Goal: Task Accomplishment & Management: Manage account settings

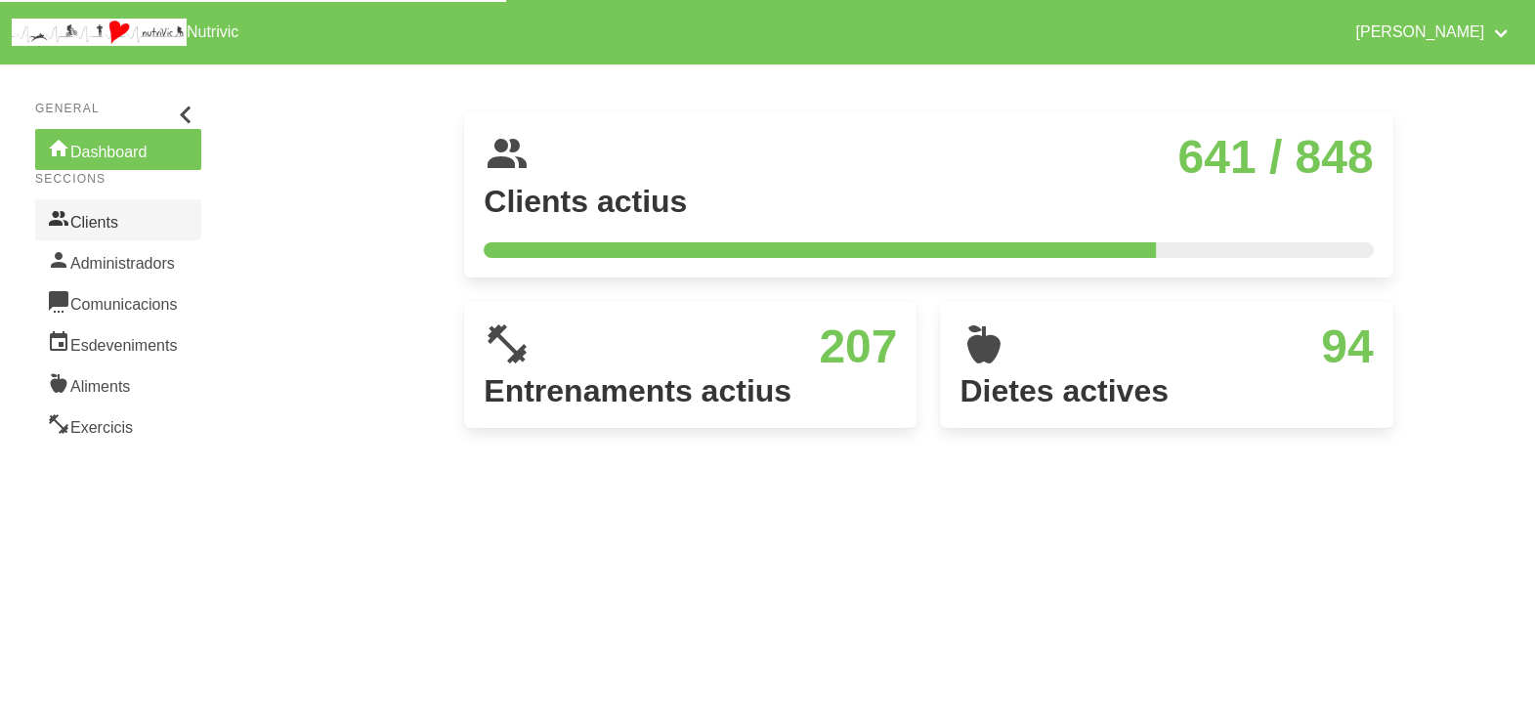
click at [105, 221] on link "Clients" at bounding box center [118, 219] width 166 height 41
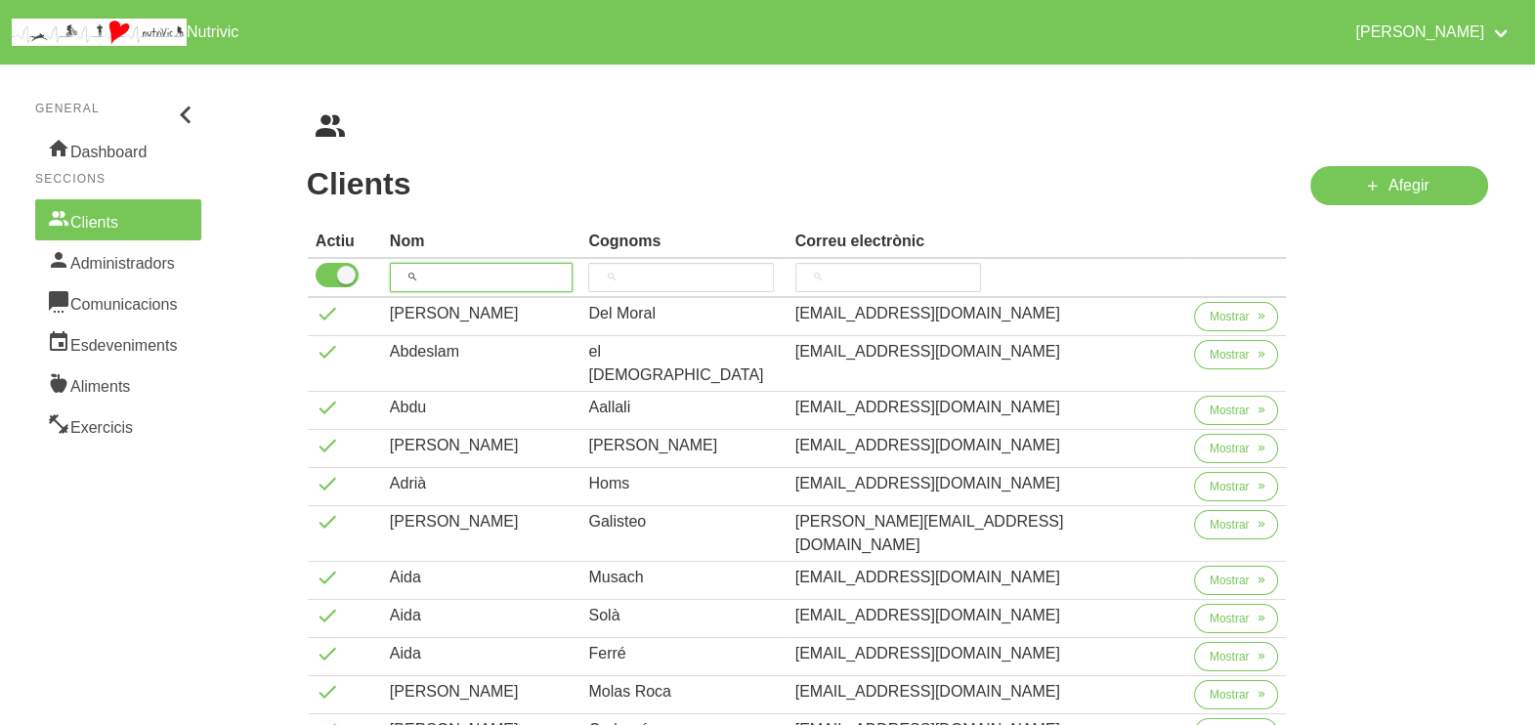
click at [464, 275] on input "search" at bounding box center [482, 277] width 184 height 29
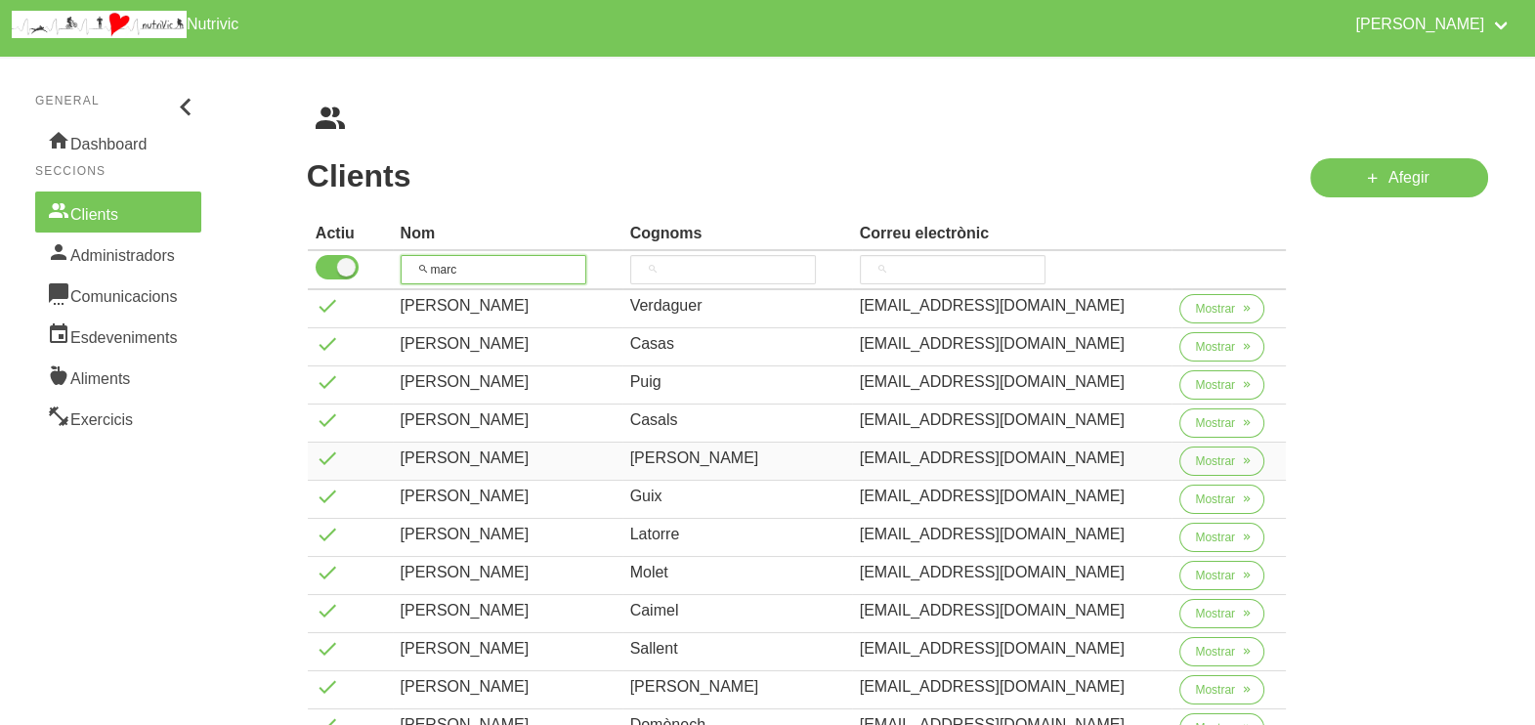
scroll to position [314, 0]
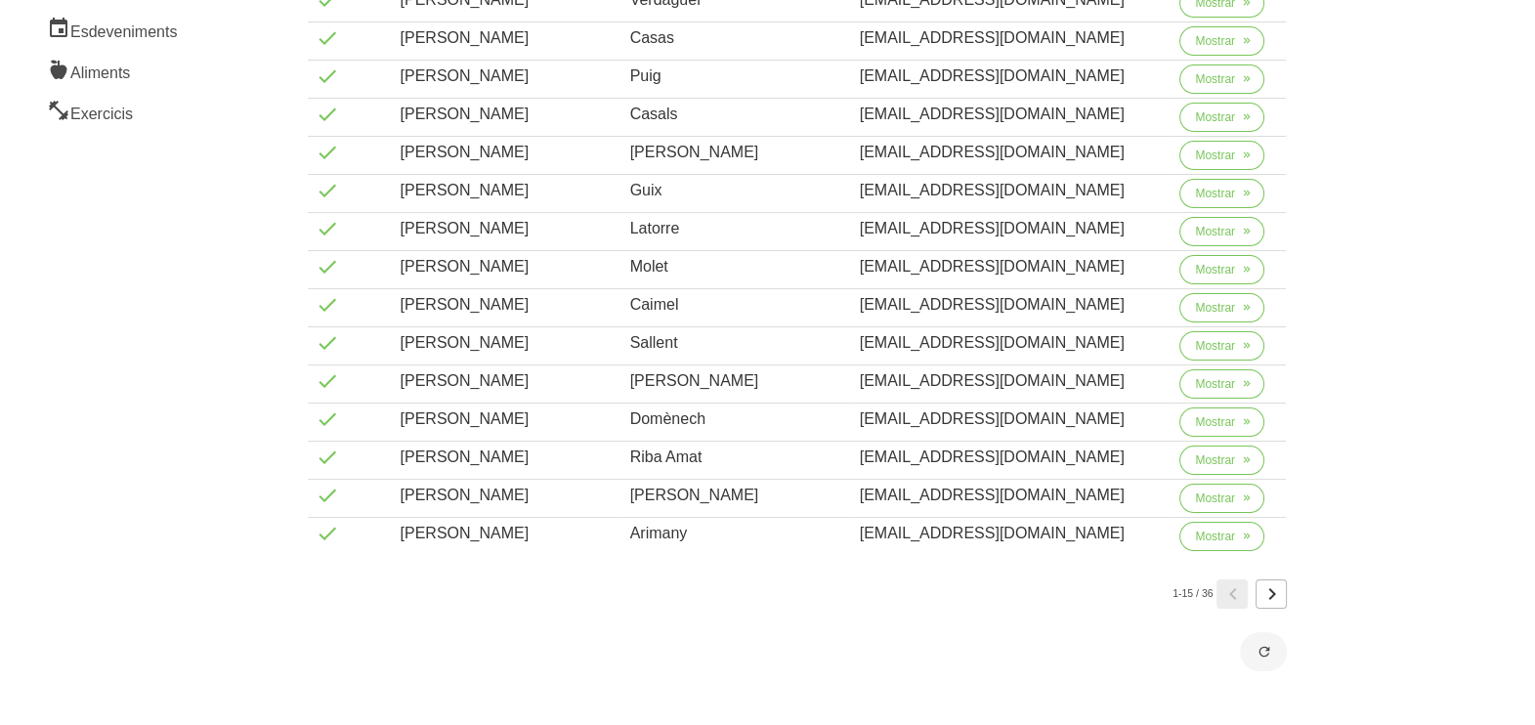
type input "marc"
click at [1277, 588] on icon "Page 2." at bounding box center [1271, 594] width 23 height 35
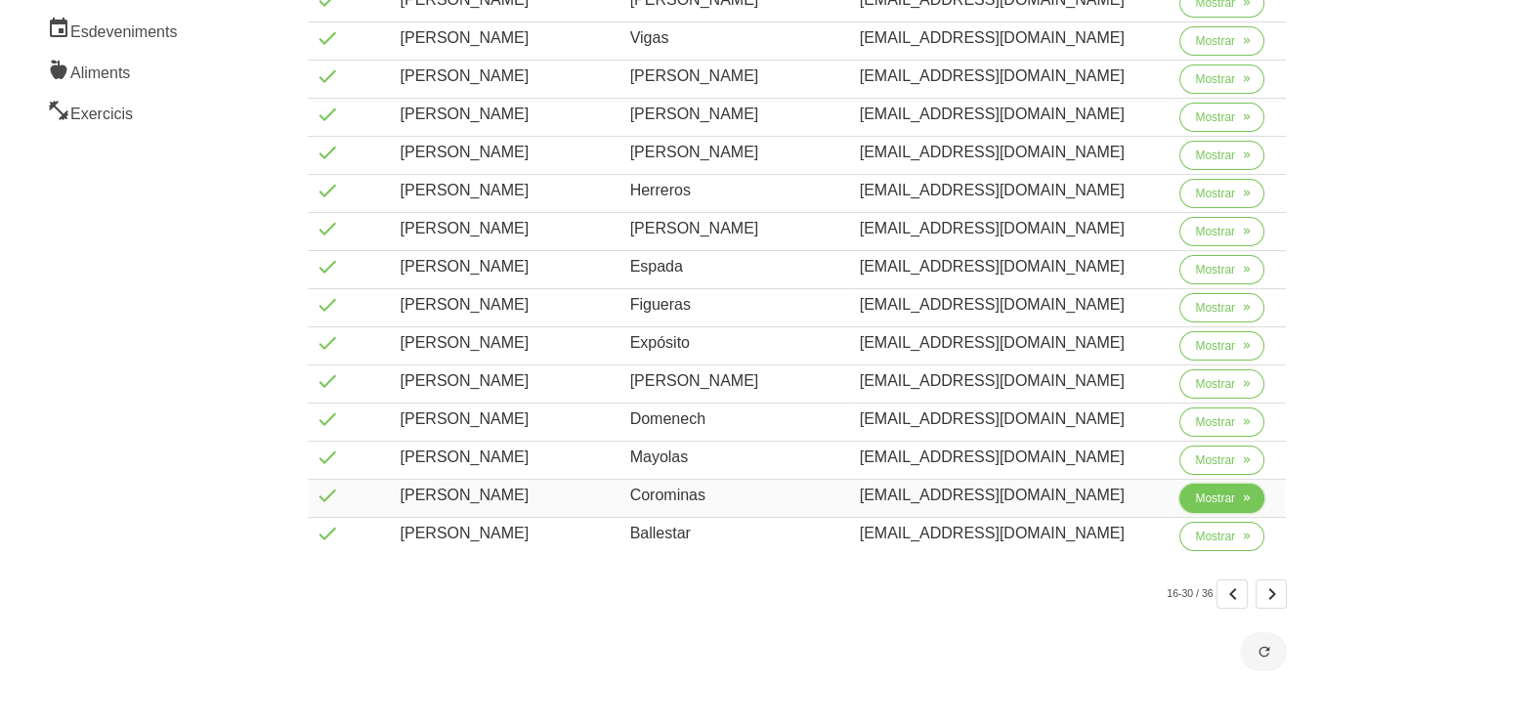
click at [1196, 494] on span "Mostrar" at bounding box center [1215, 499] width 40 height 18
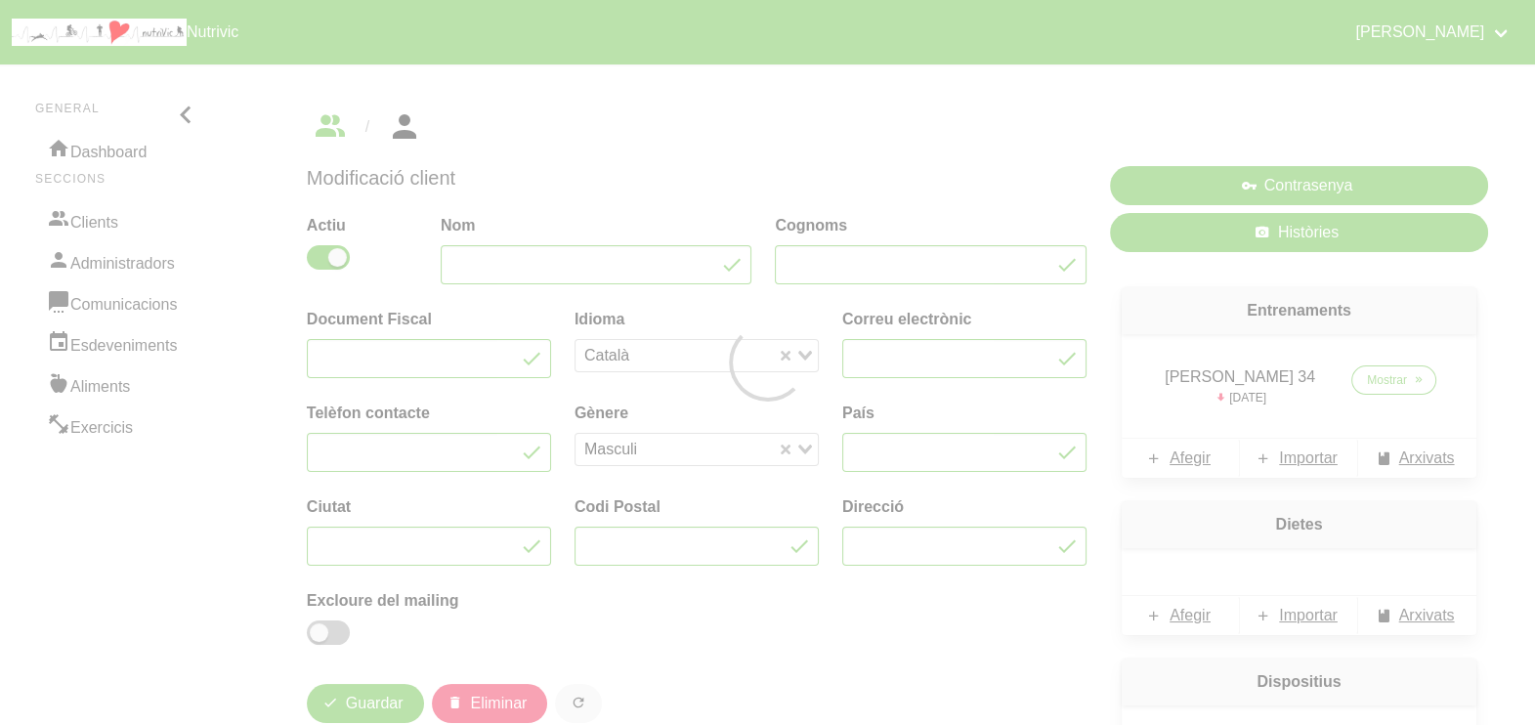
type input "Marc"
type input "Corominas"
type input "coro-2@hotmail.com"
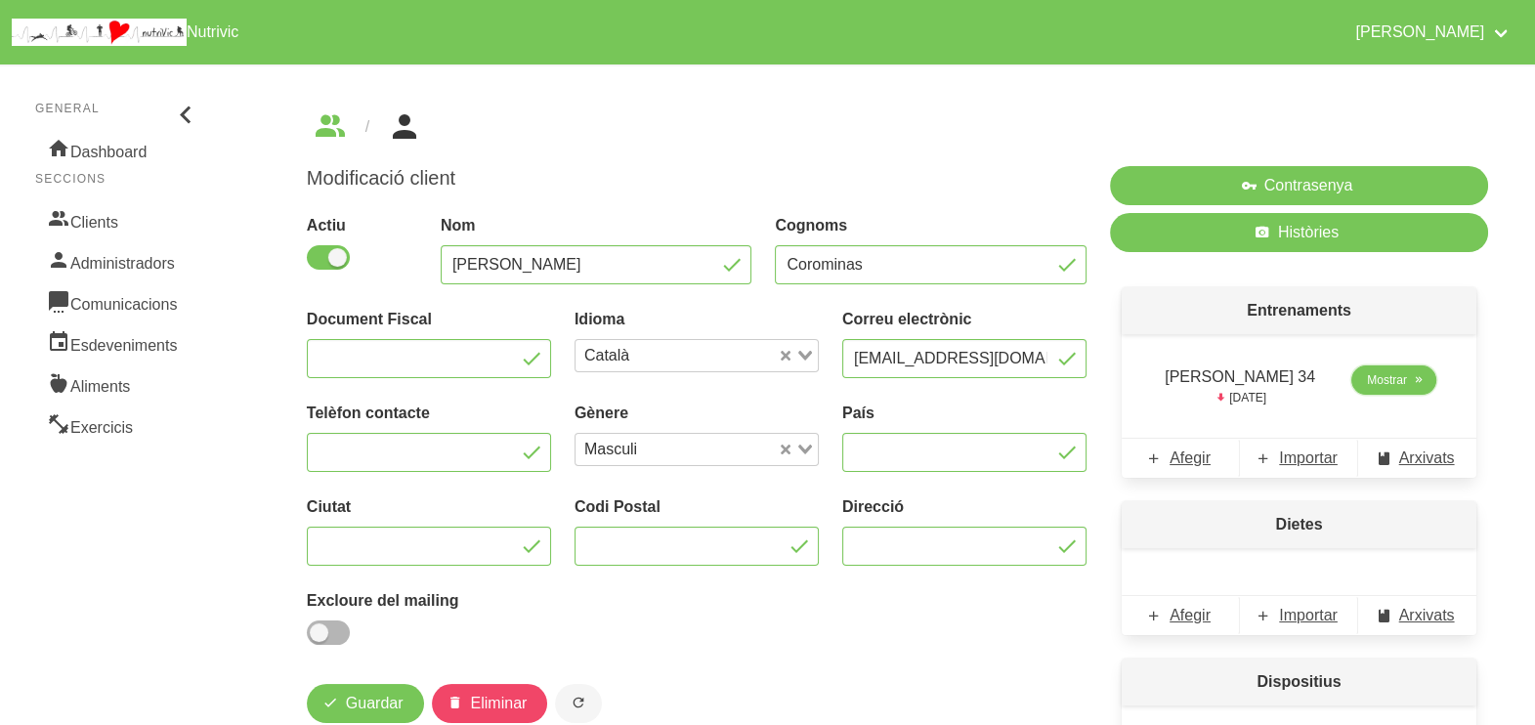
click at [1381, 385] on span "Mostrar" at bounding box center [1387, 380] width 40 height 18
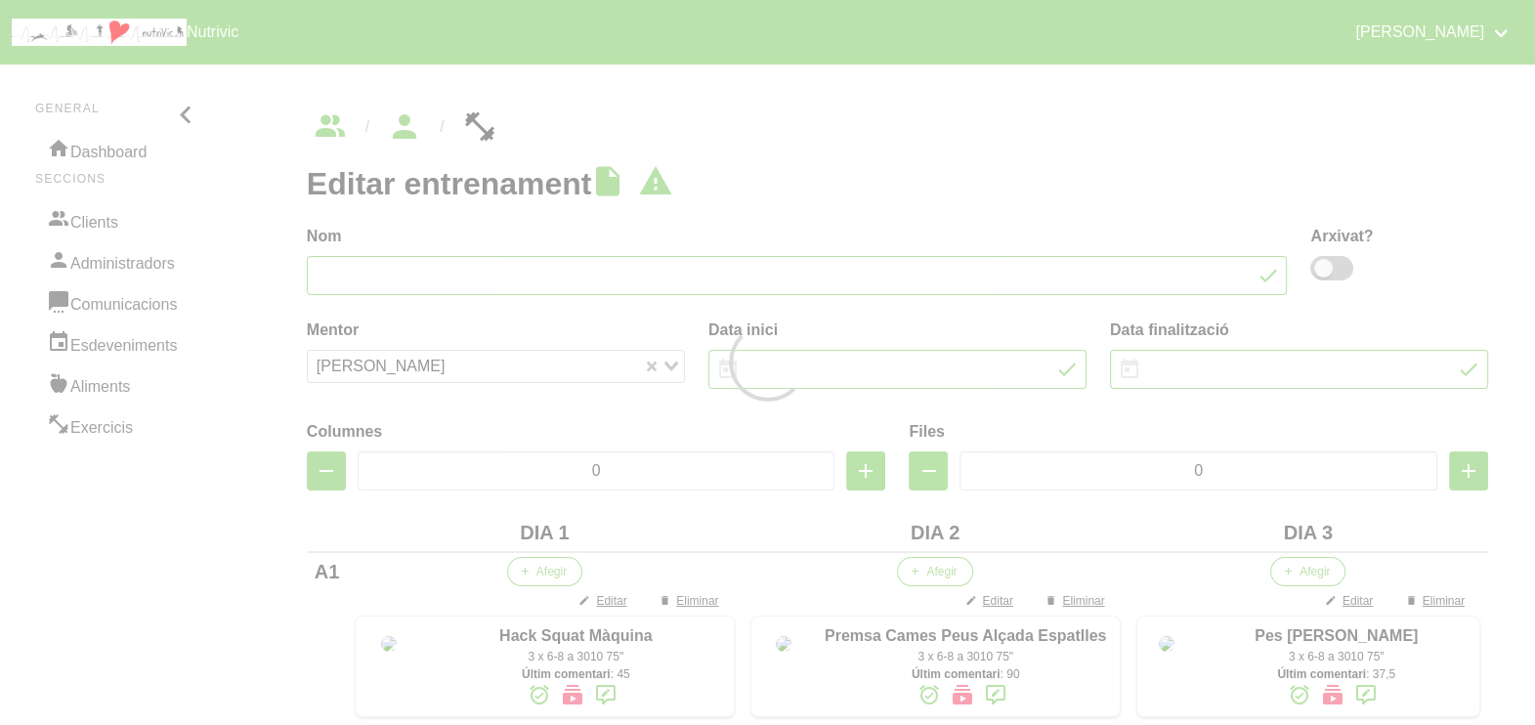
type input "Marc Corominas 34"
type input "14/9/2025"
type input "26/10/2025"
type input "3"
type input "8"
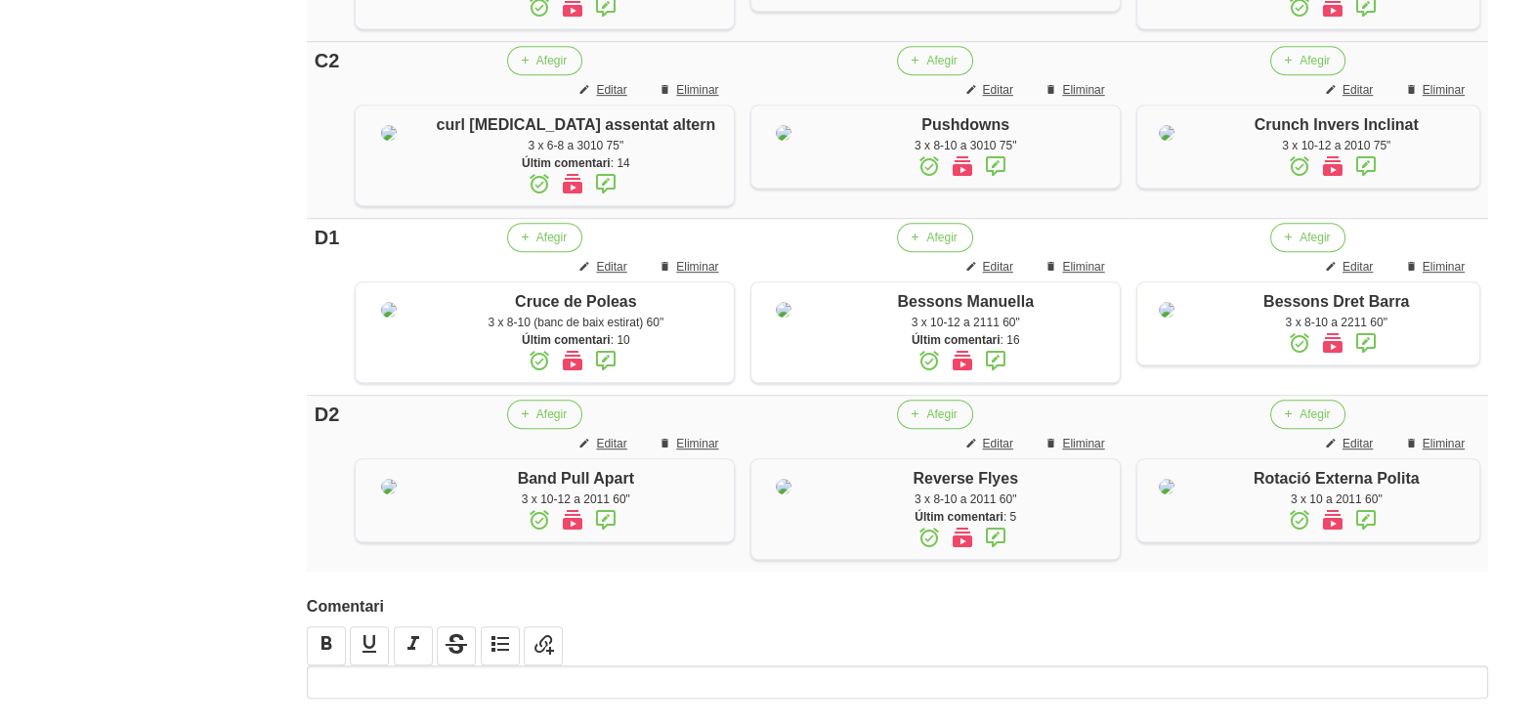
scroll to position [1344, 0]
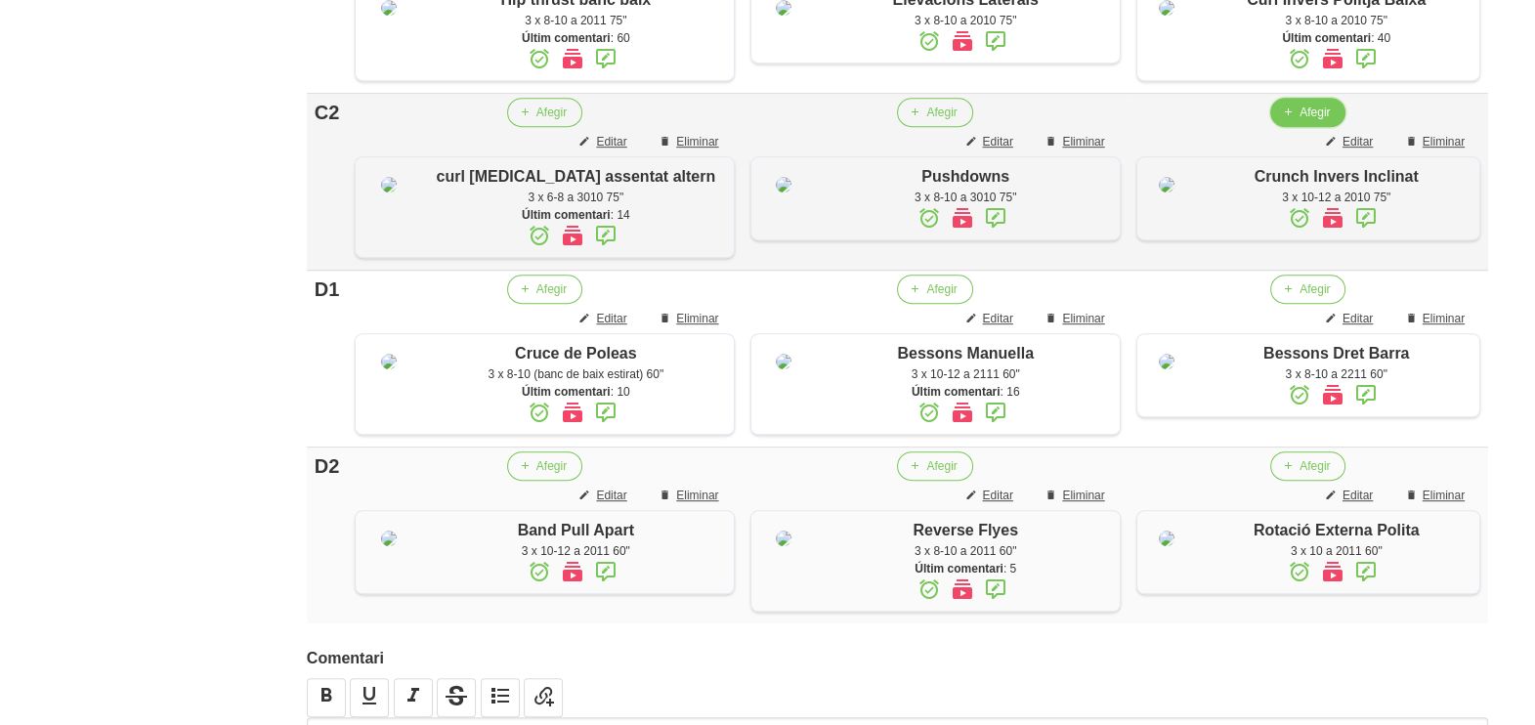
click at [1300, 121] on span "Afegir" at bounding box center [1315, 113] width 30 height 18
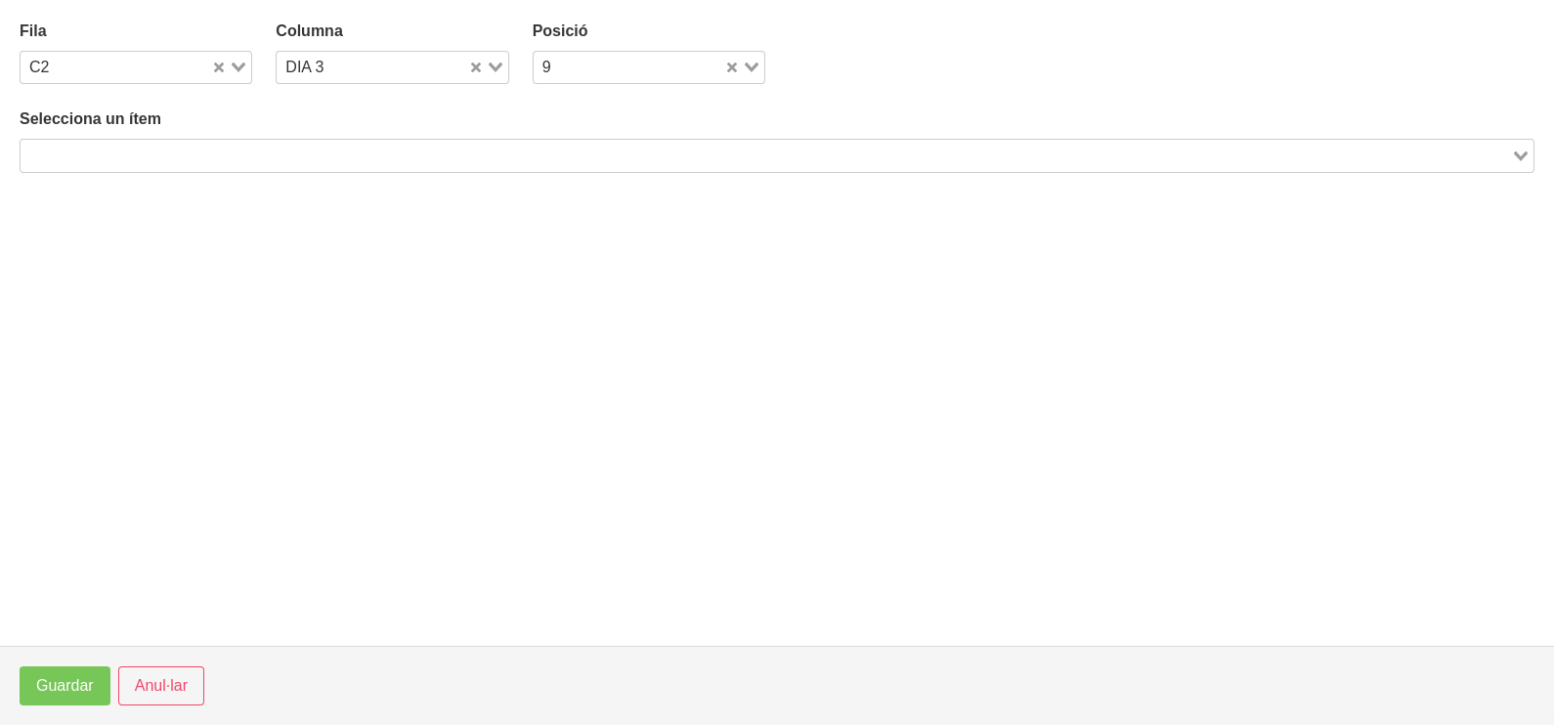
click at [295, 151] on input "Search for option" at bounding box center [765, 155] width 1487 height 23
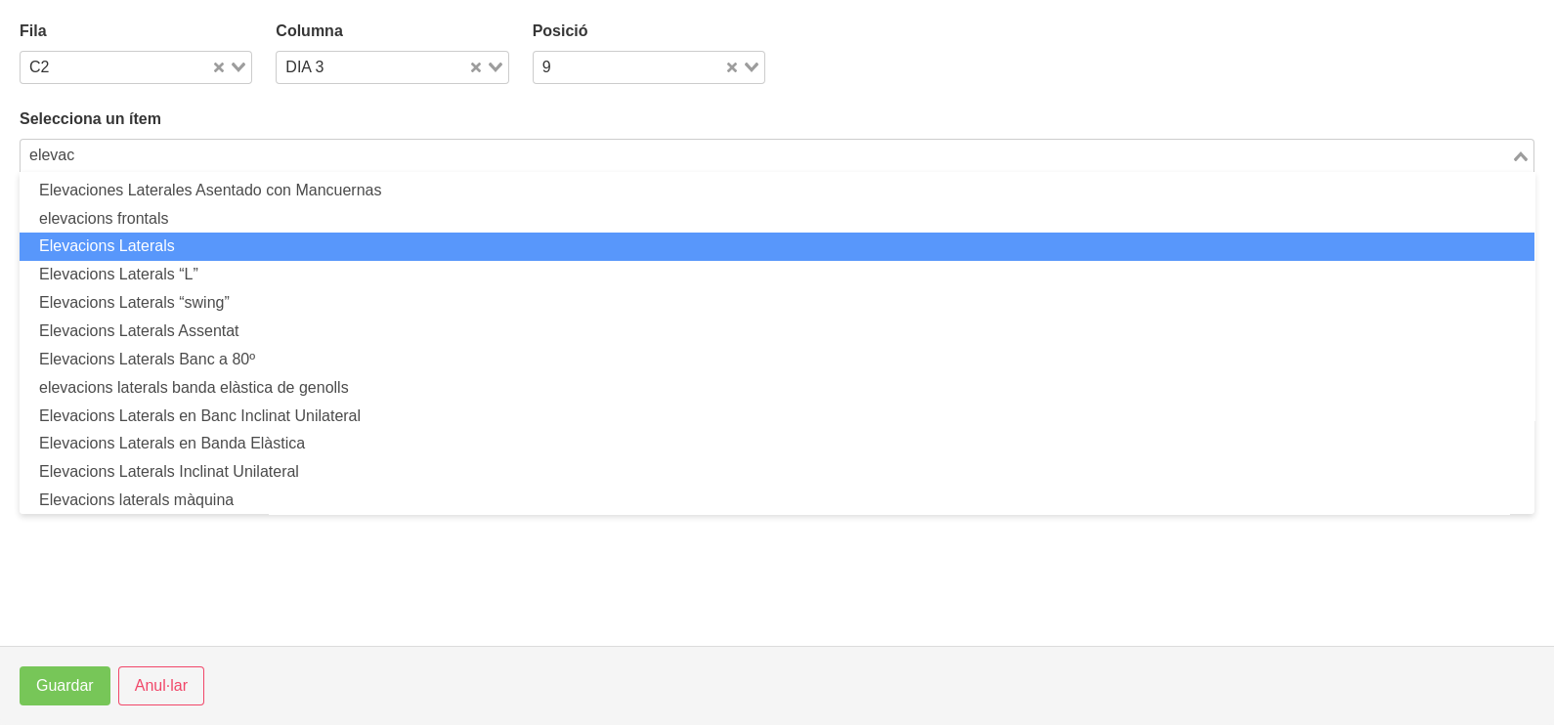
click at [204, 247] on li "Elevacions Laterals" at bounding box center [777, 247] width 1515 height 28
type input "elevac"
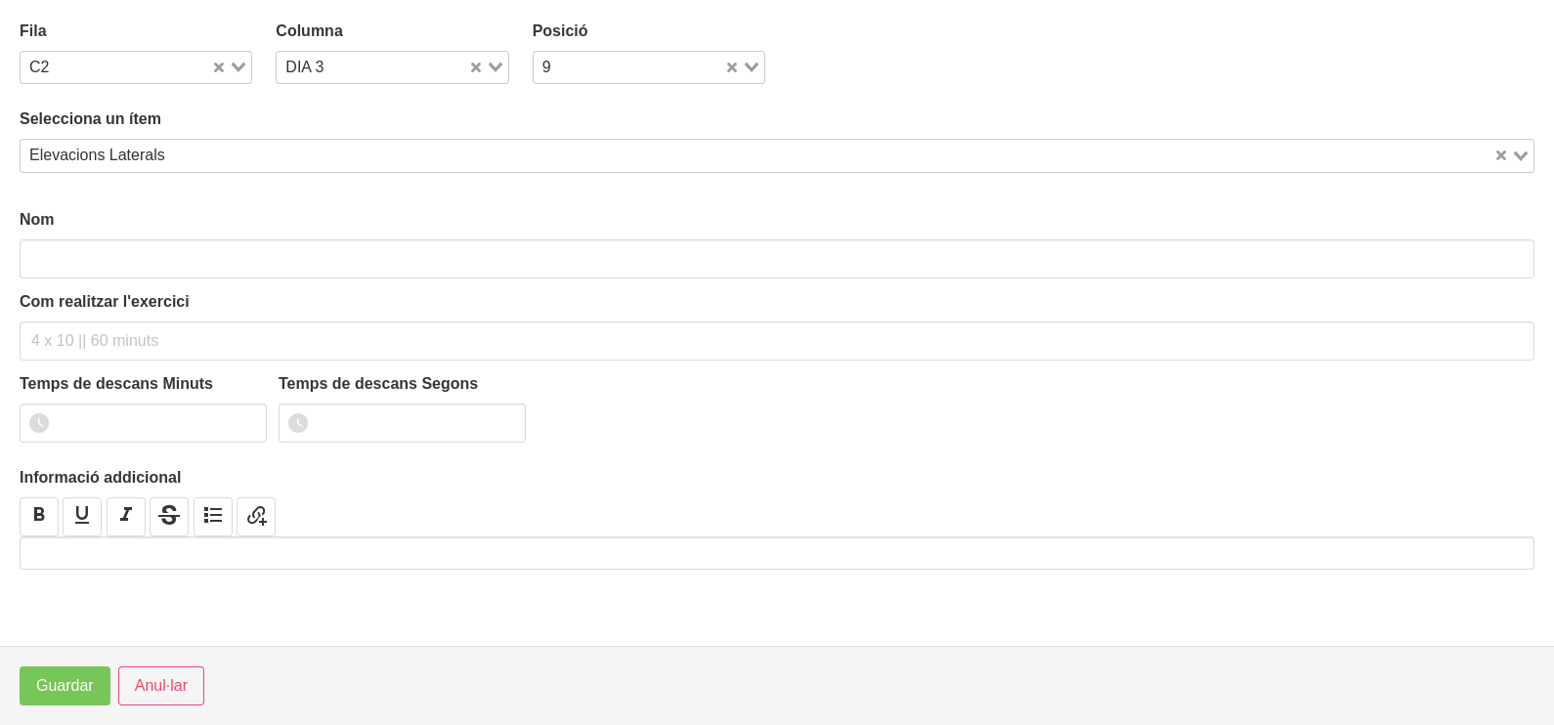
type input "Elevacions Laterals"
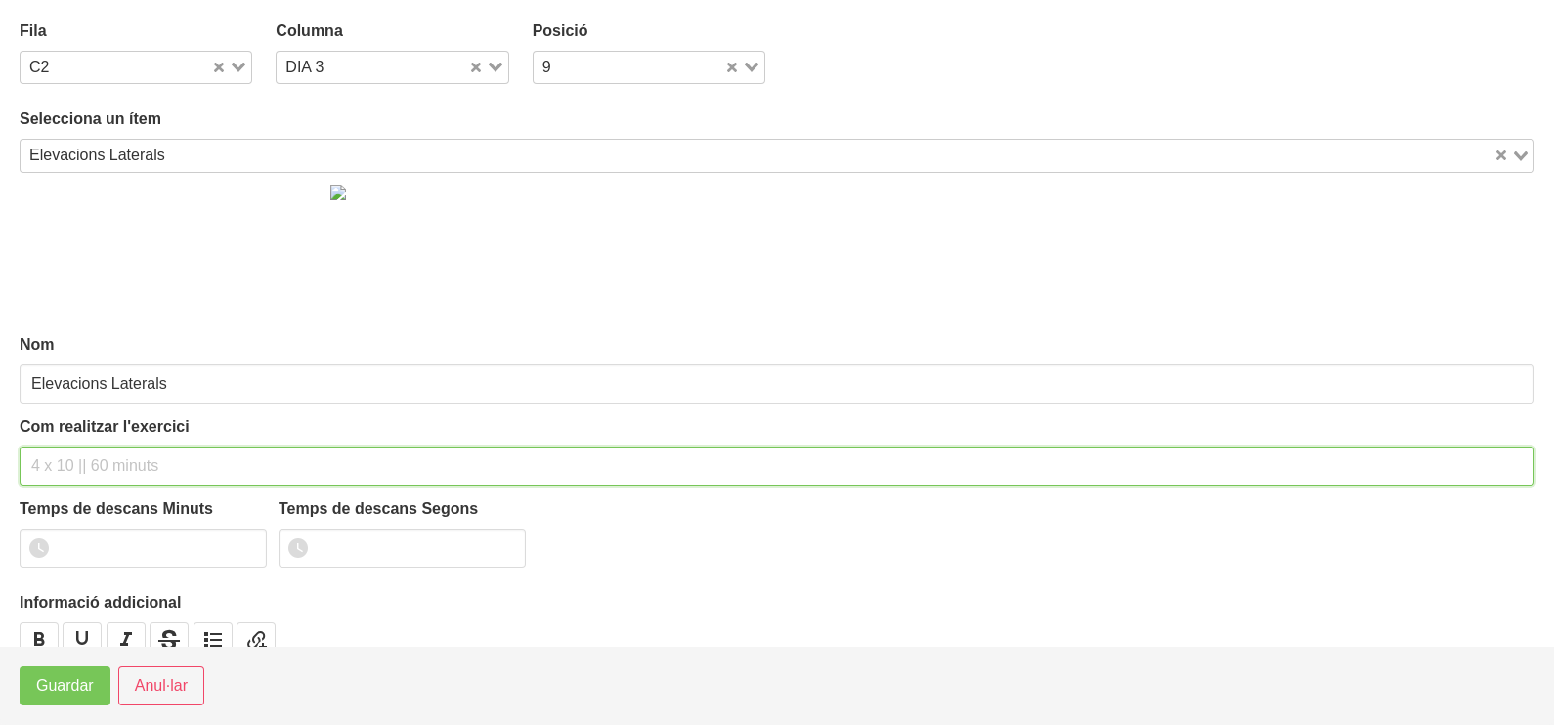
click at [65, 470] on input "text" at bounding box center [777, 466] width 1515 height 39
type input "3 x 8-10 a 2010 60""
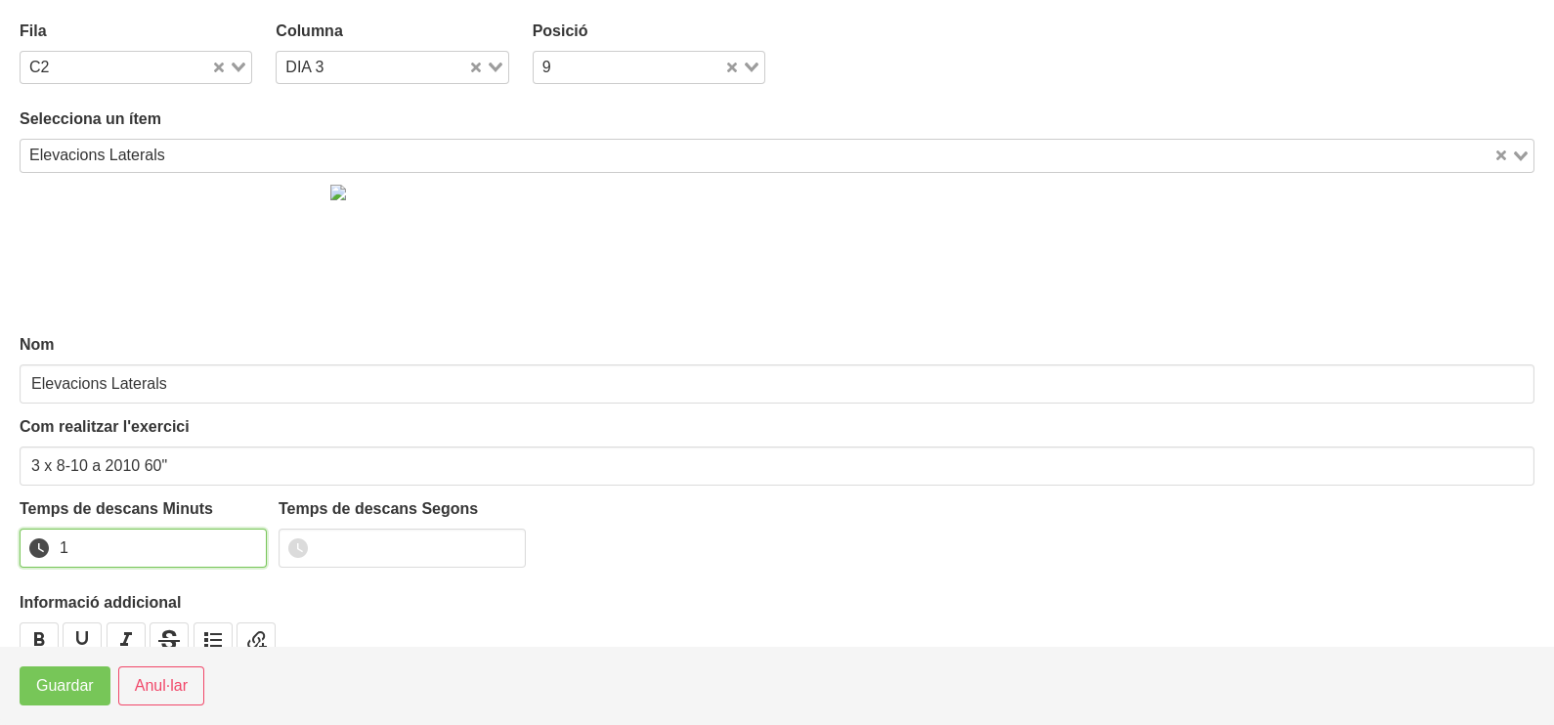
type input "1"
click at [248, 540] on input "1" at bounding box center [143, 548] width 247 height 39
click at [74, 696] on span "Guardar" at bounding box center [65, 685] width 58 height 23
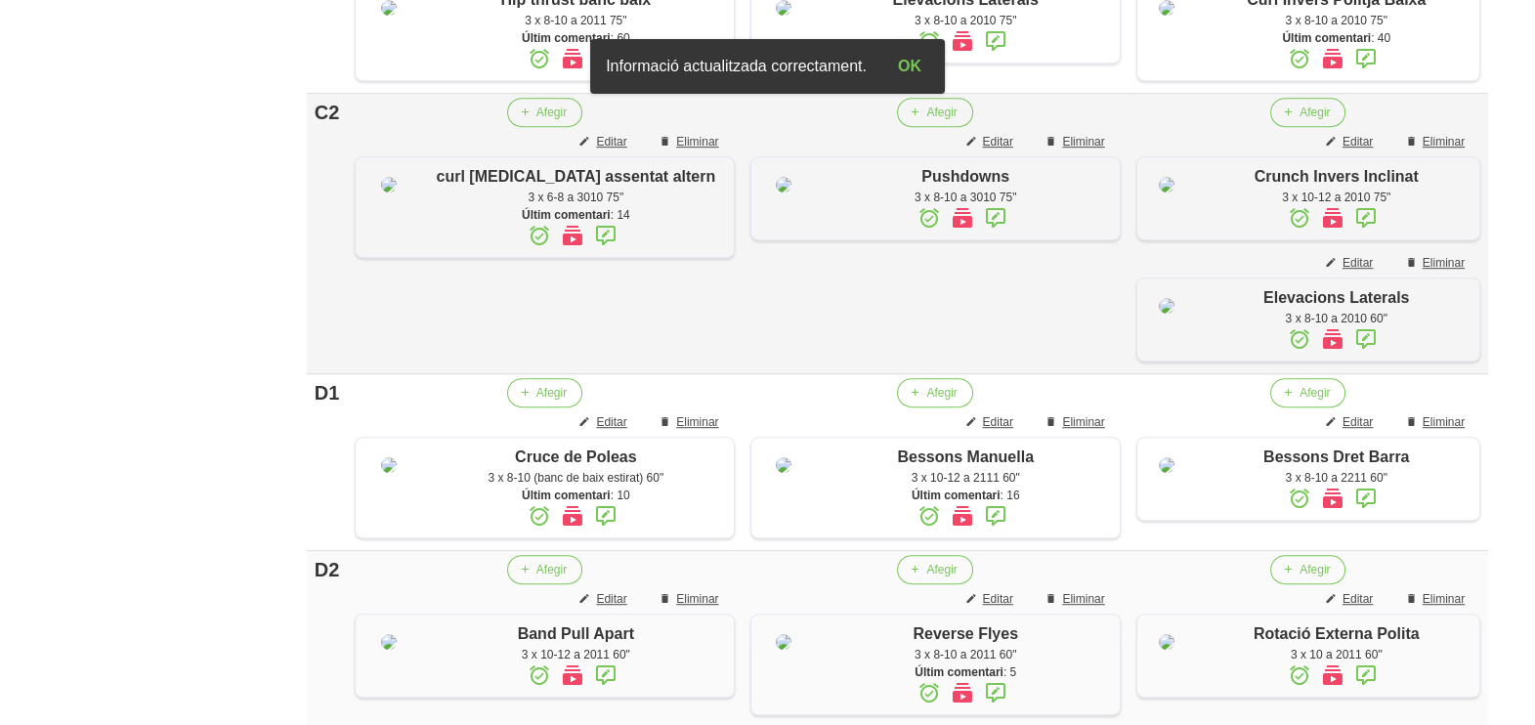
click at [1358, 357] on icon at bounding box center [1366, 339] width 23 height 35
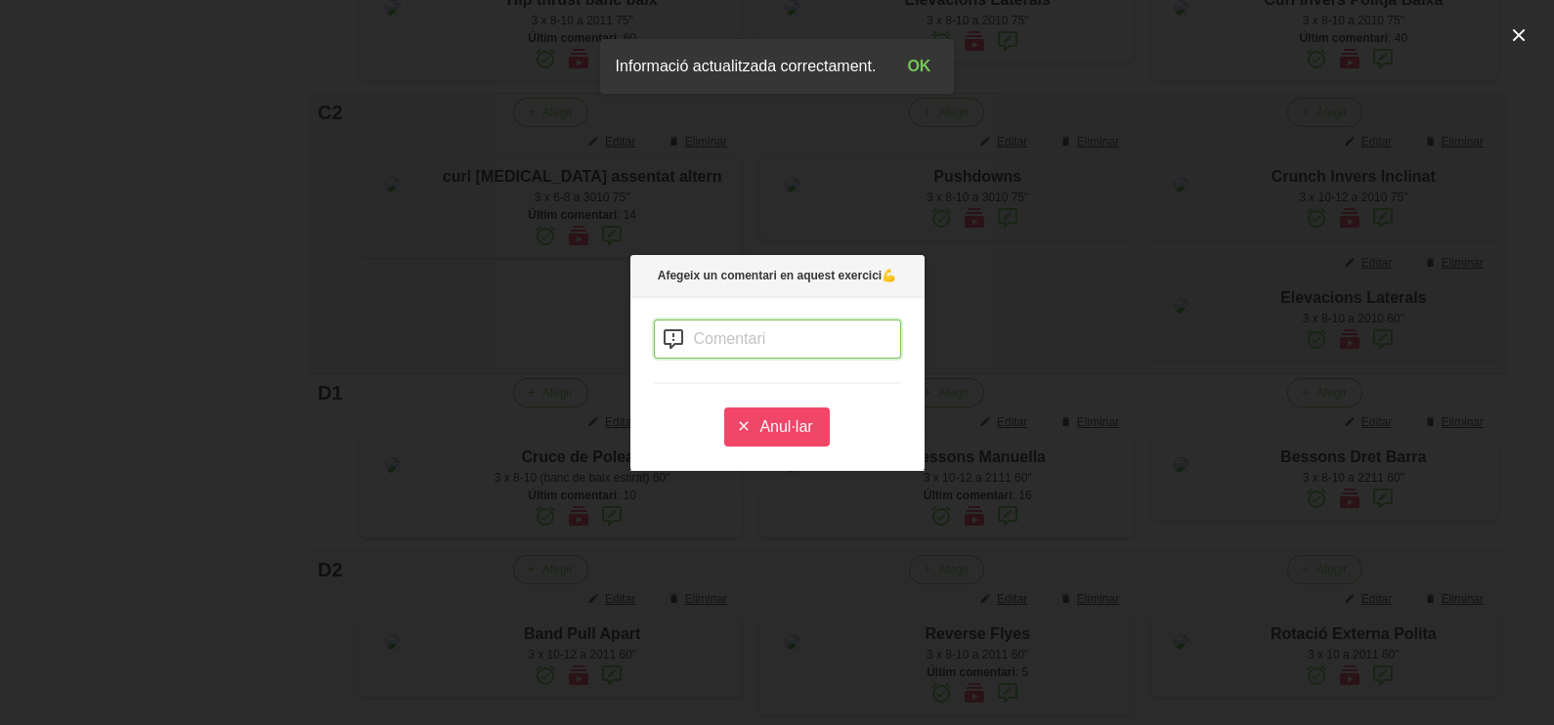
click at [746, 346] on input "text" at bounding box center [777, 339] width 247 height 39
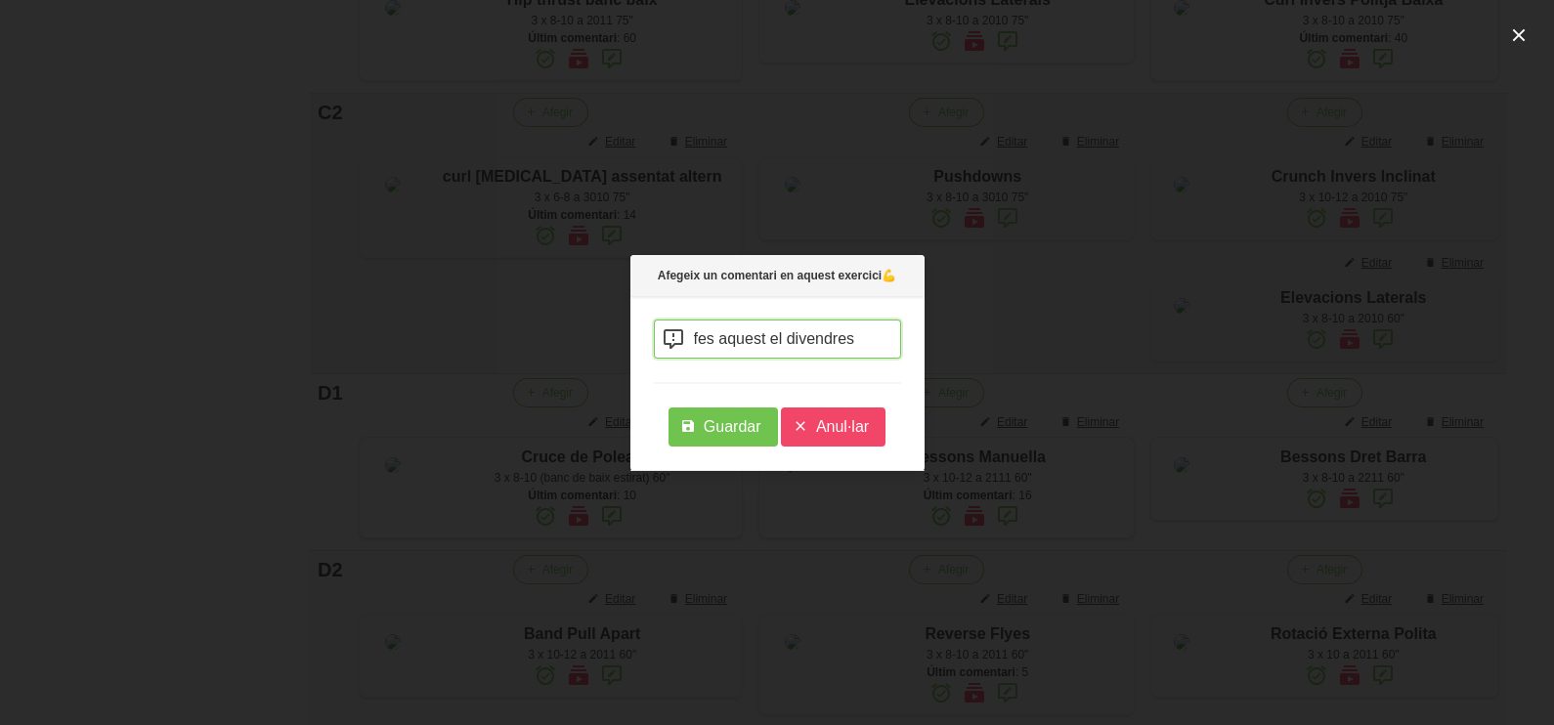
type input "fes aquest el divendres"
click at [729, 434] on span "Guardar" at bounding box center [733, 426] width 58 height 23
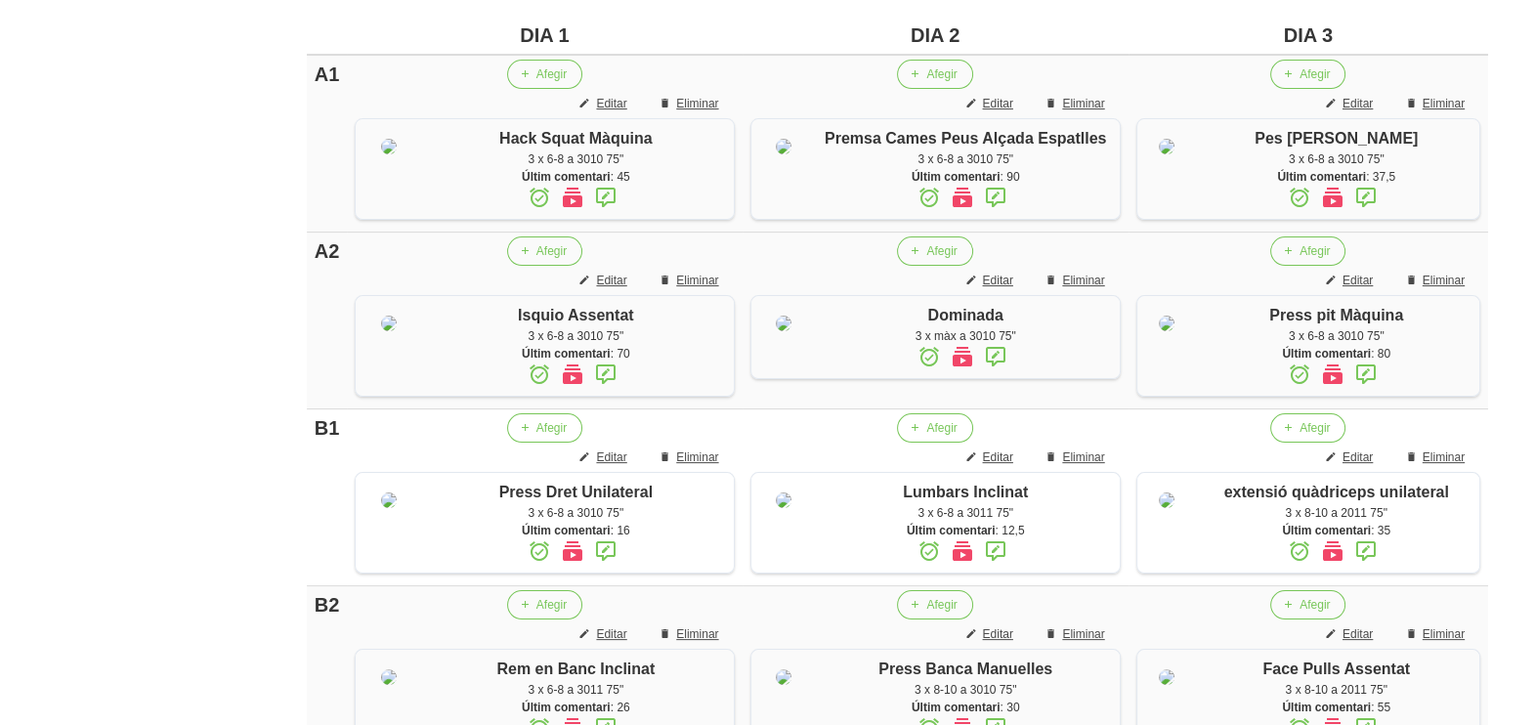
scroll to position [488, 0]
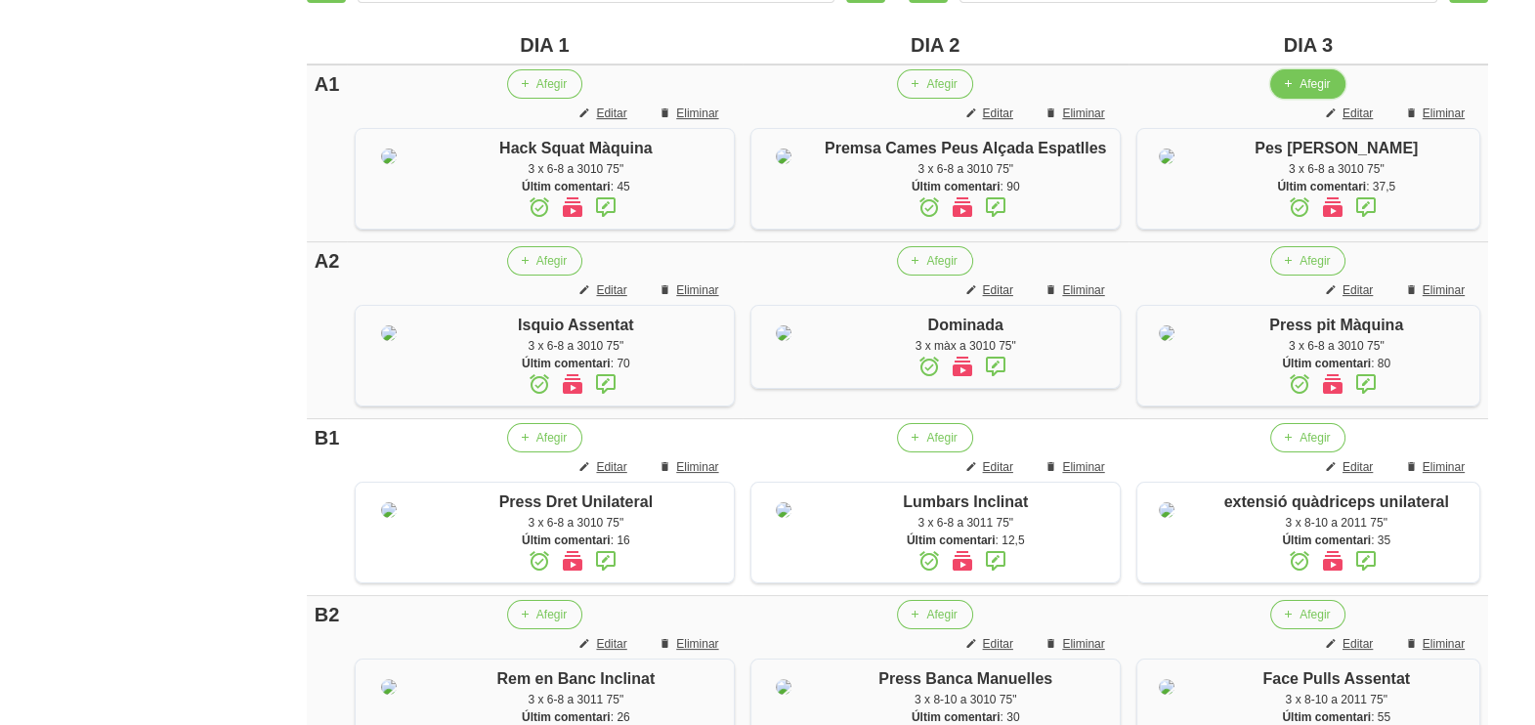
click at [1300, 76] on span "Afegir" at bounding box center [1315, 84] width 30 height 18
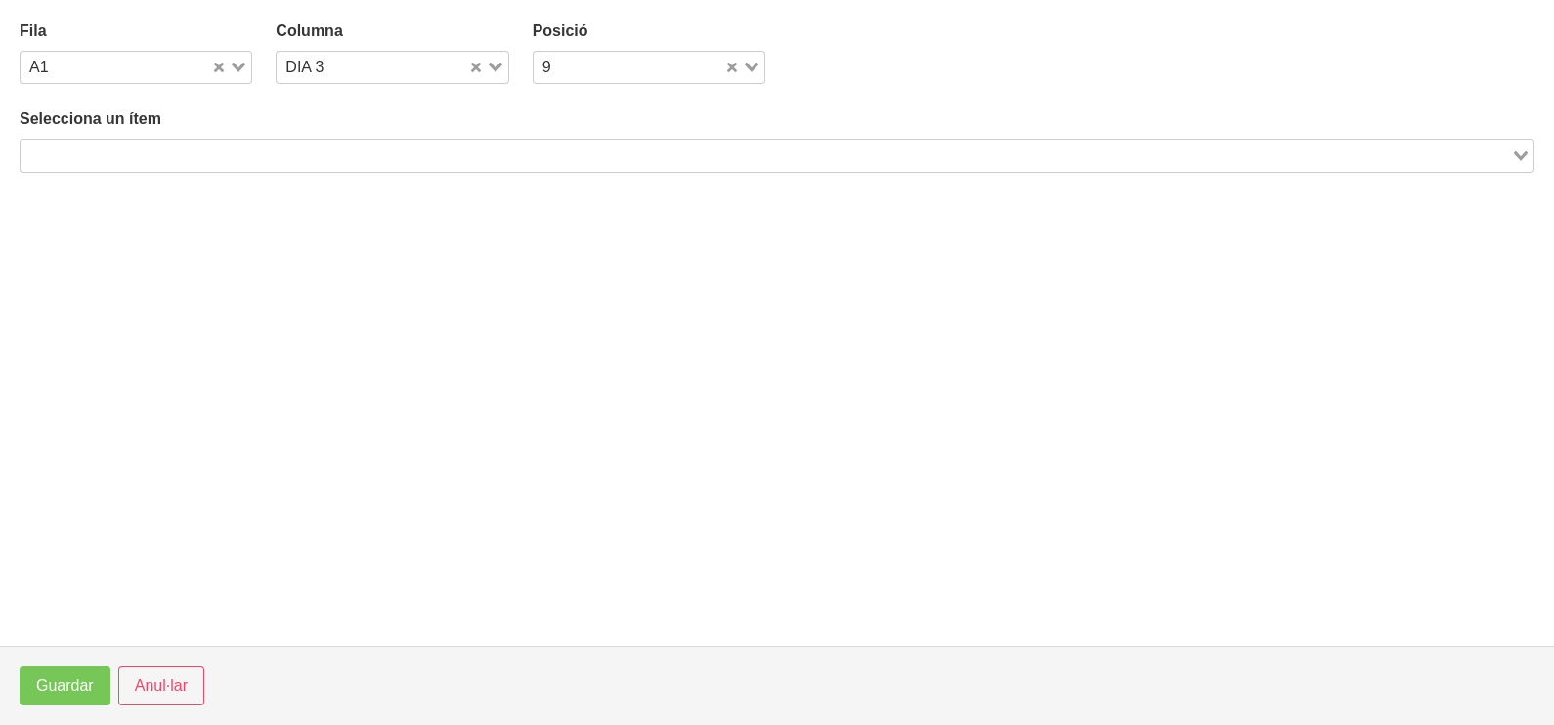
click at [301, 158] on input "Search for option" at bounding box center [765, 155] width 1487 height 23
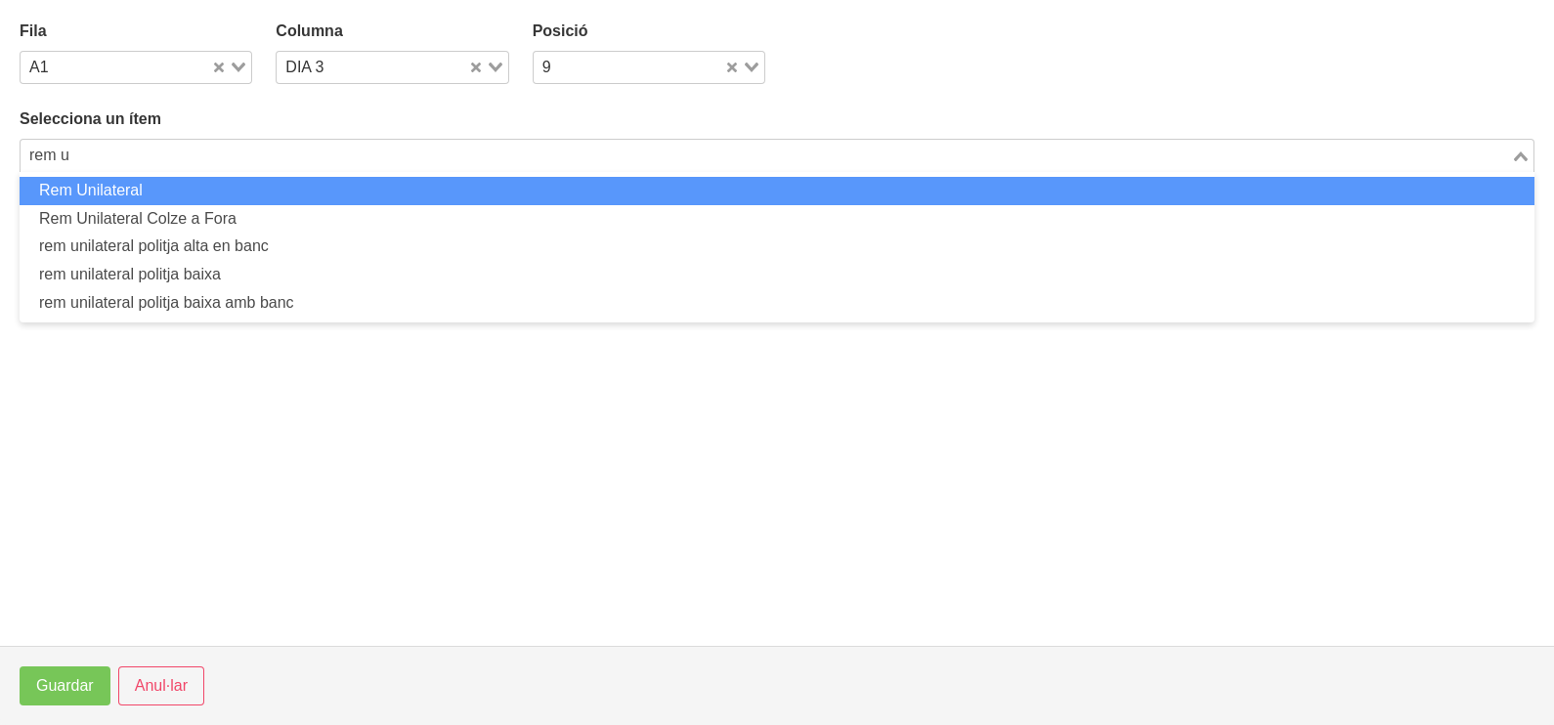
click at [268, 180] on li "Rem Unilateral" at bounding box center [777, 191] width 1515 height 28
type input "rem u"
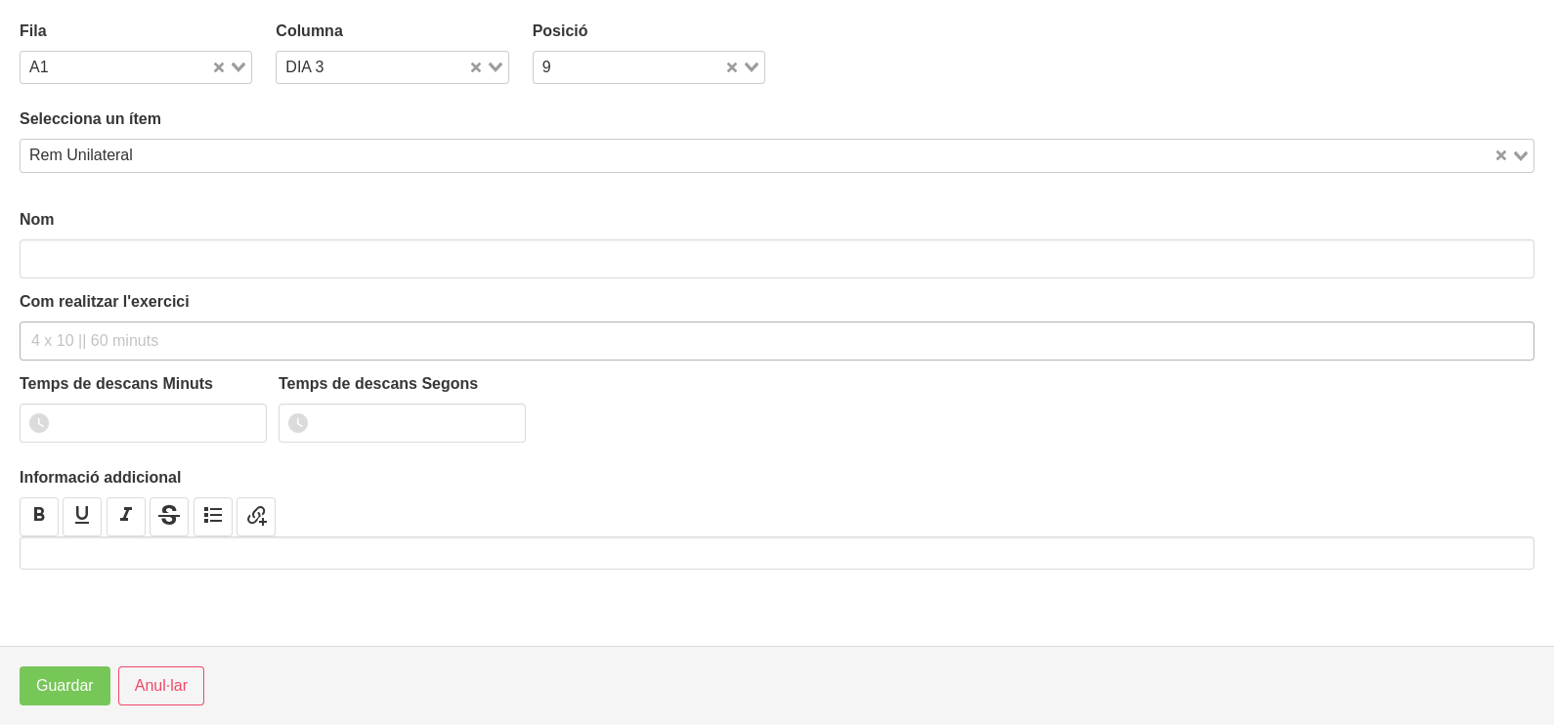
type input "Rem Unilateral"
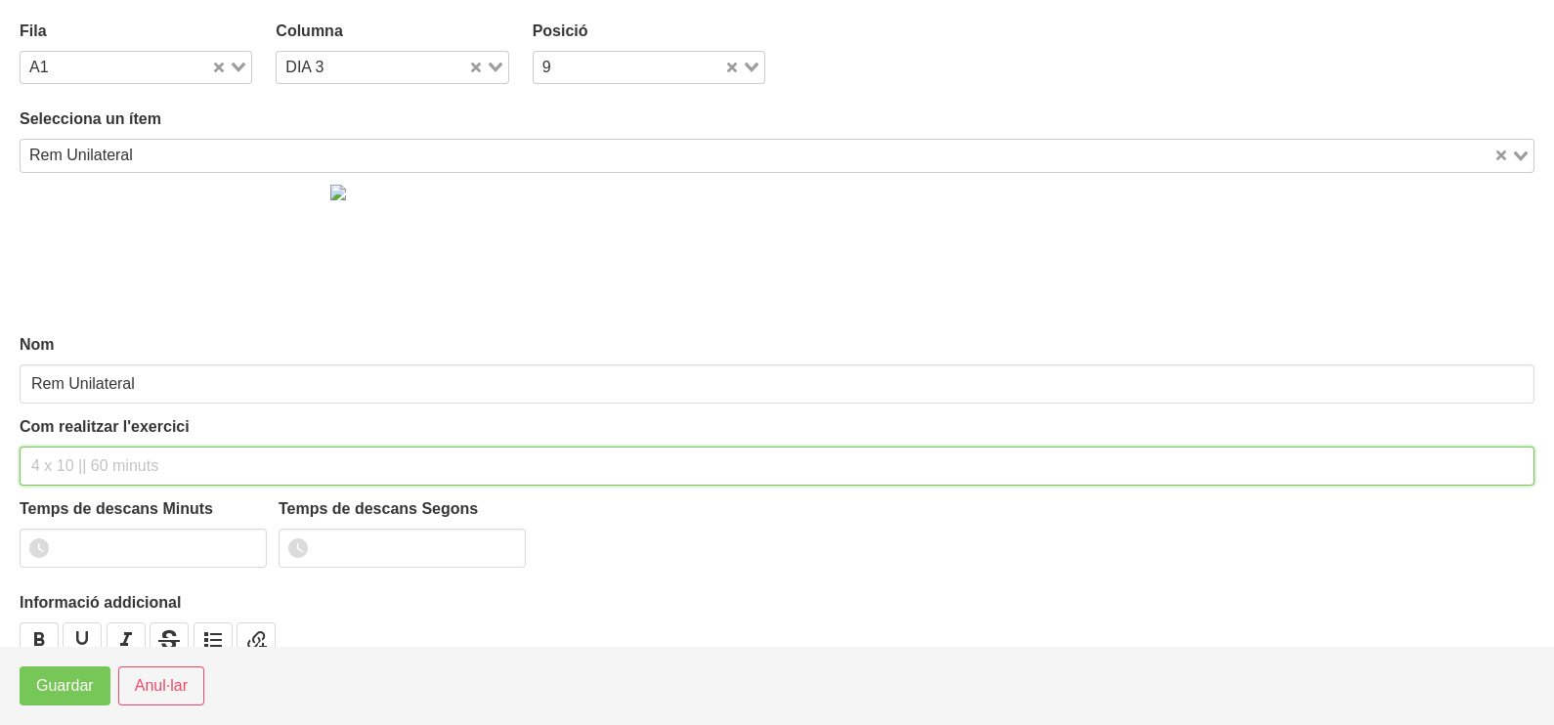
drag, startPoint x: 89, startPoint y: 459, endPoint x: 94, endPoint y: 448, distance: 12.7
click at [93, 448] on input "text" at bounding box center [777, 466] width 1515 height 39
type input "3 x 6-8 a 3010 60""
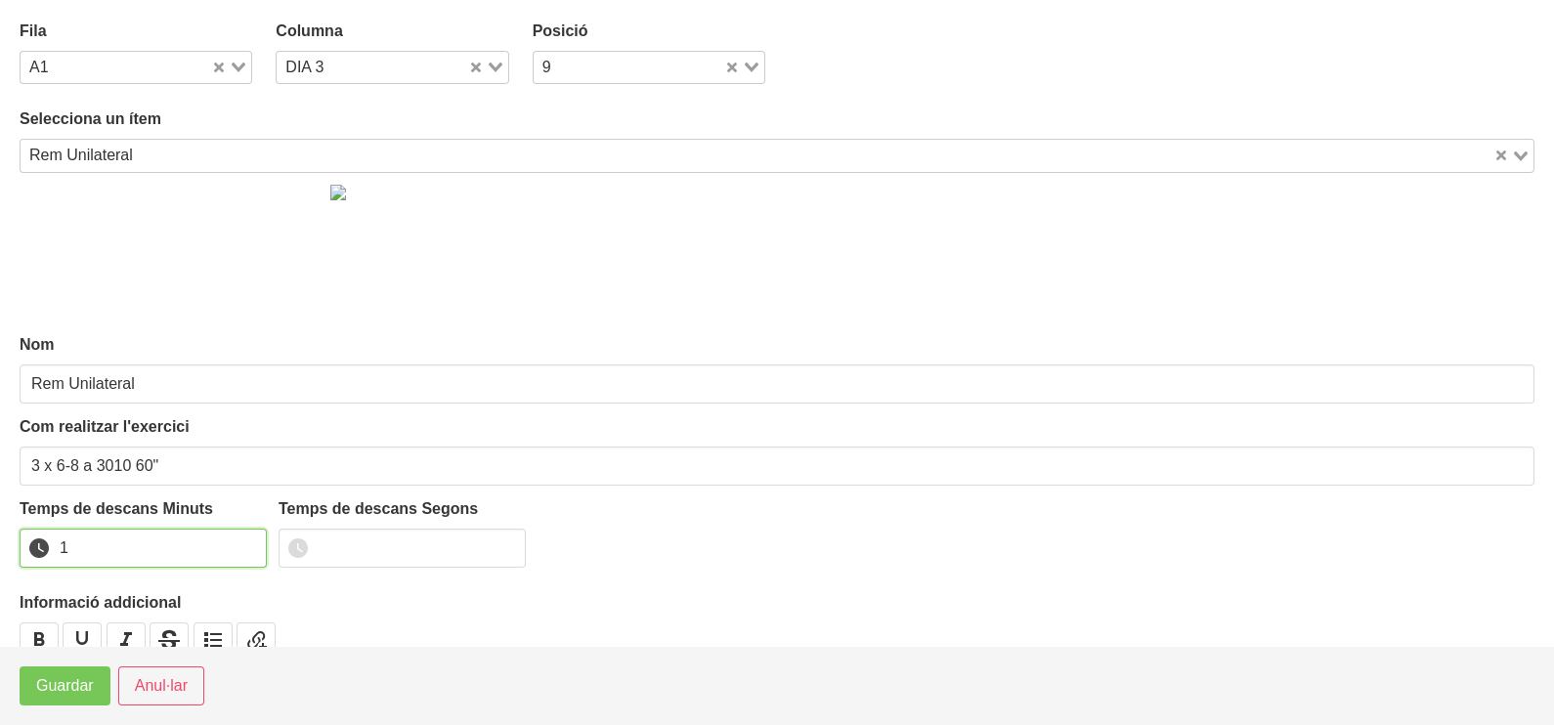
drag, startPoint x: 249, startPoint y: 542, endPoint x: 98, endPoint y: 655, distance: 188.6
type input "1"
click at [249, 542] on input "1" at bounding box center [143, 548] width 247 height 39
click at [67, 700] on button "Guardar" at bounding box center [65, 686] width 91 height 39
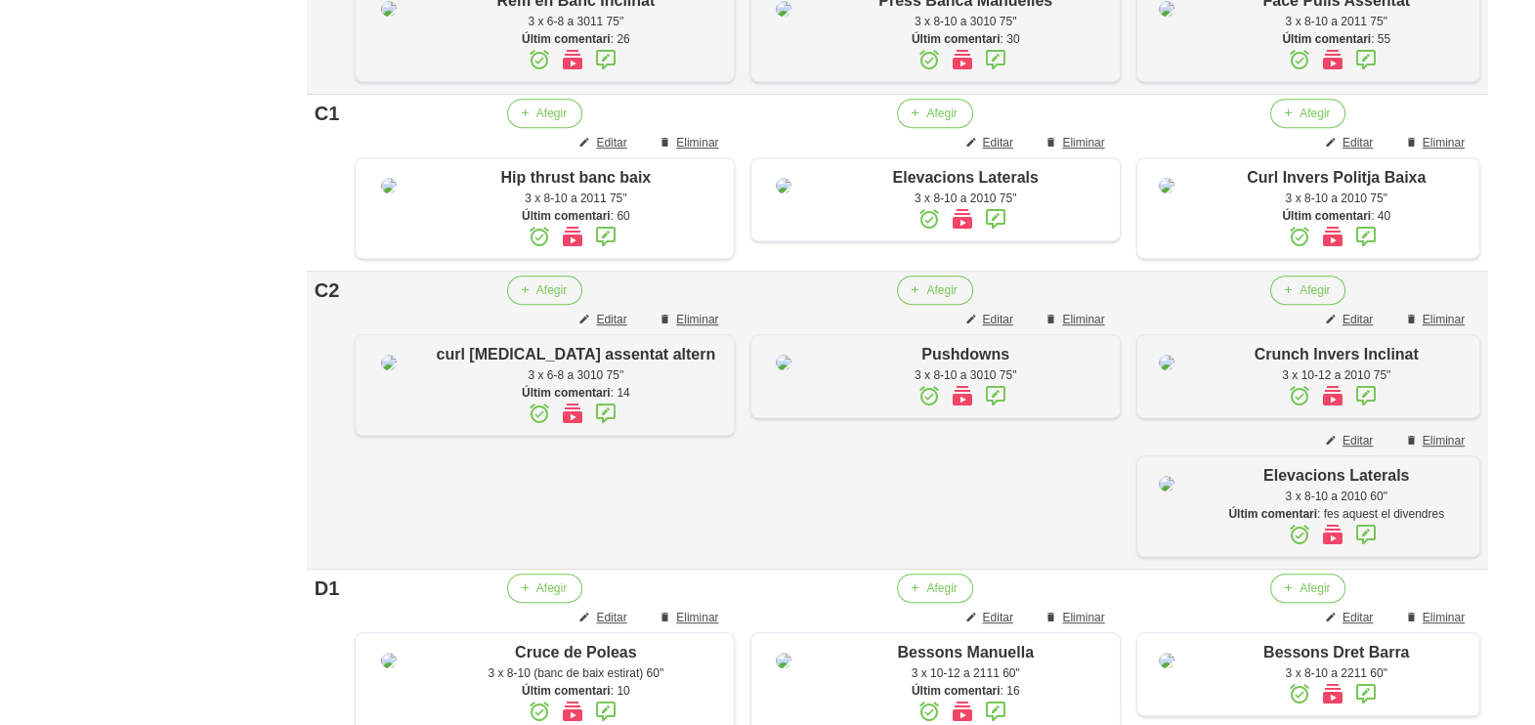
scroll to position [1344, 0]
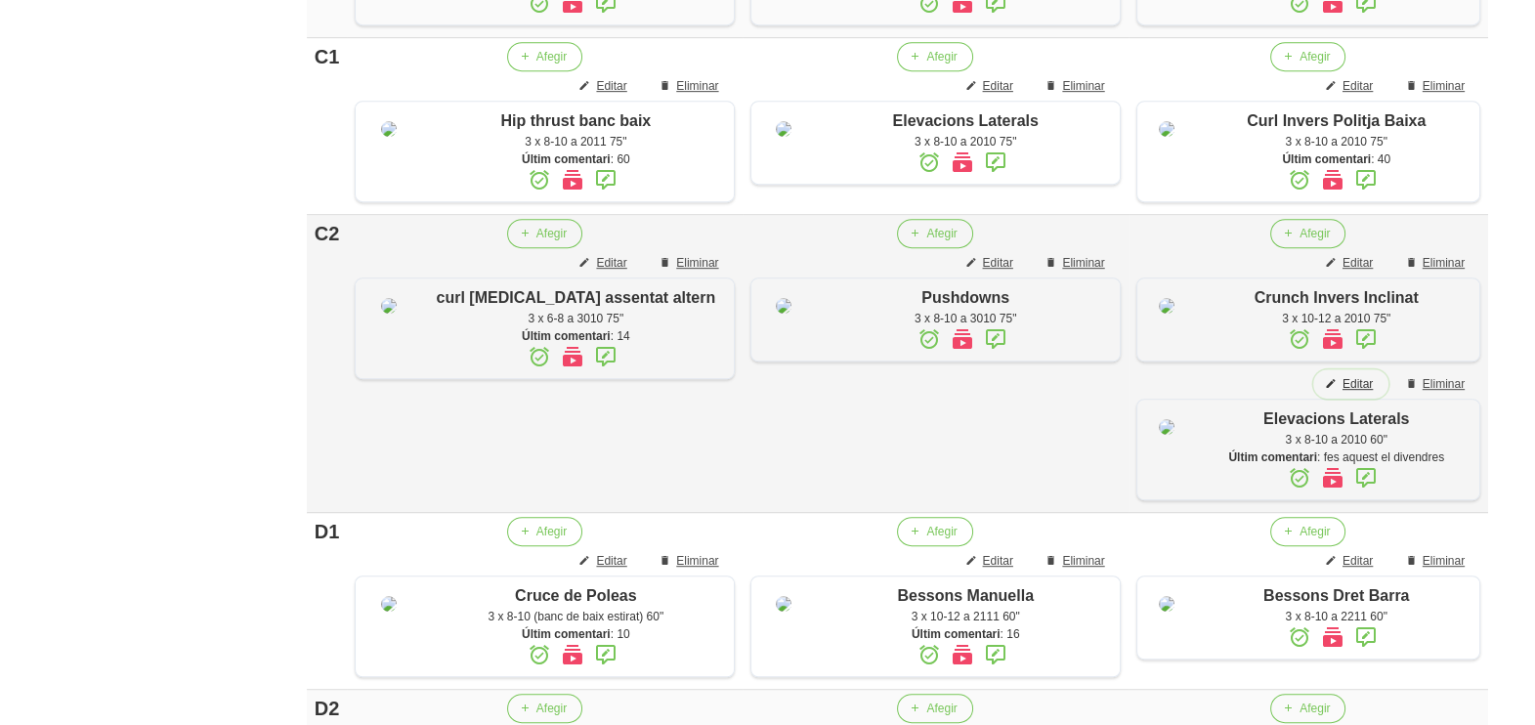
click at [1357, 393] on span "Editar" at bounding box center [1358, 384] width 30 height 18
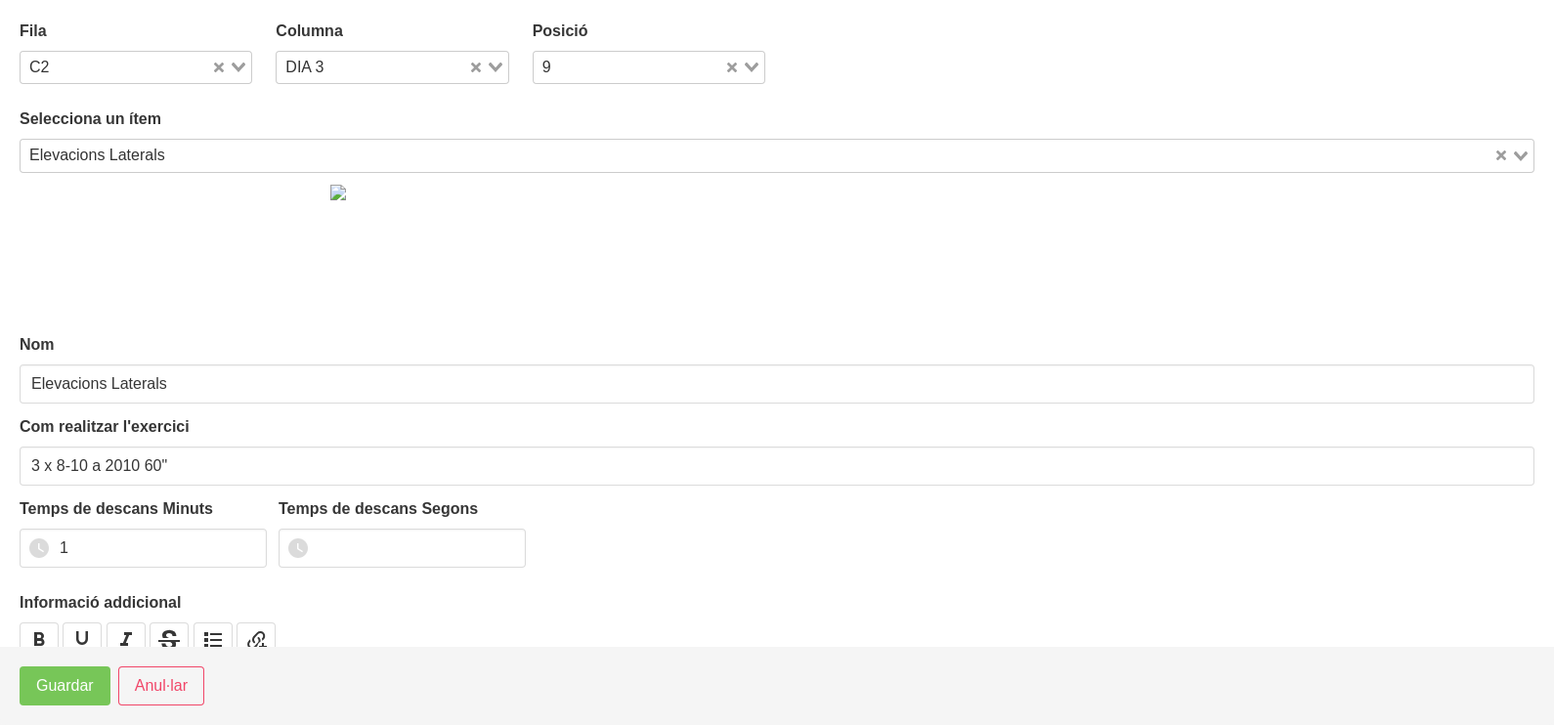
click at [236, 63] on icon "Search for option" at bounding box center [239, 68] width 14 height 10
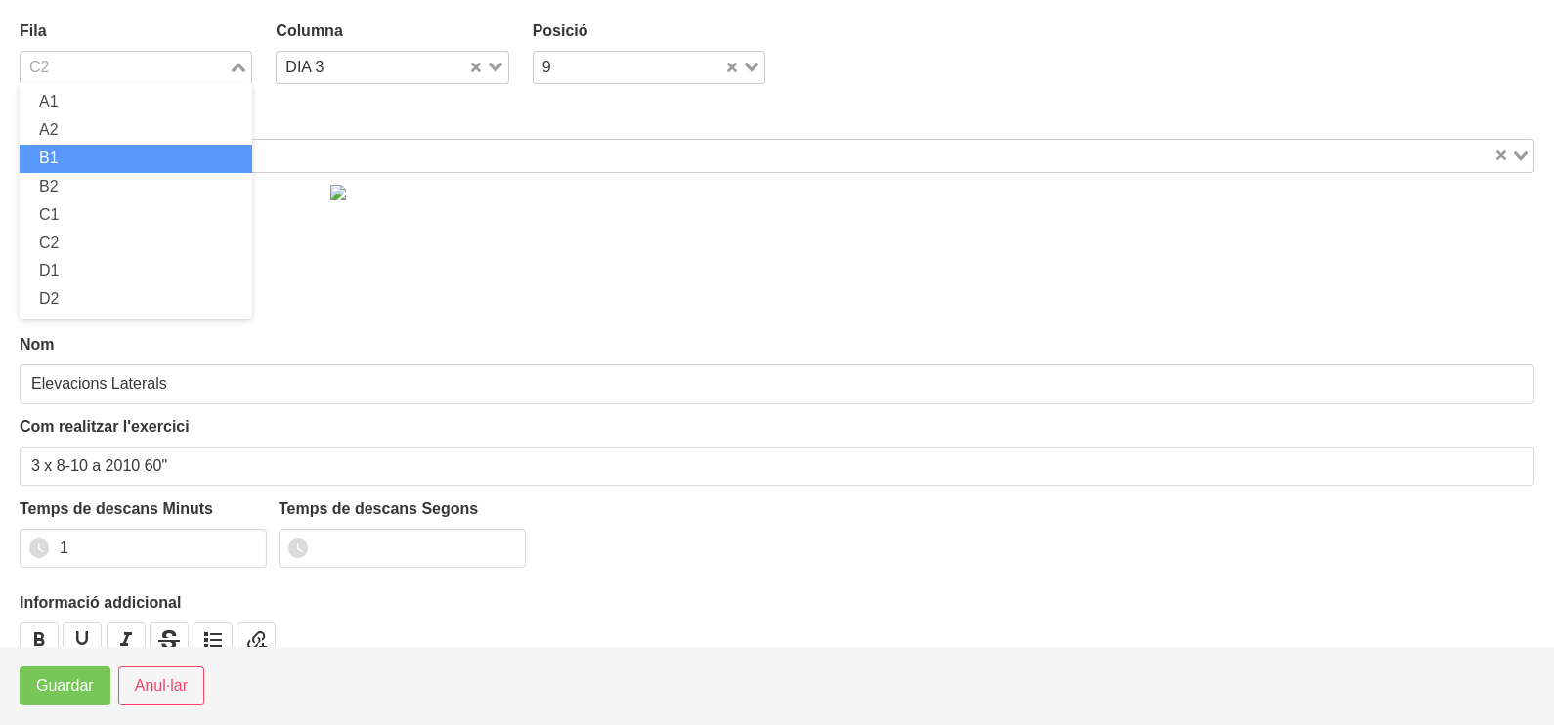
drag, startPoint x: 94, startPoint y: 154, endPoint x: 84, endPoint y: 212, distance: 58.5
click at [93, 158] on li "B1" at bounding box center [136, 159] width 233 height 28
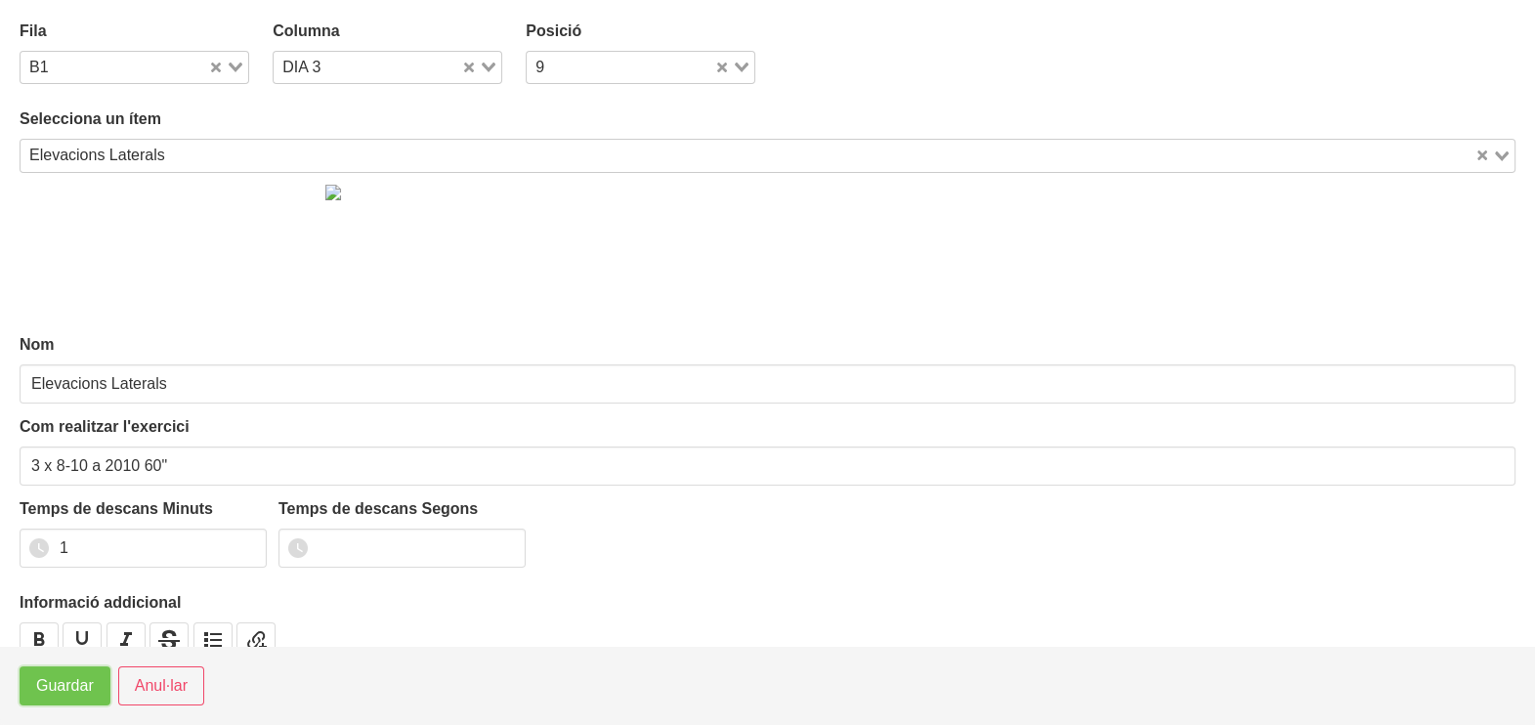
click at [59, 688] on span "Guardar" at bounding box center [65, 685] width 58 height 23
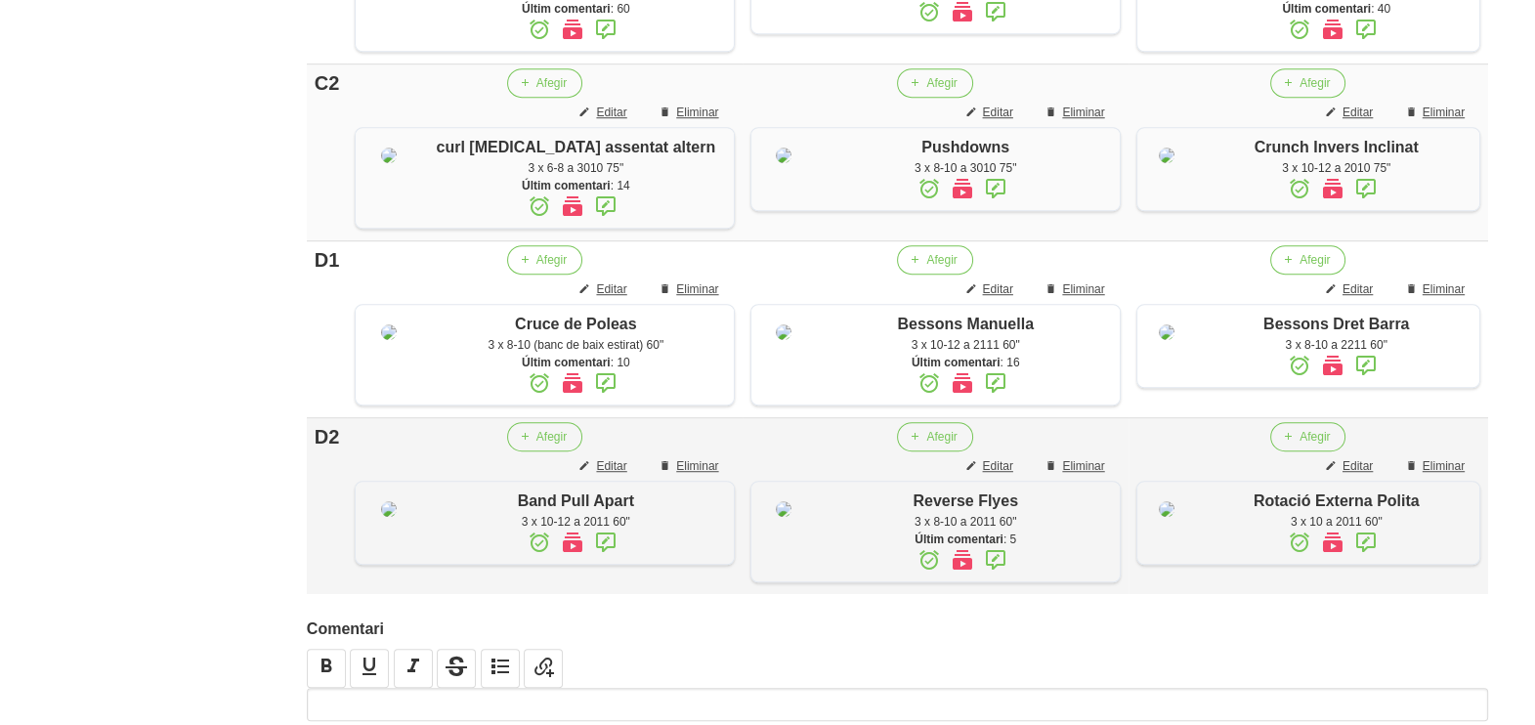
scroll to position [1832, 0]
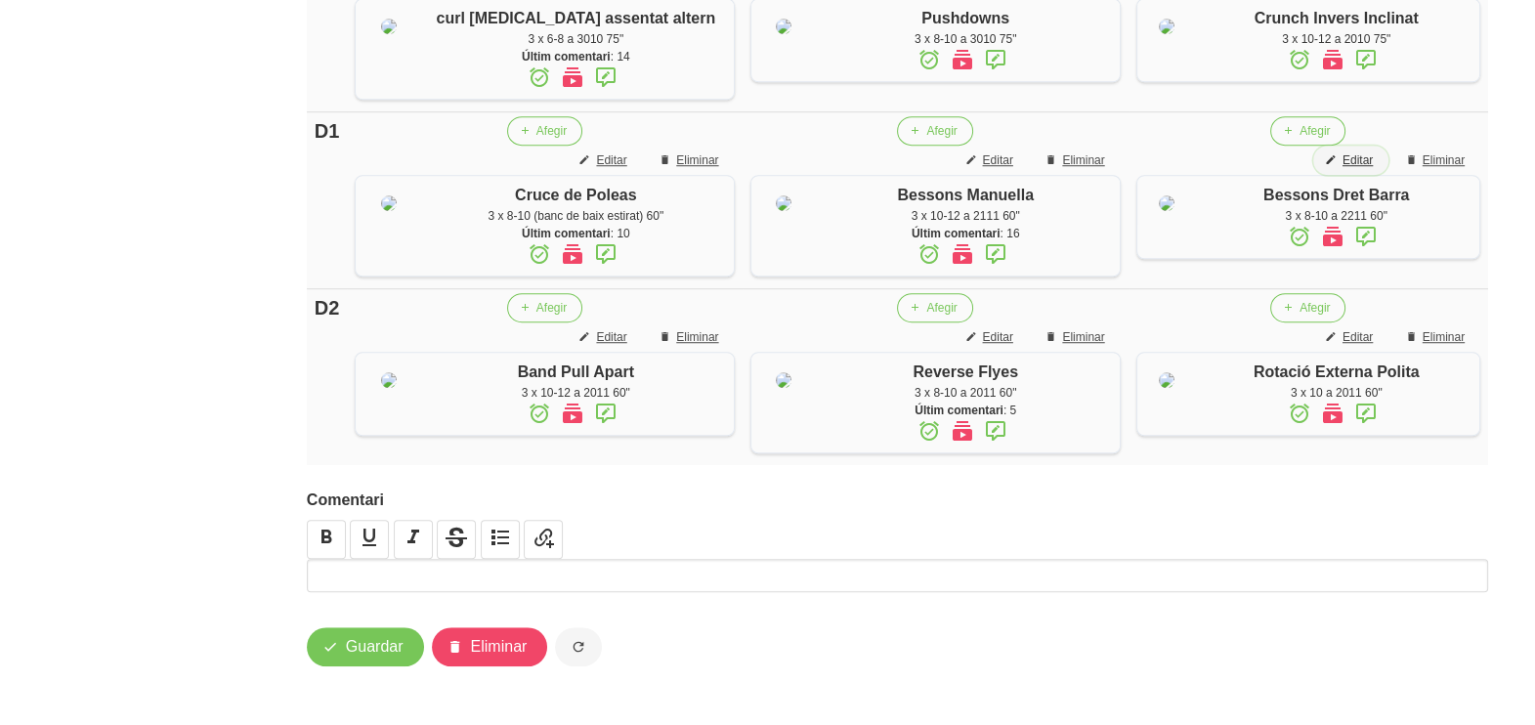
click at [1358, 169] on span "Editar" at bounding box center [1358, 160] width 30 height 18
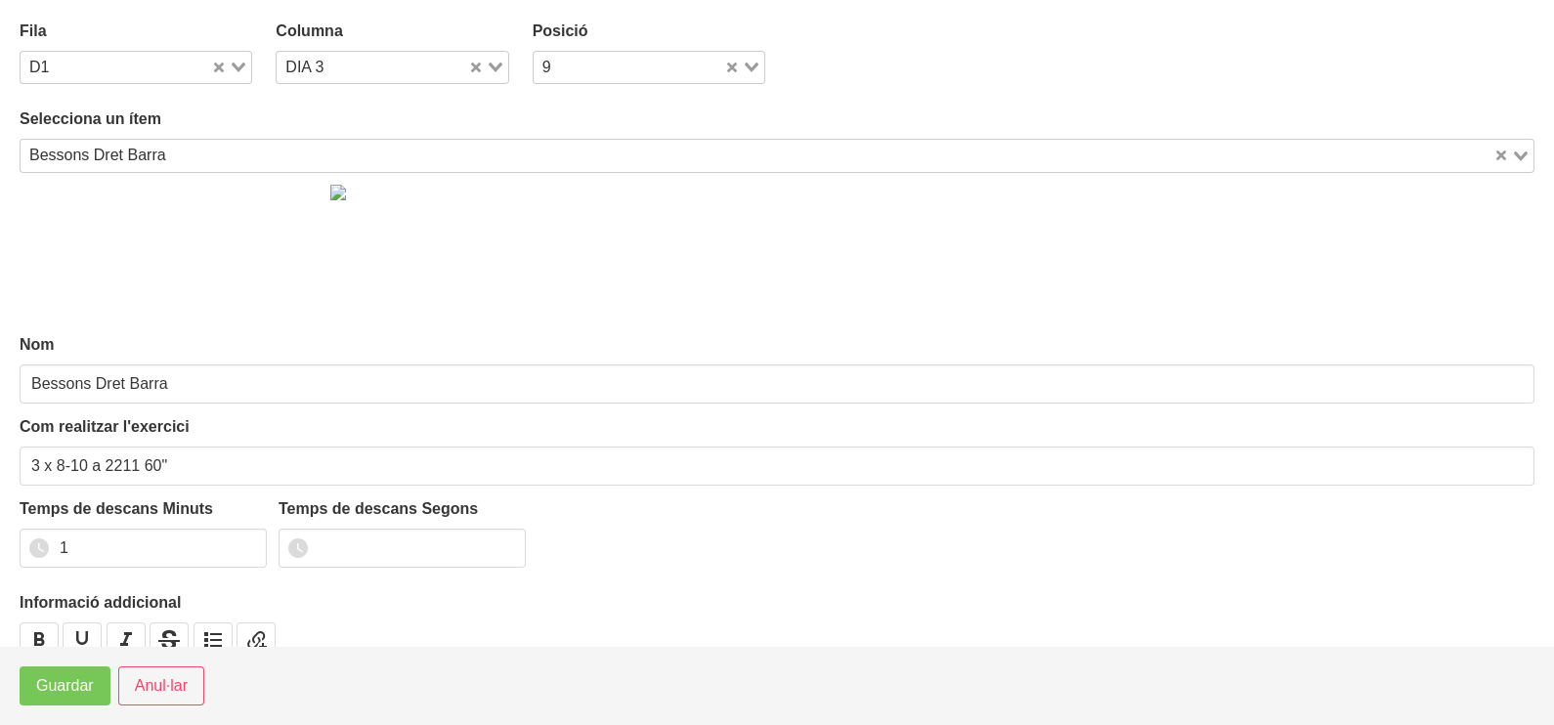
click at [238, 65] on icon "Search for option" at bounding box center [239, 68] width 14 height 10
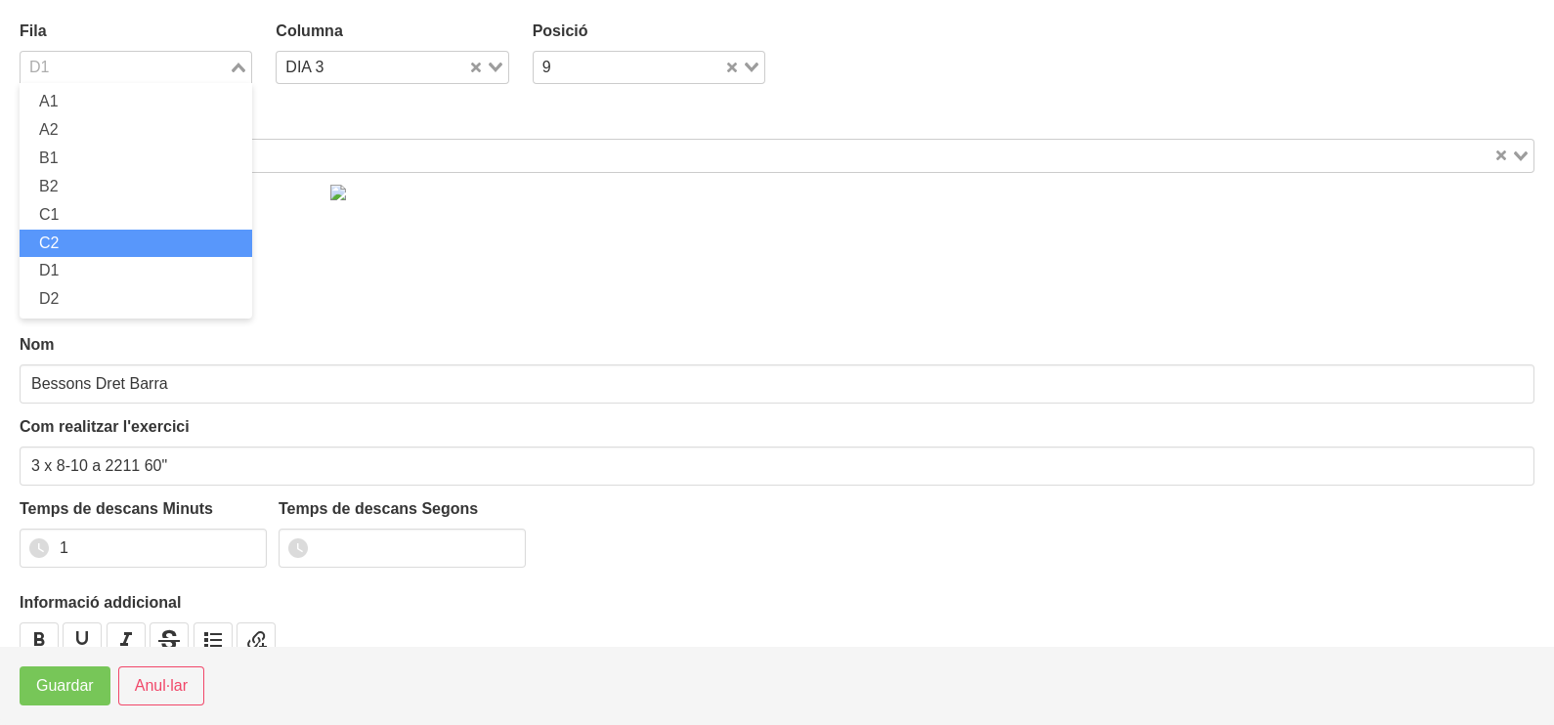
click at [98, 235] on li "C2" at bounding box center [136, 244] width 233 height 28
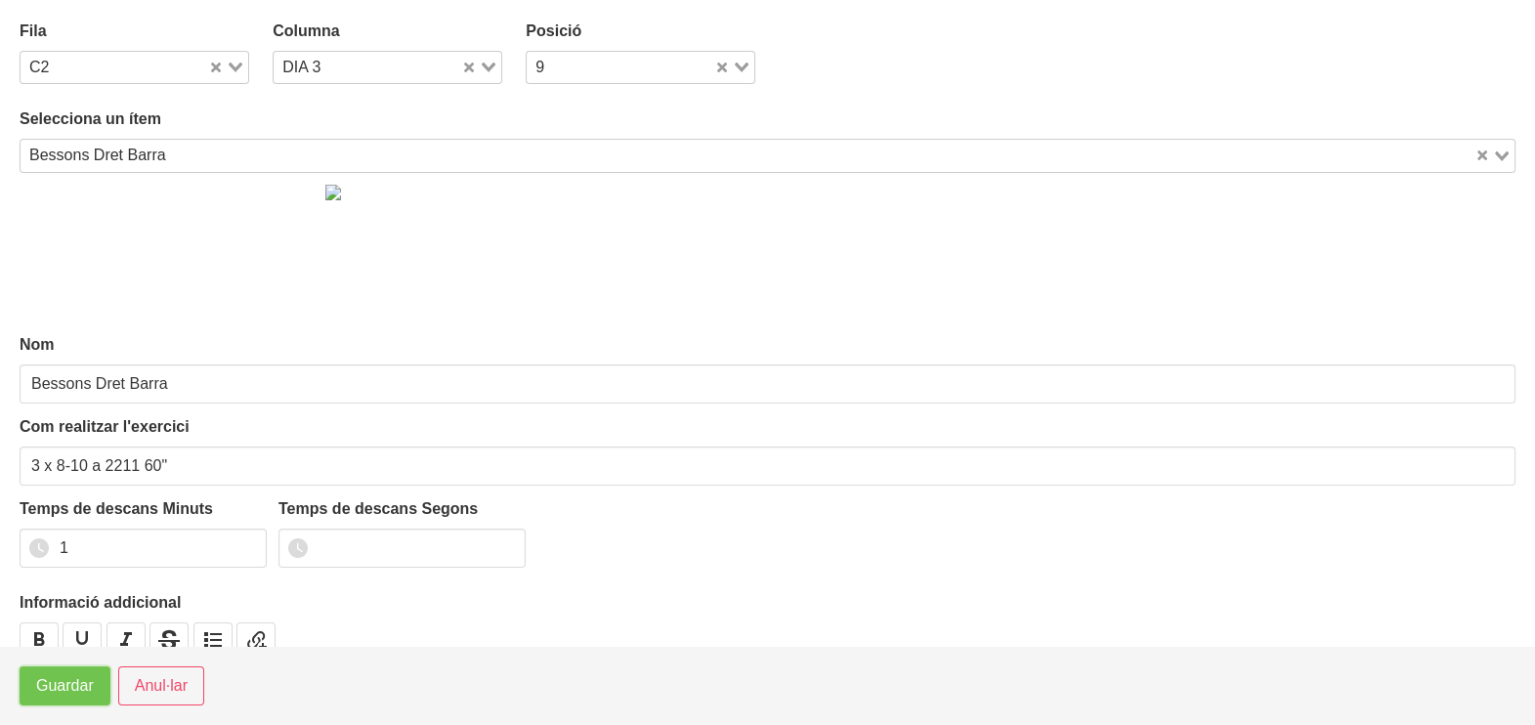
click at [65, 690] on span "Guardar" at bounding box center [65, 685] width 58 height 23
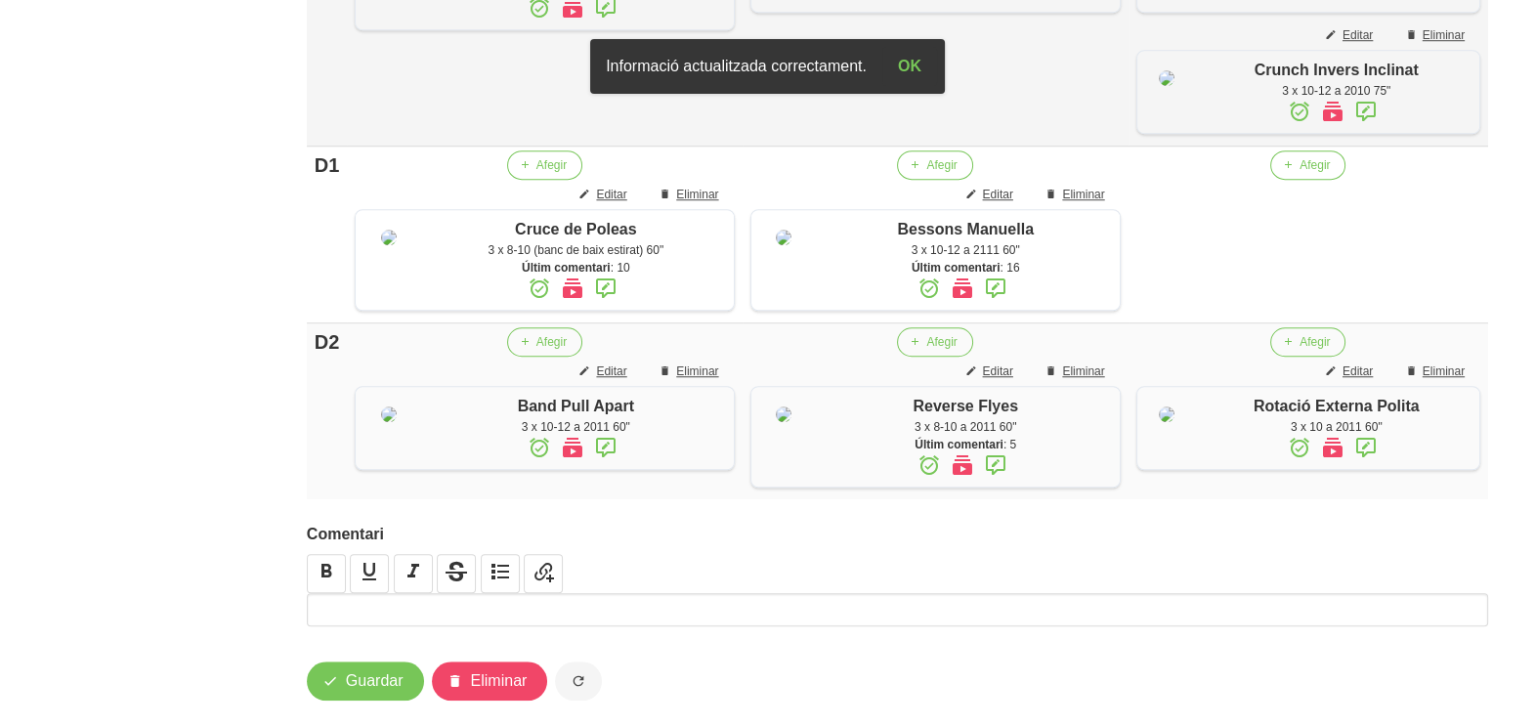
scroll to position [1954, 0]
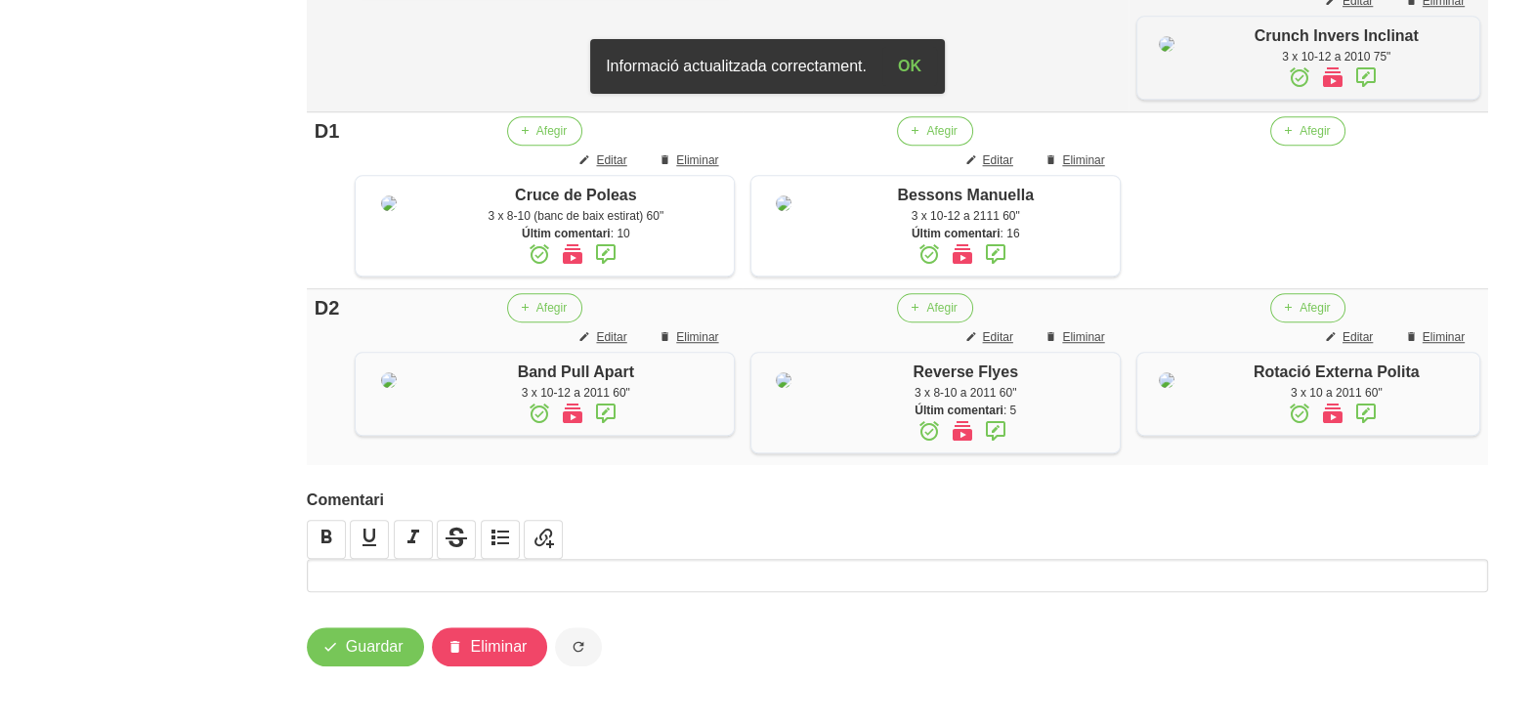
click at [1358, 95] on icon at bounding box center [1366, 77] width 23 height 35
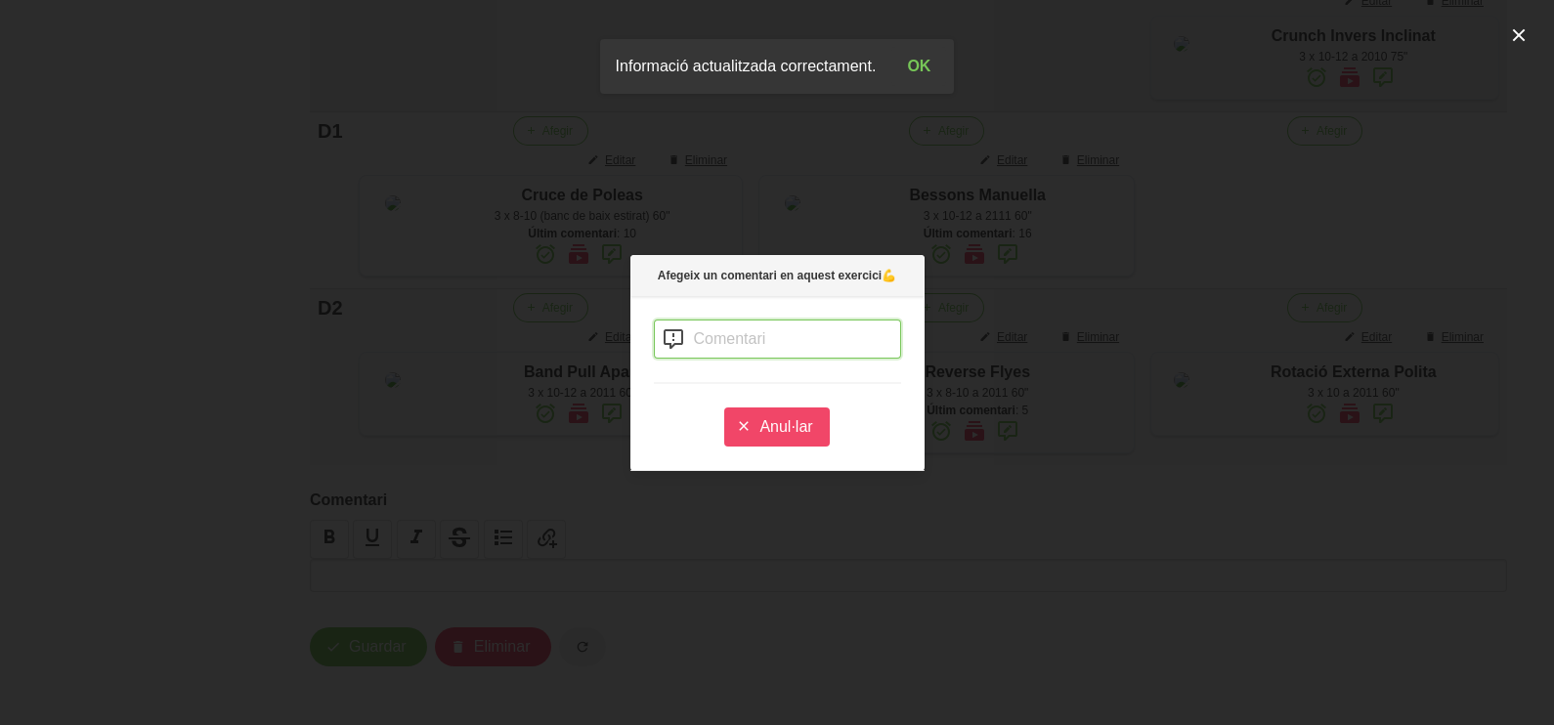
click at [713, 336] on input "text" at bounding box center [777, 339] width 247 height 39
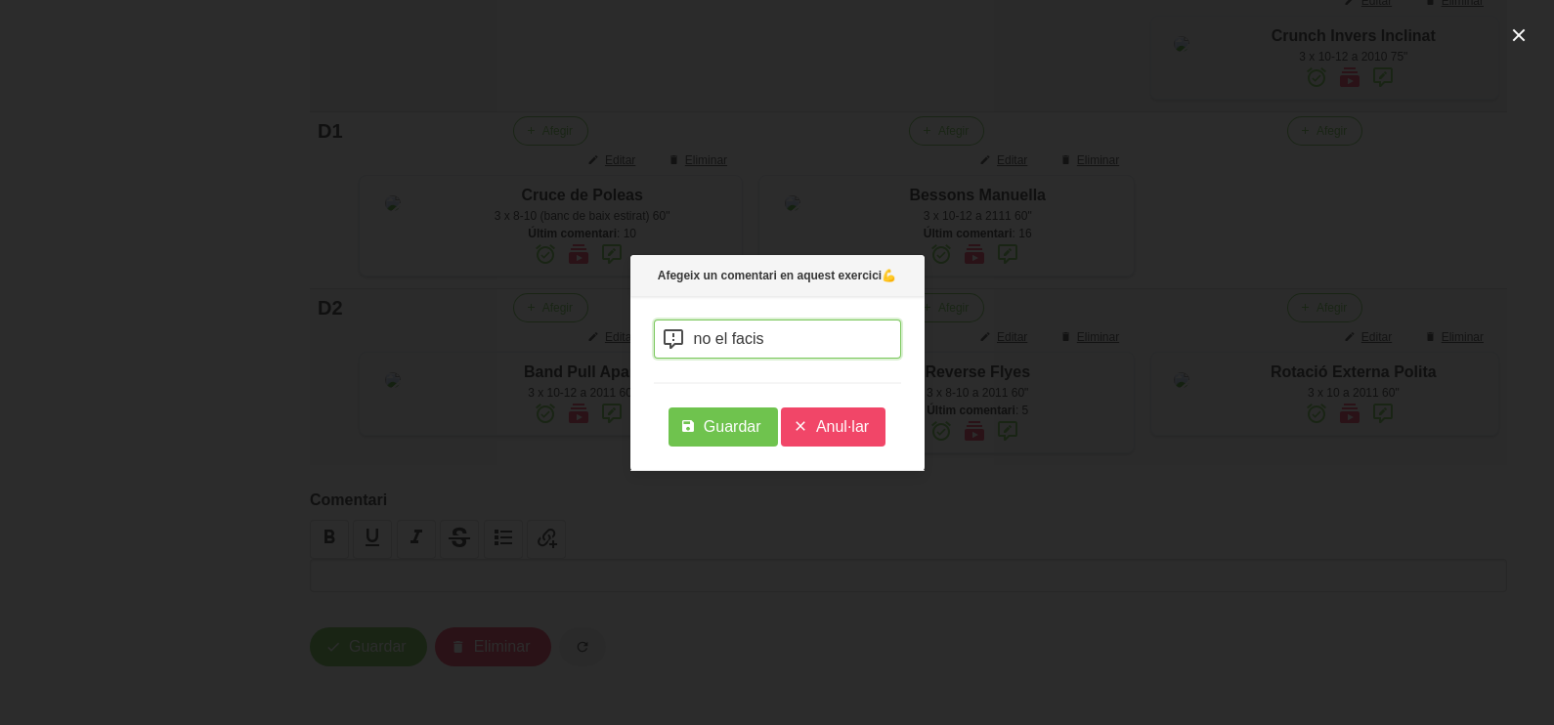
type input "no el facis"
click at [726, 434] on span "Guardar" at bounding box center [733, 426] width 58 height 23
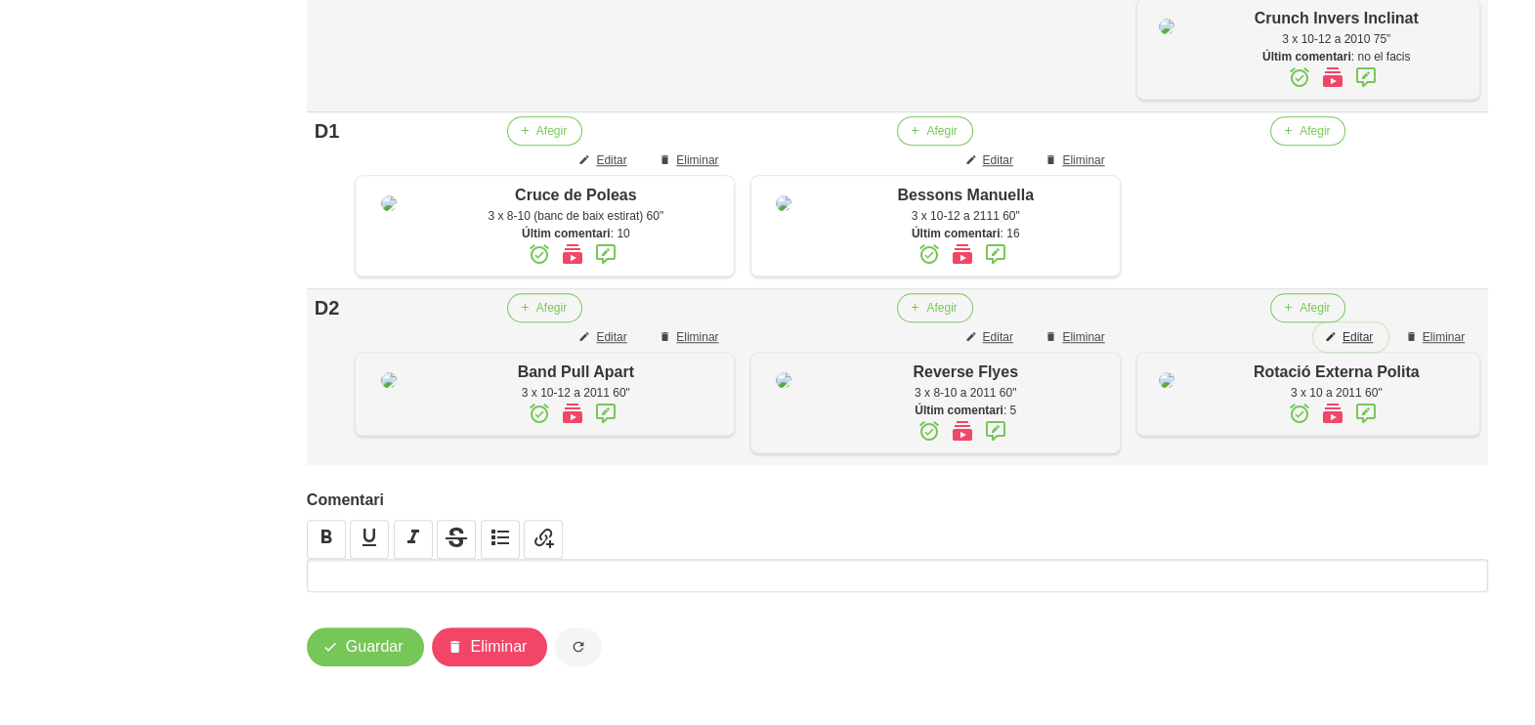
click at [1363, 346] on span "Editar" at bounding box center [1358, 337] width 30 height 18
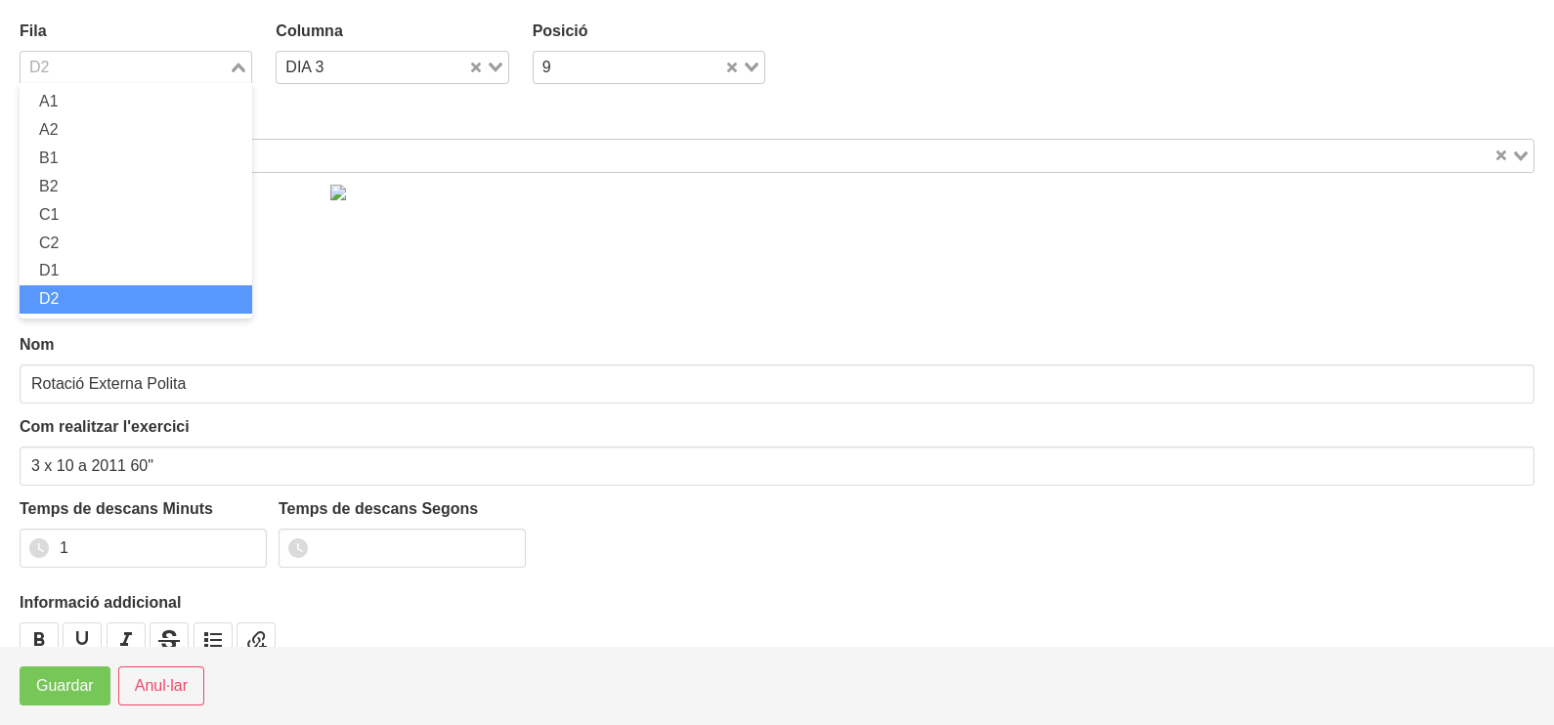
drag, startPoint x: 232, startPoint y: 63, endPoint x: 83, endPoint y: 146, distance: 170.2
click at [232, 64] on icon "Search for option" at bounding box center [239, 68] width 14 height 10
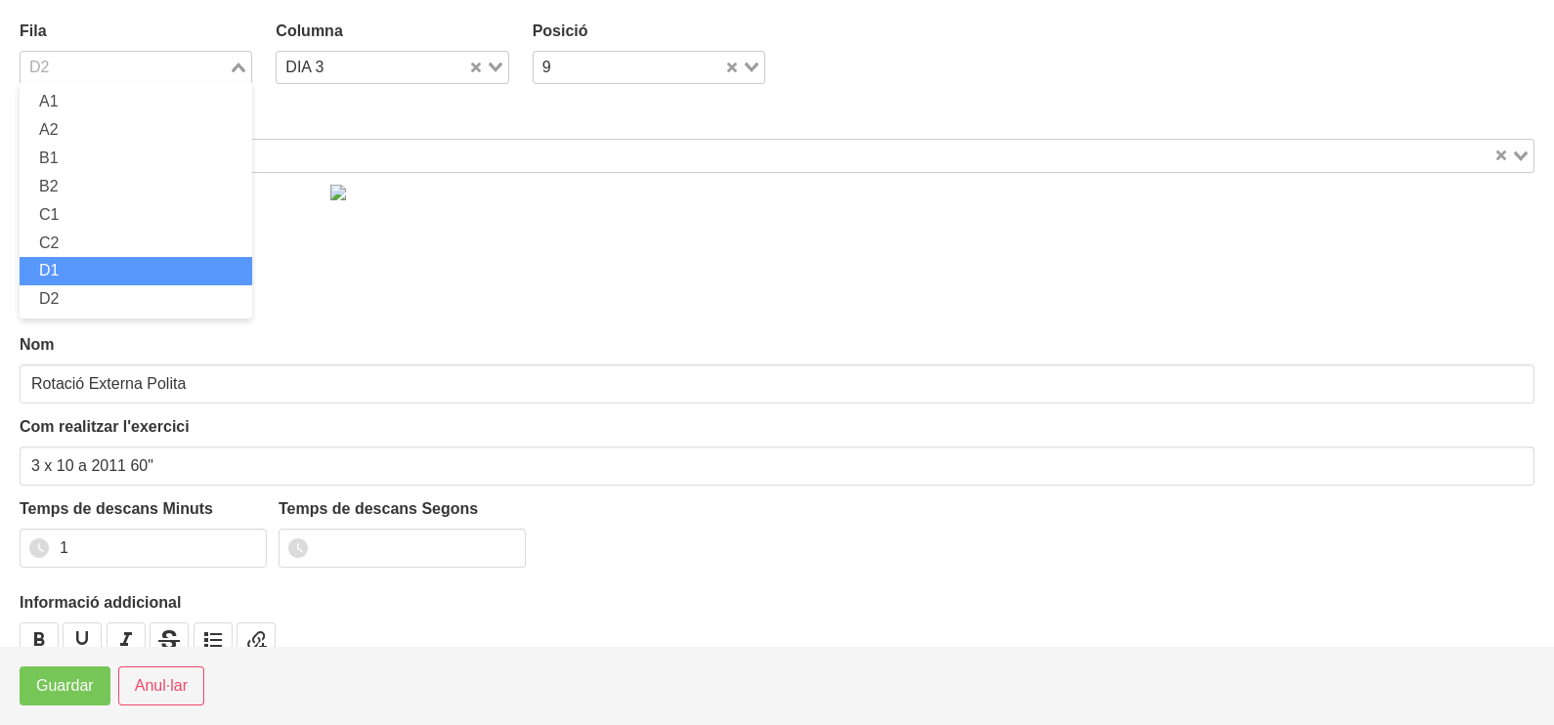
drag, startPoint x: 79, startPoint y: 266, endPoint x: 77, endPoint y: 285, distance: 19.6
click at [79, 273] on li "D1" at bounding box center [136, 271] width 233 height 28
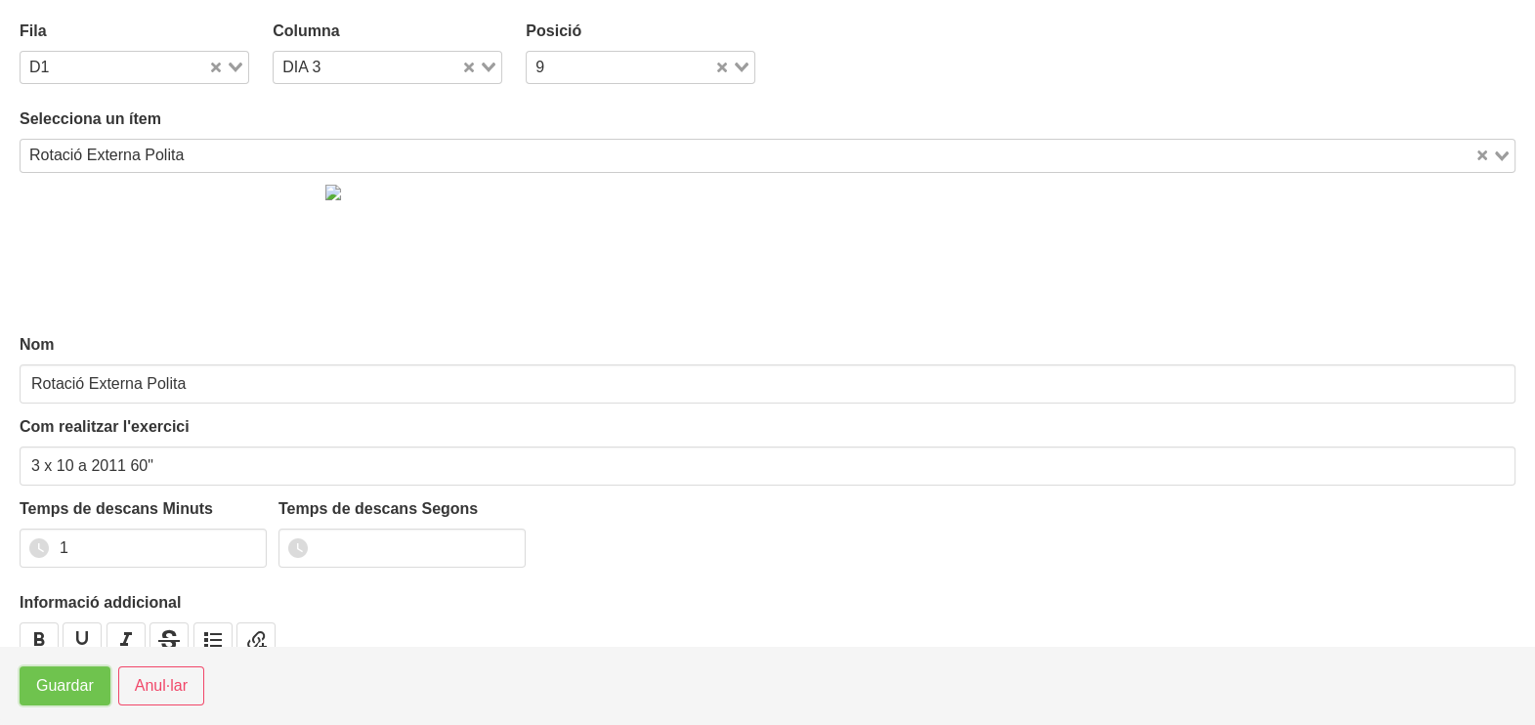
click at [49, 684] on span "Guardar" at bounding box center [65, 685] width 58 height 23
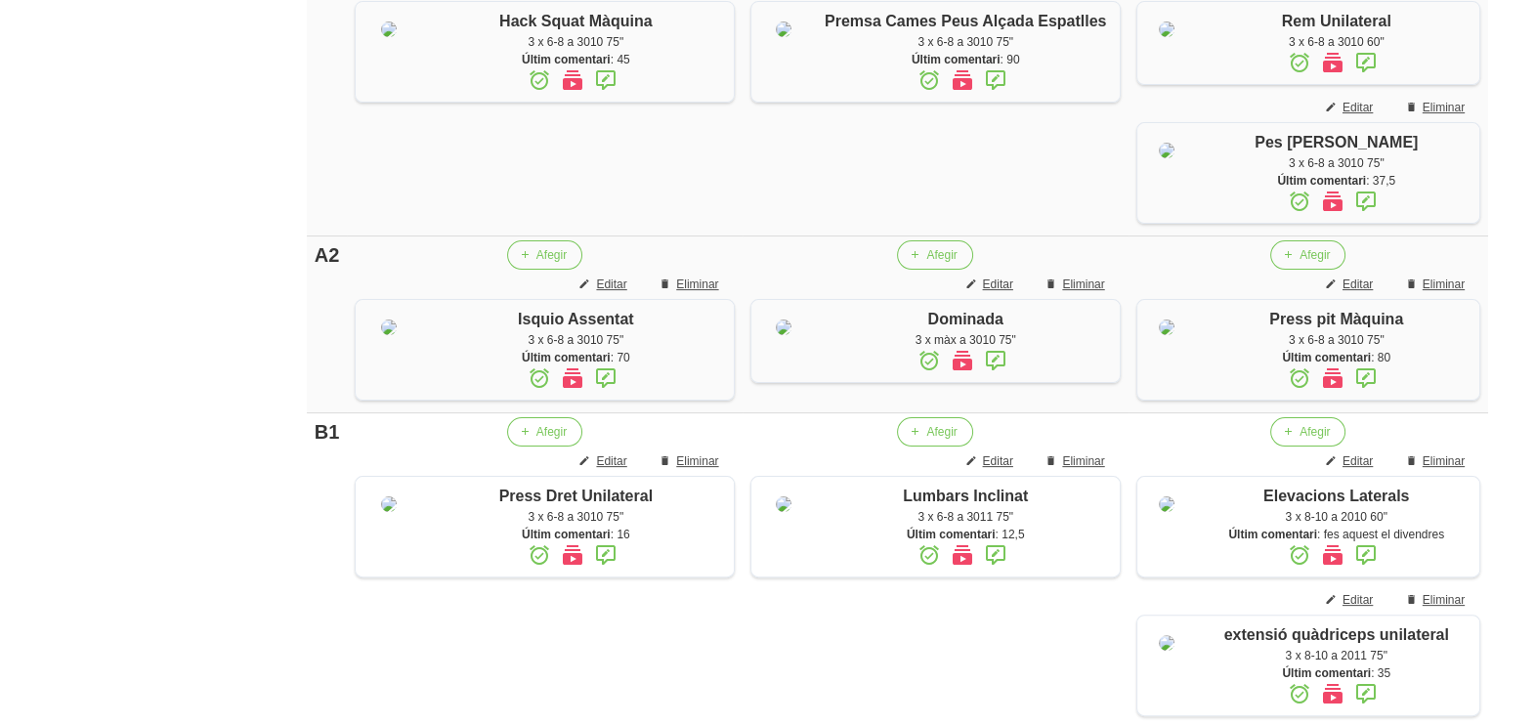
scroll to position [611, 0]
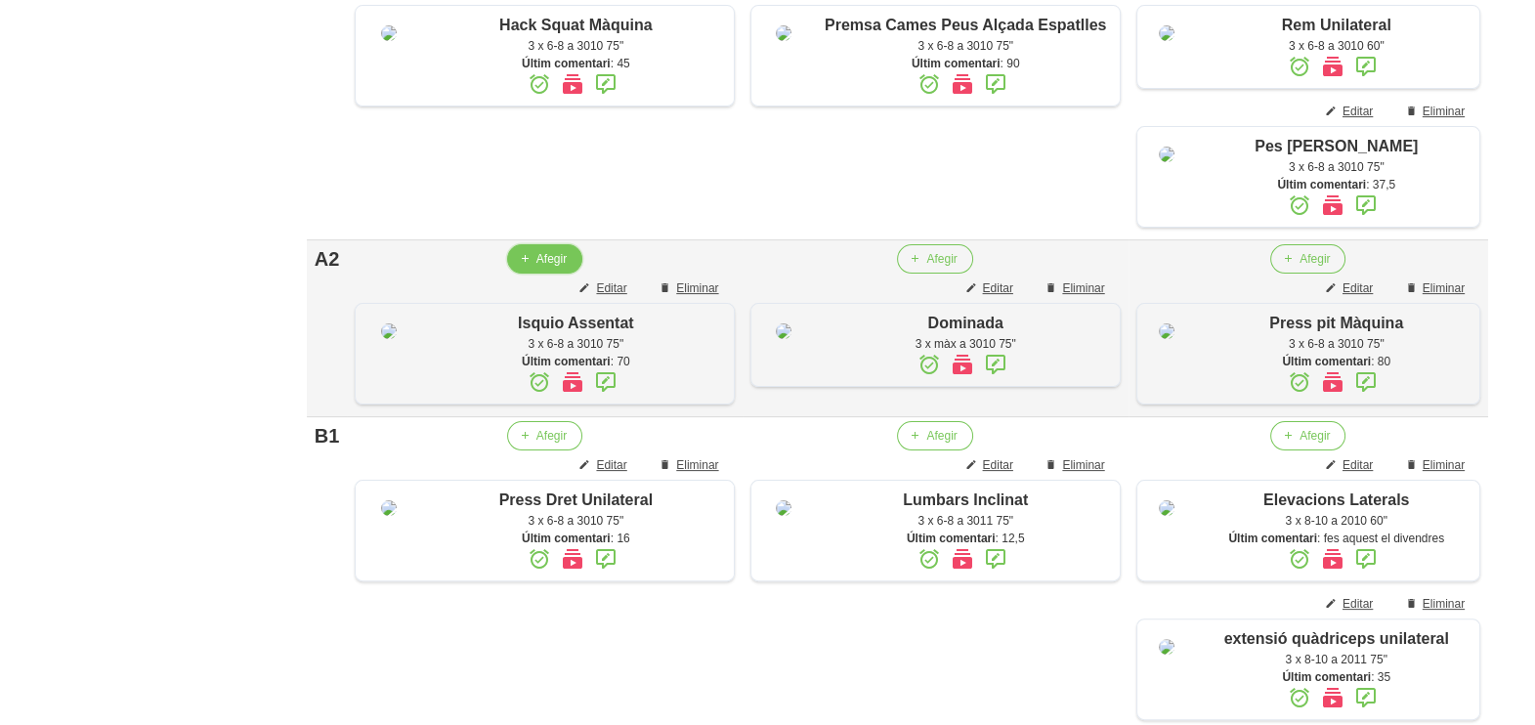
click at [537, 268] on span "Afegir" at bounding box center [552, 259] width 30 height 18
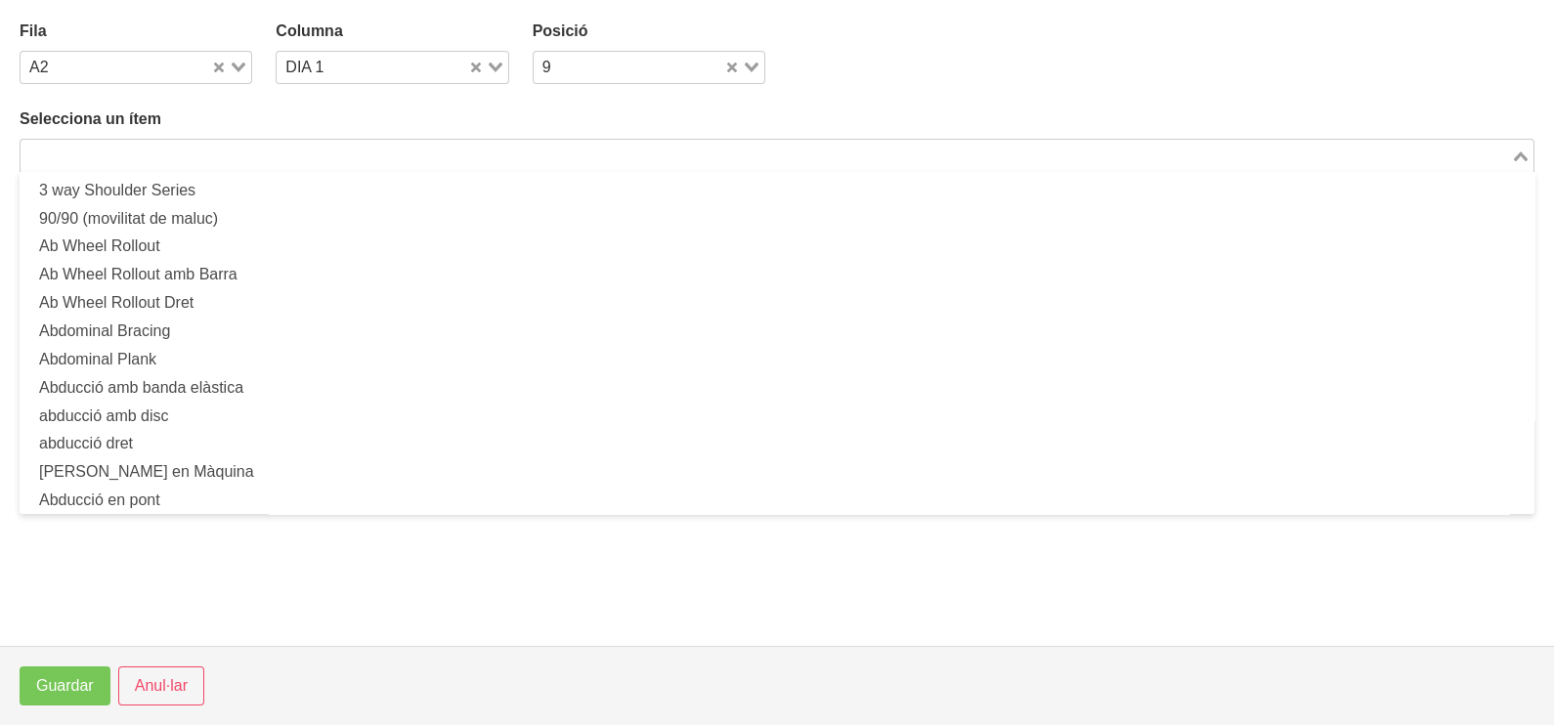
click at [235, 153] on input "Search for option" at bounding box center [765, 155] width 1487 height 23
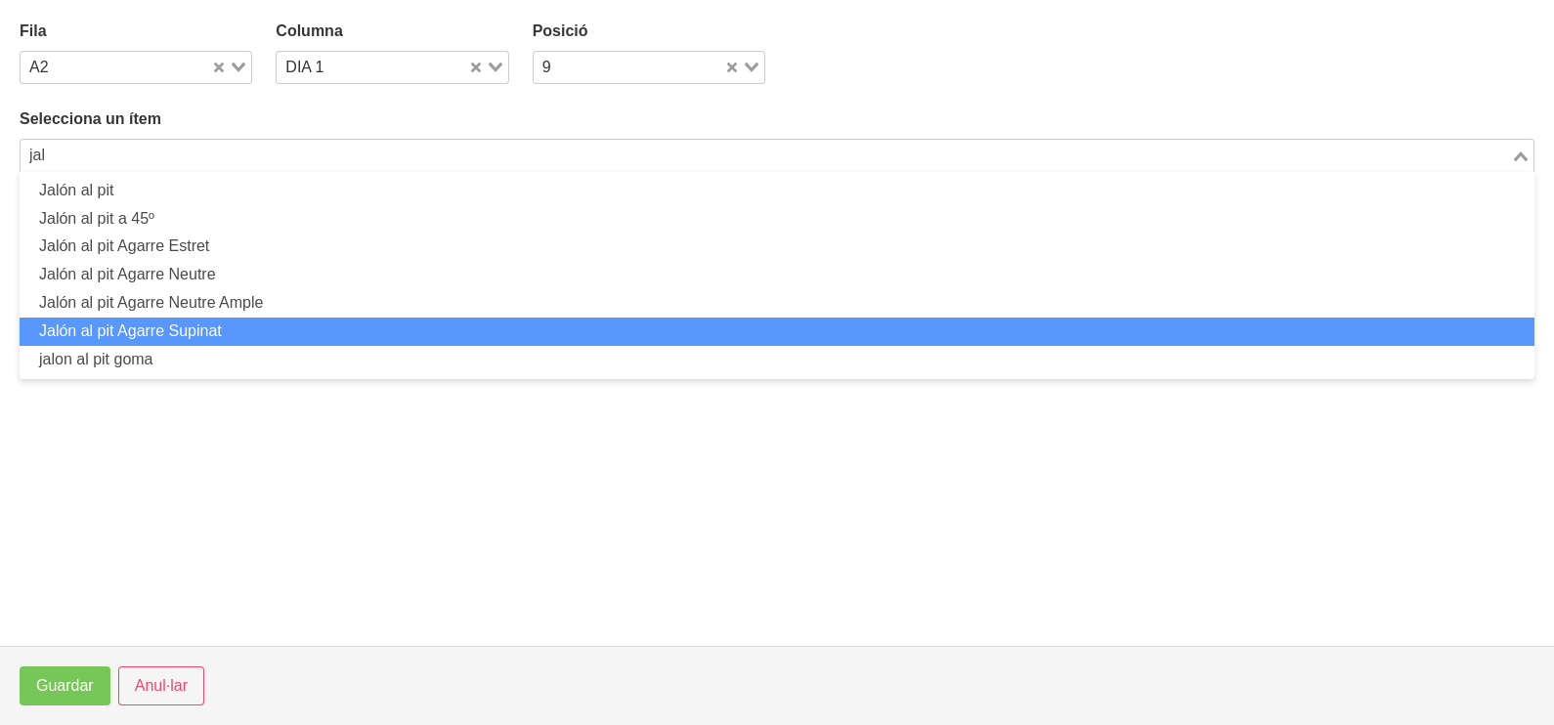
click at [231, 331] on li "Jalón al pit Agarre Supinat" at bounding box center [777, 332] width 1515 height 28
type input "jal"
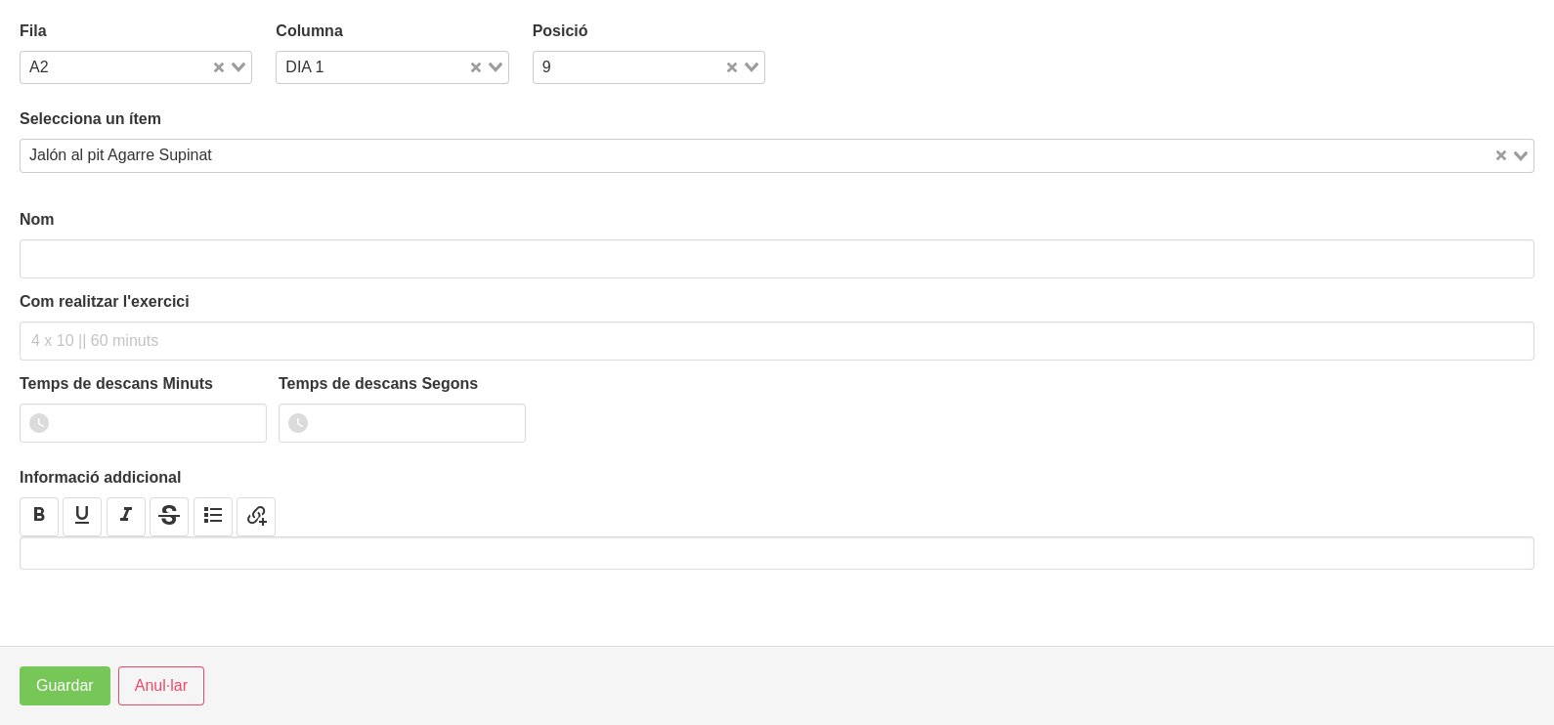
type input "Jalón al pit Agarre Supinat"
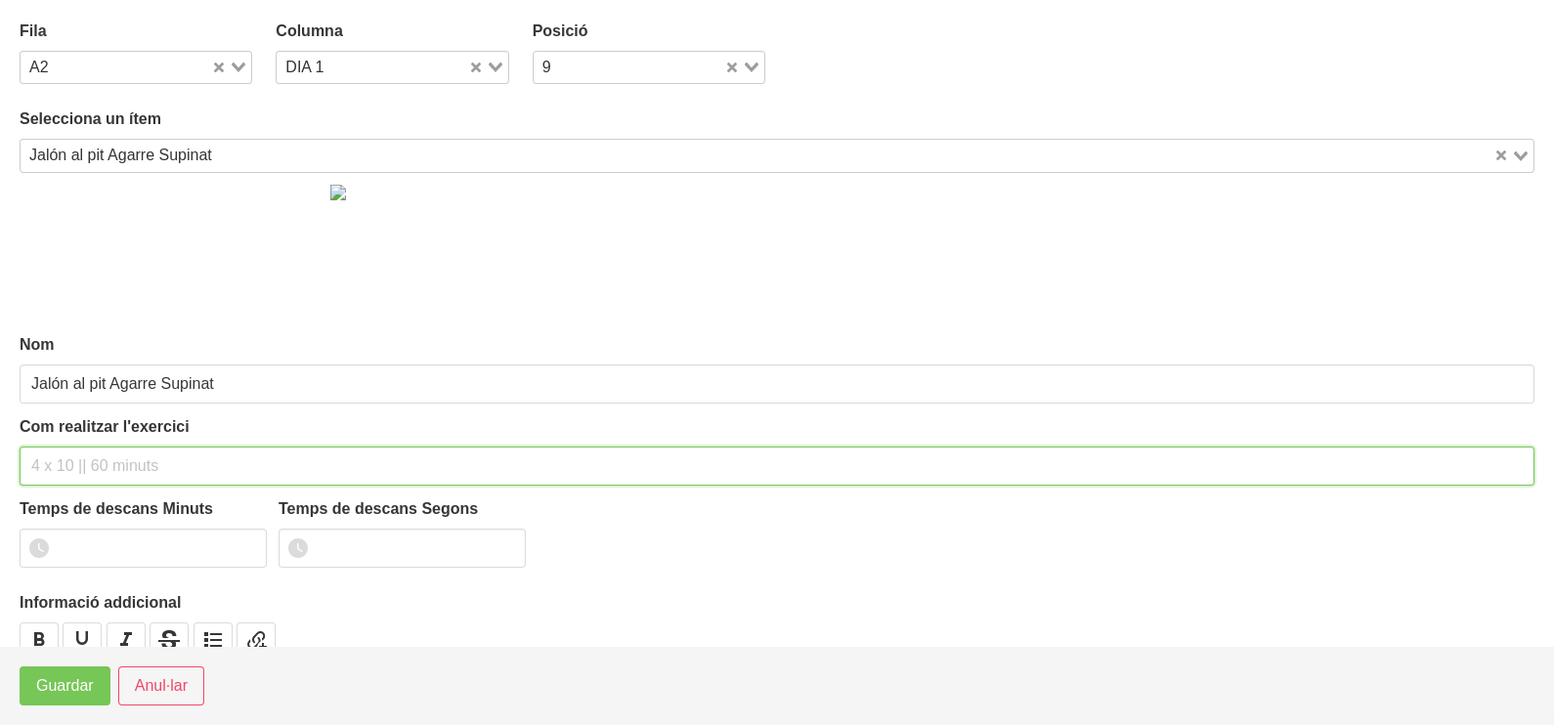
click at [67, 459] on input "text" at bounding box center [777, 466] width 1515 height 39
type input "3 x 6-8 a 3010 60""
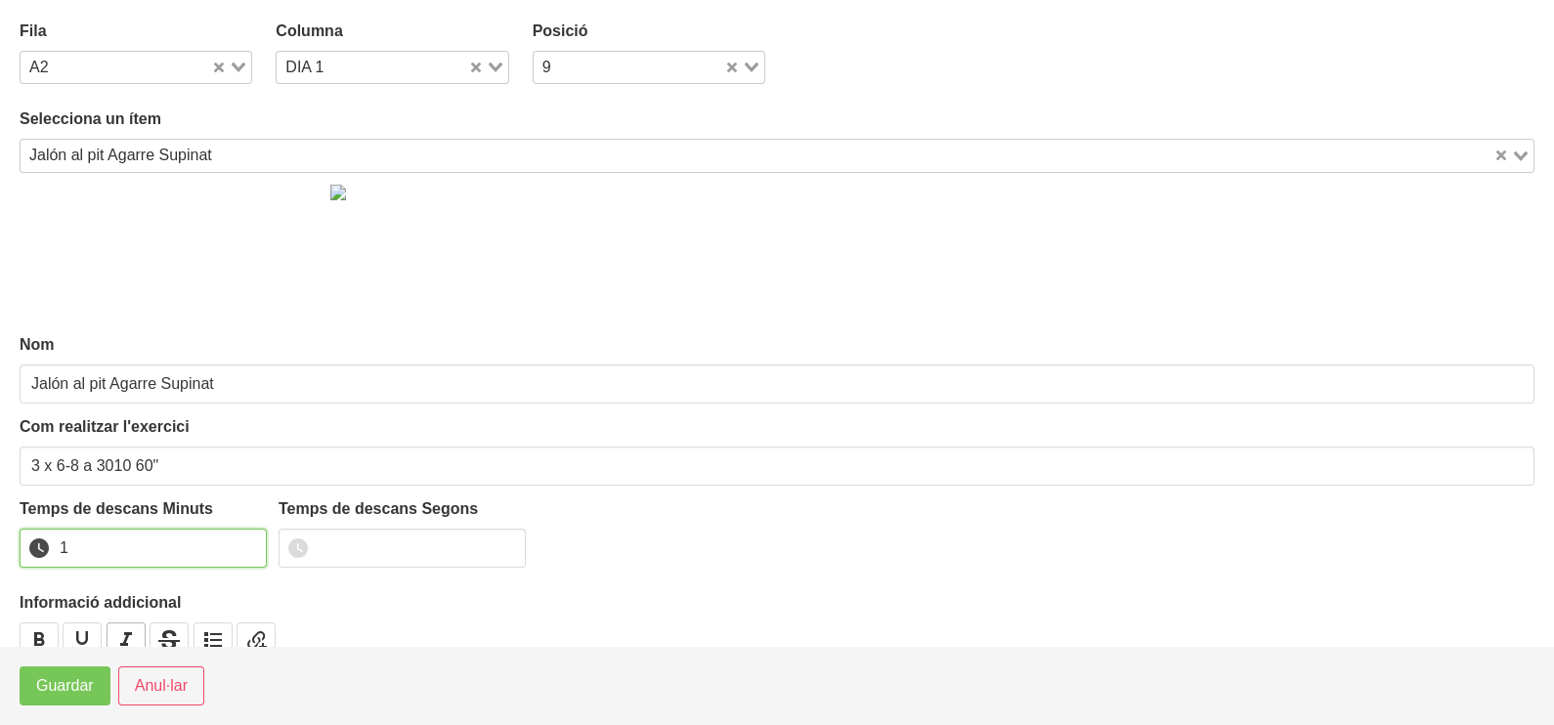
drag, startPoint x: 246, startPoint y: 541, endPoint x: 109, endPoint y: 639, distance: 168.1
type input "1"
click at [245, 544] on input "1" at bounding box center [143, 548] width 247 height 39
click at [60, 694] on span "Guardar" at bounding box center [65, 685] width 58 height 23
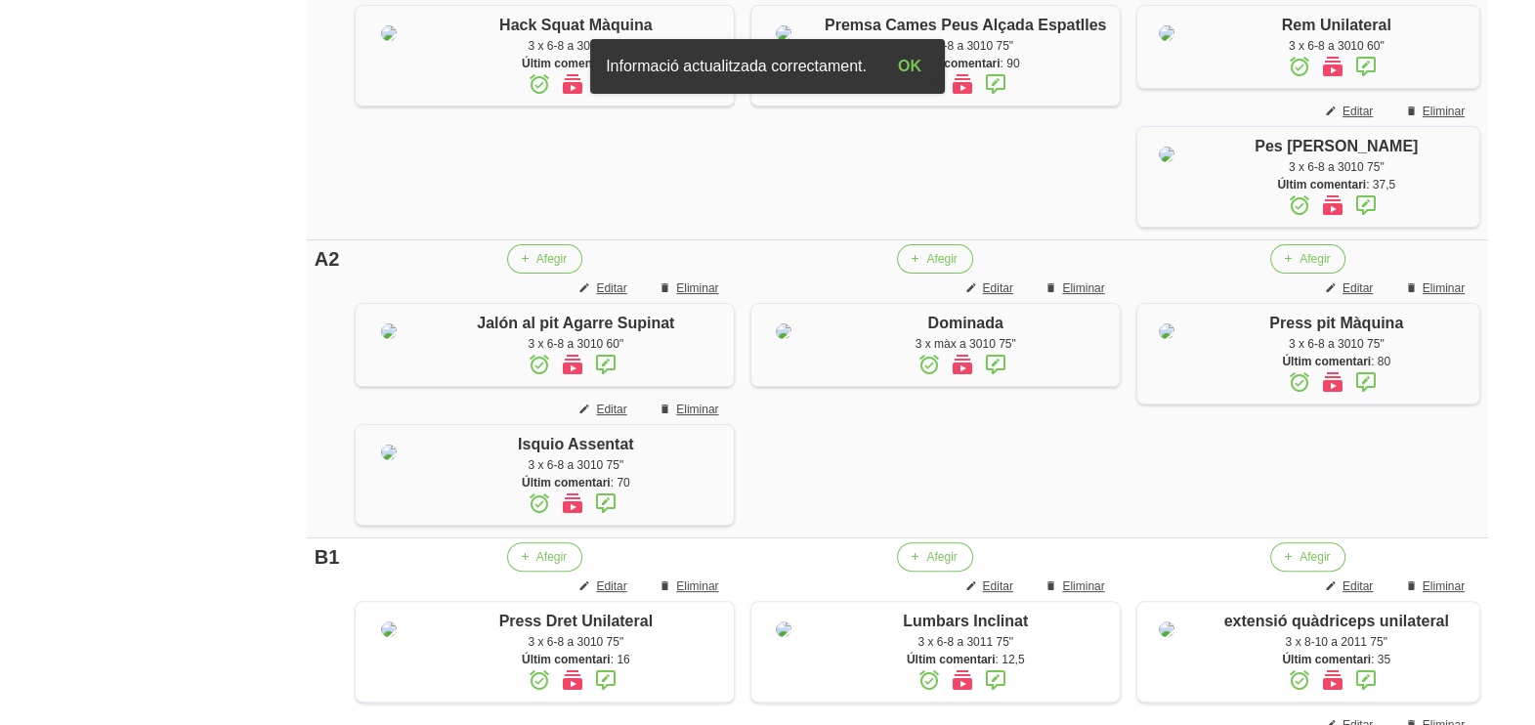
scroll to position [243, 0]
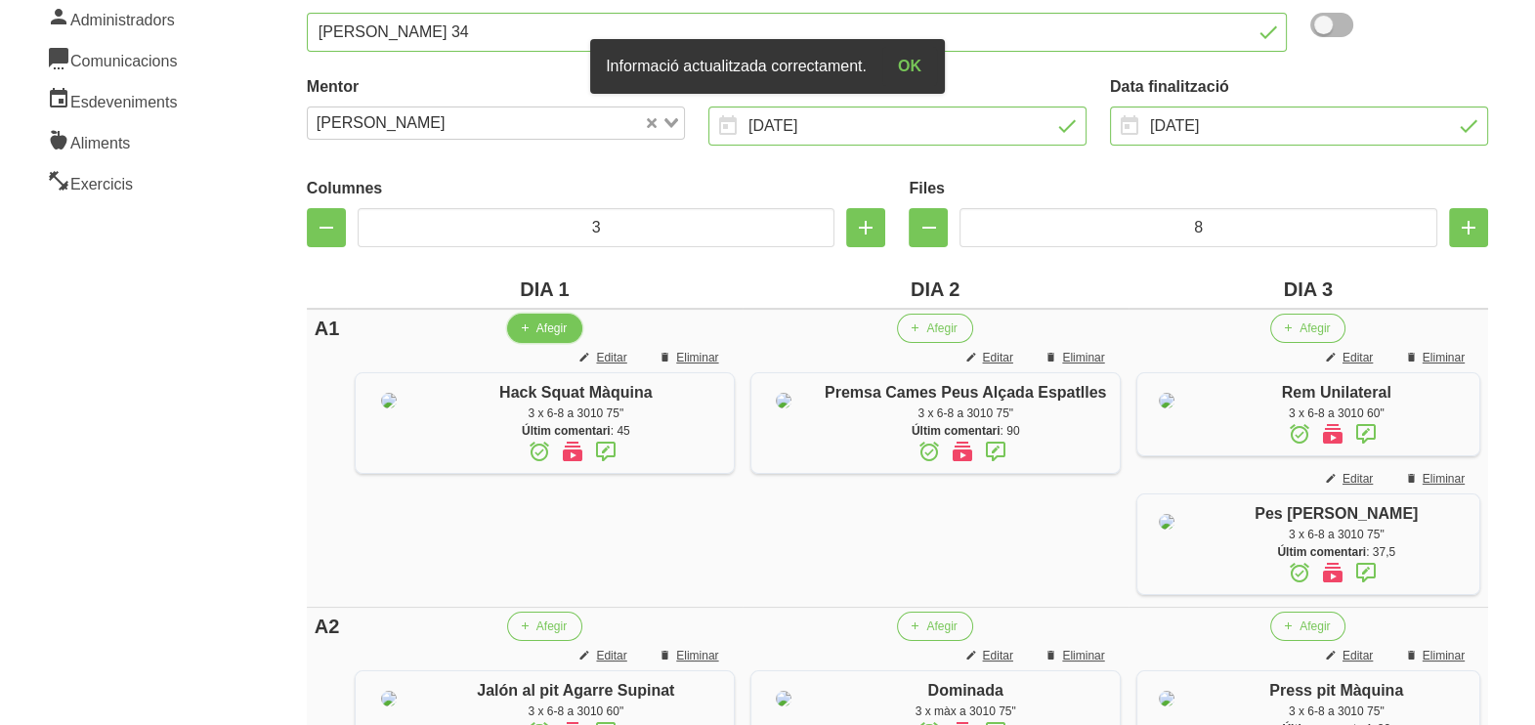
click at [537, 323] on span "Afegir" at bounding box center [552, 329] width 30 height 18
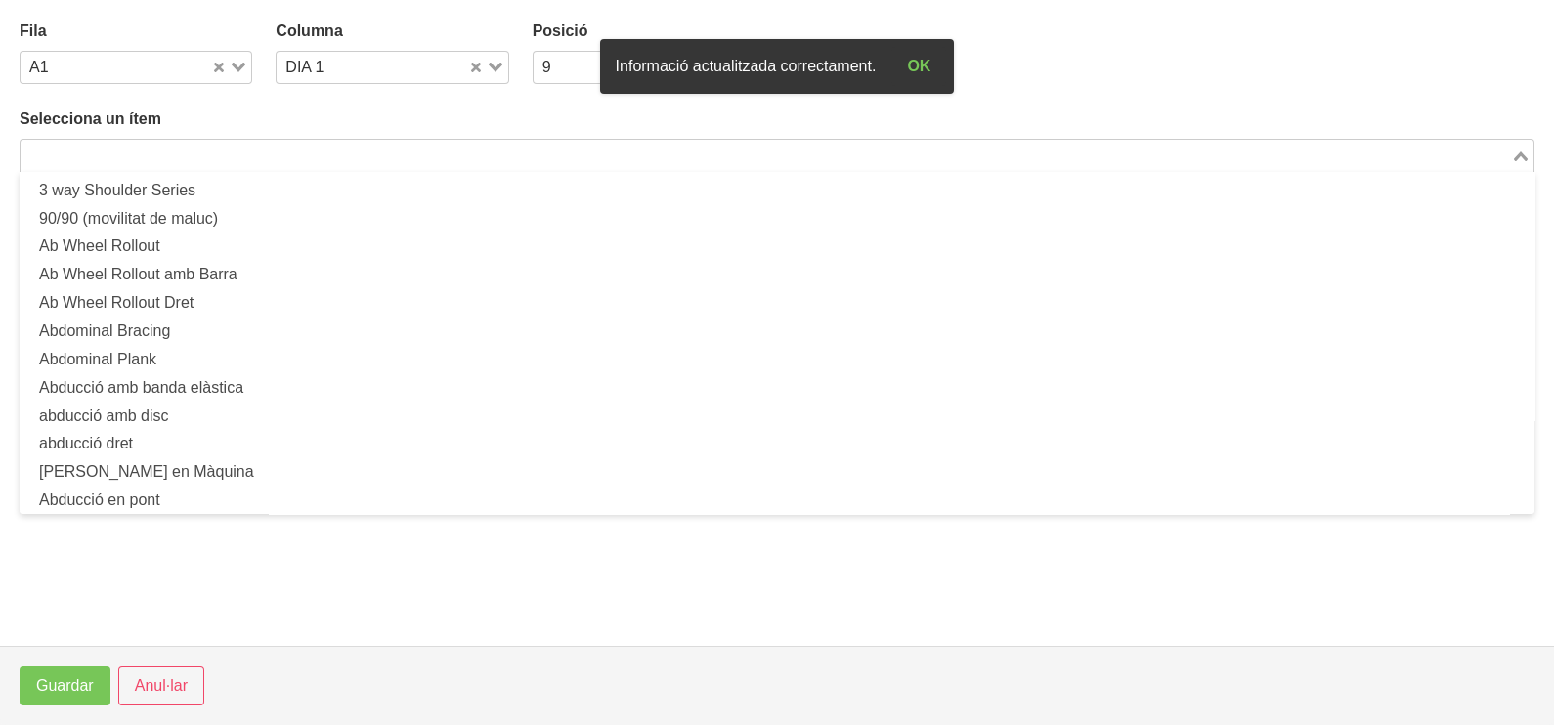
click at [244, 153] on input "Search for option" at bounding box center [765, 155] width 1487 height 23
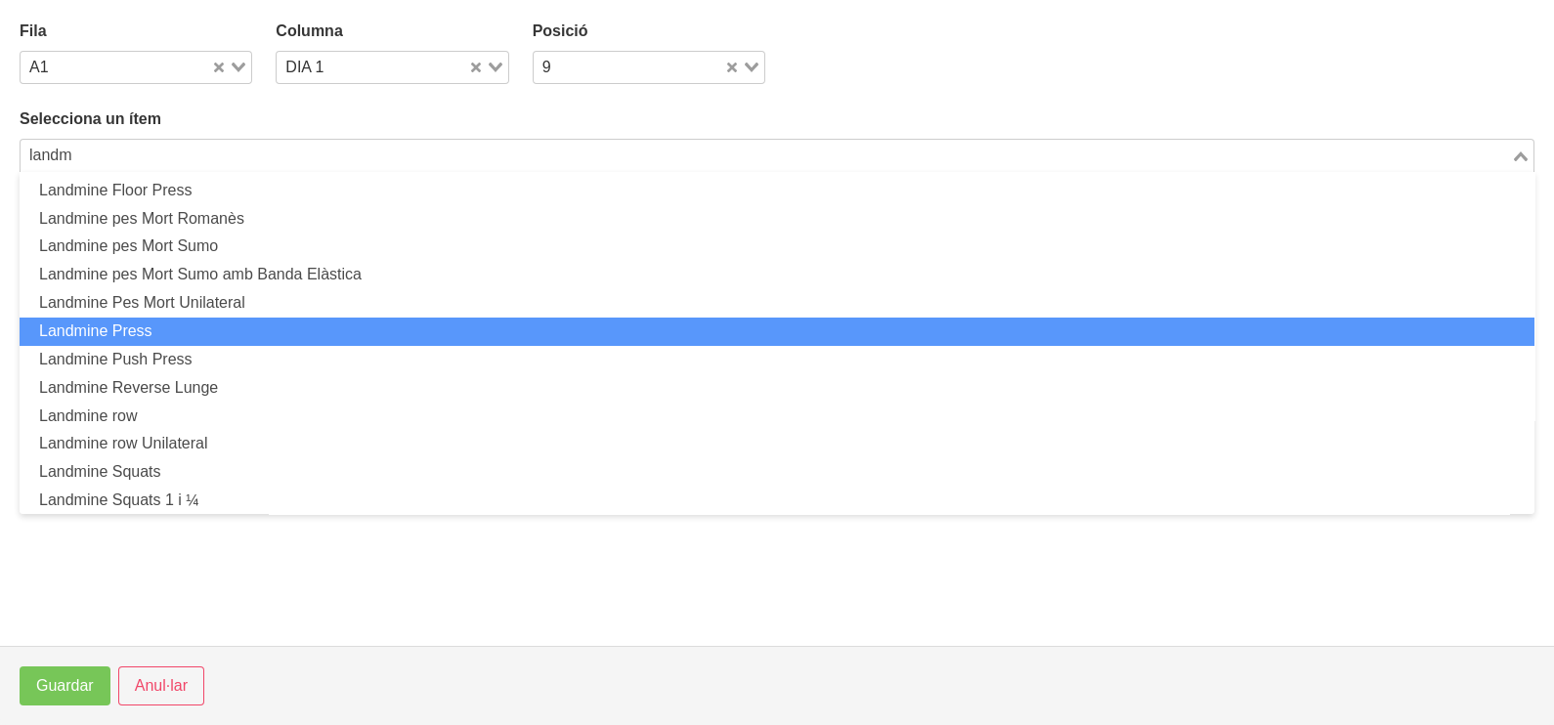
click at [188, 332] on li "Landmine Press" at bounding box center [777, 332] width 1515 height 28
type input "landm"
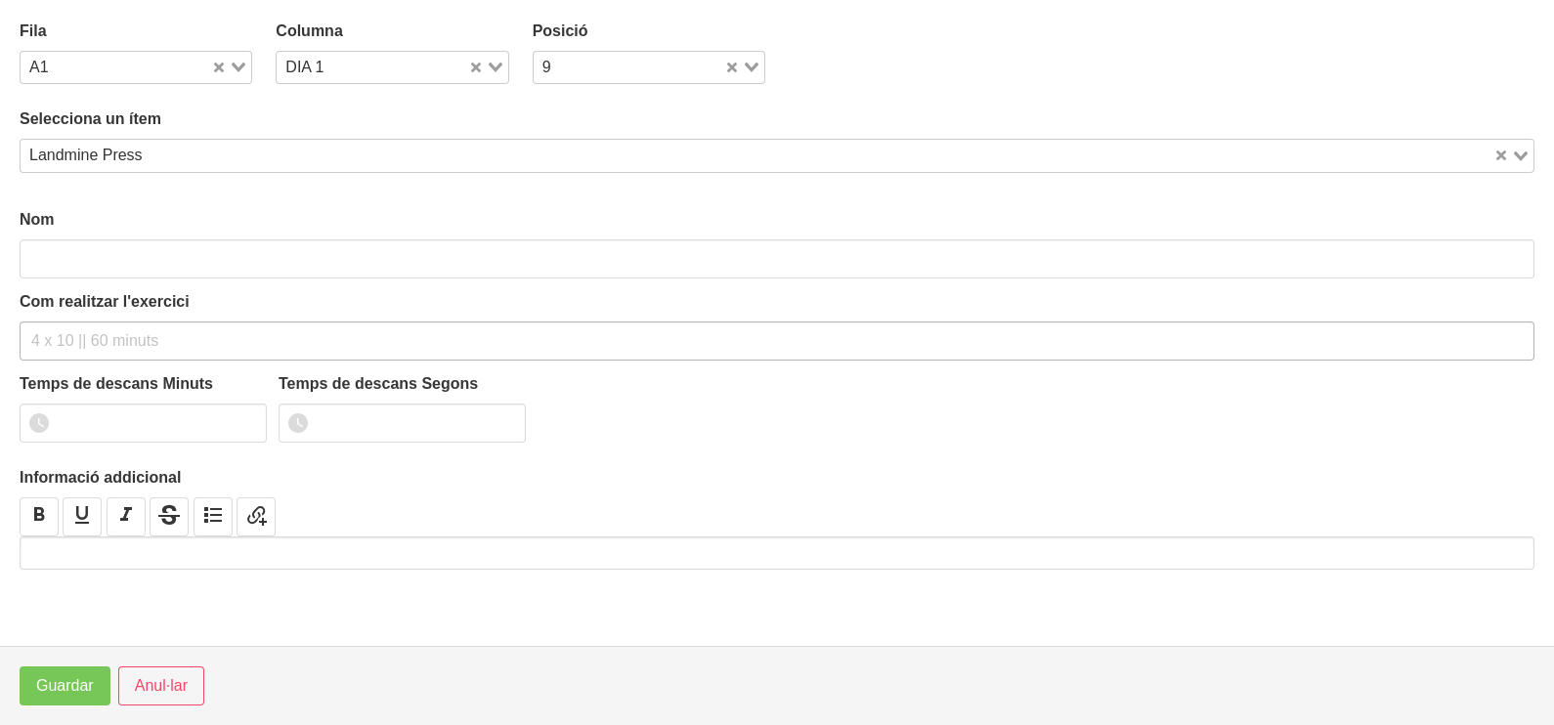
type input "Landmine Press"
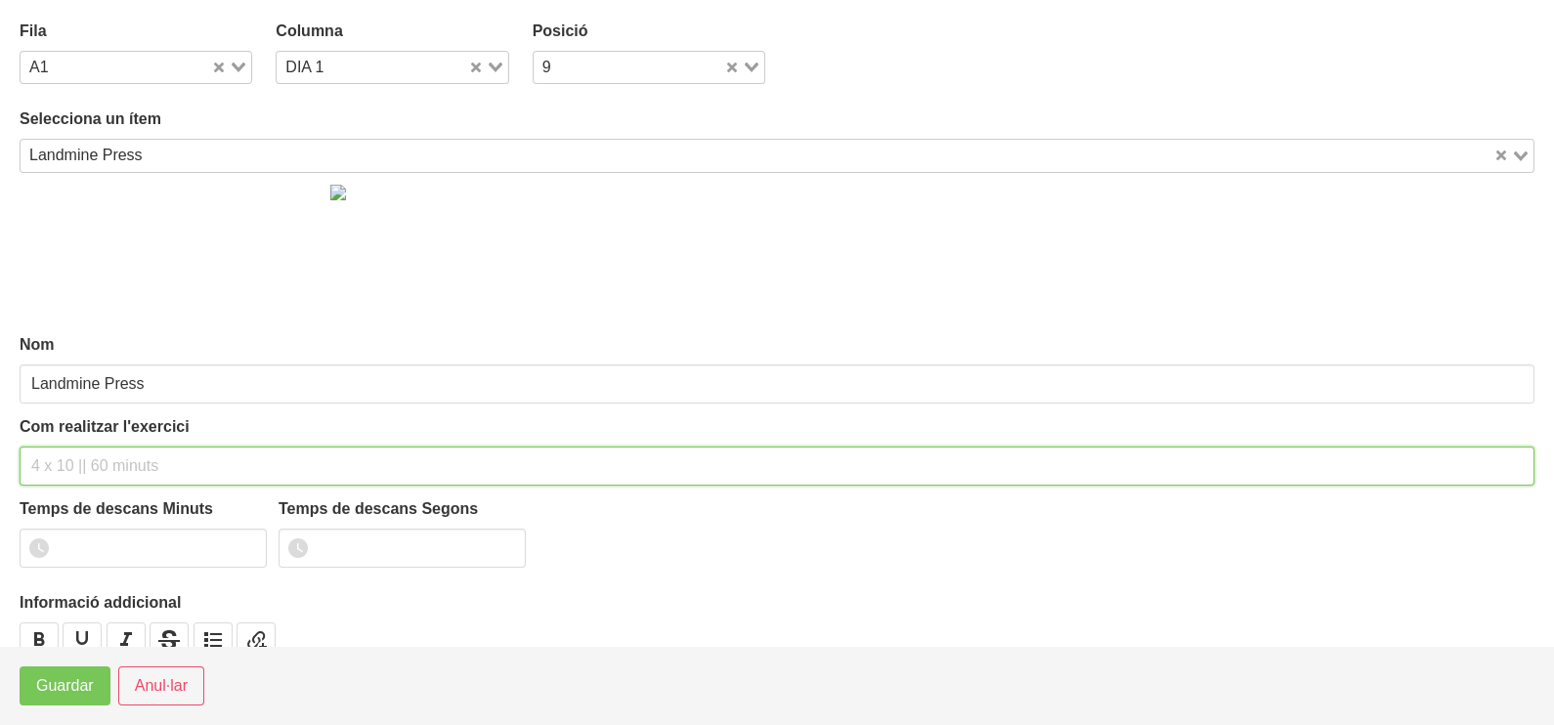
drag, startPoint x: 65, startPoint y: 461, endPoint x: 127, endPoint y: 300, distance: 172.6
click at [69, 451] on input "text" at bounding box center [777, 466] width 1515 height 39
type input "3 x 6-8 a 3010 60""
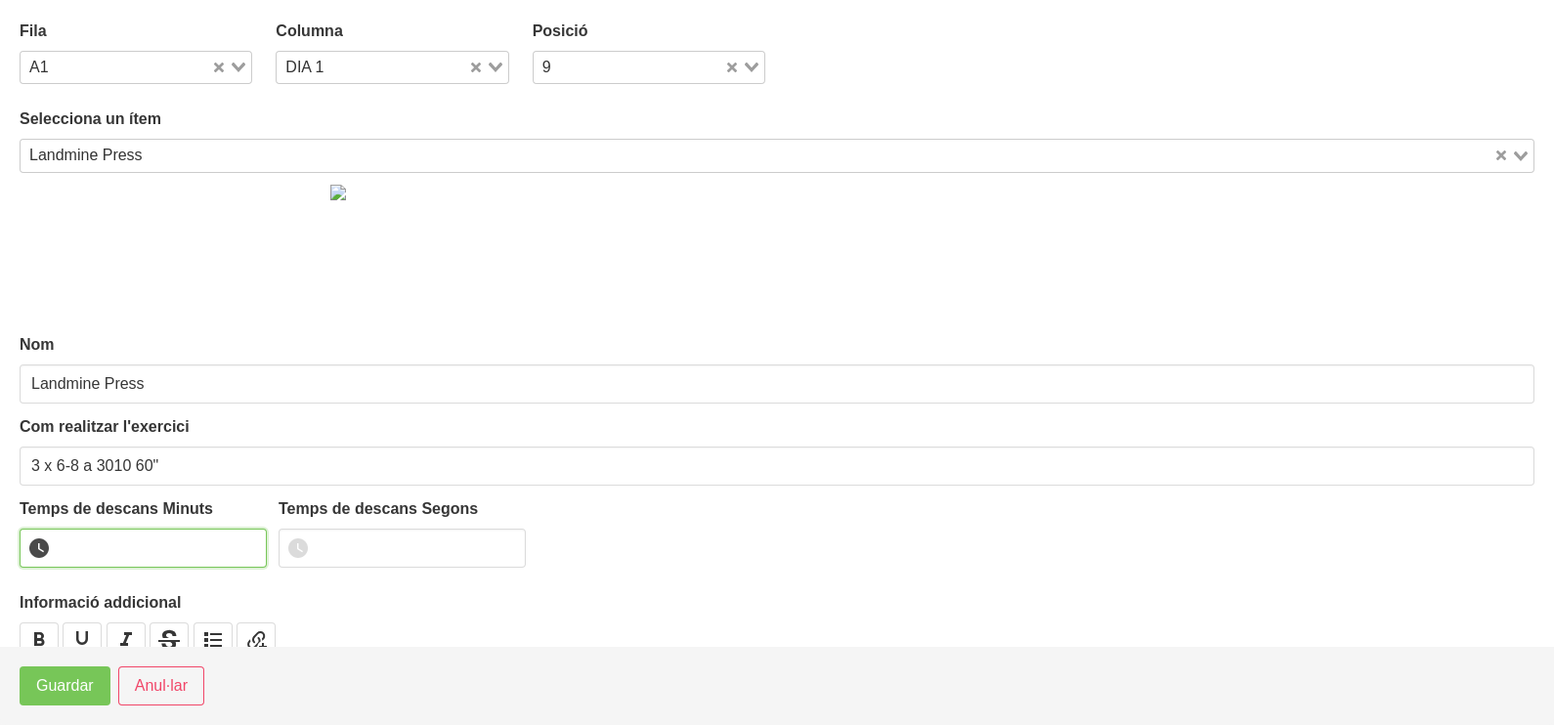
drag, startPoint x: 249, startPoint y: 541, endPoint x: 39, endPoint y: 698, distance: 261.9
type input "1"
click at [240, 543] on input "1" at bounding box center [143, 548] width 247 height 39
click at [39, 699] on button "Guardar" at bounding box center [65, 686] width 91 height 39
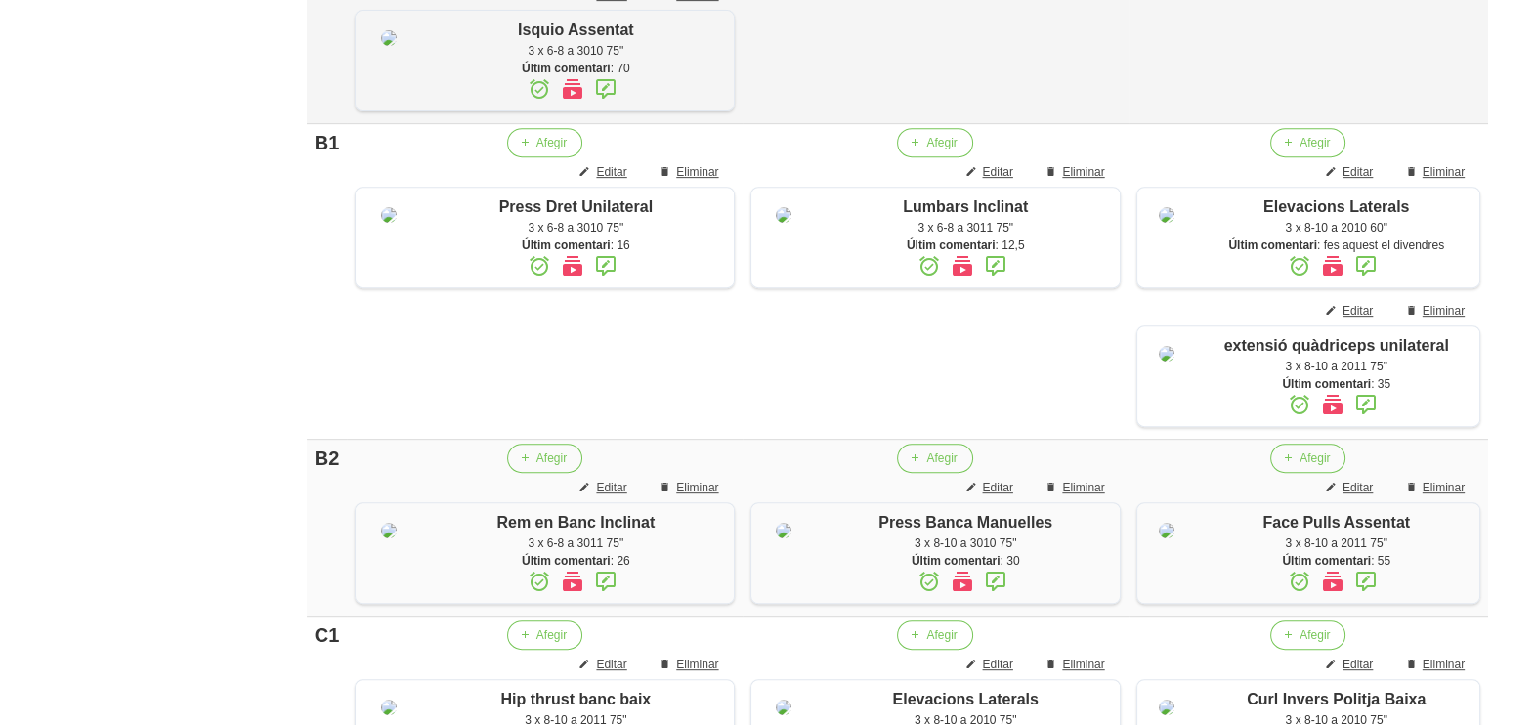
scroll to position [1099, 0]
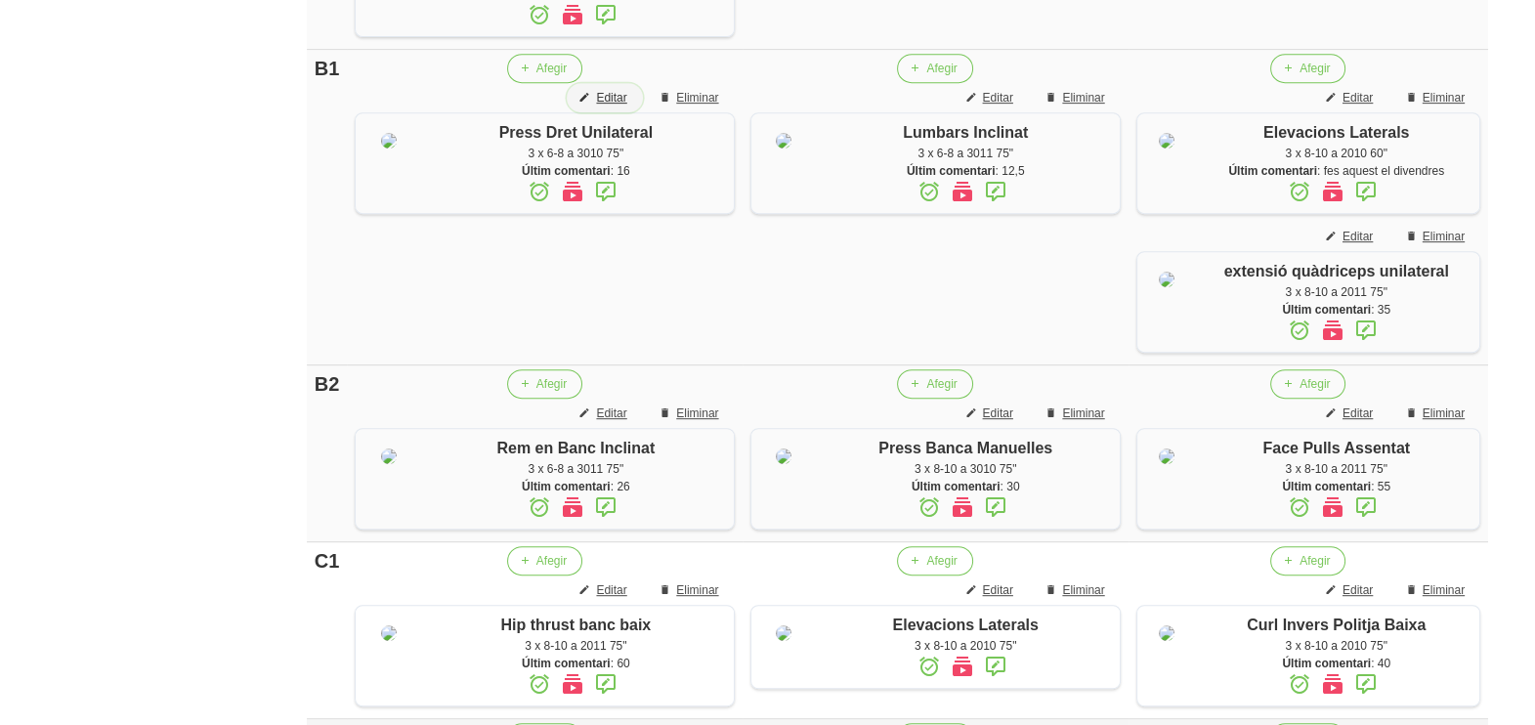
click at [596, 107] on span "Editar" at bounding box center [611, 98] width 30 height 18
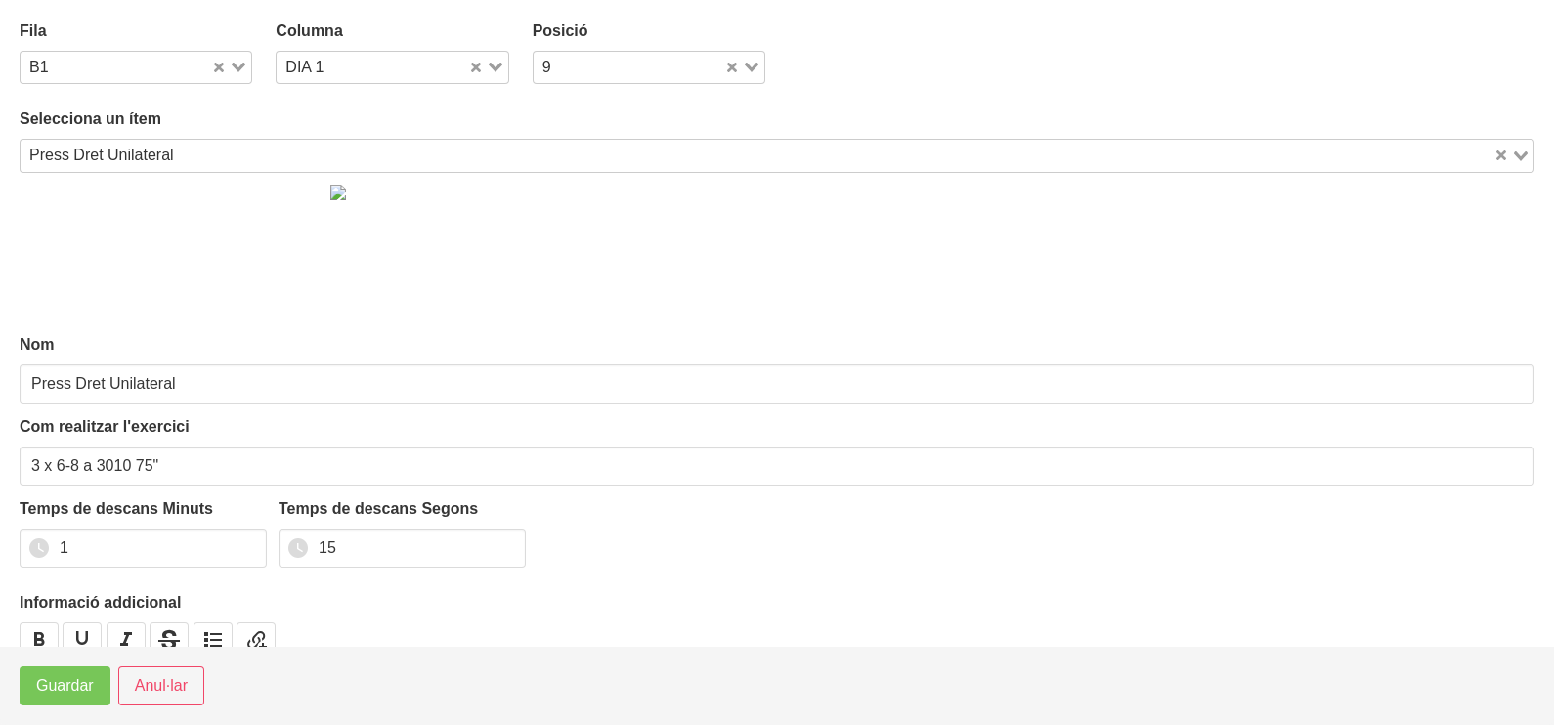
drag, startPoint x: 239, startPoint y: 64, endPoint x: 230, endPoint y: 78, distance: 17.6
click at [239, 65] on icon "Search for option" at bounding box center [239, 68] width 14 height 10
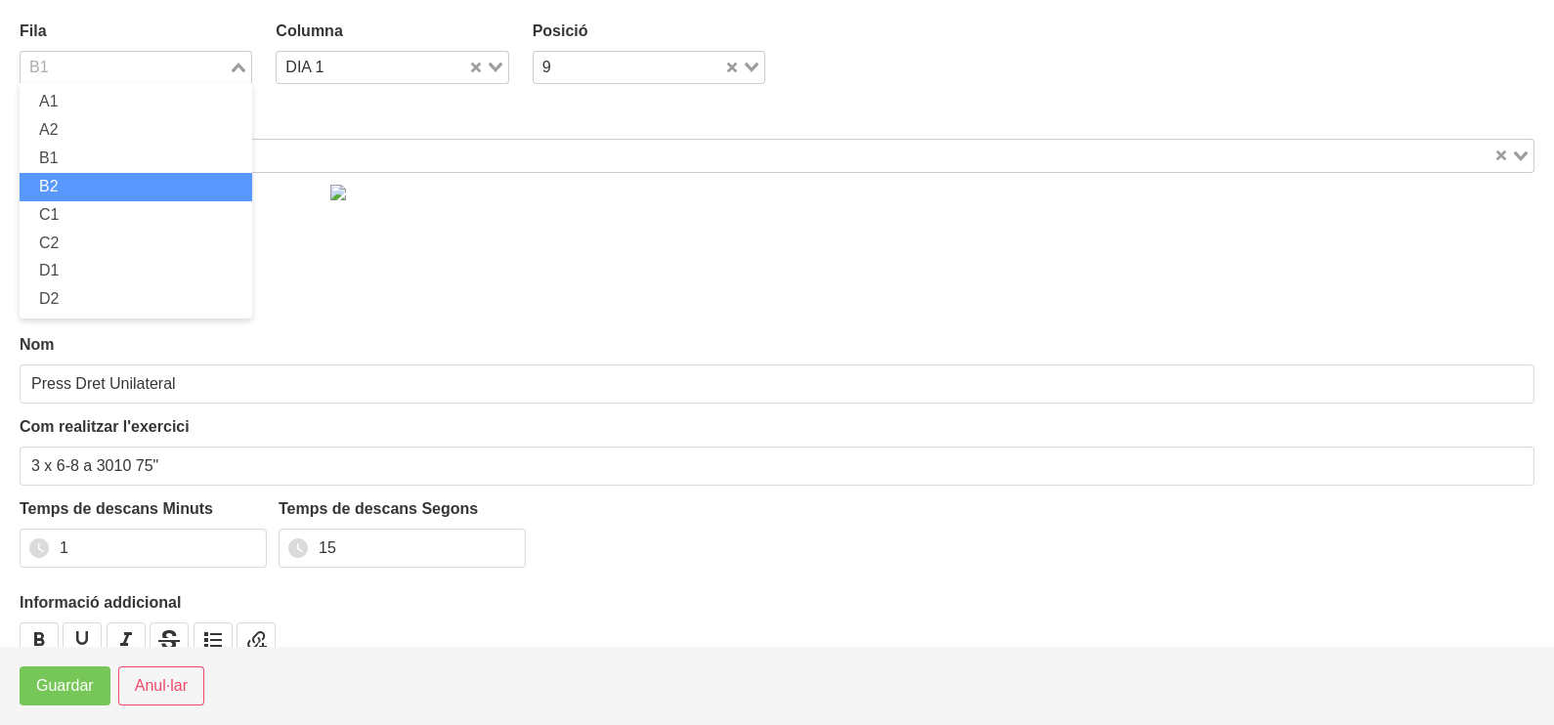
click at [108, 176] on li "B2" at bounding box center [136, 187] width 233 height 28
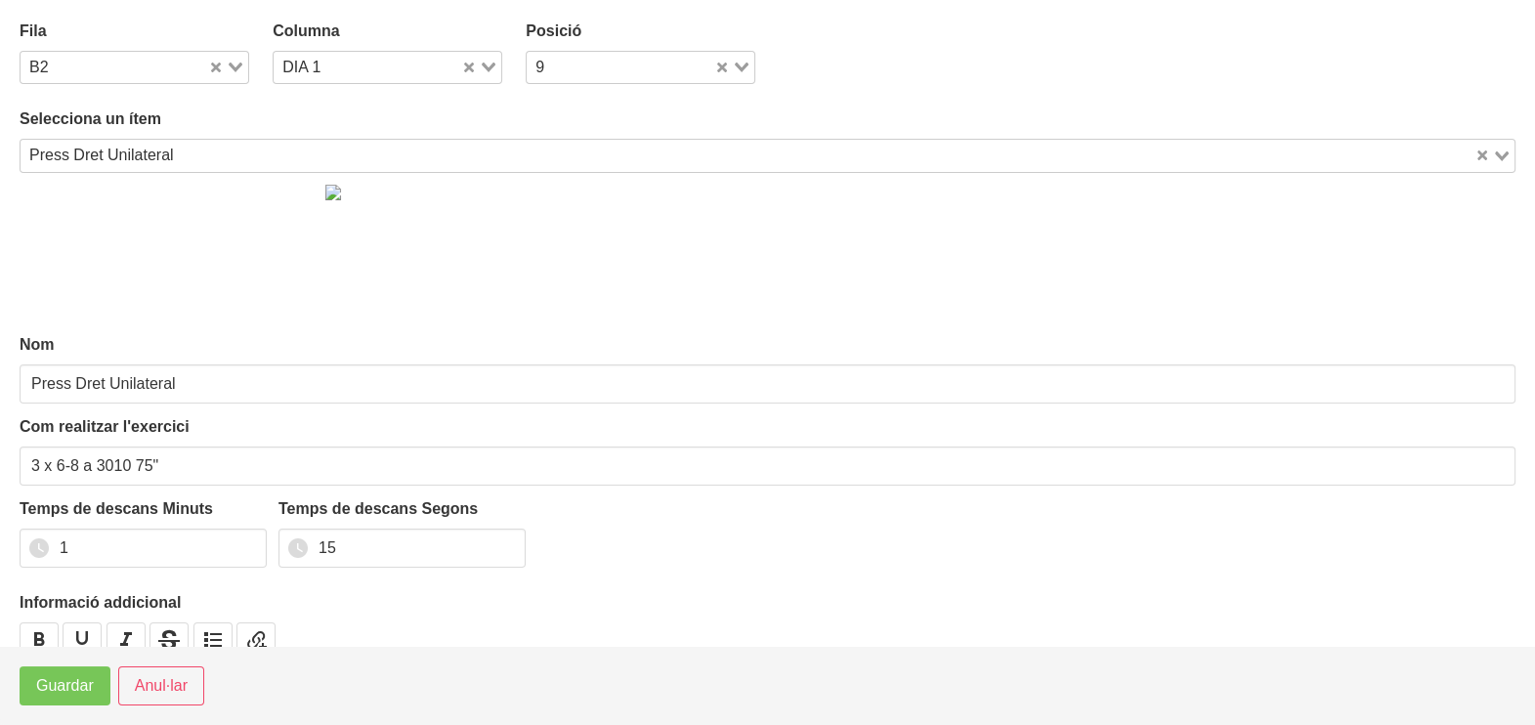
drag, startPoint x: 484, startPoint y: 58, endPoint x: 478, endPoint y: 70, distance: 14.0
click at [484, 59] on div "Loading..." at bounding box center [481, 65] width 40 height 27
drag, startPoint x: 361, startPoint y: 127, endPoint x: 217, endPoint y: 285, distance: 213.8
click at [359, 129] on li "DIA 2" at bounding box center [388, 130] width 230 height 28
click at [71, 681] on span "Guardar" at bounding box center [65, 685] width 58 height 23
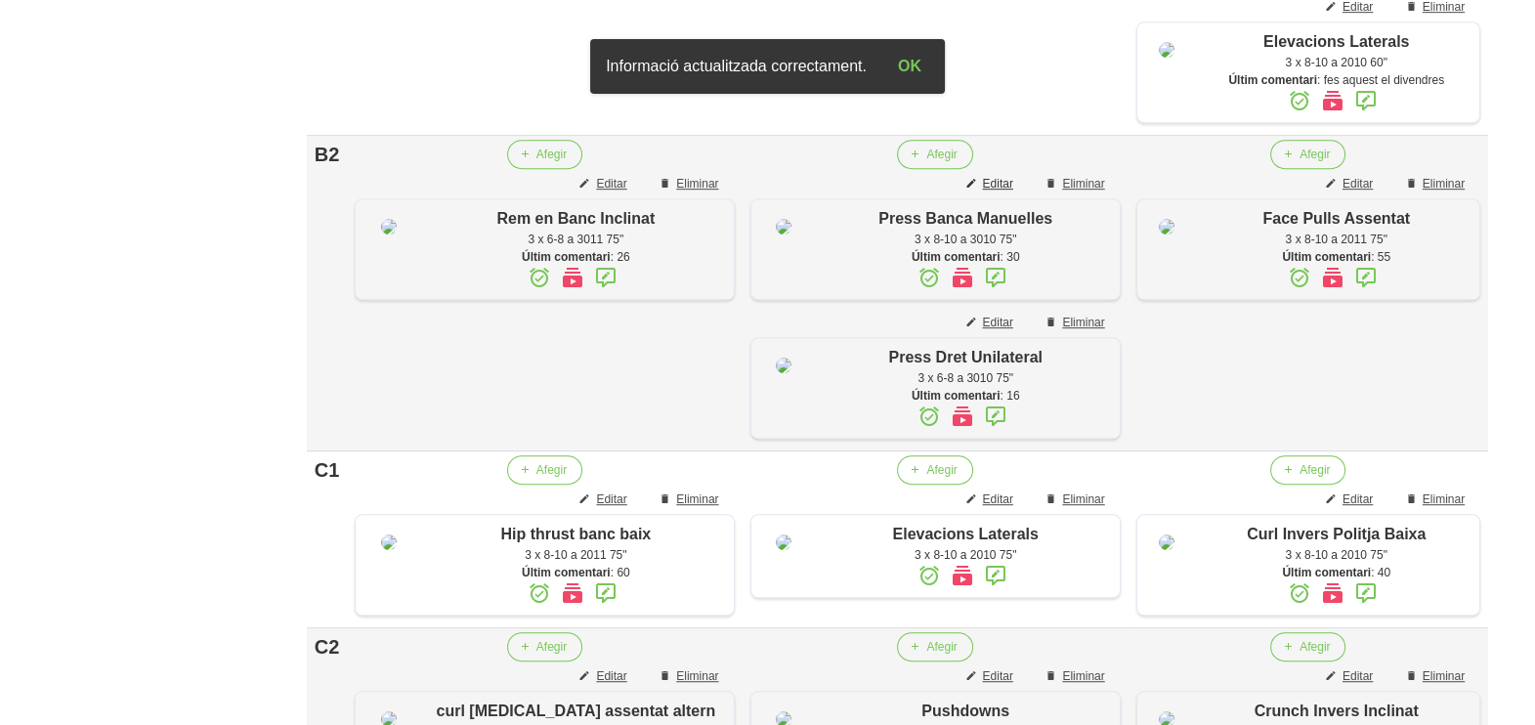
scroll to position [1344, 0]
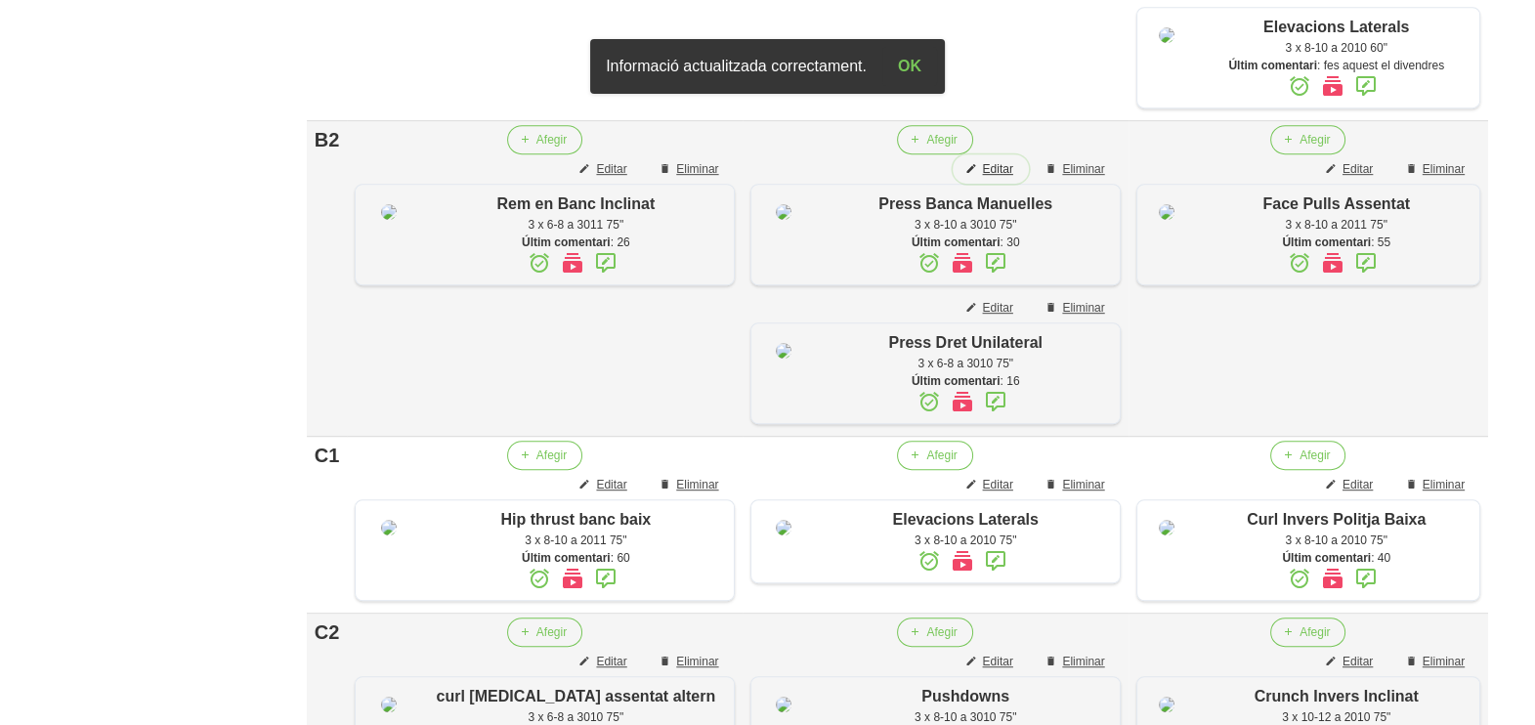
click at [986, 178] on span "Editar" at bounding box center [997, 169] width 30 height 18
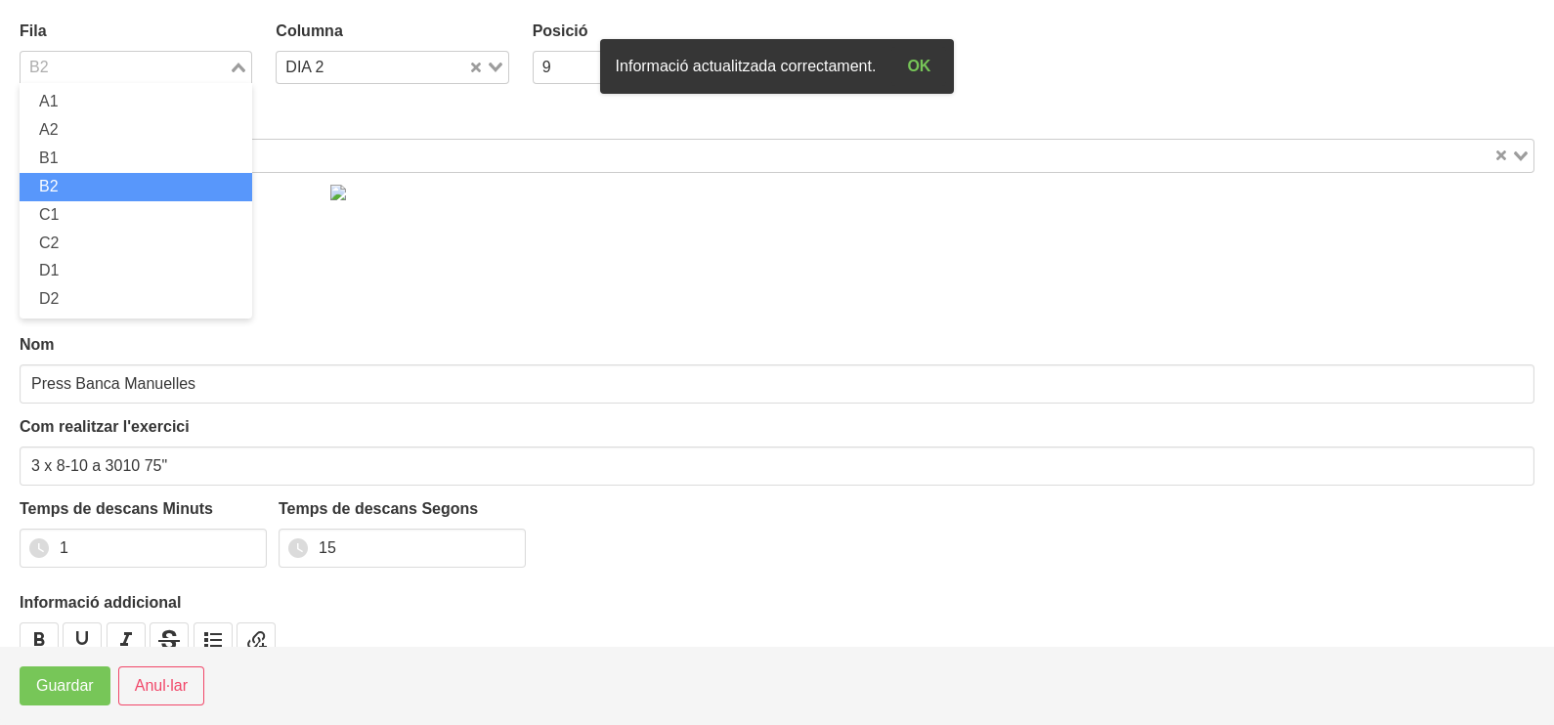
click at [232, 64] on icon "Search for option" at bounding box center [239, 68] width 14 height 10
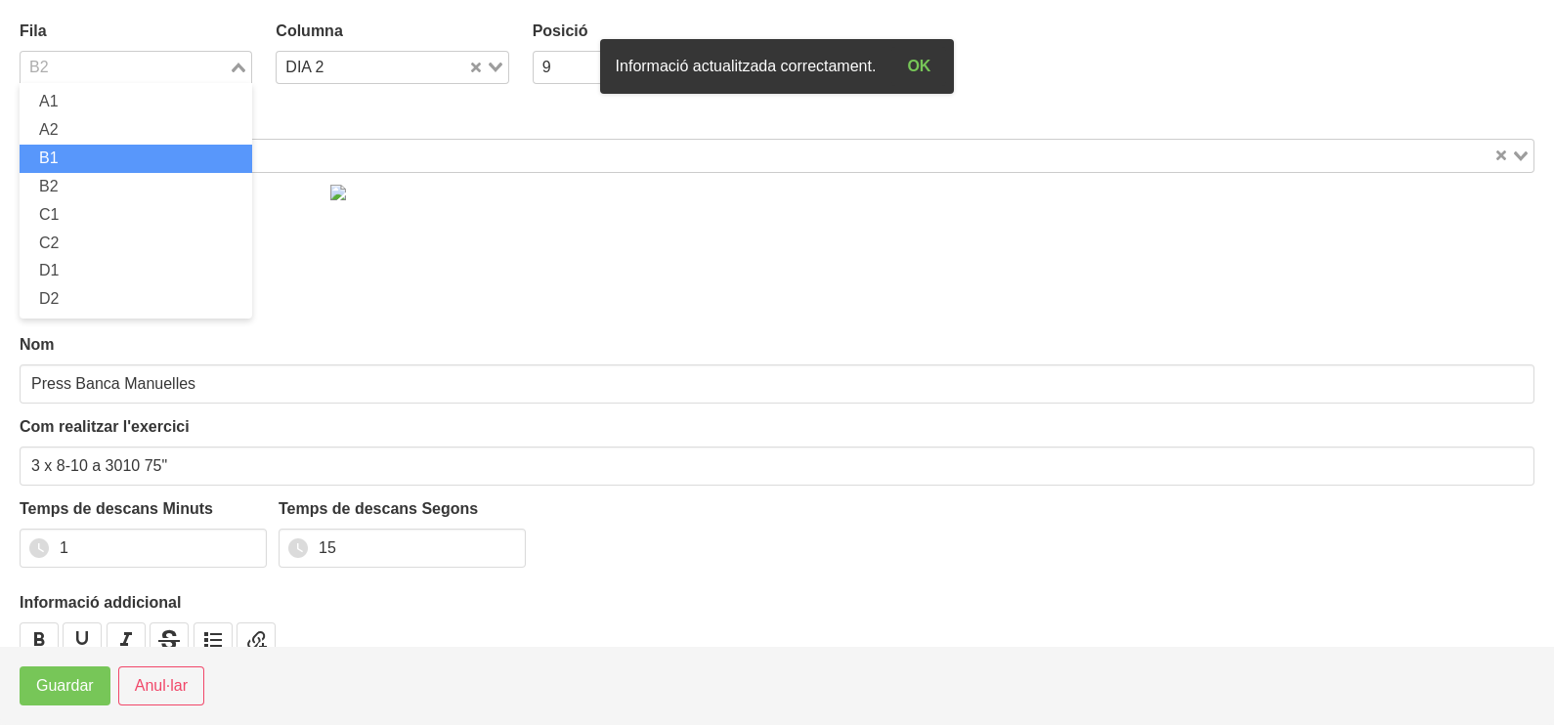
click at [101, 161] on li "B1" at bounding box center [136, 159] width 233 height 28
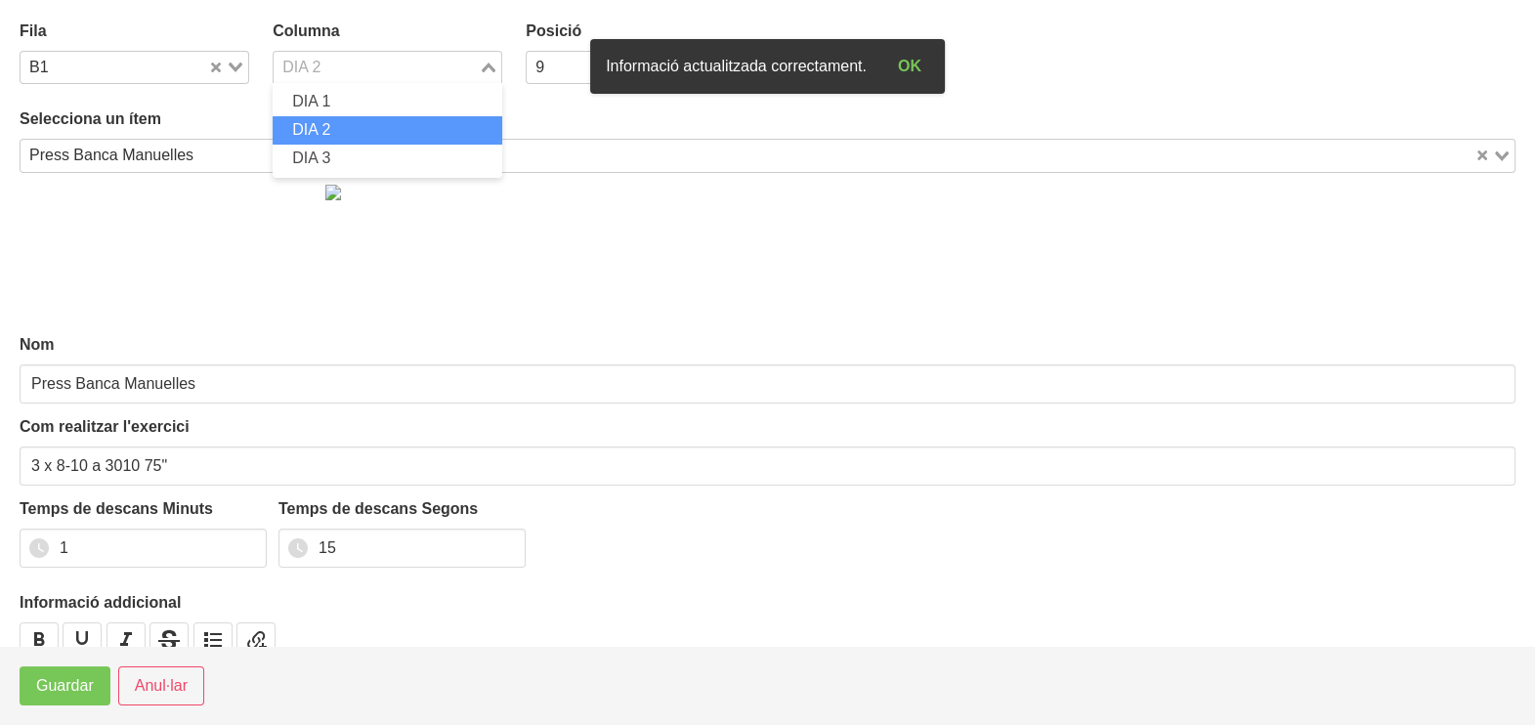
drag, startPoint x: 482, startPoint y: 64, endPoint x: 427, endPoint y: 88, distance: 59.9
click at [482, 64] on icon "Search for option" at bounding box center [489, 68] width 14 height 10
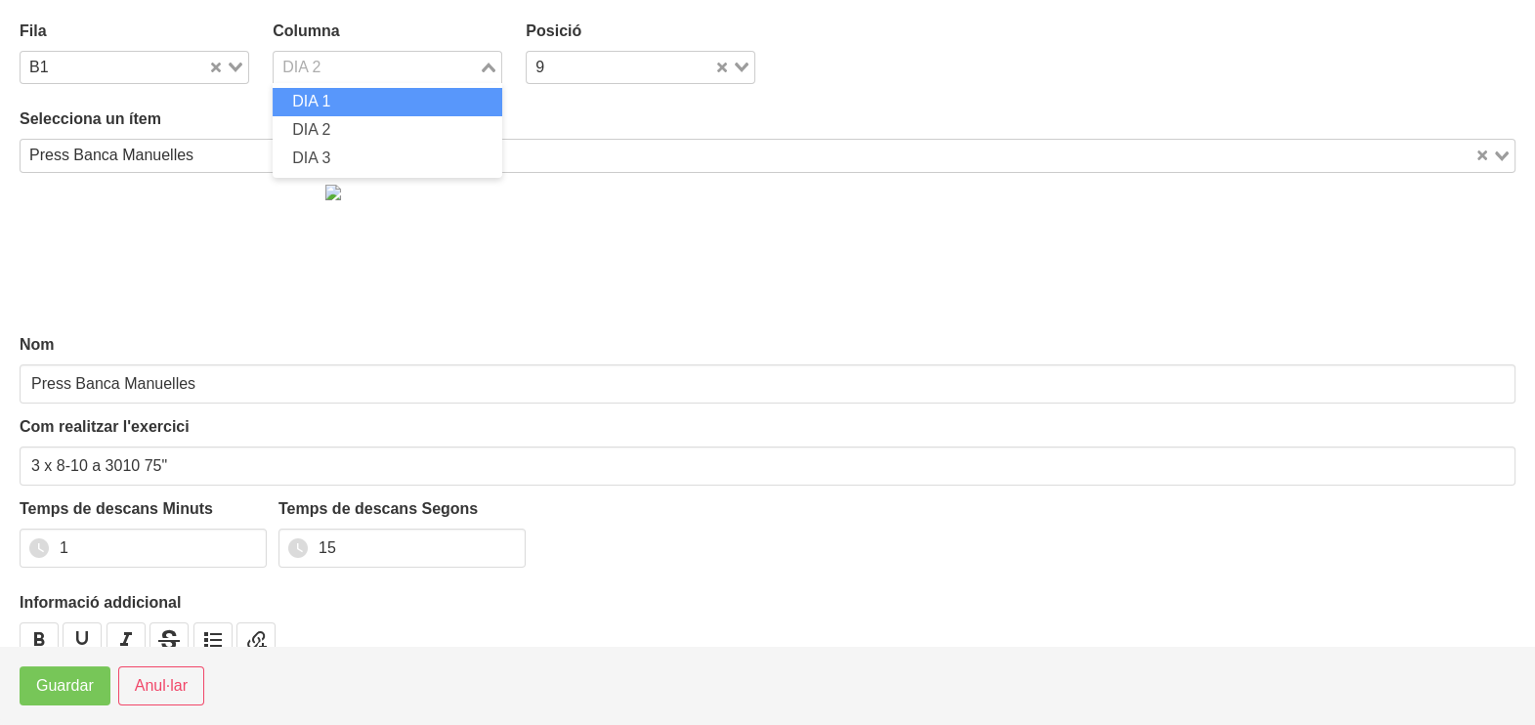
drag, startPoint x: 362, startPoint y: 107, endPoint x: 342, endPoint y: 156, distance: 53.5
click at [362, 108] on li "DIA 1" at bounding box center [388, 102] width 230 height 28
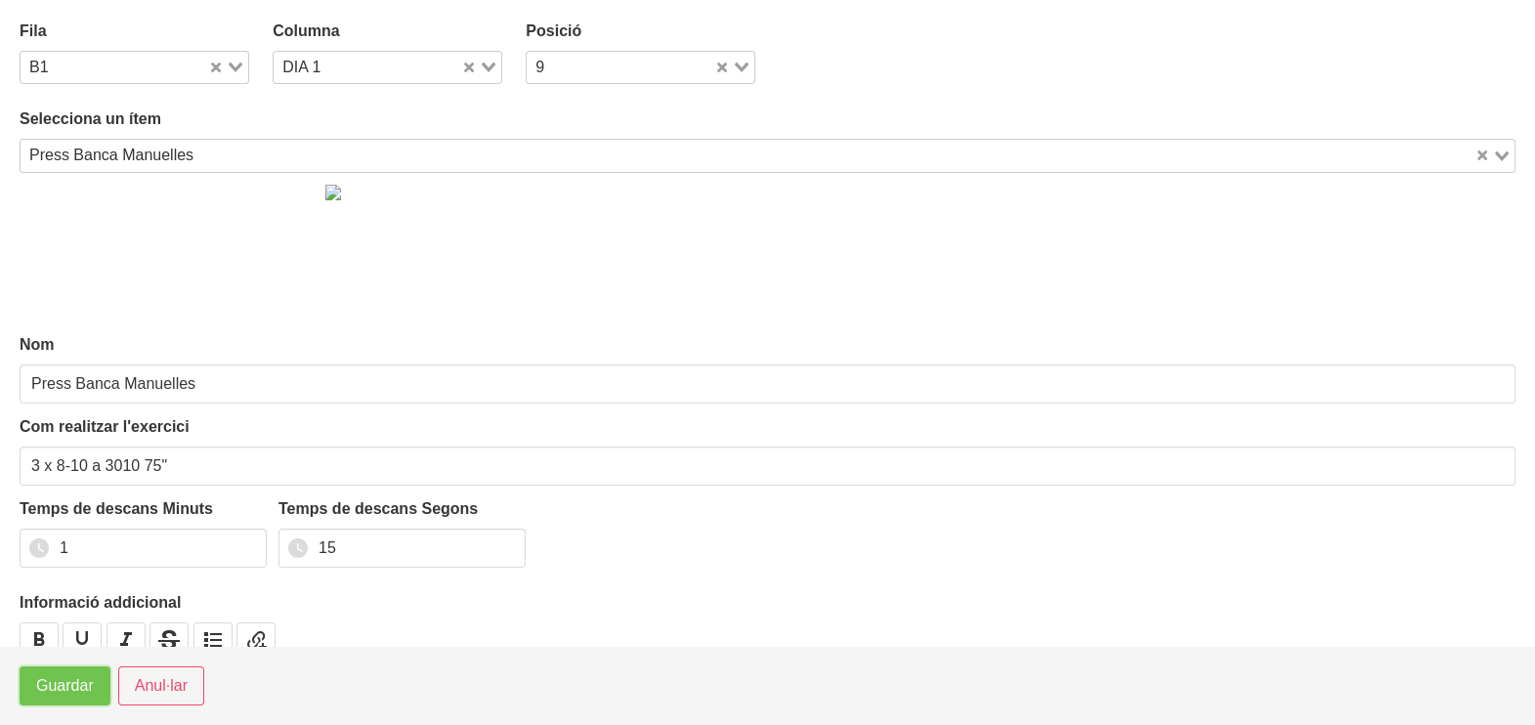
click at [74, 690] on span "Guardar" at bounding box center [65, 685] width 58 height 23
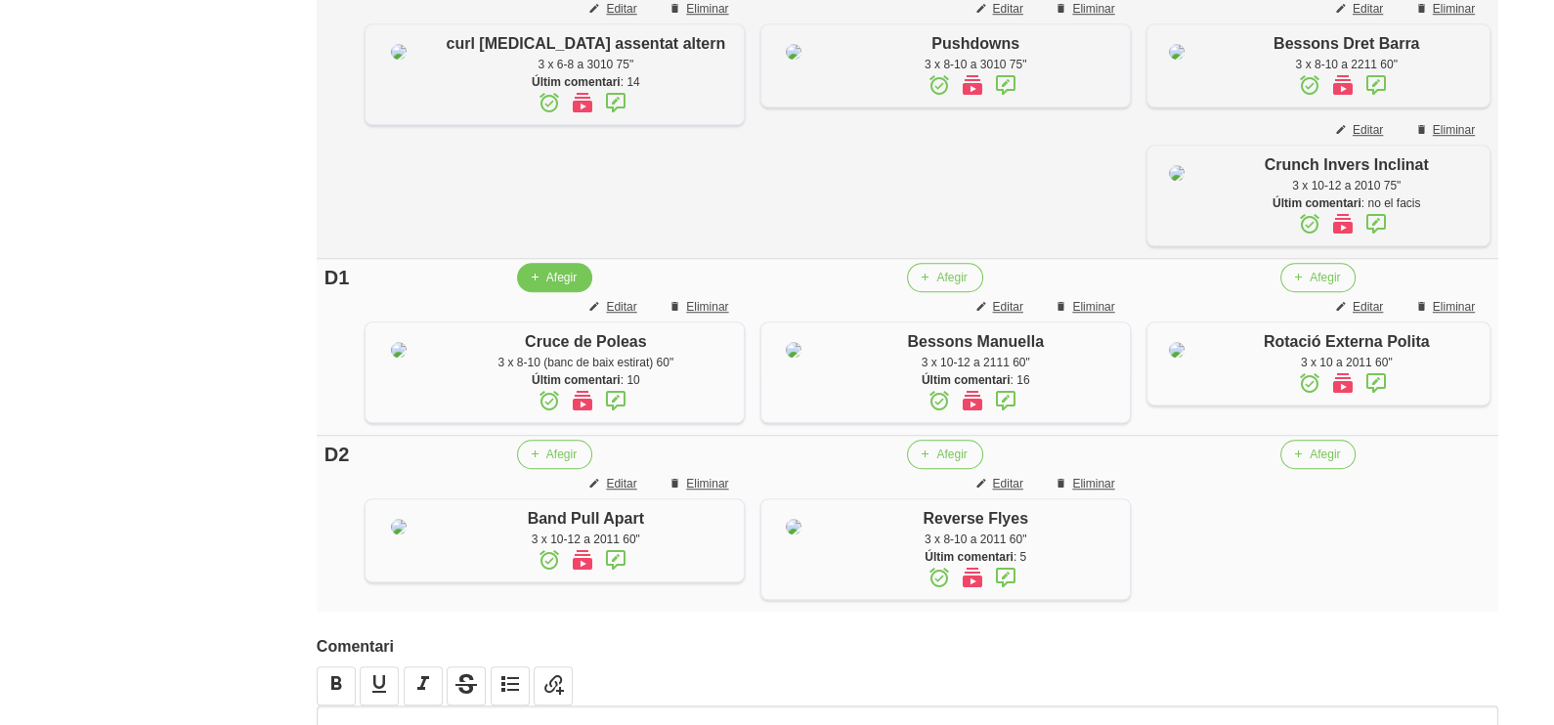
scroll to position [1832, 0]
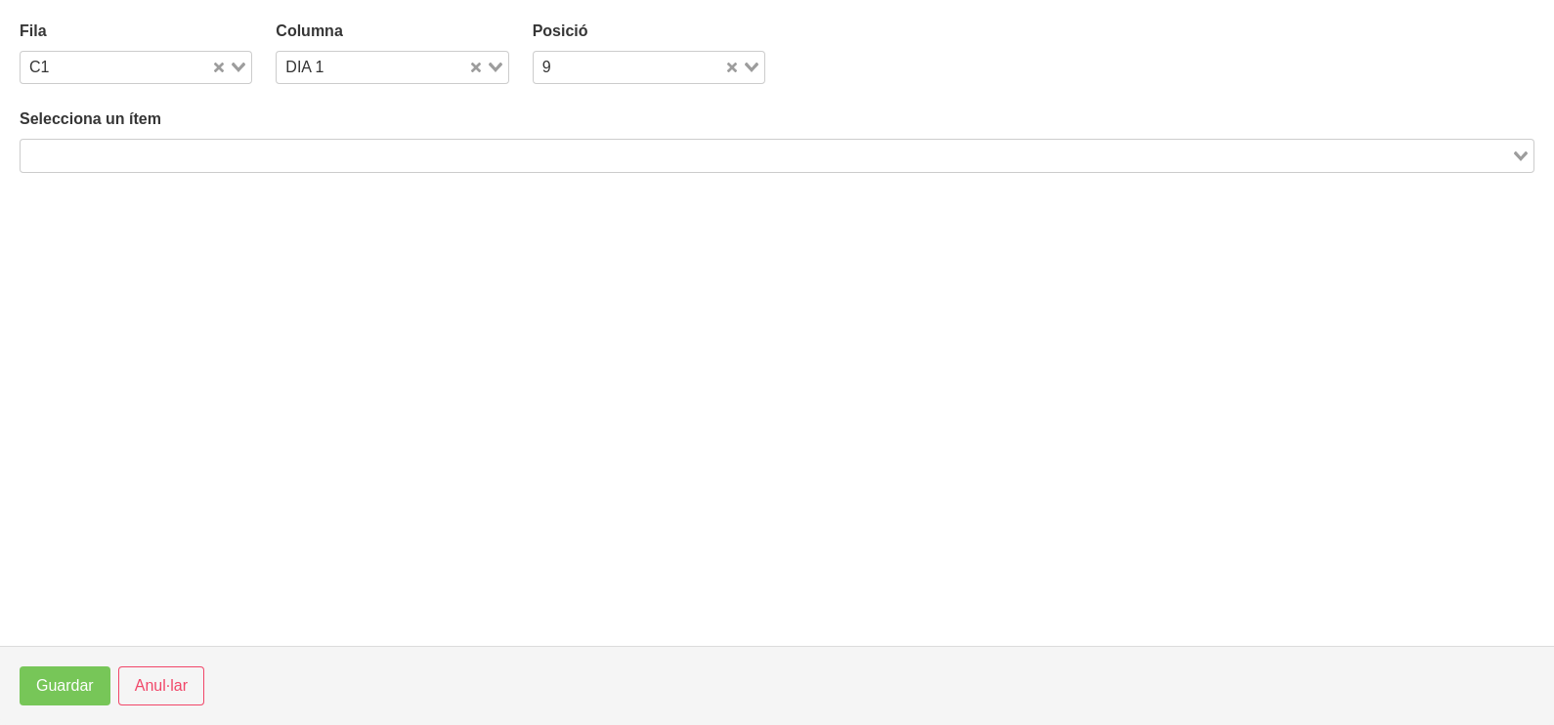
click at [145, 154] on input "Search for option" at bounding box center [765, 155] width 1487 height 23
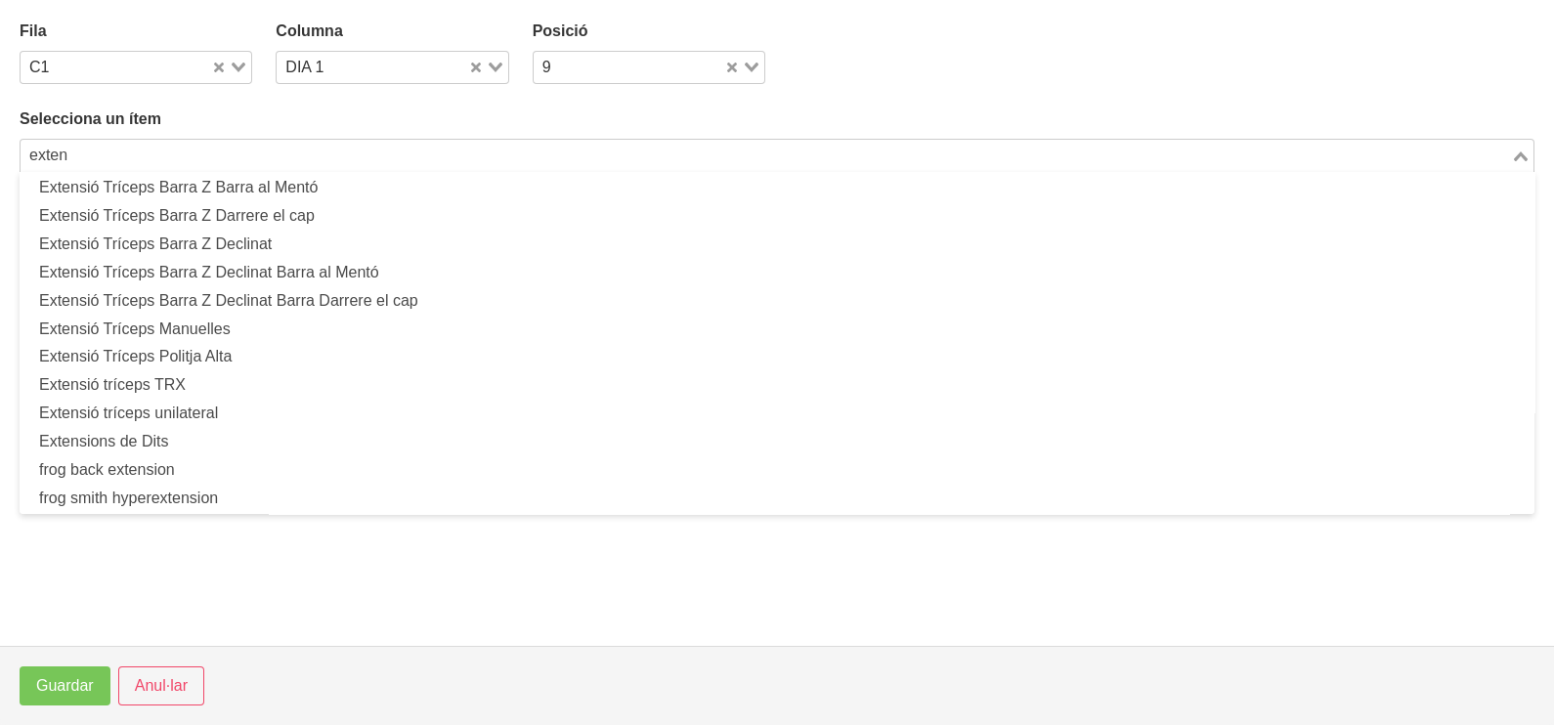
scroll to position [260, 0]
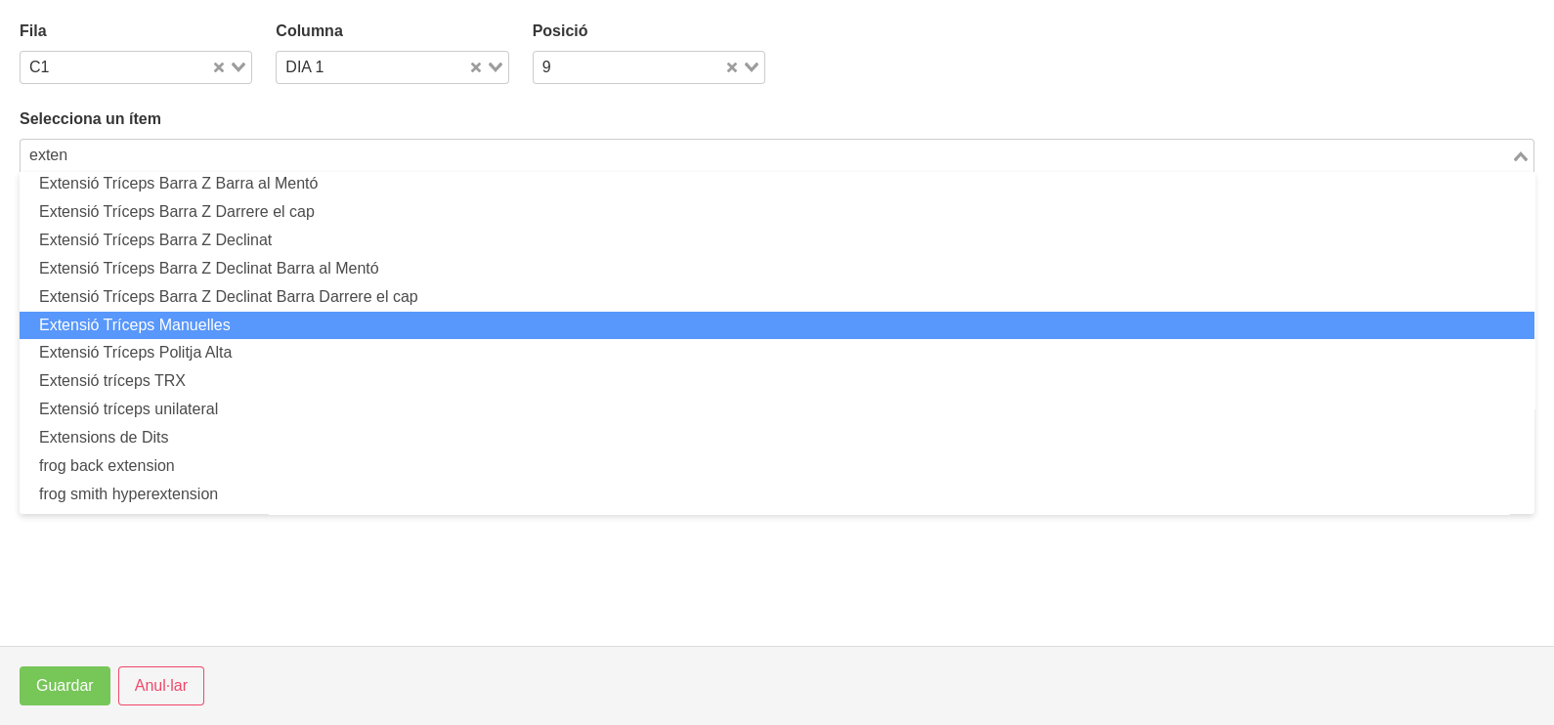
click at [187, 329] on li "Extensió Tríceps Manuelles" at bounding box center [777, 326] width 1515 height 28
type input "exten"
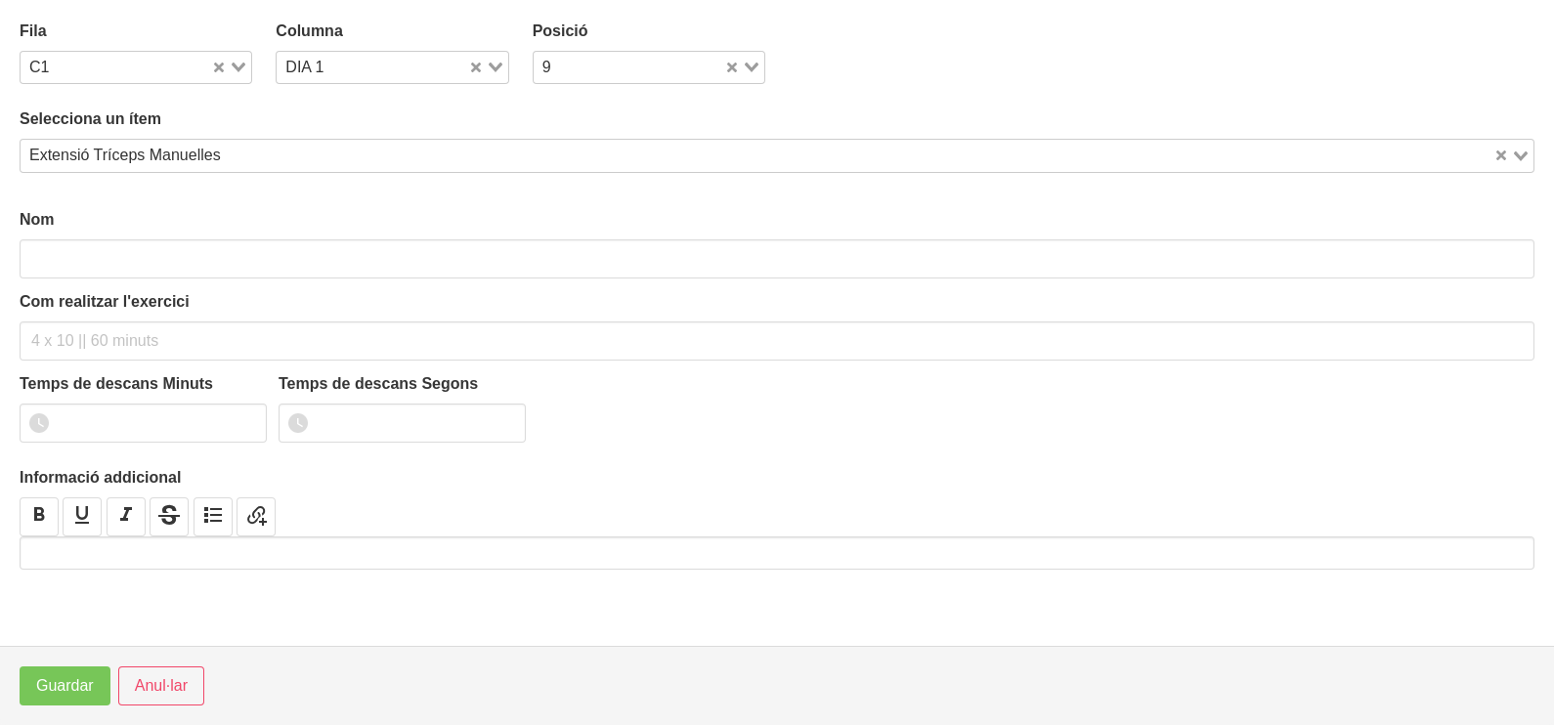
type input "Extensió Tríceps Manuelles"
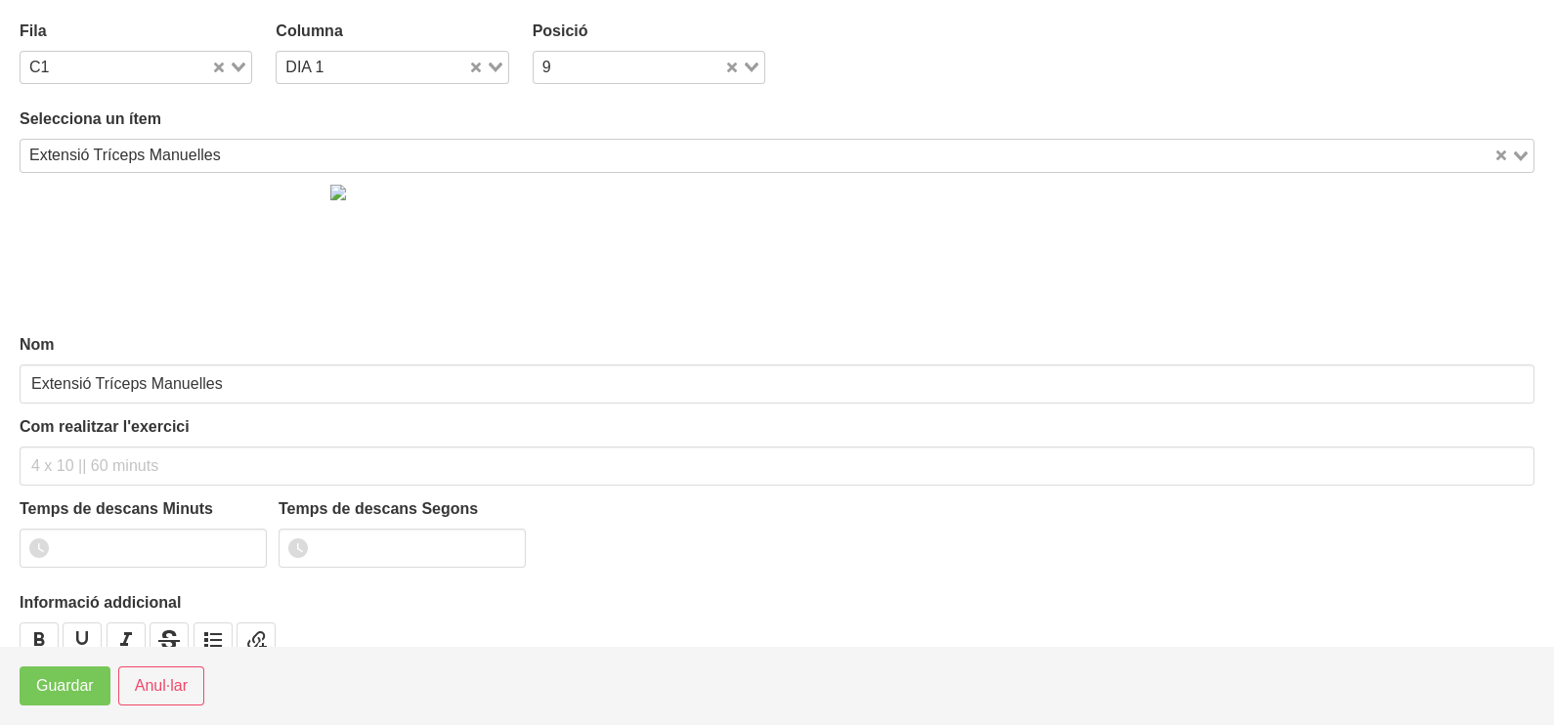
click at [88, 443] on div "Com realitzar l'exercici" at bounding box center [777, 450] width 1515 height 70
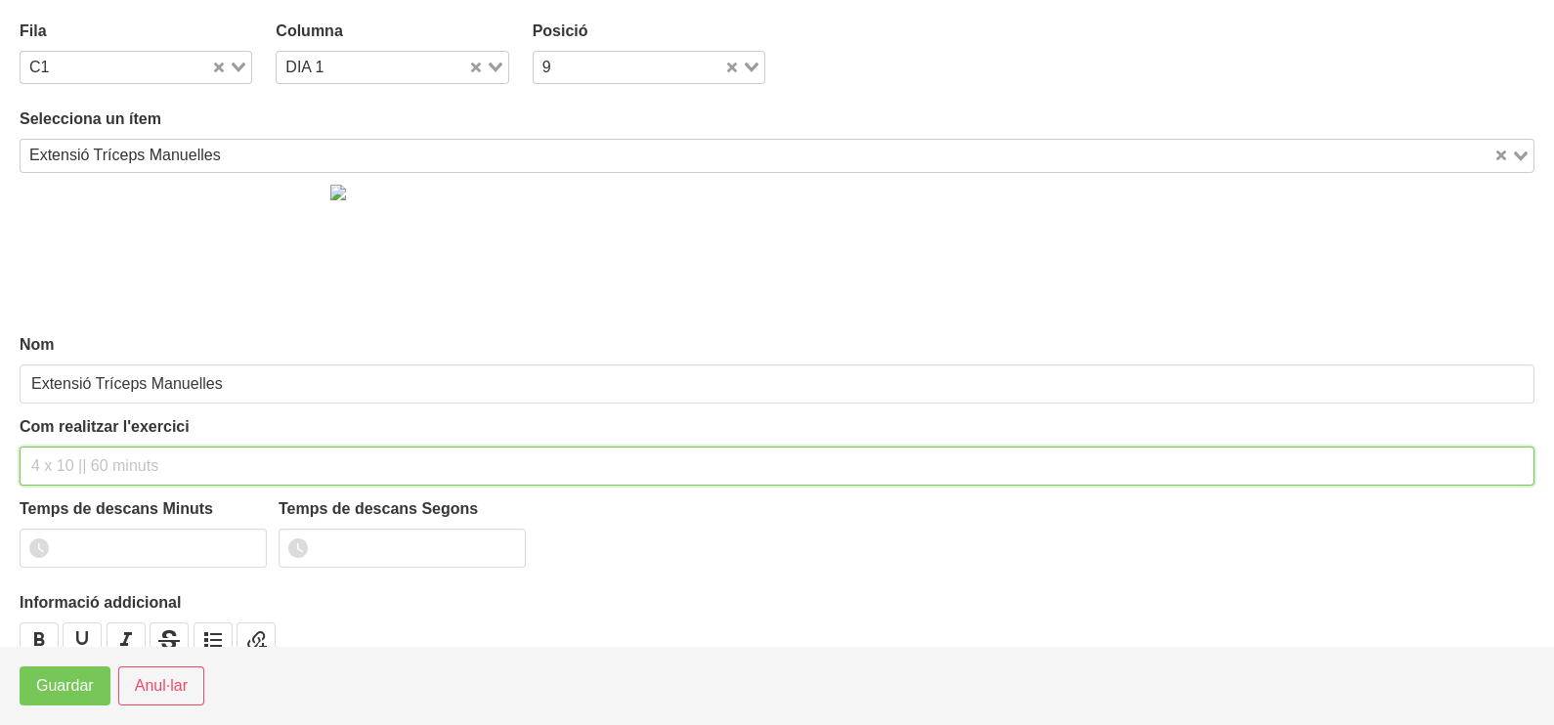
drag, startPoint x: 78, startPoint y: 457, endPoint x: 122, endPoint y: 360, distance: 107.2
click at [80, 456] on input "text" at bounding box center [777, 466] width 1515 height 39
type input "3 x 8-10 a 3010 60""
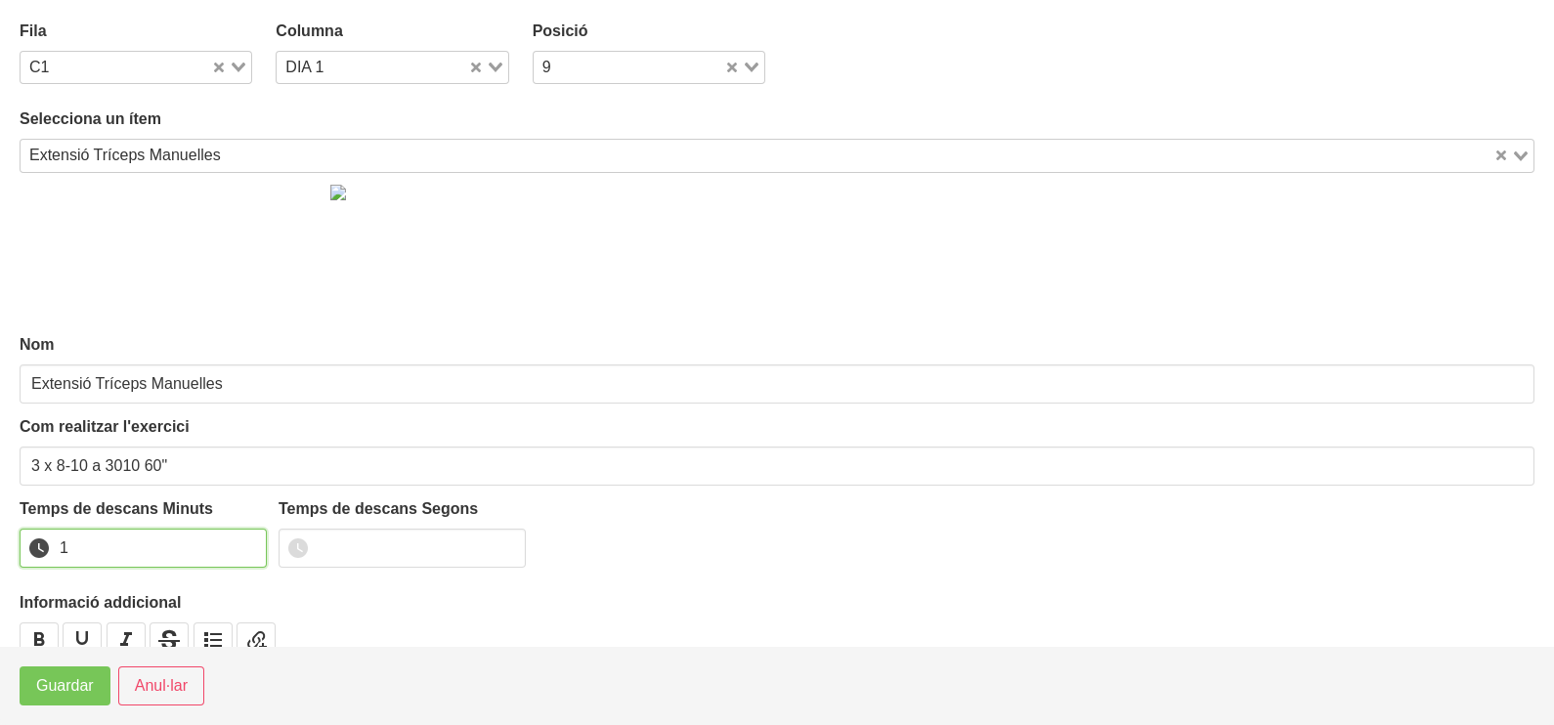
drag, startPoint x: 246, startPoint y: 540, endPoint x: 218, endPoint y: 575, distance: 44.4
type input "1"
click at [242, 544] on input "1" at bounding box center [143, 548] width 247 height 39
click at [75, 690] on span "Guardar" at bounding box center [65, 685] width 58 height 23
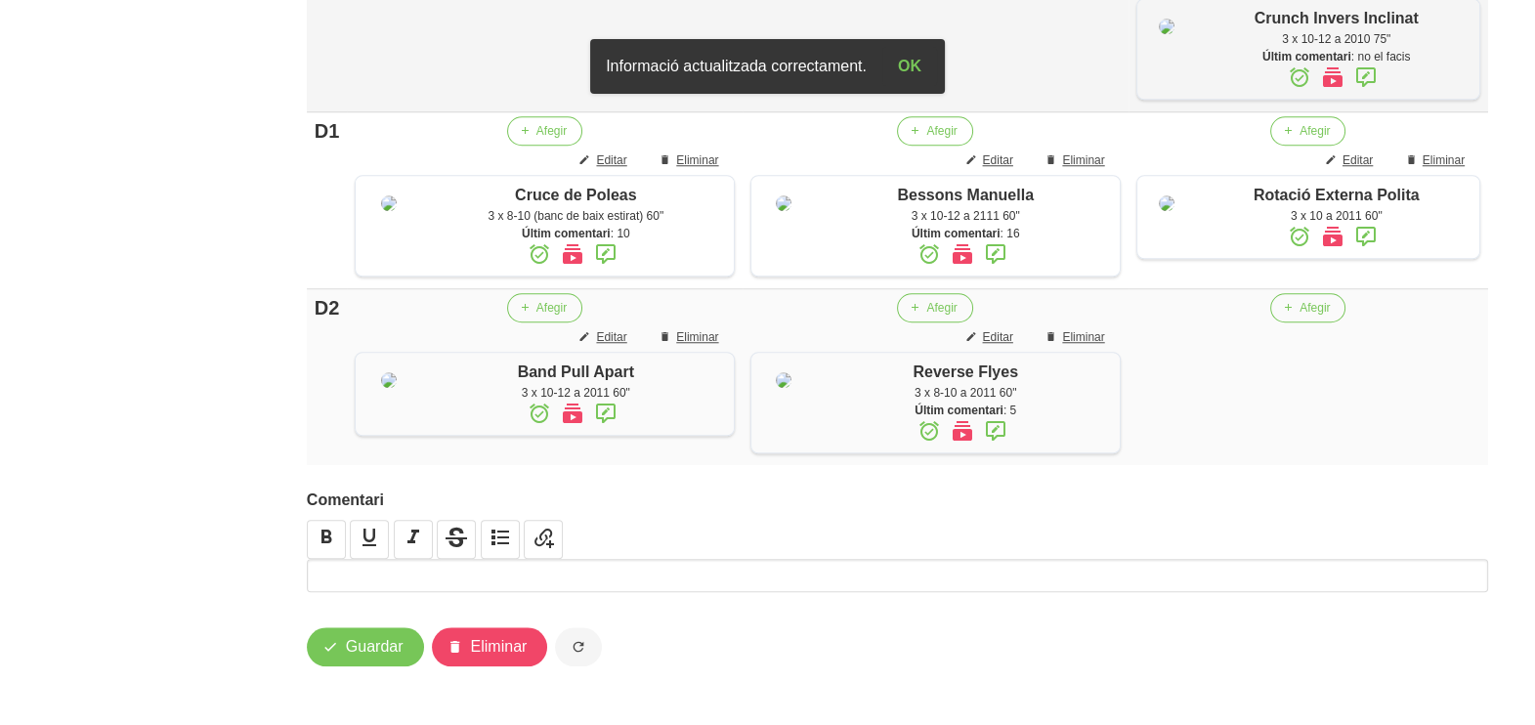
scroll to position [2454, 0]
click at [356, 656] on span "Guardar" at bounding box center [375, 646] width 58 height 23
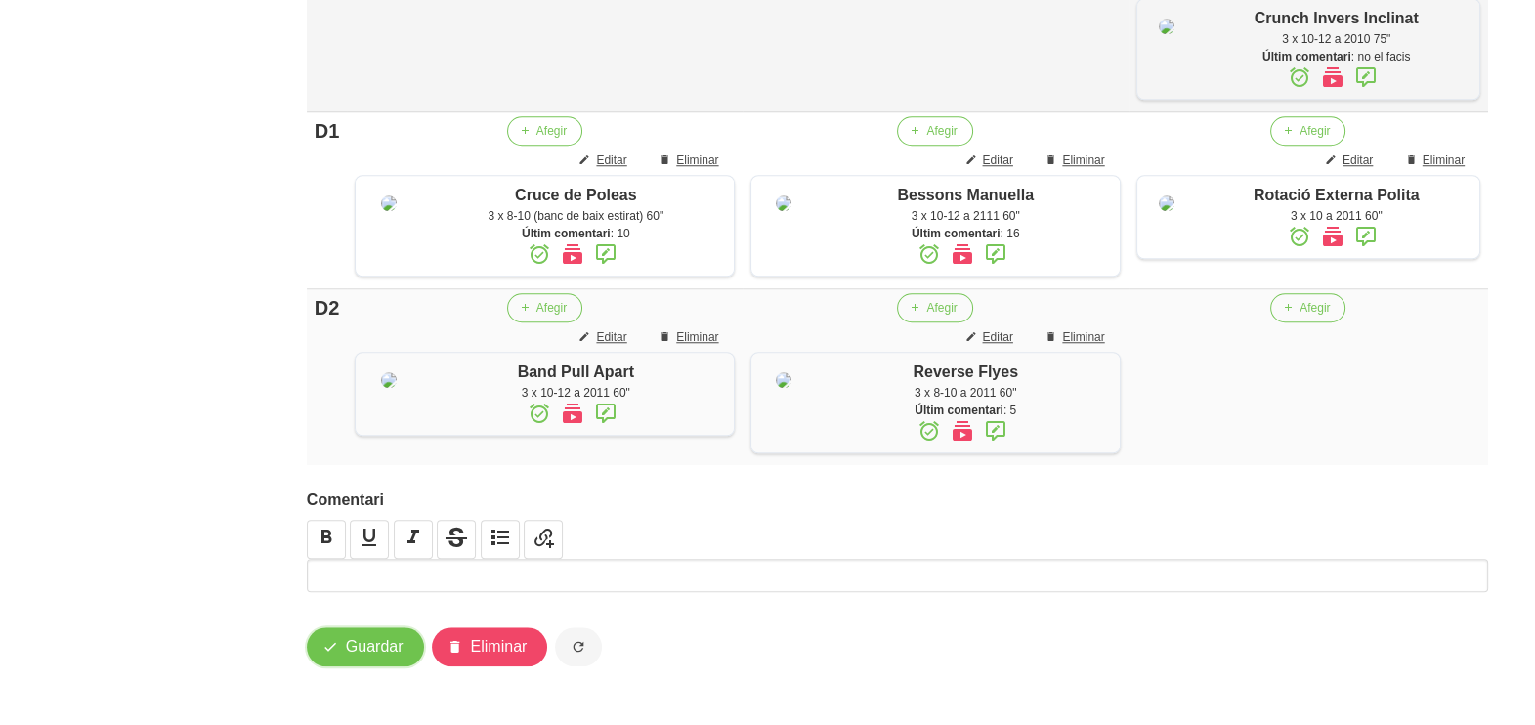
click at [366, 657] on span "Guardar" at bounding box center [375, 646] width 58 height 23
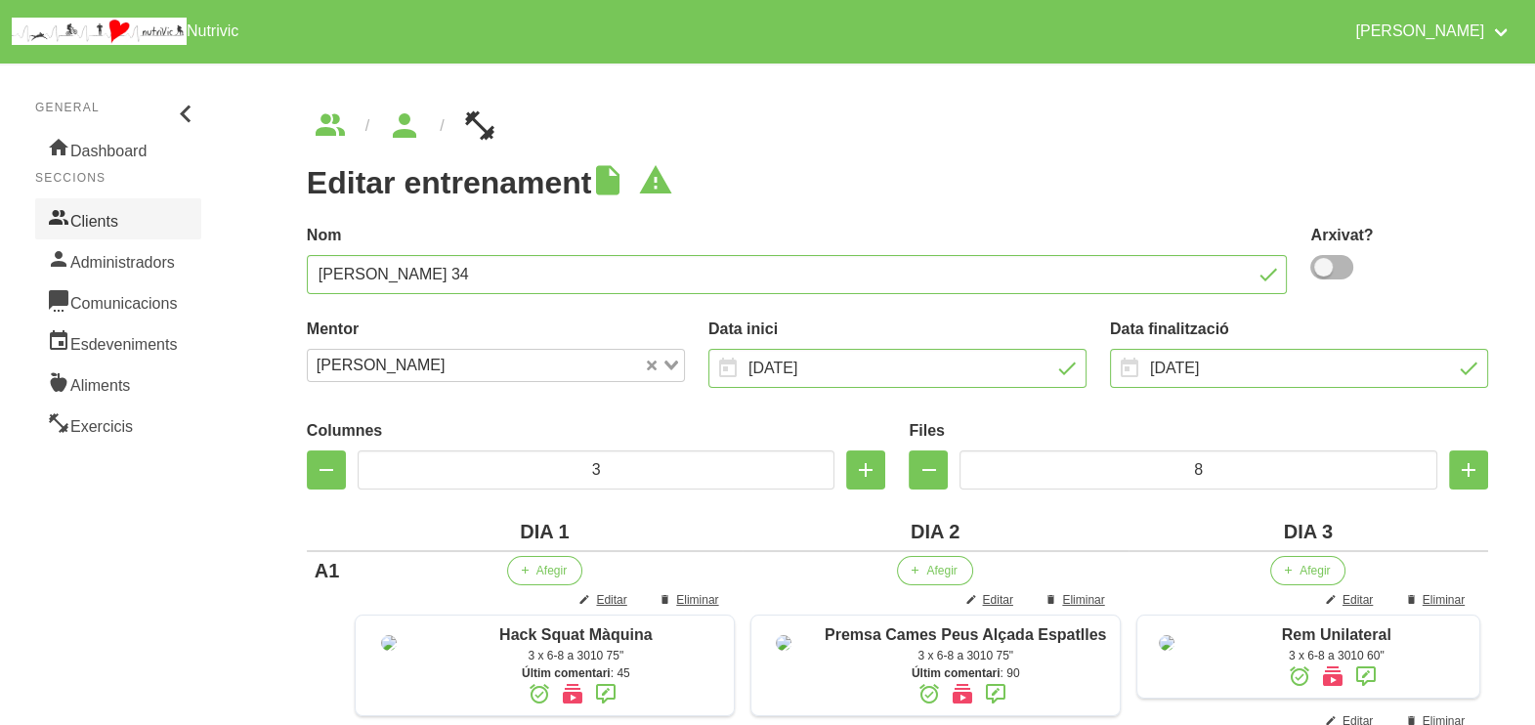
scroll to position [0, 0]
click at [128, 220] on link "Clients" at bounding box center [118, 219] width 166 height 41
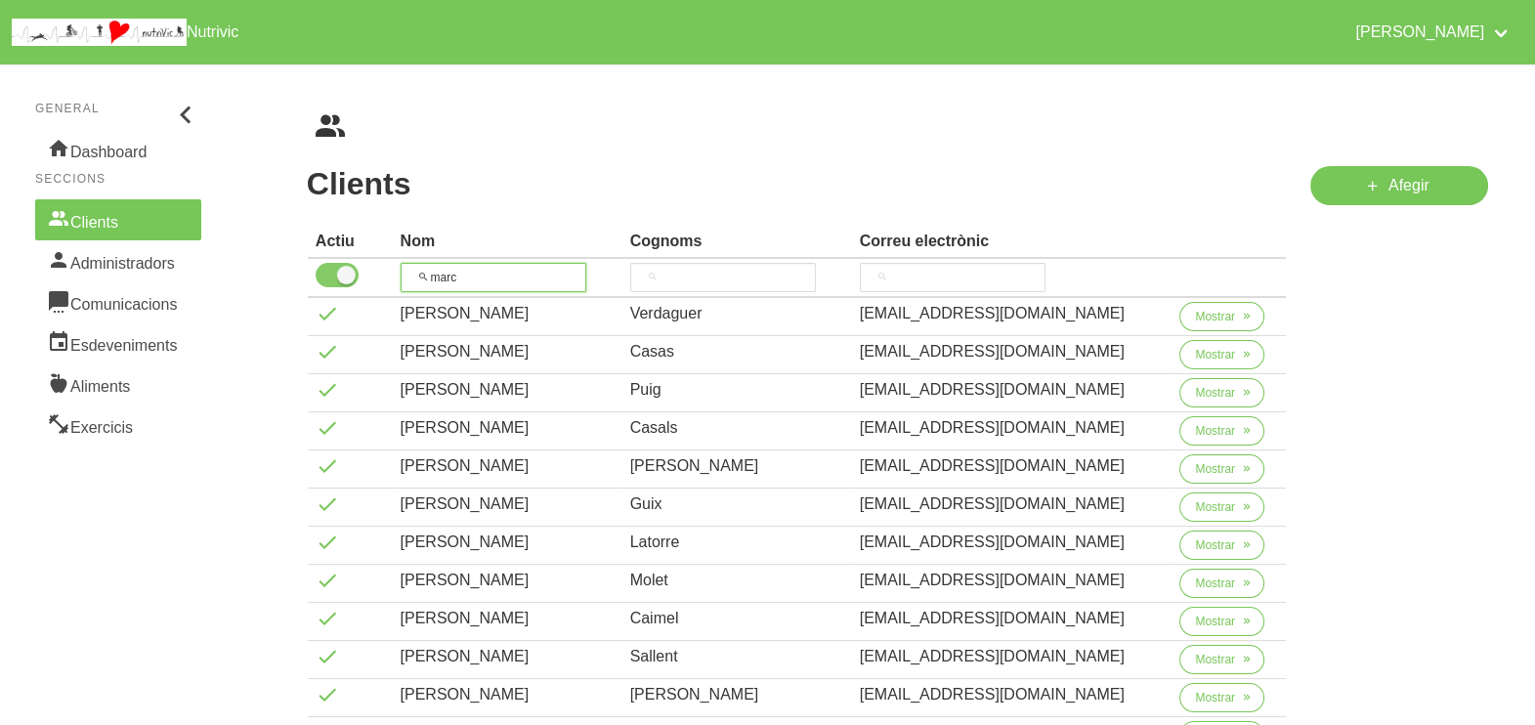
click at [362, 276] on tr "marc" at bounding box center [797, 278] width 979 height 39
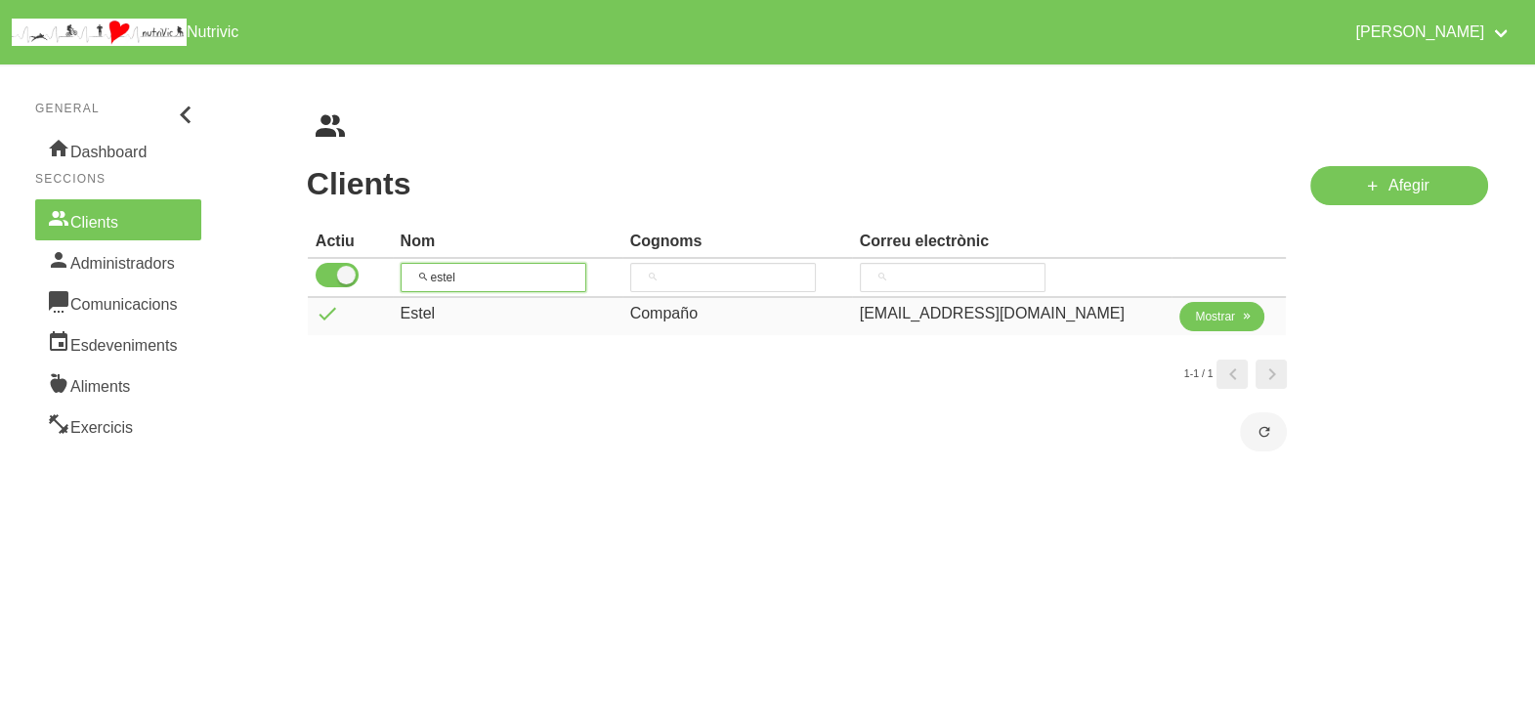
type input "estel"
click at [1195, 312] on span "Mostrar" at bounding box center [1215, 317] width 40 height 18
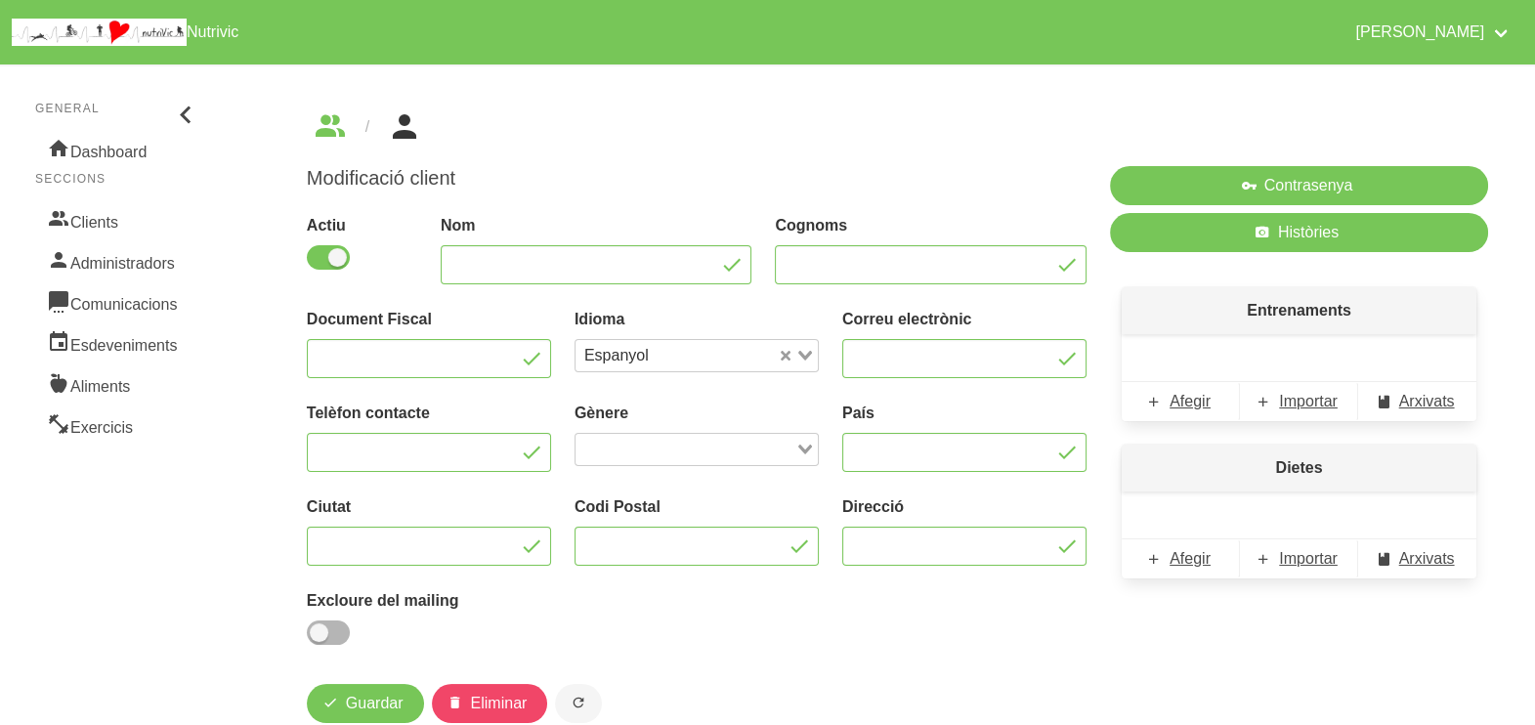
type input "Estel"
type input "Compaño"
type input "[EMAIL_ADDRESS][DOMAIN_NAME]"
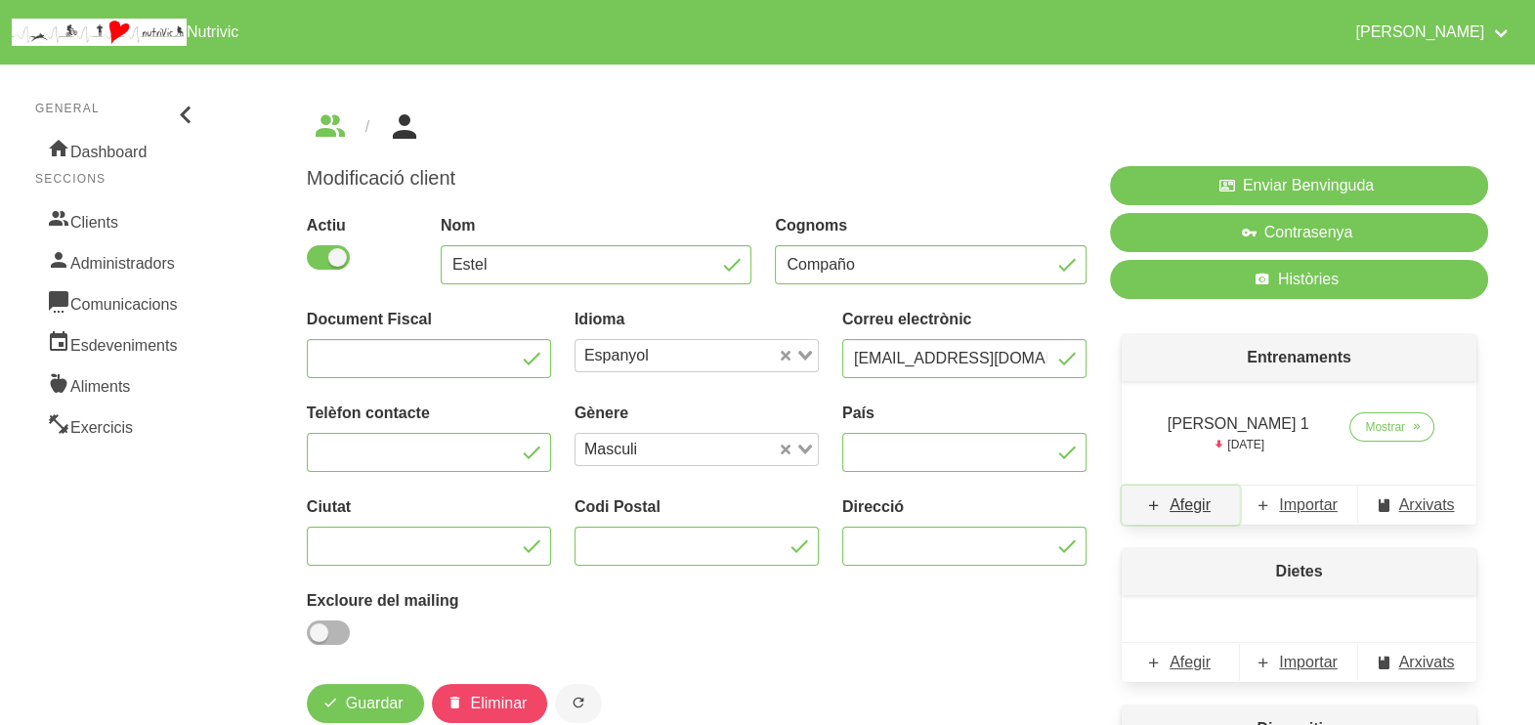
click at [1194, 501] on span "Afegir" at bounding box center [1190, 505] width 41 height 23
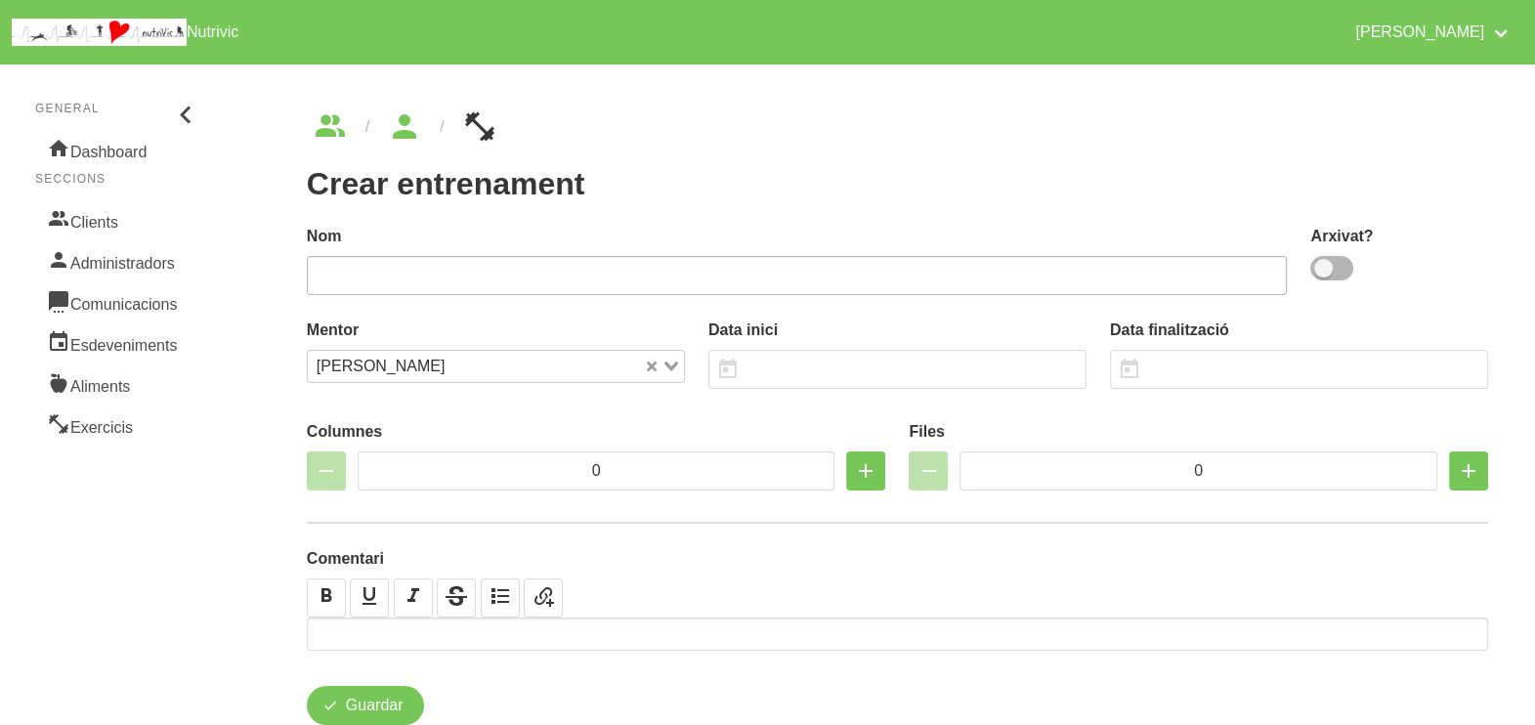
click at [1333, 270] on span at bounding box center [1332, 268] width 43 height 24
click at [1323, 270] on input "checkbox" at bounding box center [1317, 268] width 13 height 13
checkbox input "true"
click at [1143, 264] on input "text" at bounding box center [797, 275] width 981 height 39
type input "Estel Compañó 2"
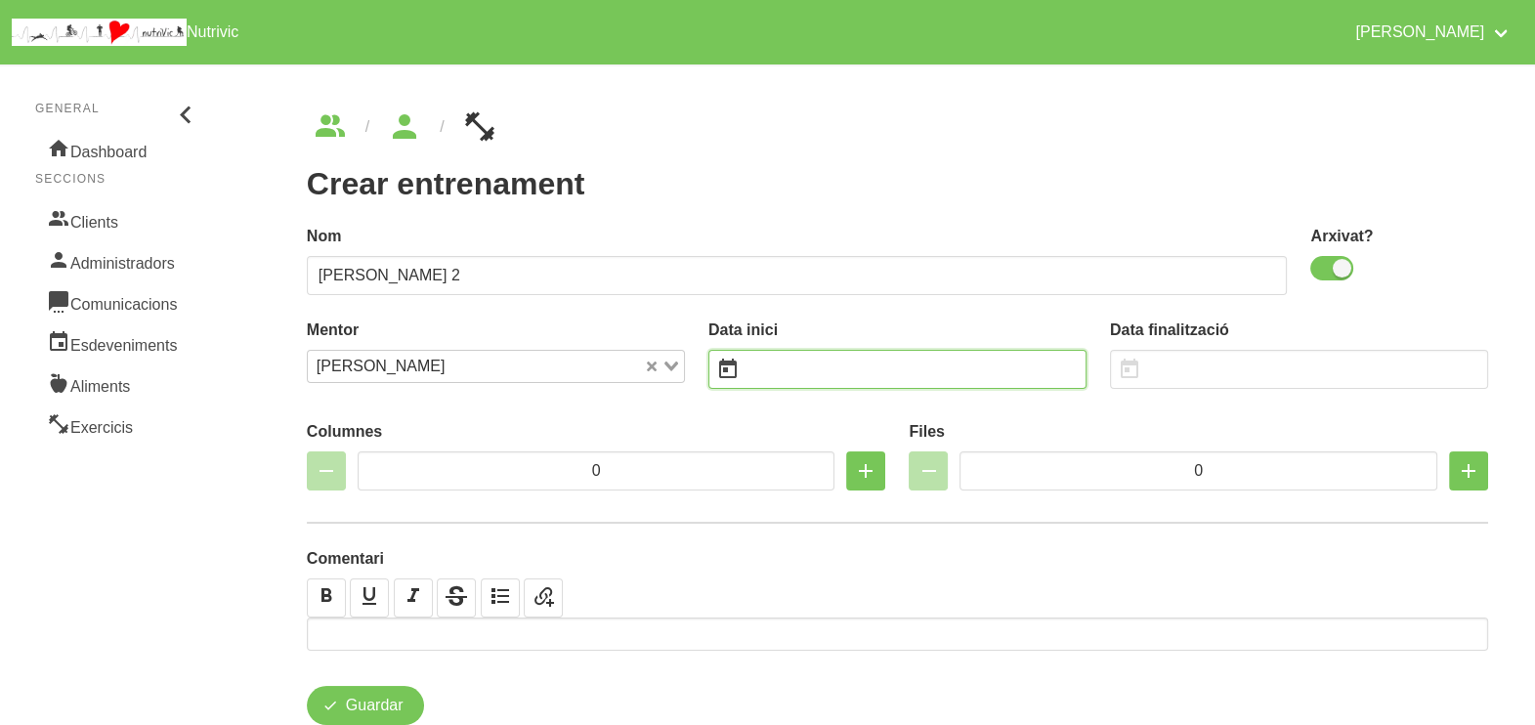
click at [788, 365] on input "text" at bounding box center [898, 369] width 378 height 39
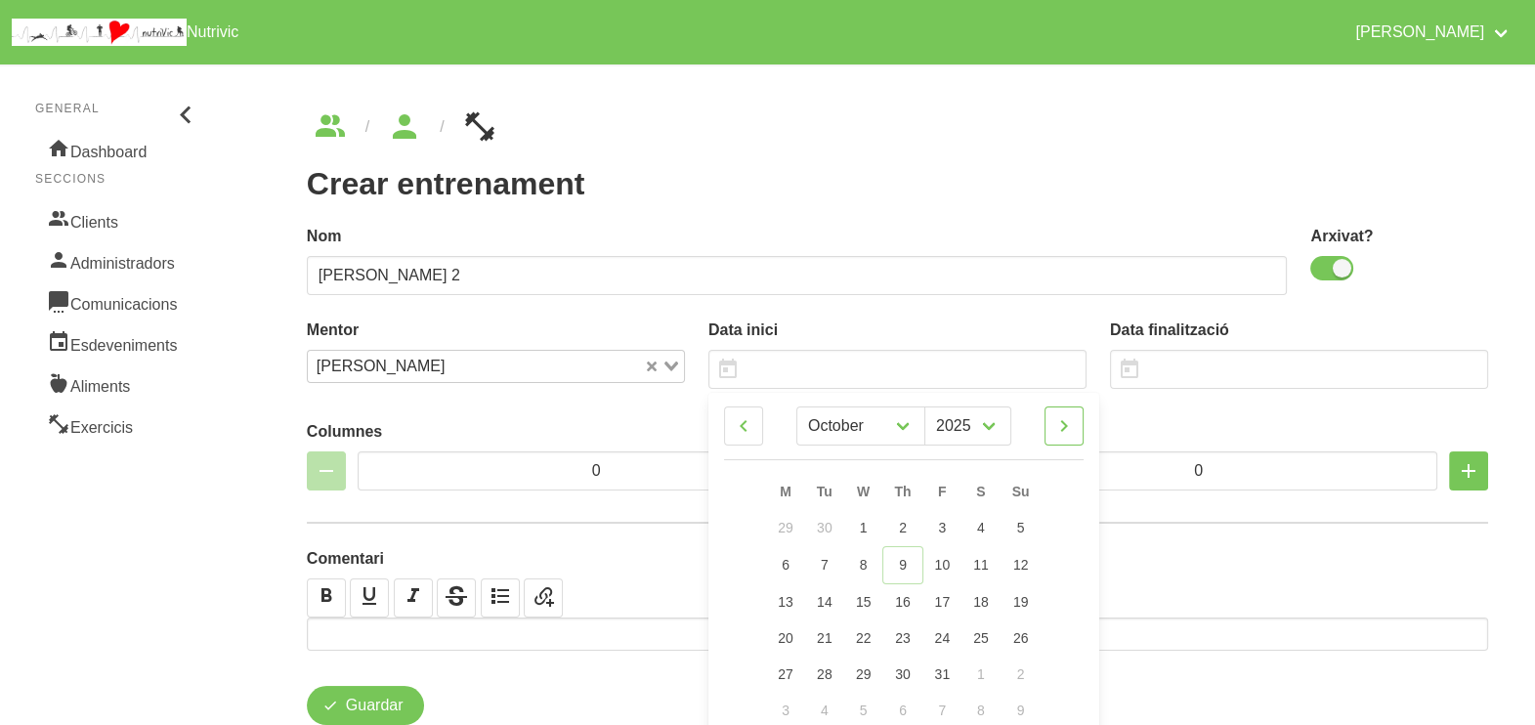
click at [1064, 421] on icon at bounding box center [1064, 426] width 23 height 35
select select "10"
click at [1024, 602] on span "16" at bounding box center [1021, 600] width 16 height 16
type input "[DATE]"
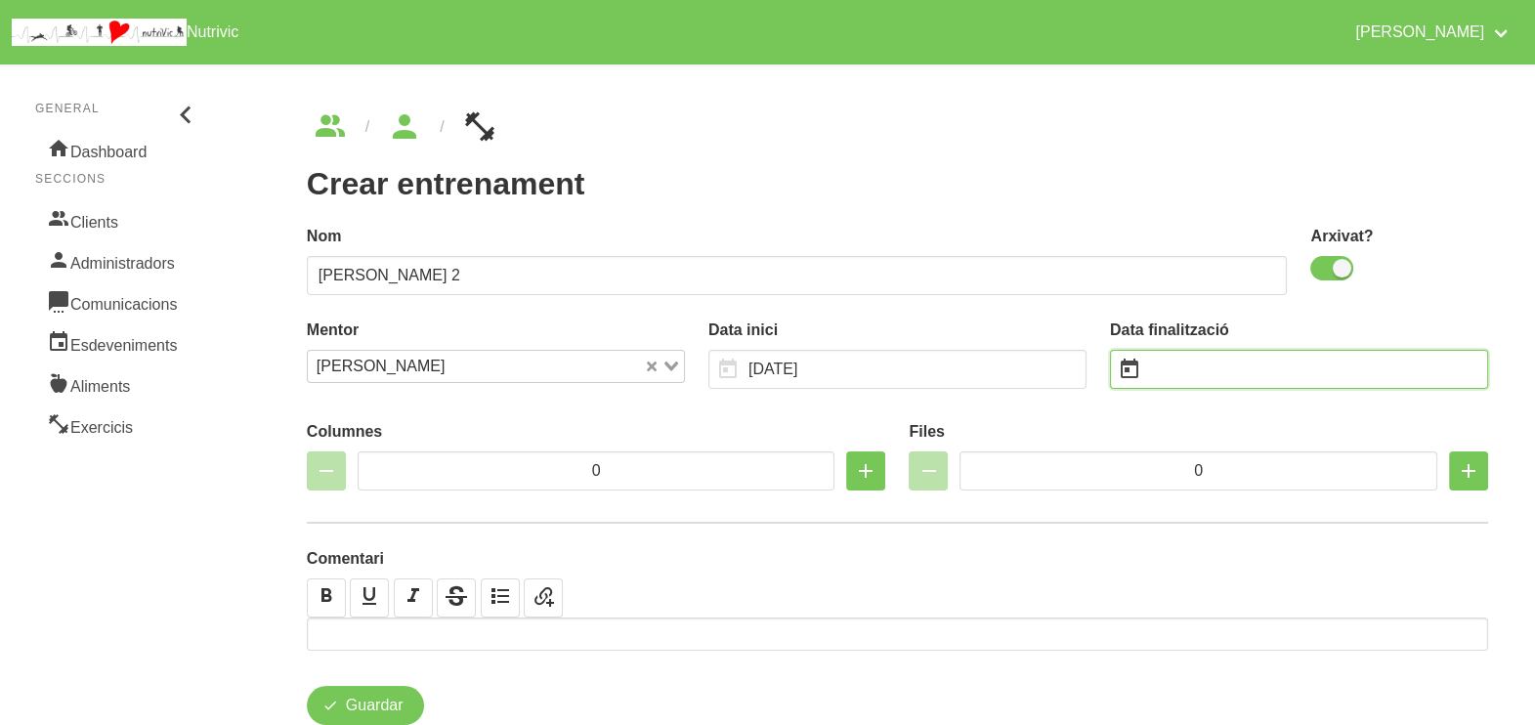
click at [1196, 372] on input "text" at bounding box center [1299, 369] width 378 height 39
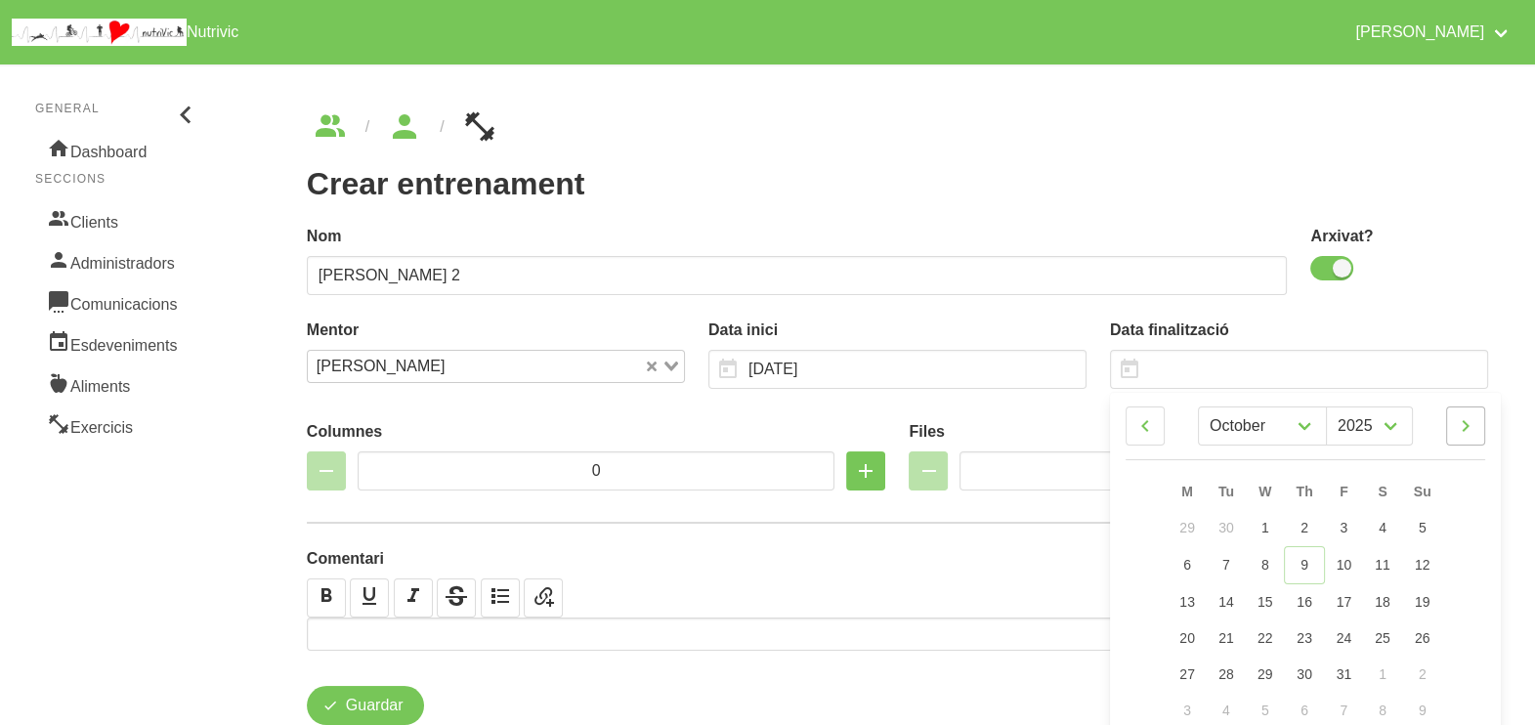
click at [1466, 435] on icon at bounding box center [1465, 426] width 23 height 35
select select "11"
click at [1422, 630] on span "28" at bounding box center [1423, 636] width 16 height 16
type input "28/12/2025"
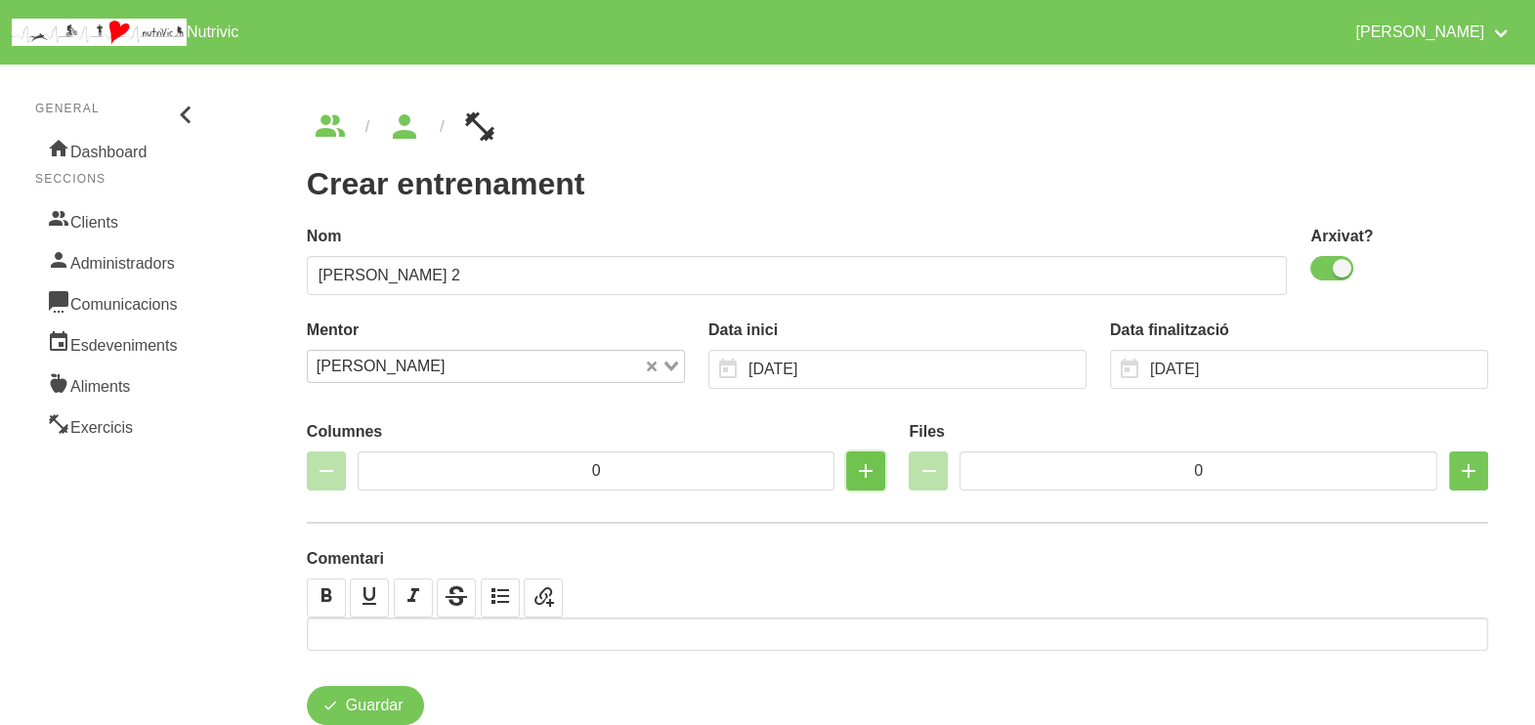
click at [863, 471] on icon "button" at bounding box center [865, 470] width 23 height 35
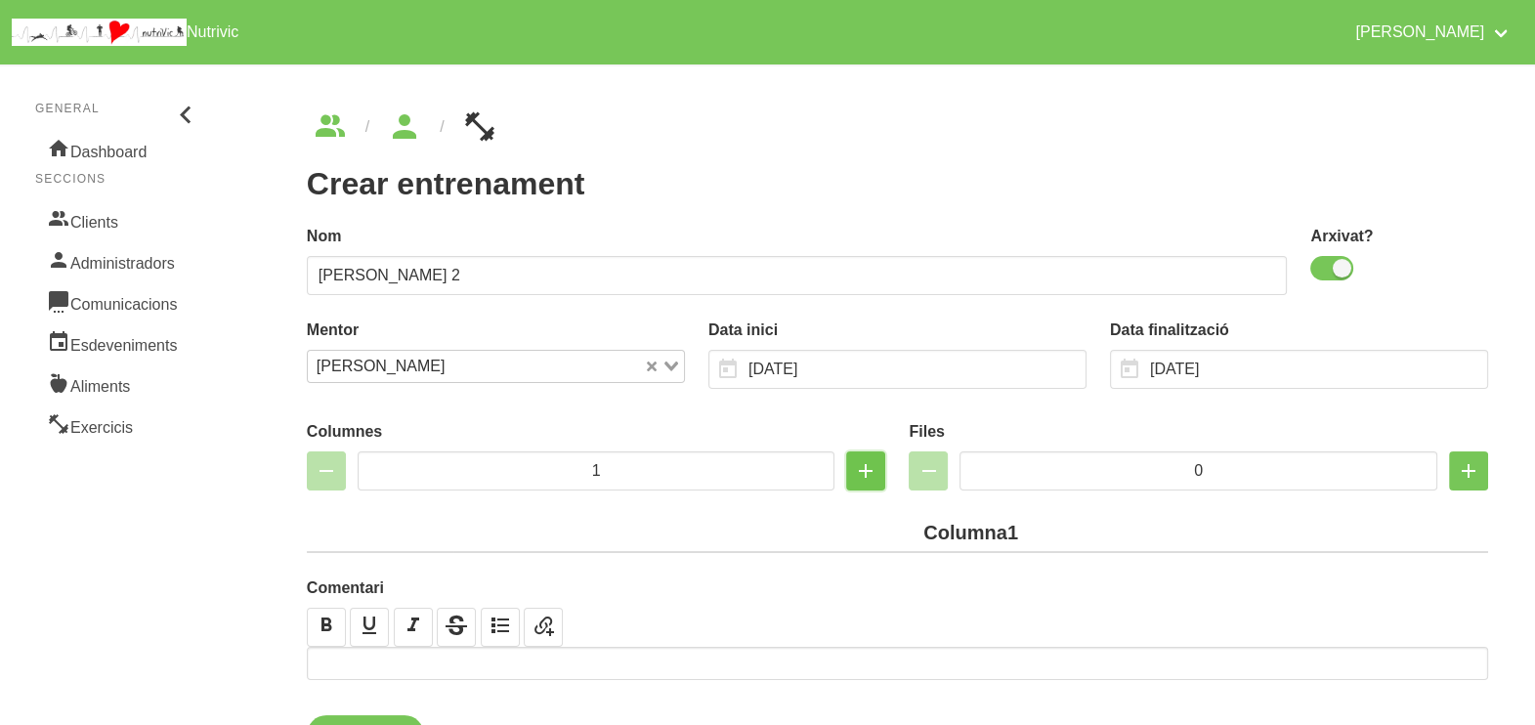
click at [863, 471] on icon "button" at bounding box center [865, 470] width 23 height 35
type input "2"
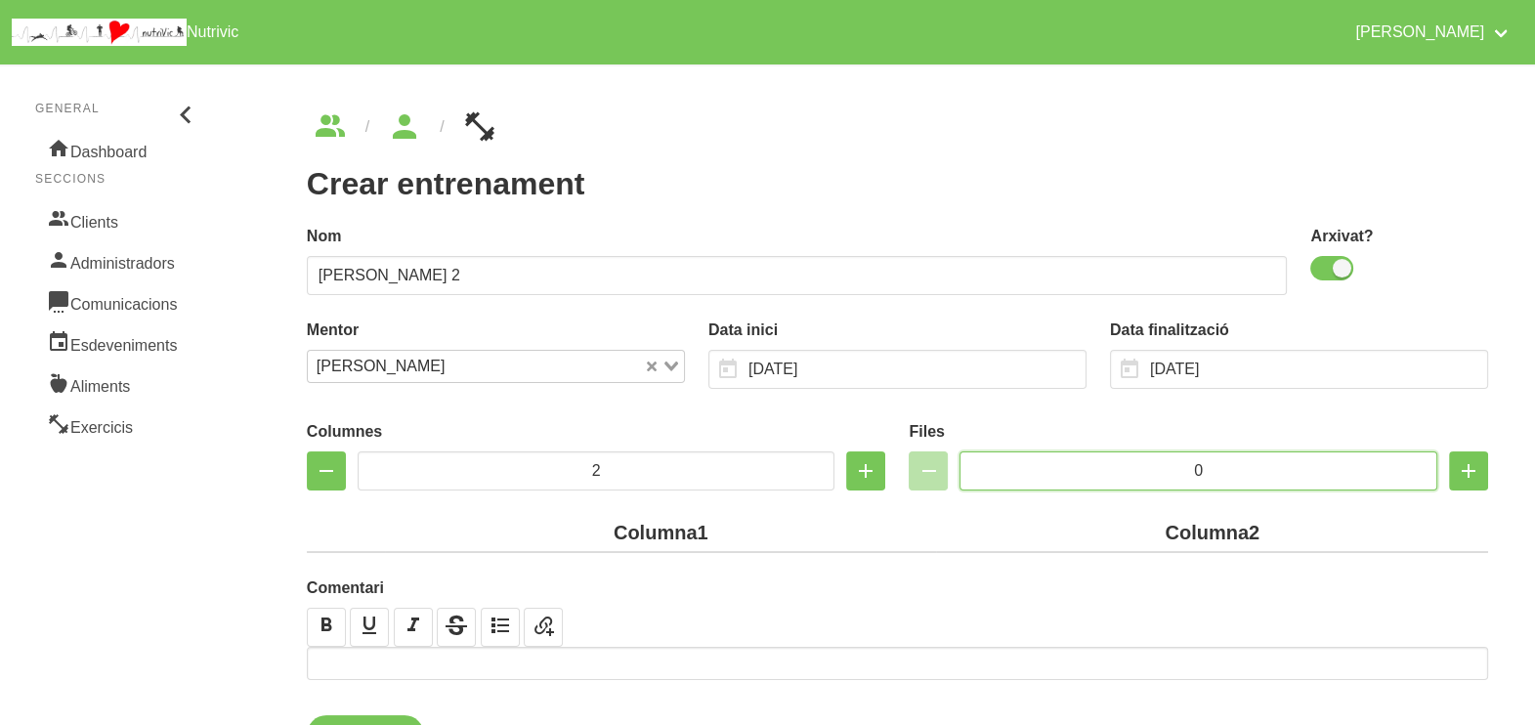
drag, startPoint x: 1192, startPoint y: 467, endPoint x: 1099, endPoint y: 467, distance: 92.8
click at [1097, 467] on input "0" at bounding box center [1199, 471] width 478 height 39
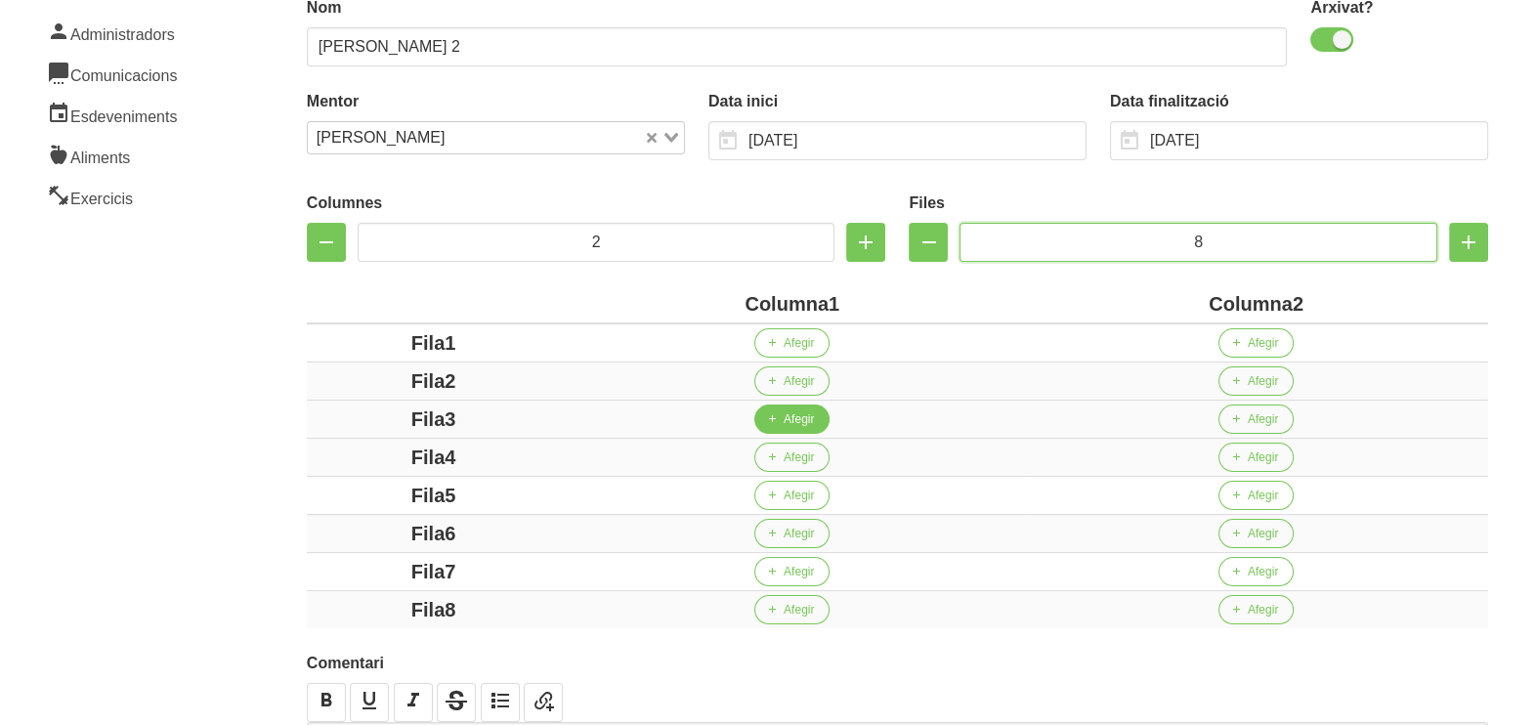
scroll to position [366, 0]
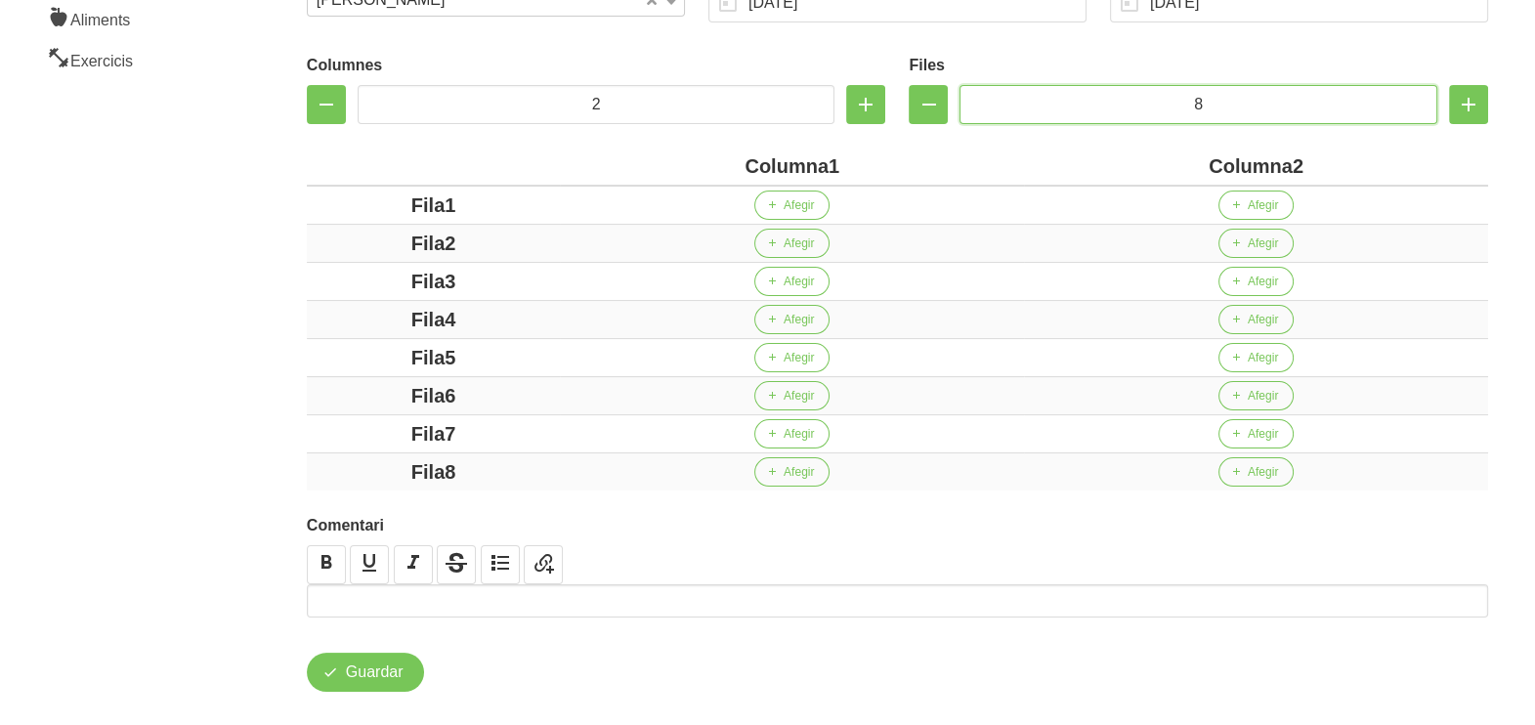
type input "8"
drag, startPoint x: 826, startPoint y: 166, endPoint x: 704, endPoint y: 163, distance: 122.2
click at [704, 163] on div "Columna1" at bounding box center [792, 165] width 449 height 29
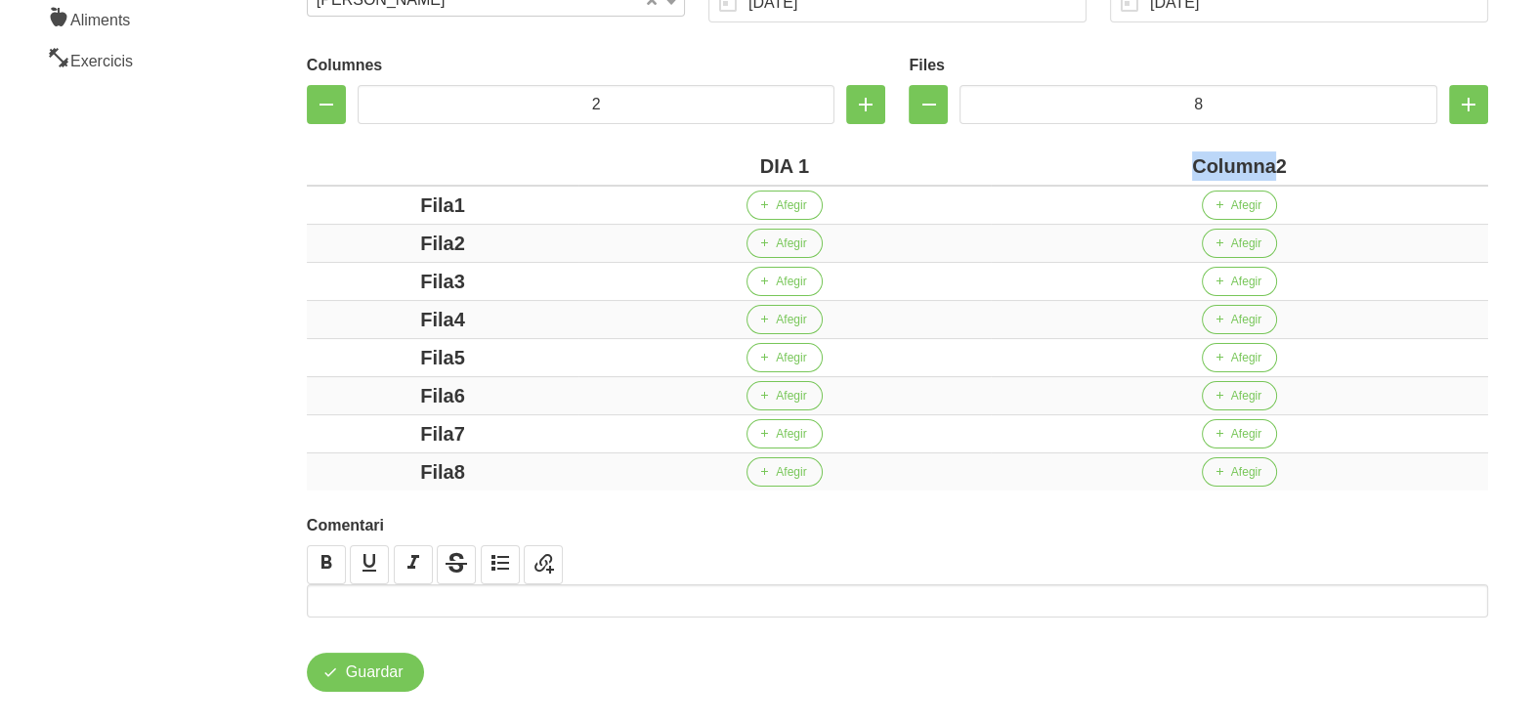
drag, startPoint x: 1272, startPoint y: 164, endPoint x: 1173, endPoint y: 161, distance: 98.8
click at [1173, 161] on div "Columna2" at bounding box center [1240, 165] width 482 height 29
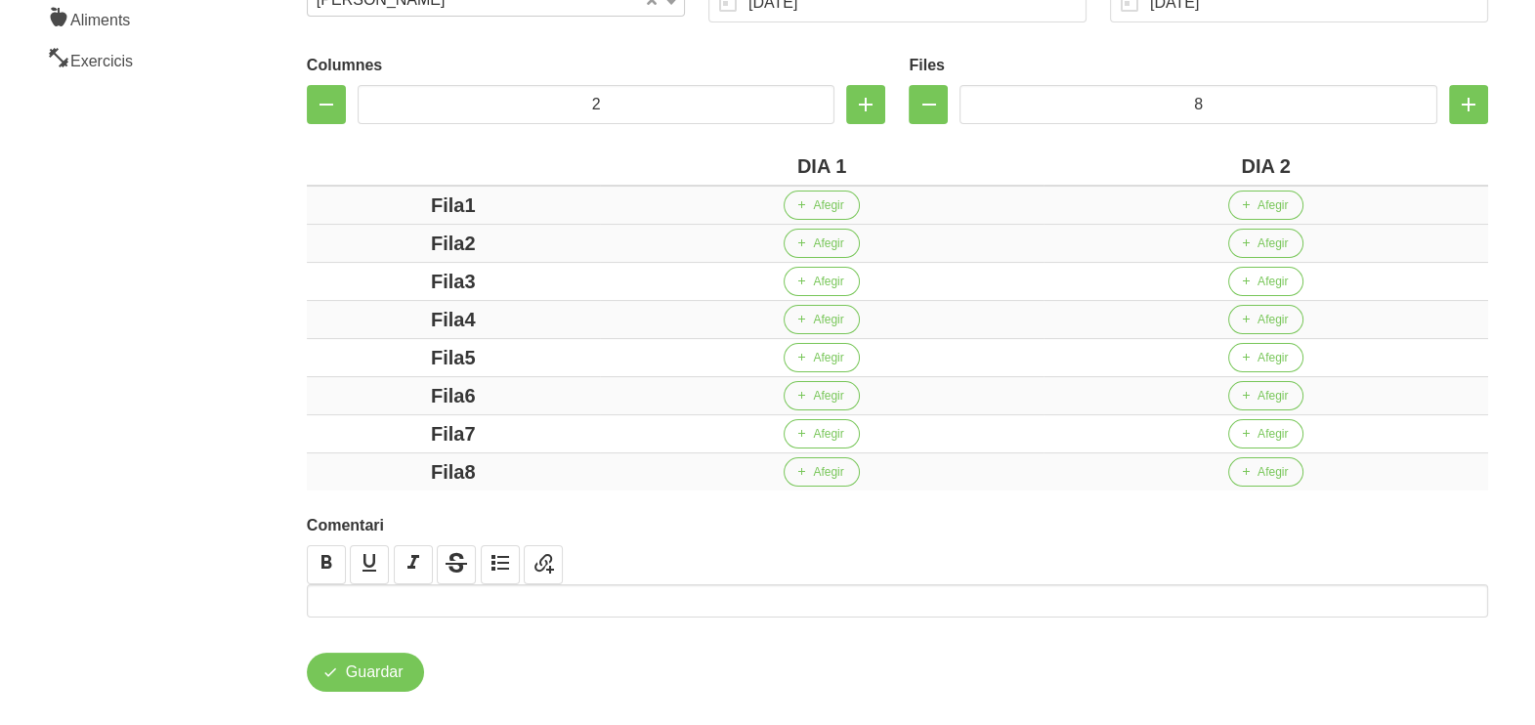
drag, startPoint x: 464, startPoint y: 201, endPoint x: 394, endPoint y: 204, distance: 70.4
click at [394, 204] on div "Fila1" at bounding box center [454, 205] width 278 height 29
drag, startPoint x: 466, startPoint y: 239, endPoint x: 433, endPoint y: 265, distance: 41.8
click at [381, 237] on div "Fila2" at bounding box center [454, 243] width 278 height 29
drag, startPoint x: 482, startPoint y: 279, endPoint x: 401, endPoint y: 278, distance: 81.1
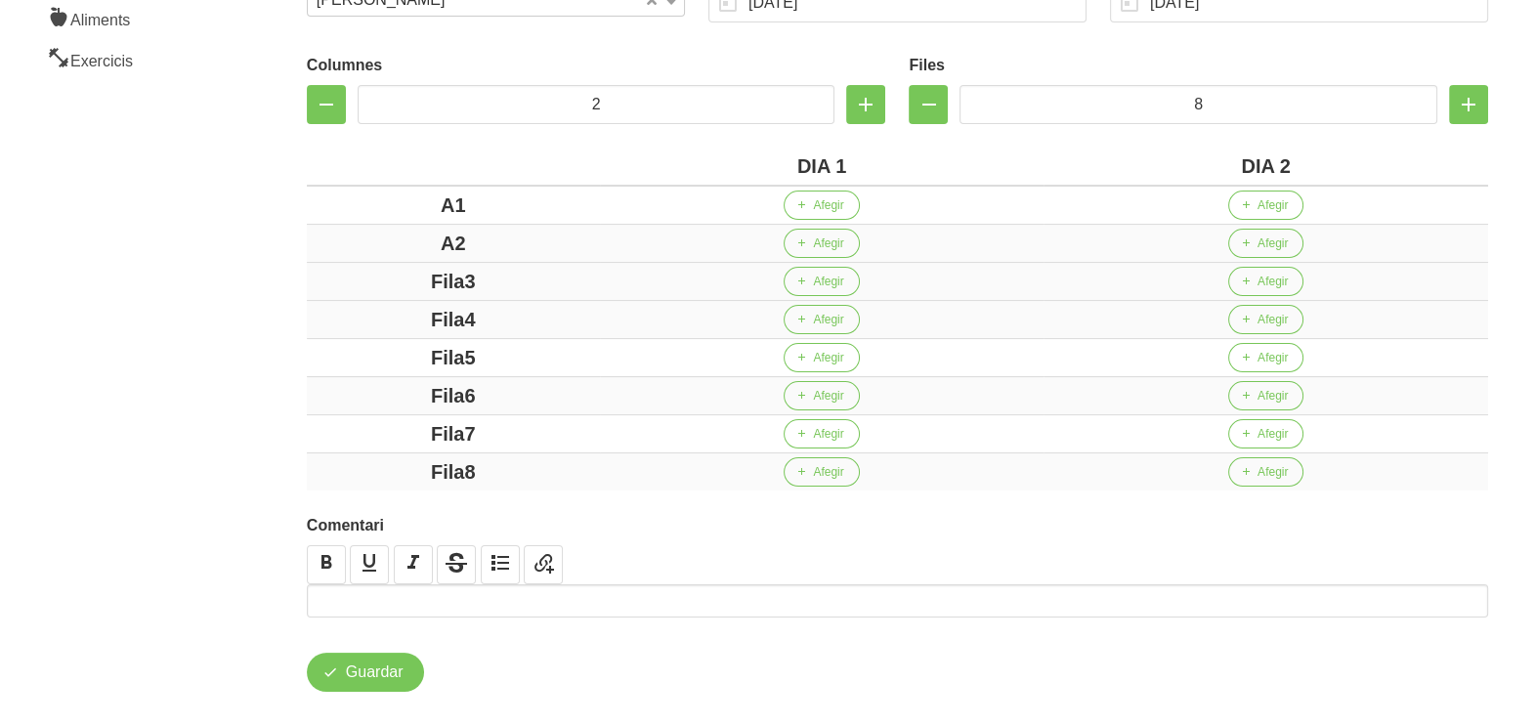
click at [401, 278] on div "Fila3" at bounding box center [454, 281] width 278 height 29
drag, startPoint x: 496, startPoint y: 313, endPoint x: 409, endPoint y: 303, distance: 88.5
click at [410, 305] on div "Fila4" at bounding box center [454, 319] width 278 height 29
drag, startPoint x: 468, startPoint y: 347, endPoint x: 376, endPoint y: 349, distance: 91.9
click at [367, 344] on div "Fila5" at bounding box center [454, 357] width 278 height 29
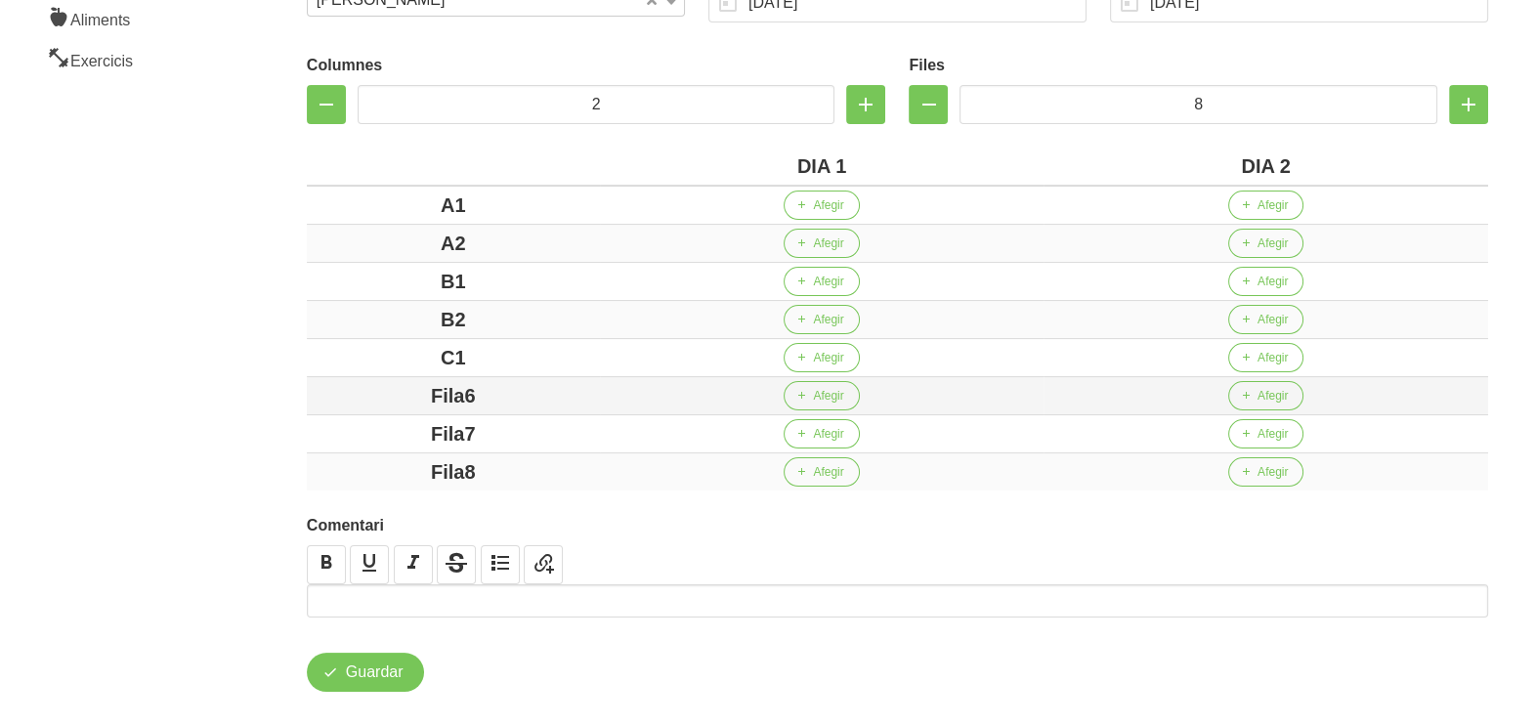
drag, startPoint x: 479, startPoint y: 395, endPoint x: 376, endPoint y: 395, distance: 102.6
click at [375, 394] on div "Fila6" at bounding box center [454, 395] width 278 height 29
drag, startPoint x: 510, startPoint y: 430, endPoint x: 353, endPoint y: 429, distance: 157.4
click at [353, 429] on div "Fila7" at bounding box center [454, 433] width 278 height 29
drag, startPoint x: 533, startPoint y: 465, endPoint x: 368, endPoint y: 462, distance: 164.2
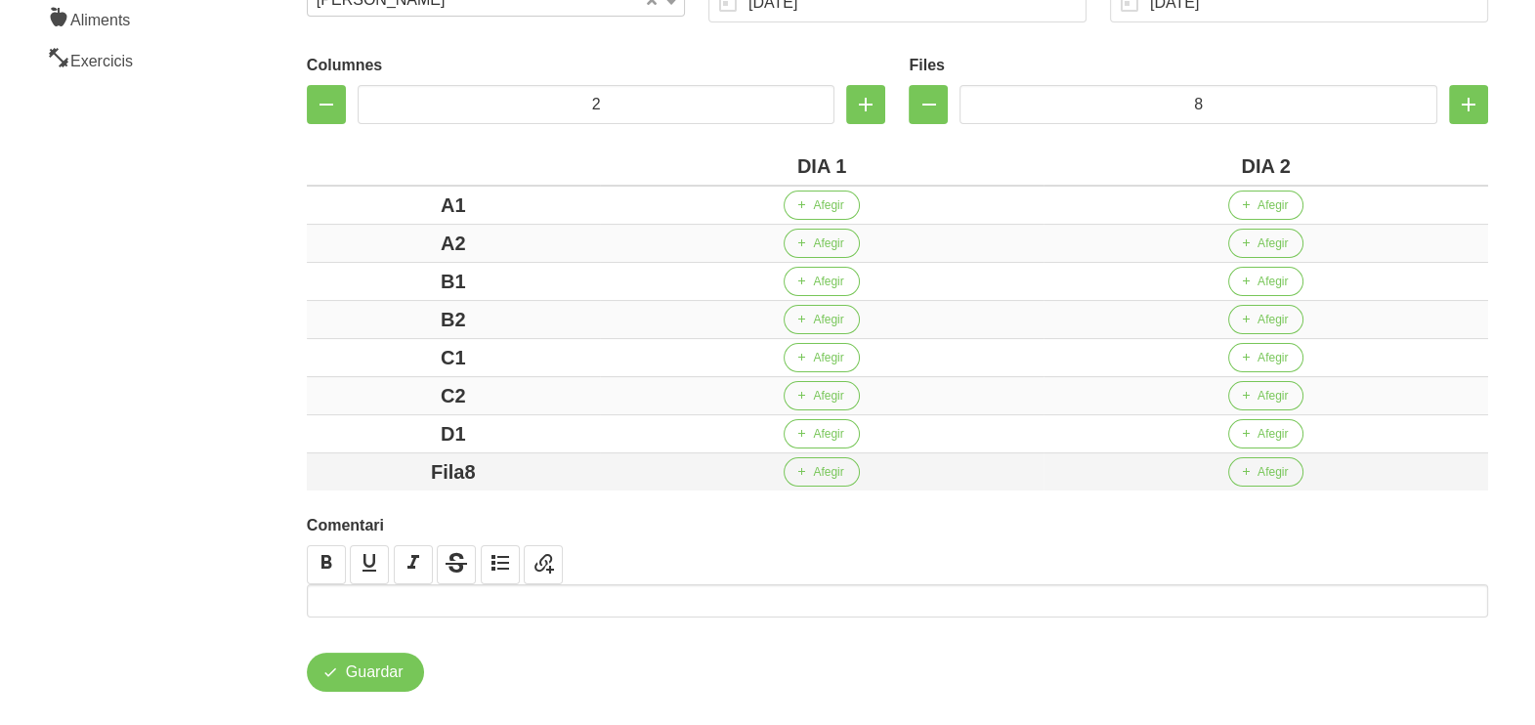
click at [373, 465] on div "Fila8" at bounding box center [454, 471] width 278 height 29
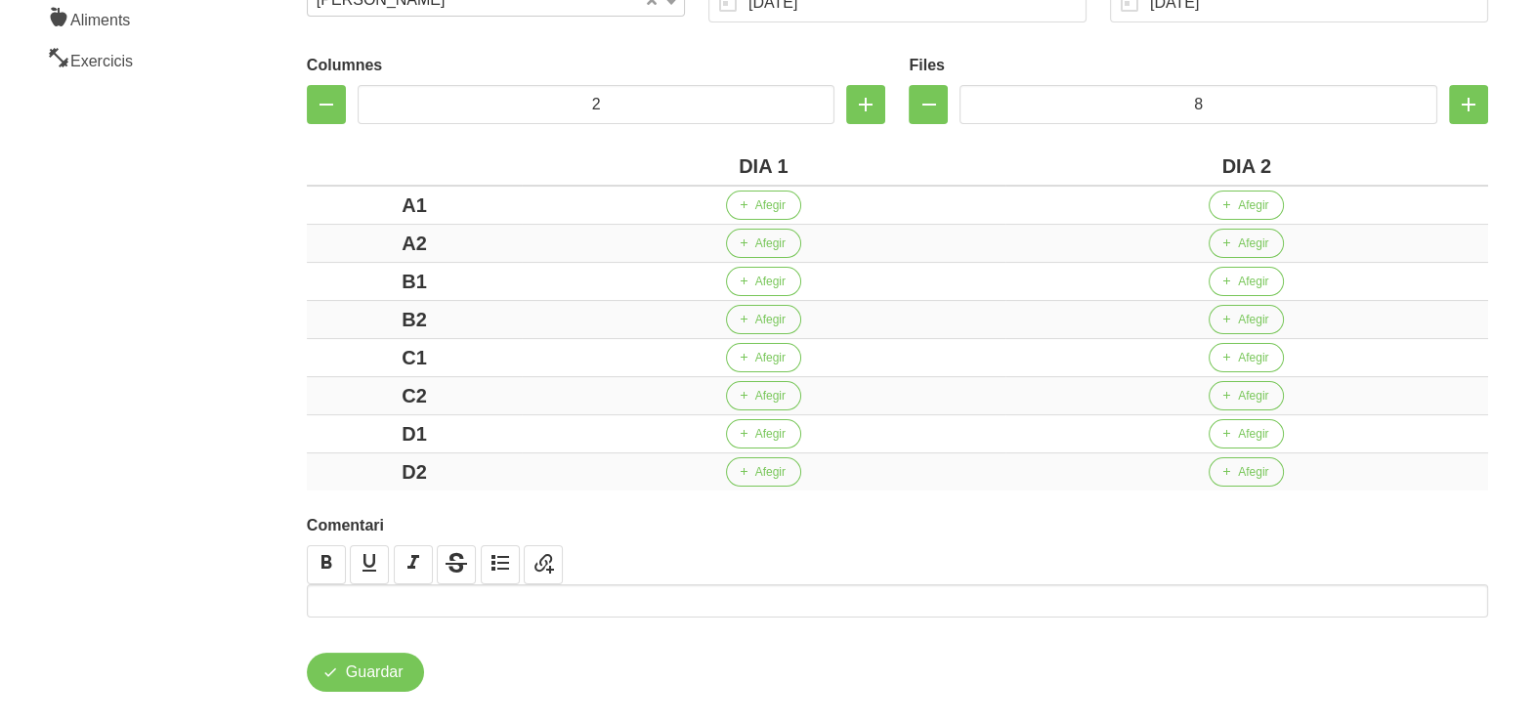
click at [265, 374] on div "Crear entrenament 6da8fe2f-b1a4-4ae6-bd82-decb6839e390 Nom Estel Compañó 2 Arxi…" at bounding box center [897, 218] width 1275 height 1041
click at [774, 208] on span "Afegir" at bounding box center [770, 205] width 30 height 18
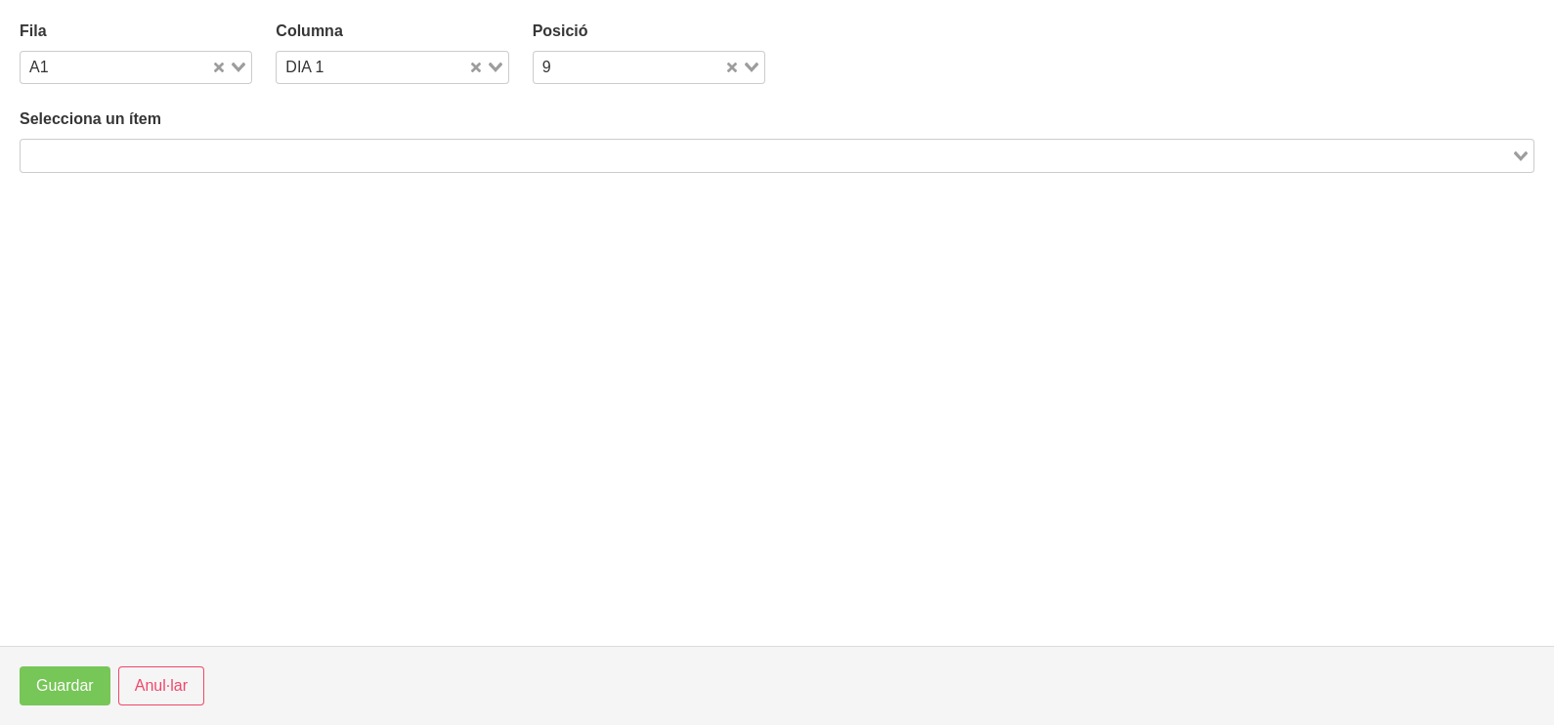
click at [337, 149] on input "Search for option" at bounding box center [765, 155] width 1487 height 23
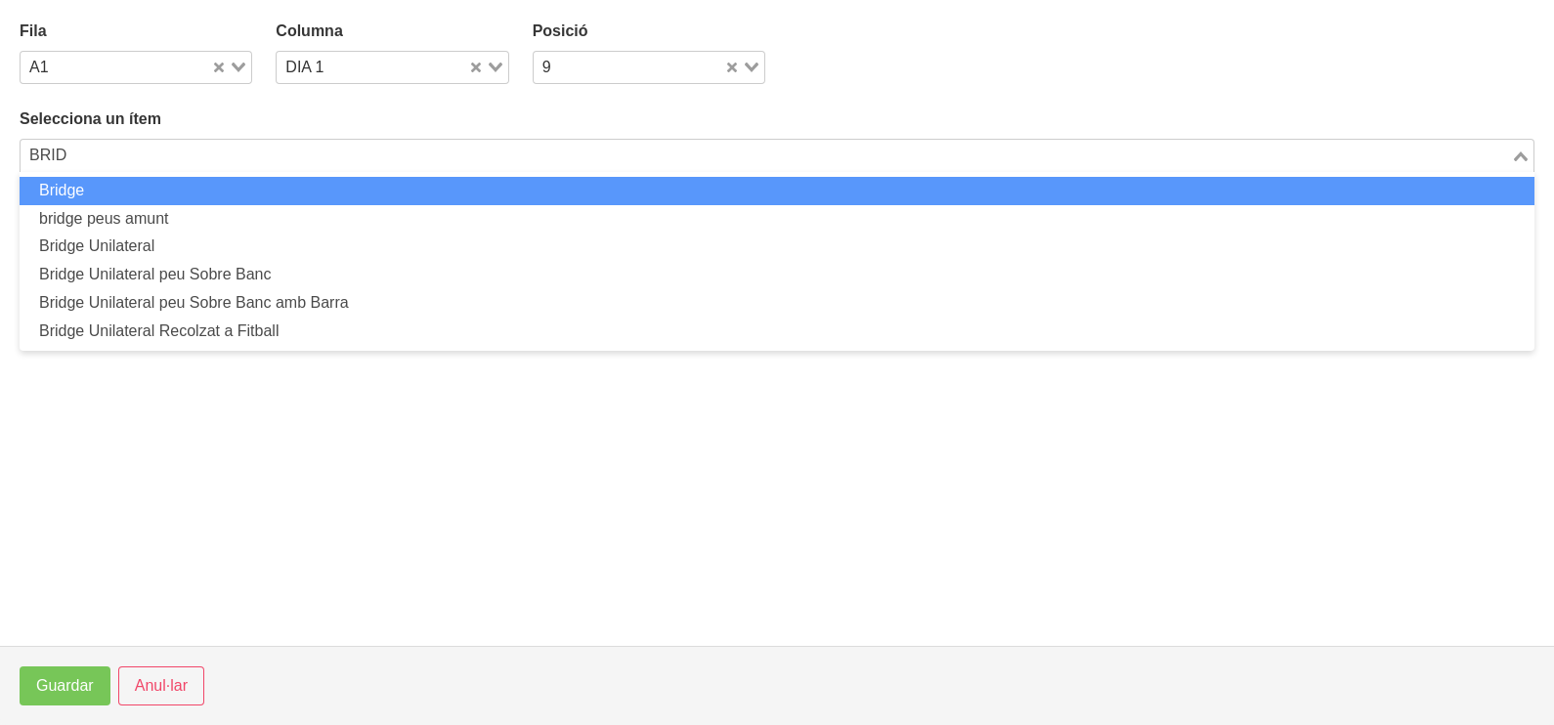
click at [319, 189] on li "Bridge" at bounding box center [777, 191] width 1515 height 28
type input "BRID"
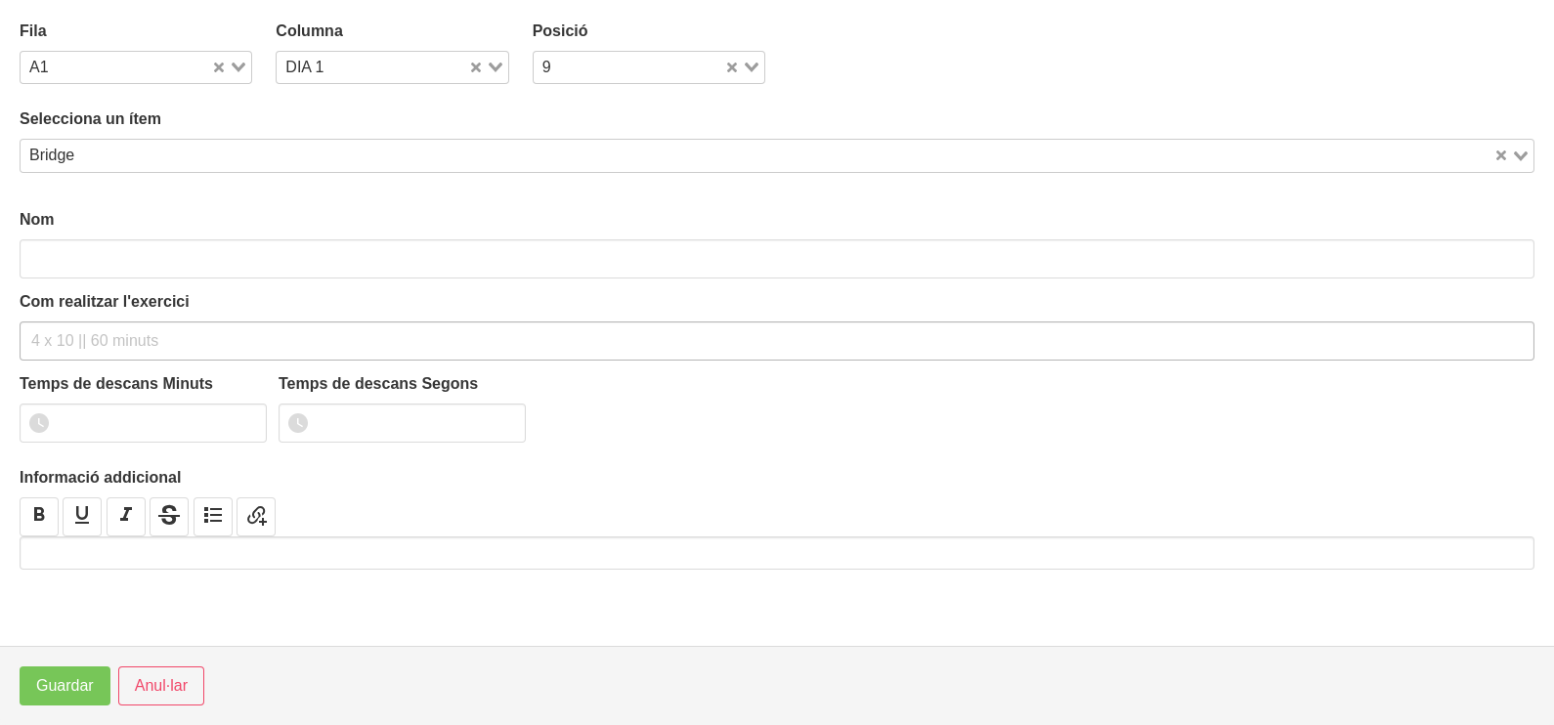
type input "Bridge"
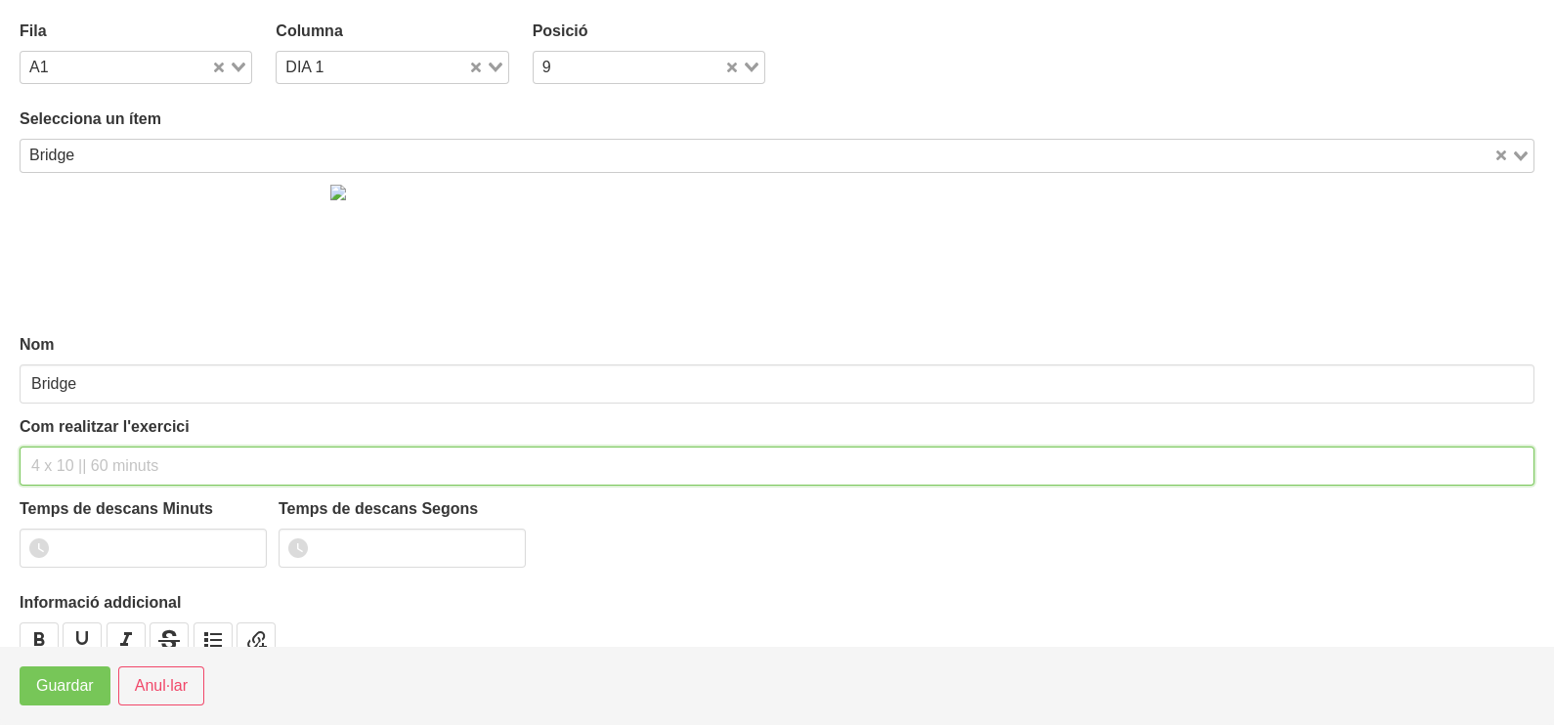
click at [58, 469] on input "text" at bounding box center [777, 466] width 1515 height 39
type input "3 x 8-10 a 2011 60""
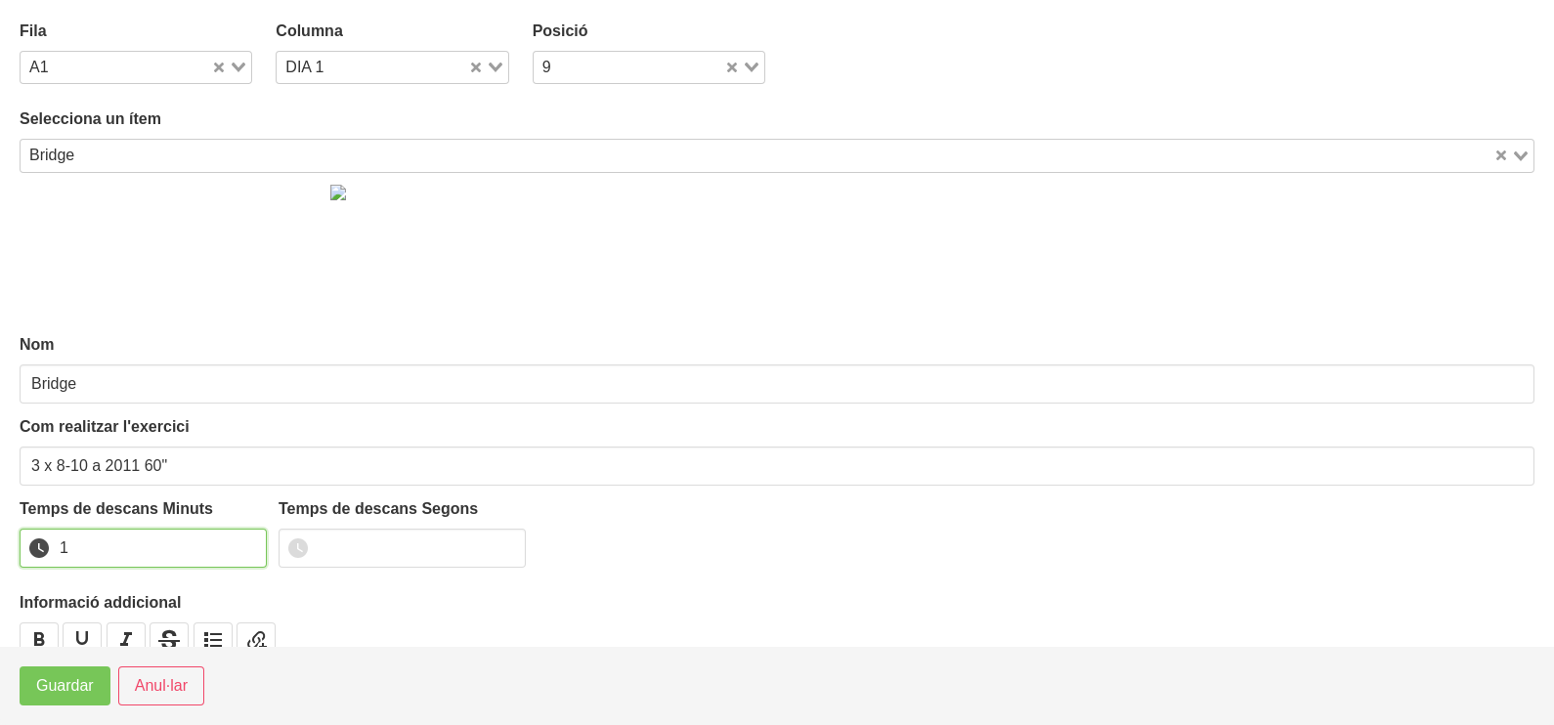
type input "1"
click at [249, 541] on input "1" at bounding box center [143, 548] width 247 height 39
click at [68, 684] on span "Guardar" at bounding box center [65, 685] width 58 height 23
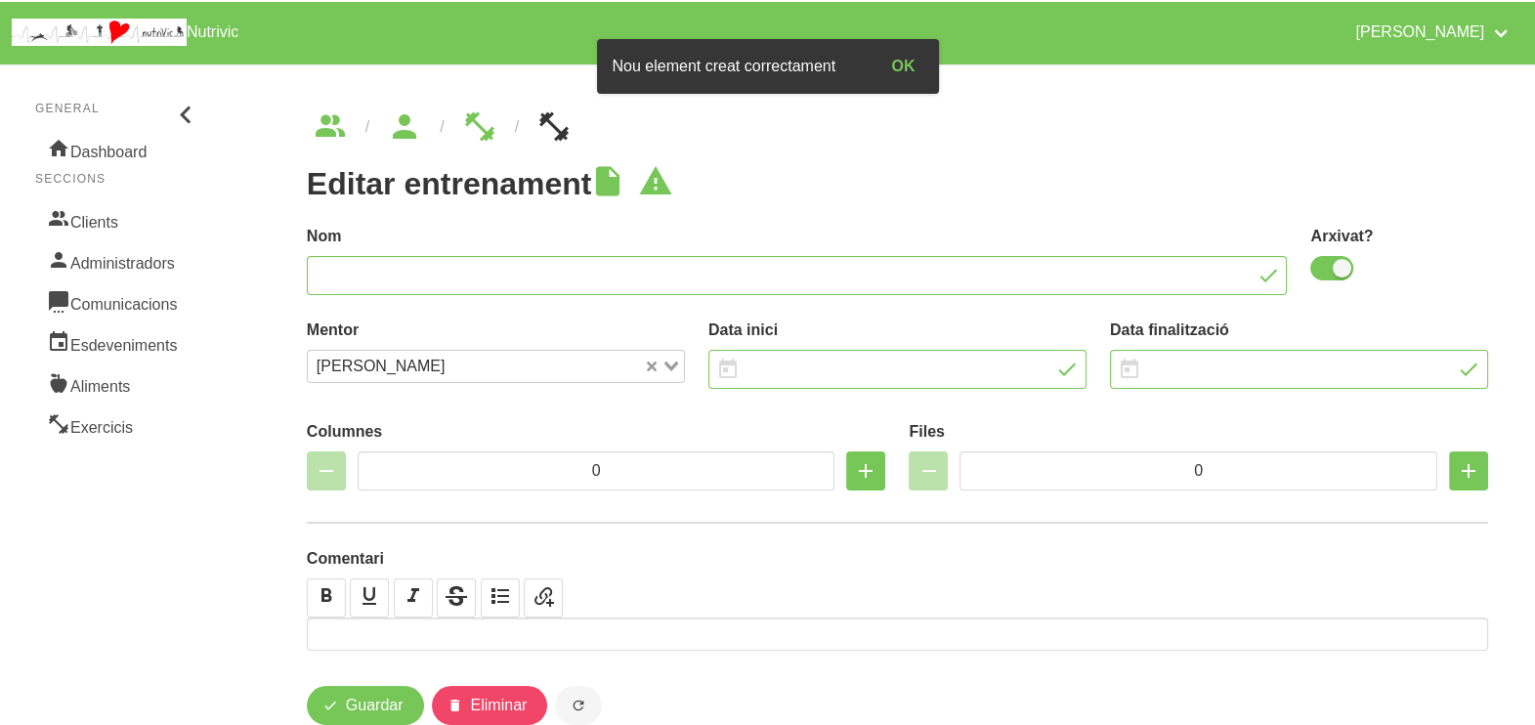
type input "Estel Compañó 2"
checkbox input "true"
type input "[DATE]"
type input "28/12/2025"
type input "2"
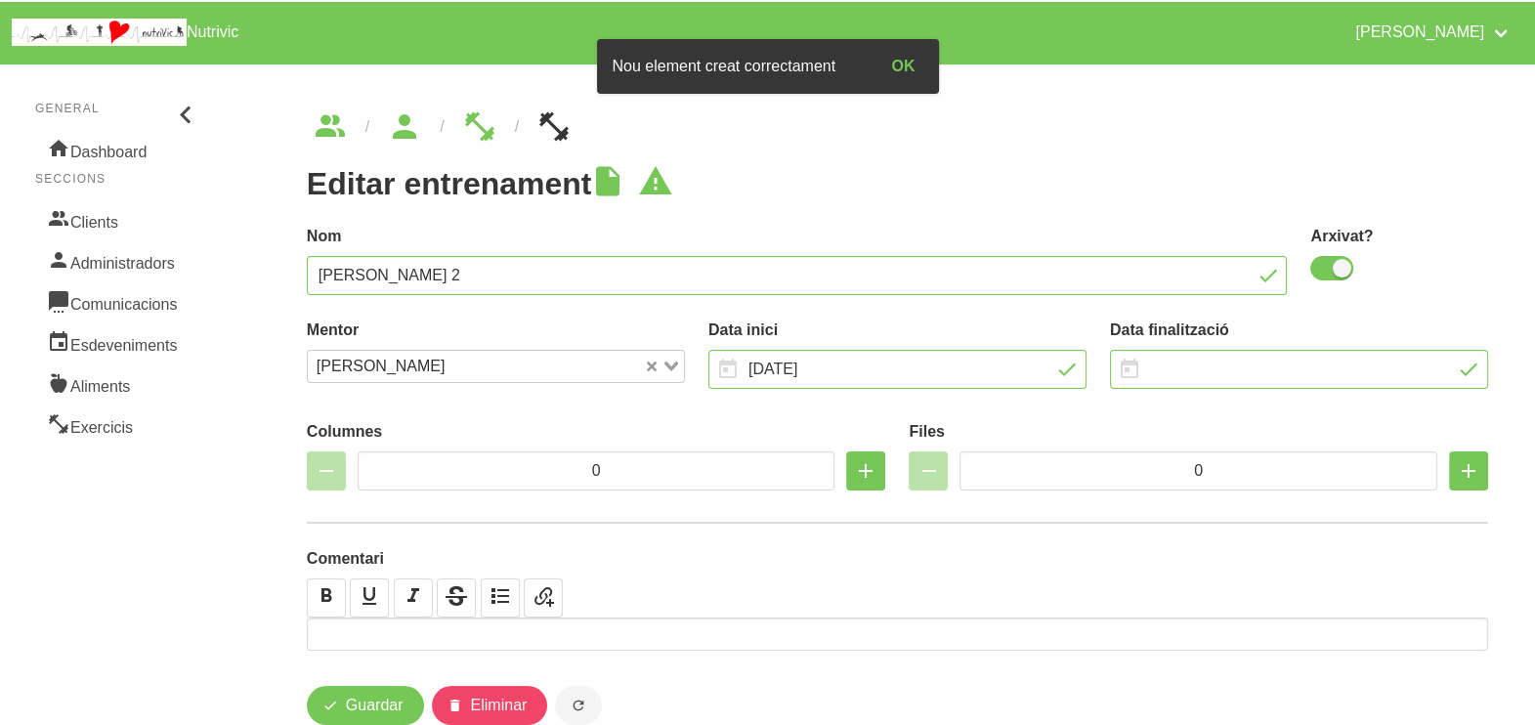
type input "8"
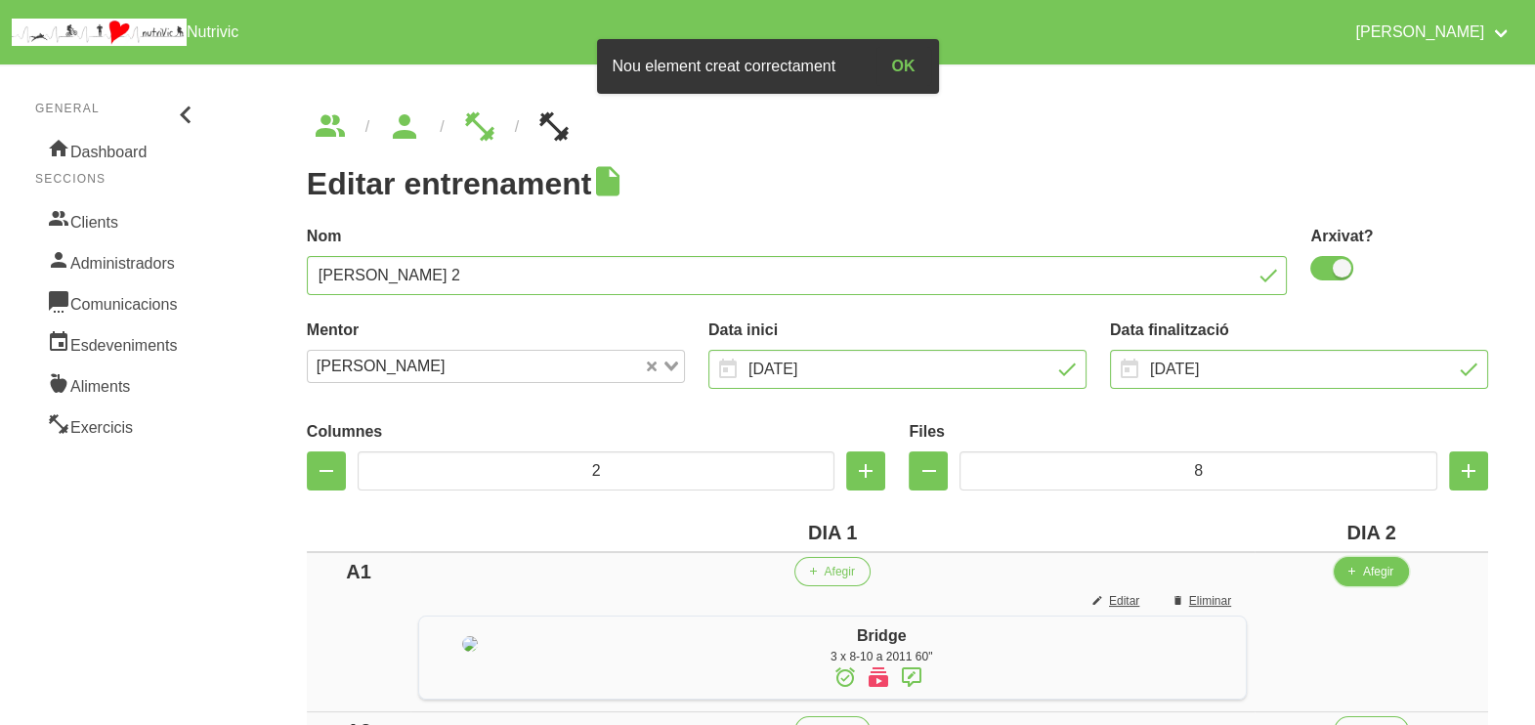
click at [1388, 568] on span "Afegir" at bounding box center [1378, 572] width 30 height 18
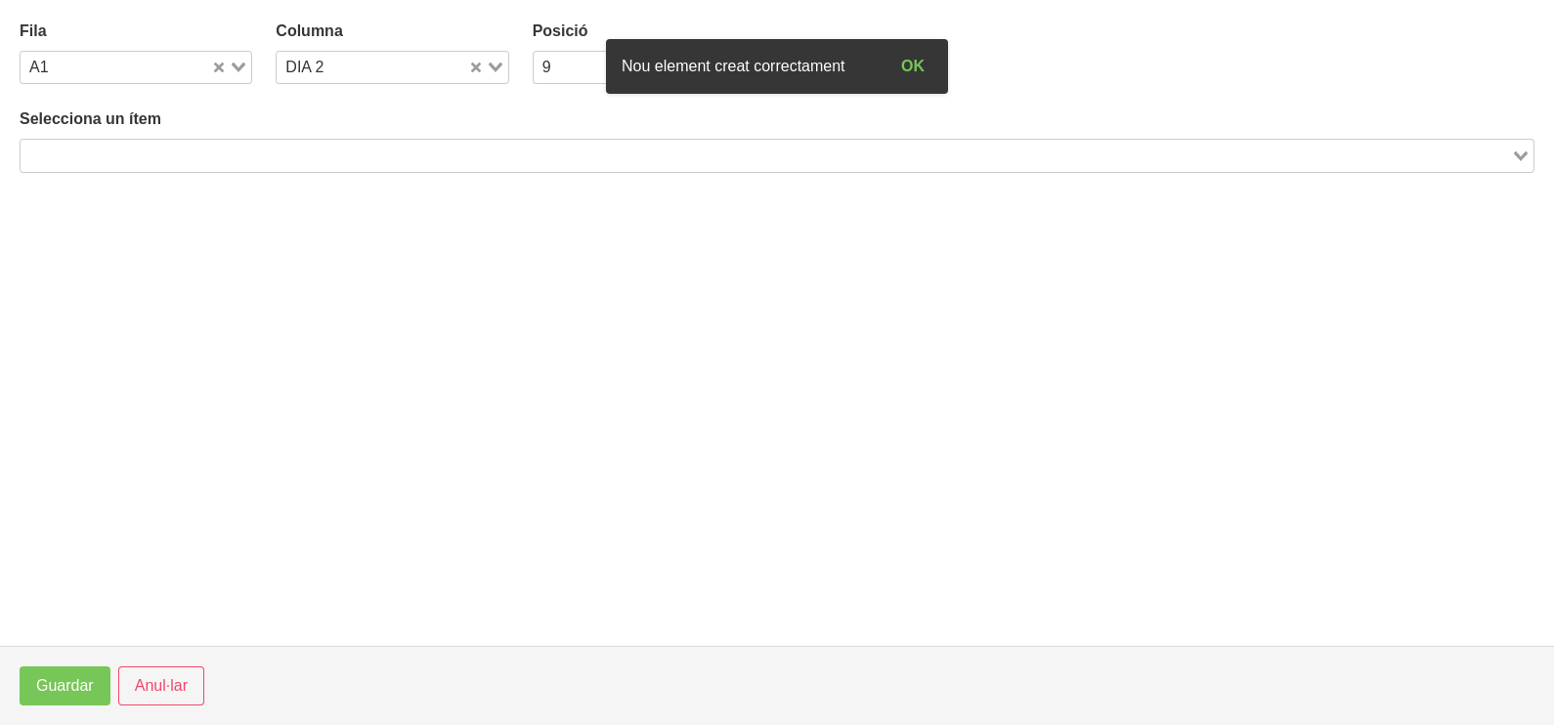
click at [298, 146] on input "Search for option" at bounding box center [765, 155] width 1487 height 23
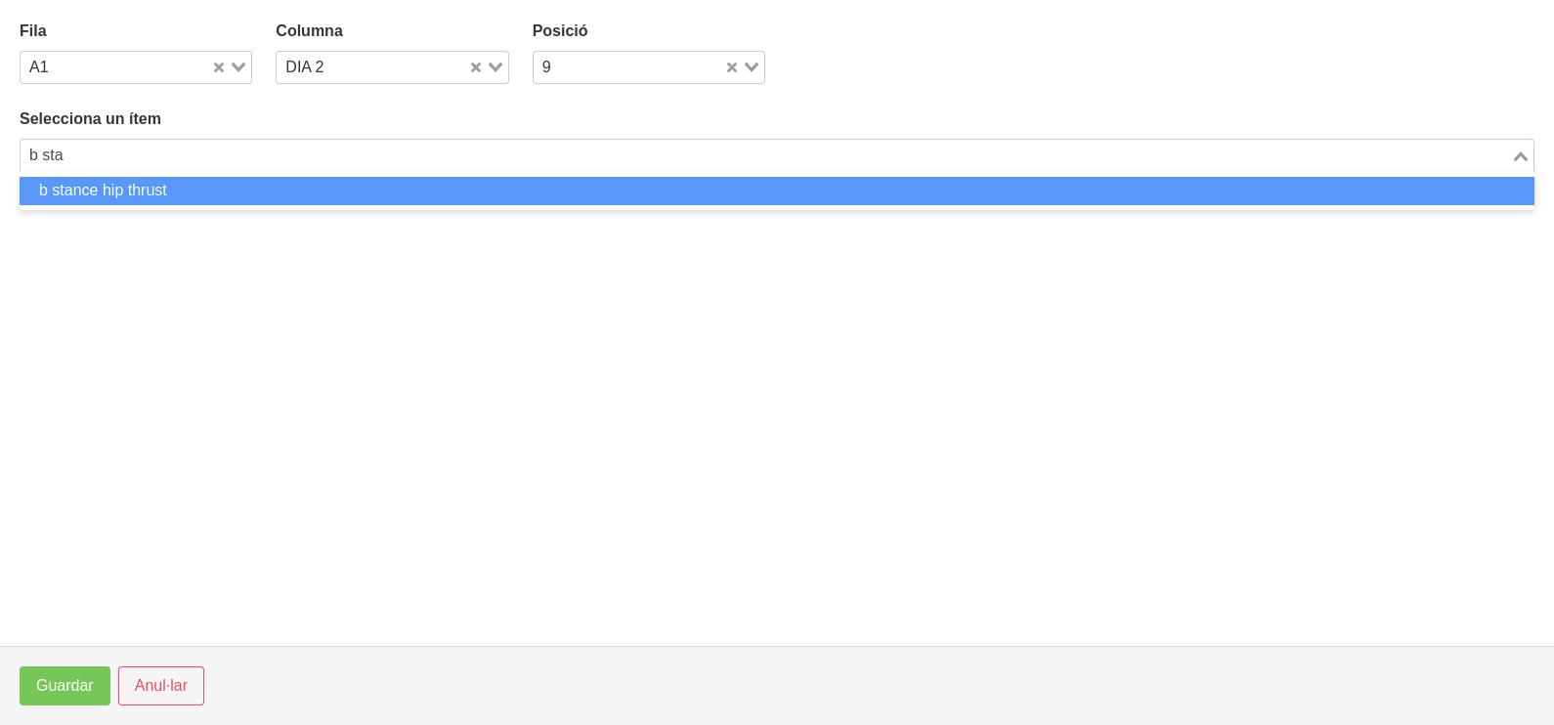
click at [236, 182] on li "b stance hip thrust" at bounding box center [777, 191] width 1515 height 28
type input "b sta"
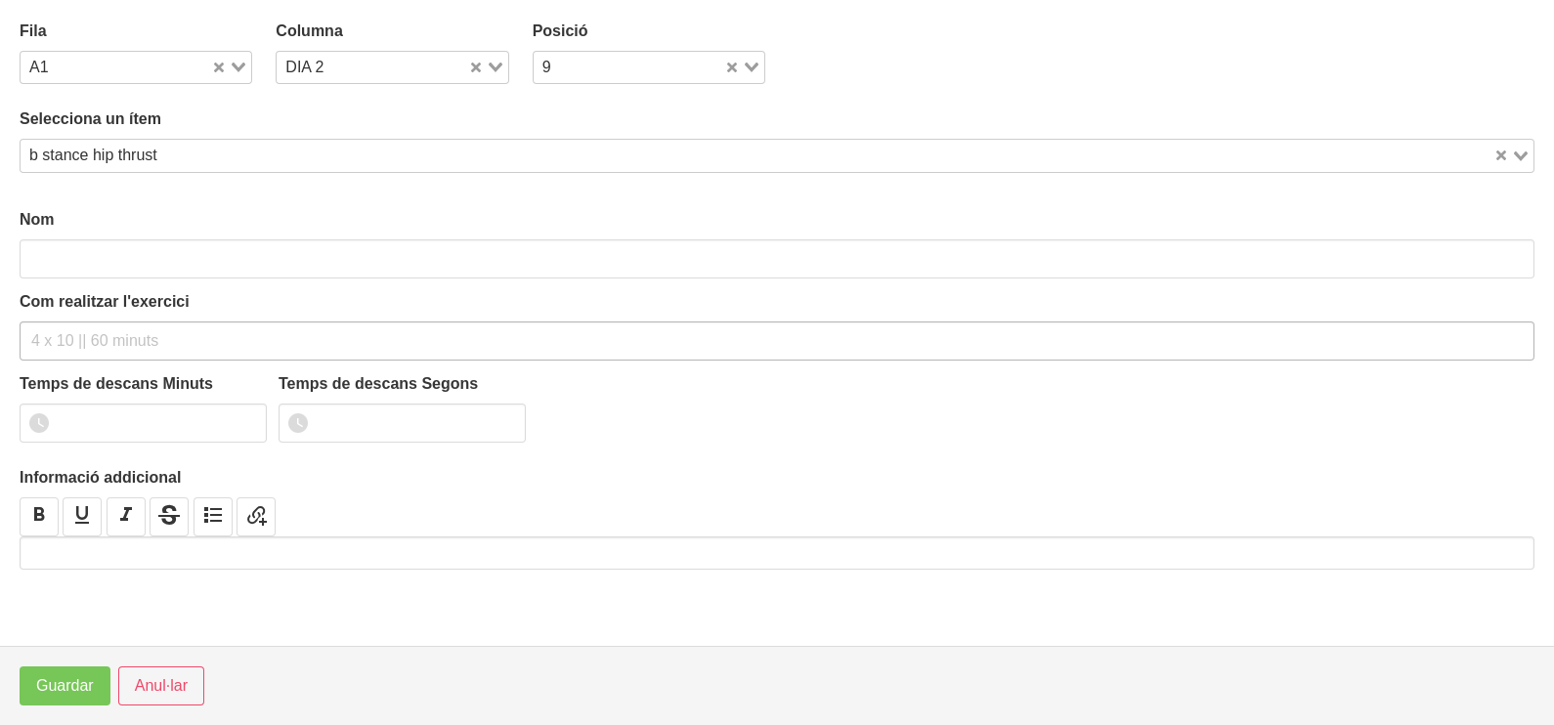
type input "b stance hip thrust"
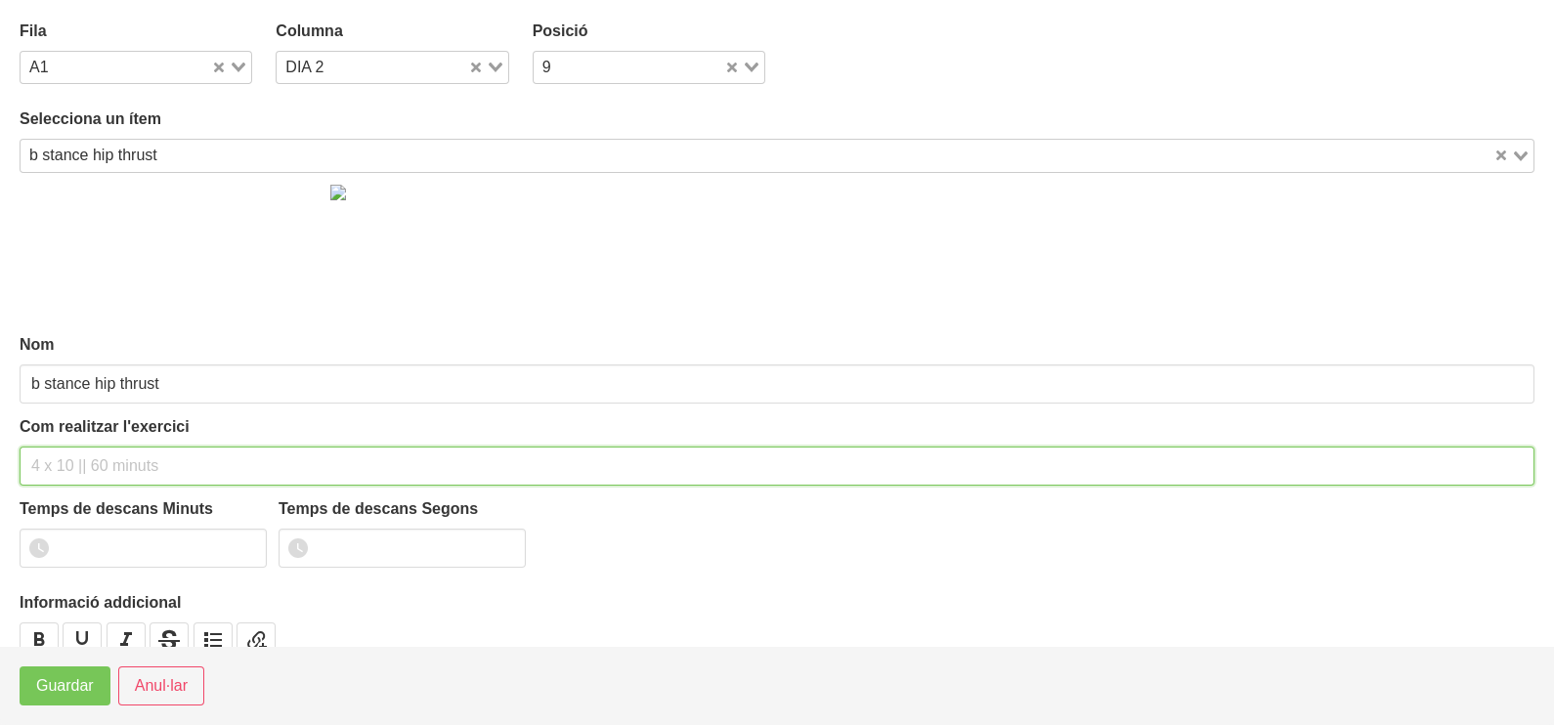
click at [84, 466] on input "text" at bounding box center [777, 466] width 1515 height 39
type input "3 x 6-8 a 3010 60""
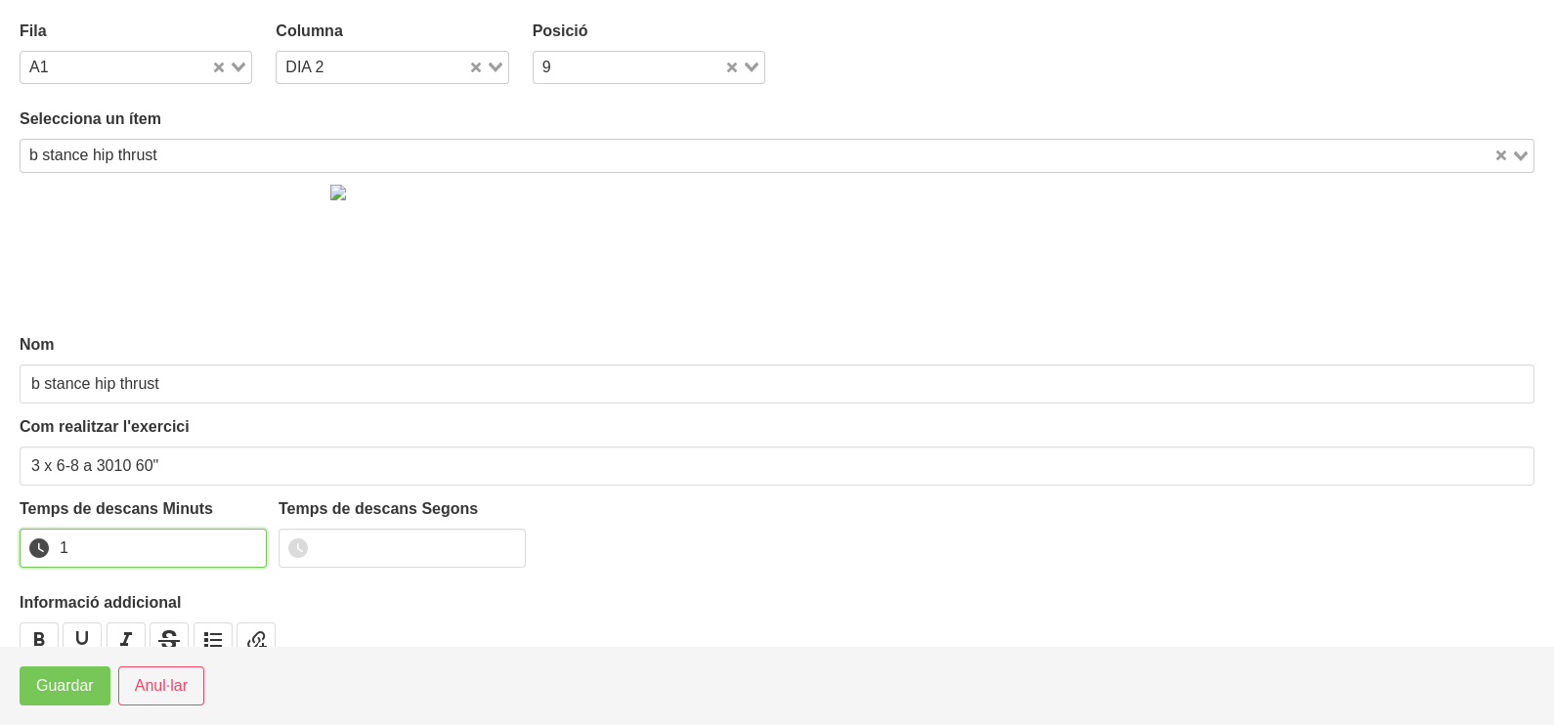
drag, startPoint x: 247, startPoint y: 540, endPoint x: 151, endPoint y: 616, distance: 122.6
type input "1"
click at [244, 544] on input "1" at bounding box center [143, 548] width 247 height 39
click at [90, 688] on span "Guardar" at bounding box center [65, 685] width 58 height 23
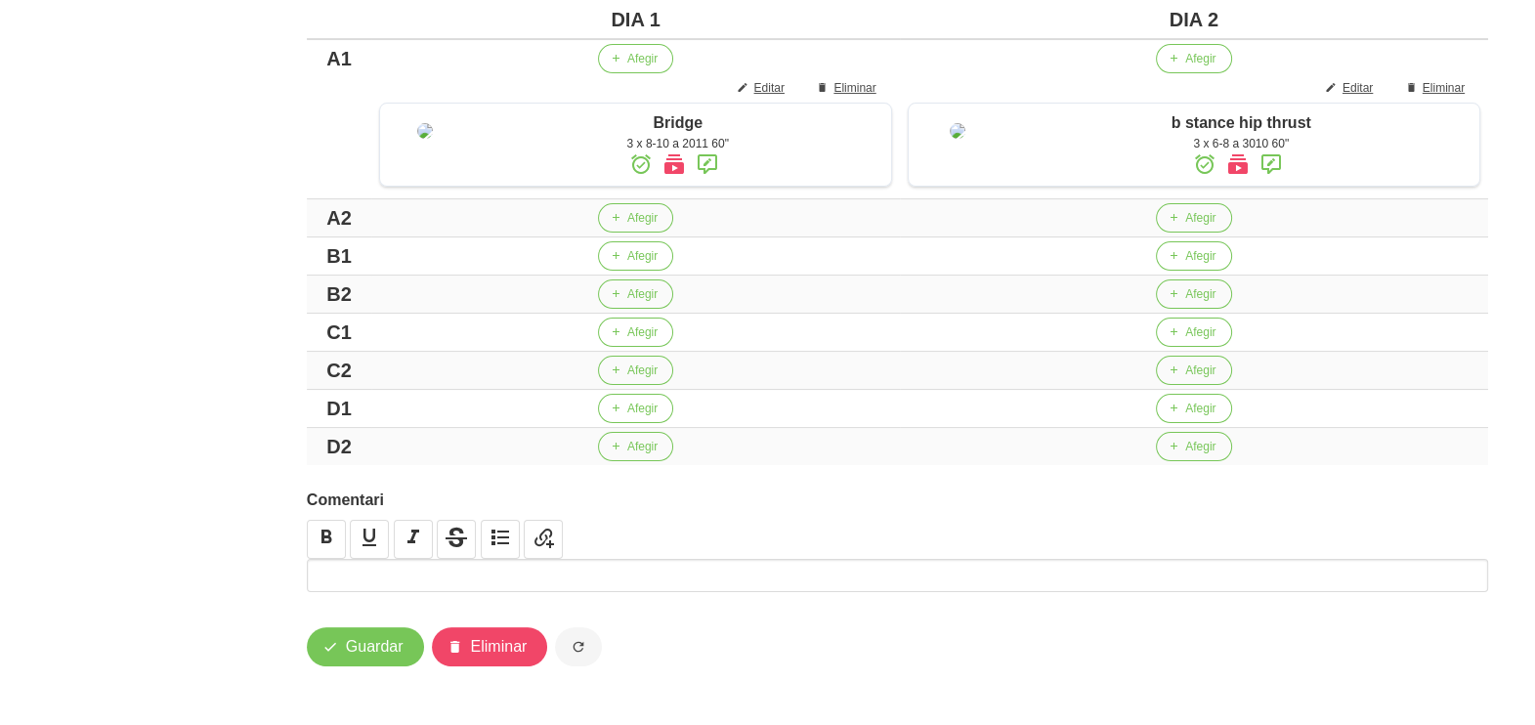
scroll to position [528, 0]
click at [1182, 256] on span "button" at bounding box center [1174, 256] width 18 height 18
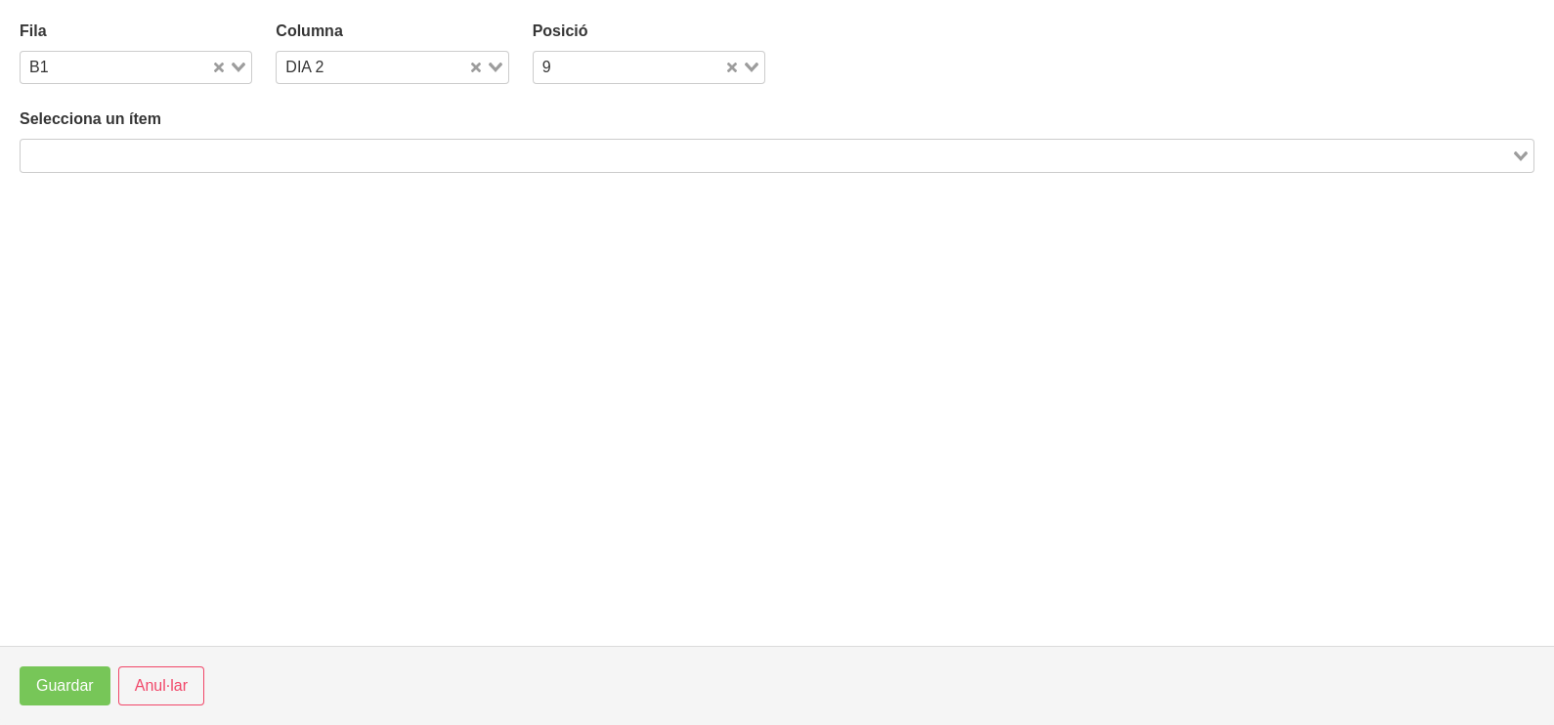
click at [344, 148] on input "Search for option" at bounding box center [765, 155] width 1487 height 23
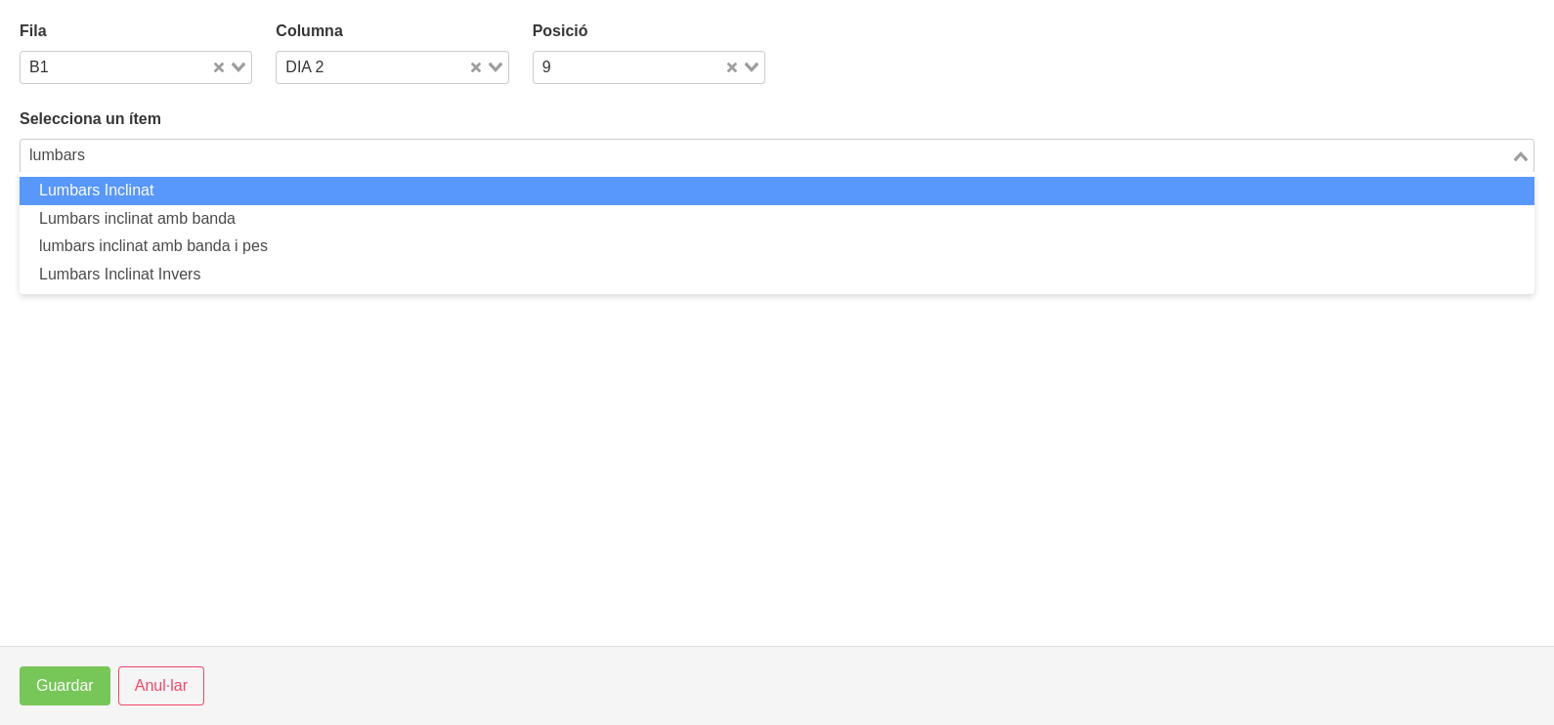
click at [320, 187] on li "Lumbars Inclinat" at bounding box center [777, 191] width 1515 height 28
type input "lumbars"
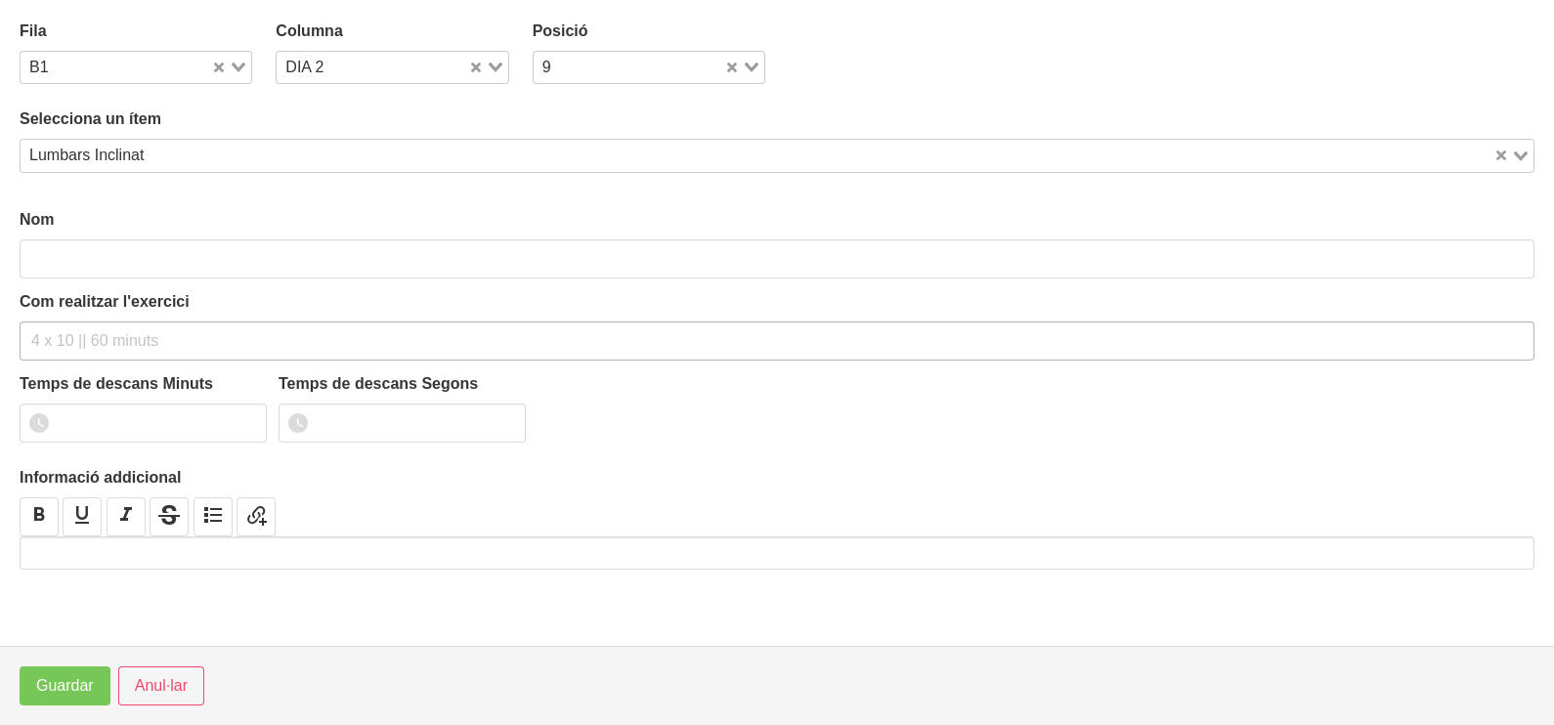
type input "Lumbars Inclinat"
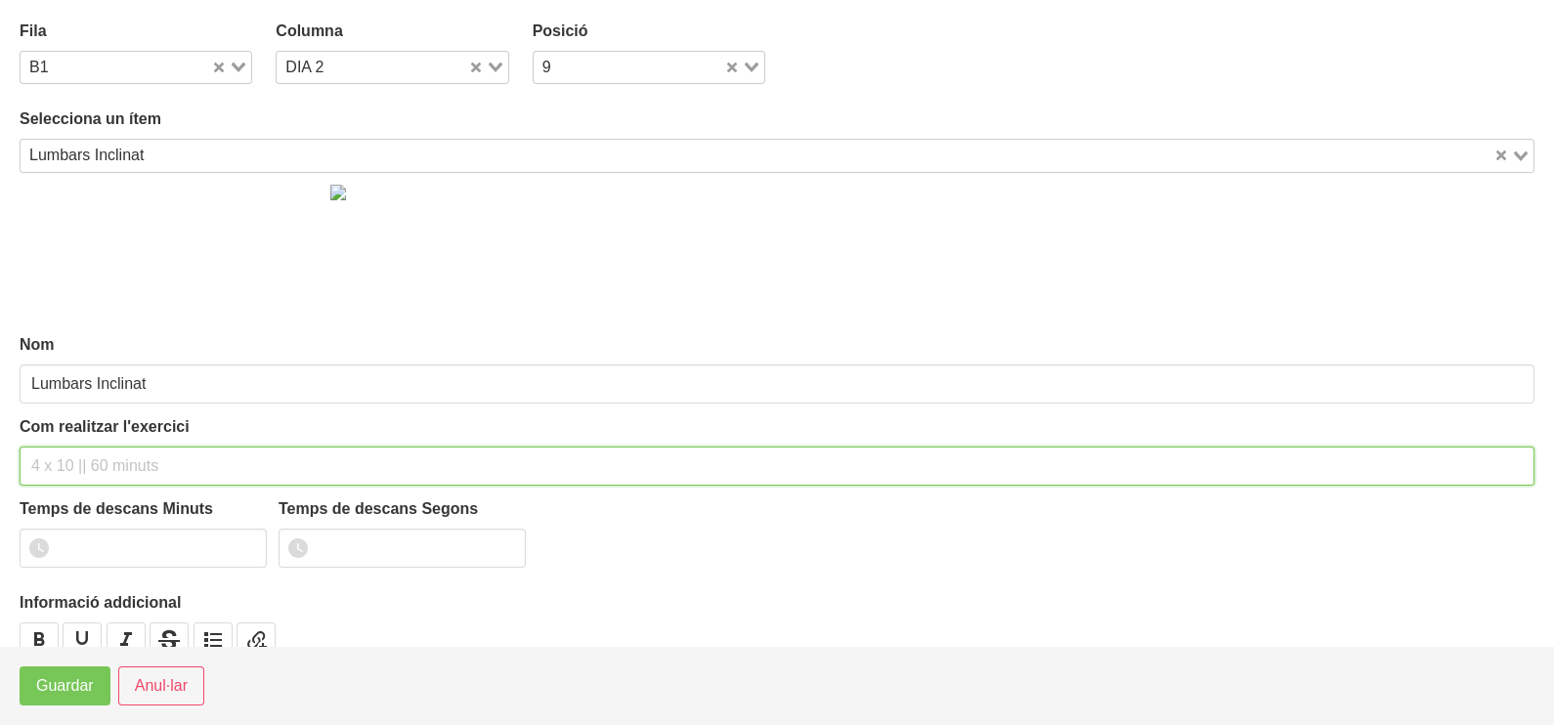
click at [81, 452] on input "text" at bounding box center [777, 466] width 1515 height 39
type input "3 x 8-10 a 2010 60""
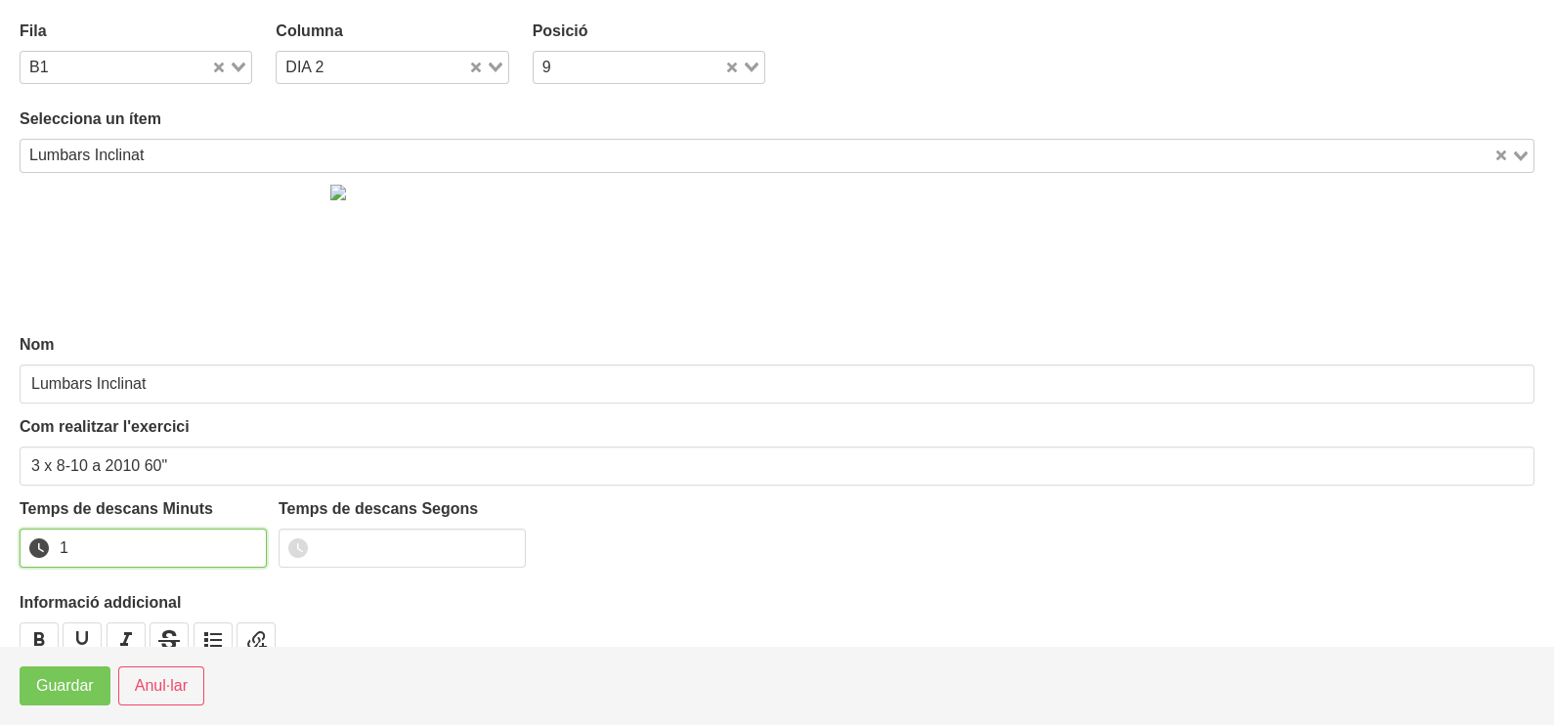
drag, startPoint x: 247, startPoint y: 539, endPoint x: 216, endPoint y: 575, distance: 47.1
type input "1"
click at [238, 557] on input "1" at bounding box center [143, 548] width 247 height 39
click at [63, 704] on button "Guardar" at bounding box center [65, 686] width 91 height 39
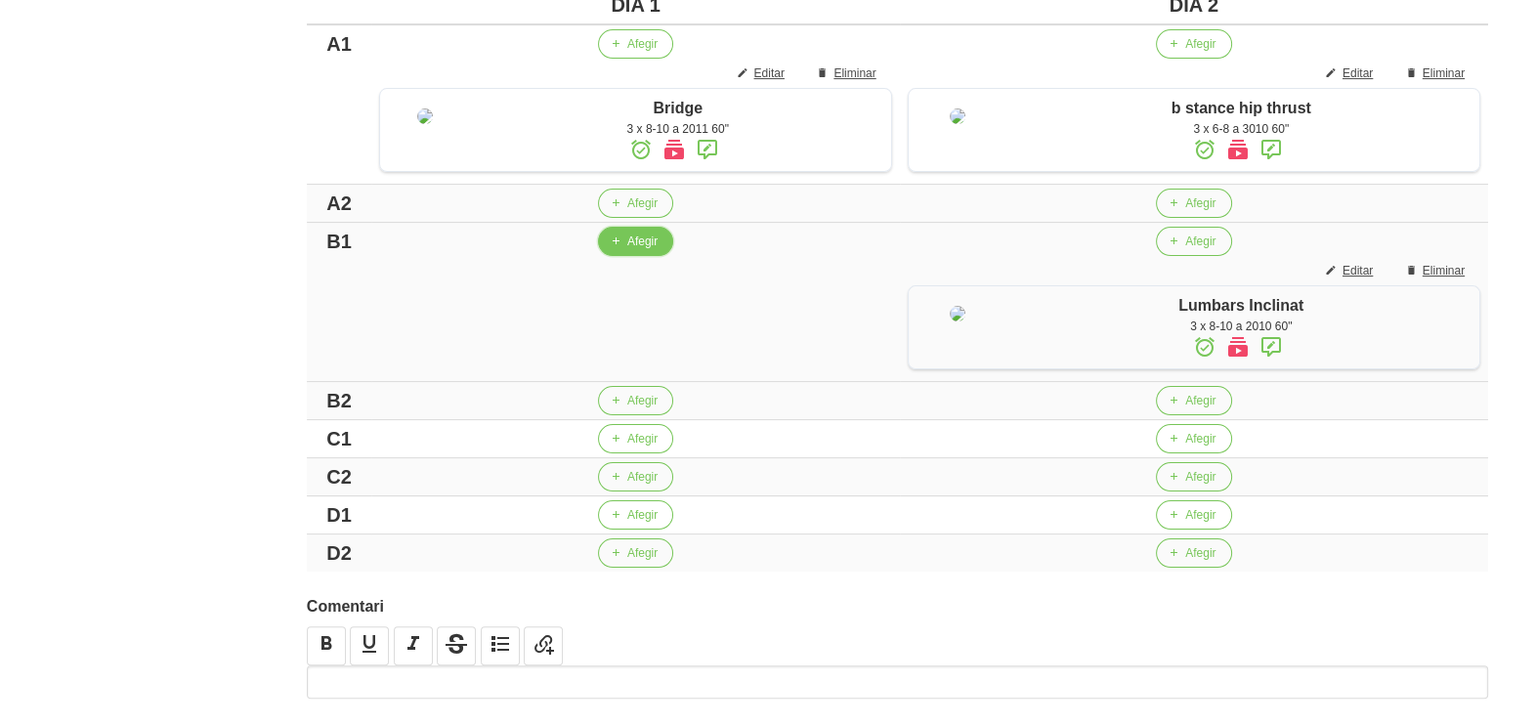
click at [632, 250] on span "Afegir" at bounding box center [642, 242] width 30 height 18
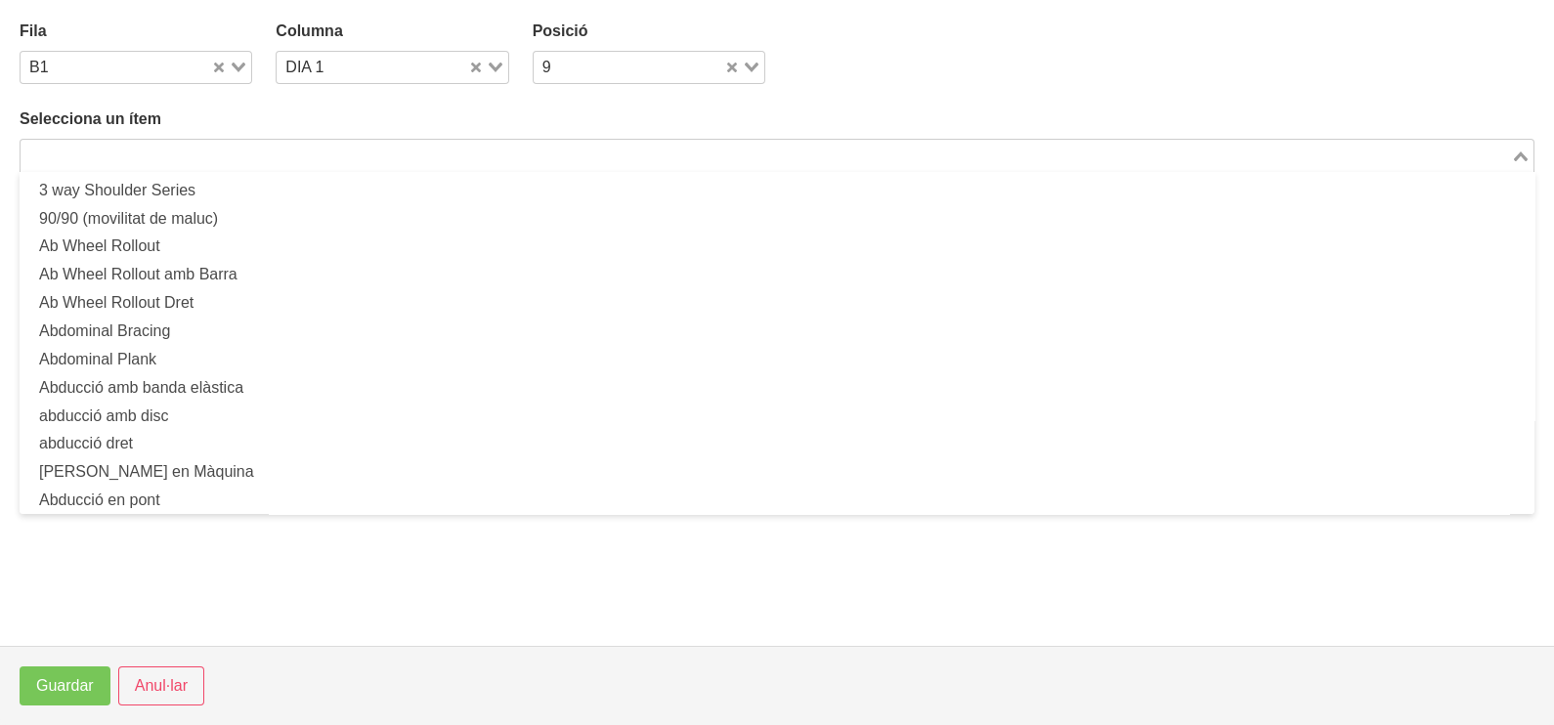
click at [244, 145] on input "Search for option" at bounding box center [765, 155] width 1487 height 23
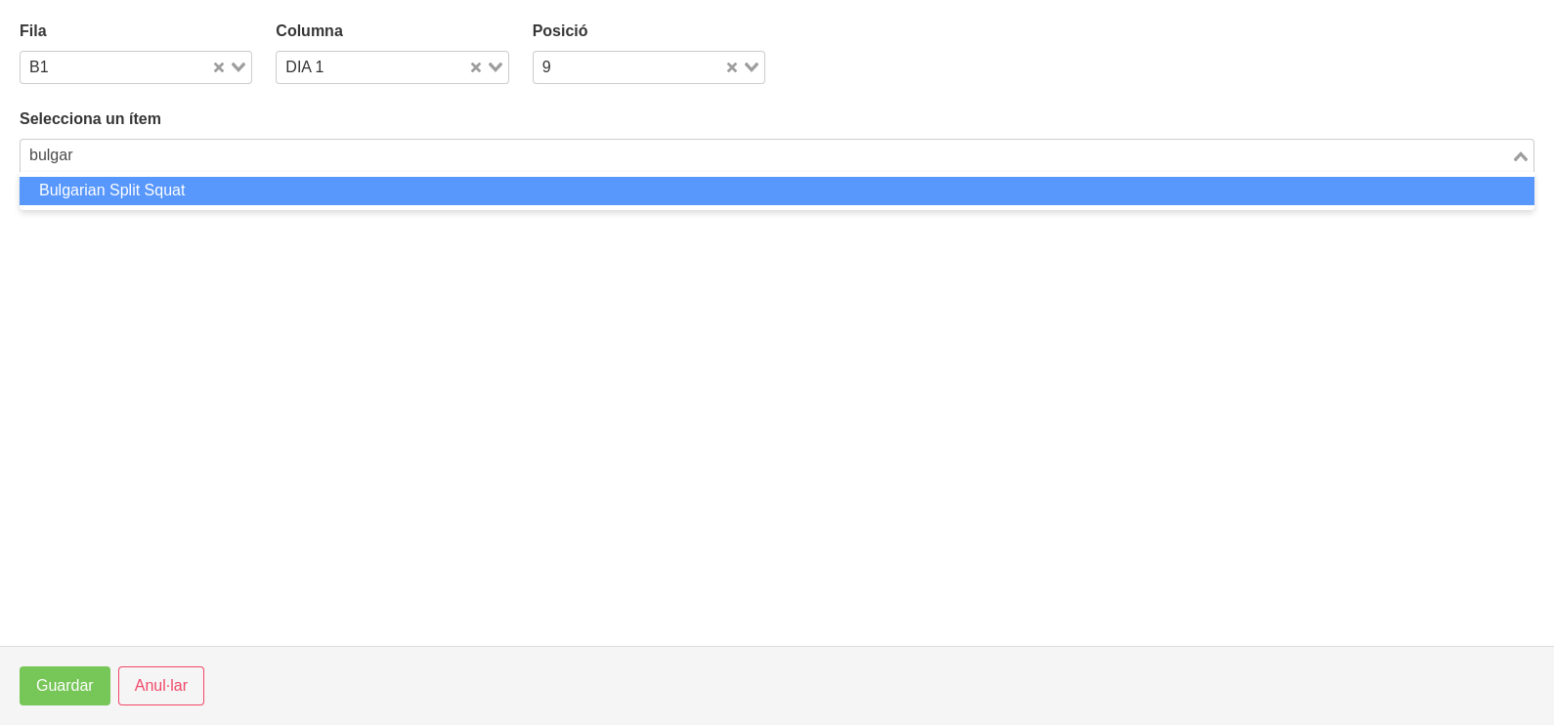
click at [184, 181] on li "Bulgarian Split Squat" at bounding box center [777, 191] width 1515 height 28
type input "bulgar"
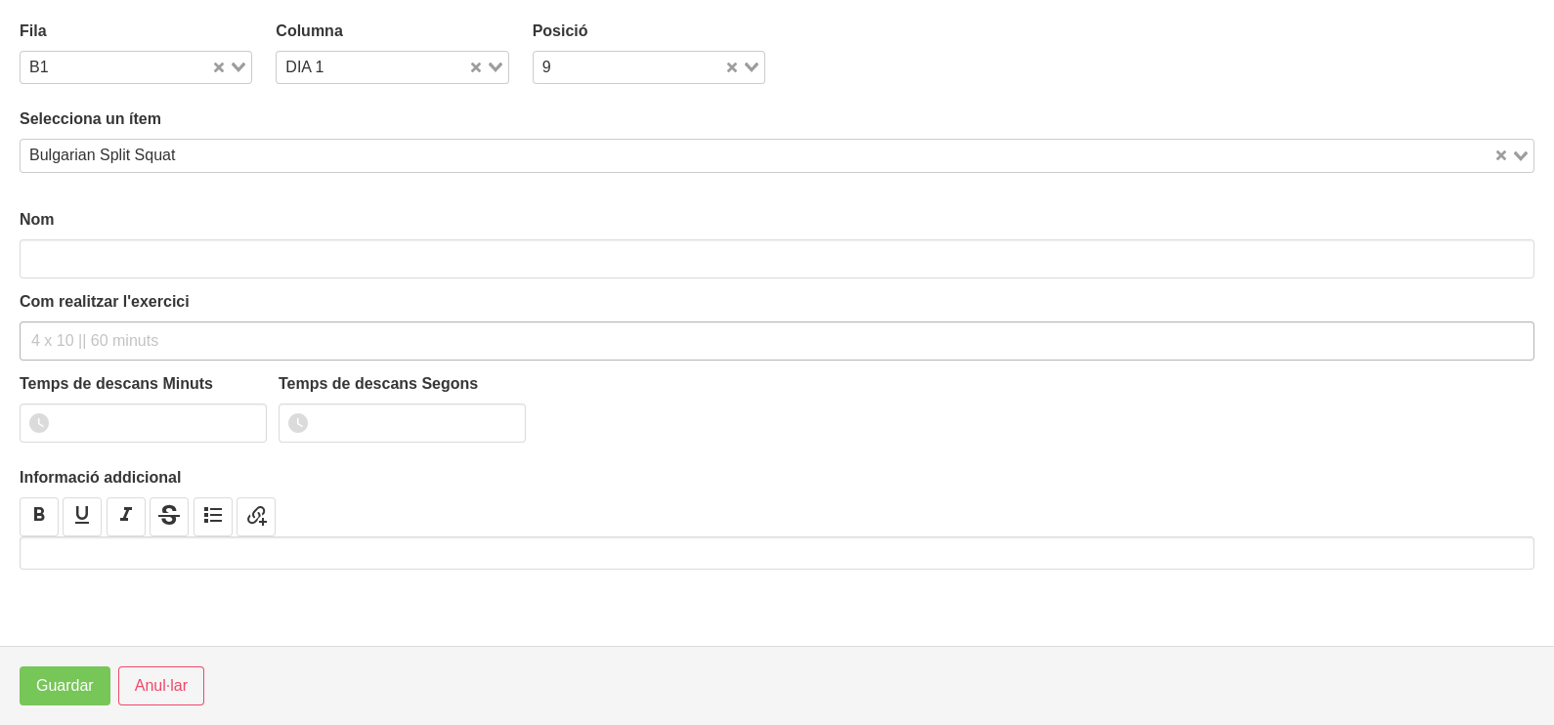
type input "Bulgarian Split Squat"
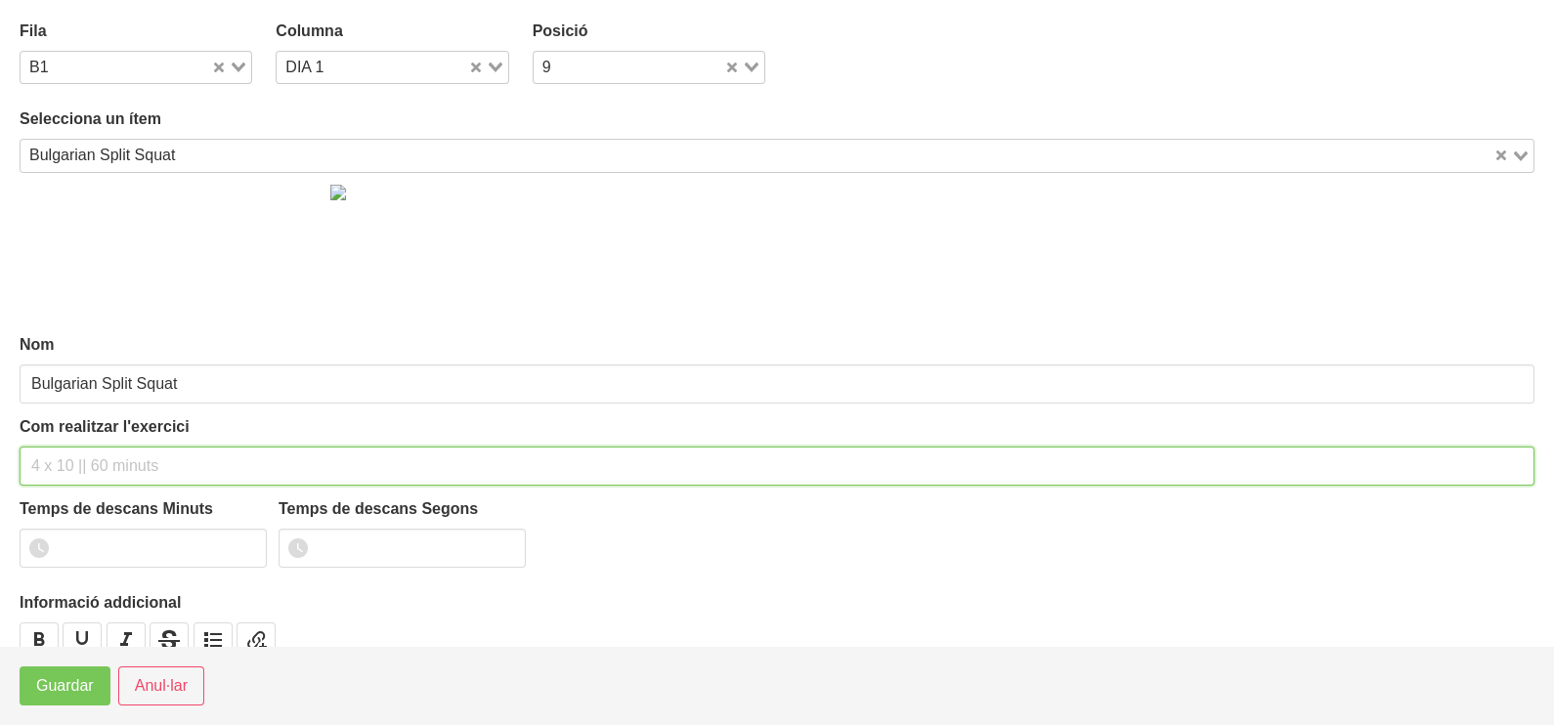
click at [69, 458] on input "text" at bounding box center [777, 466] width 1515 height 39
type input "3 x 6-8 a 3010 60""
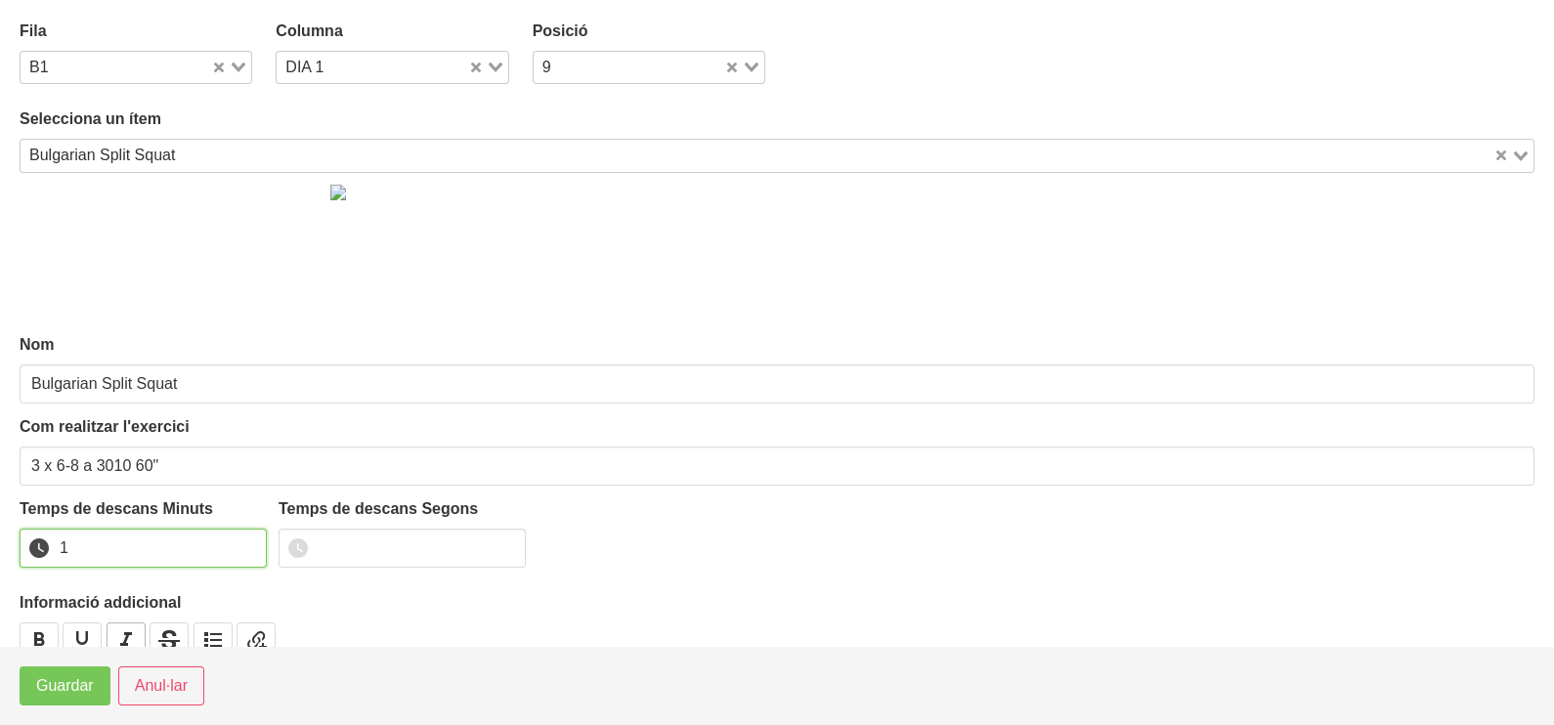
drag, startPoint x: 249, startPoint y: 543, endPoint x: 118, endPoint y: 639, distance: 162.2
type input "1"
click at [244, 548] on input "1" at bounding box center [143, 548] width 247 height 39
click at [88, 680] on span "Guardar" at bounding box center [65, 685] width 58 height 23
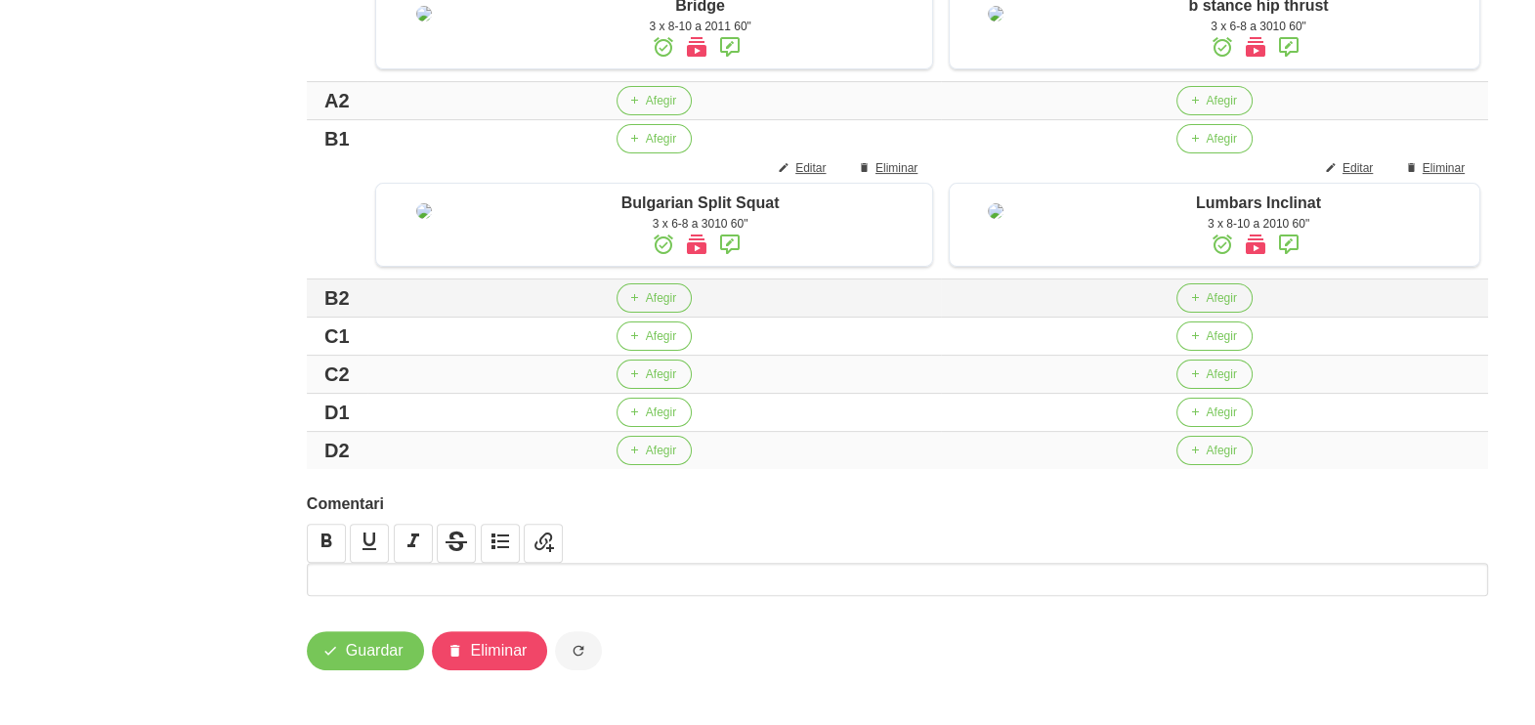
scroll to position [712, 0]
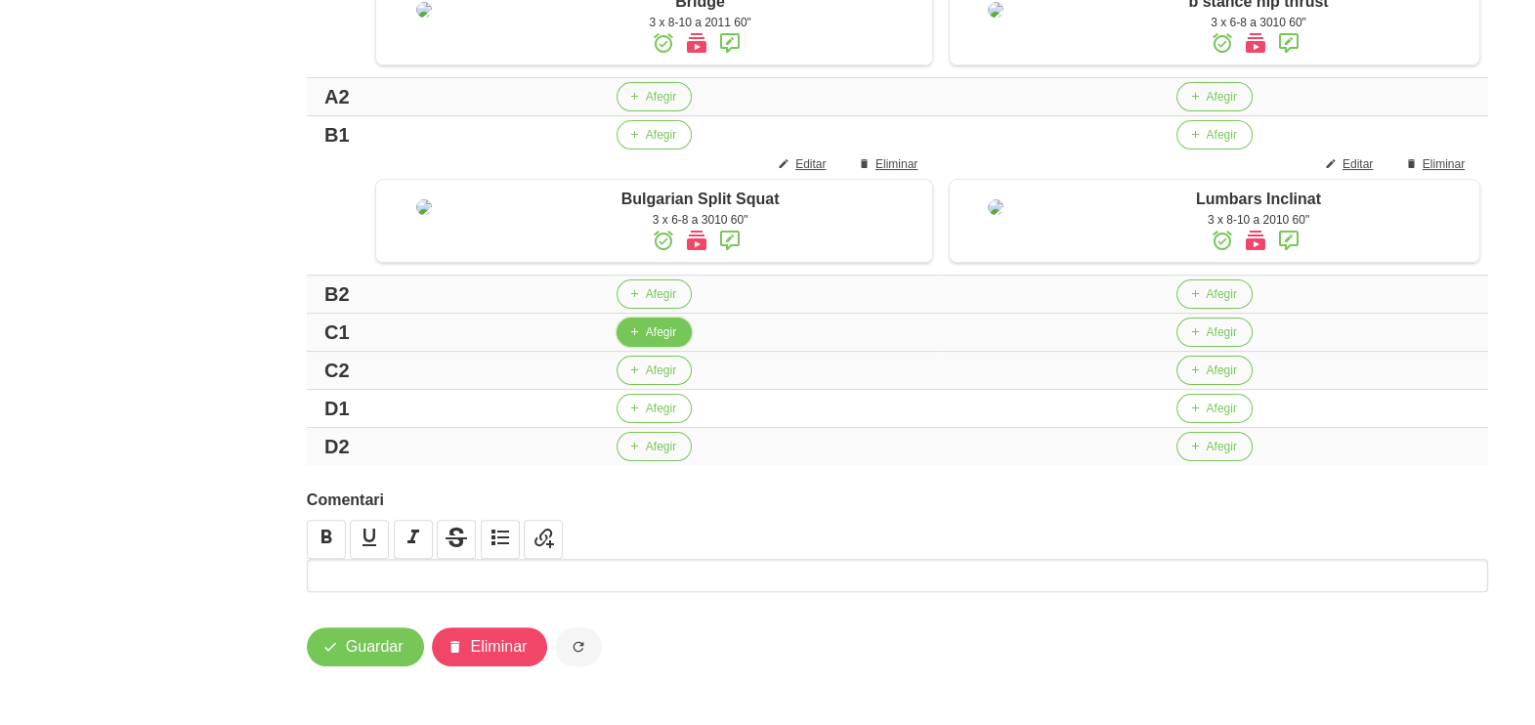
click at [655, 328] on span "Afegir" at bounding box center [661, 332] width 30 height 18
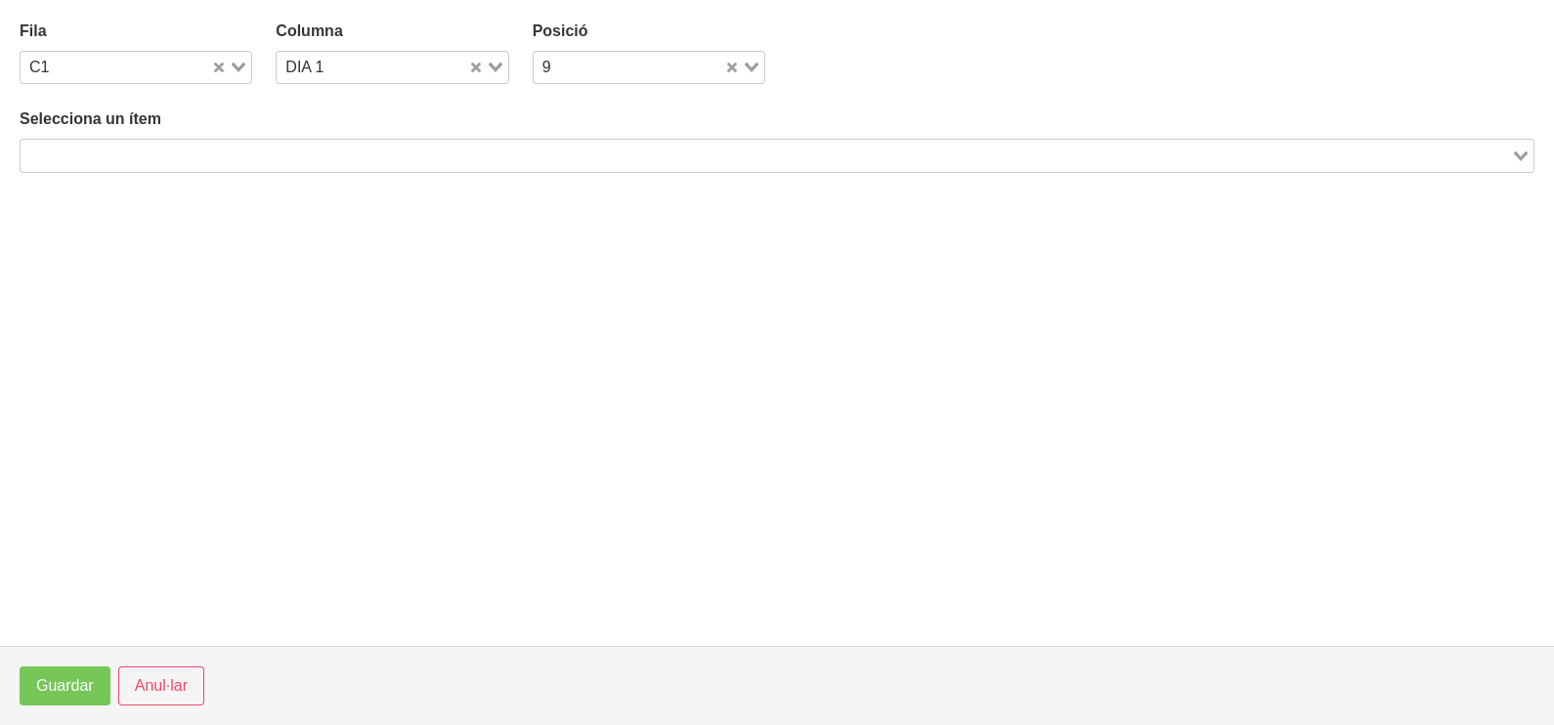
click at [250, 156] on input "Search for option" at bounding box center [765, 155] width 1487 height 23
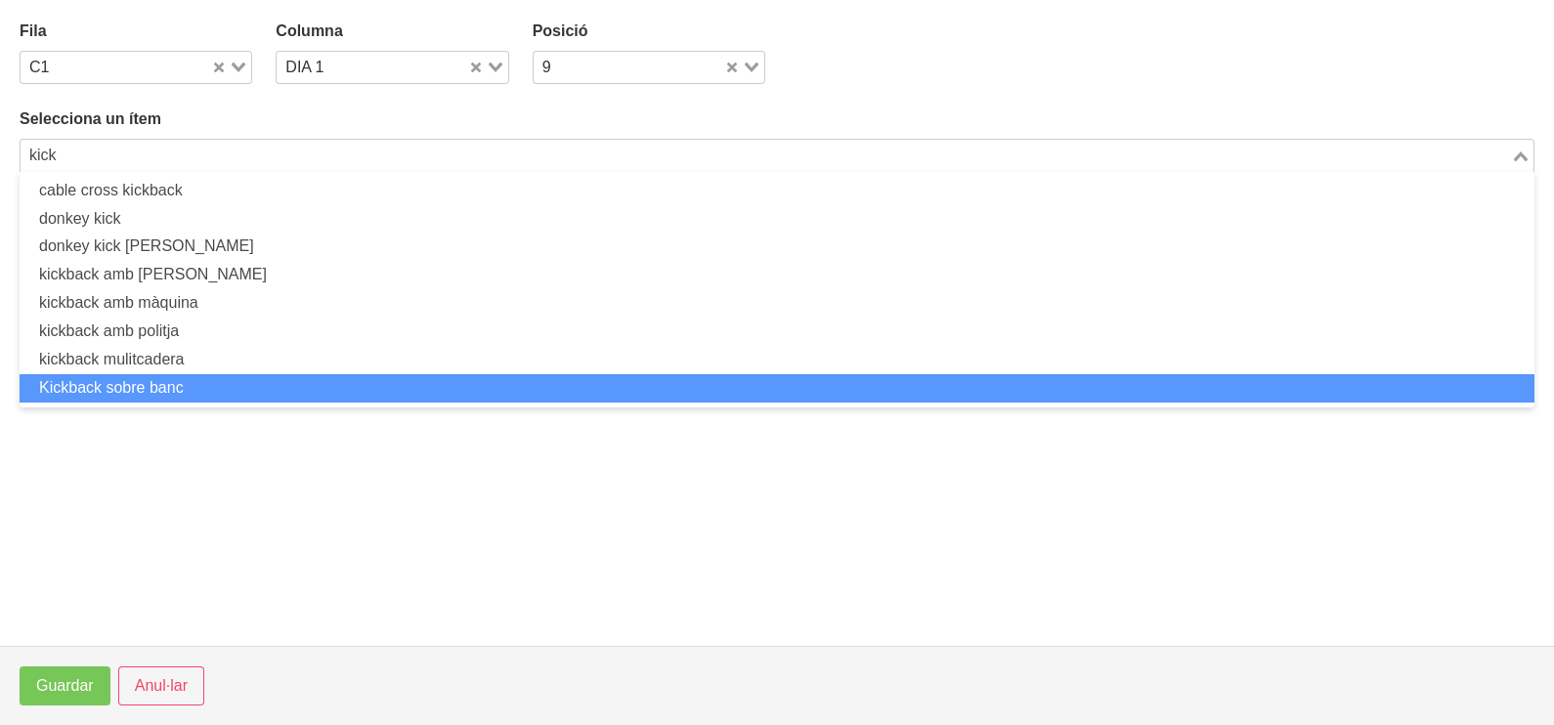
click at [226, 385] on li "Kickback sobre banc" at bounding box center [777, 388] width 1515 height 28
type input "kick"
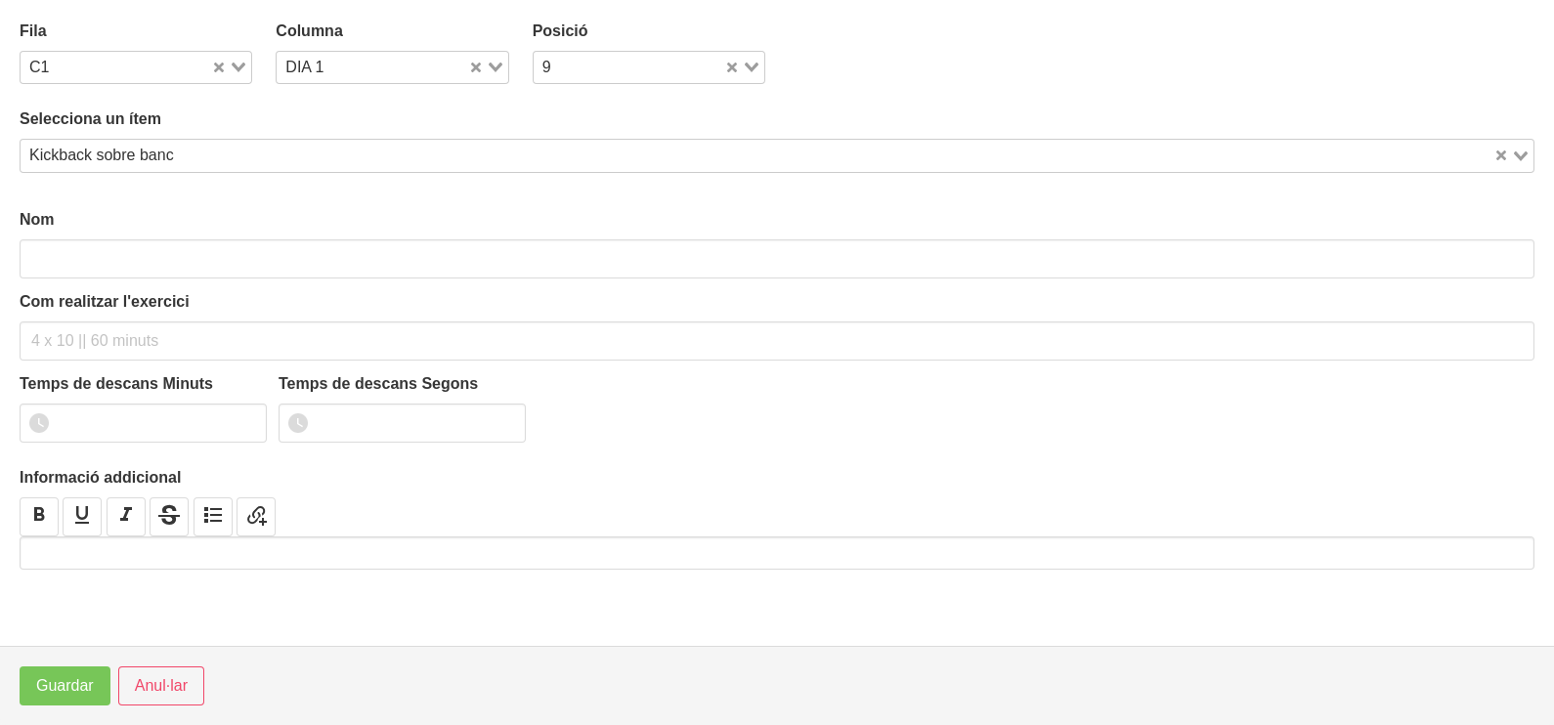
type input "Kickback sobre banc"
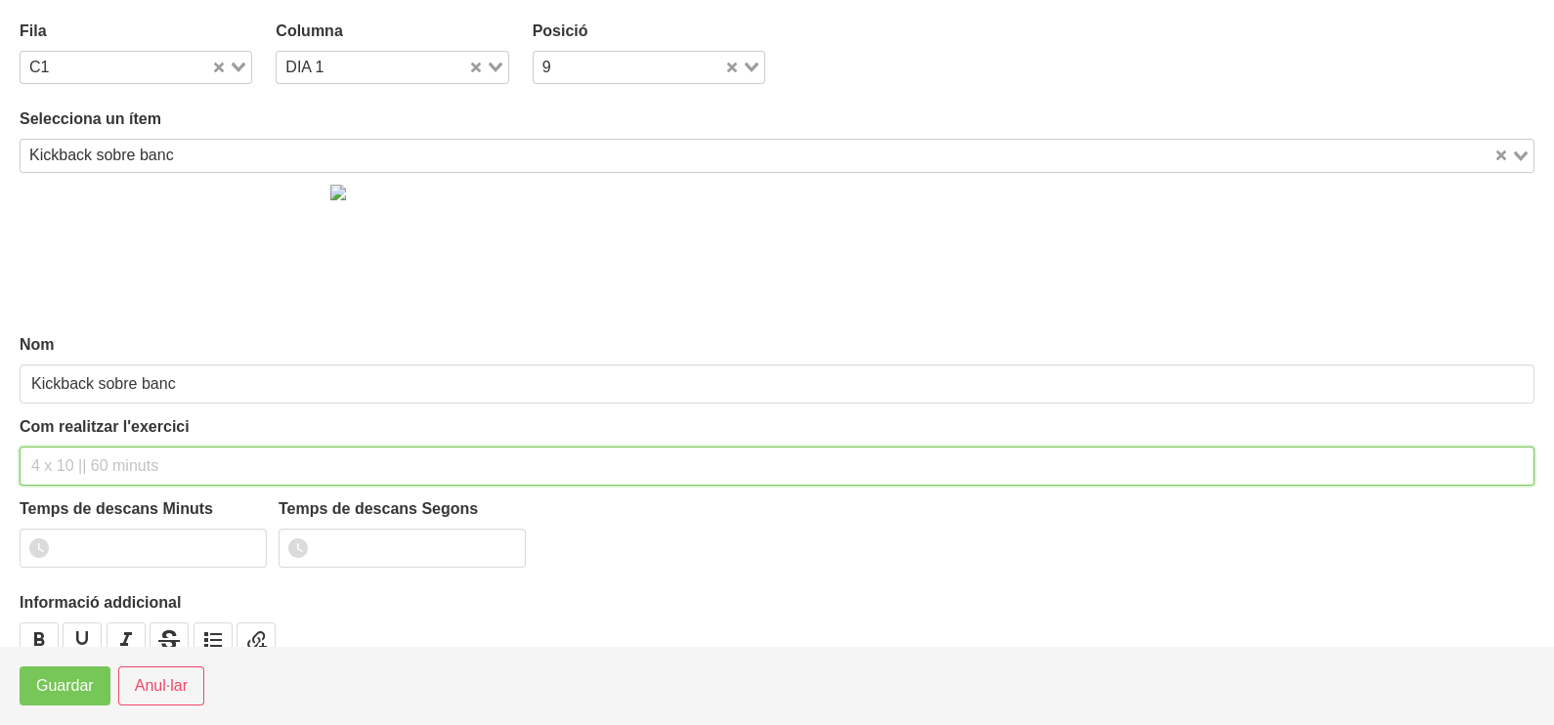
click at [91, 456] on input "text" at bounding box center [777, 466] width 1515 height 39
type input "3 x 10-12 a 2010 60""
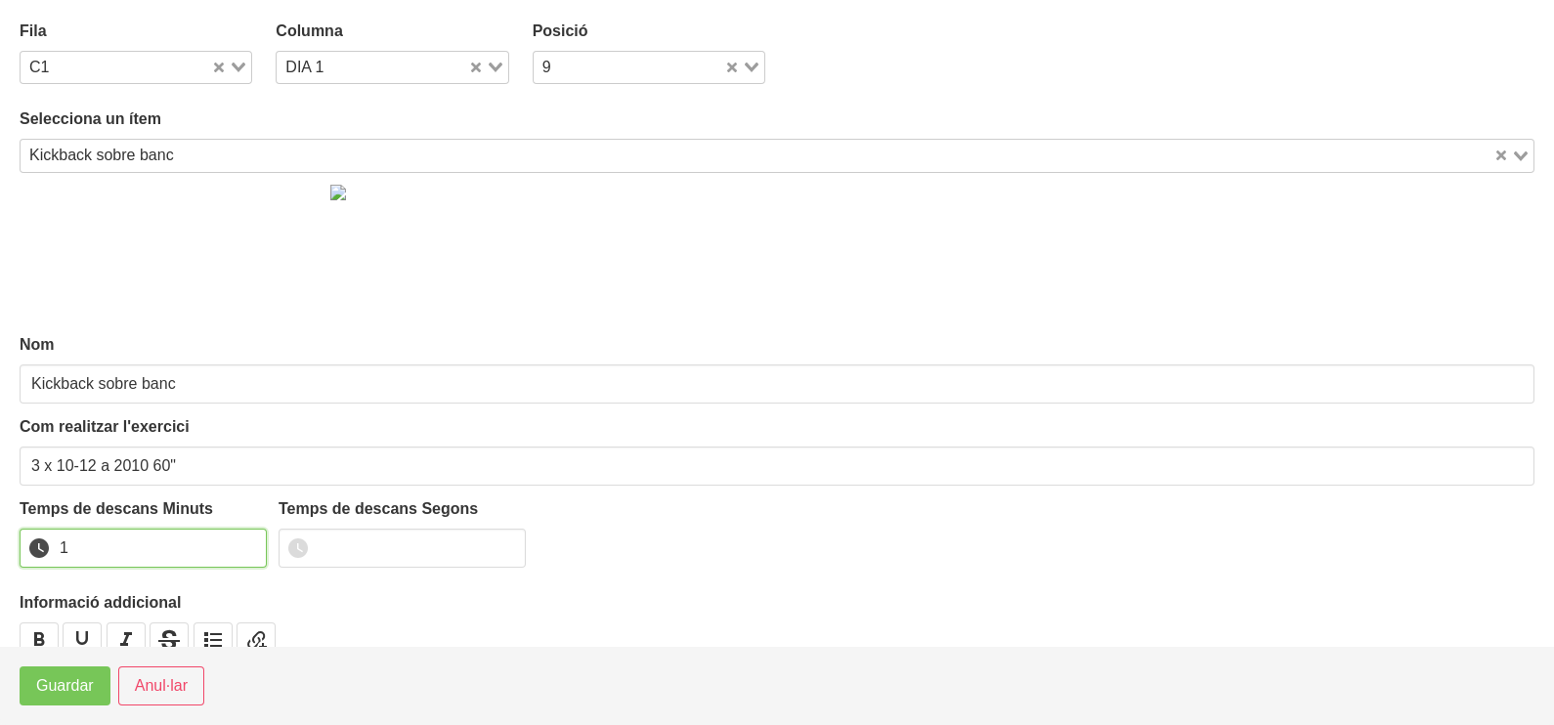
drag, startPoint x: 249, startPoint y: 540, endPoint x: 200, endPoint y: 554, distance: 50.7
type input "1"
click at [247, 540] on input "1" at bounding box center [143, 548] width 247 height 39
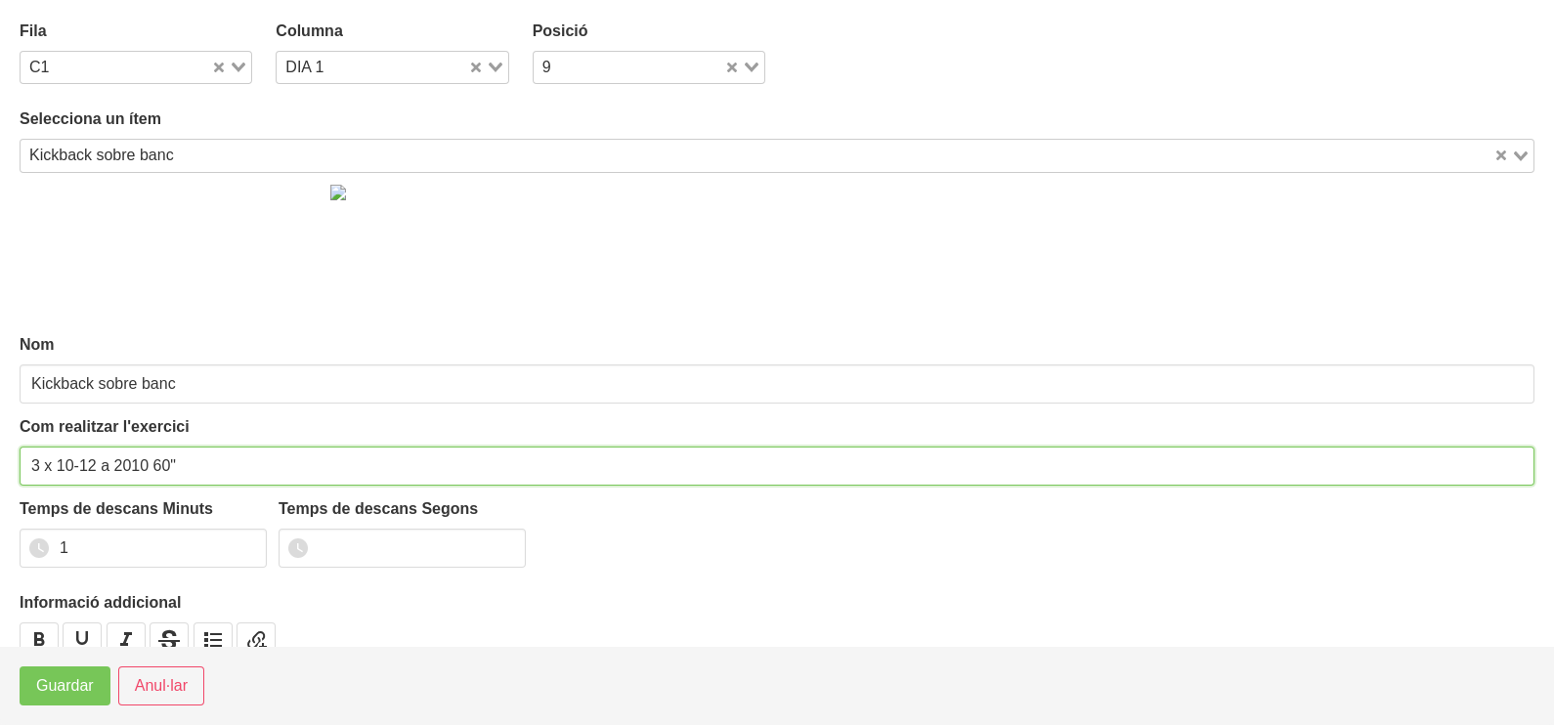
drag, startPoint x: 69, startPoint y: 459, endPoint x: 62, endPoint y: 467, distance: 11.1
click at [62, 467] on input "3 x 10-12 a 2010 60"" at bounding box center [777, 466] width 1515 height 39
type input "3 x 8-10 a 2010 60""
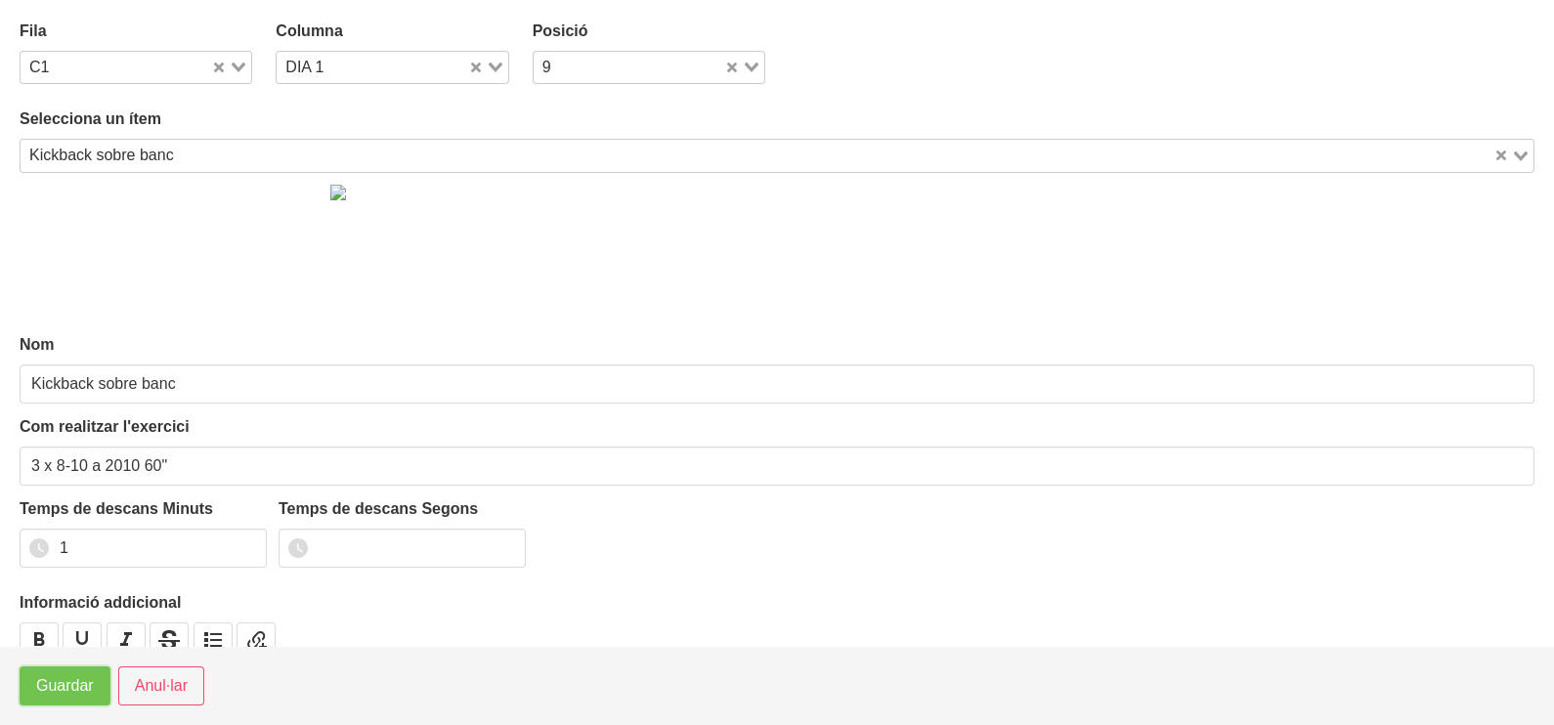
click at [65, 684] on span "Guardar" at bounding box center [65, 685] width 58 height 23
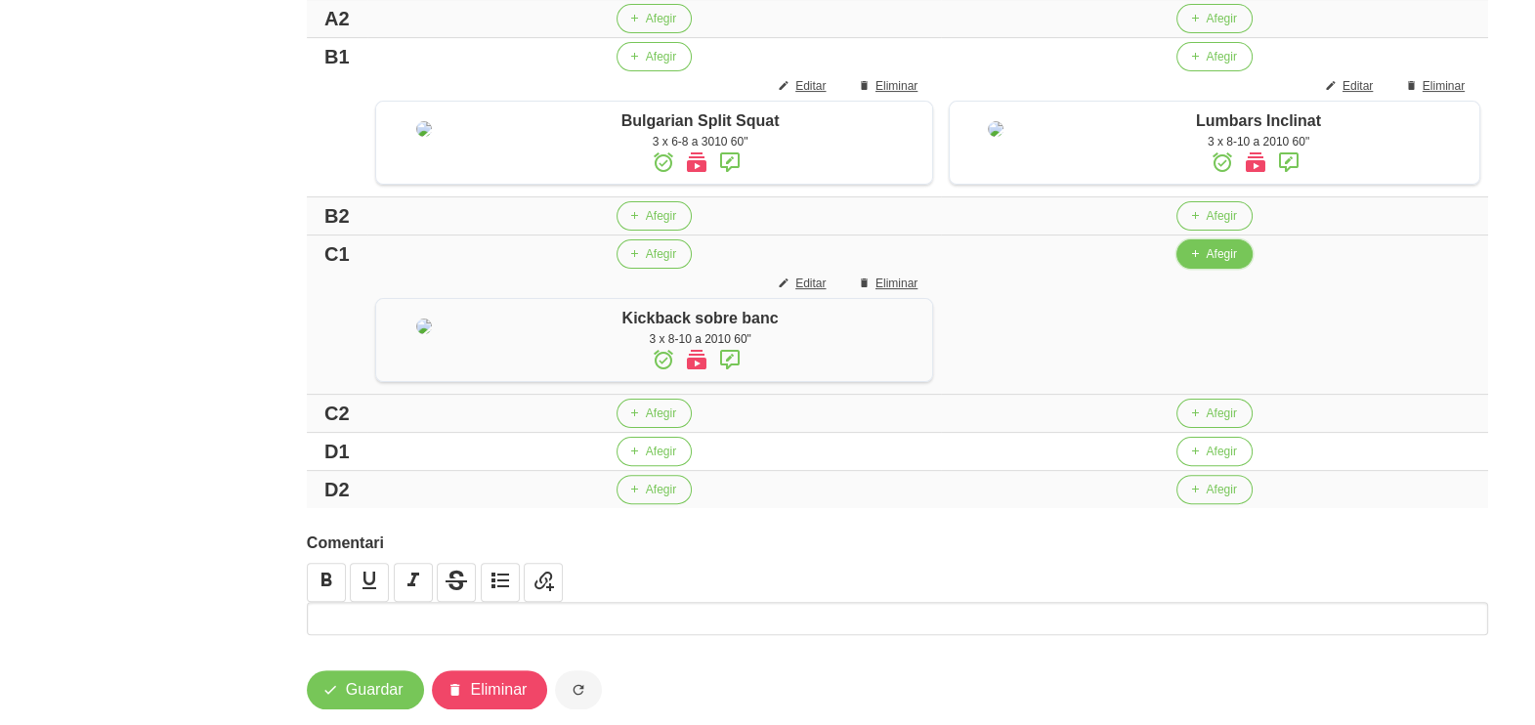
click at [1200, 269] on button "Afegir" at bounding box center [1214, 253] width 75 height 29
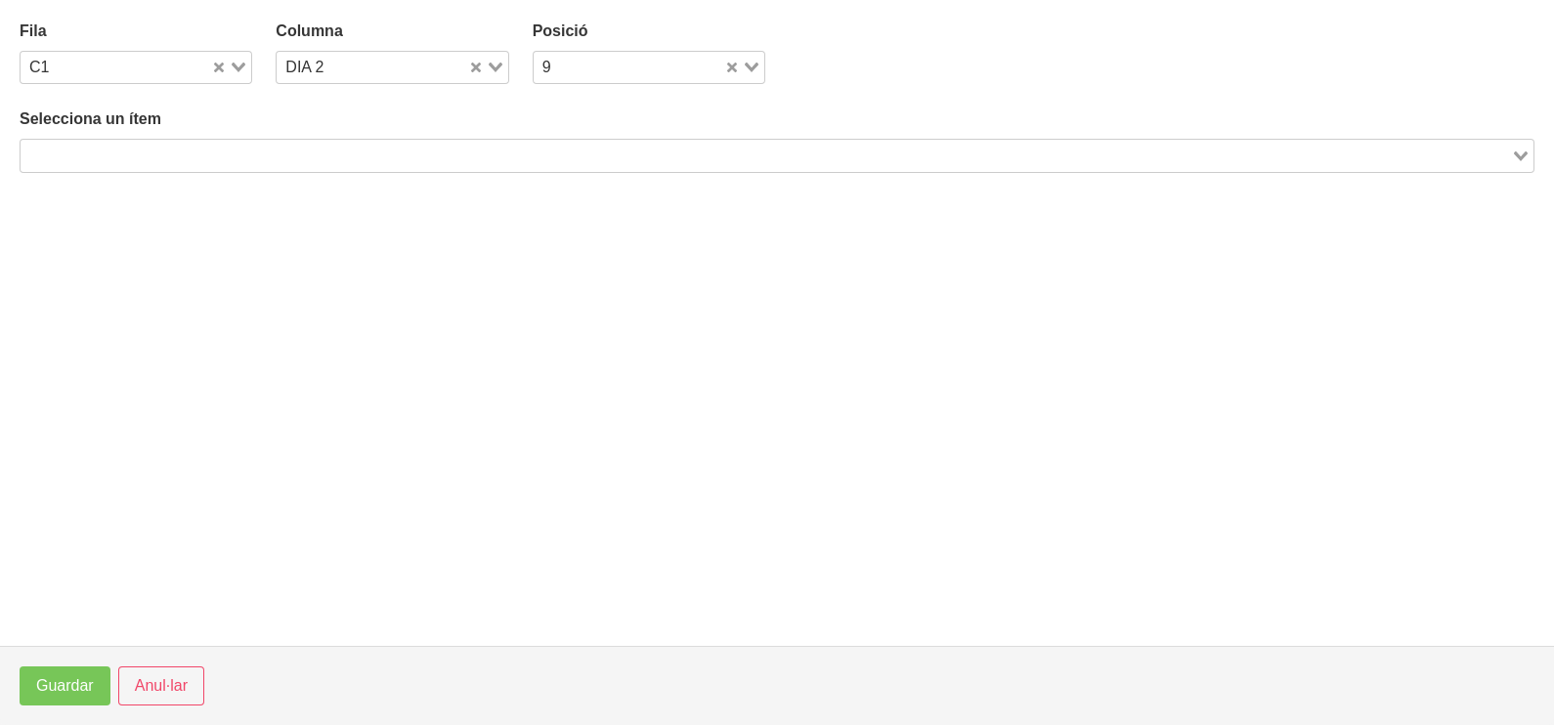
click at [298, 151] on input "Search for option" at bounding box center [765, 155] width 1487 height 23
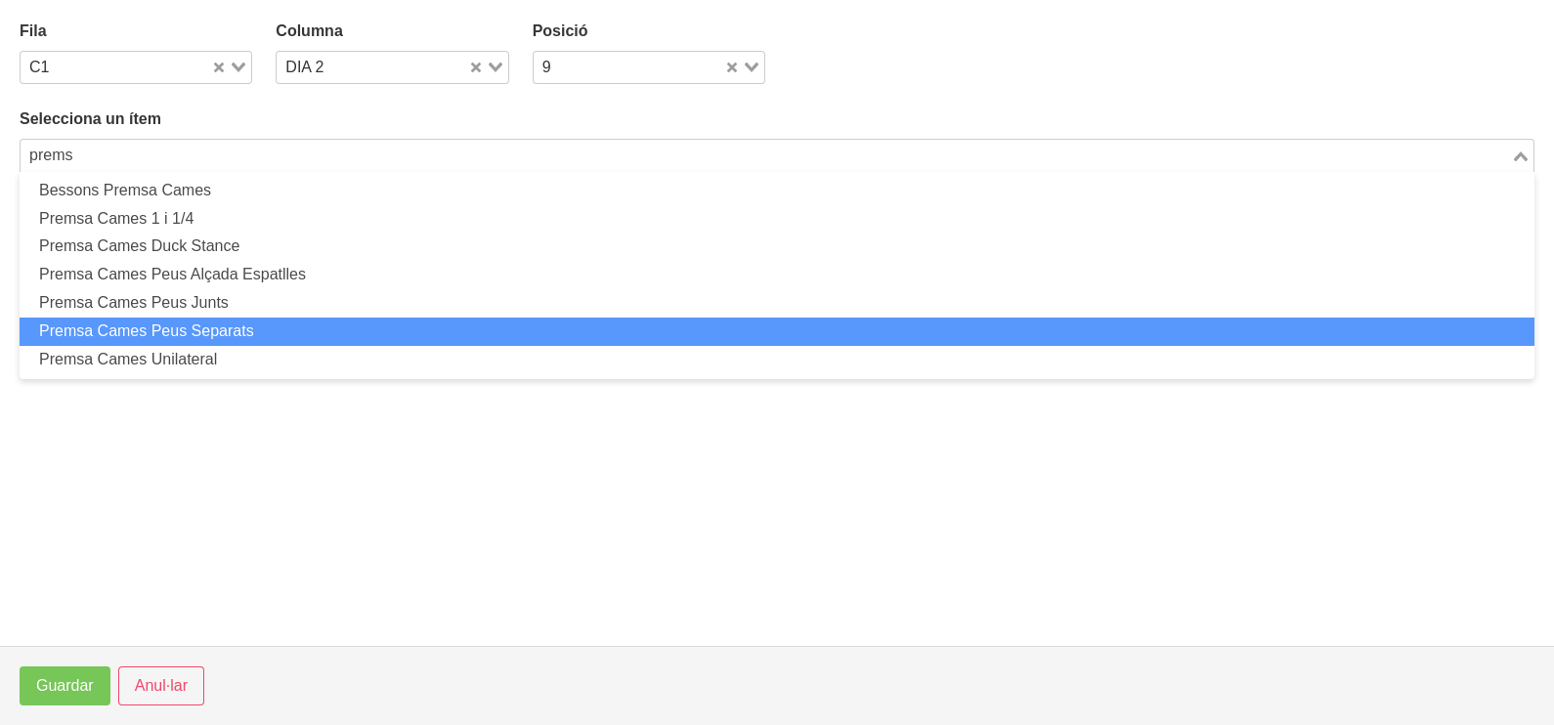
click at [240, 326] on li "Premsa Cames Peus Separats" at bounding box center [777, 332] width 1515 height 28
type input "prems"
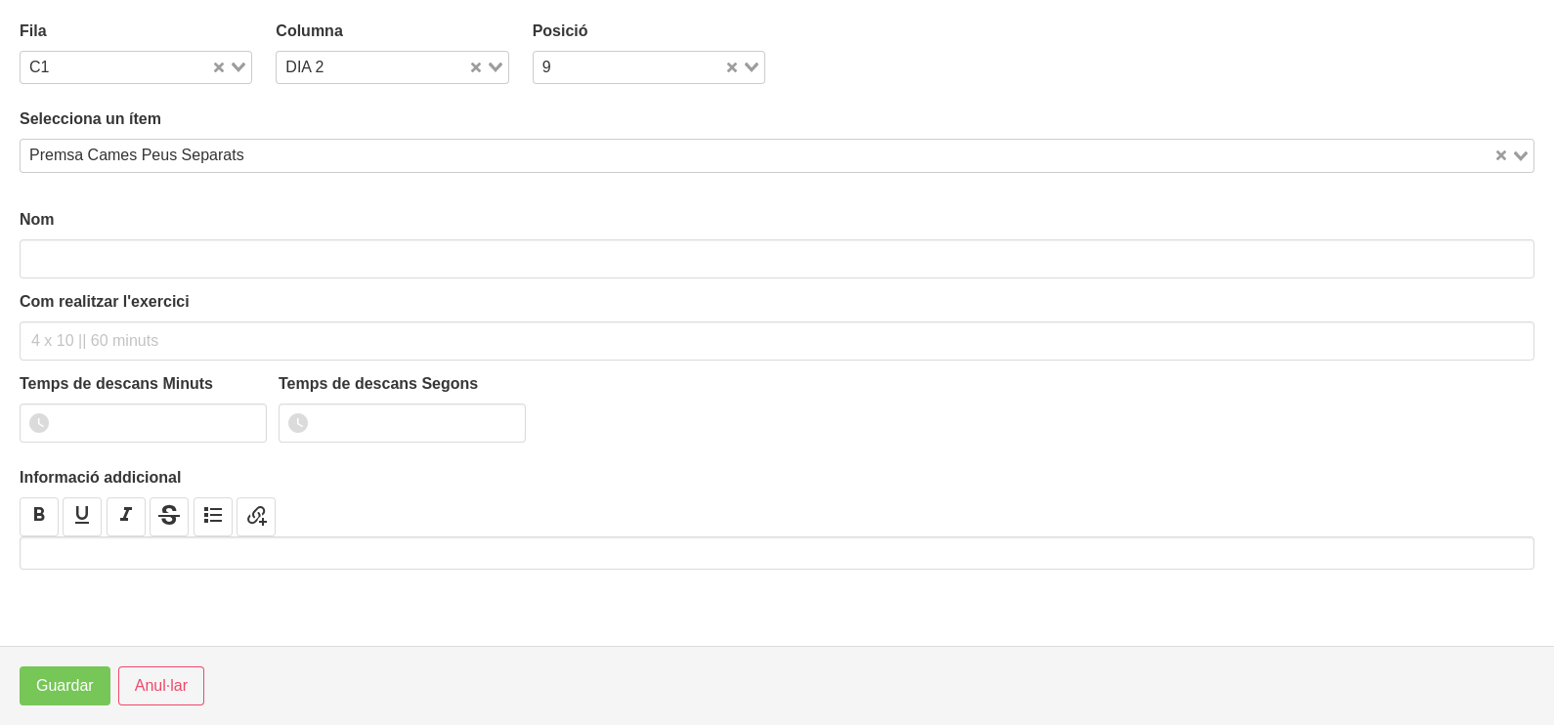
type input "Premsa Cames Peus Separats"
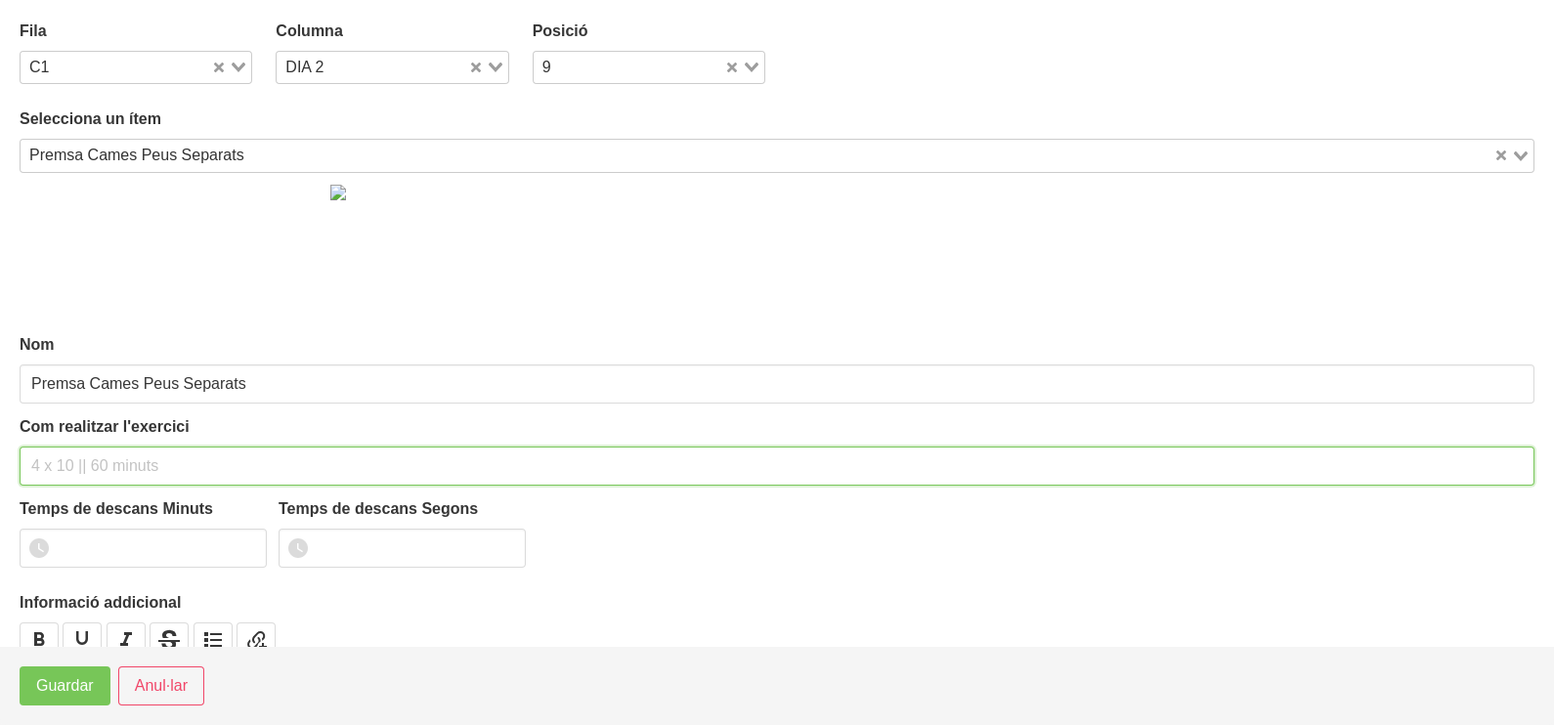
click at [88, 463] on input "text" at bounding box center [777, 466] width 1515 height 39
type input "3 x 6-8 a 3010 60""
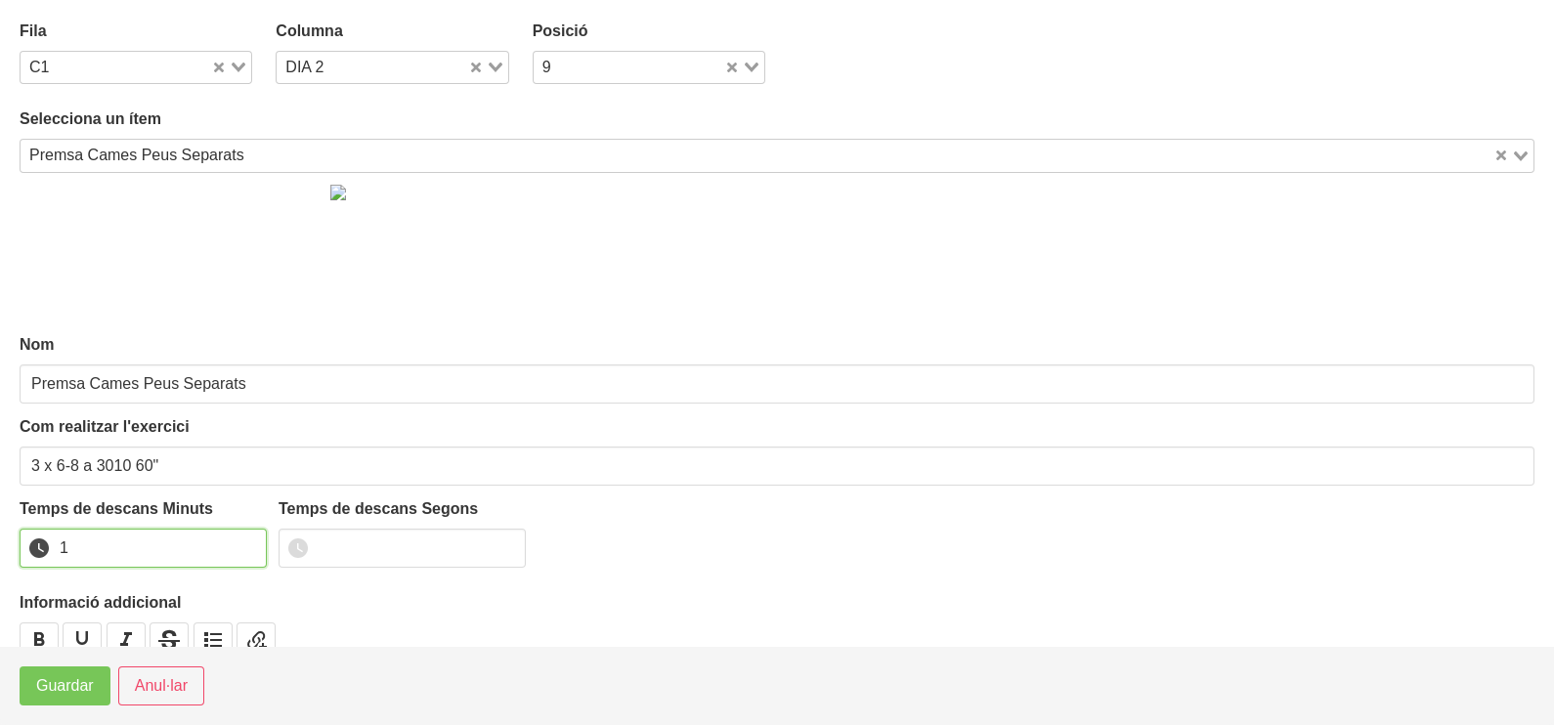
drag, startPoint x: 247, startPoint y: 538, endPoint x: 160, endPoint y: 601, distance: 107.7
type input "1"
click at [239, 546] on input "1" at bounding box center [143, 548] width 247 height 39
click at [80, 682] on span "Guardar" at bounding box center [65, 685] width 58 height 23
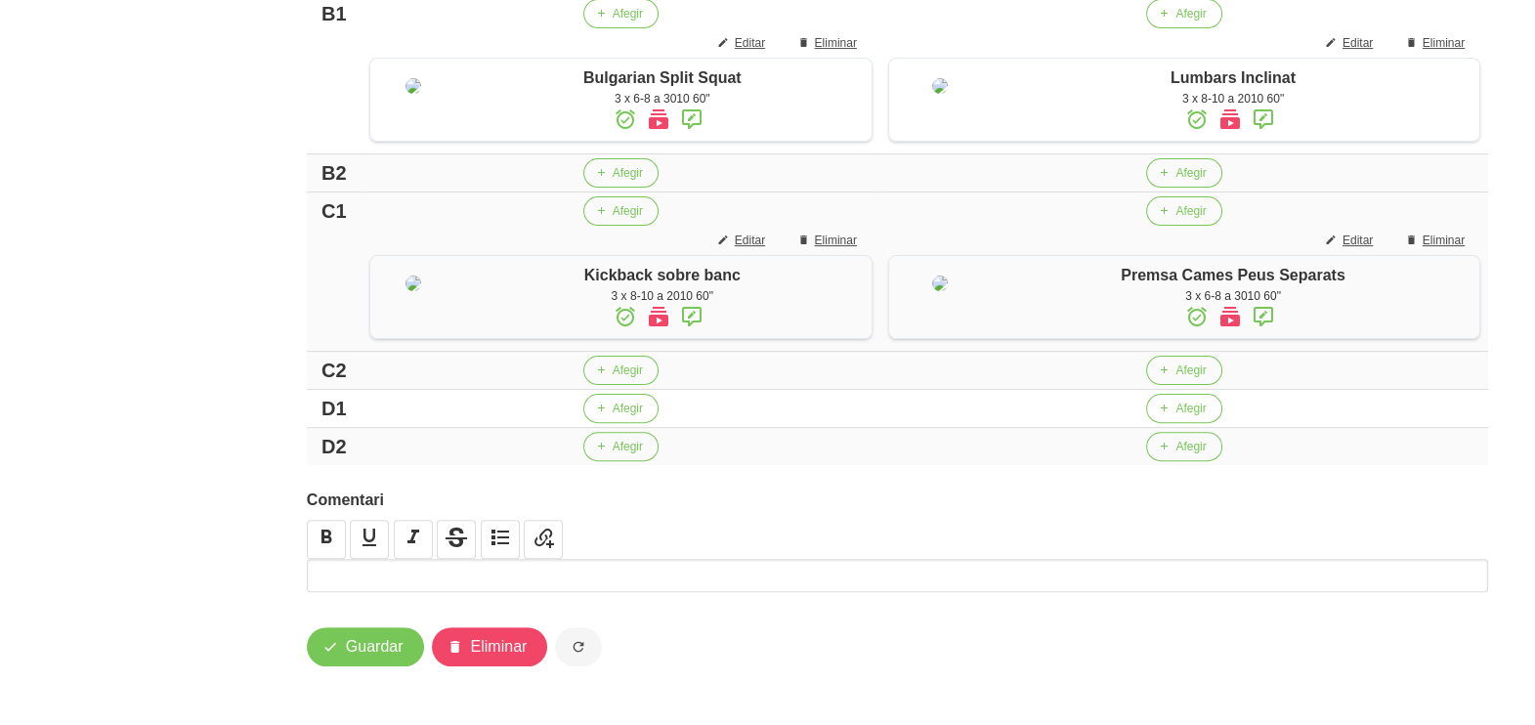
scroll to position [845, 0]
click at [598, 414] on icon "button" at bounding box center [601, 409] width 12 height 18
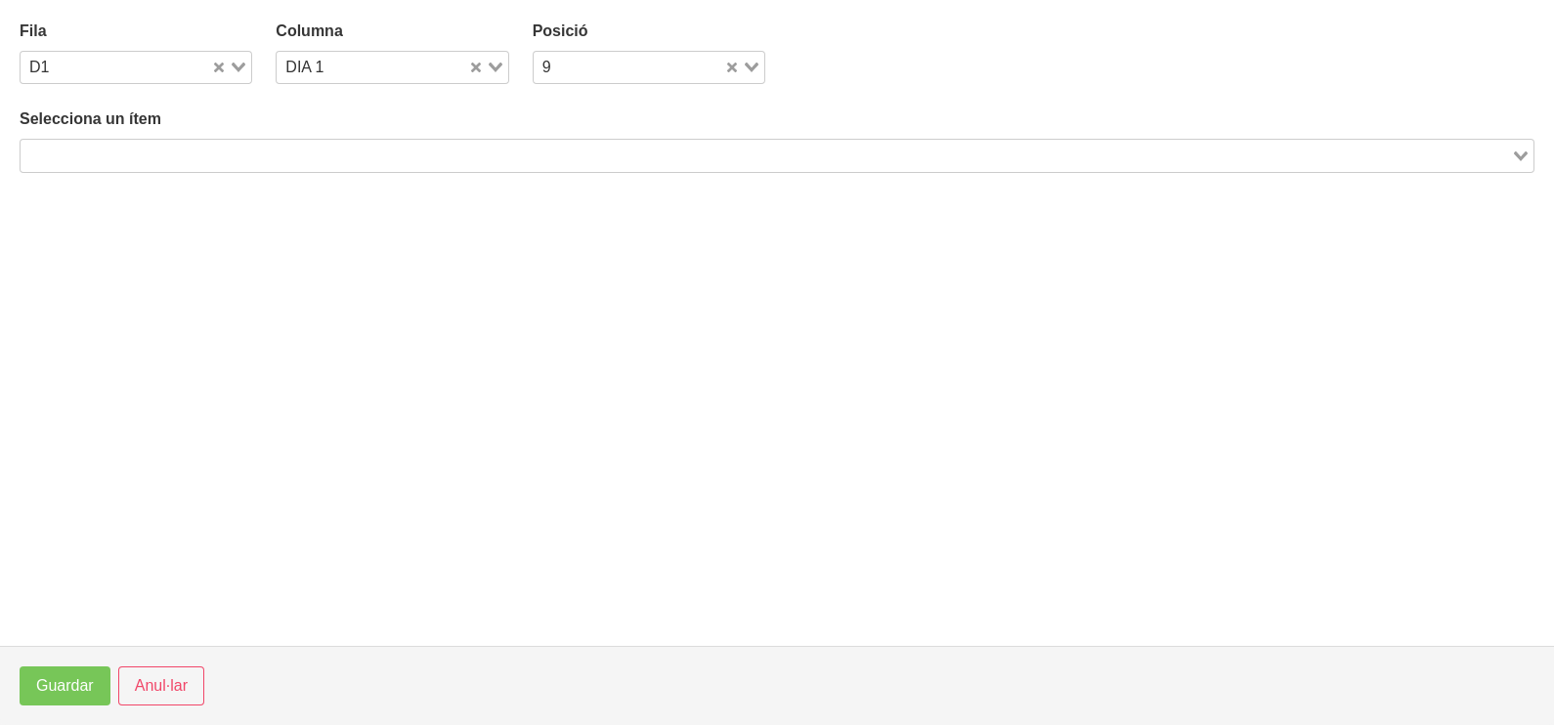
click at [328, 154] on input "Search for option" at bounding box center [765, 155] width 1487 height 23
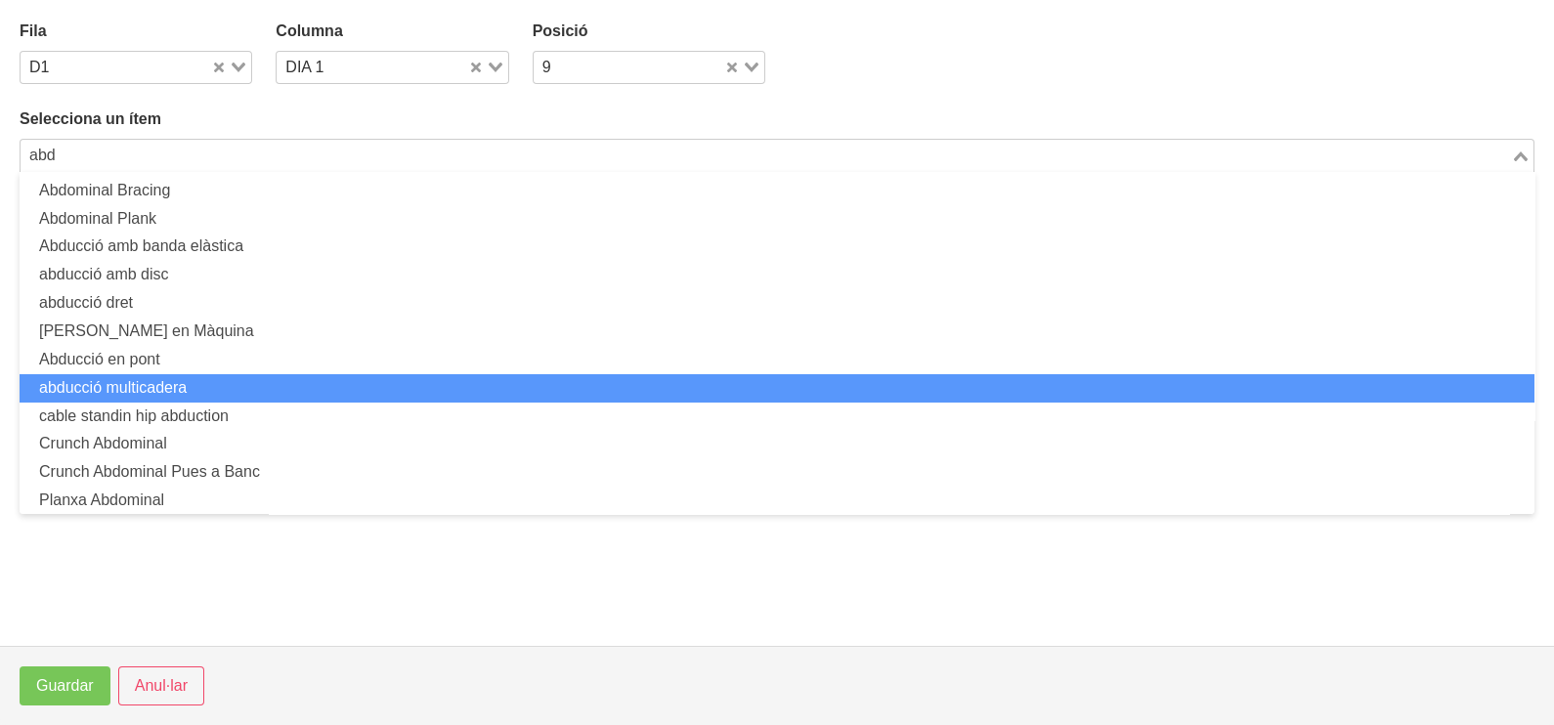
click at [198, 376] on li "abducció multicadera" at bounding box center [777, 388] width 1515 height 28
type input "abd"
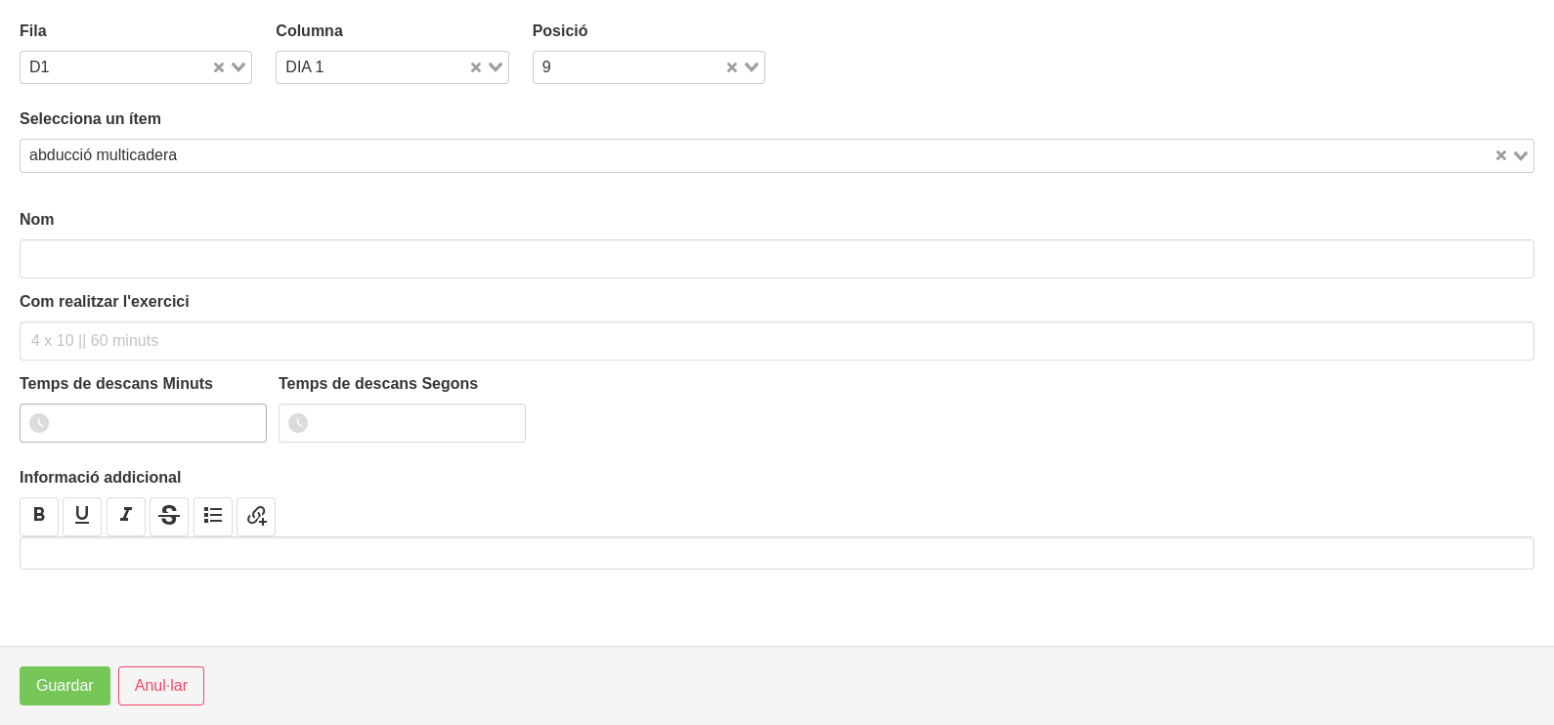
type input "abducció multicadera"
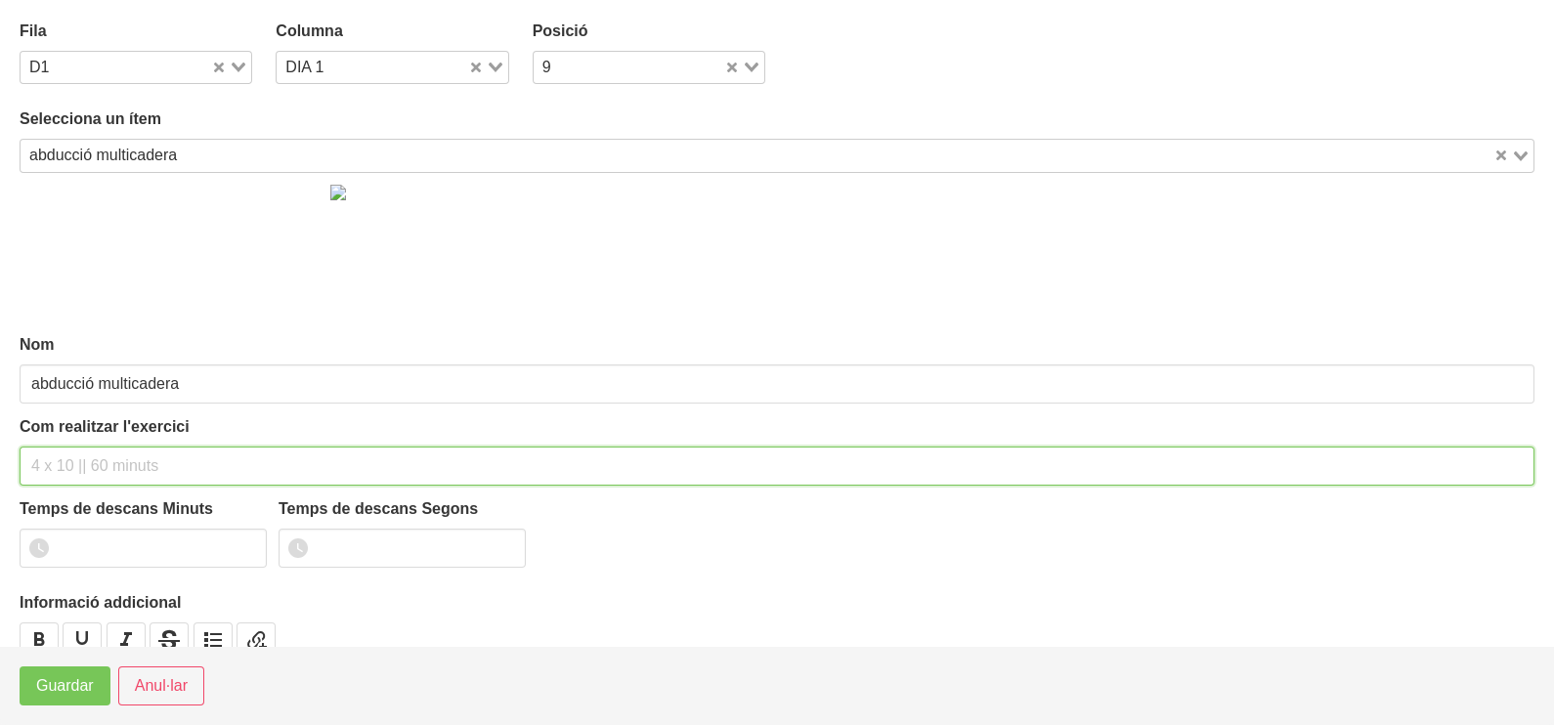
click at [100, 467] on input "text" at bounding box center [777, 466] width 1515 height 39
type input "3 x 10-12 a 2010 60""
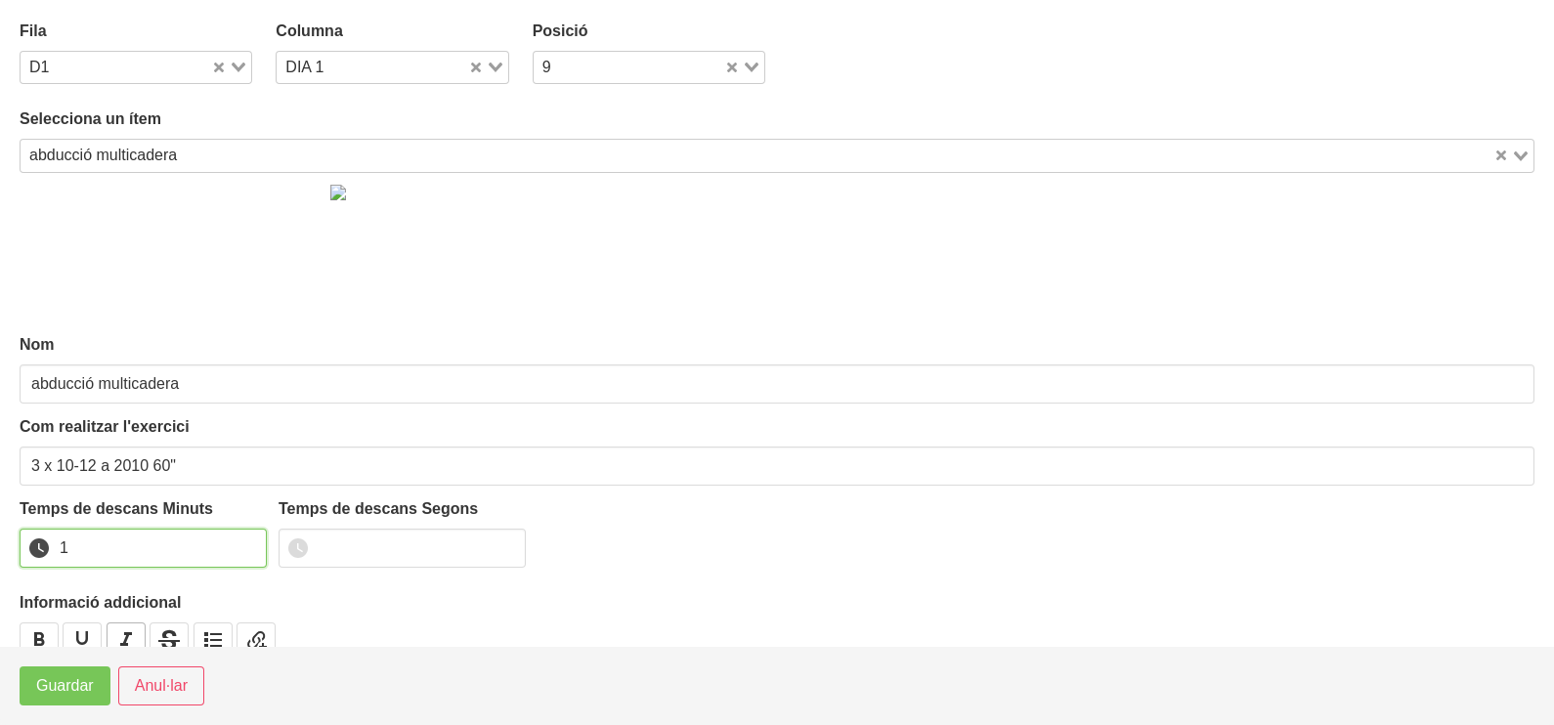
drag, startPoint x: 250, startPoint y: 539, endPoint x: 137, endPoint y: 628, distance: 144.7
type input "1"
click at [243, 542] on input "1" at bounding box center [143, 548] width 247 height 39
click at [84, 688] on span "Guardar" at bounding box center [65, 685] width 58 height 23
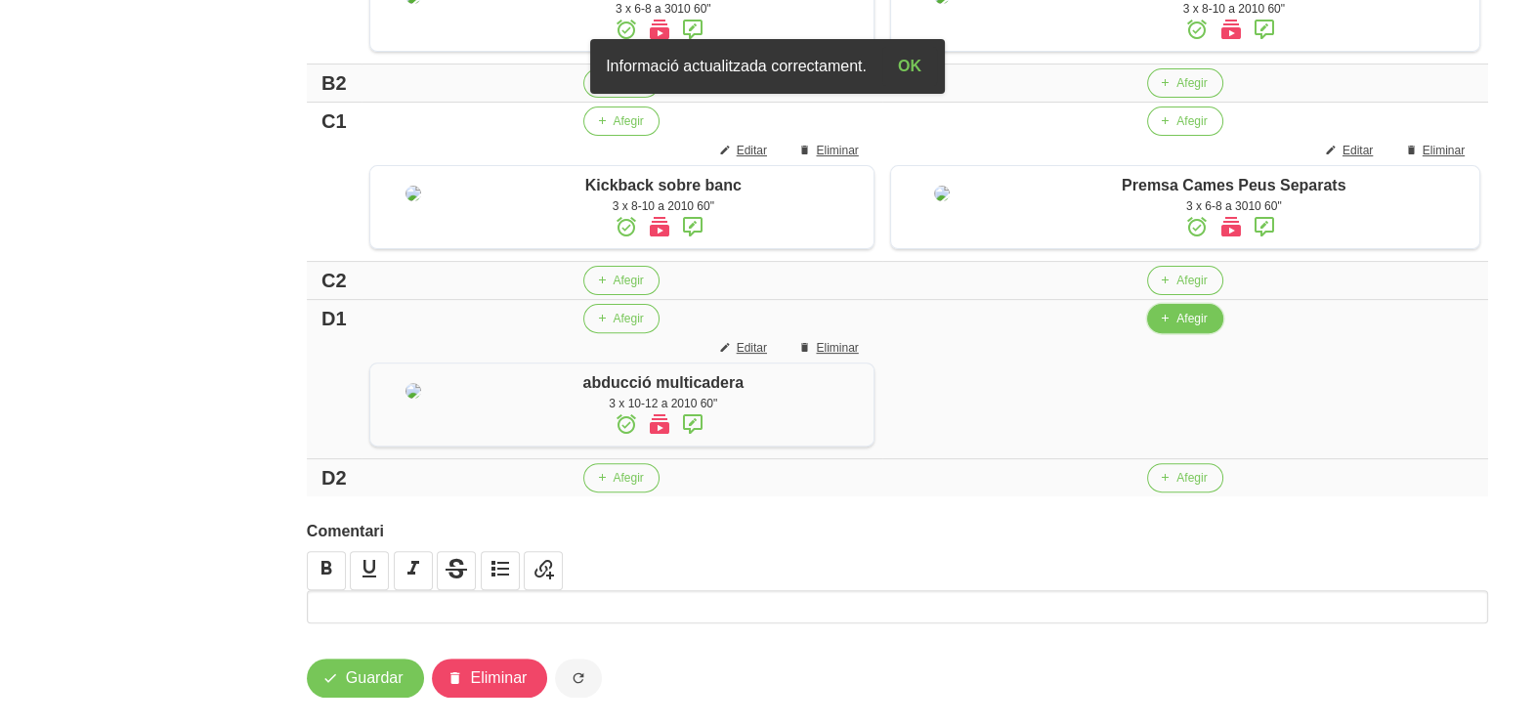
click at [1185, 327] on span "Afegir" at bounding box center [1192, 319] width 30 height 18
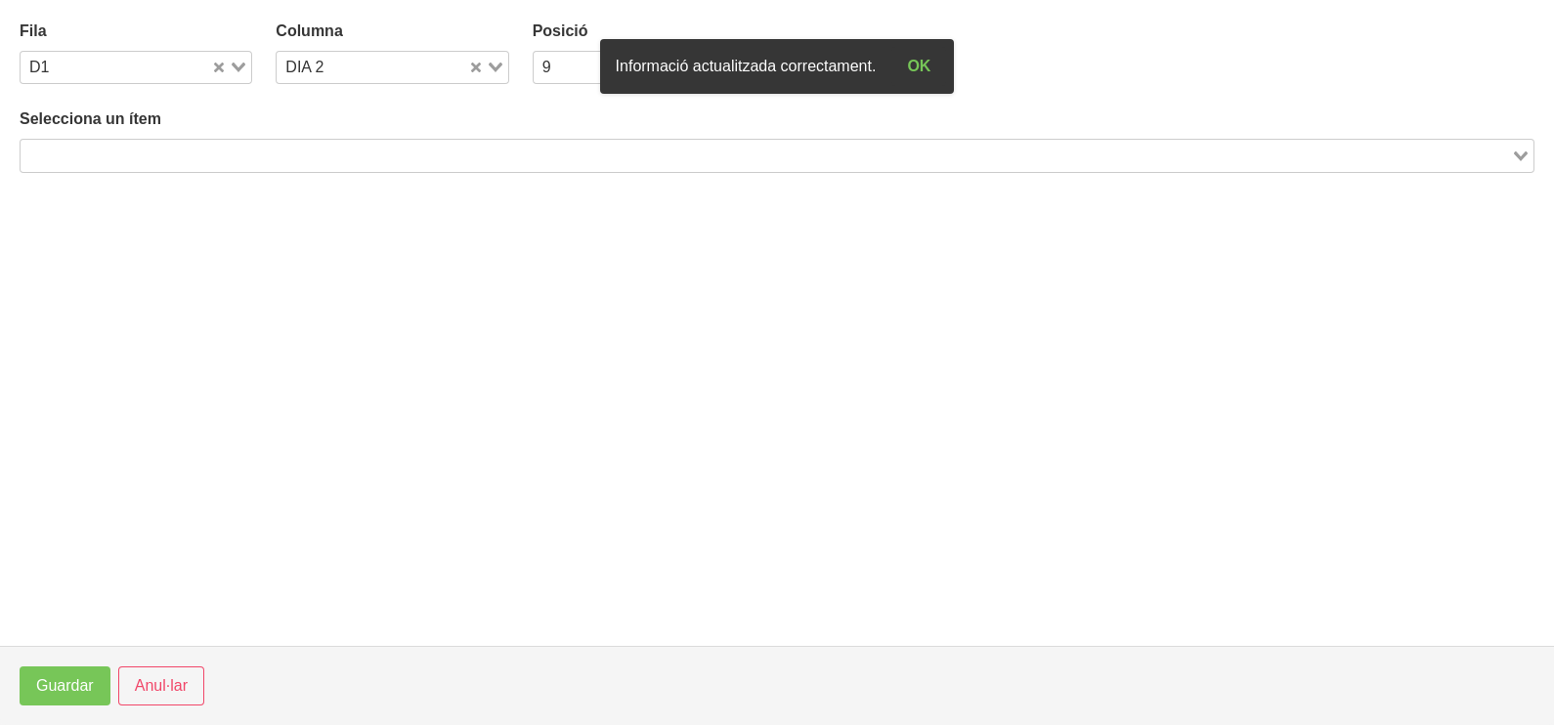
click at [482, 165] on input "Search for option" at bounding box center [765, 155] width 1487 height 23
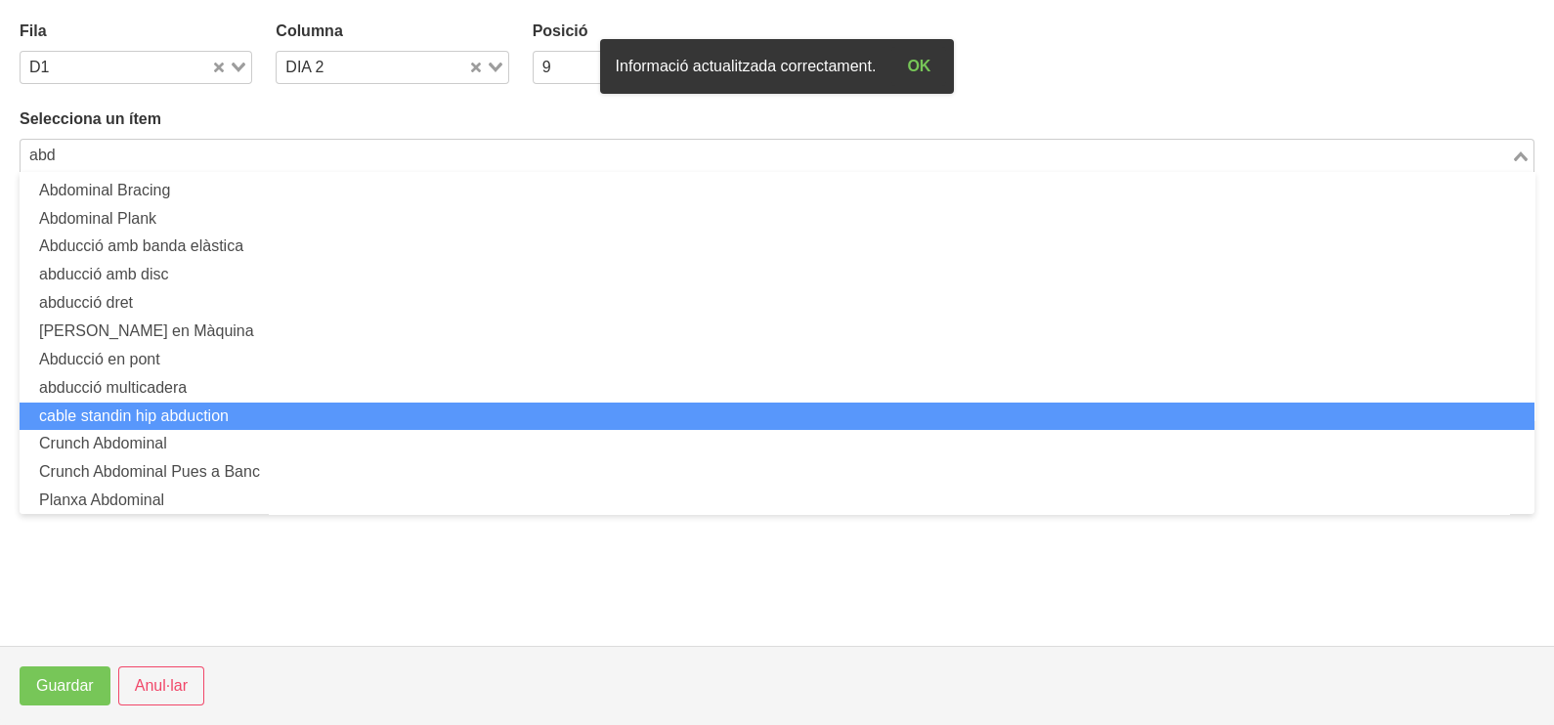
click at [263, 410] on li "cable standin hip abduction" at bounding box center [777, 417] width 1515 height 28
type input "abd"
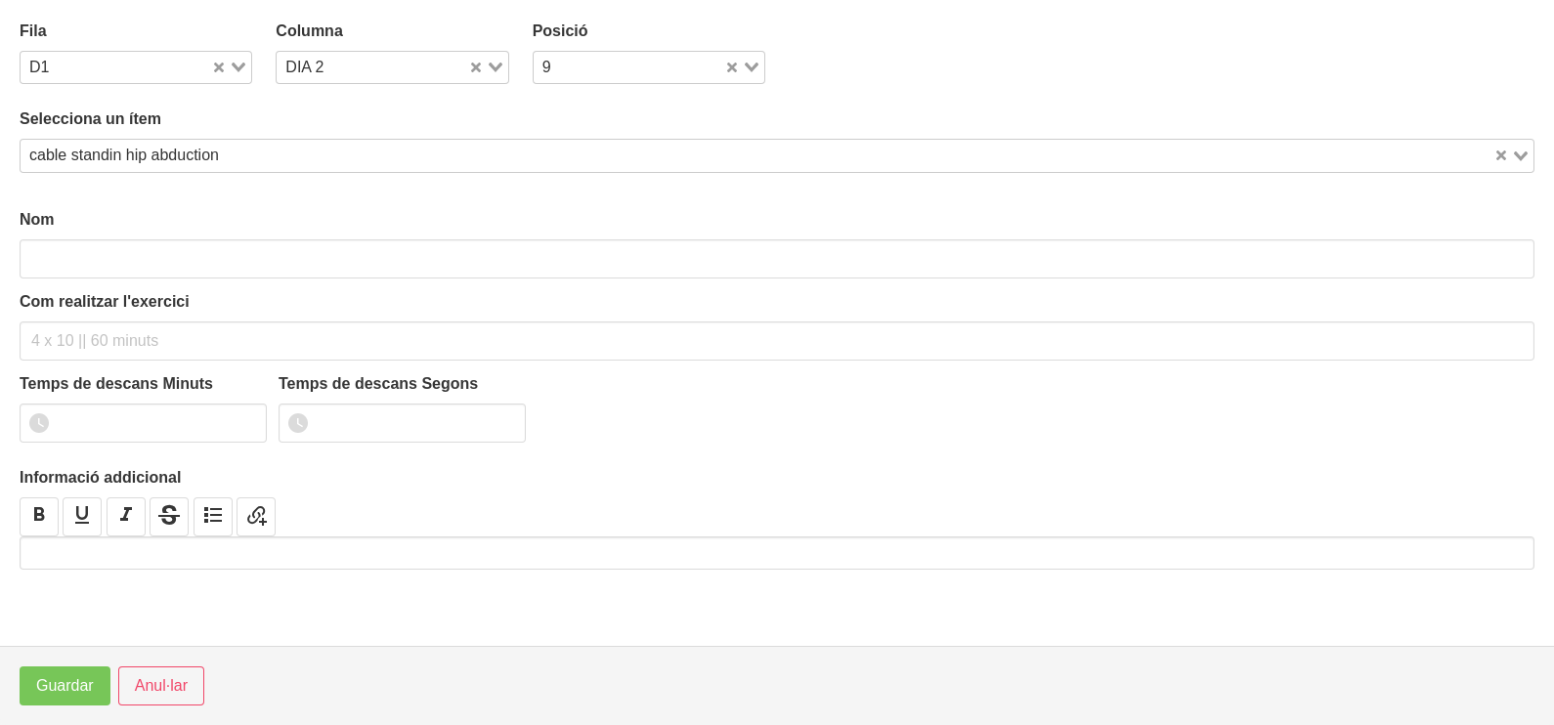
type input "cable standin hip abduction"
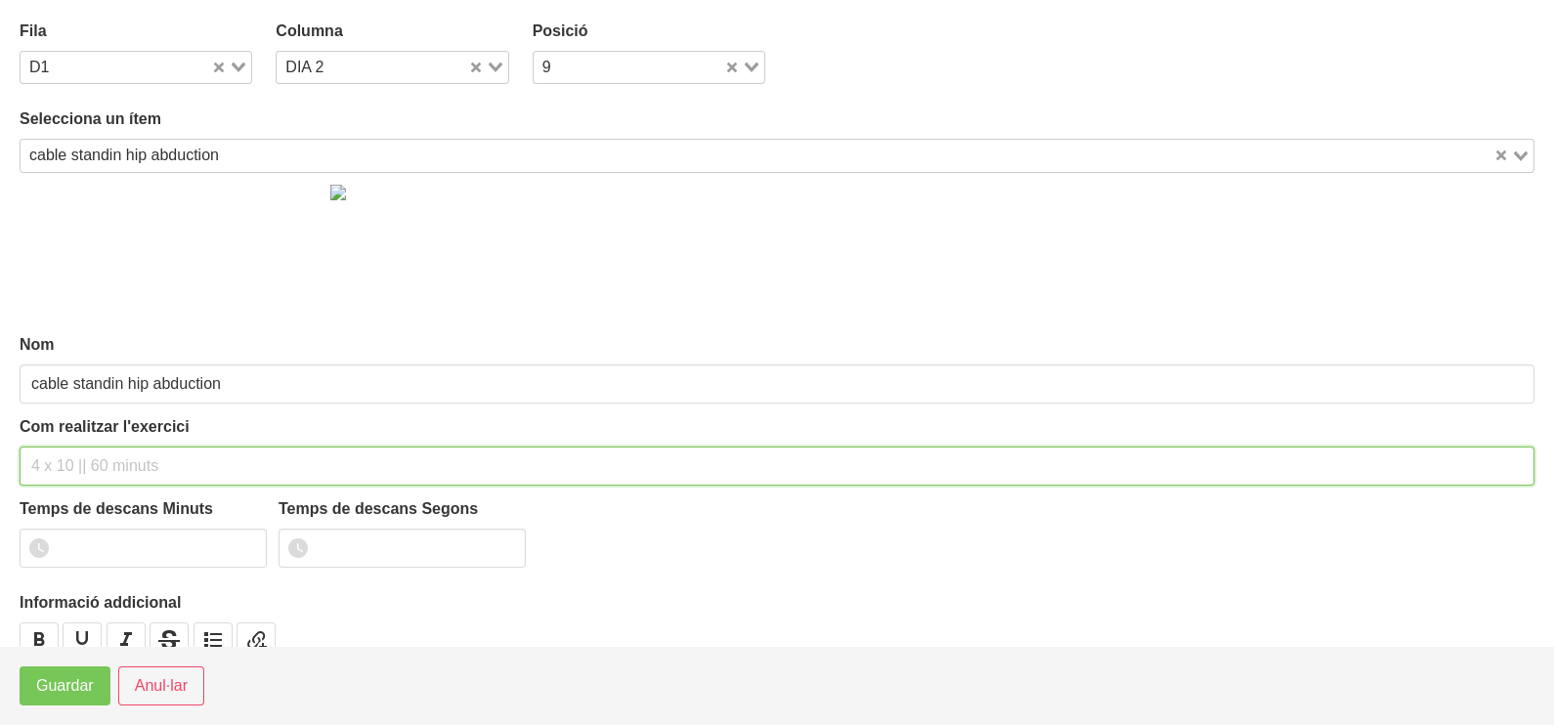
drag, startPoint x: 124, startPoint y: 452, endPoint x: 158, endPoint y: 314, distance: 142.0
click at [126, 444] on div "Com realitzar l'exercici" at bounding box center [777, 450] width 1515 height 70
type input "3 x 10-12 a 2010 60""
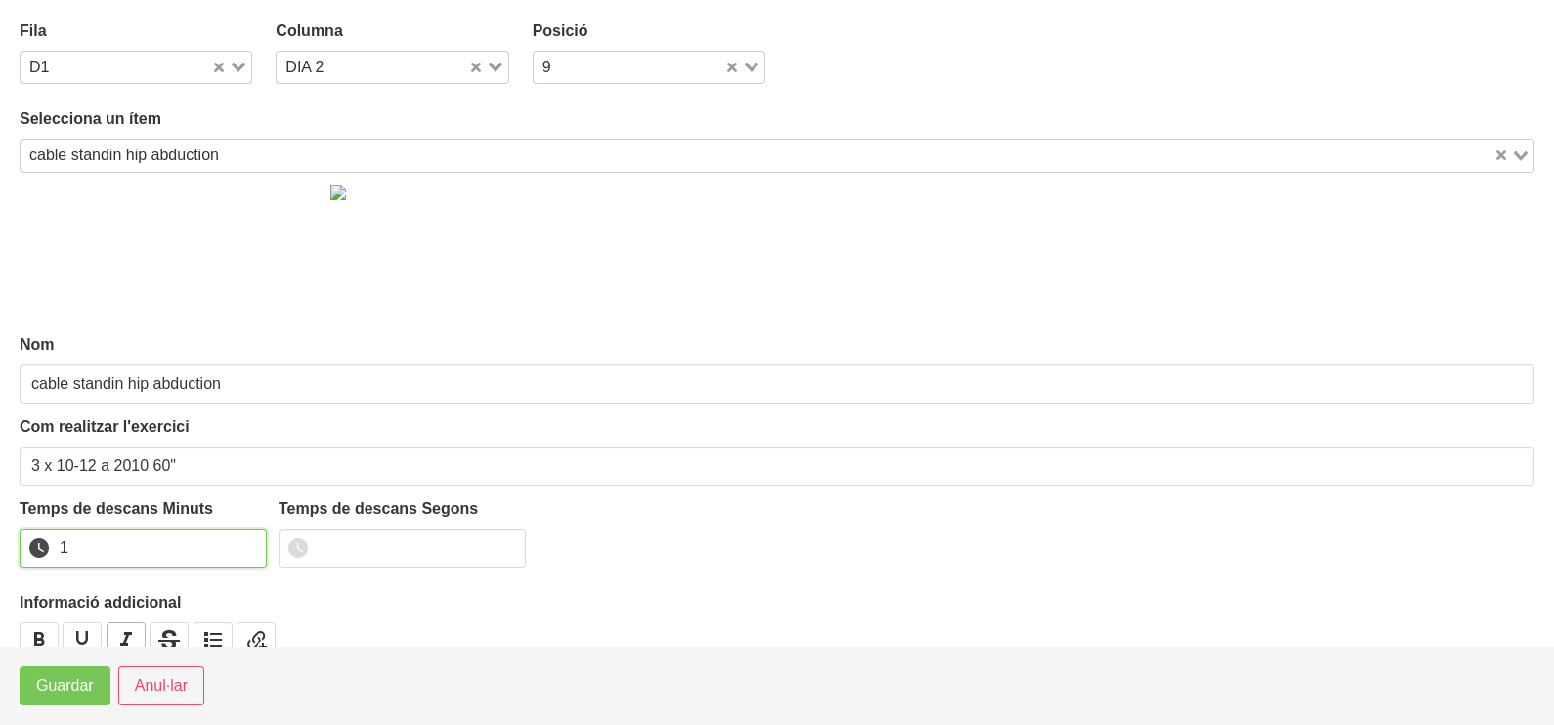
drag, startPoint x: 246, startPoint y: 538, endPoint x: 119, endPoint y: 631, distance: 157.9
type input "1"
click at [241, 545] on input "1" at bounding box center [143, 548] width 247 height 39
click at [51, 690] on span "Guardar" at bounding box center [65, 685] width 58 height 23
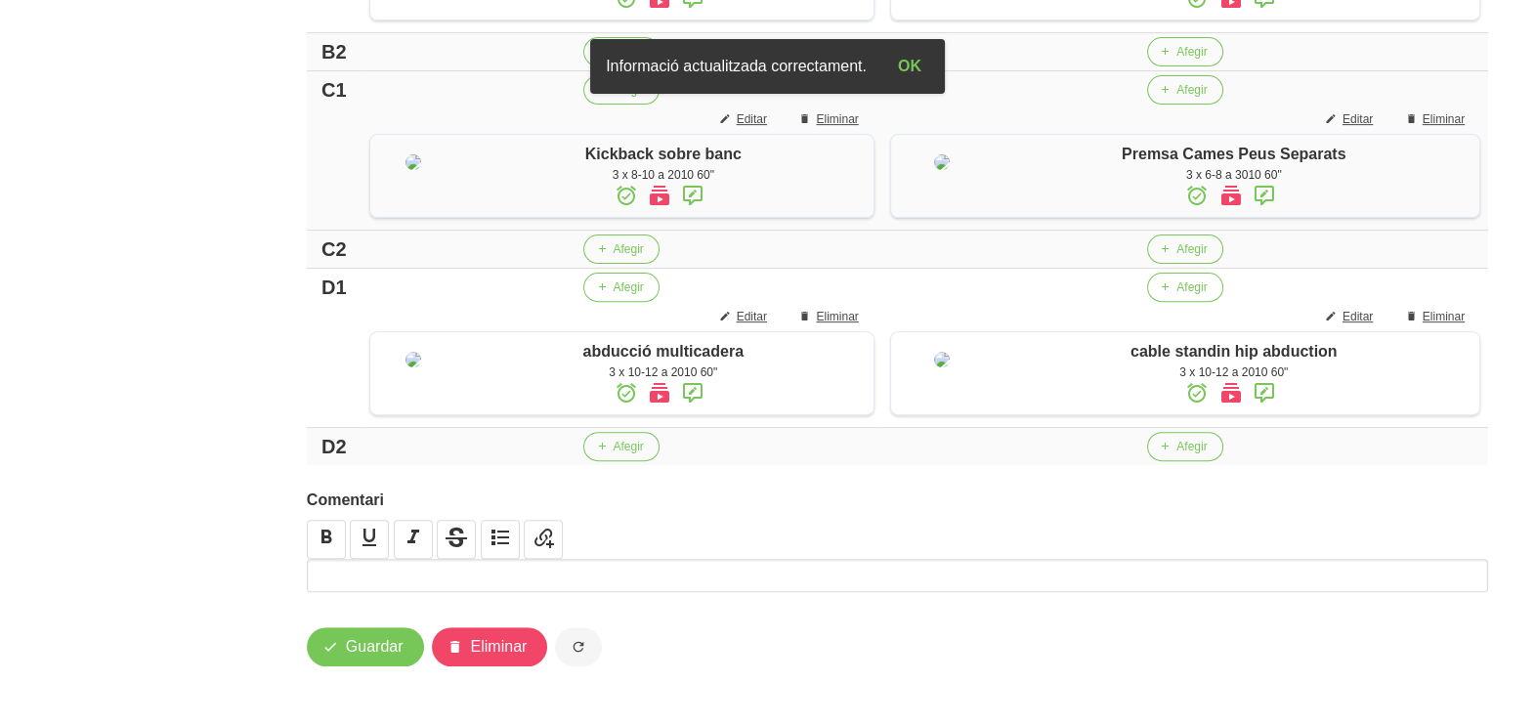
scroll to position [1031, 0]
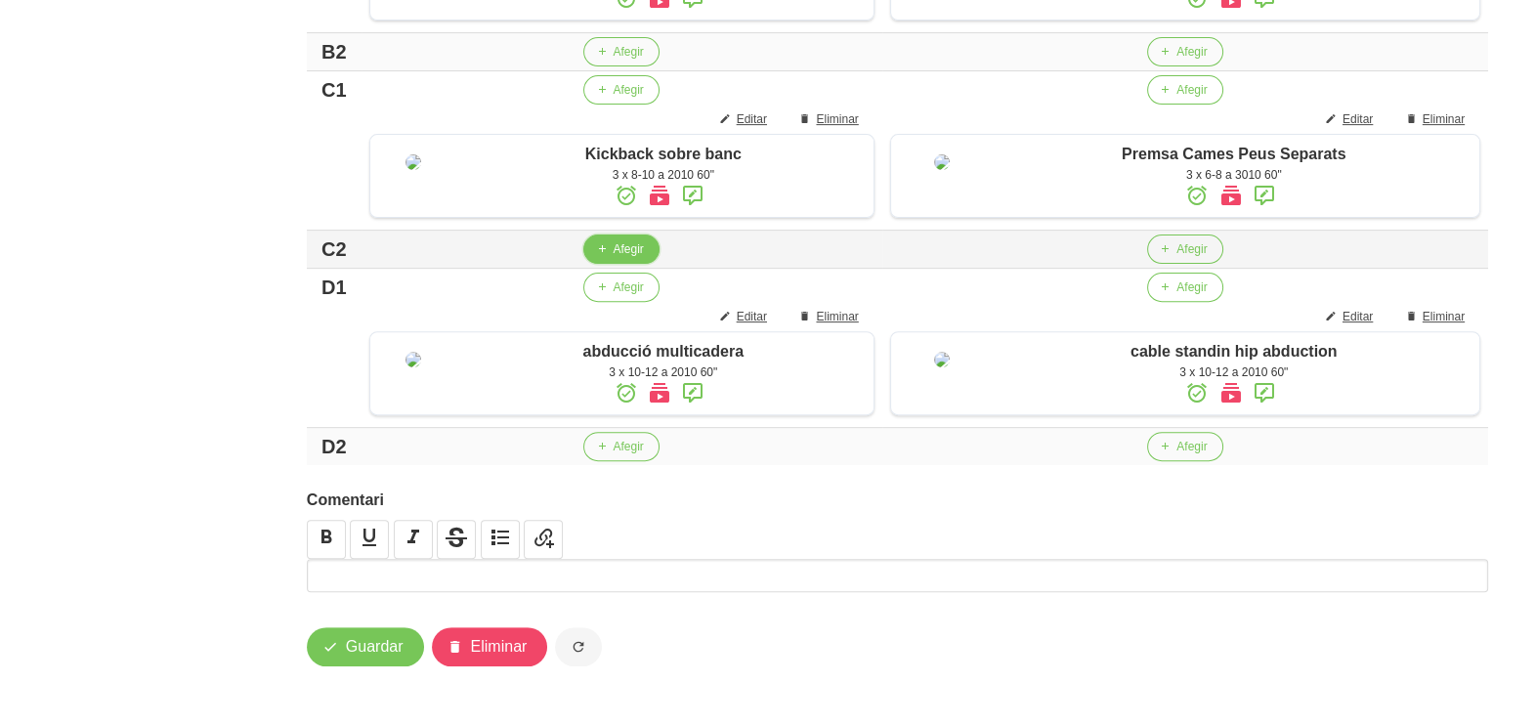
click at [625, 240] on span "Afegir" at bounding box center [628, 249] width 30 height 18
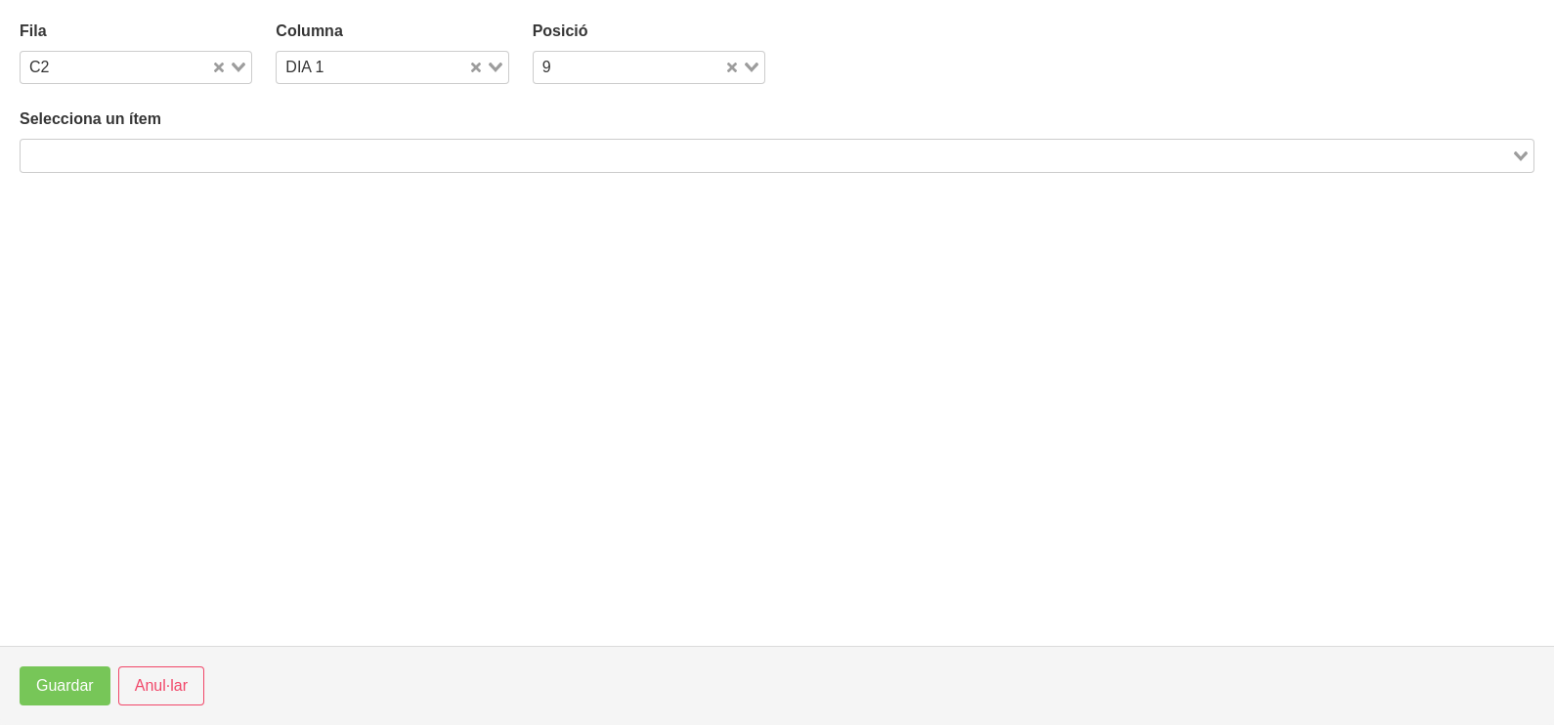
click at [279, 150] on input "Search for option" at bounding box center [765, 155] width 1487 height 23
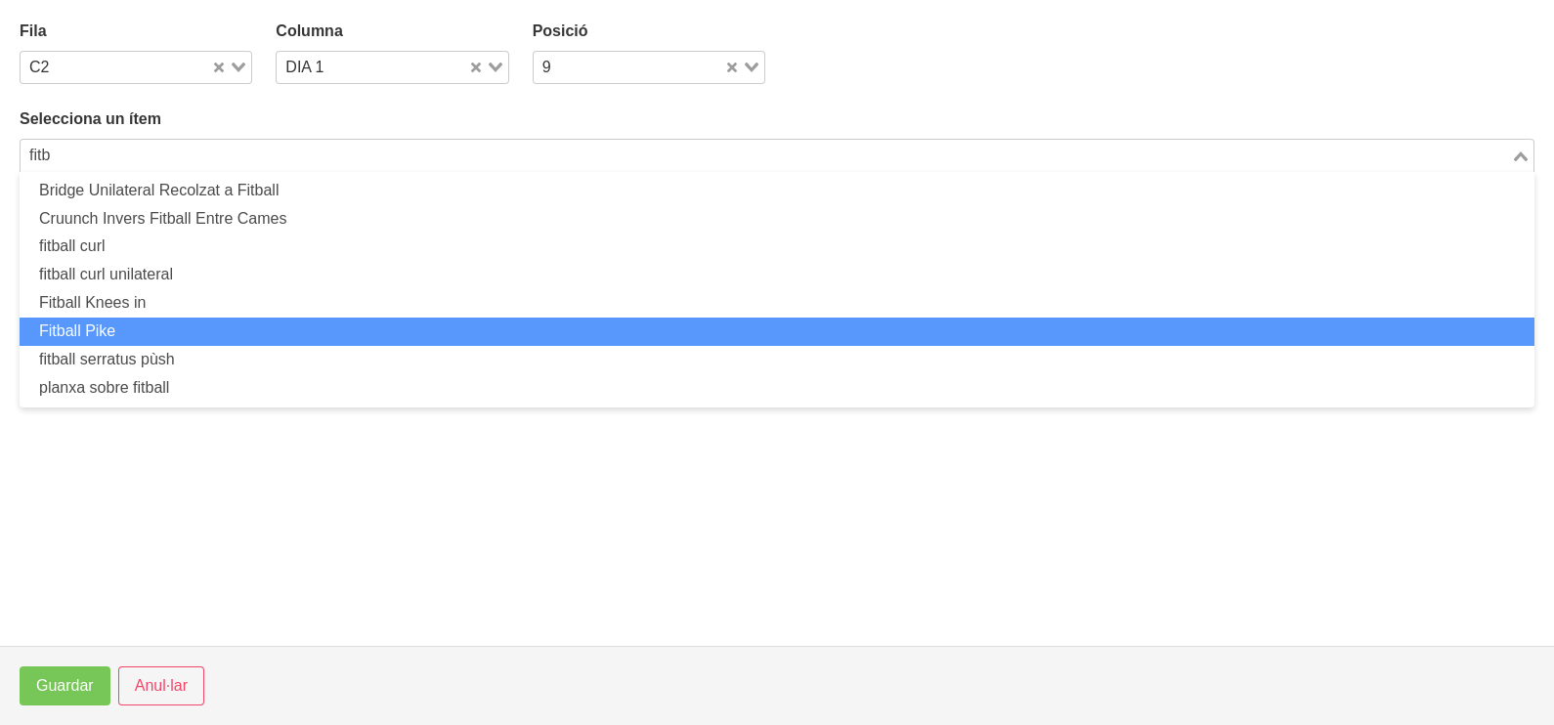
click at [208, 326] on li "Fitball Pike" at bounding box center [777, 332] width 1515 height 28
type input "fitb"
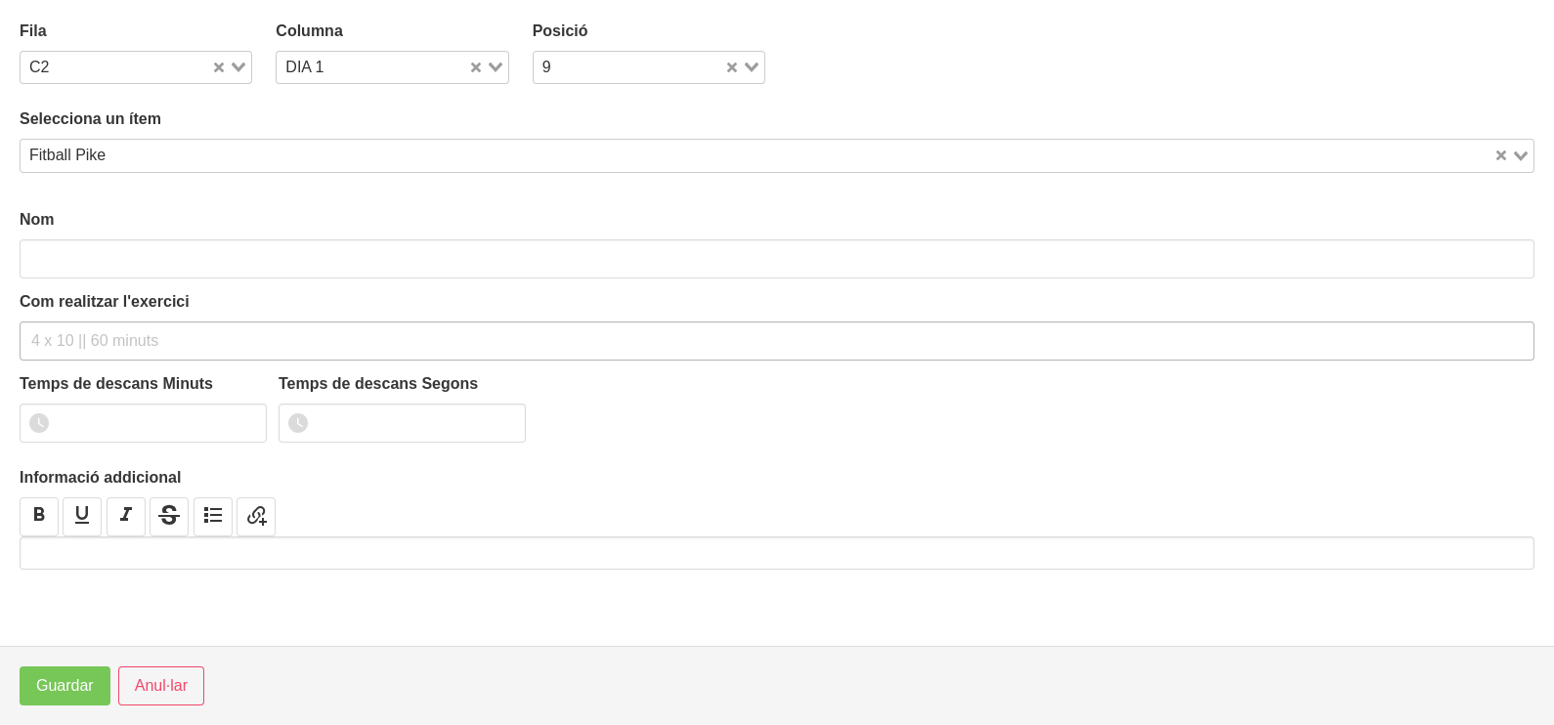
type input "Fitball Pike"
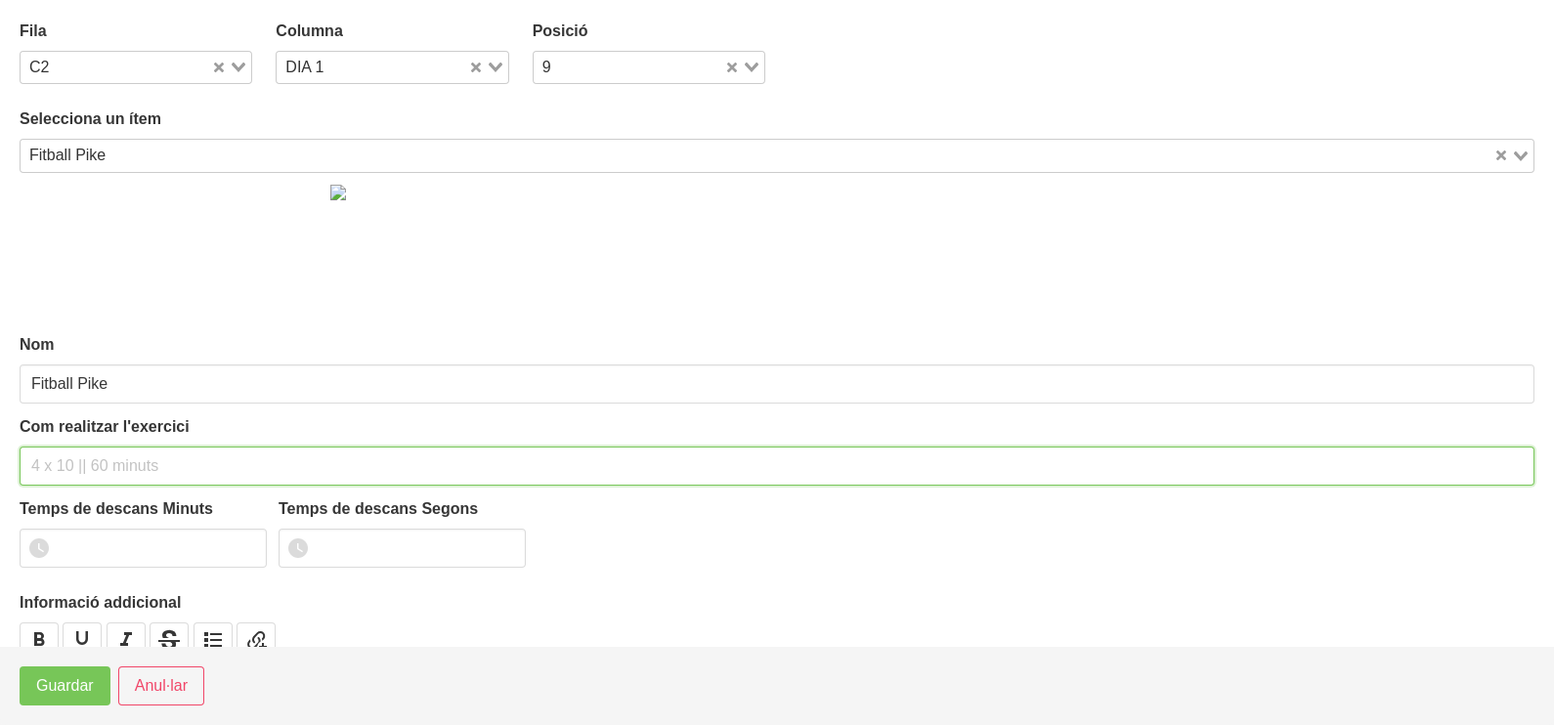
click at [90, 459] on input "text" at bounding box center [777, 466] width 1515 height 39
type input "3 x 10-12 a 2010 60""
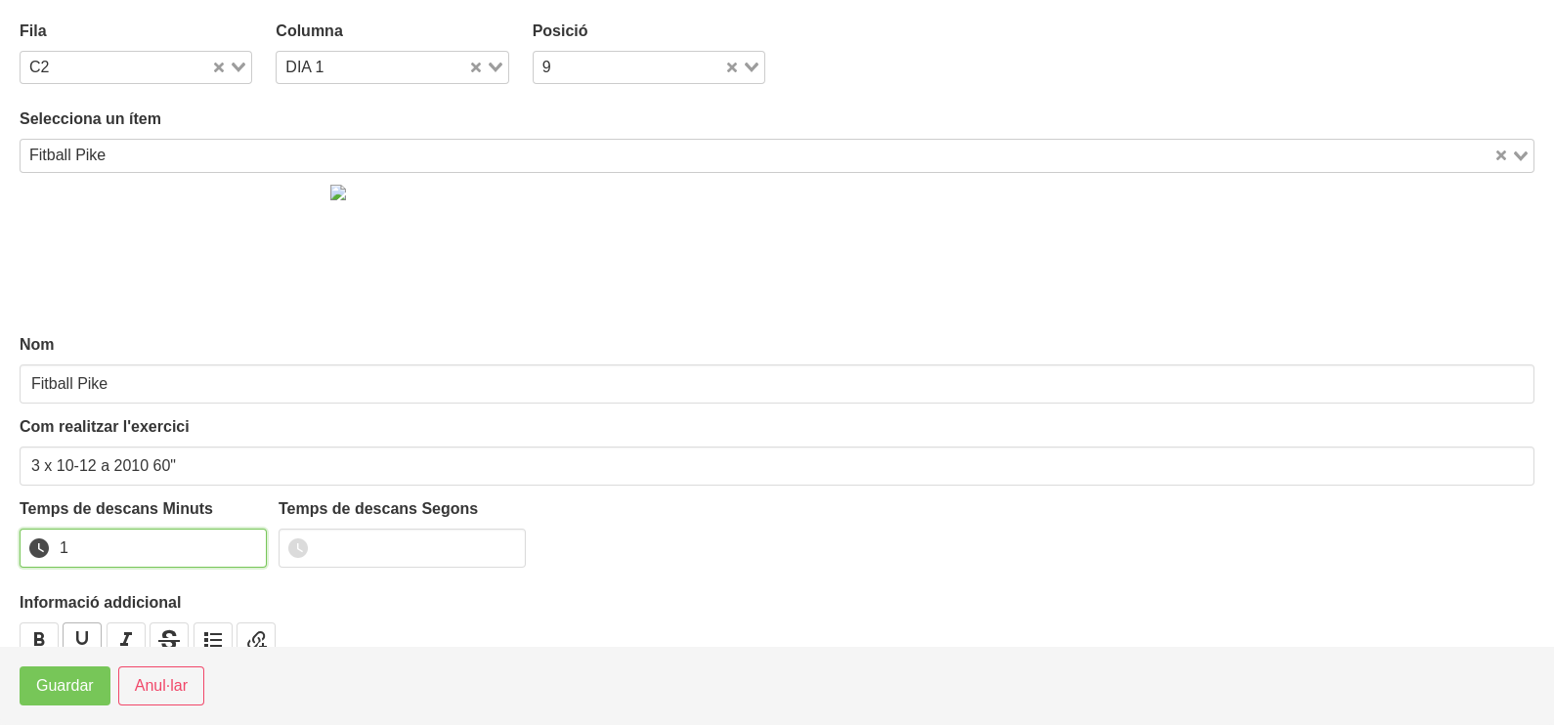
drag, startPoint x: 247, startPoint y: 540, endPoint x: 92, endPoint y: 628, distance: 178.6
type input "1"
click at [244, 543] on input "1" at bounding box center [143, 548] width 247 height 39
click at [65, 684] on span "Guardar" at bounding box center [65, 685] width 58 height 23
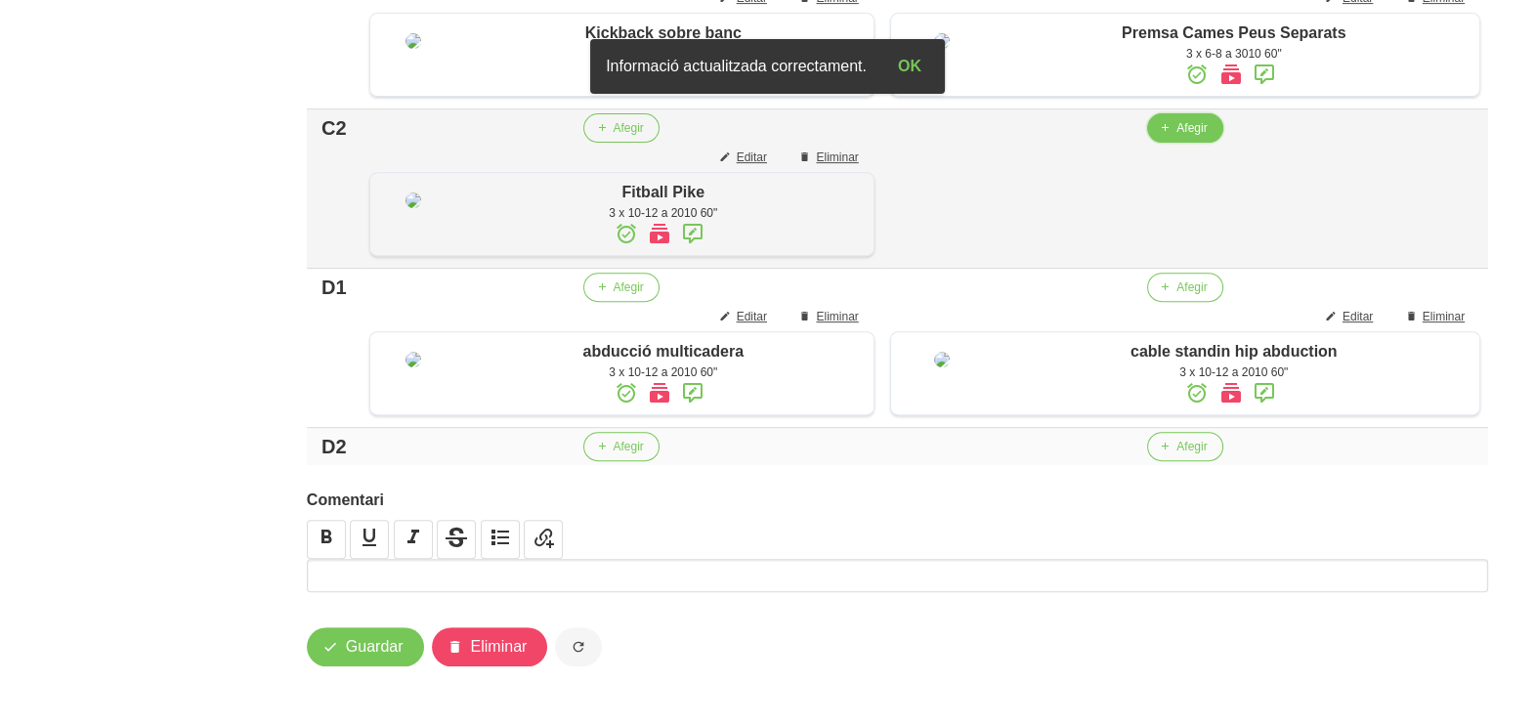
click at [1178, 137] on span "Afegir" at bounding box center [1192, 128] width 30 height 18
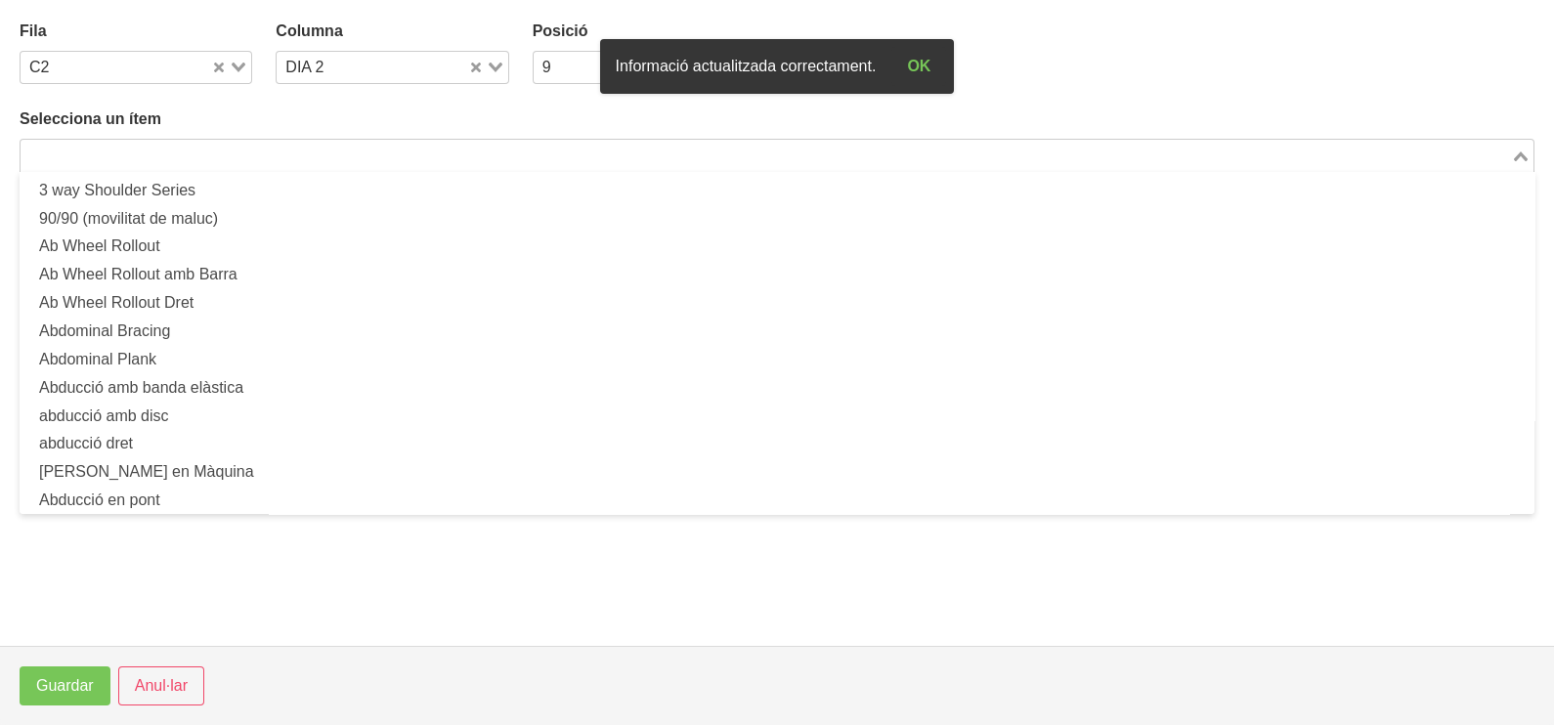
click at [288, 150] on input "Search for option" at bounding box center [765, 155] width 1487 height 23
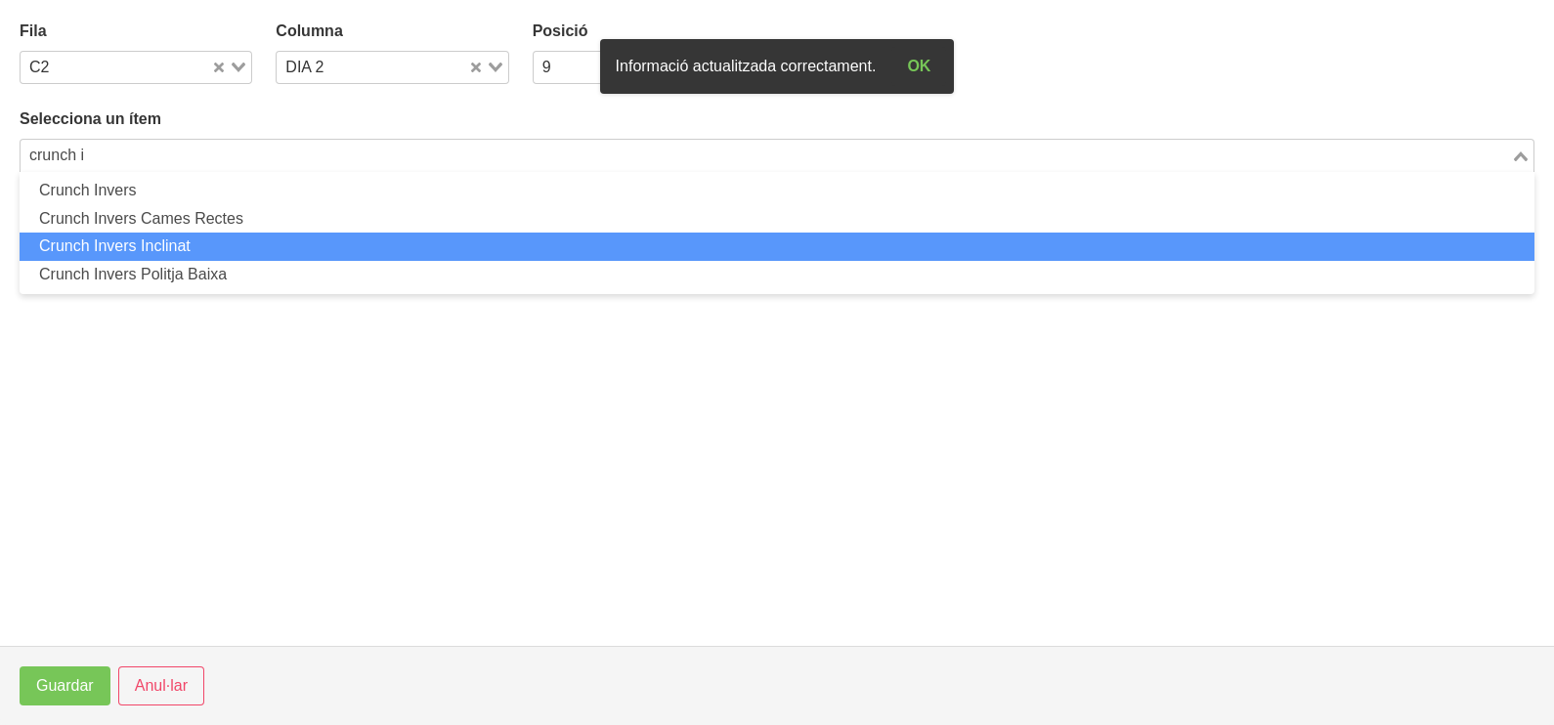
click at [196, 249] on li "Crunch Invers Inclinat" at bounding box center [777, 247] width 1515 height 28
type input "crunch i"
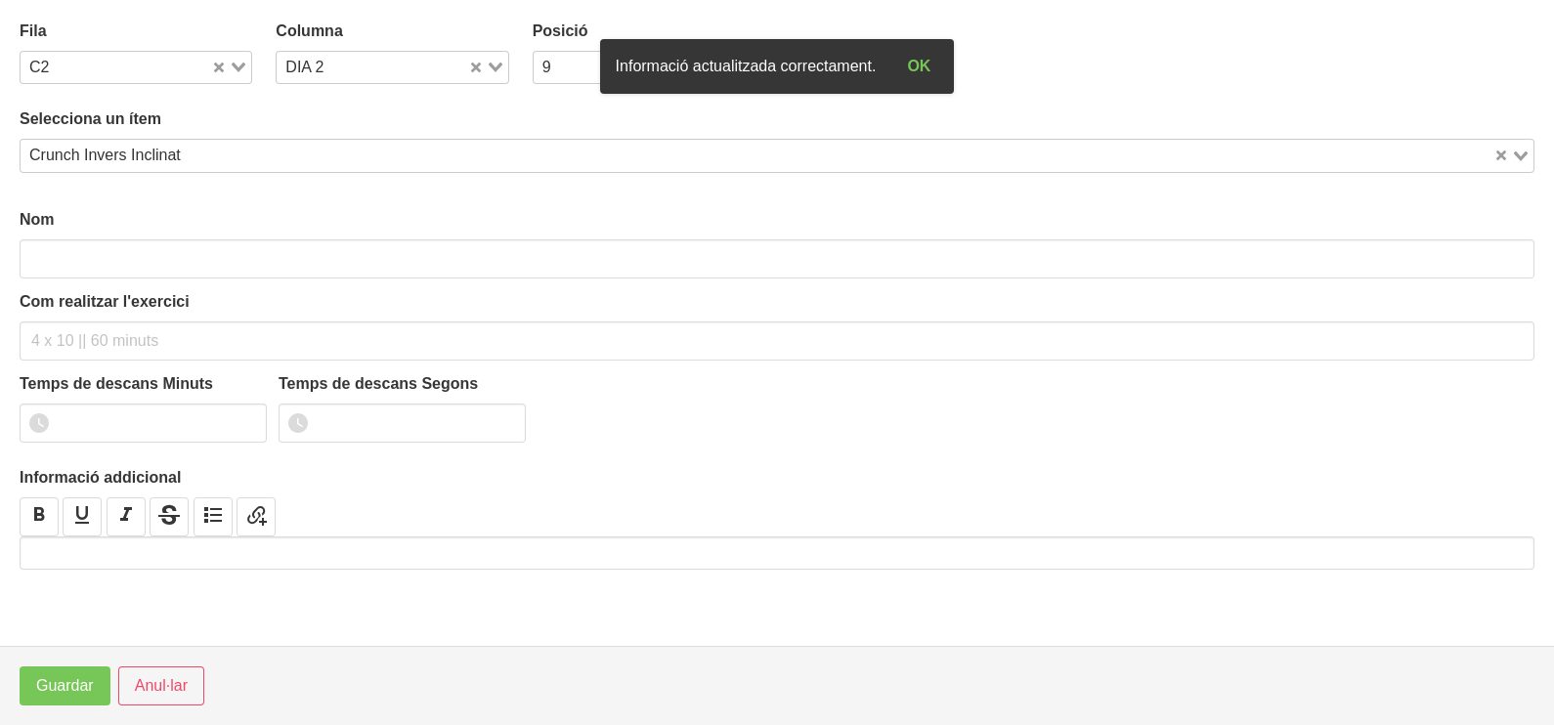
type input "Crunch Invers Inclinat"
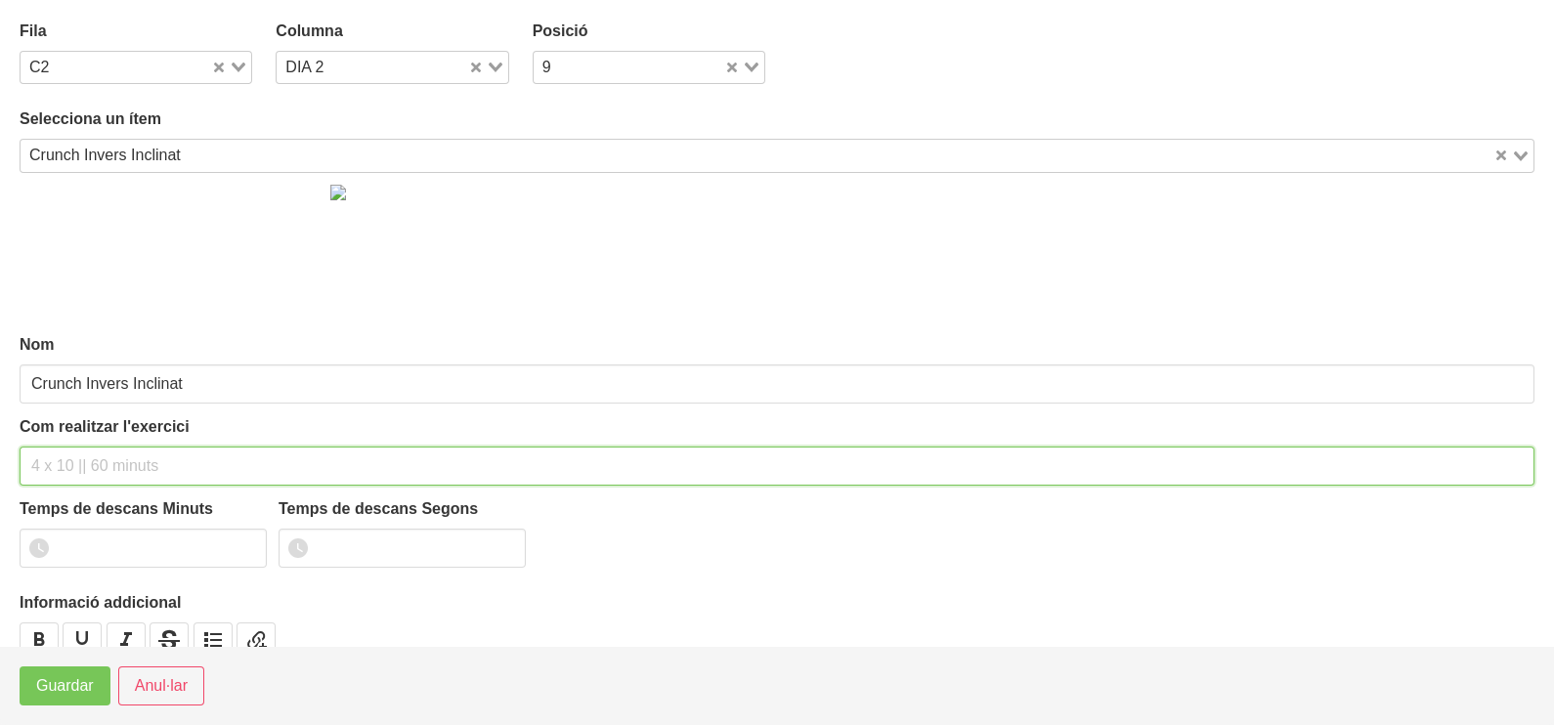
click at [78, 452] on input "text" at bounding box center [777, 466] width 1515 height 39
type input "3 x 10-12 a 2010 60""
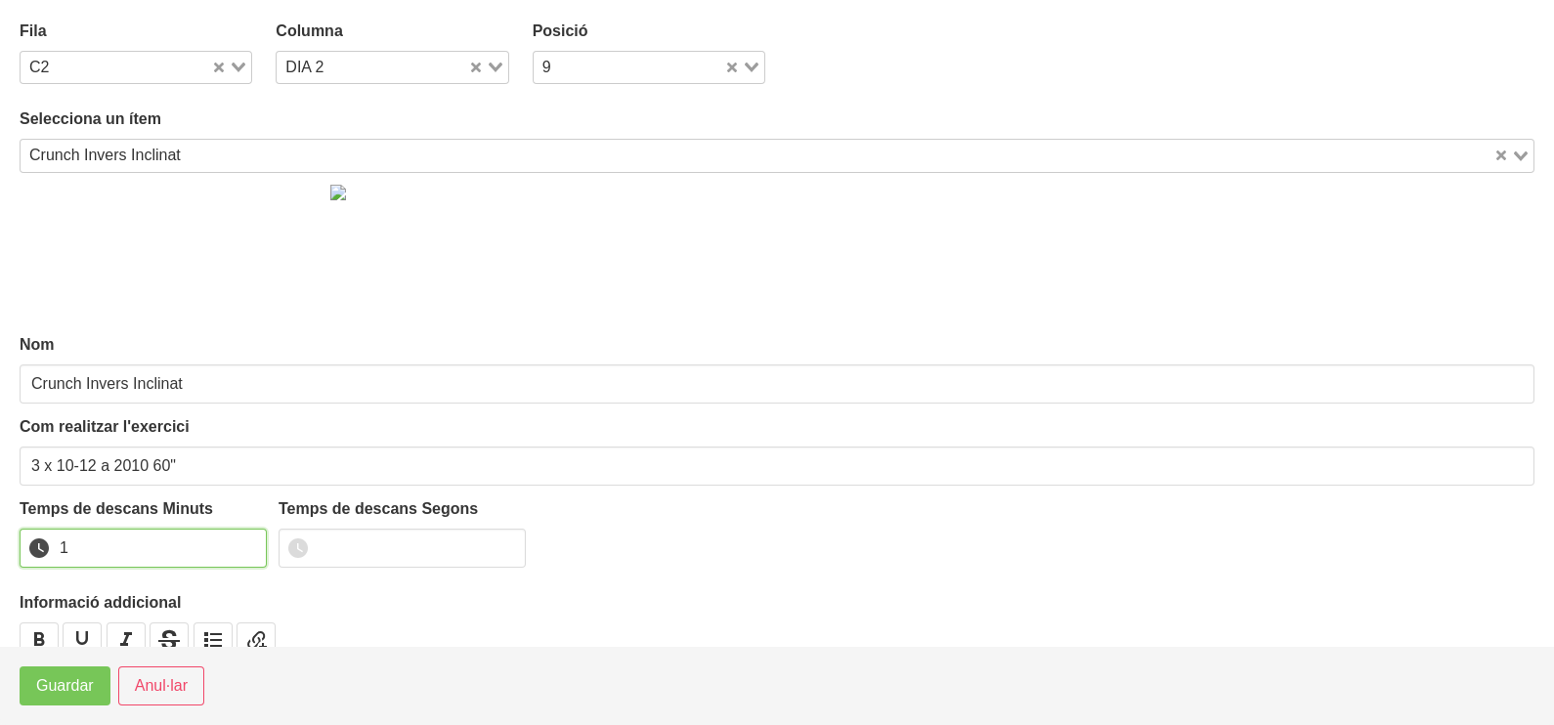
drag, startPoint x: 249, startPoint y: 542, endPoint x: 163, endPoint y: 604, distance: 105.8
type input "1"
click at [243, 547] on input "1" at bounding box center [143, 548] width 247 height 39
click at [80, 694] on span "Guardar" at bounding box center [65, 685] width 58 height 23
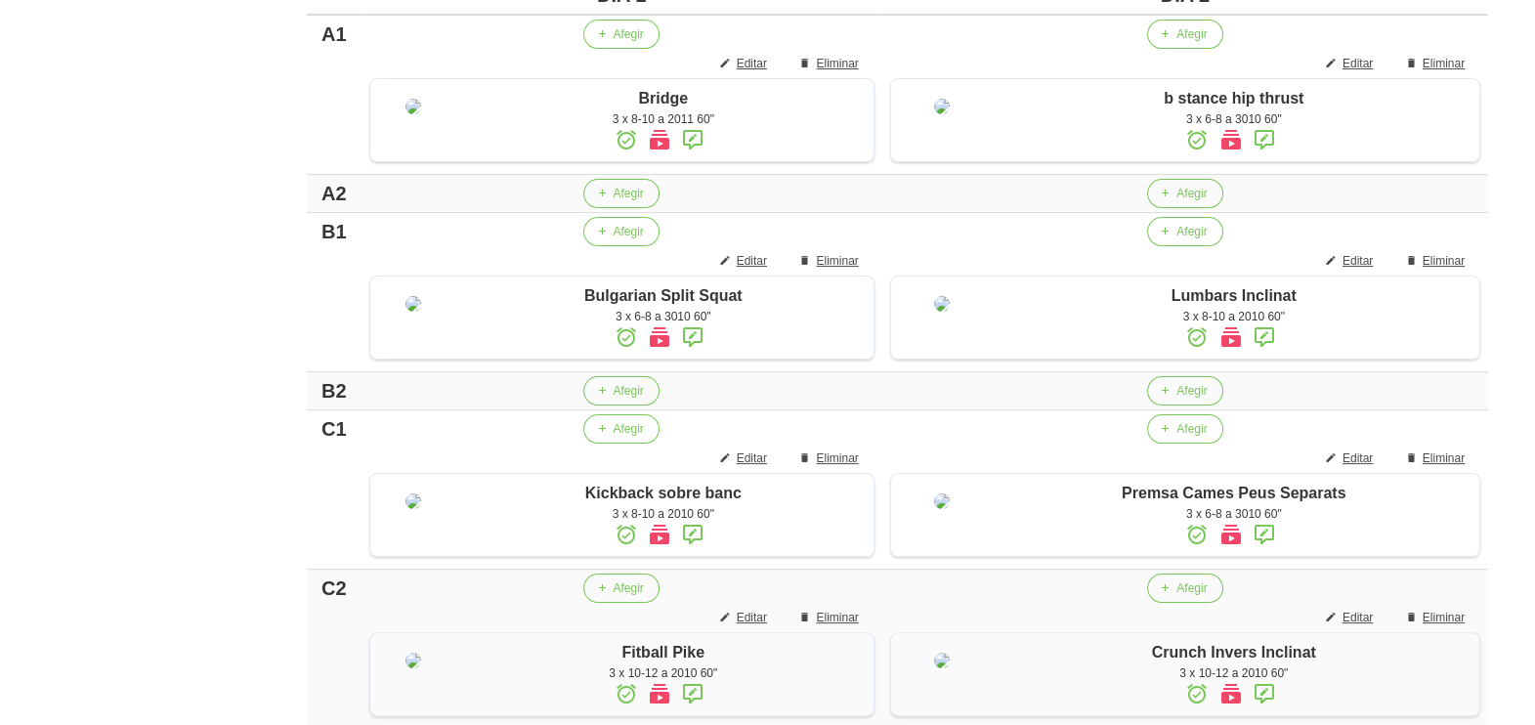
scroll to position [665, 0]
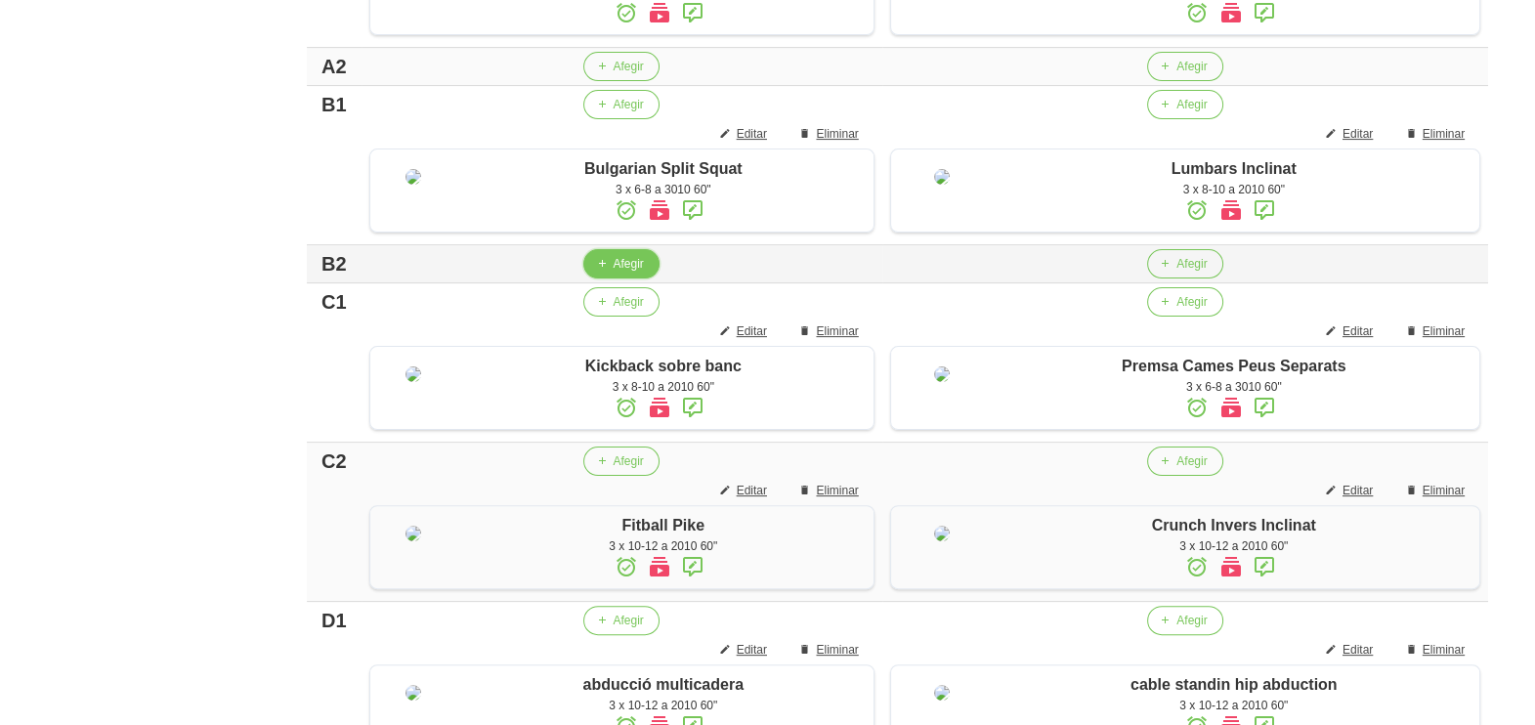
click at [613, 273] on span "Afegir" at bounding box center [628, 264] width 30 height 18
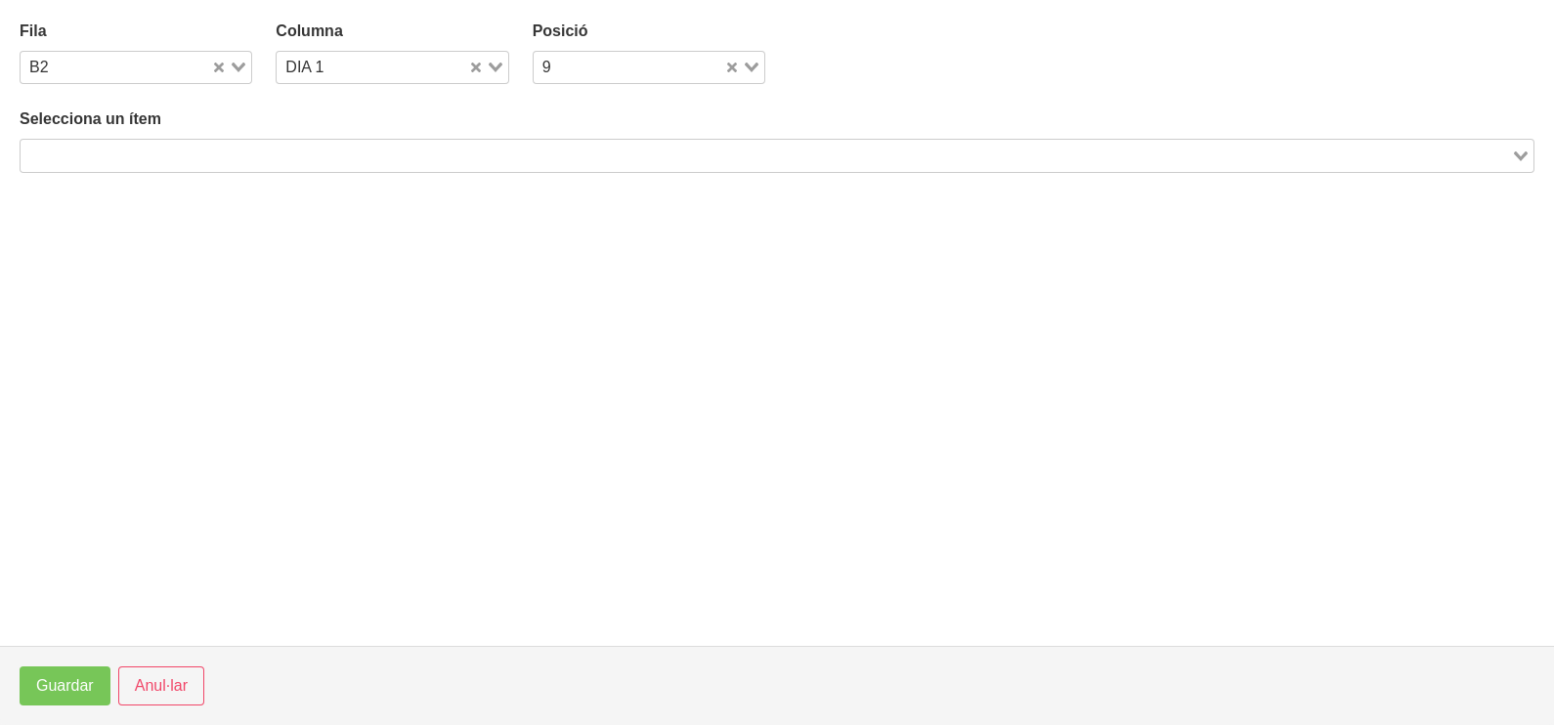
drag, startPoint x: 133, startPoint y: 156, endPoint x: 147, endPoint y: 155, distance: 13.7
click at [137, 156] on input "Search for option" at bounding box center [765, 155] width 1487 height 23
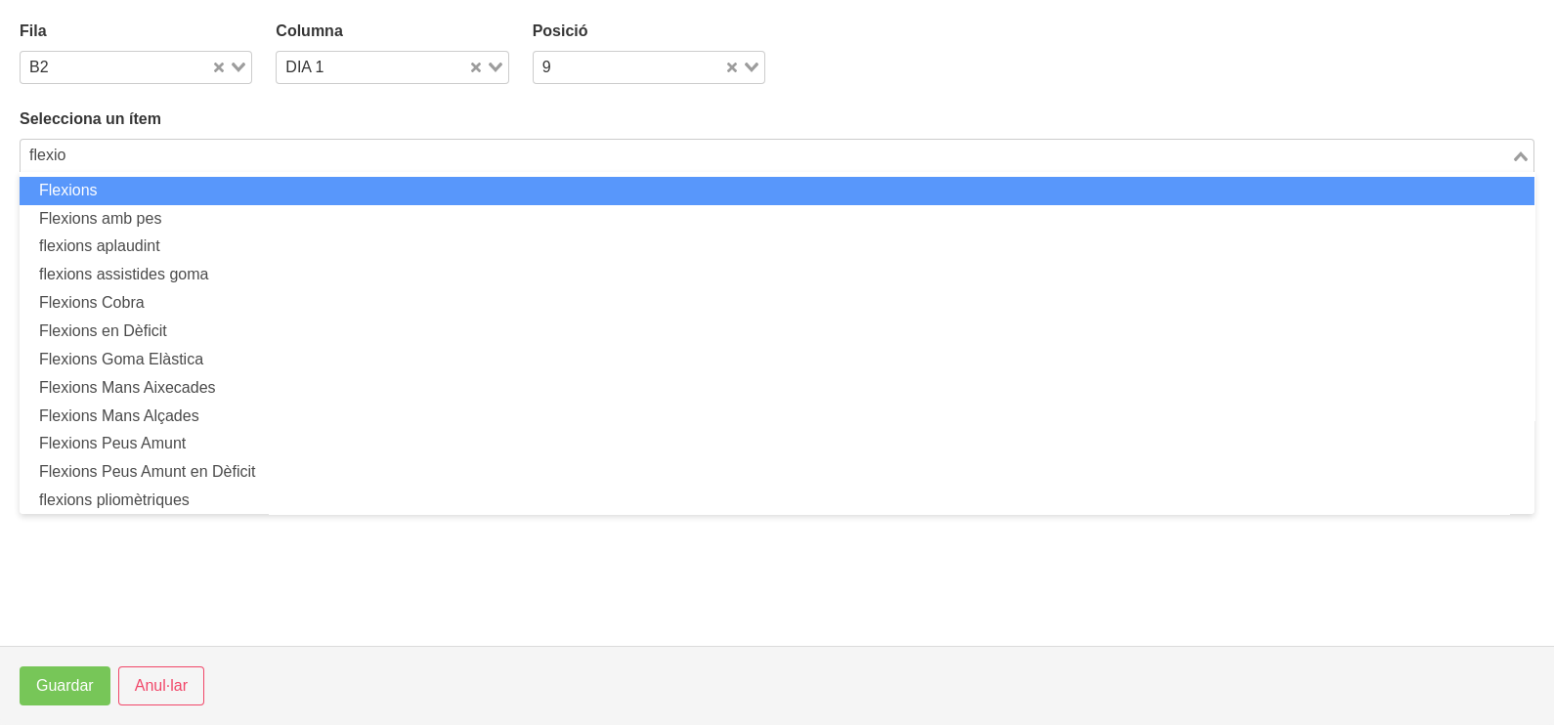
drag, startPoint x: 132, startPoint y: 186, endPoint x: 137, endPoint y: 197, distance: 12.7
click at [137, 197] on li "Flexions" at bounding box center [777, 191] width 1515 height 28
type input "flexio"
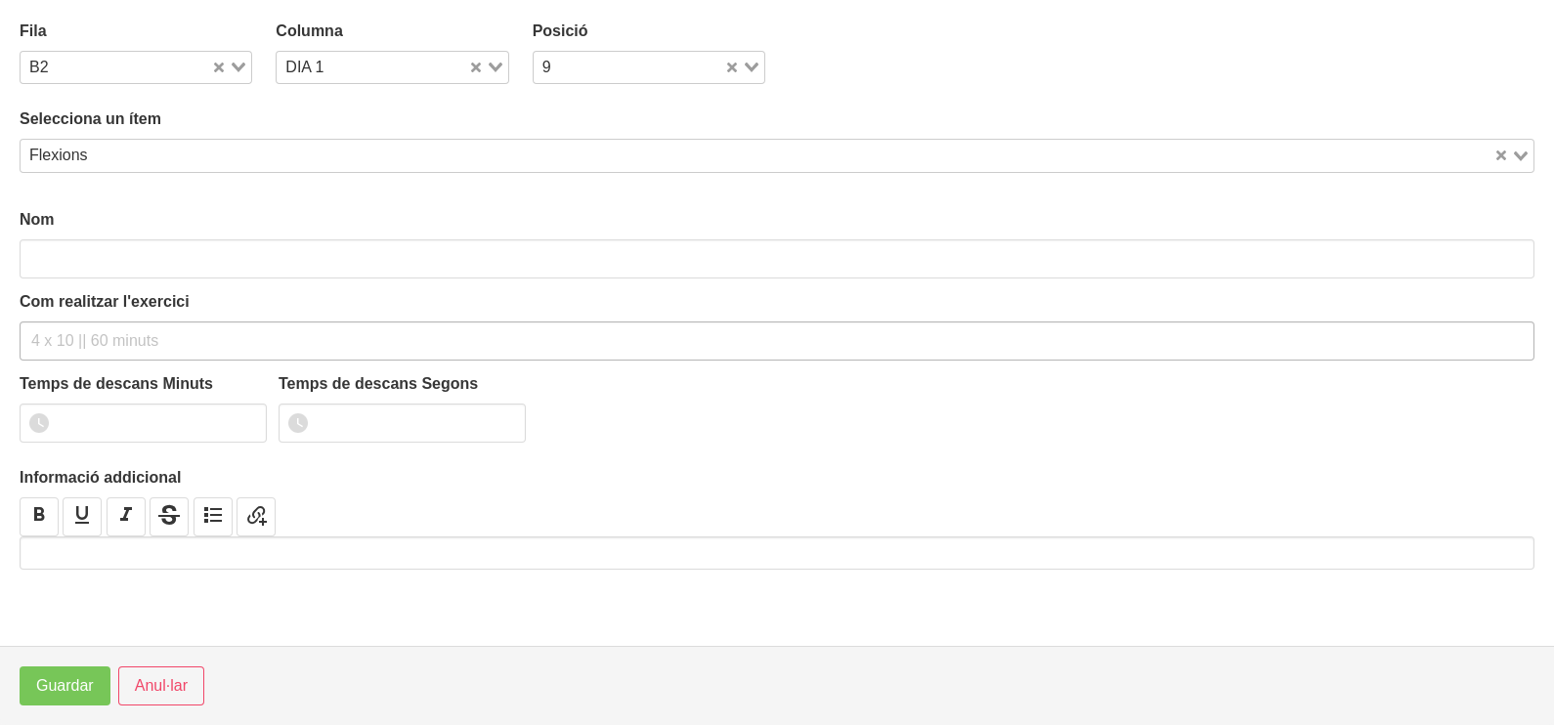
type input "Flexions"
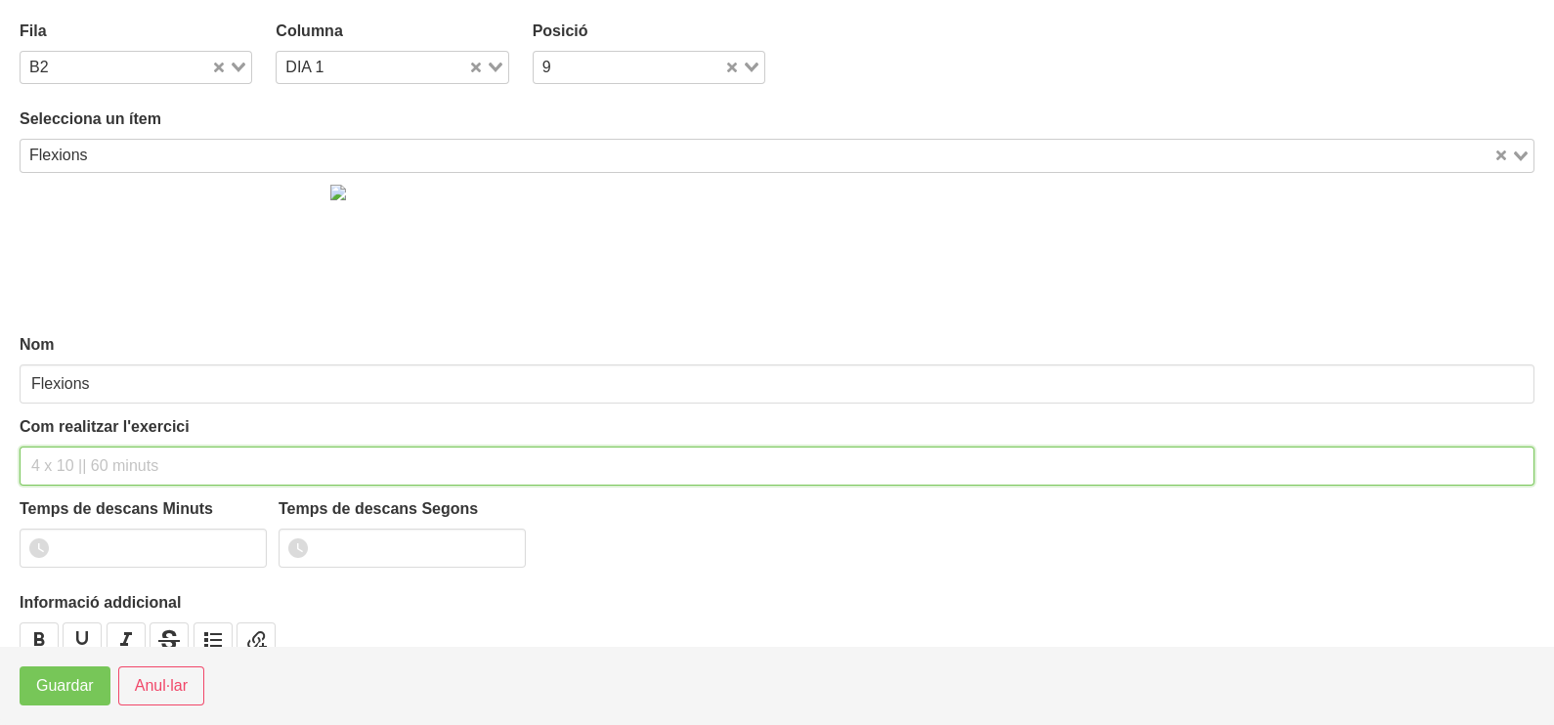
click at [78, 470] on input "text" at bounding box center [777, 466] width 1515 height 39
type input "3 x màx a 3010 60""
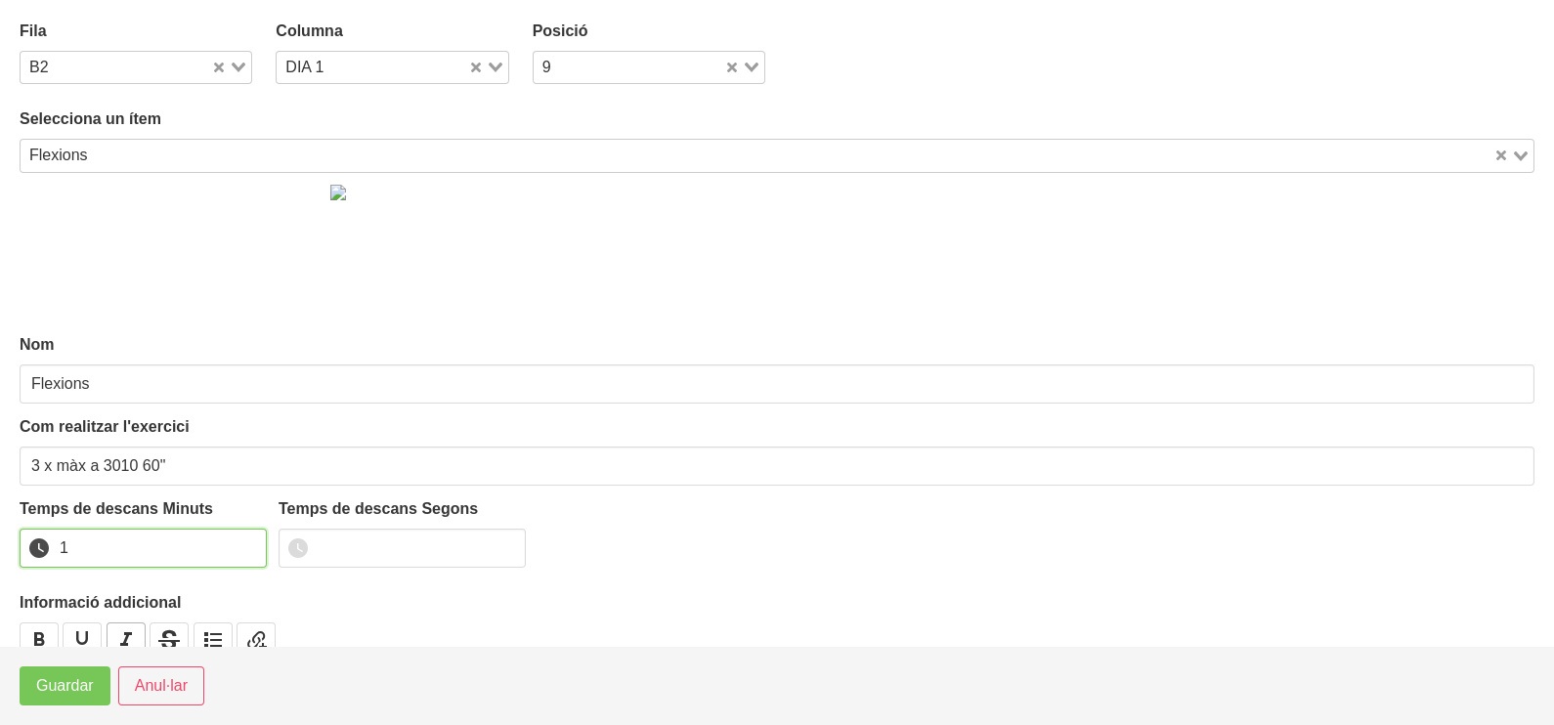
drag, startPoint x: 246, startPoint y: 542, endPoint x: 126, endPoint y: 635, distance: 151.9
type input "1"
click at [238, 549] on input "1" at bounding box center [143, 548] width 247 height 39
click at [78, 691] on span "Guardar" at bounding box center [65, 685] width 58 height 23
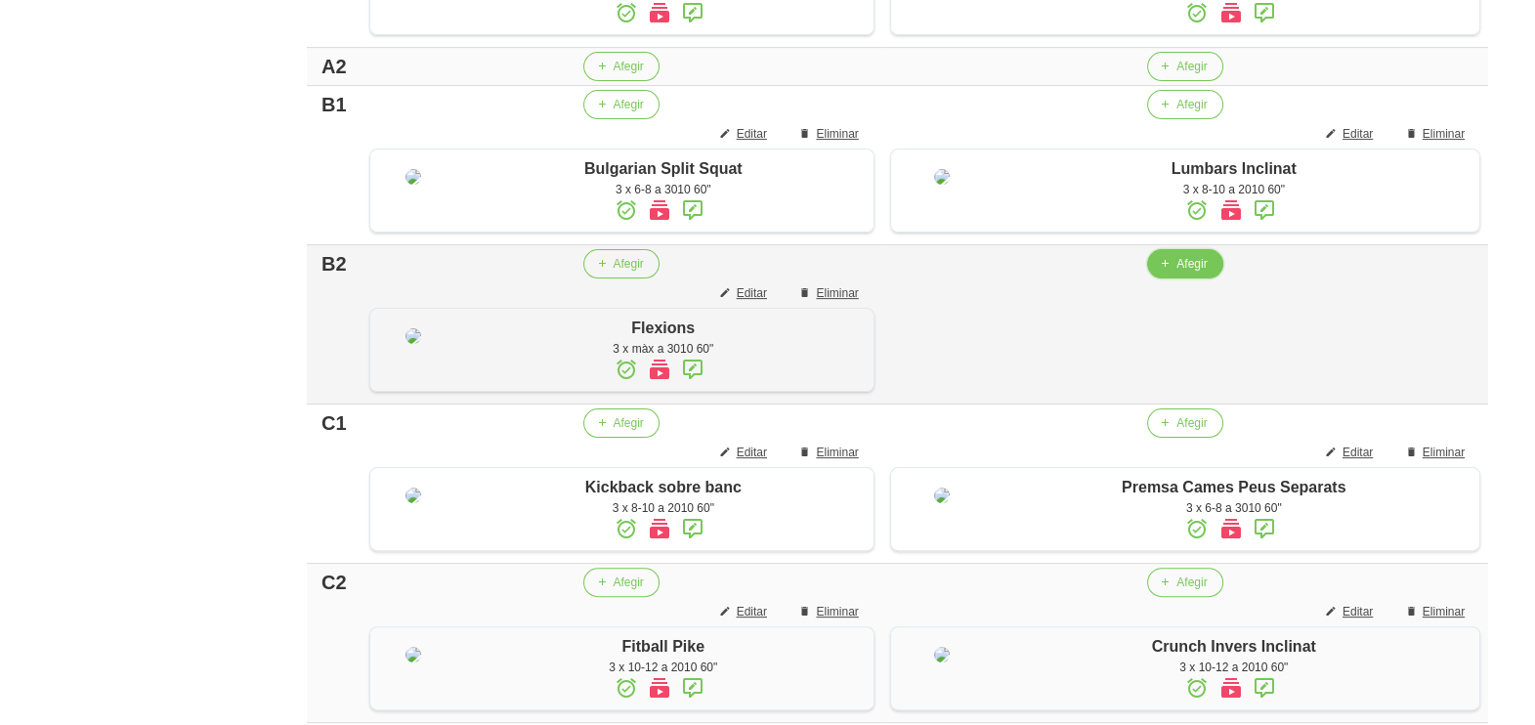
click at [1173, 279] on button "Afegir" at bounding box center [1184, 263] width 75 height 29
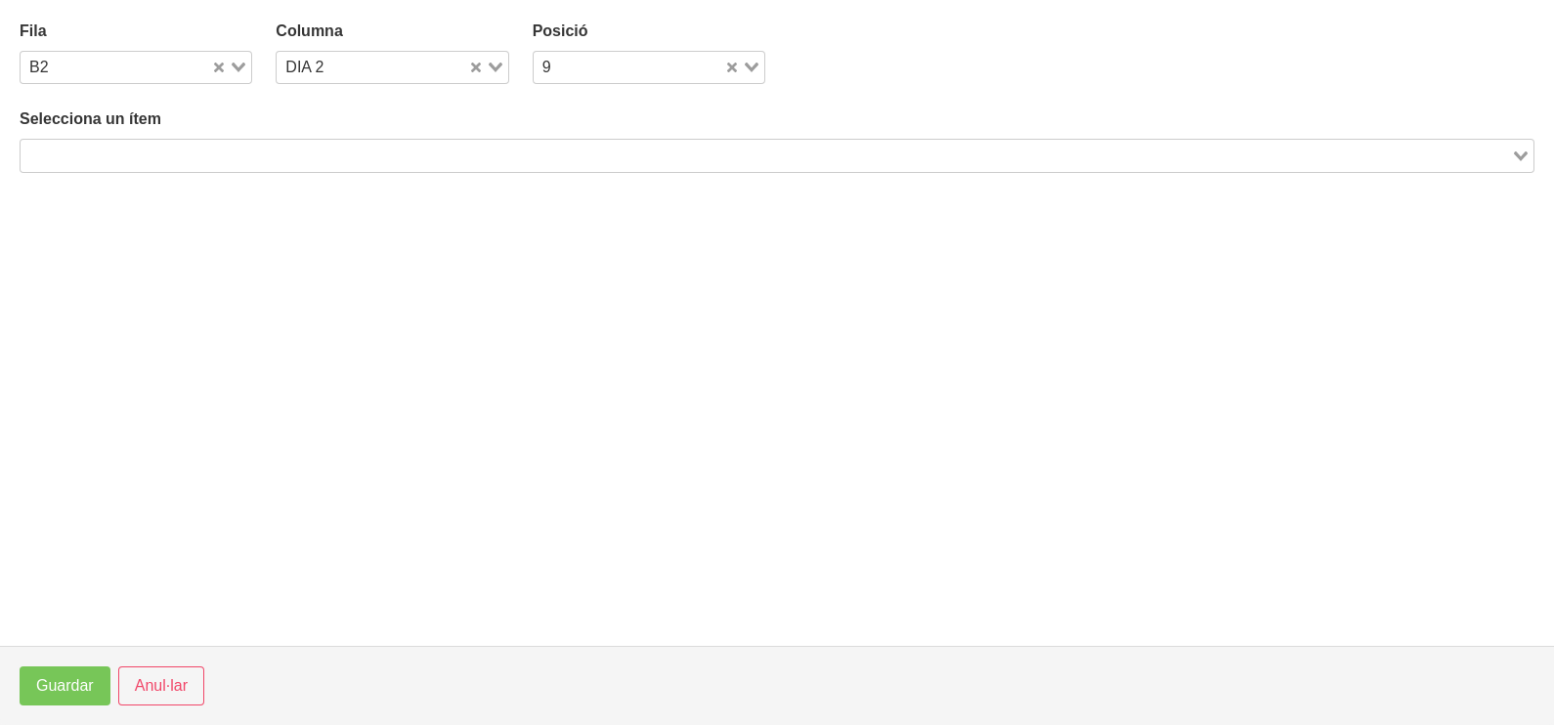
click at [408, 145] on input "Search for option" at bounding box center [765, 155] width 1487 height 23
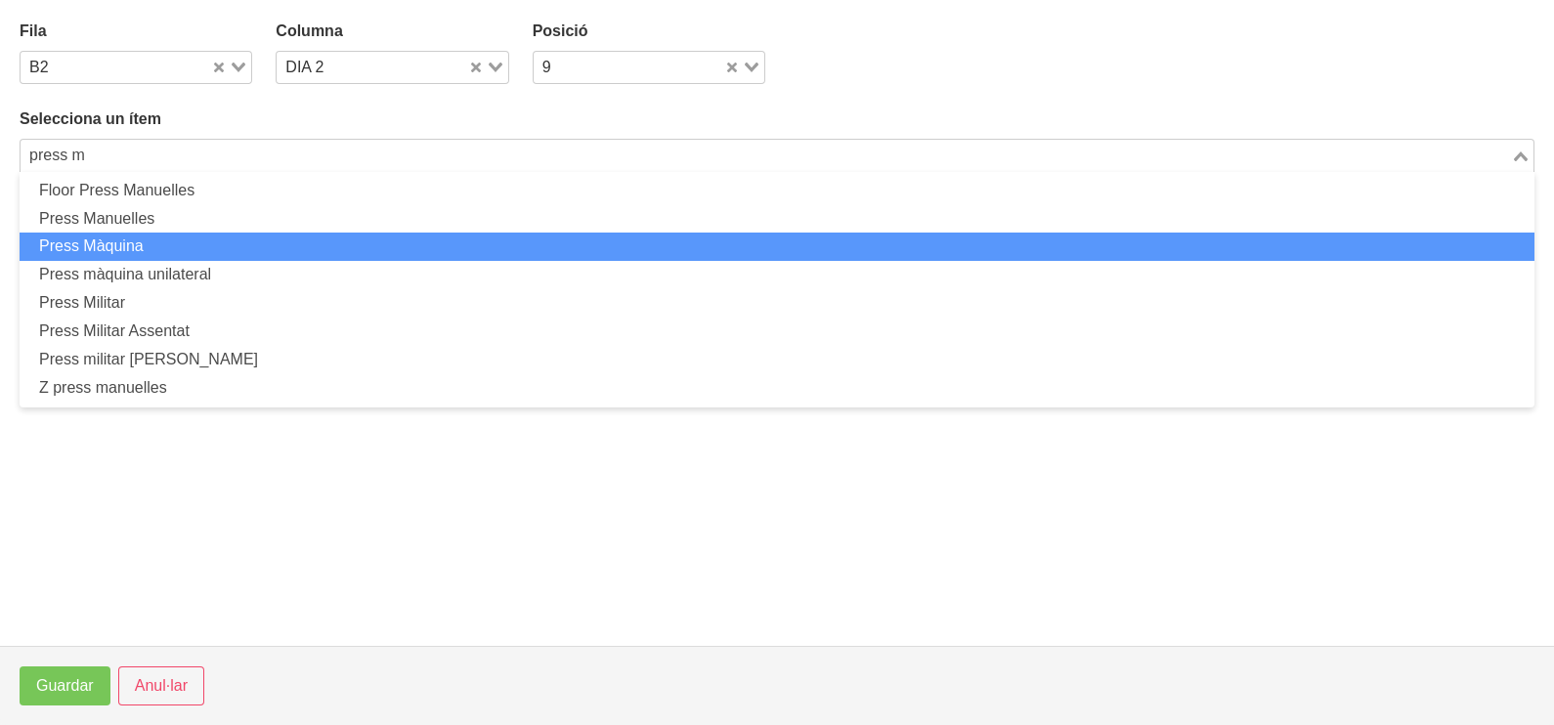
click at [239, 241] on li "Press Màquina" at bounding box center [777, 247] width 1515 height 28
type input "press m"
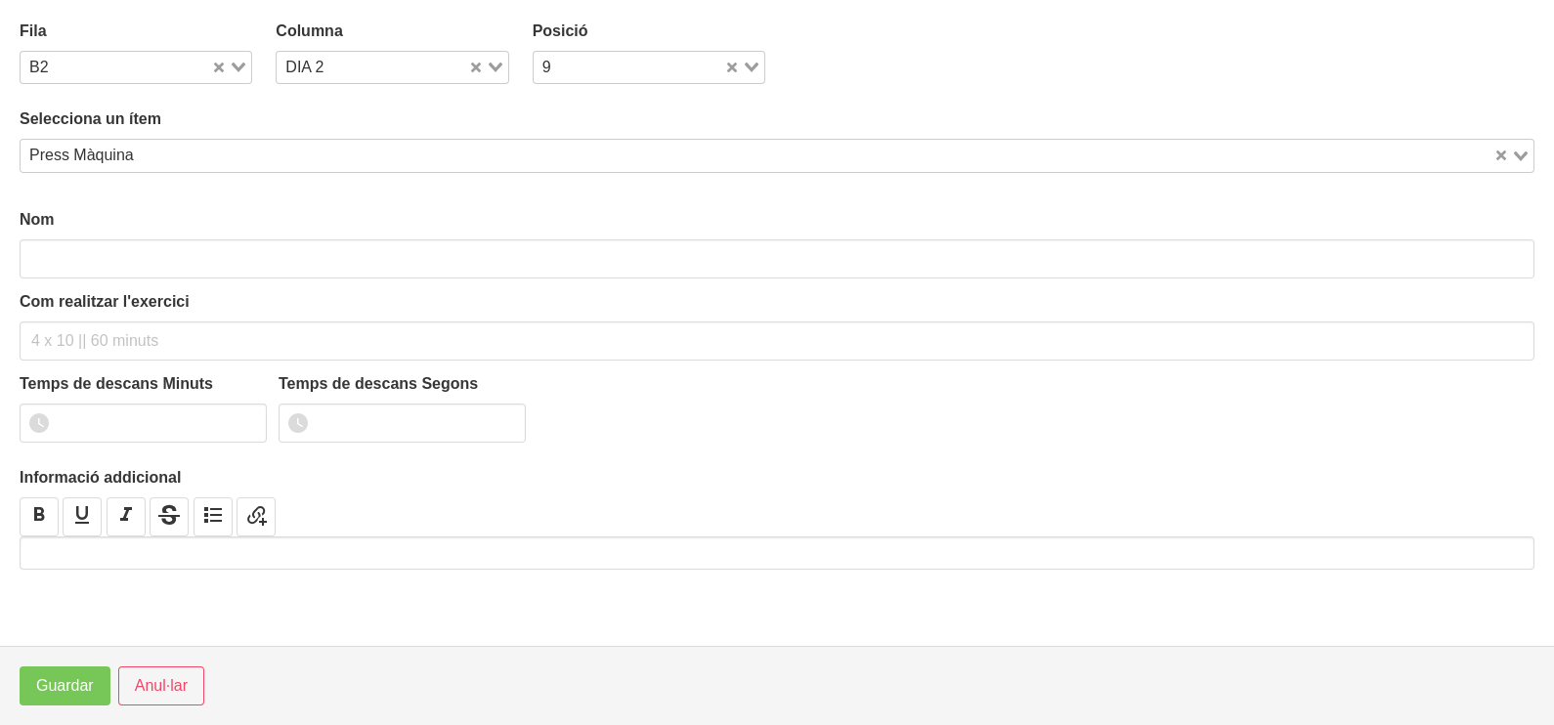
type input "Press Màquina"
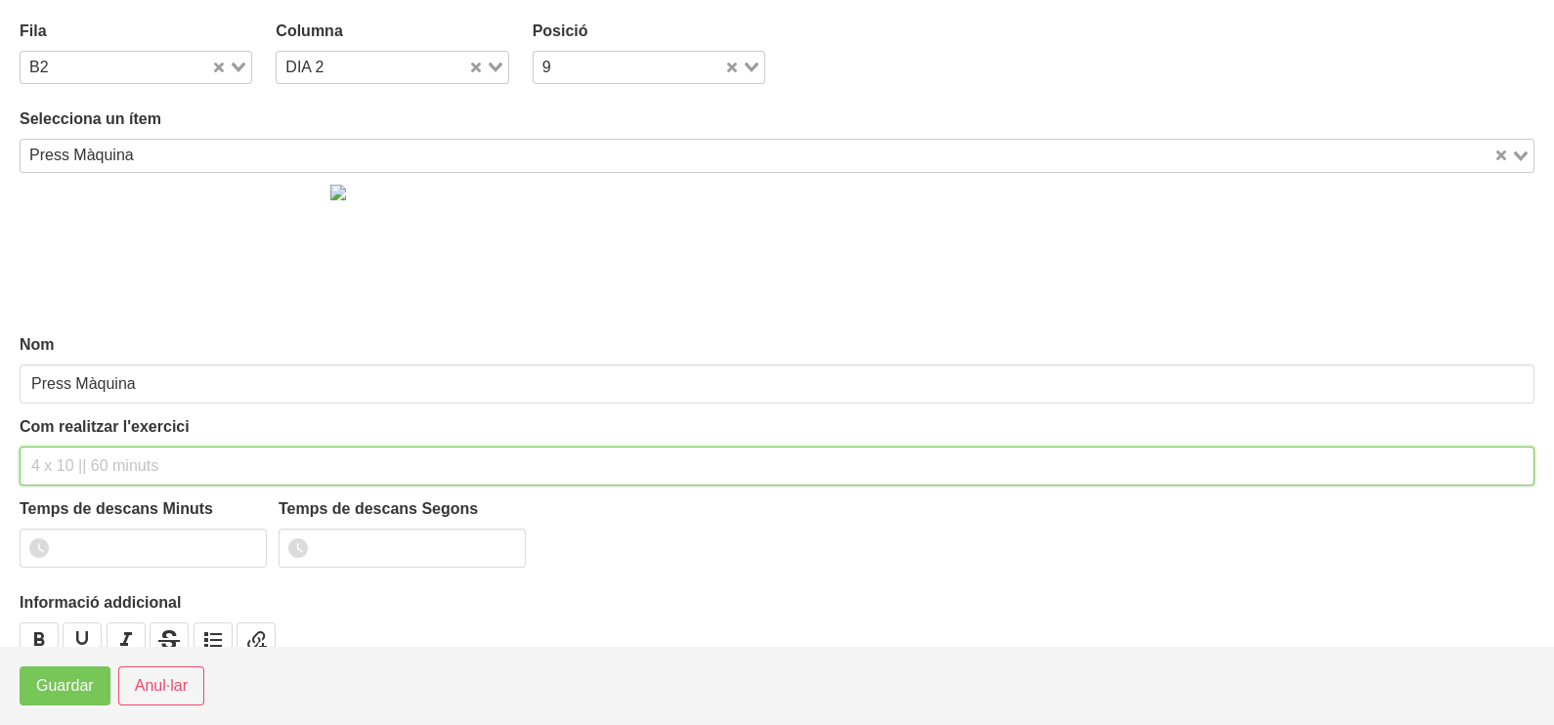
click at [59, 458] on input "text" at bounding box center [777, 466] width 1515 height 39
type input "3 x 6-8 a 3010 60""
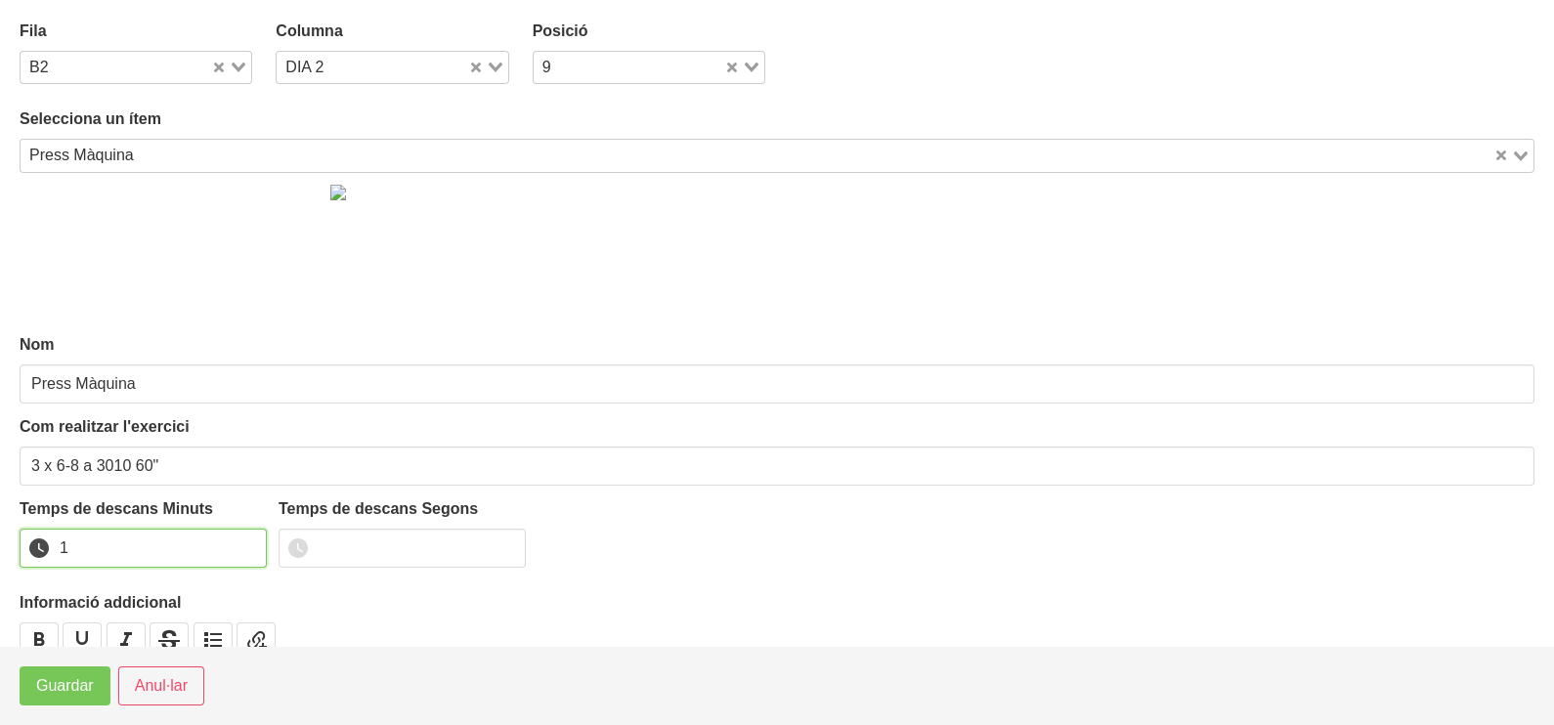
drag, startPoint x: 244, startPoint y: 541, endPoint x: 176, endPoint y: 575, distance: 76.1
type input "1"
click at [220, 555] on input "1" at bounding box center [143, 548] width 247 height 39
click at [39, 694] on span "Guardar" at bounding box center [65, 685] width 58 height 23
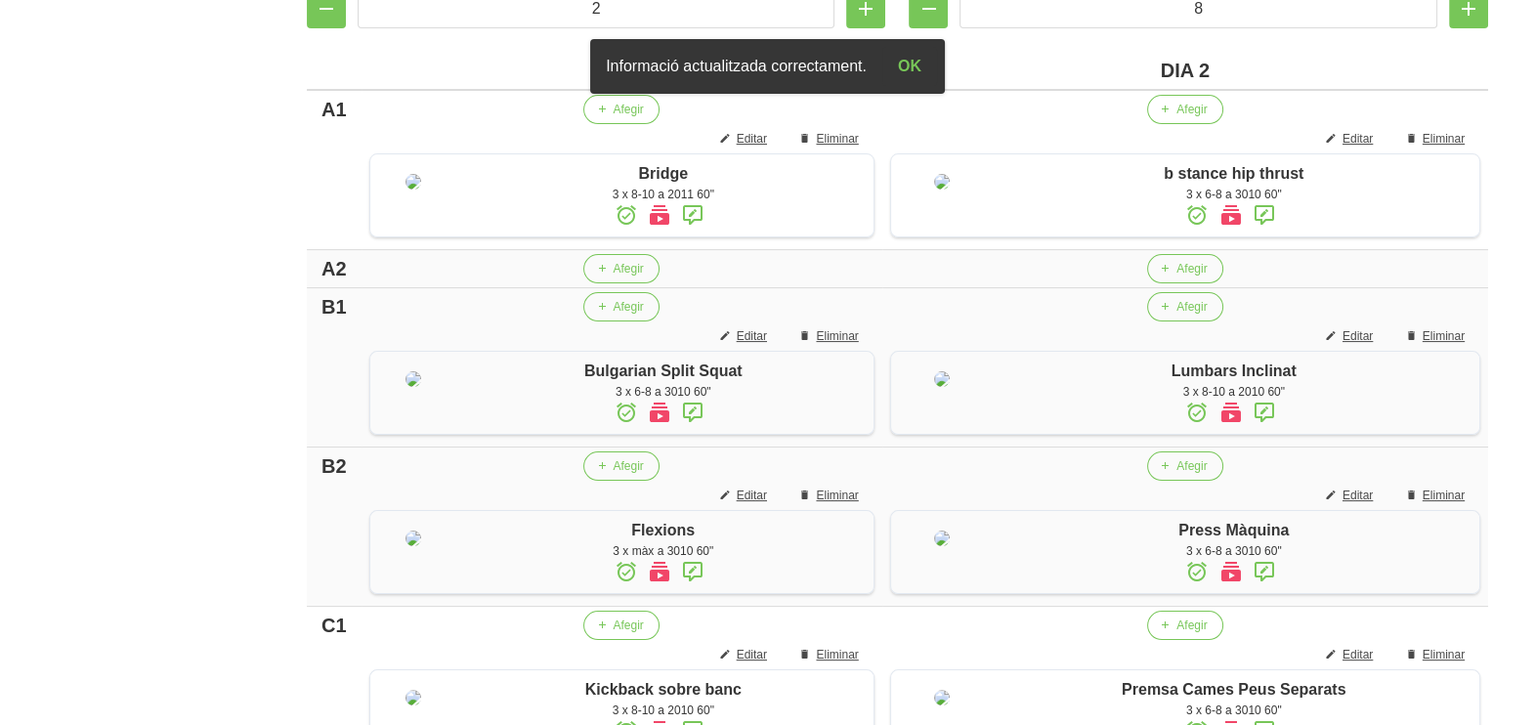
scroll to position [419, 0]
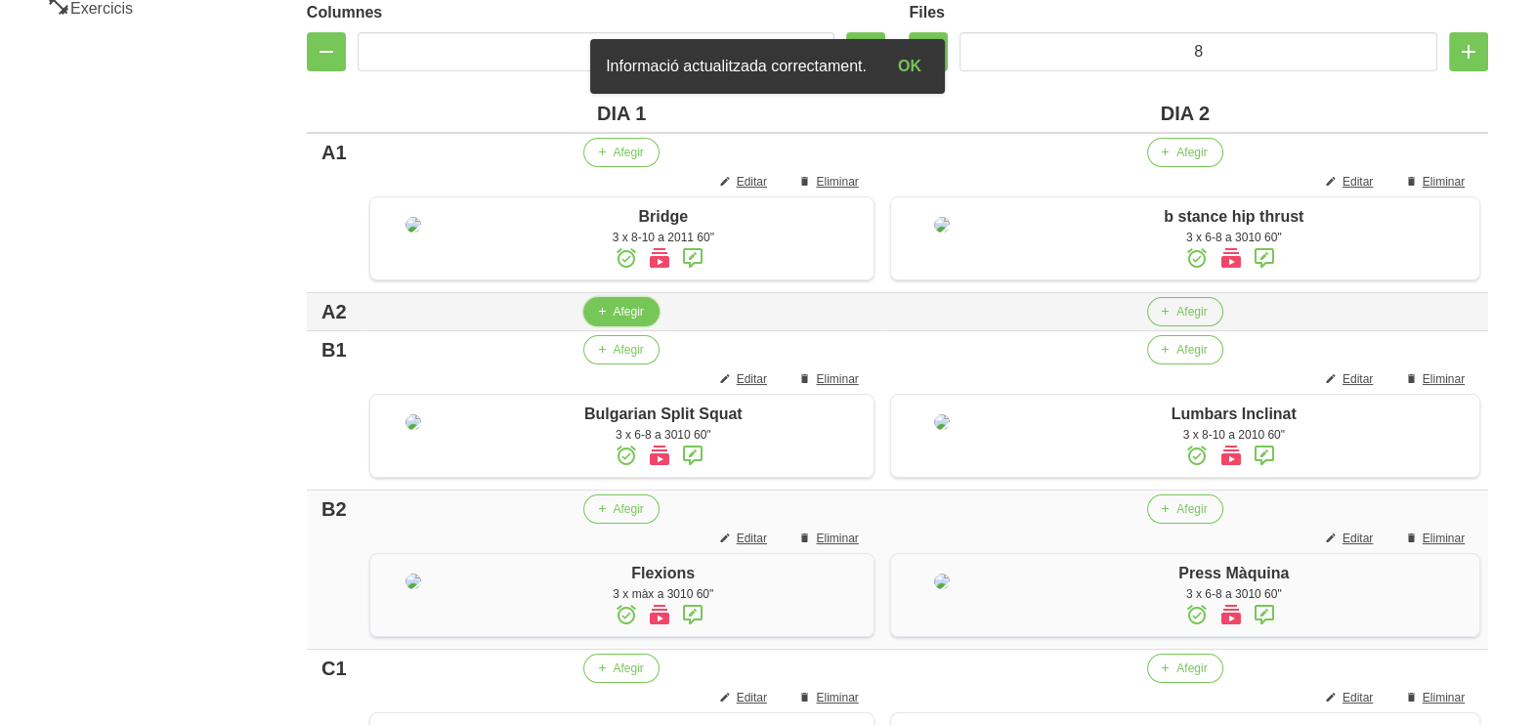
click at [607, 326] on button "Afegir" at bounding box center [620, 311] width 75 height 29
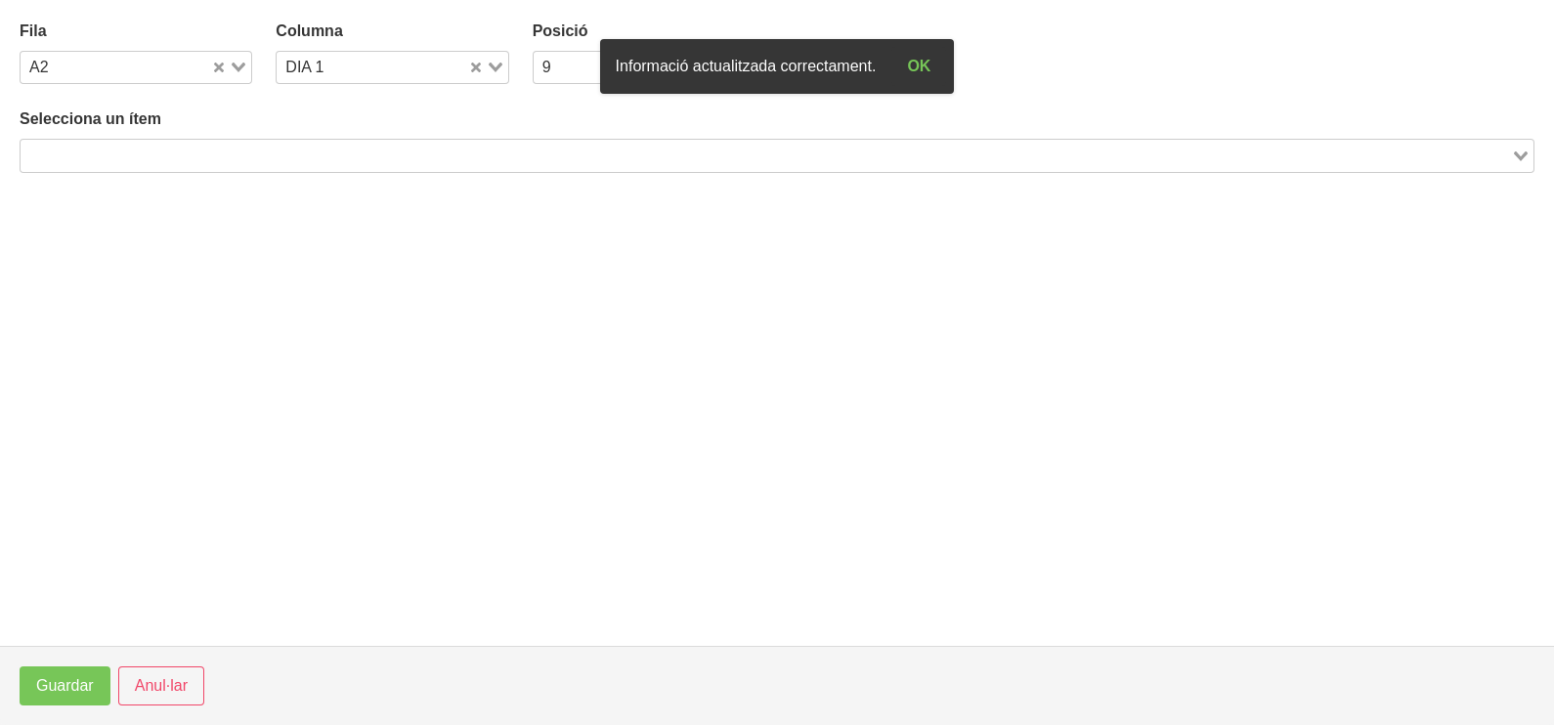
click at [294, 154] on input "Search for option" at bounding box center [765, 155] width 1487 height 23
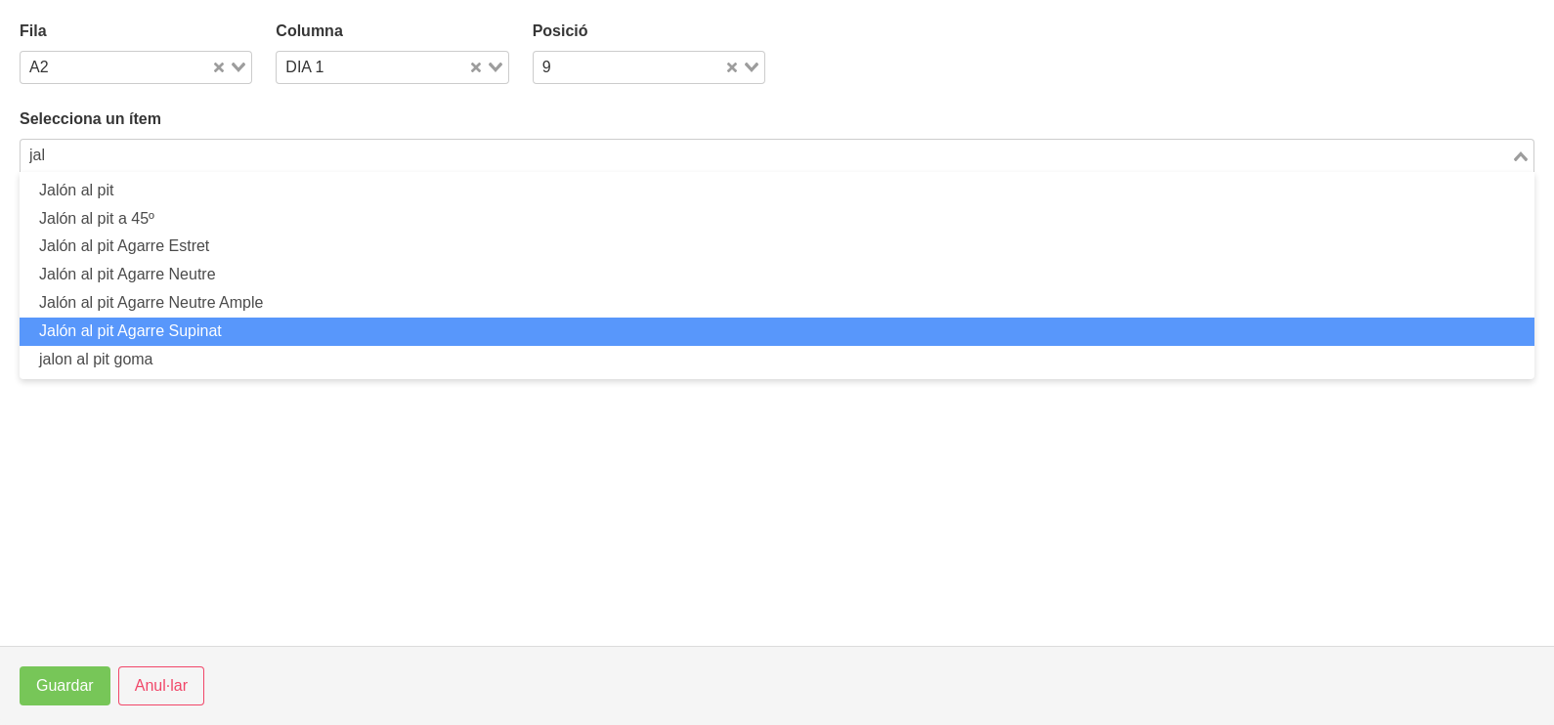
click at [186, 327] on li "Jalón al pit Agarre Supinat" at bounding box center [777, 332] width 1515 height 28
type input "jal"
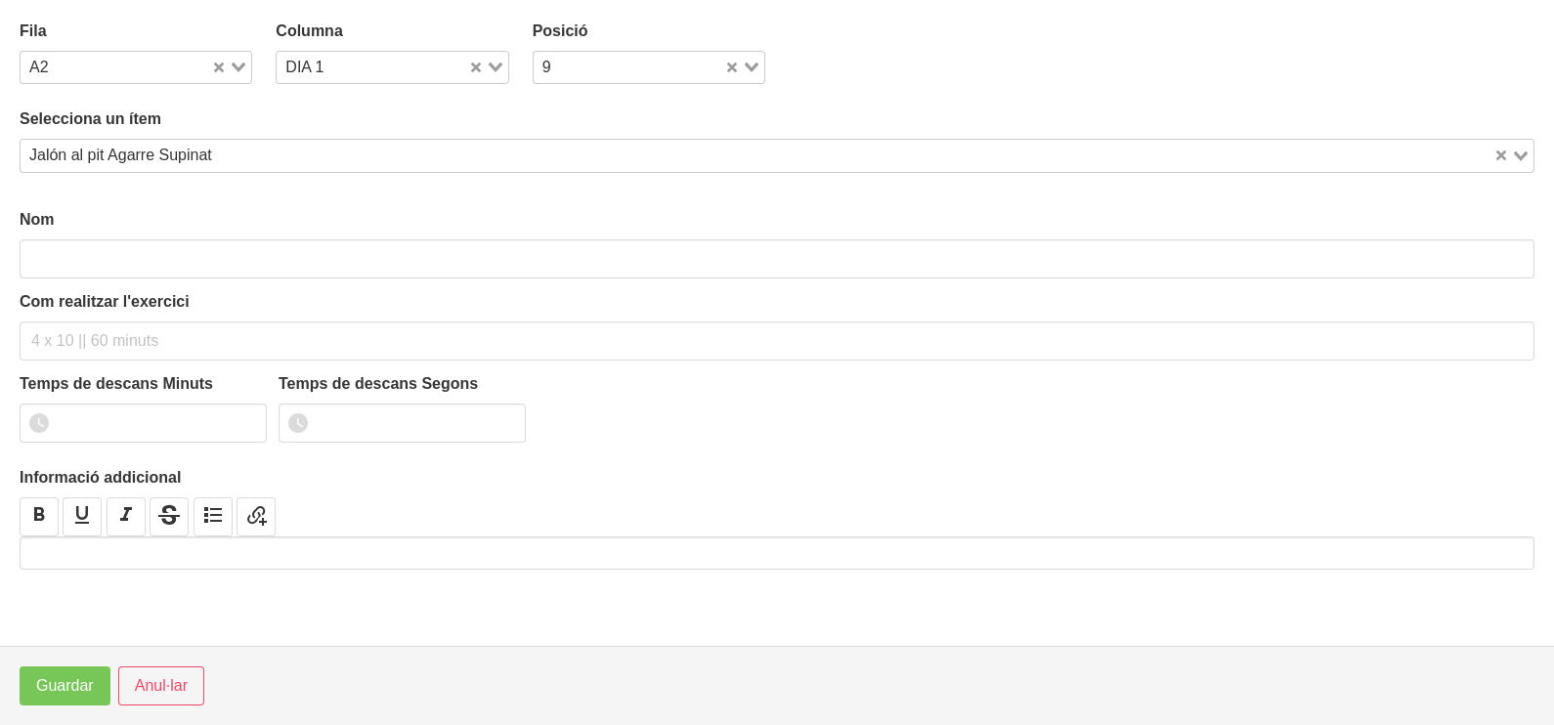
type input "Jalón al pit Agarre Supinat"
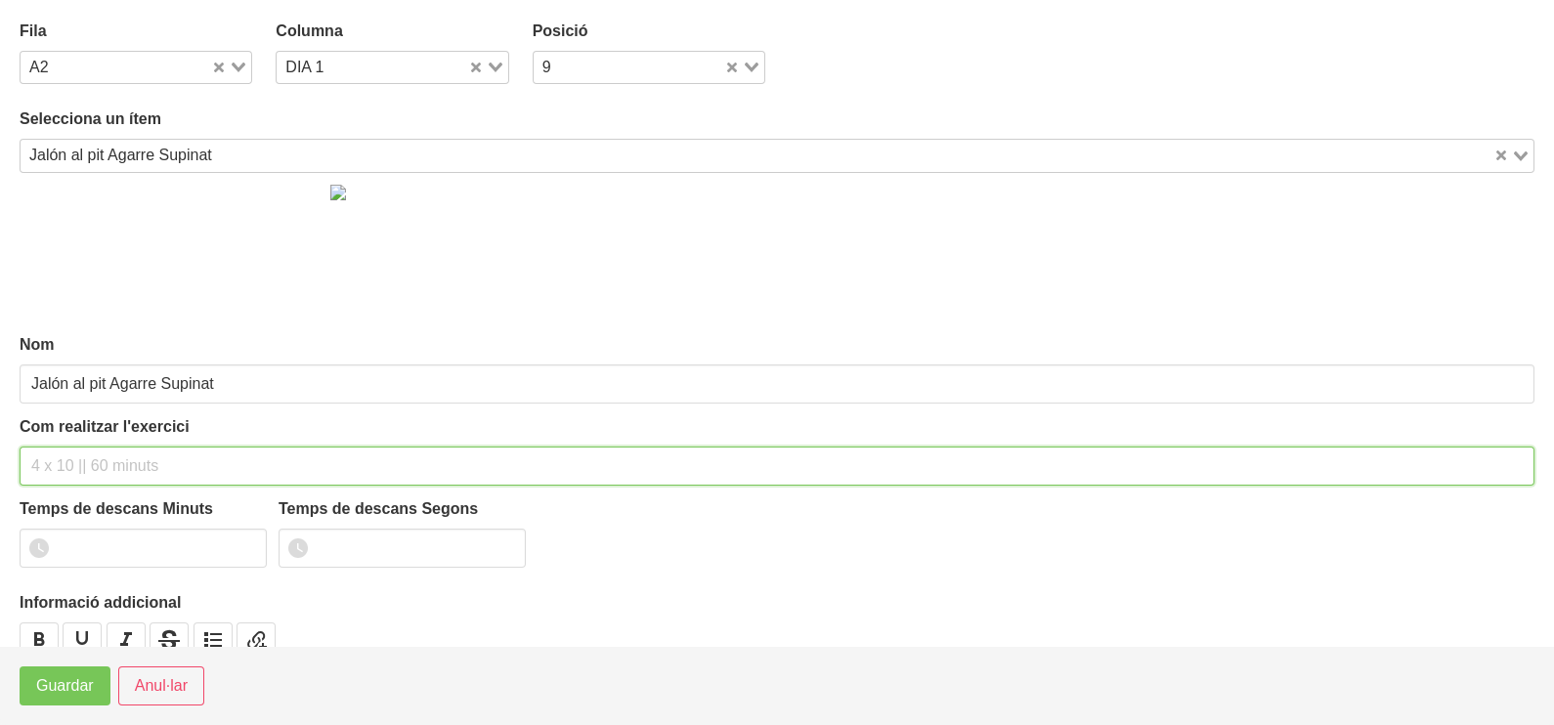
drag, startPoint x: 78, startPoint y: 454, endPoint x: 74, endPoint y: 445, distance: 10.5
click at [74, 447] on input "text" at bounding box center [777, 466] width 1515 height 39
type input "3 x 6-8 a 3010 60""
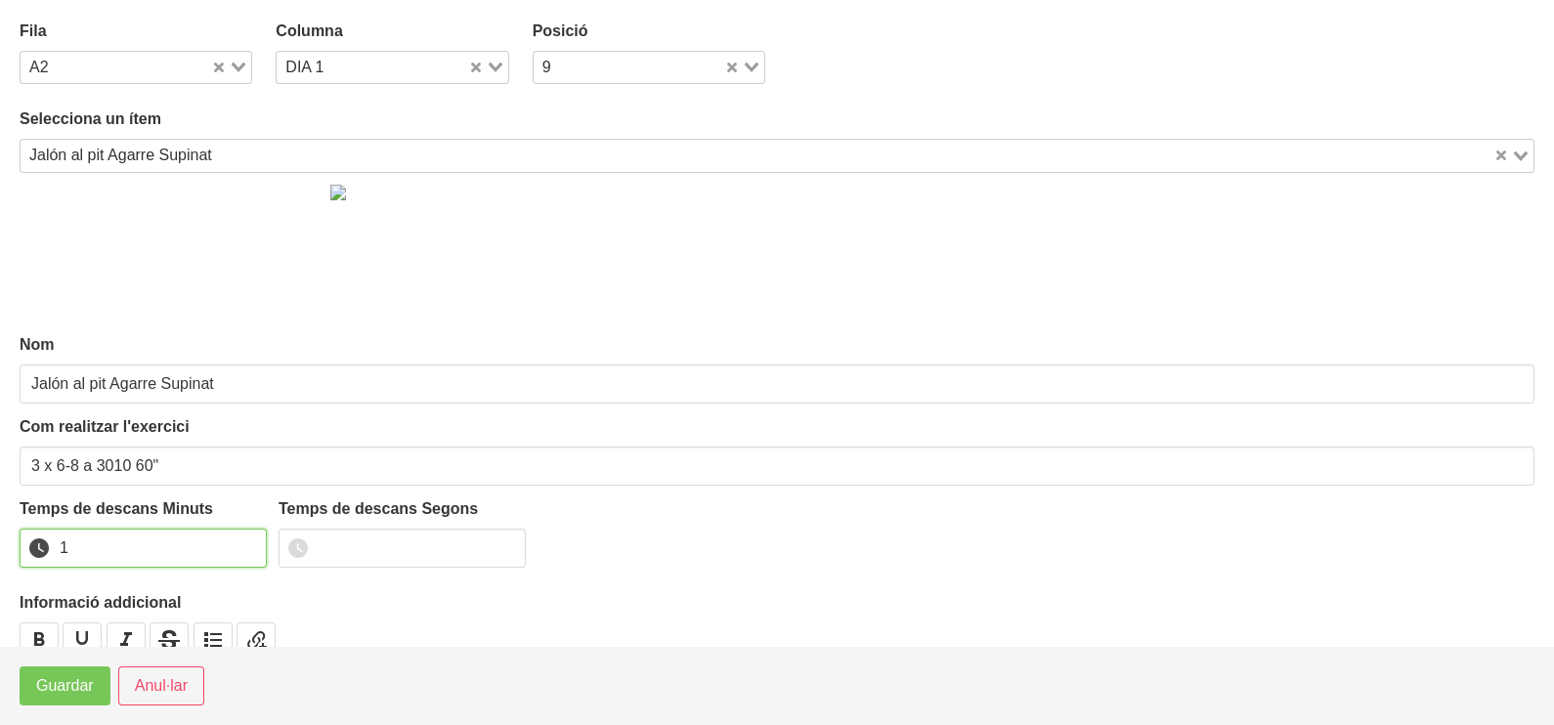
drag, startPoint x: 248, startPoint y: 539, endPoint x: 154, endPoint y: 608, distance: 116.1
type input "1"
click at [245, 543] on input "1" at bounding box center [143, 548] width 247 height 39
click at [89, 689] on span "Guardar" at bounding box center [65, 685] width 58 height 23
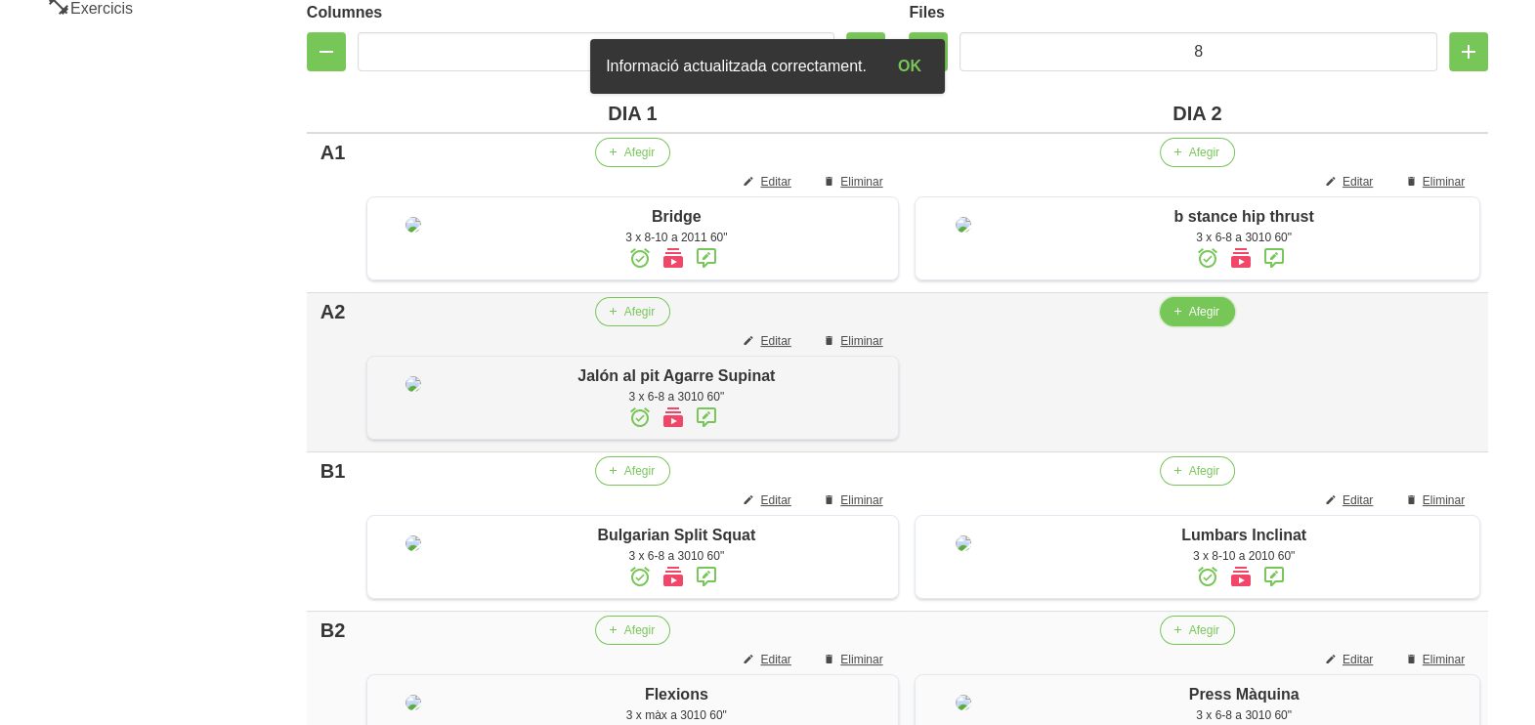
click at [1197, 321] on span "Afegir" at bounding box center [1204, 312] width 30 height 18
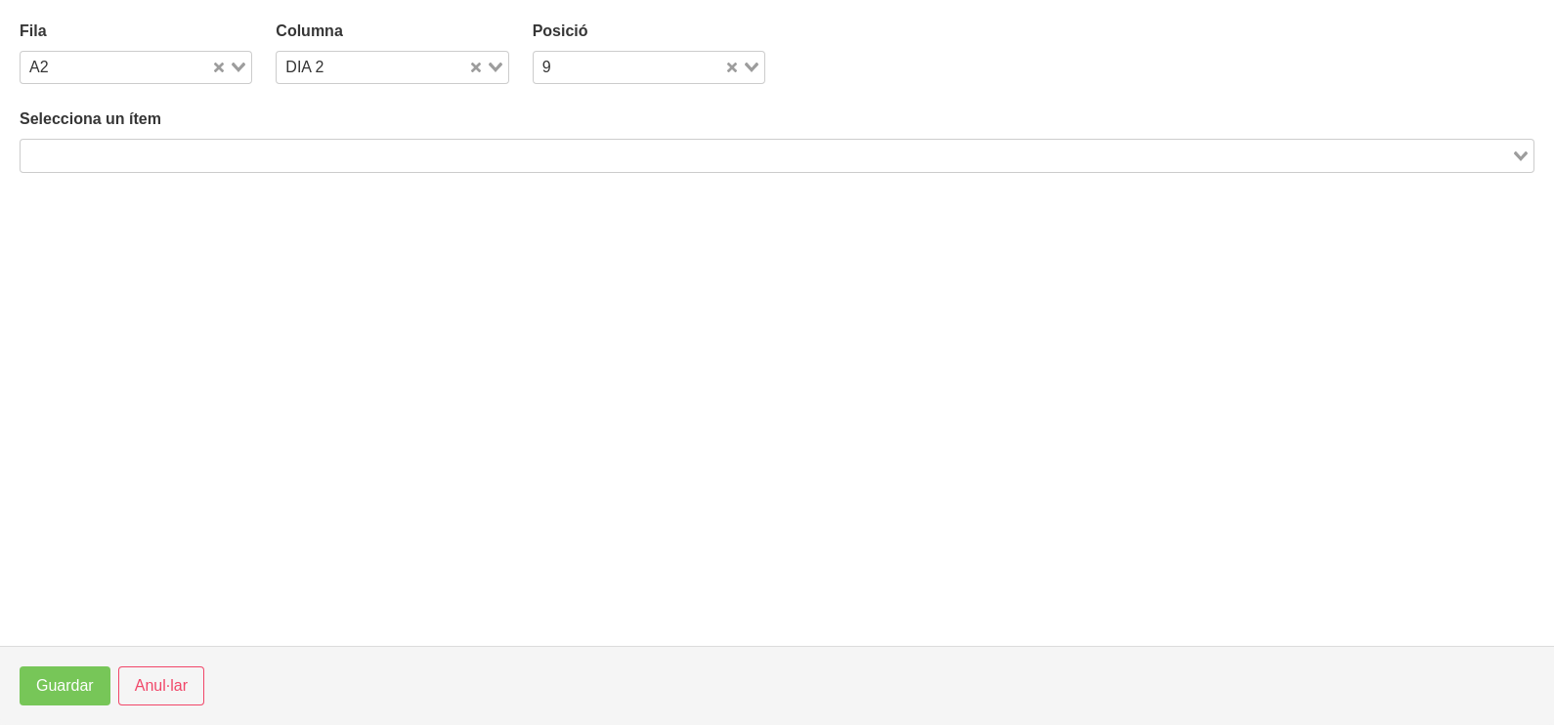
click at [200, 155] on input "Search for option" at bounding box center [765, 155] width 1487 height 23
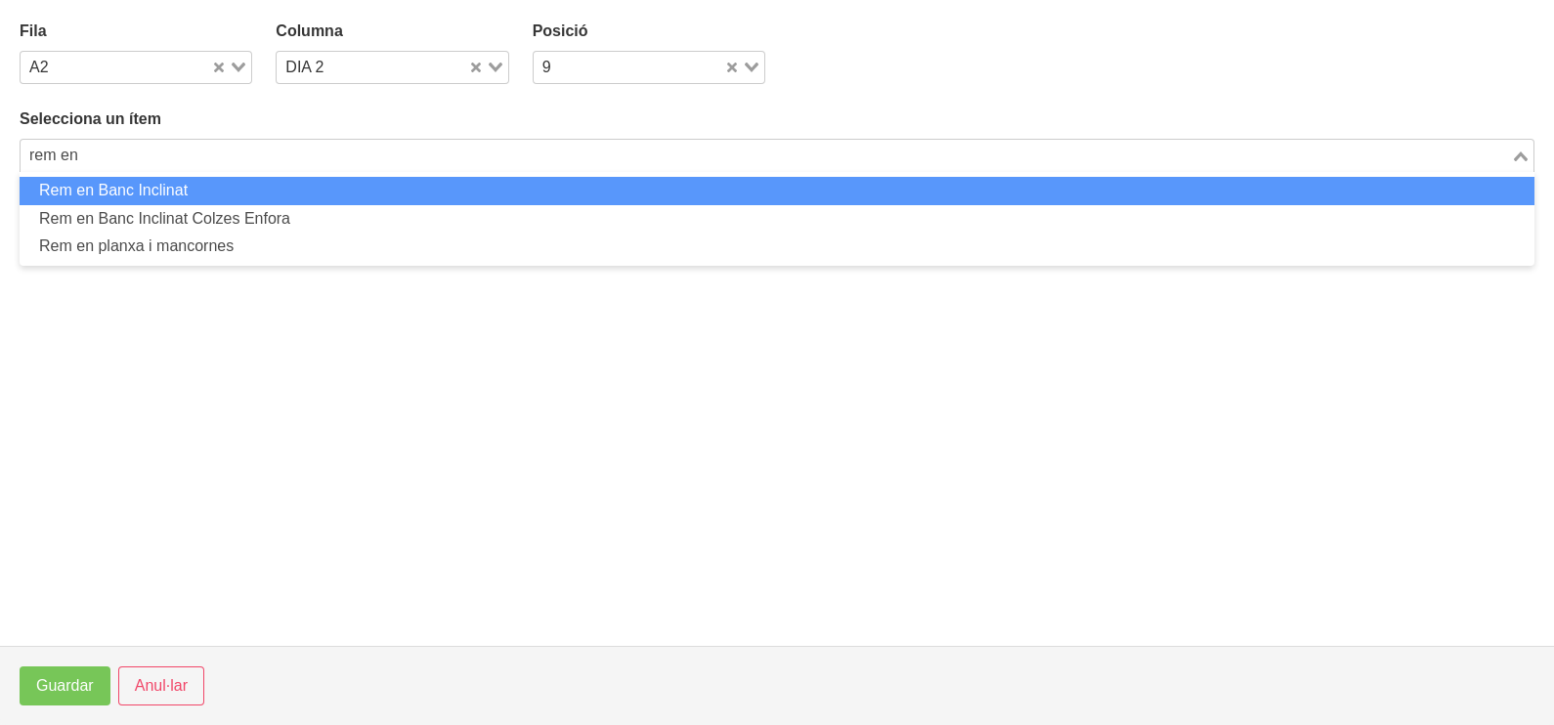
click at [199, 195] on li "Rem en Banc Inclinat" at bounding box center [777, 191] width 1515 height 28
type input "rem en"
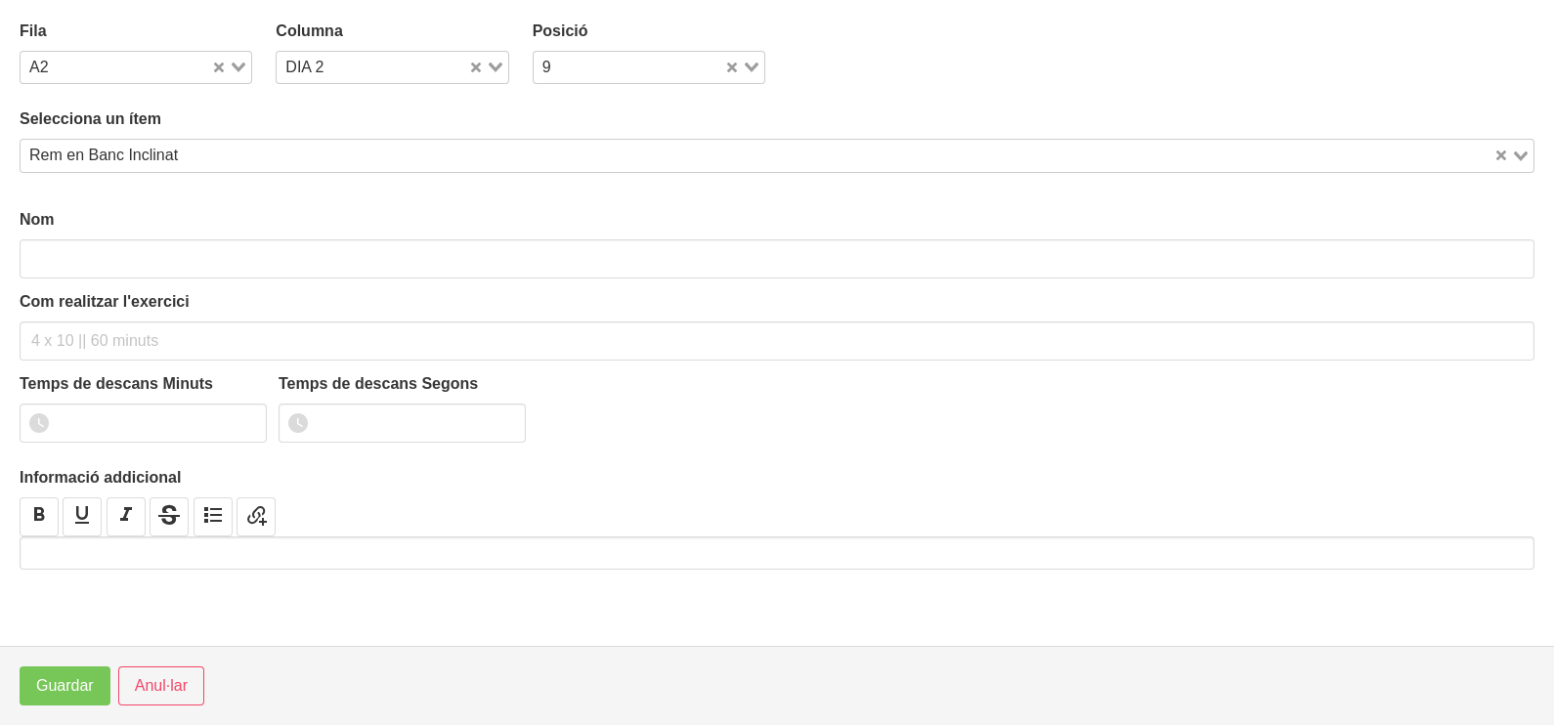
type input "Rem en Banc Inclinat"
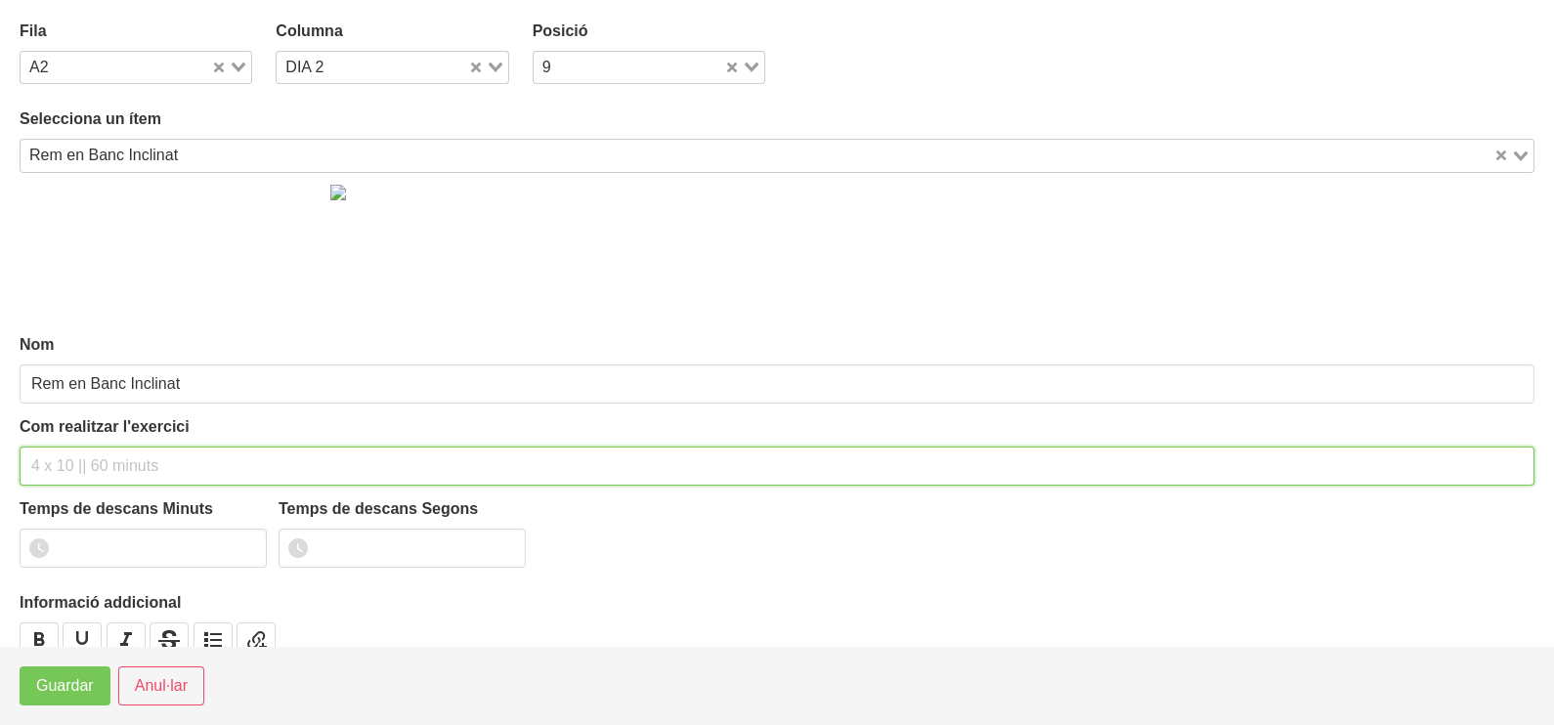
click at [109, 464] on input "text" at bounding box center [777, 466] width 1515 height 39
type input "3 x 6-8 a 3011 60""
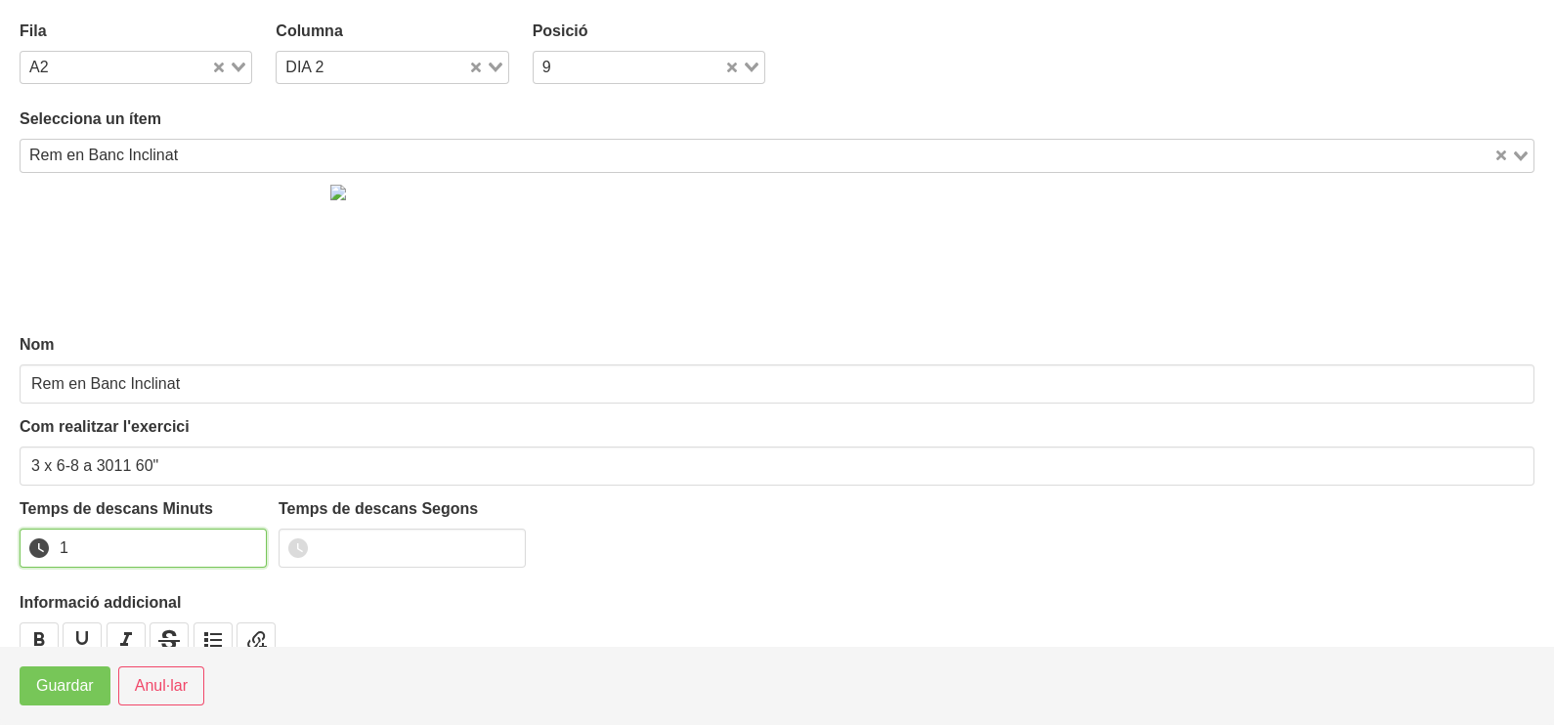
drag, startPoint x: 248, startPoint y: 538, endPoint x: 142, endPoint y: 611, distance: 129.3
type input "1"
click at [242, 542] on input "1" at bounding box center [143, 548] width 247 height 39
click at [83, 673] on button "Guardar" at bounding box center [65, 686] width 91 height 39
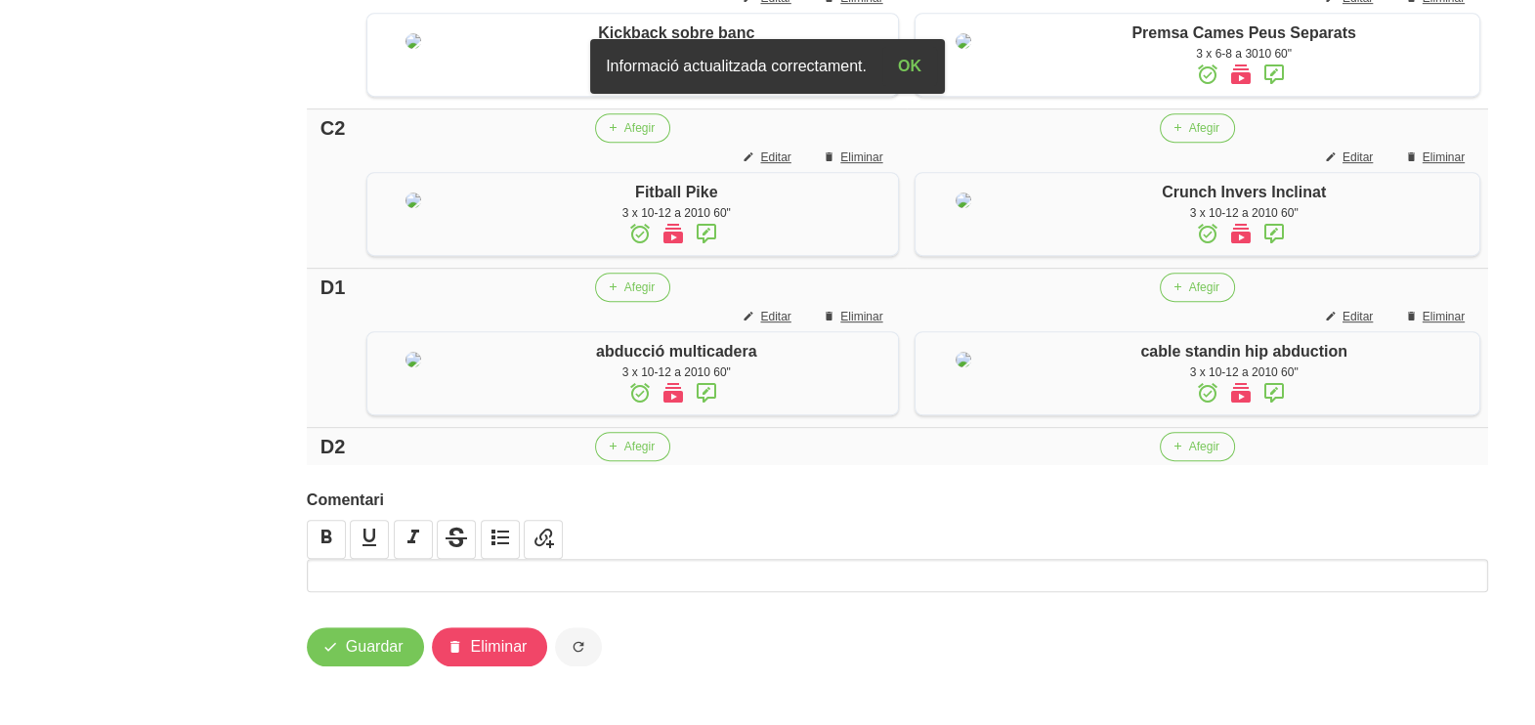
scroll to position [1585, 0]
click at [614, 450] on button "Afegir" at bounding box center [632, 446] width 75 height 29
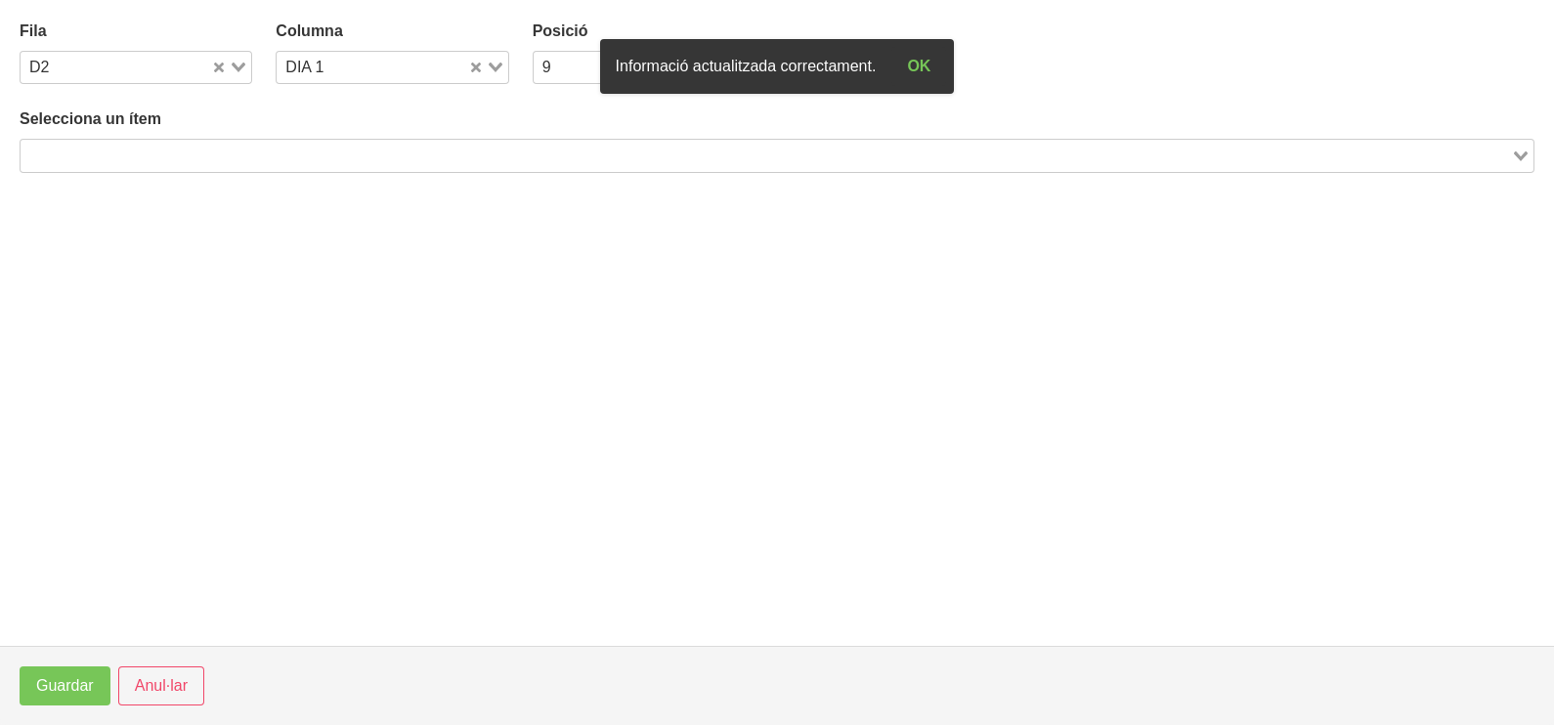
click at [352, 158] on input "Search for option" at bounding box center [765, 155] width 1487 height 23
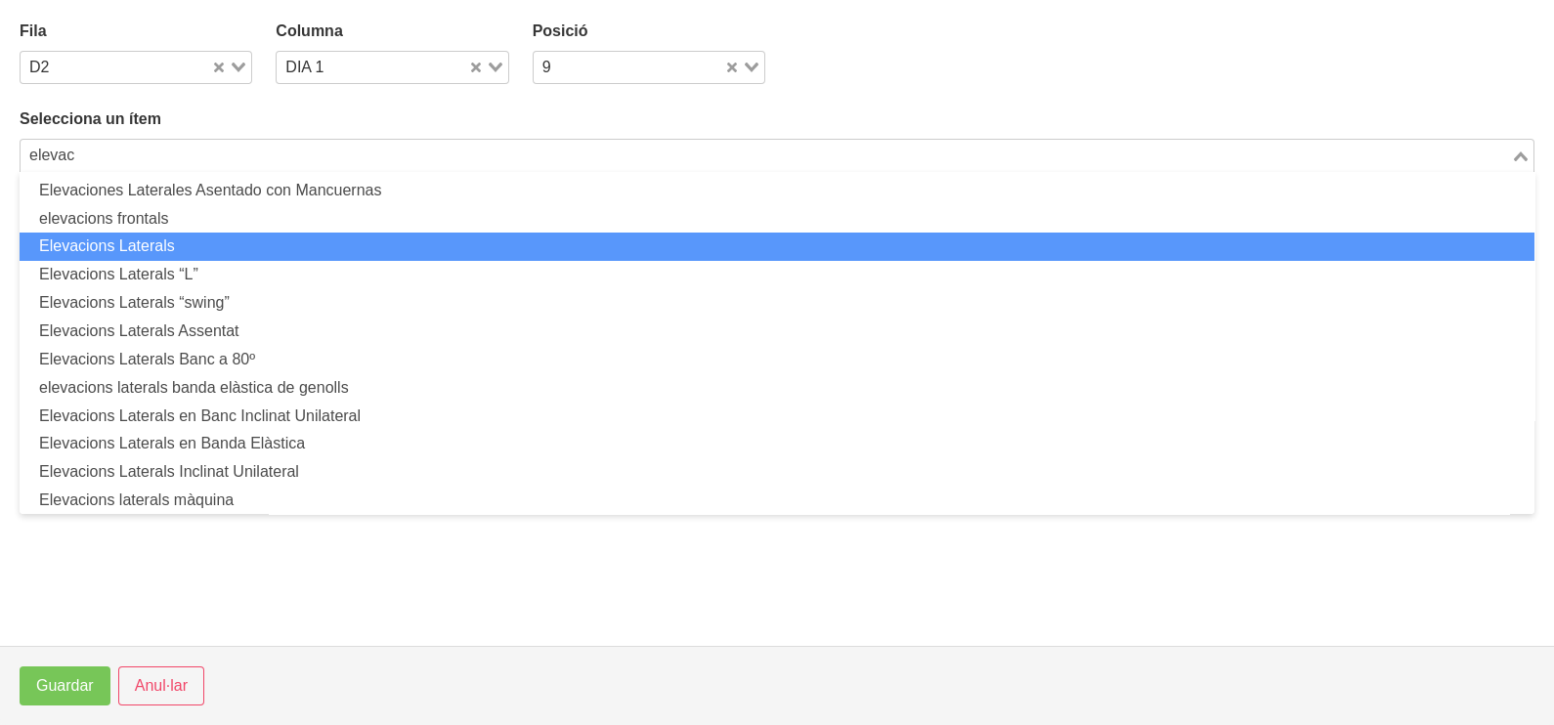
click at [221, 244] on li "Elevacions Laterals" at bounding box center [777, 247] width 1515 height 28
type input "elevac"
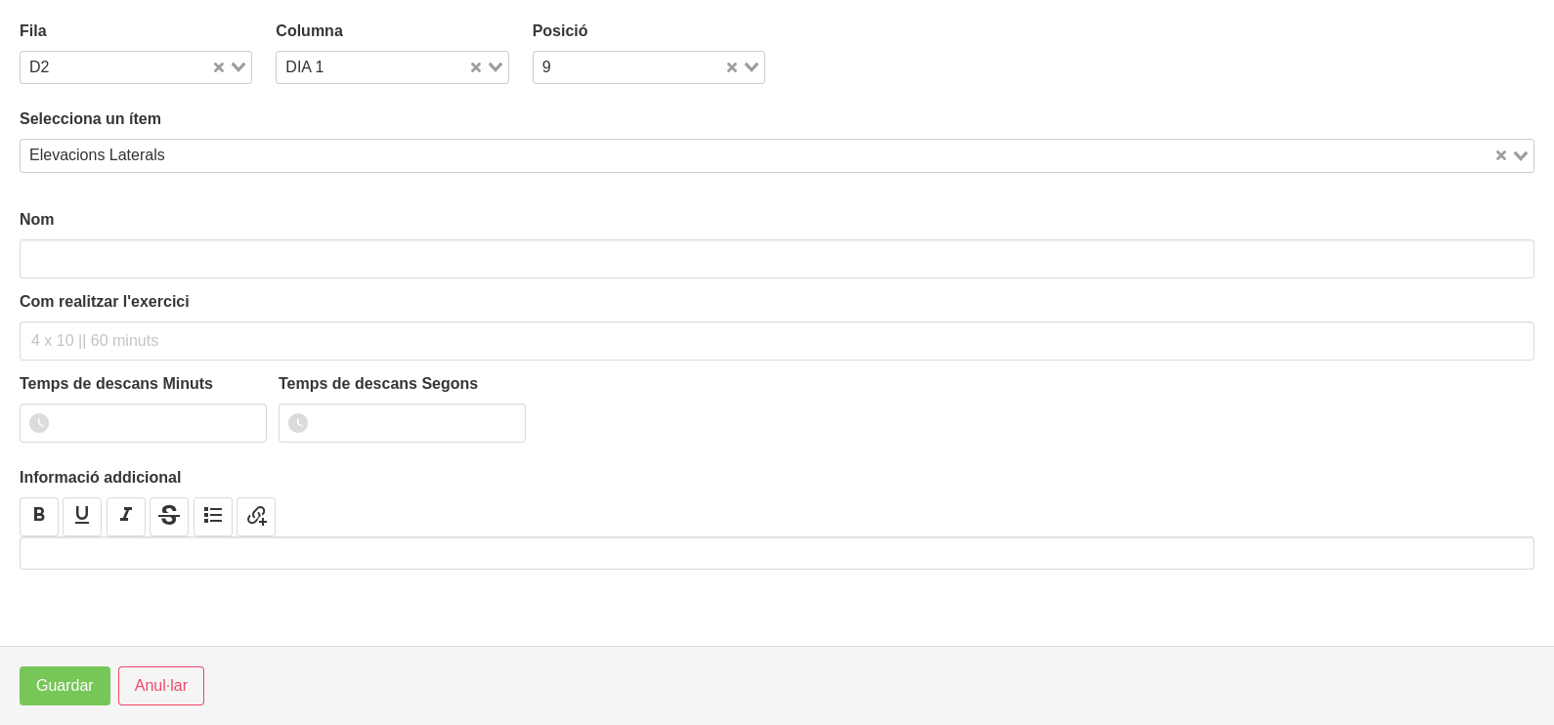
type input "Elevacions Laterals"
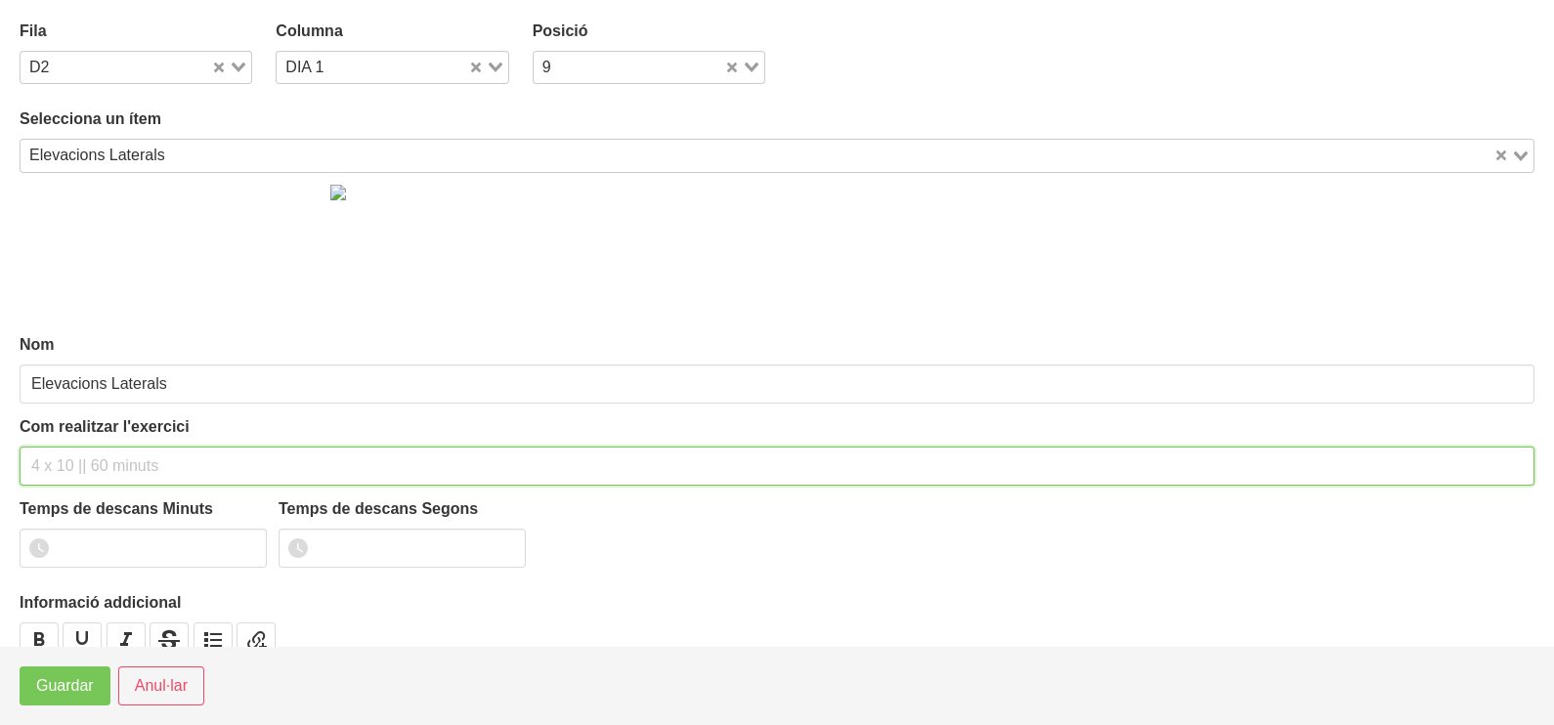
click at [84, 460] on input "text" at bounding box center [777, 466] width 1515 height 39
type input "3 x 8-10 a 2010 60""
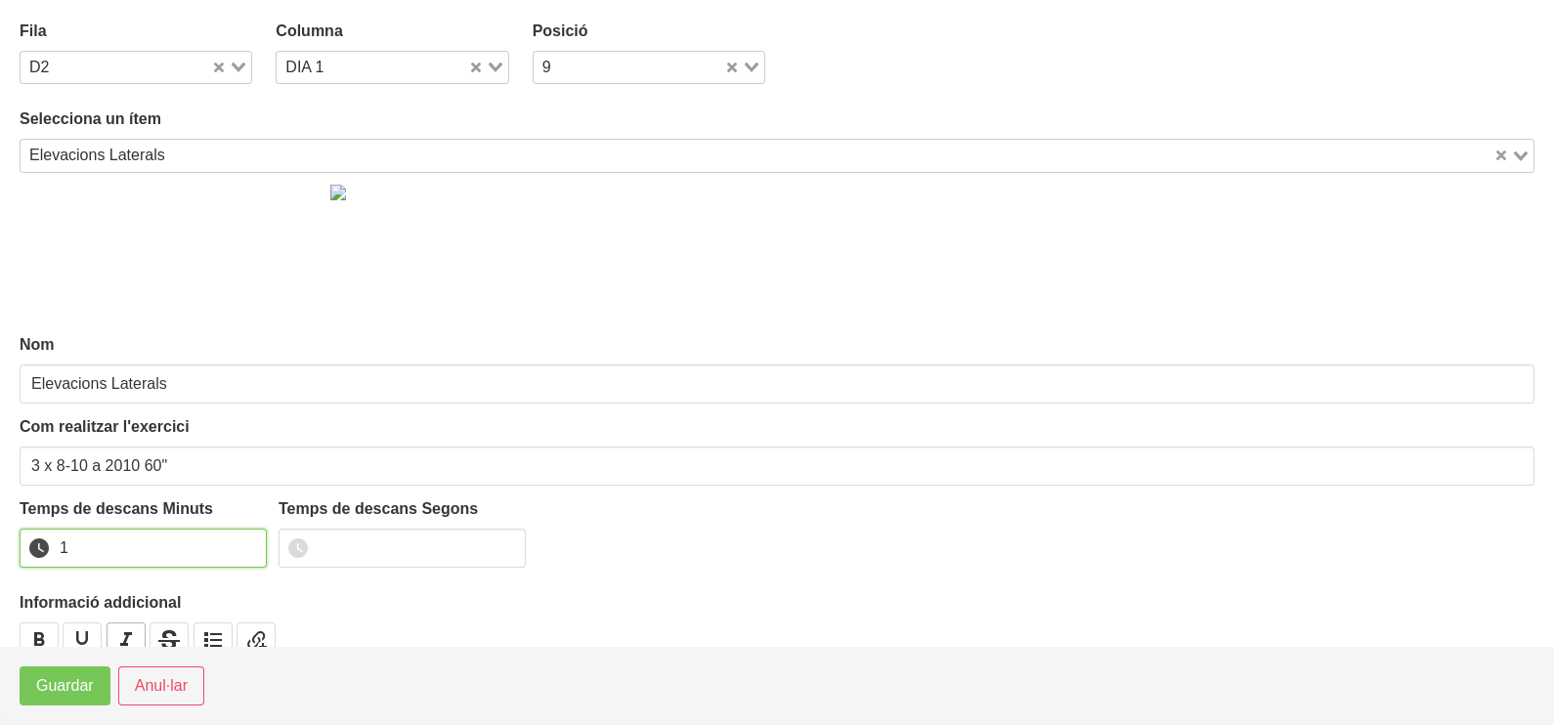
drag, startPoint x: 248, startPoint y: 542, endPoint x: 142, endPoint y: 629, distance: 137.5
type input "1"
click at [247, 545] on input "1" at bounding box center [143, 548] width 247 height 39
click at [78, 679] on span "Guardar" at bounding box center [65, 685] width 58 height 23
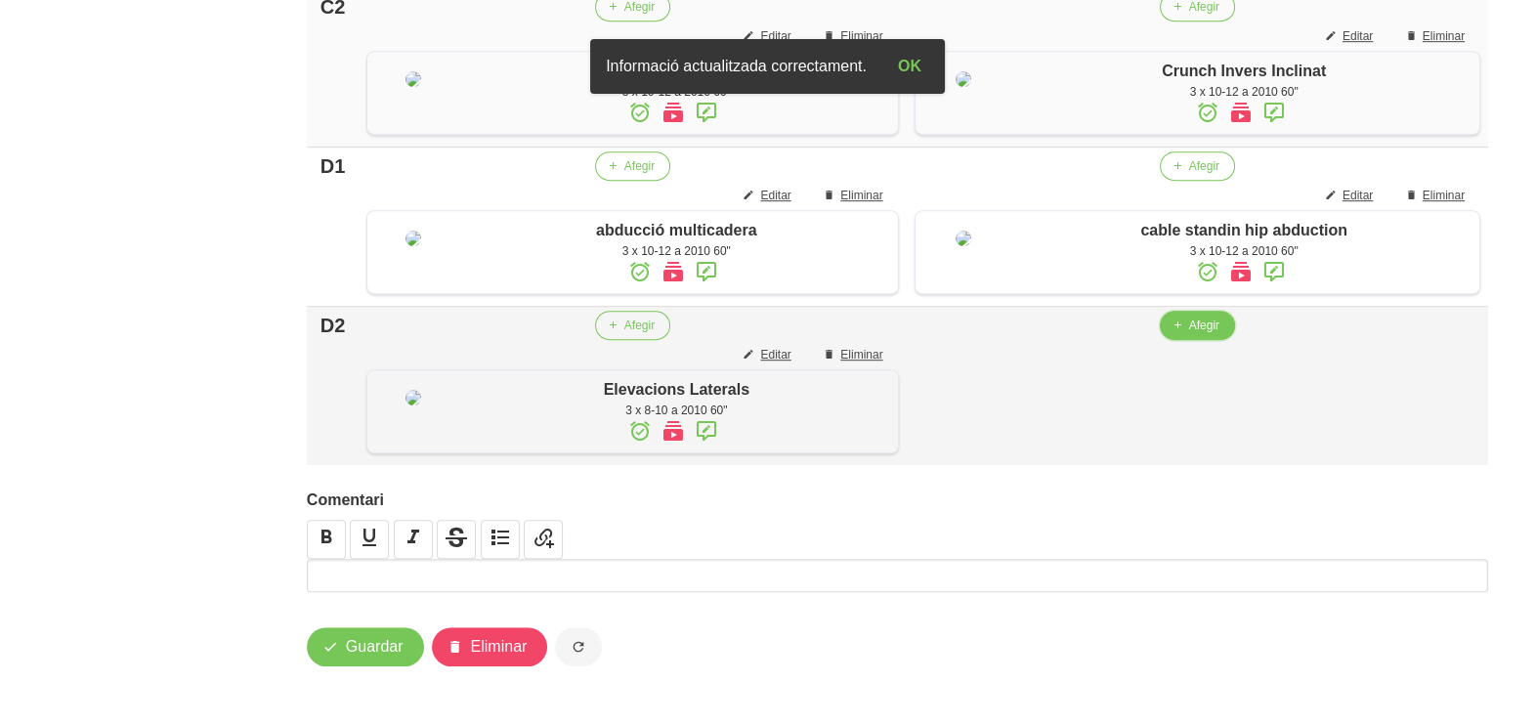
click at [1195, 334] on span "Afegir" at bounding box center [1204, 326] width 30 height 18
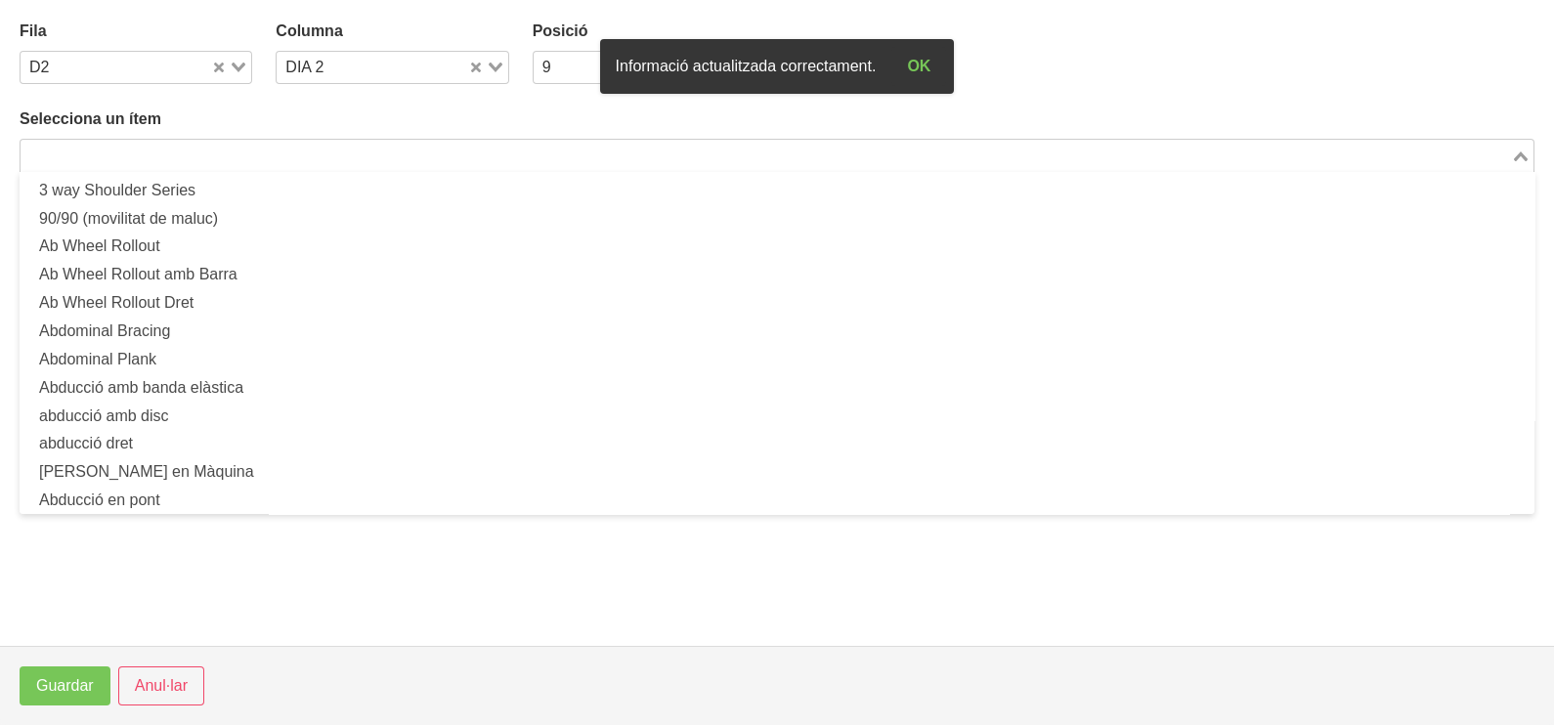
drag, startPoint x: 277, startPoint y: 156, endPoint x: 344, endPoint y: 85, distance: 98.2
click at [275, 156] on input "Search for option" at bounding box center [765, 155] width 1487 height 23
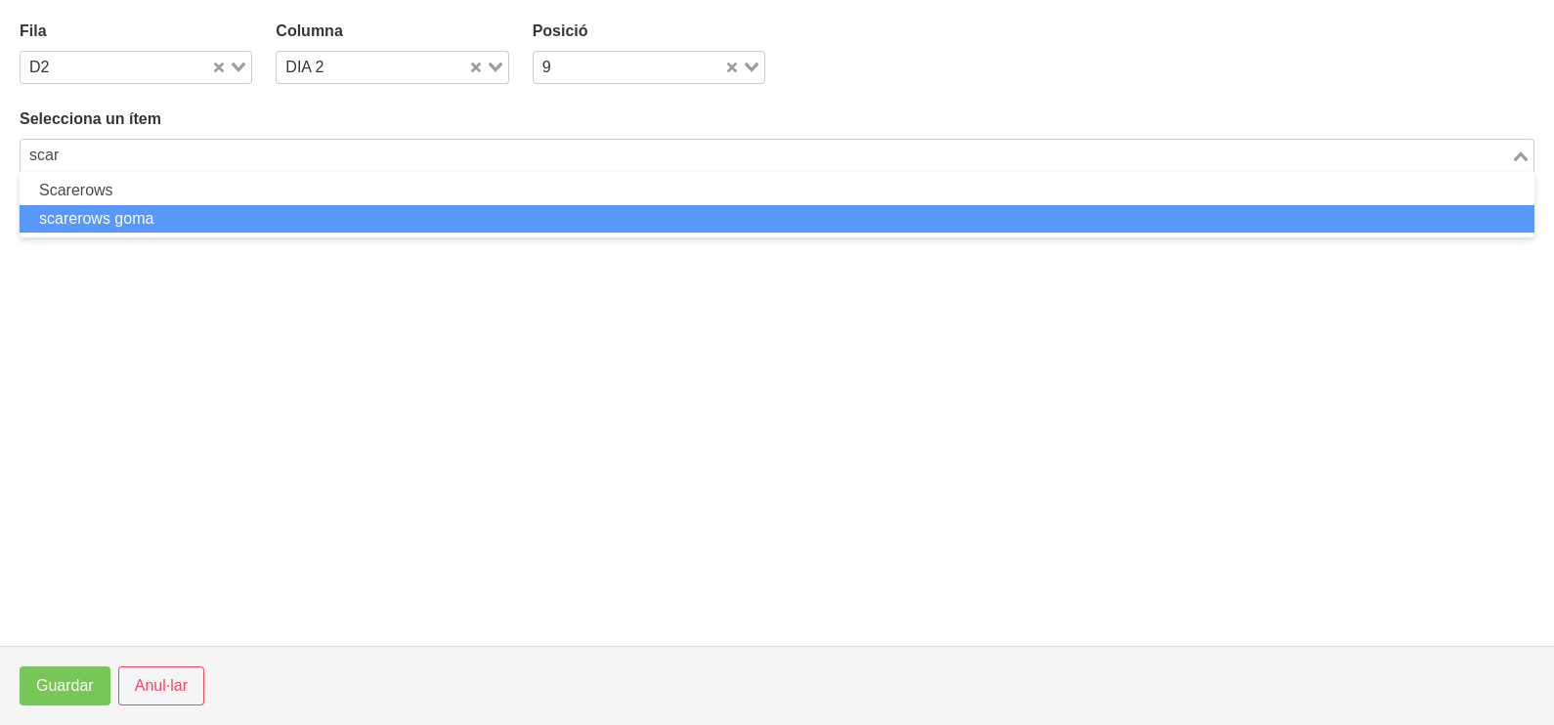
click at [153, 211] on li "scarerows goma" at bounding box center [777, 219] width 1515 height 28
type input "scar"
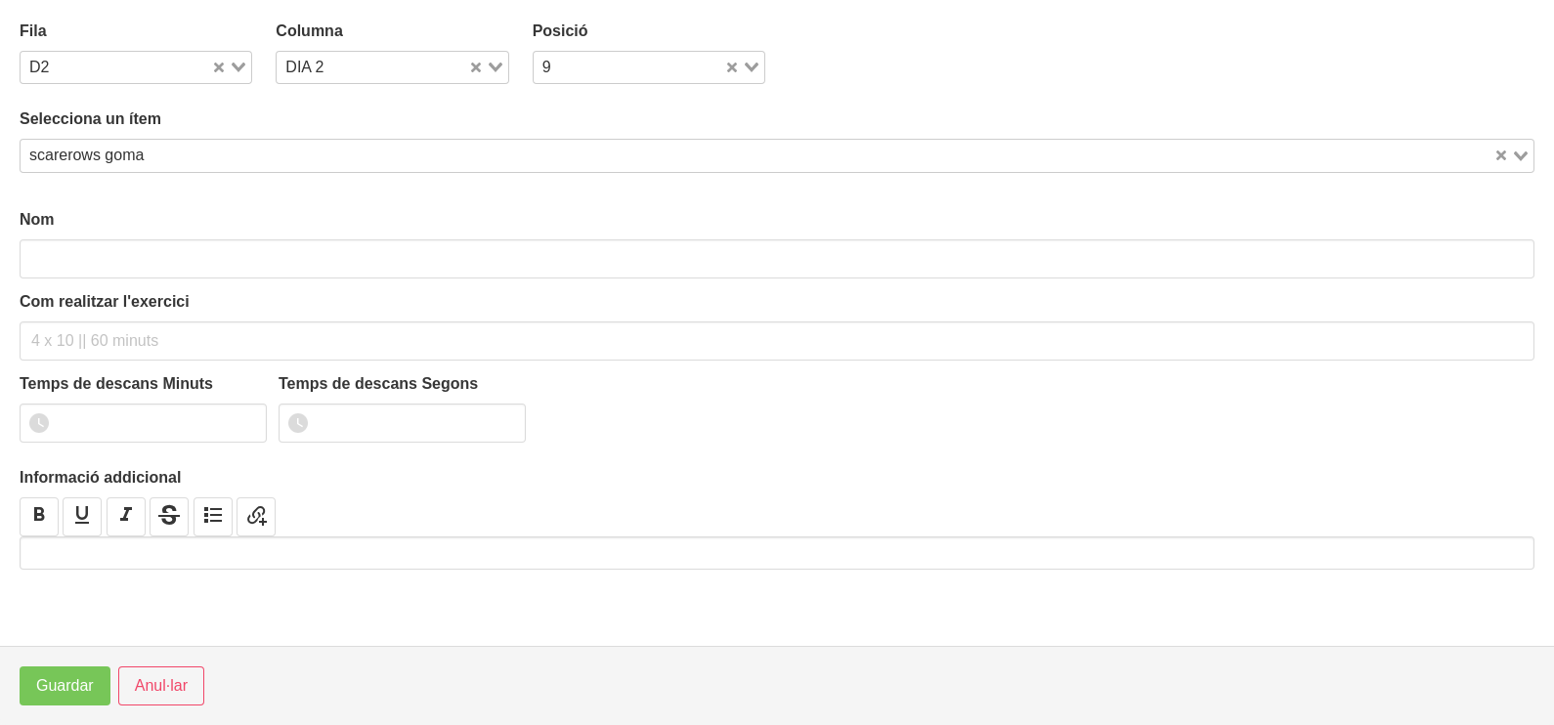
type input "scarerows goma"
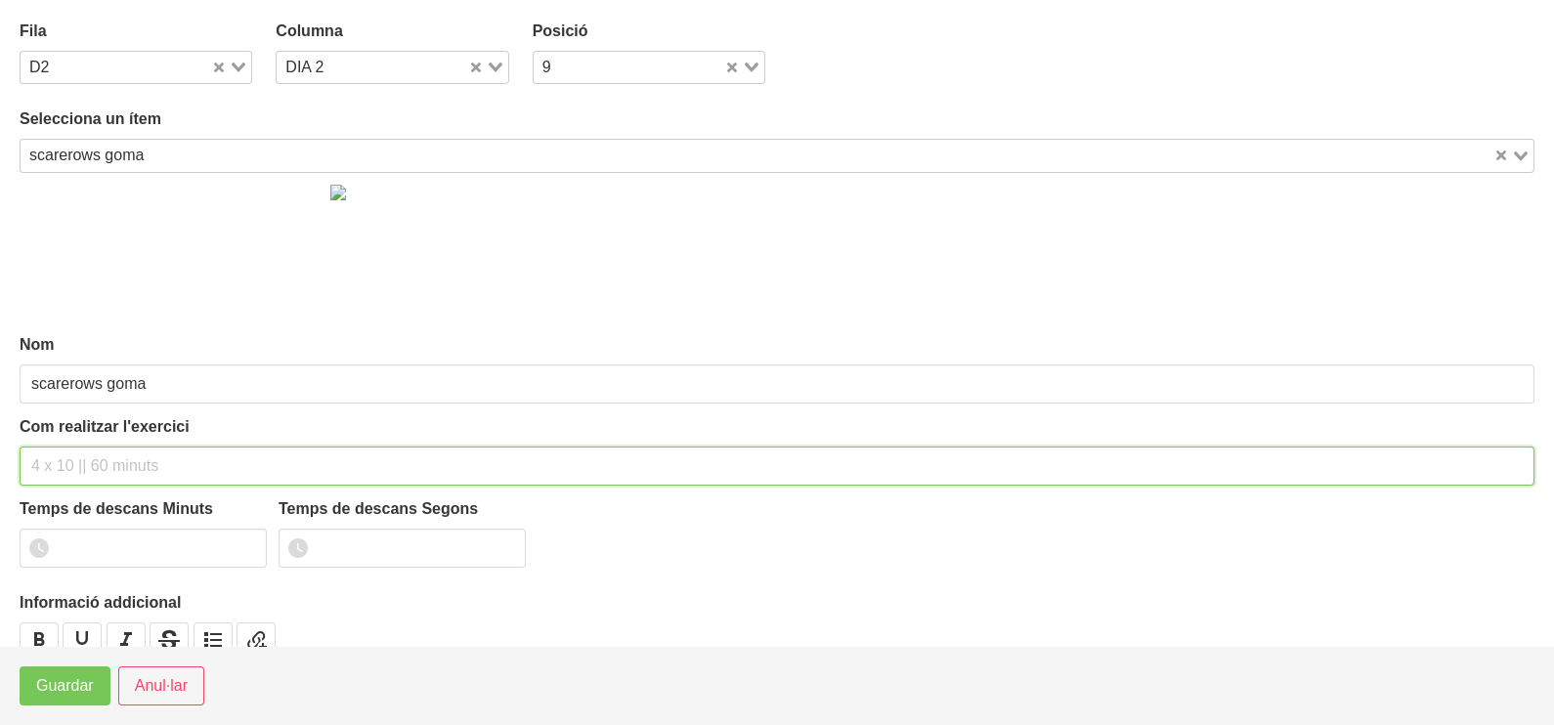
click at [84, 459] on input "text" at bounding box center [777, 466] width 1515 height 39
type input "3 x 10-12 a 2011 60""
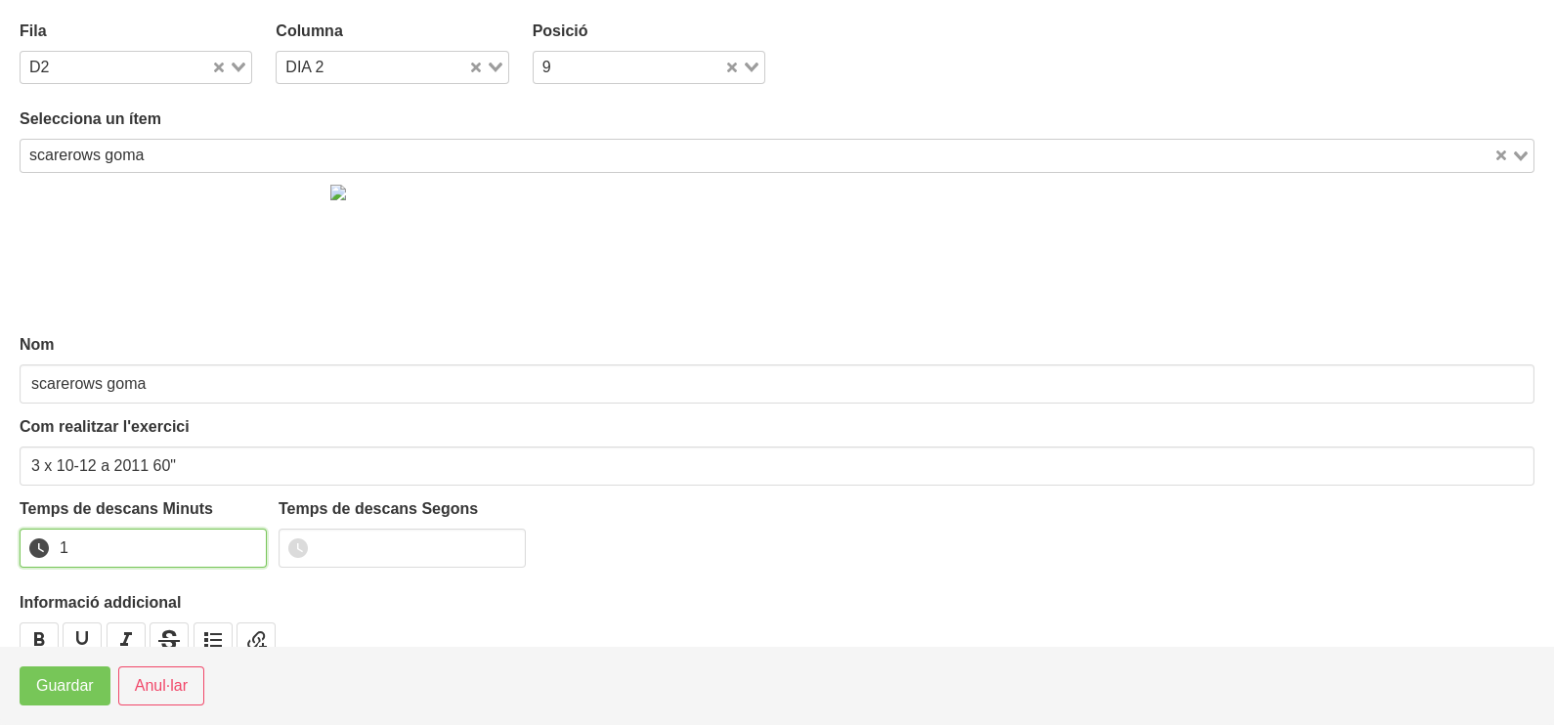
drag, startPoint x: 247, startPoint y: 541, endPoint x: 217, endPoint y: 572, distance: 42.8
type input "1"
click at [247, 542] on input "1" at bounding box center [143, 548] width 247 height 39
click at [65, 693] on span "Guardar" at bounding box center [65, 685] width 58 height 23
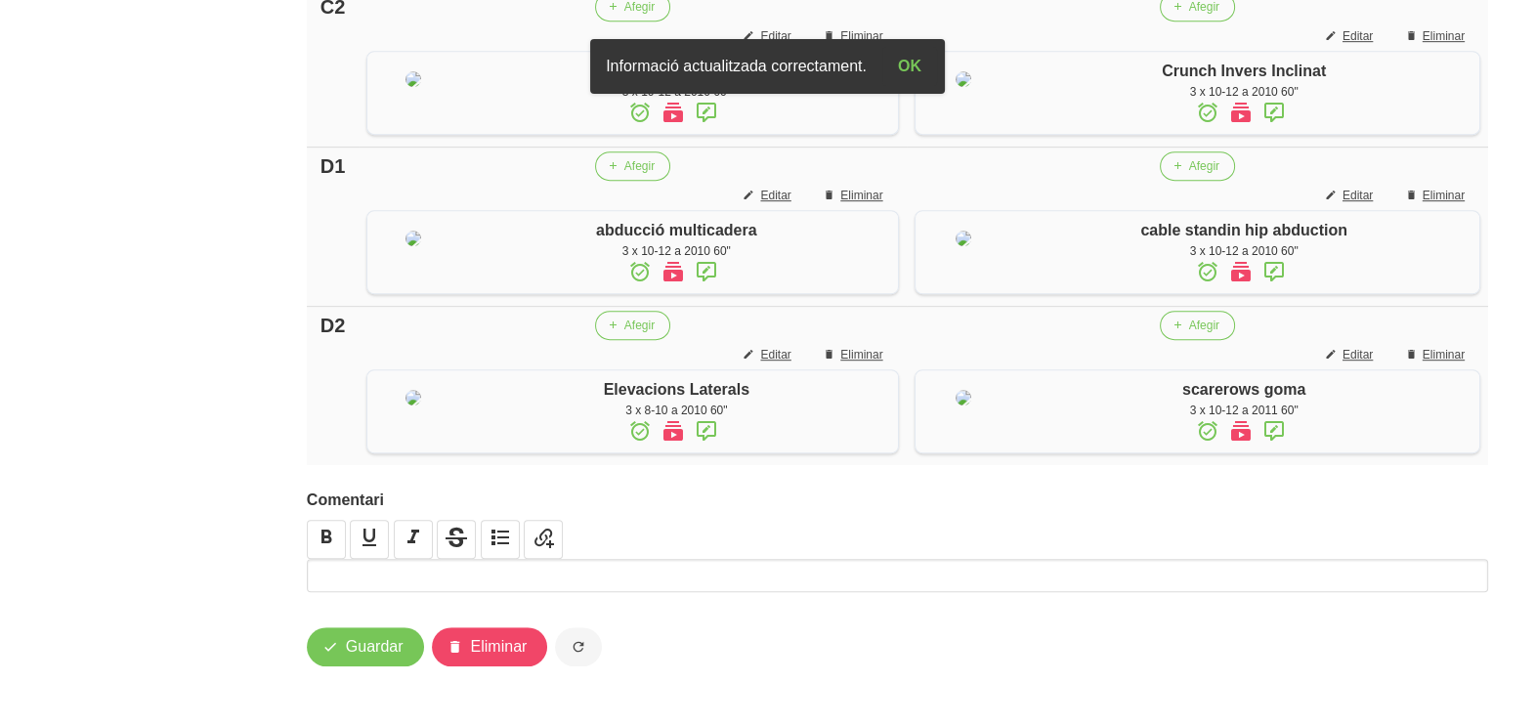
scroll to position [1736, 0]
click at [371, 662] on button "Guardar" at bounding box center [365, 646] width 117 height 39
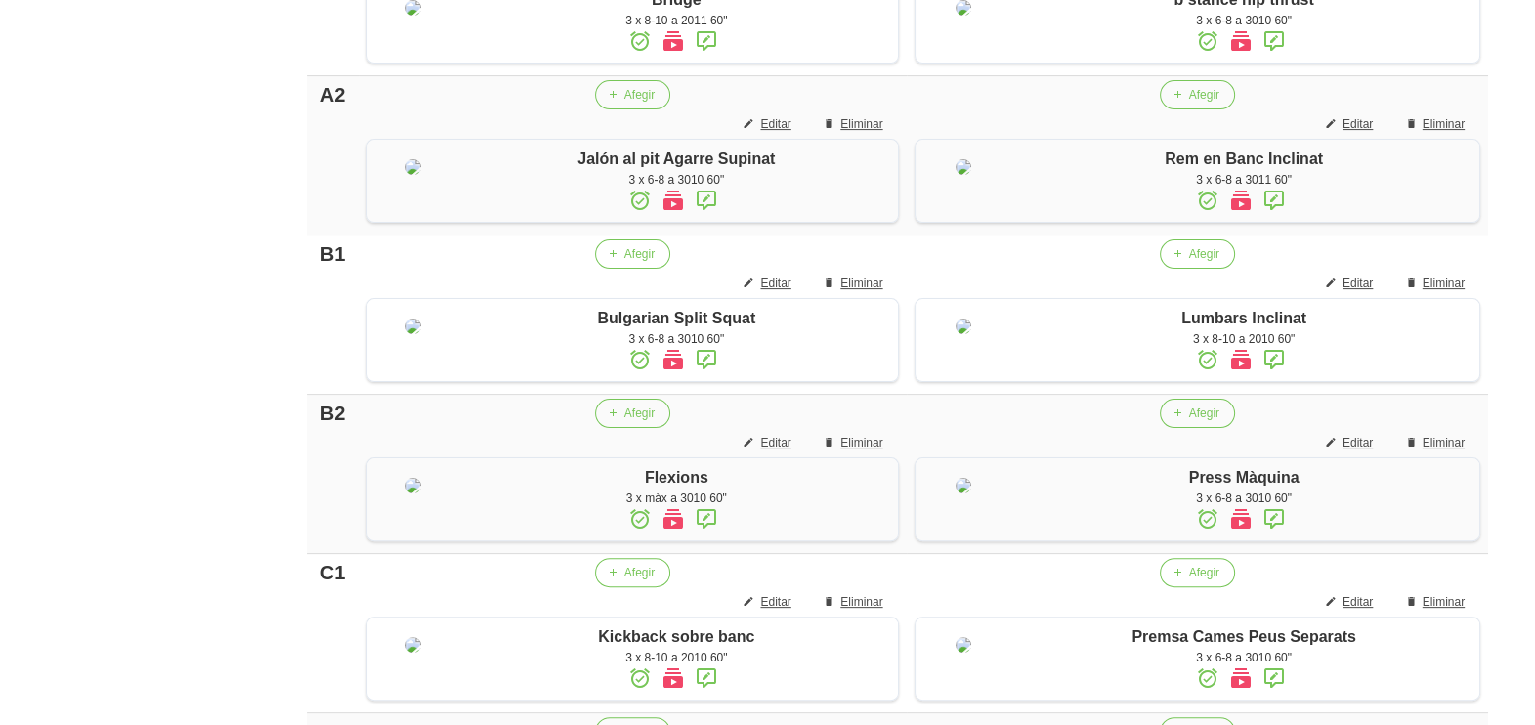
scroll to position [0, 0]
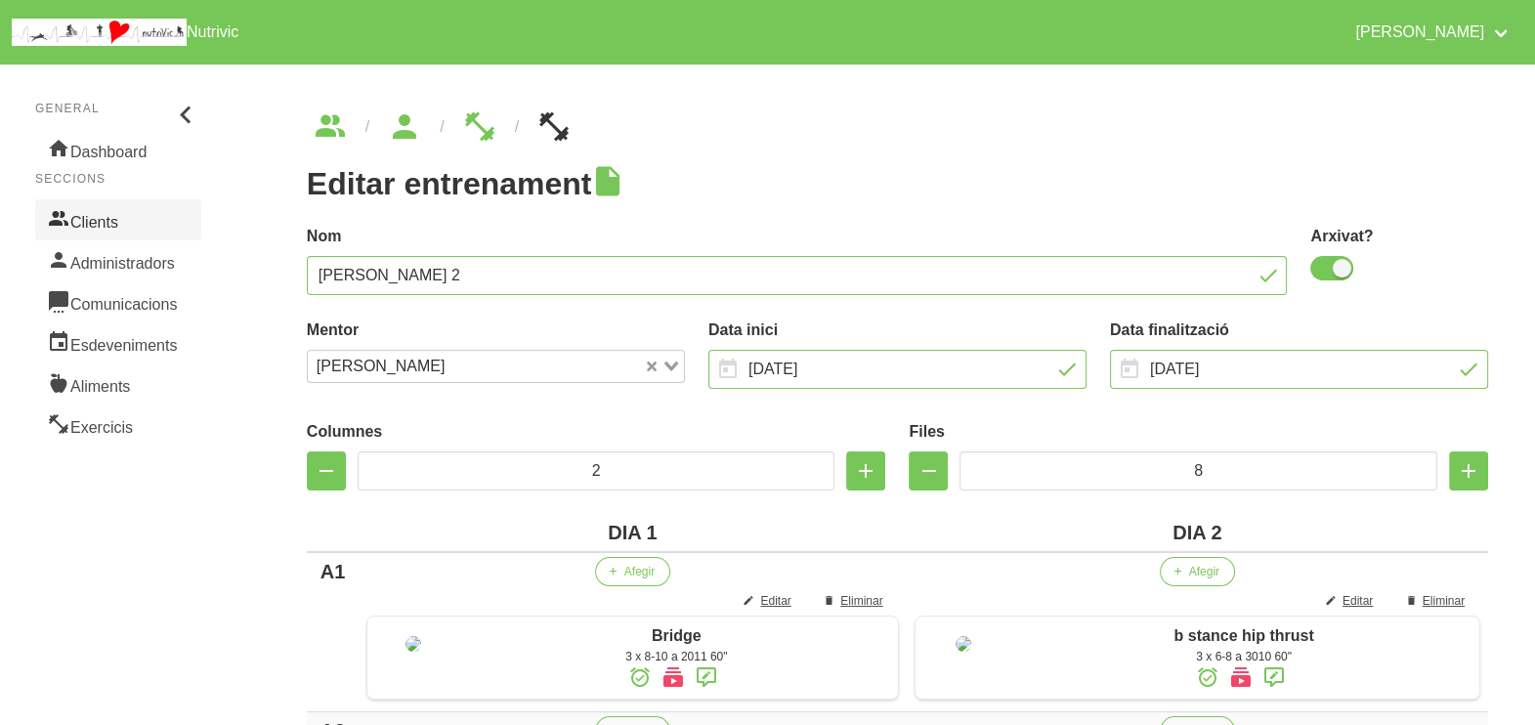
click at [122, 214] on link "Clients" at bounding box center [118, 219] width 166 height 41
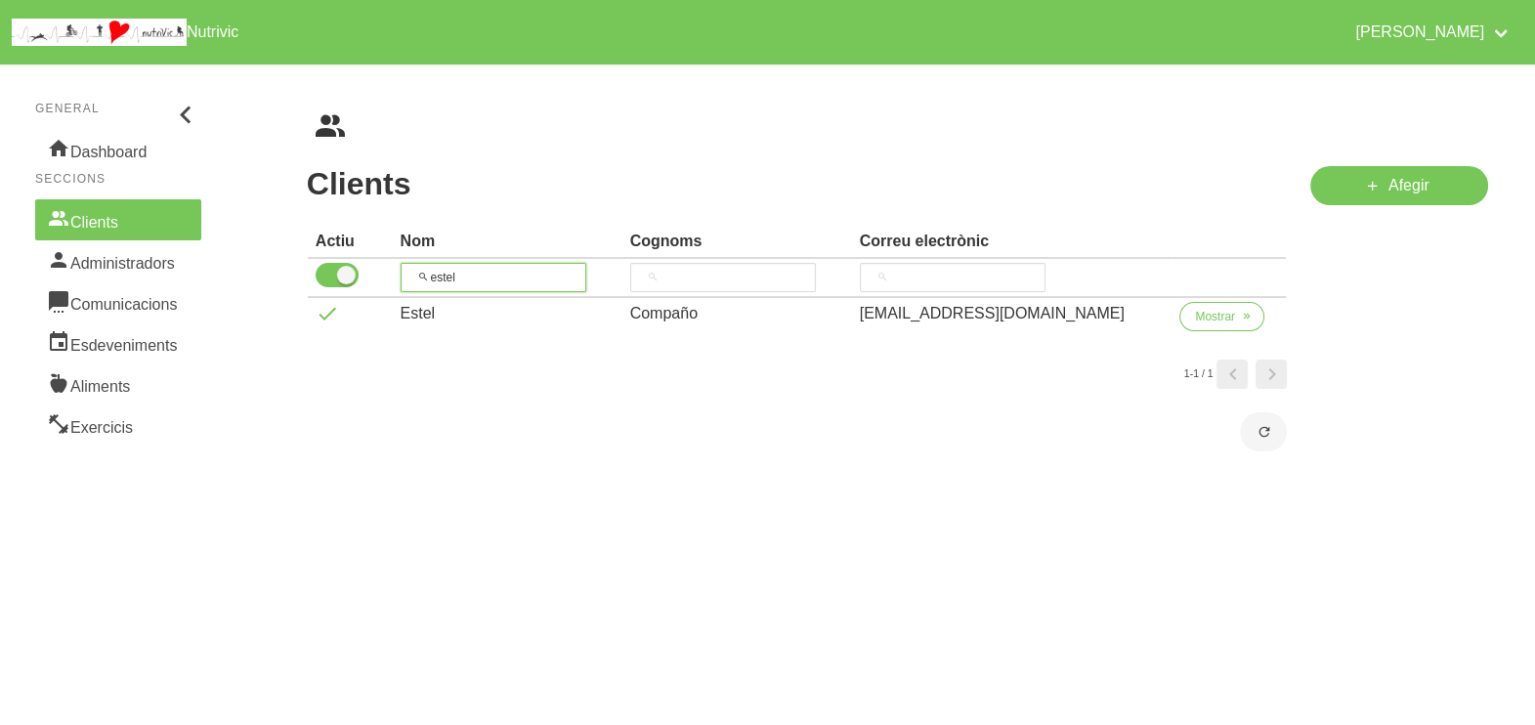
drag, startPoint x: 483, startPoint y: 275, endPoint x: 417, endPoint y: 274, distance: 65.5
click at [413, 274] on input "estel" at bounding box center [494, 277] width 186 height 29
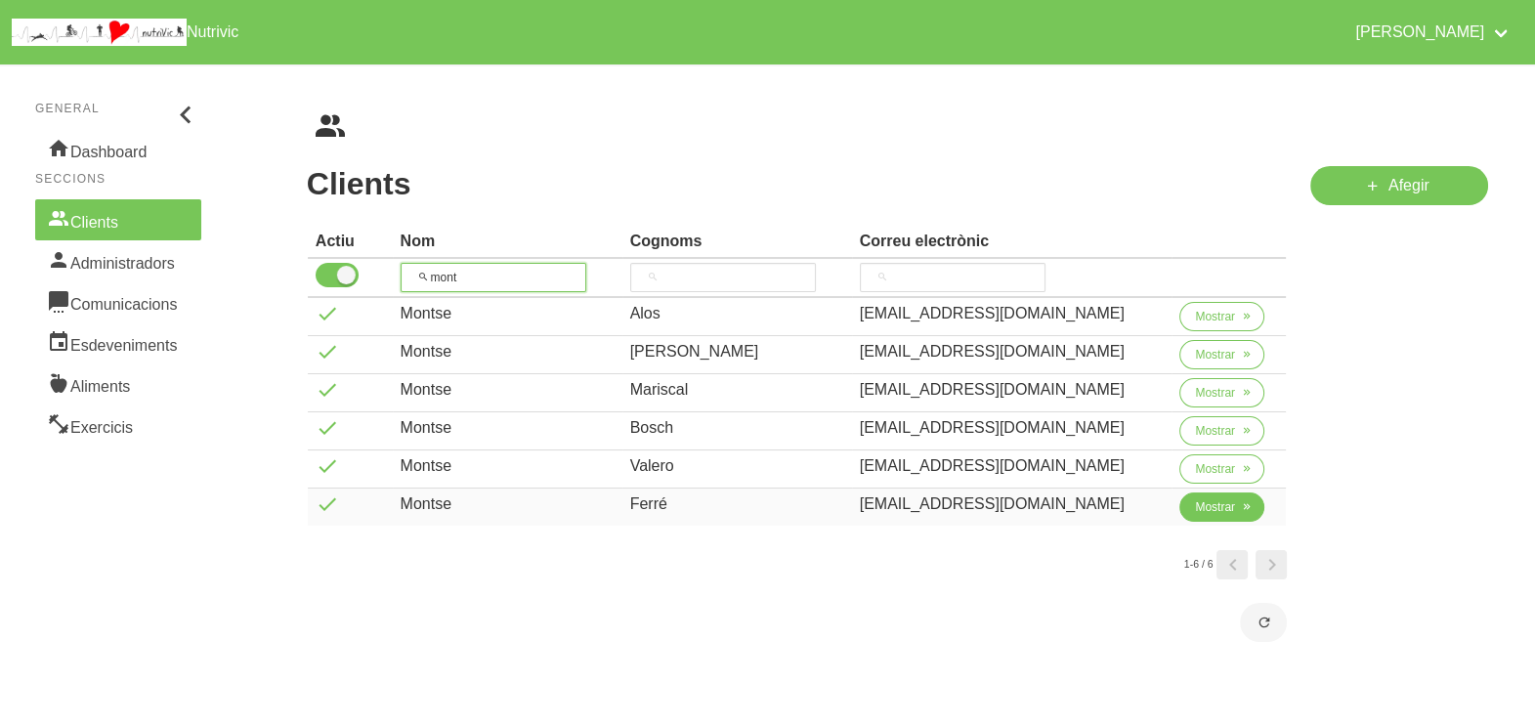
type input "mont"
click at [1197, 515] on button "Mostrar" at bounding box center [1222, 507] width 85 height 29
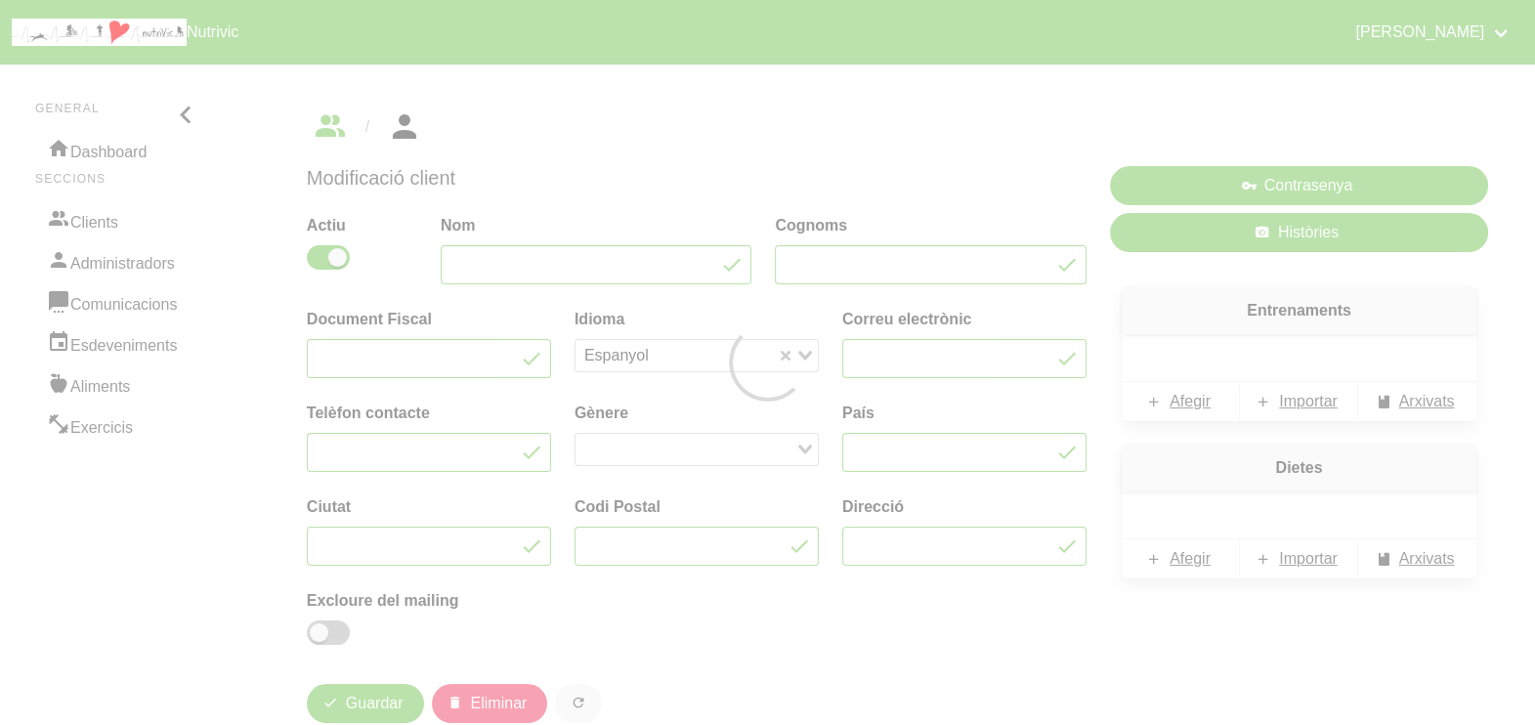
type input "Montse"
type input "Ferré"
type input "[EMAIL_ADDRESS][DOMAIN_NAME]"
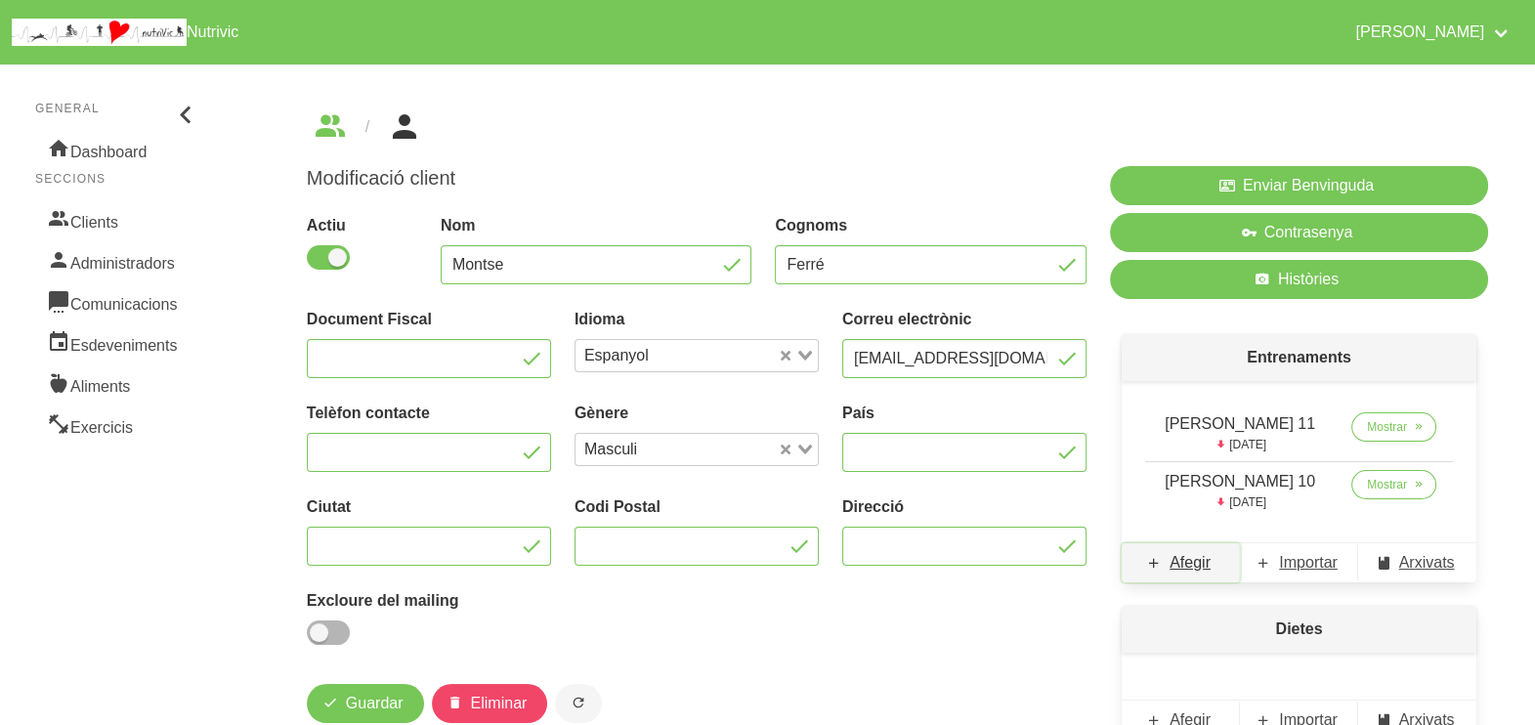
click at [1192, 564] on span "Afegir" at bounding box center [1190, 562] width 41 height 23
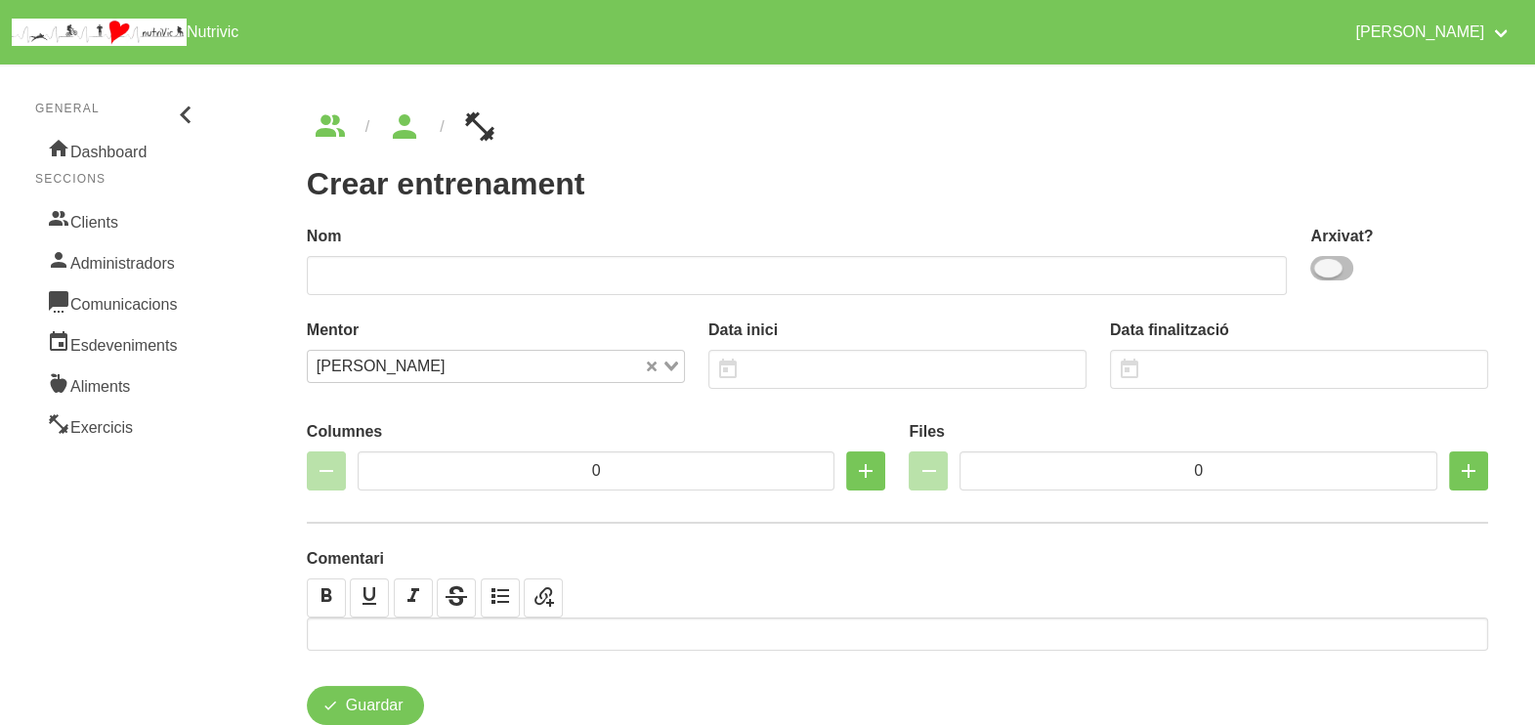
click at [1329, 278] on span at bounding box center [1332, 268] width 43 height 24
click at [1323, 275] on input "checkbox" at bounding box center [1317, 268] width 13 height 13
checkbox input "true"
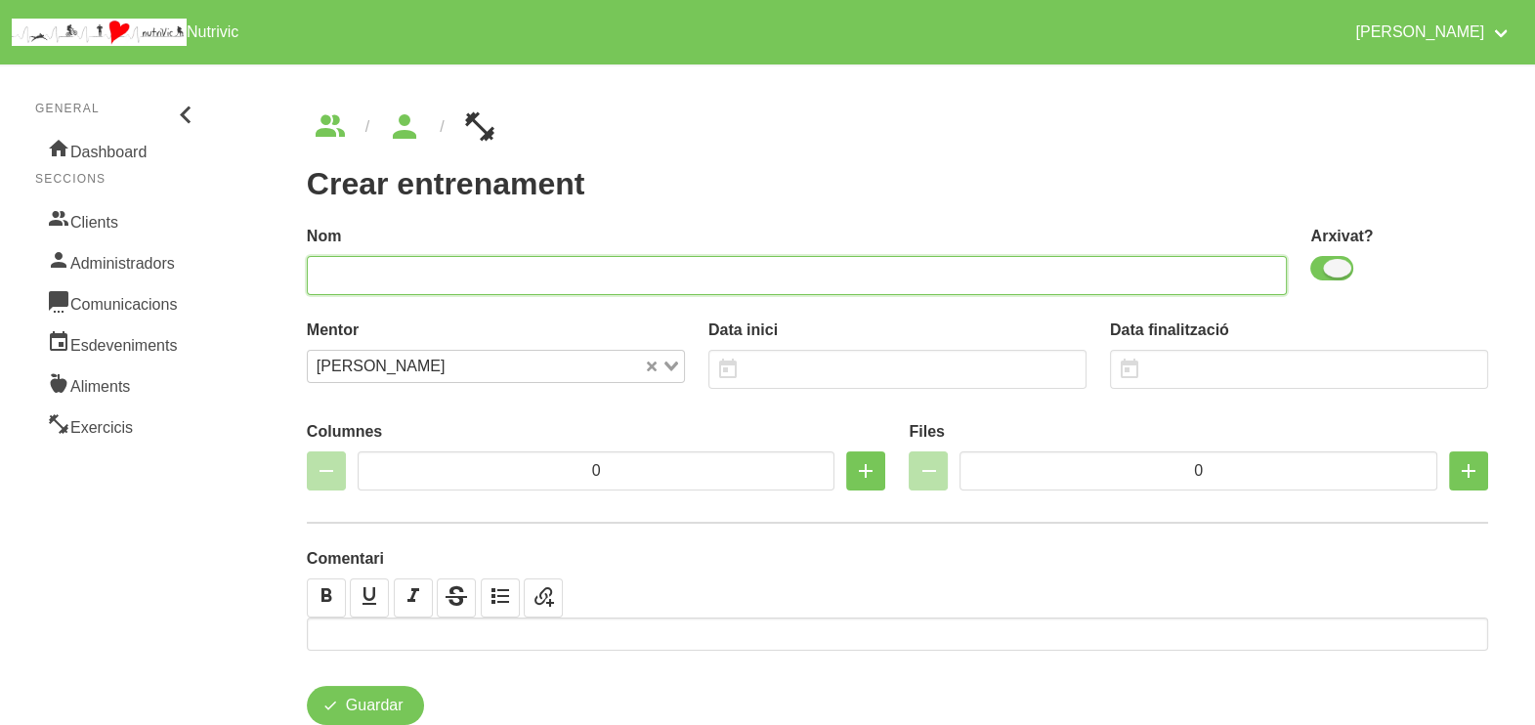
click at [1147, 264] on input "text" at bounding box center [797, 275] width 981 height 39
type input "Montse Ferré 12"
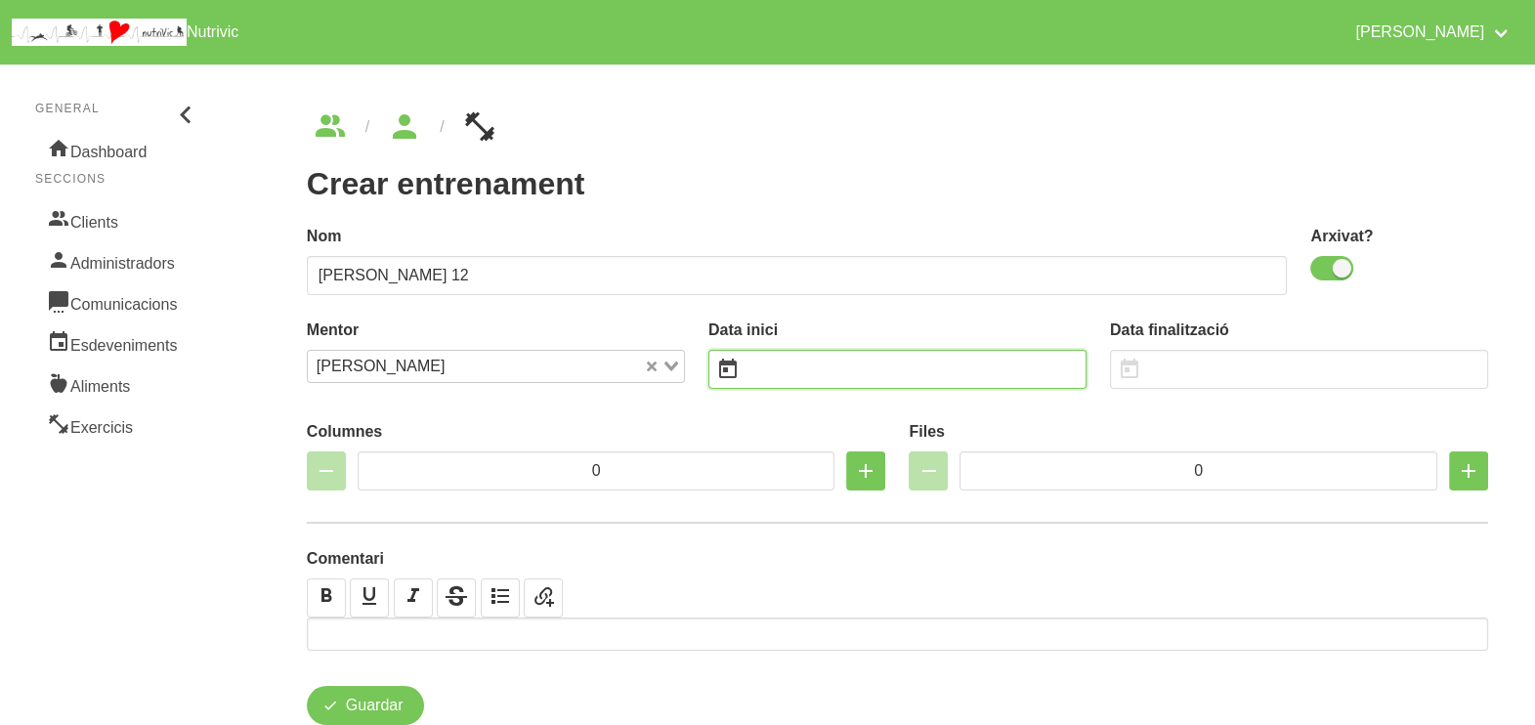
click at [836, 375] on input "text" at bounding box center [898, 369] width 378 height 39
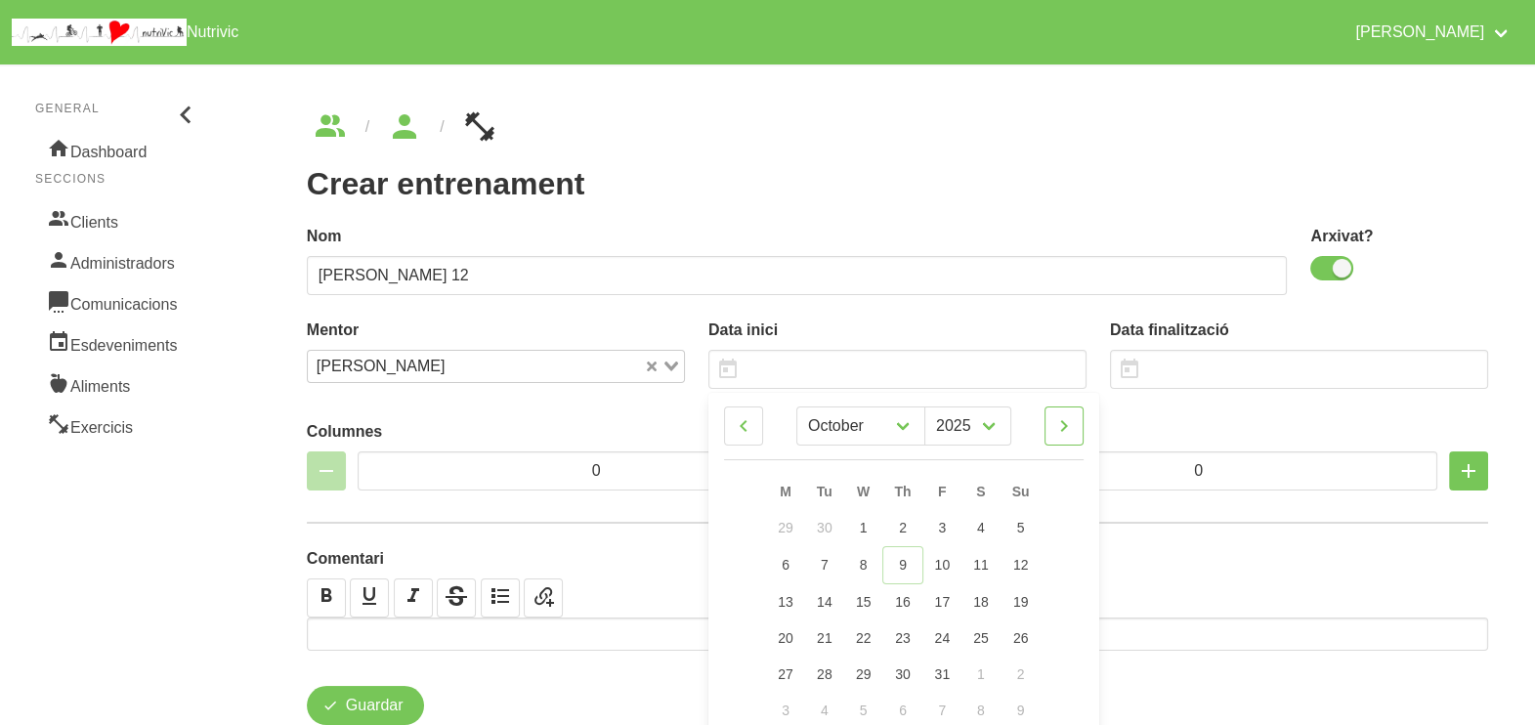
click at [1067, 430] on icon at bounding box center [1064, 426] width 23 height 35
select select "10"
click at [1017, 638] on span "23" at bounding box center [1021, 636] width 16 height 16
type input "23/11/2025"
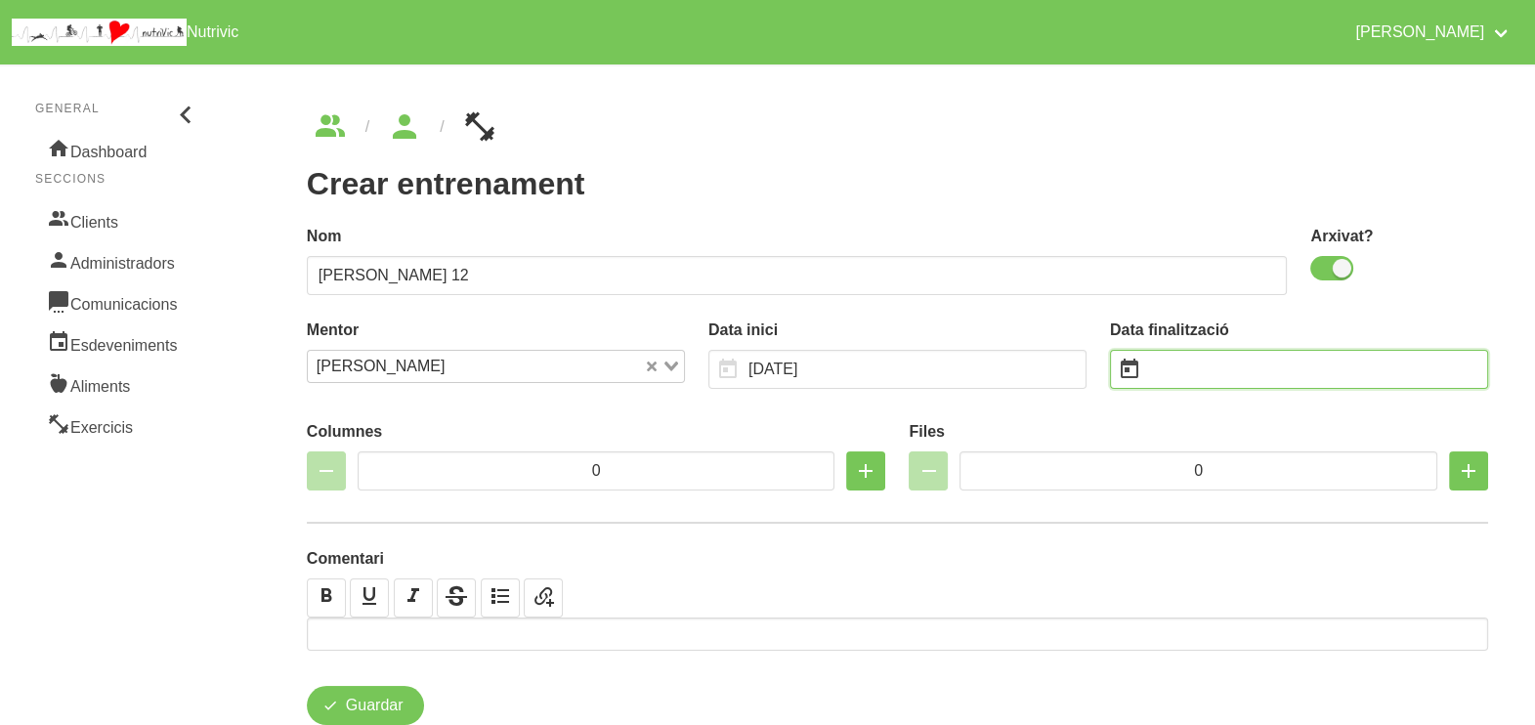
click at [1193, 367] on input "text" at bounding box center [1299, 369] width 378 height 39
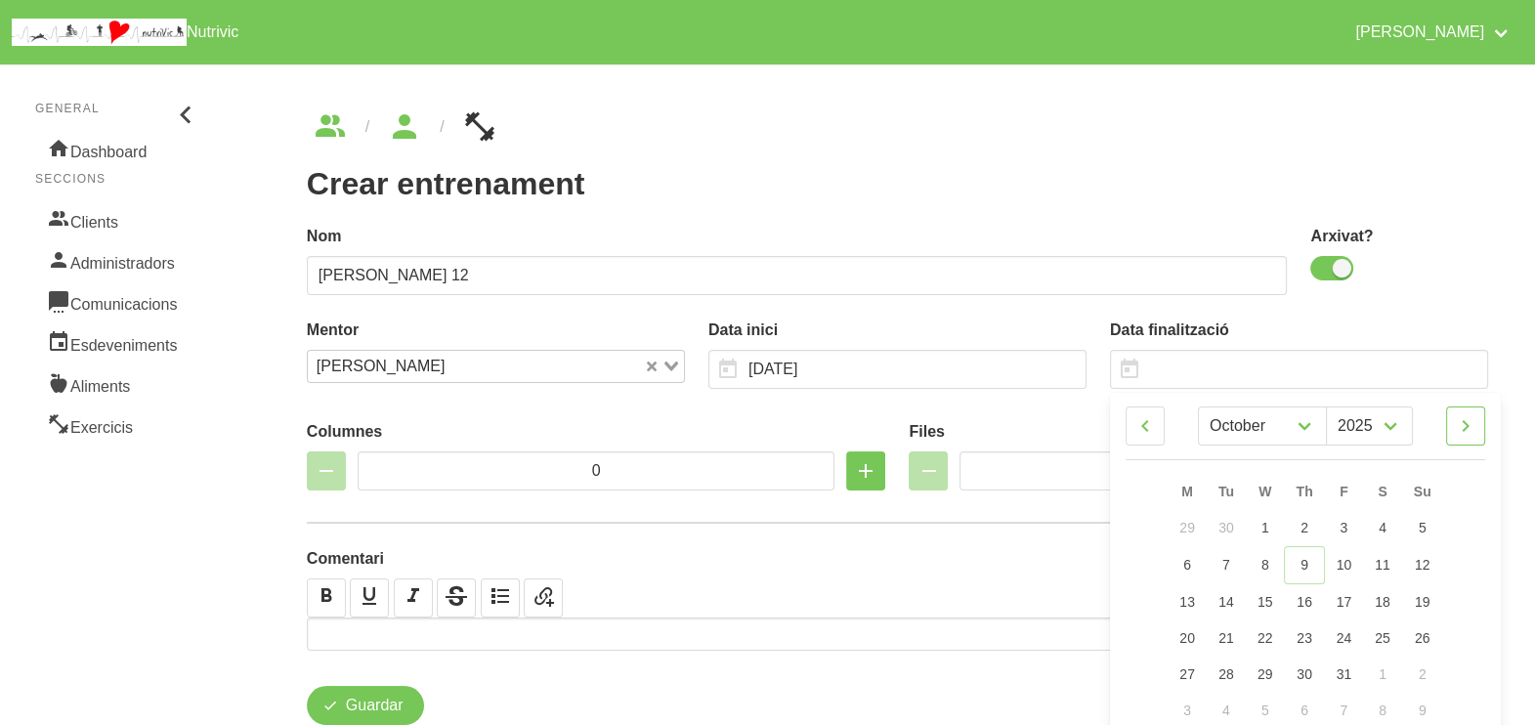
click at [1469, 432] on icon at bounding box center [1465, 426] width 23 height 35
click at [1469, 431] on icon at bounding box center [1465, 426] width 23 height 35
click at [1471, 430] on icon at bounding box center [1465, 426] width 23 height 35
select select "0"
select select "2026"
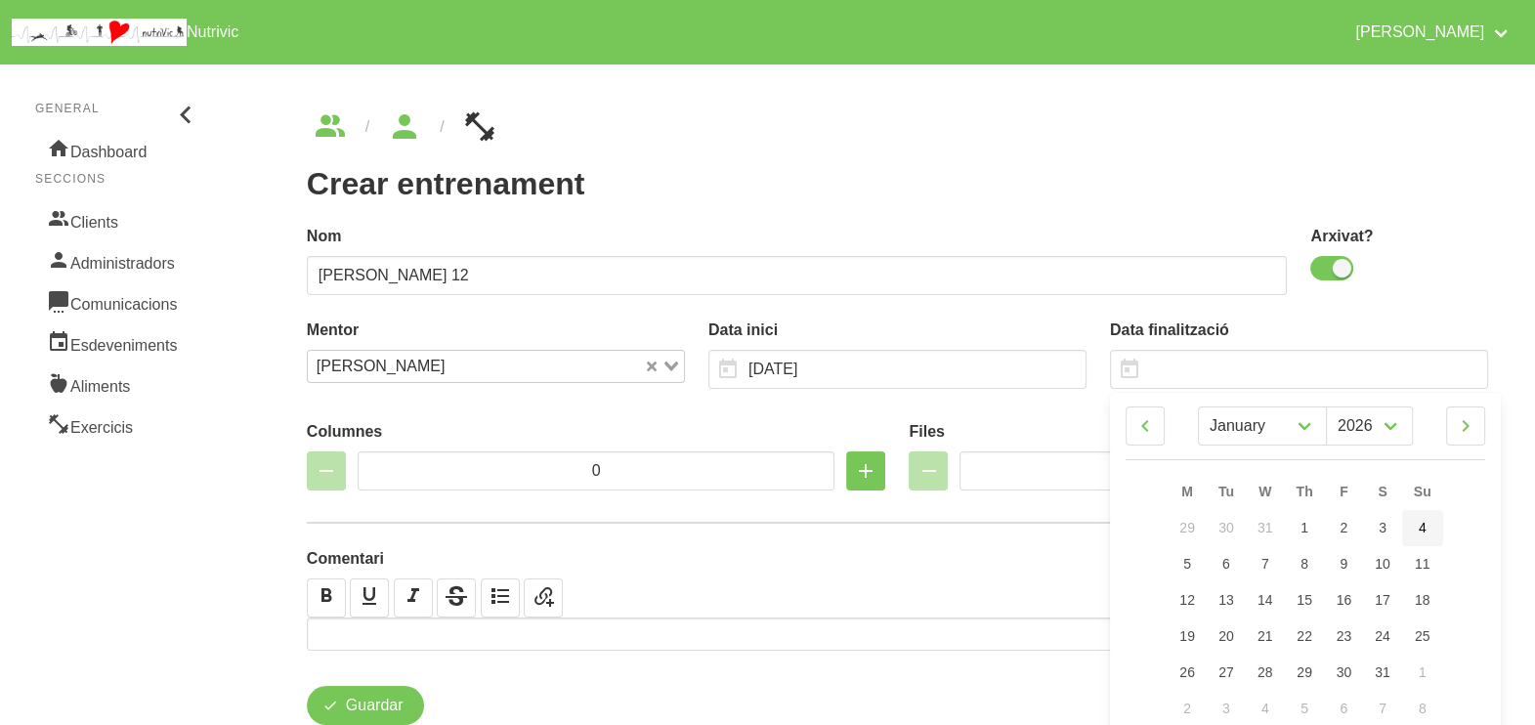
click at [1422, 523] on span "4" at bounding box center [1423, 528] width 8 height 16
type input "4/1/2026"
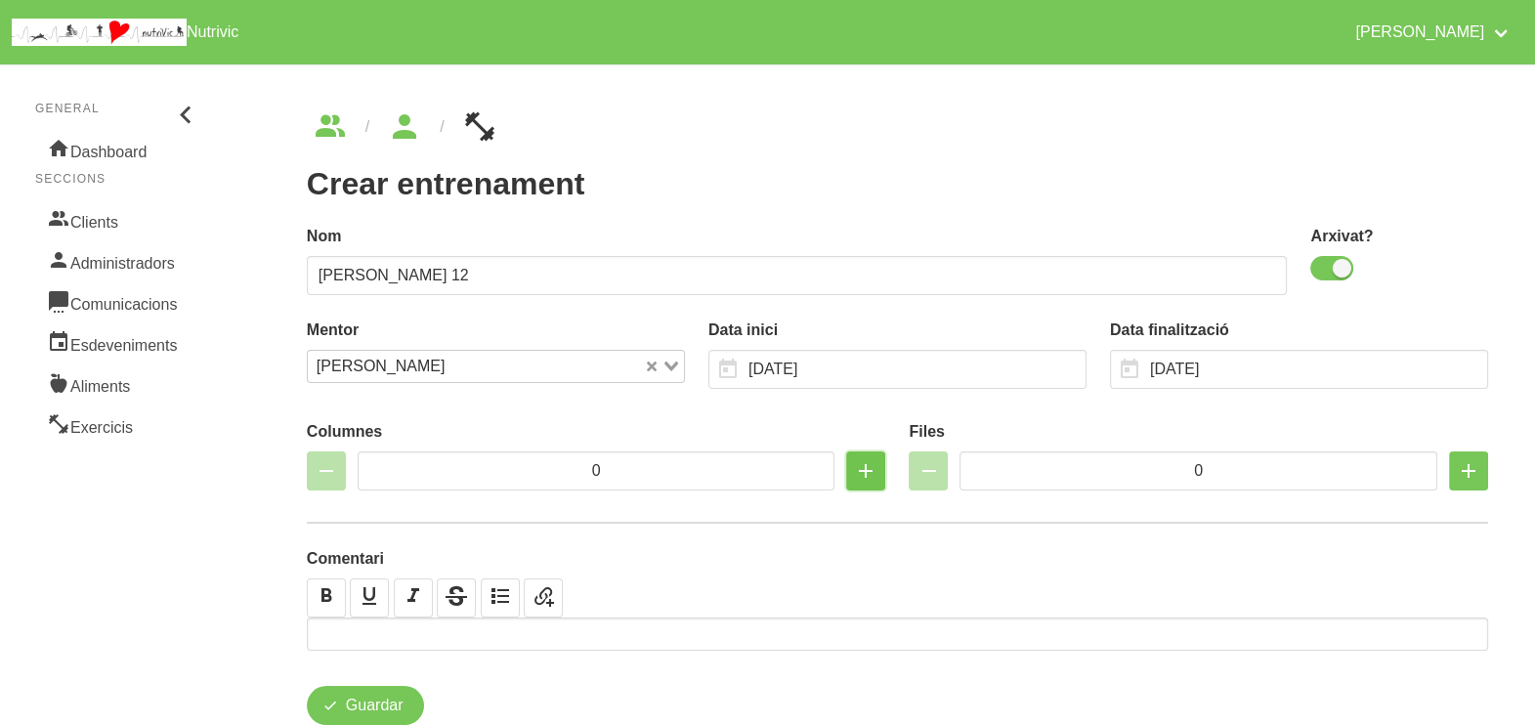
click at [866, 470] on icon "button" at bounding box center [865, 470] width 23 height 35
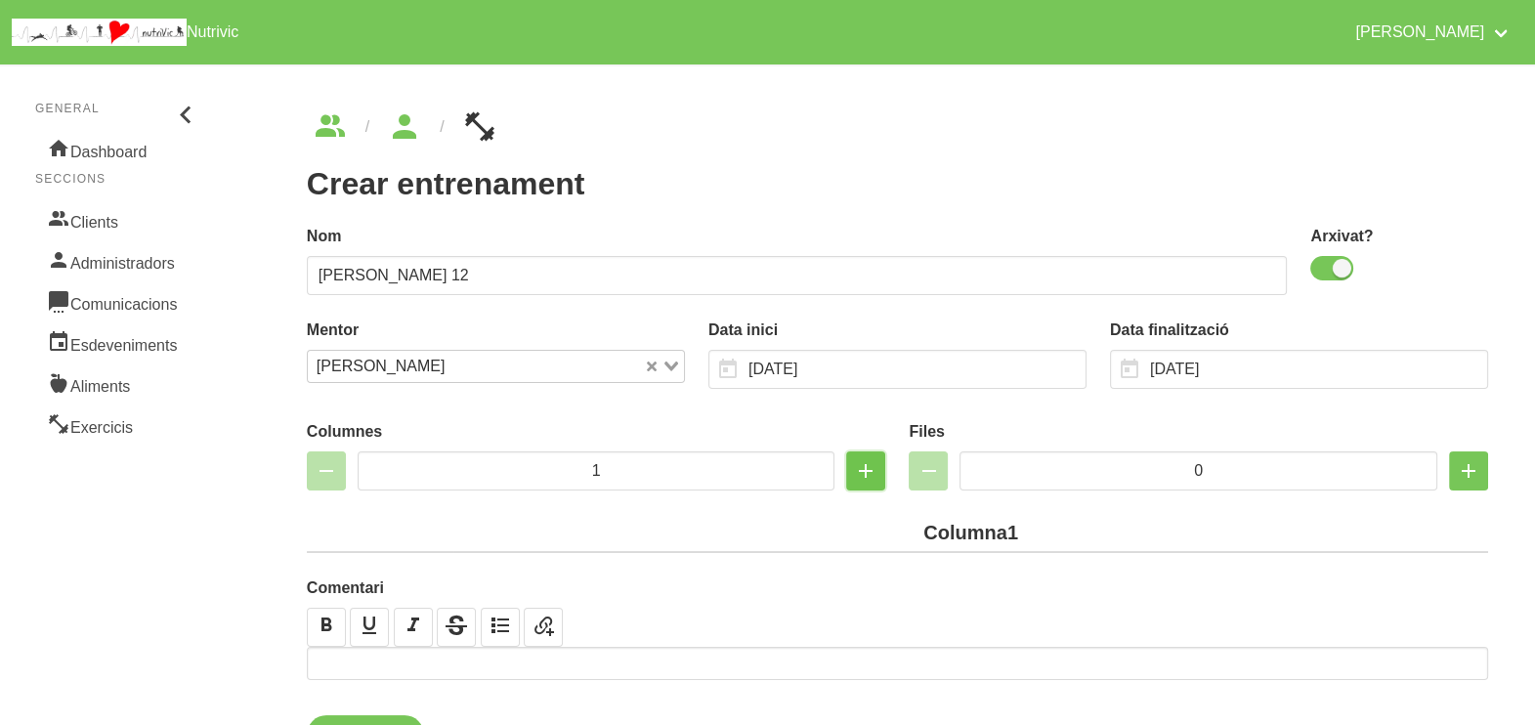
click at [866, 470] on icon "button" at bounding box center [865, 470] width 23 height 35
type input "2"
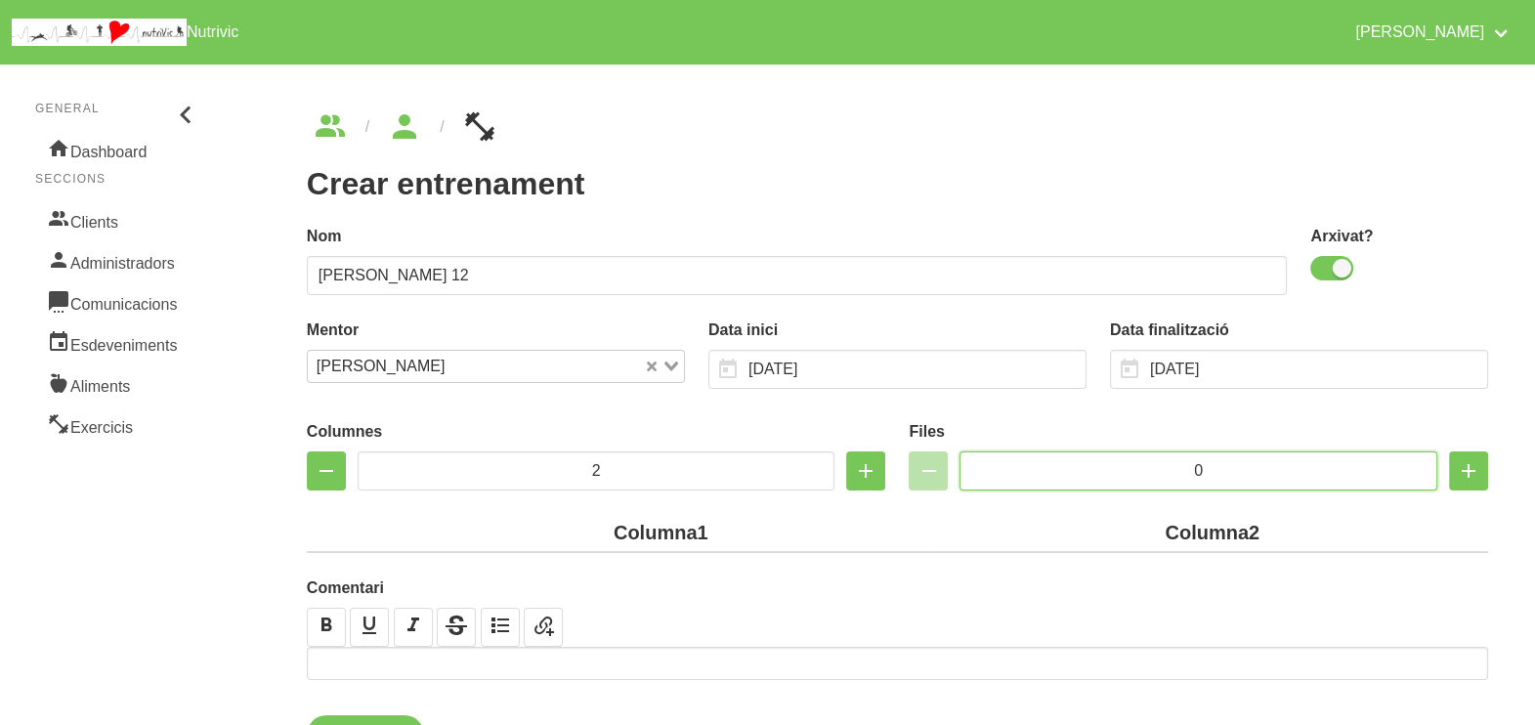
click at [1143, 462] on input "0" at bounding box center [1199, 471] width 478 height 39
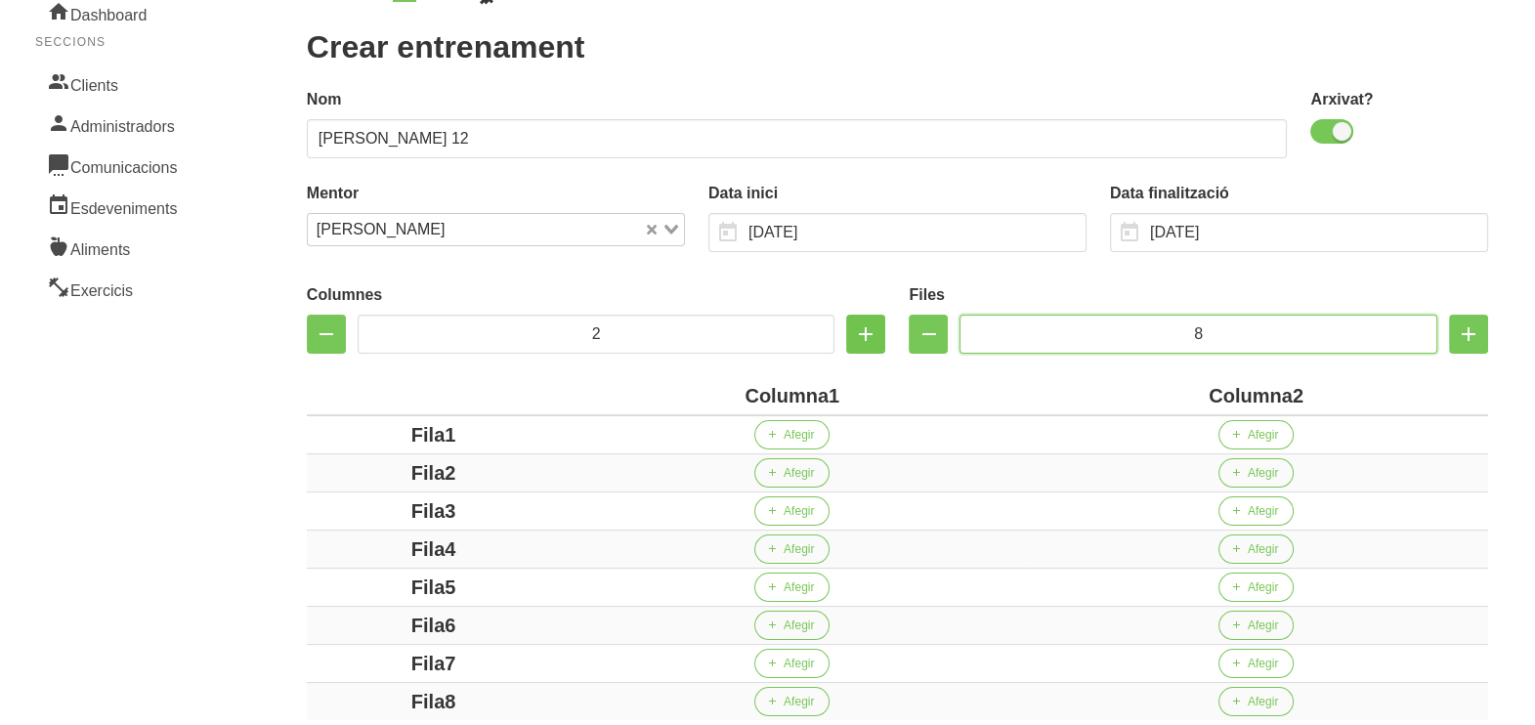
scroll to position [243, 0]
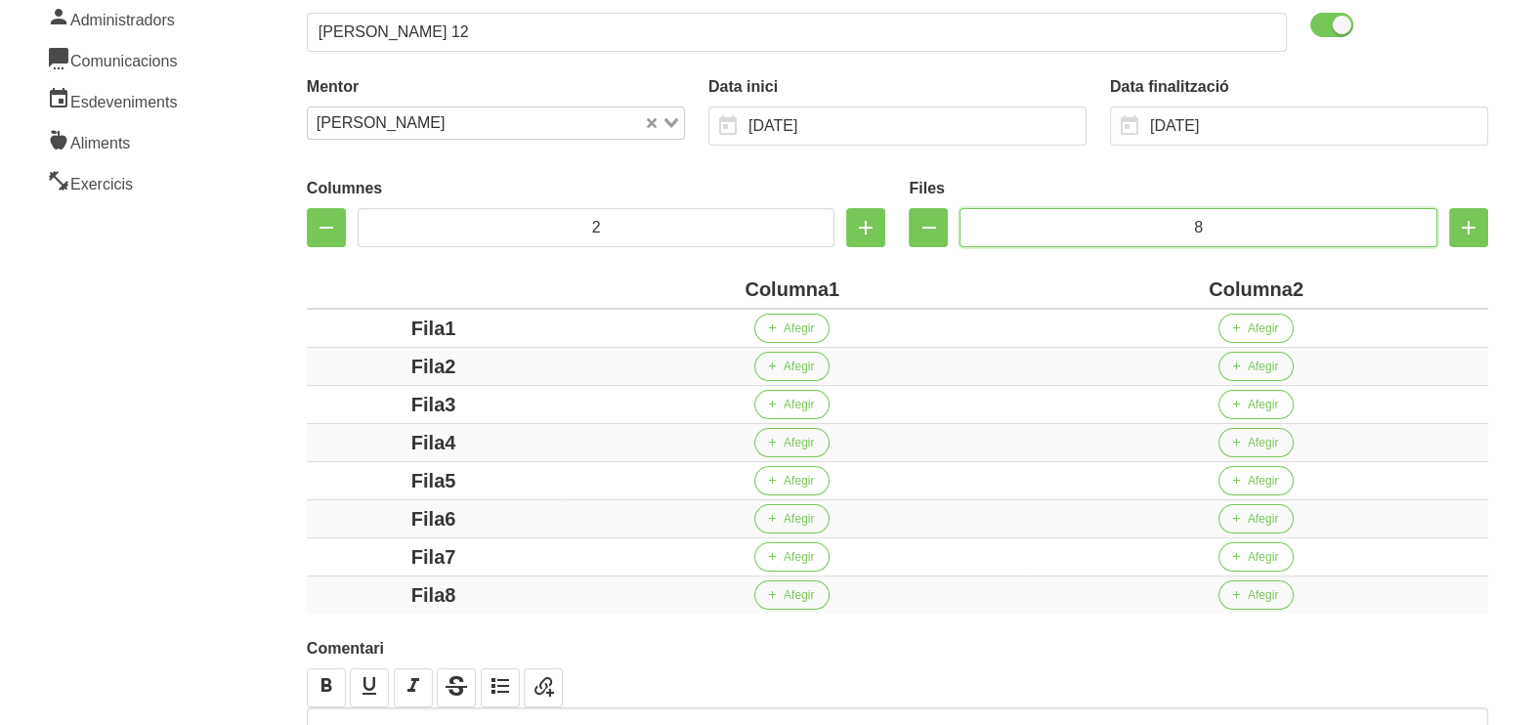
type input "8"
drag, startPoint x: 827, startPoint y: 287, endPoint x: 684, endPoint y: 282, distance: 142.8
click at [684, 282] on div "Columna1" at bounding box center [792, 289] width 449 height 29
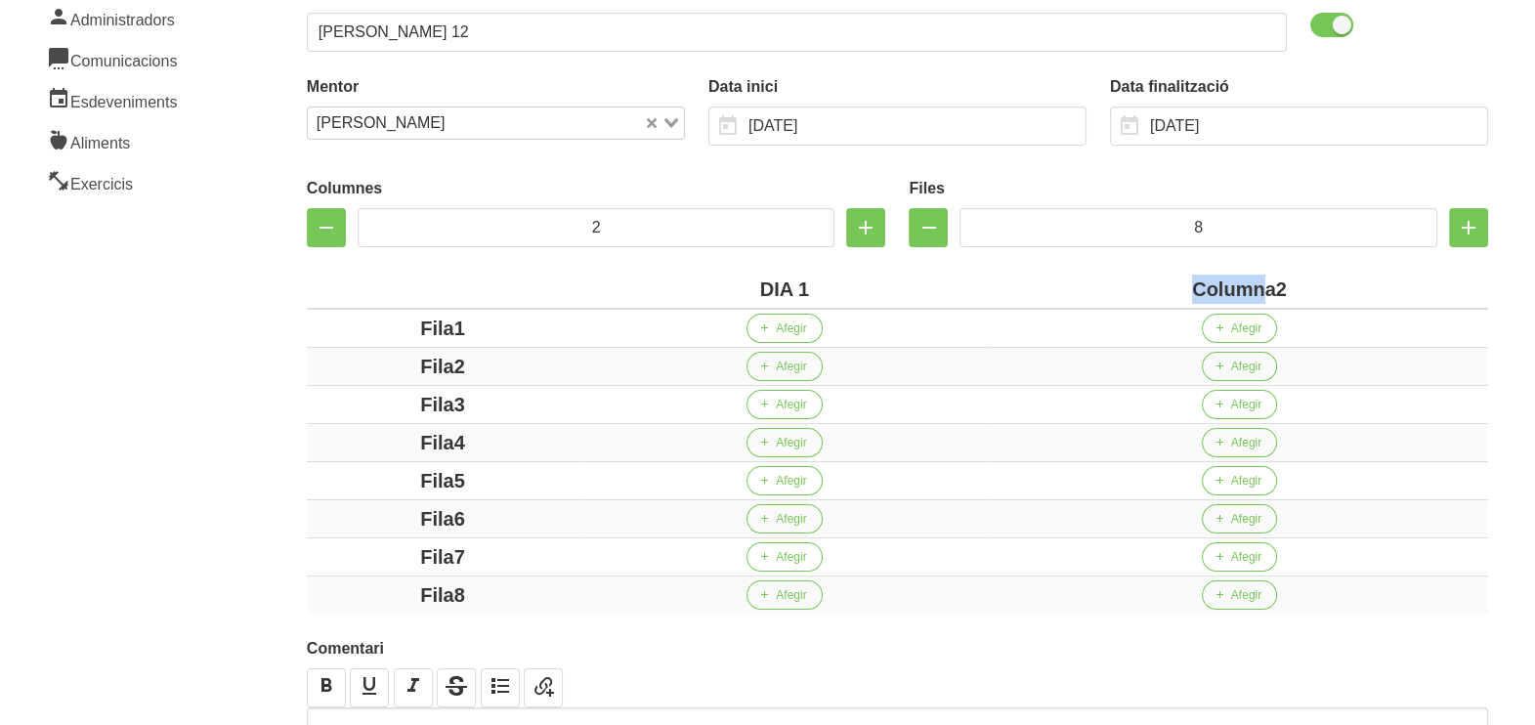
drag, startPoint x: 1270, startPoint y: 286, endPoint x: 1177, endPoint y: 282, distance: 92.9
click at [1177, 282] on div "Columna2" at bounding box center [1240, 289] width 482 height 29
click at [1273, 284] on div "Columna2" at bounding box center [1240, 289] width 482 height 29
click at [1124, 279] on div "Columna2" at bounding box center [1240, 289] width 482 height 29
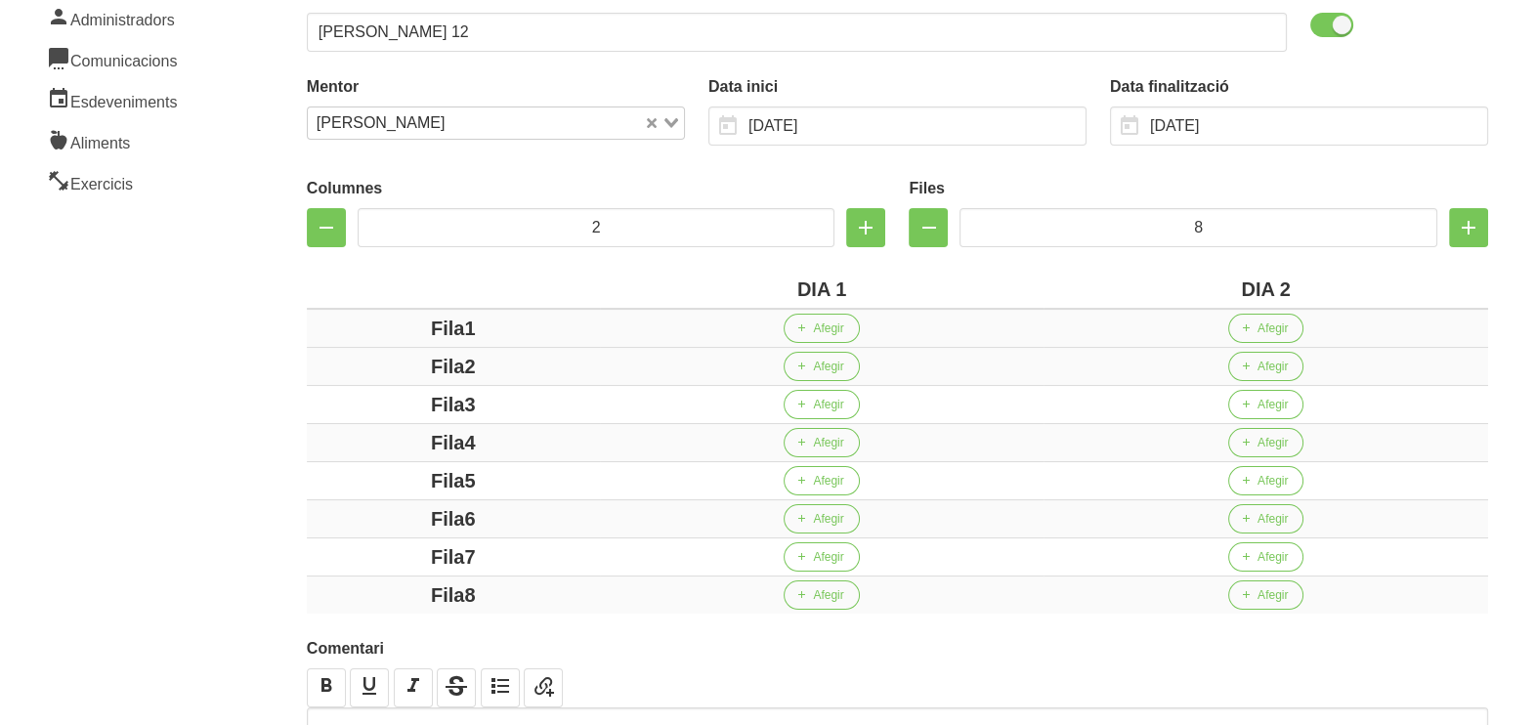
drag, startPoint x: 460, startPoint y: 325, endPoint x: 408, endPoint y: 322, distance: 52.9
click at [408, 322] on div "Fila1" at bounding box center [454, 328] width 278 height 29
drag, startPoint x: 470, startPoint y: 366, endPoint x: 417, endPoint y: 368, distance: 52.8
click at [417, 368] on div "Fila2" at bounding box center [454, 366] width 278 height 29
drag, startPoint x: 498, startPoint y: 399, endPoint x: 352, endPoint y: 399, distance: 146.6
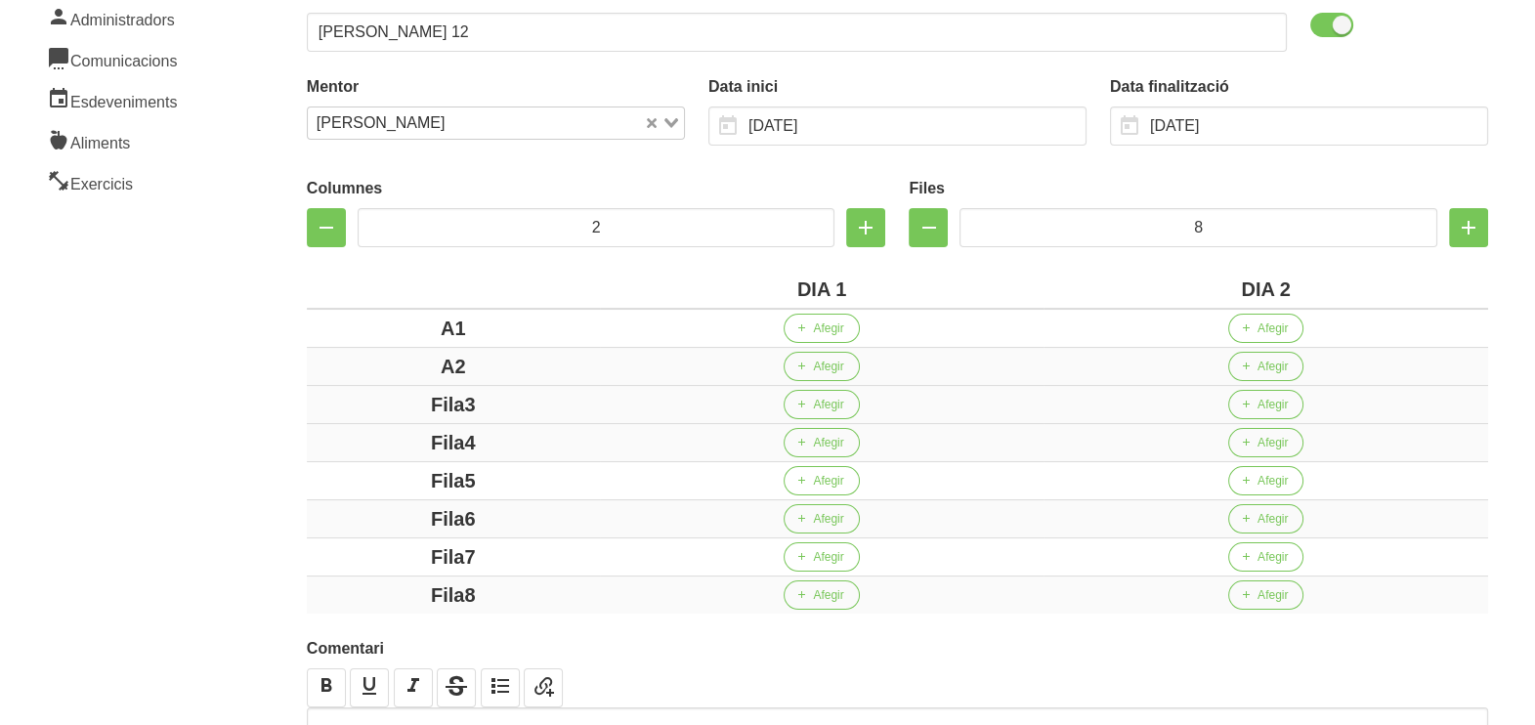
click at [351, 398] on div "Fila3" at bounding box center [454, 404] width 278 height 29
drag, startPoint x: 486, startPoint y: 439, endPoint x: 361, endPoint y: 437, distance: 125.1
click at [361, 437] on div "Fila4" at bounding box center [454, 442] width 278 height 29
drag, startPoint x: 493, startPoint y: 482, endPoint x: 387, endPoint y: 482, distance: 105.6
click at [387, 482] on div "Fila5" at bounding box center [454, 480] width 278 height 29
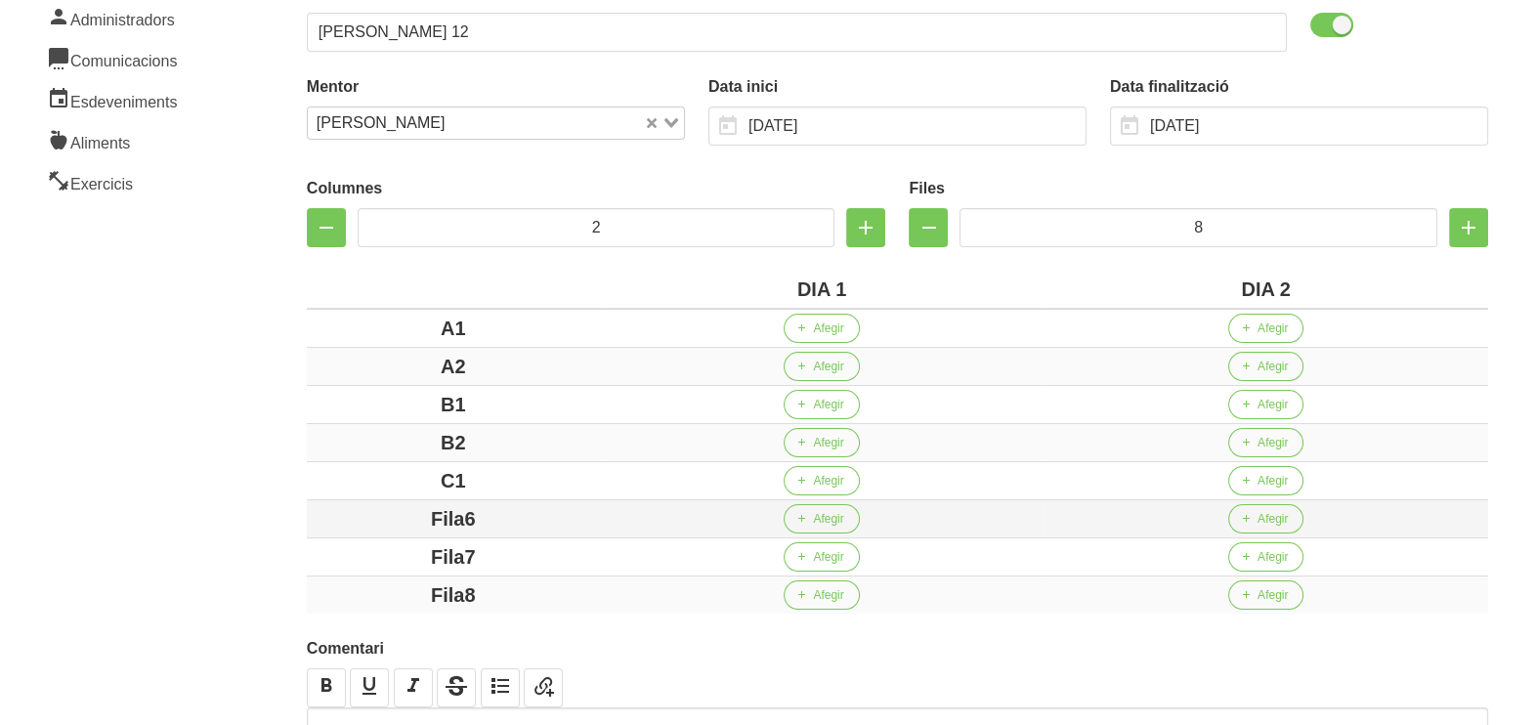
drag, startPoint x: 508, startPoint y: 507, endPoint x: 380, endPoint y: 520, distance: 128.7
click at [347, 515] on div "Fila6" at bounding box center [454, 518] width 278 height 29
drag, startPoint x: 498, startPoint y: 556, endPoint x: 394, endPoint y: 560, distance: 104.6
click at [382, 556] on div "Fila7" at bounding box center [454, 556] width 278 height 29
drag, startPoint x: 513, startPoint y: 591, endPoint x: 356, endPoint y: 570, distance: 158.8
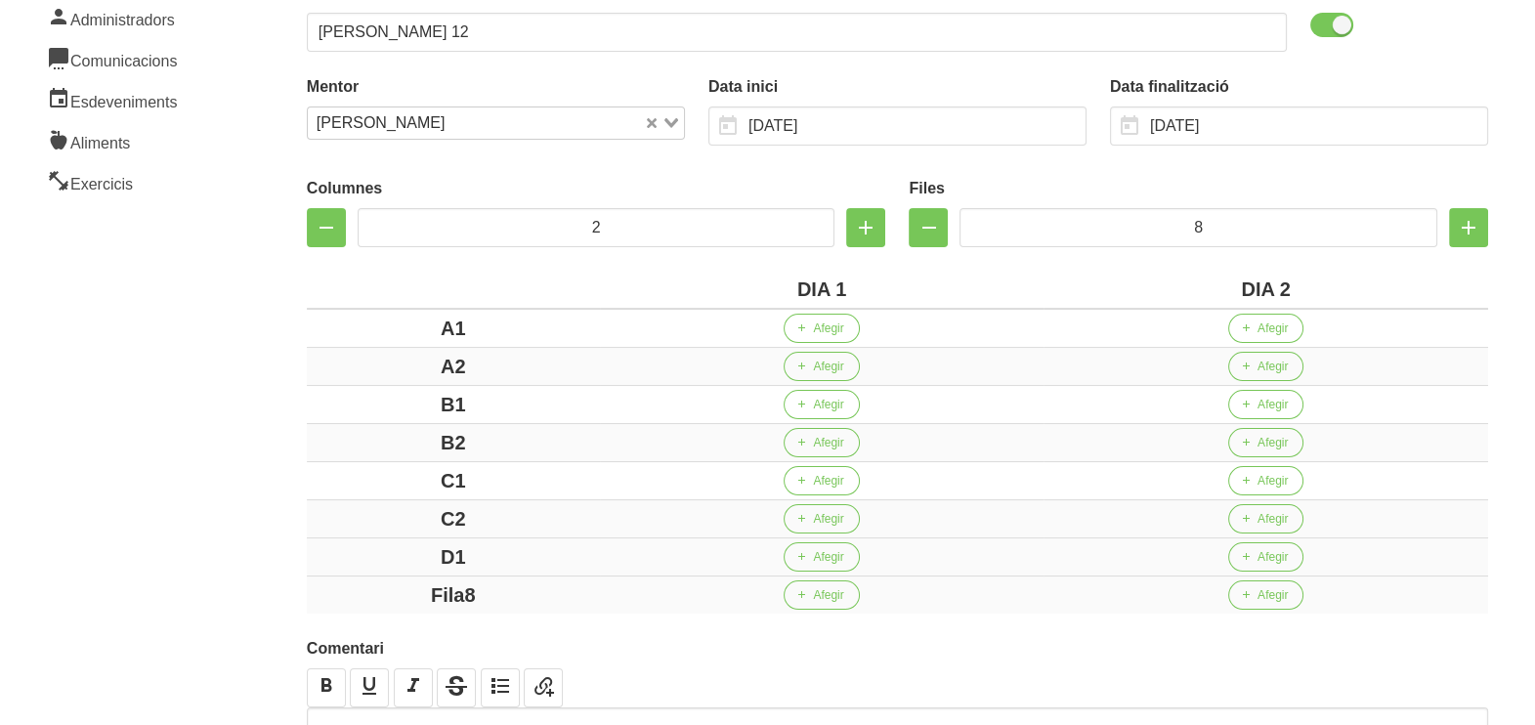
click at [356, 570] on tbody "A1 Afegir Afegir A2 Afegir Afegir B1 Afegir Afegir B2 Afegir Afegir C1 Afegir A…" at bounding box center [898, 461] width 1182 height 305
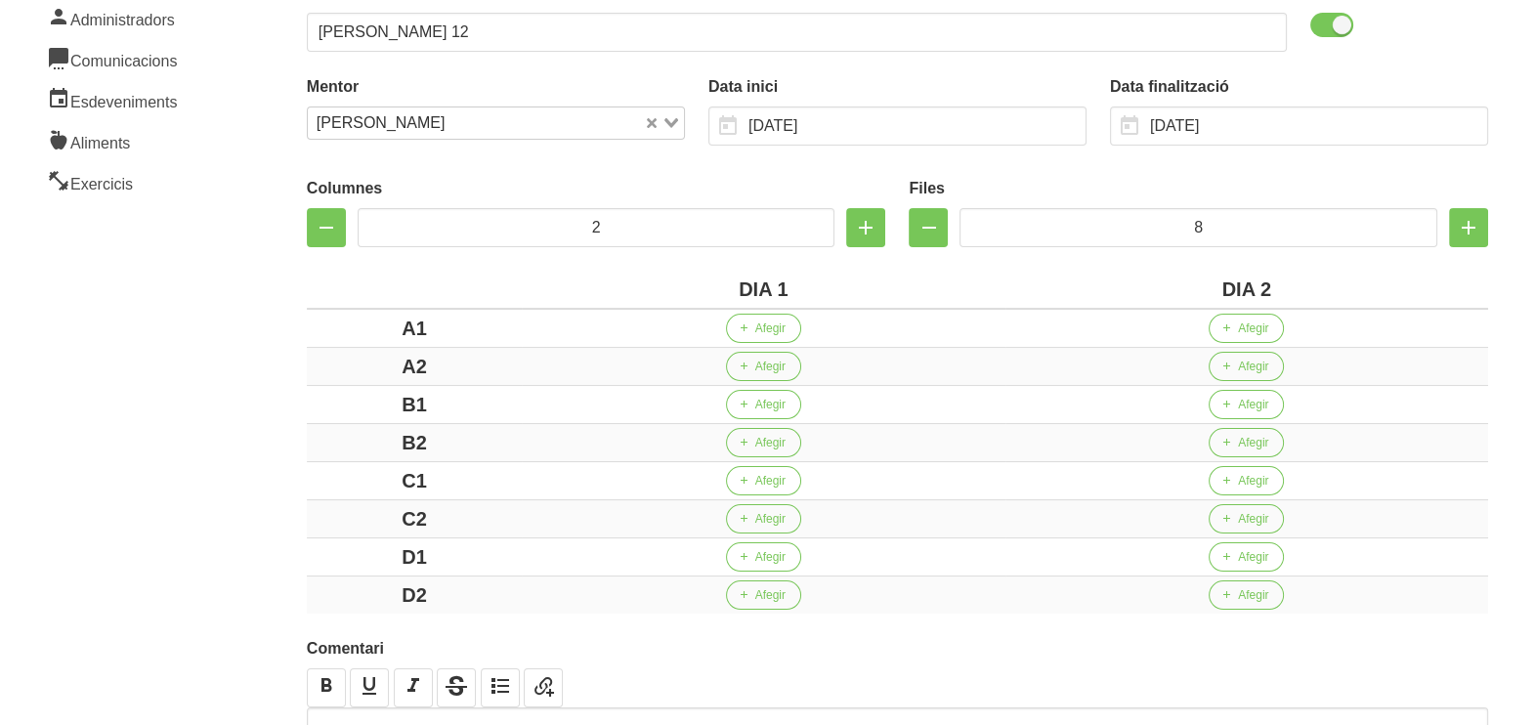
drag, startPoint x: 235, startPoint y: 474, endPoint x: 273, endPoint y: 349, distance: 130.8
click at [236, 464] on aside "General Dashboard Seccions Clients Administradors Comunicacions Esdeveniments A…" at bounding box center [118, 341] width 260 height 1064
click at [761, 335] on span "Afegir" at bounding box center [770, 329] width 30 height 18
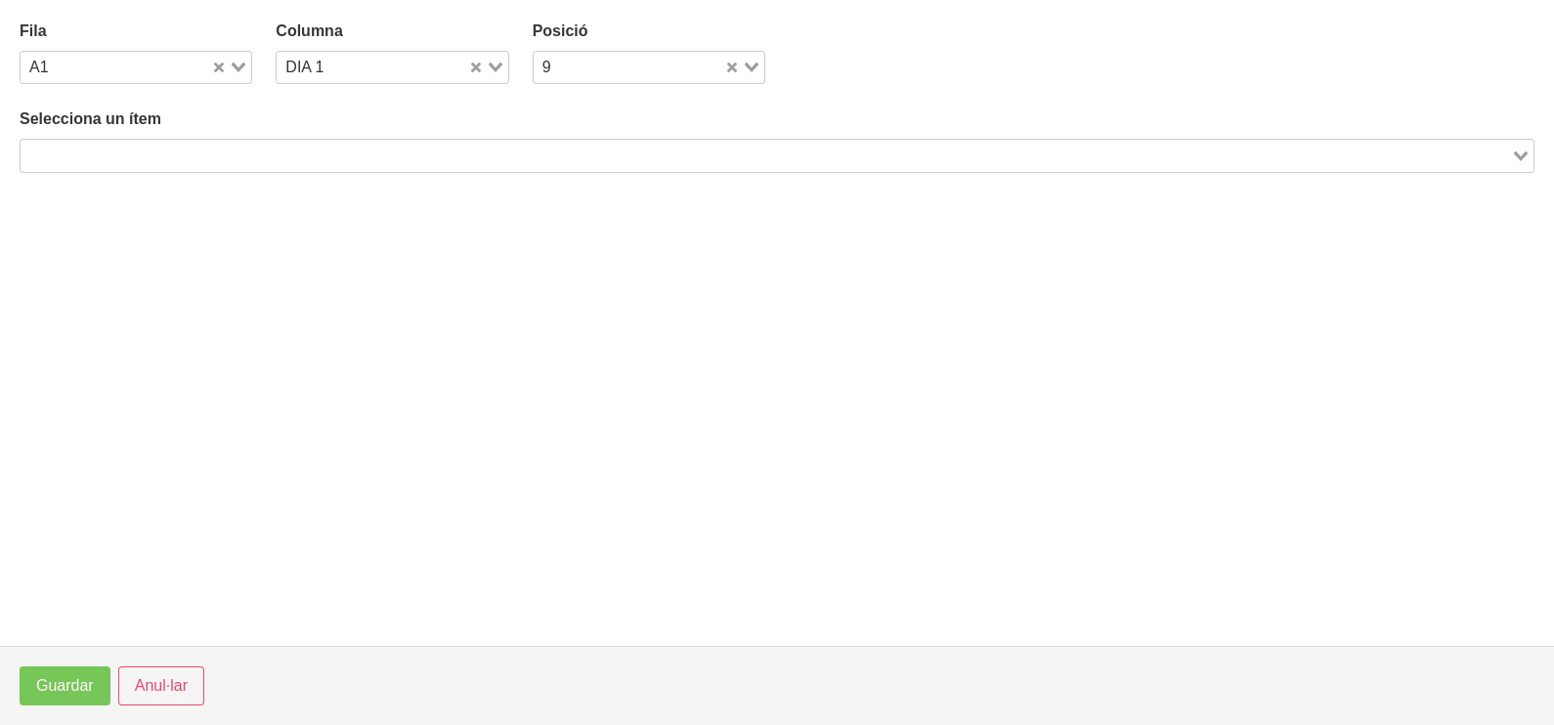
click at [418, 151] on input "Search for option" at bounding box center [765, 155] width 1487 height 23
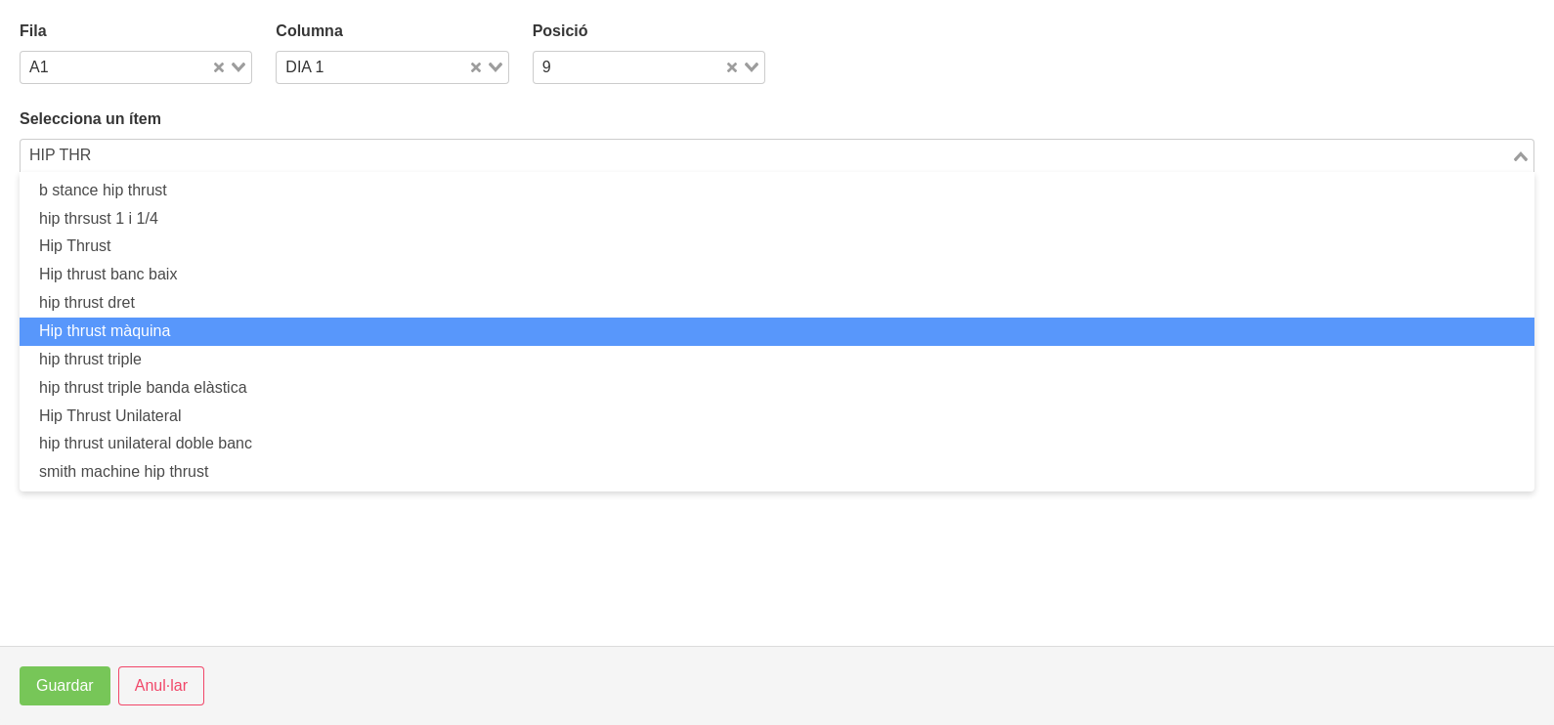
click at [202, 324] on li "Hip thrust màquina" at bounding box center [777, 332] width 1515 height 28
type input "HIP THR"
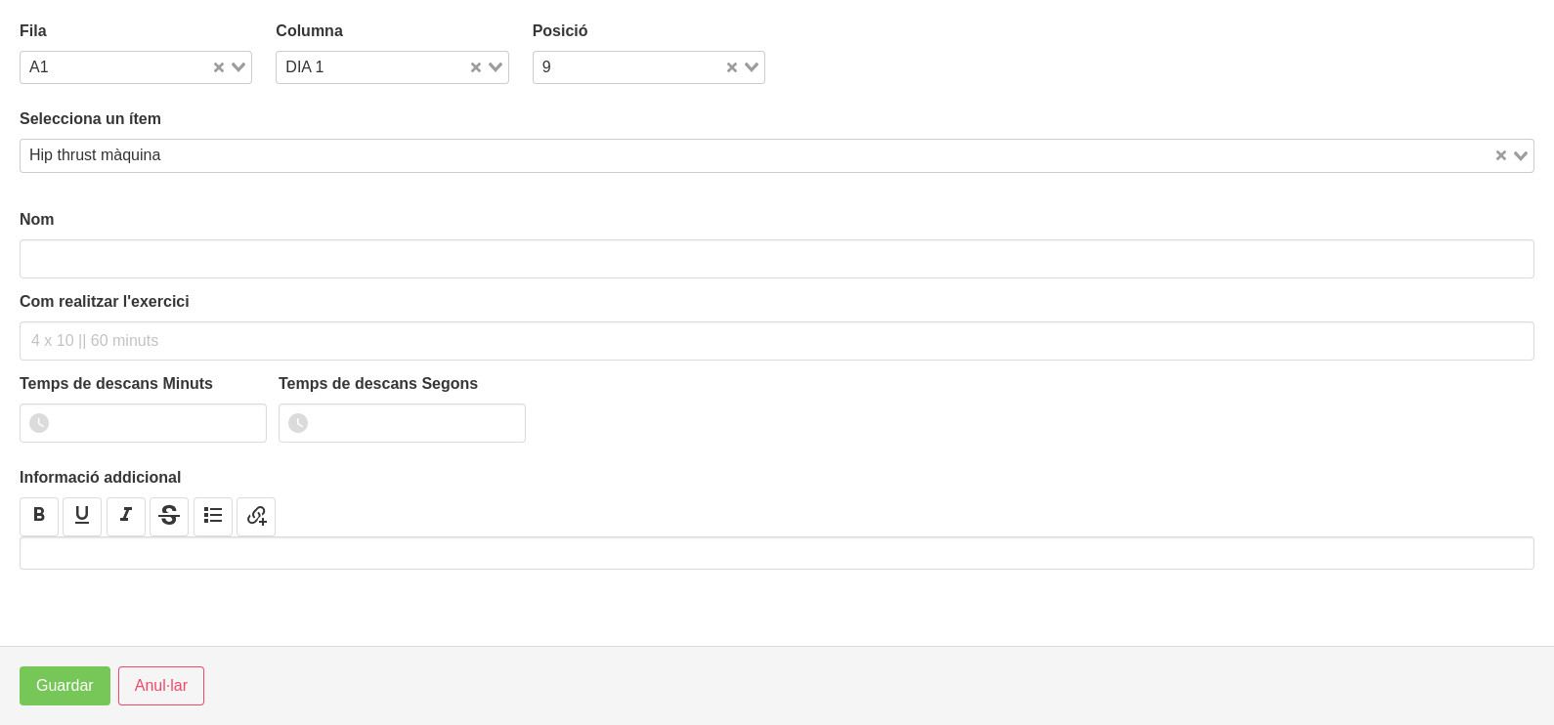
type input "Hip thrust màquina"
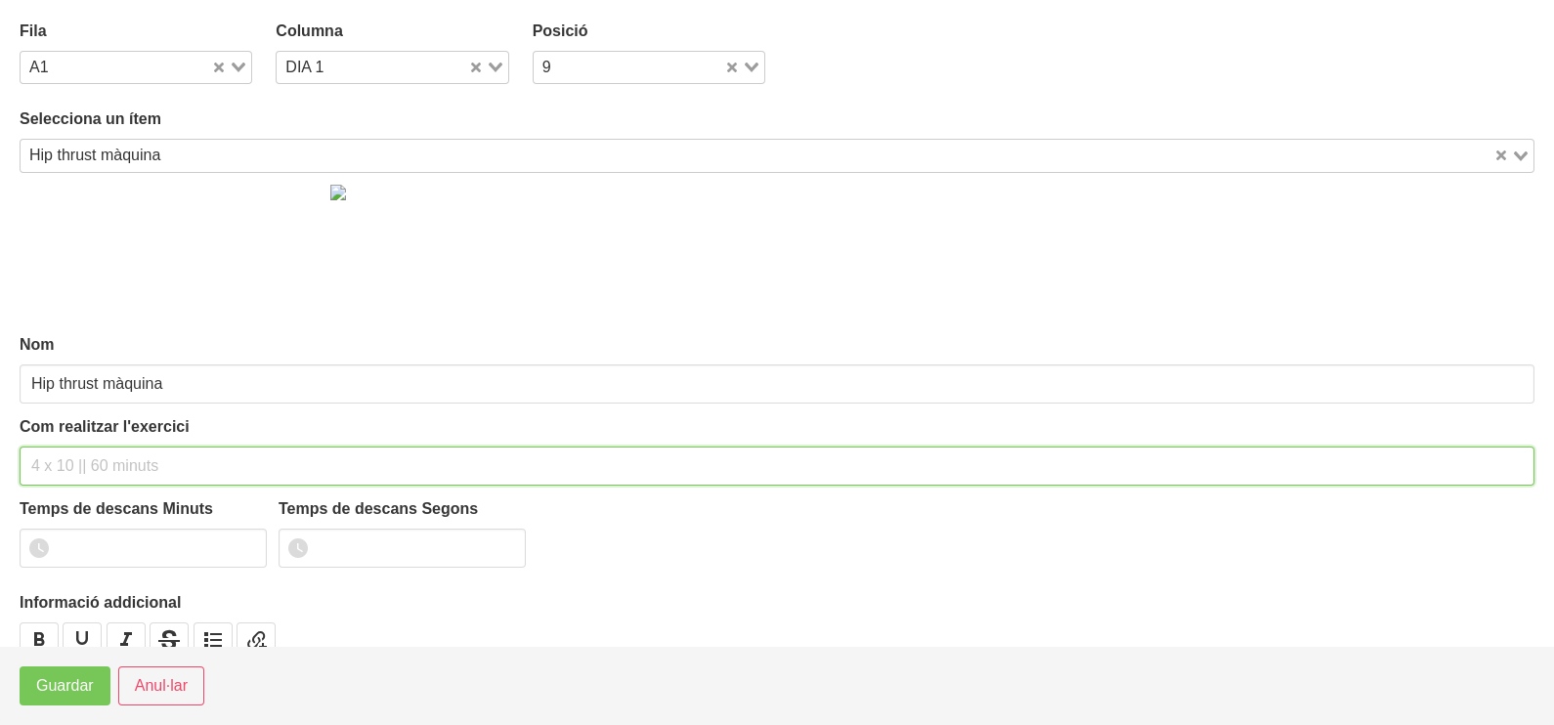
click at [82, 462] on input "text" at bounding box center [777, 466] width 1515 height 39
type input "3 x 6-8 a 3011 60""
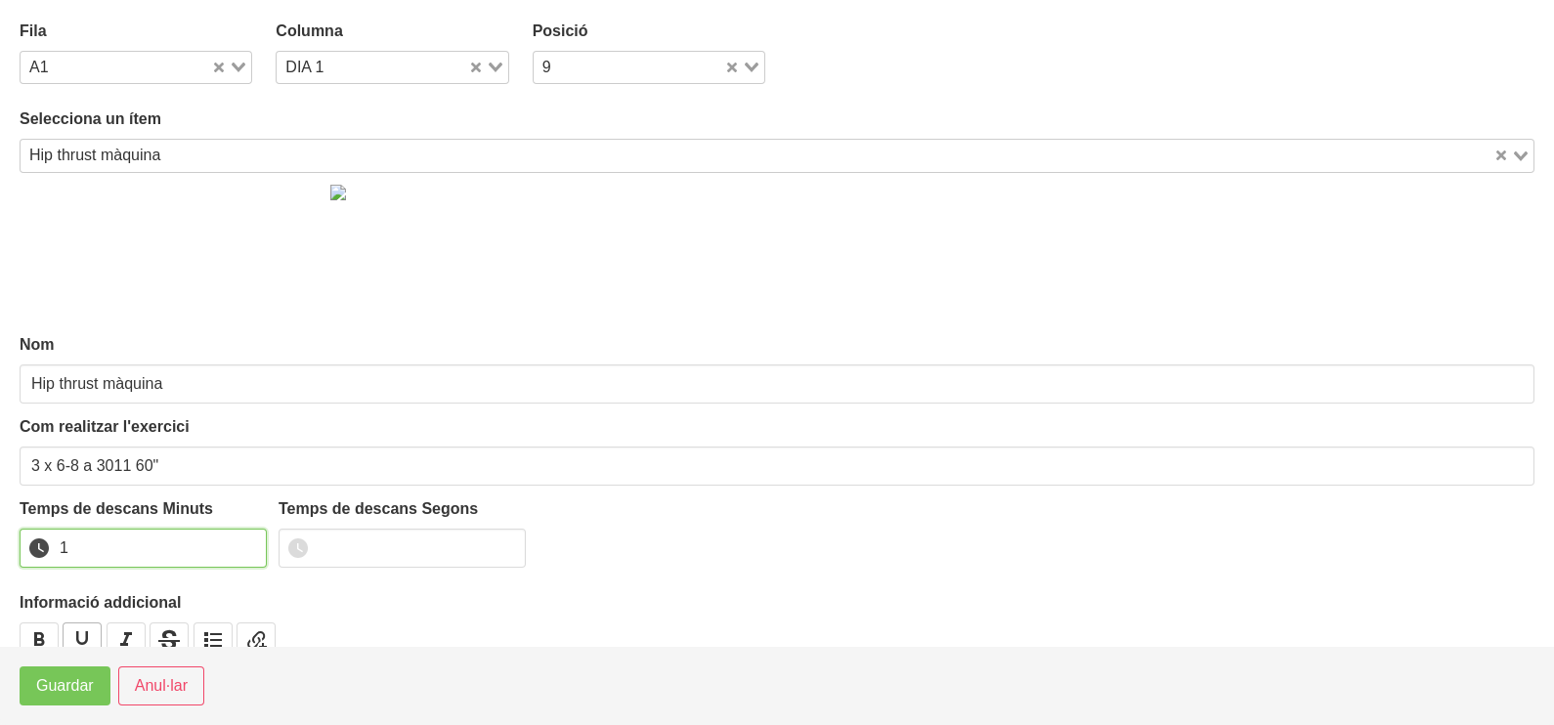
drag, startPoint x: 249, startPoint y: 541, endPoint x: 99, endPoint y: 621, distance: 170.1
type input "1"
click at [246, 542] on input "1" at bounding box center [143, 548] width 247 height 39
click at [50, 689] on span "Guardar" at bounding box center [65, 685] width 58 height 23
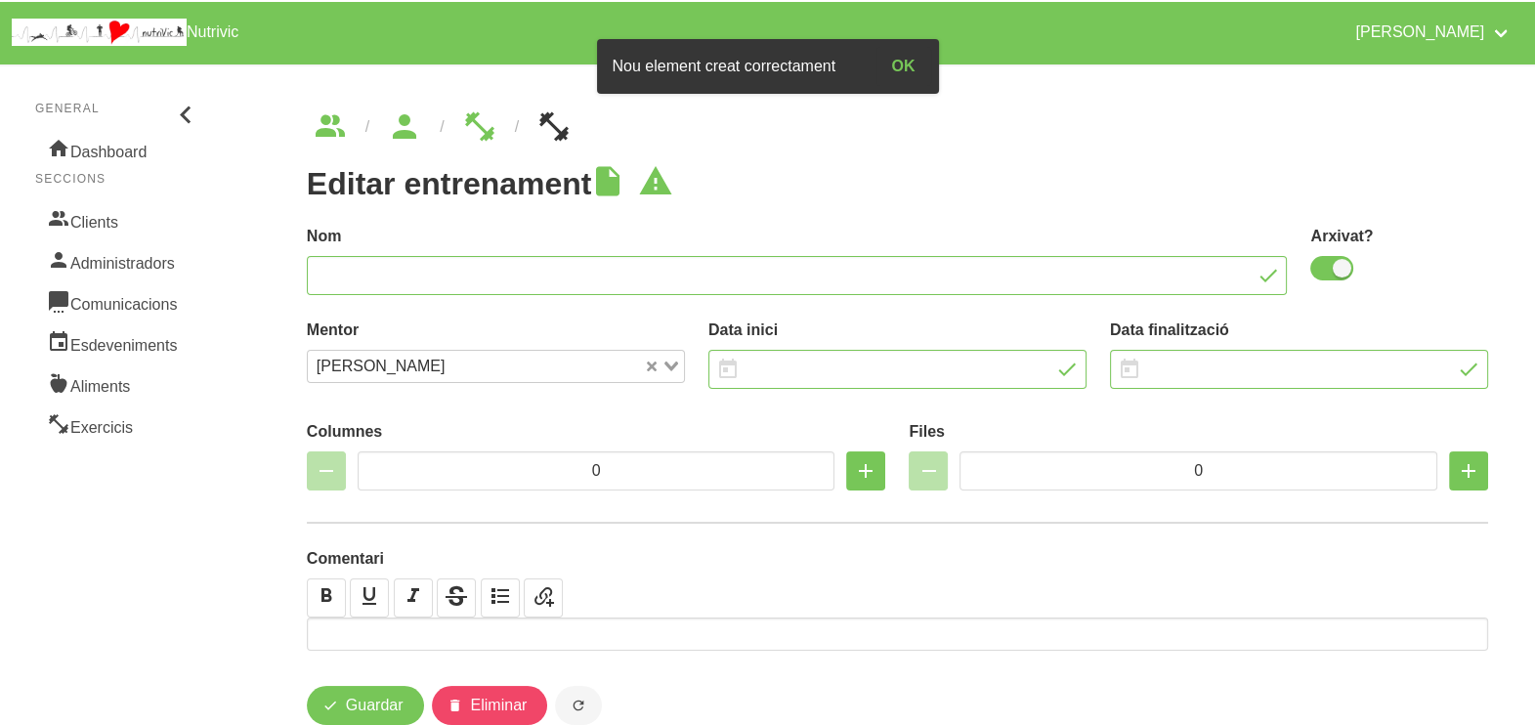
type input "Montse Ferré 12"
checkbox input "true"
type input "23/11/2025"
type input "4/1/2026"
type input "2"
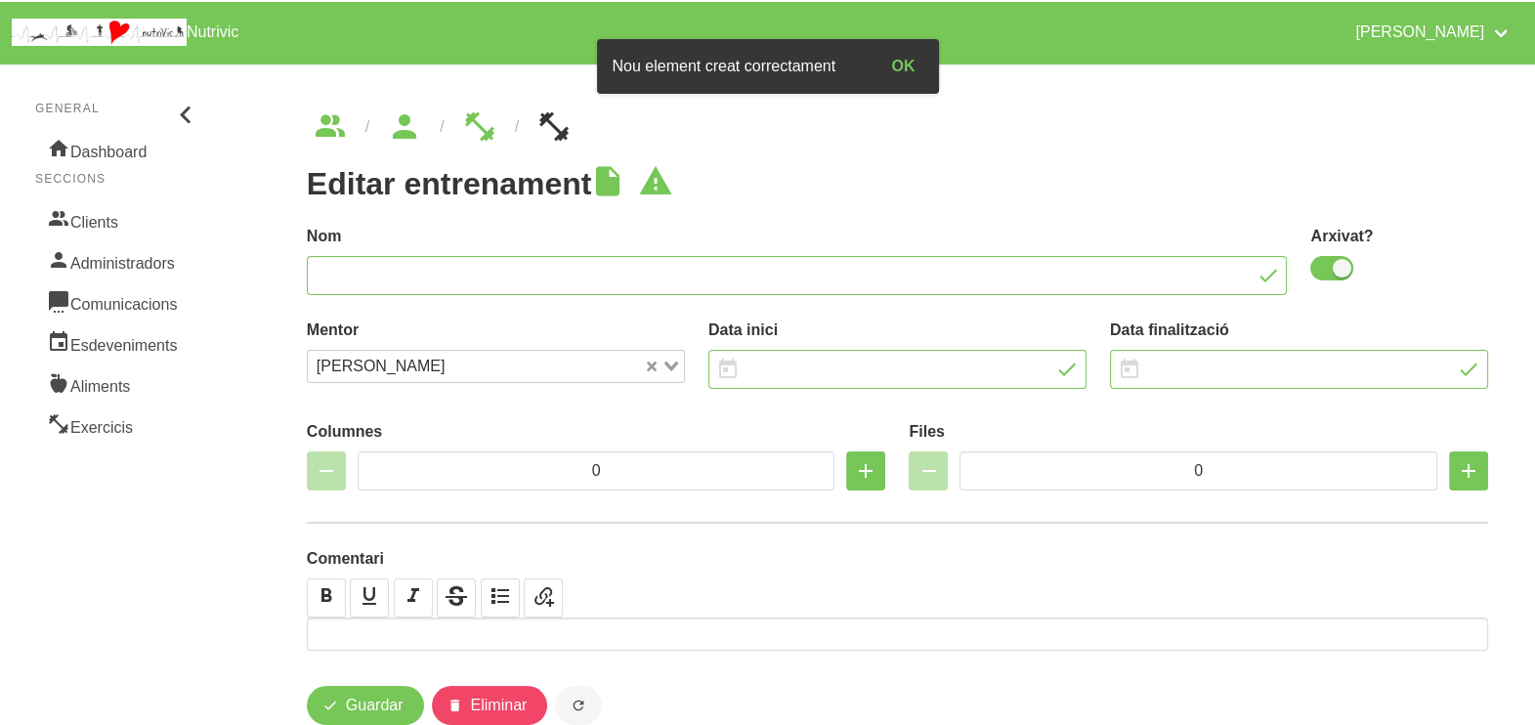
type input "8"
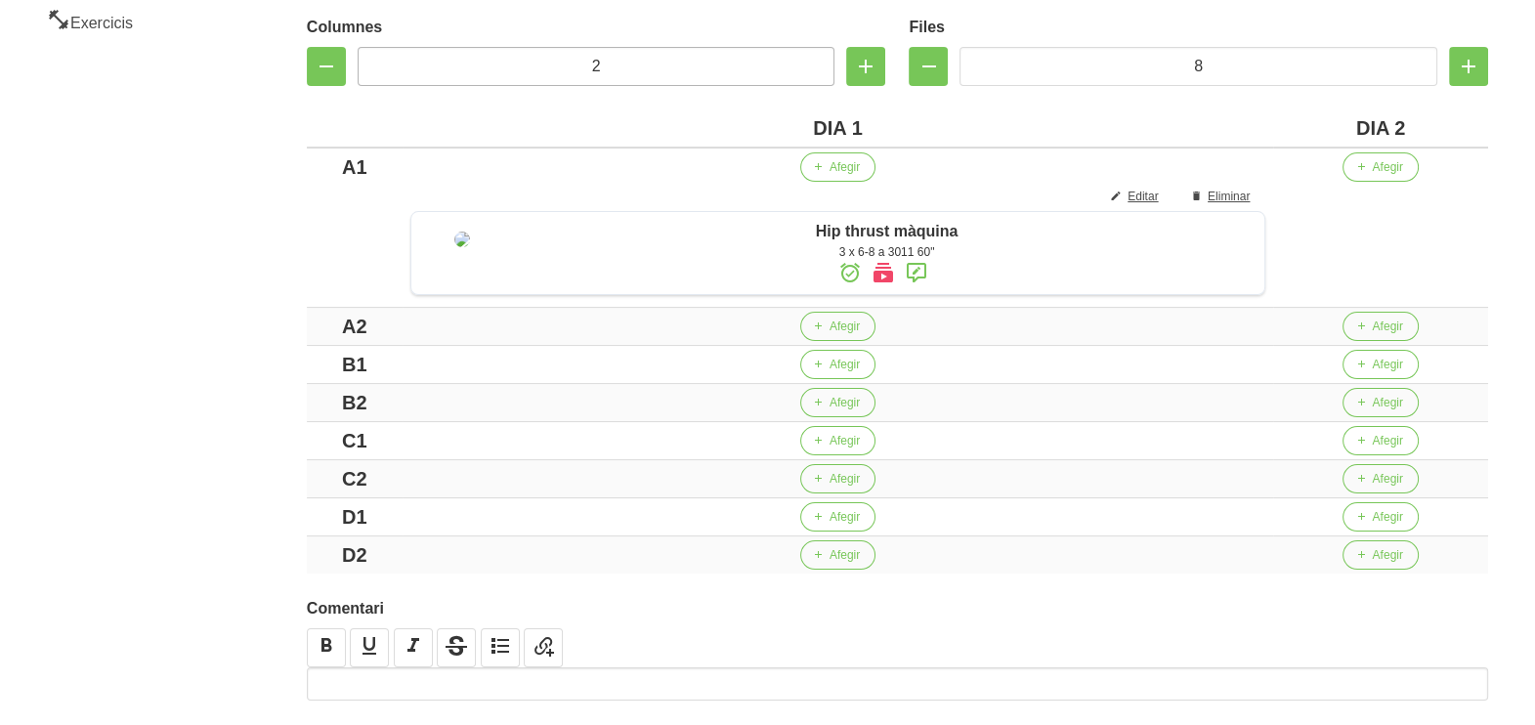
scroll to position [574, 0]
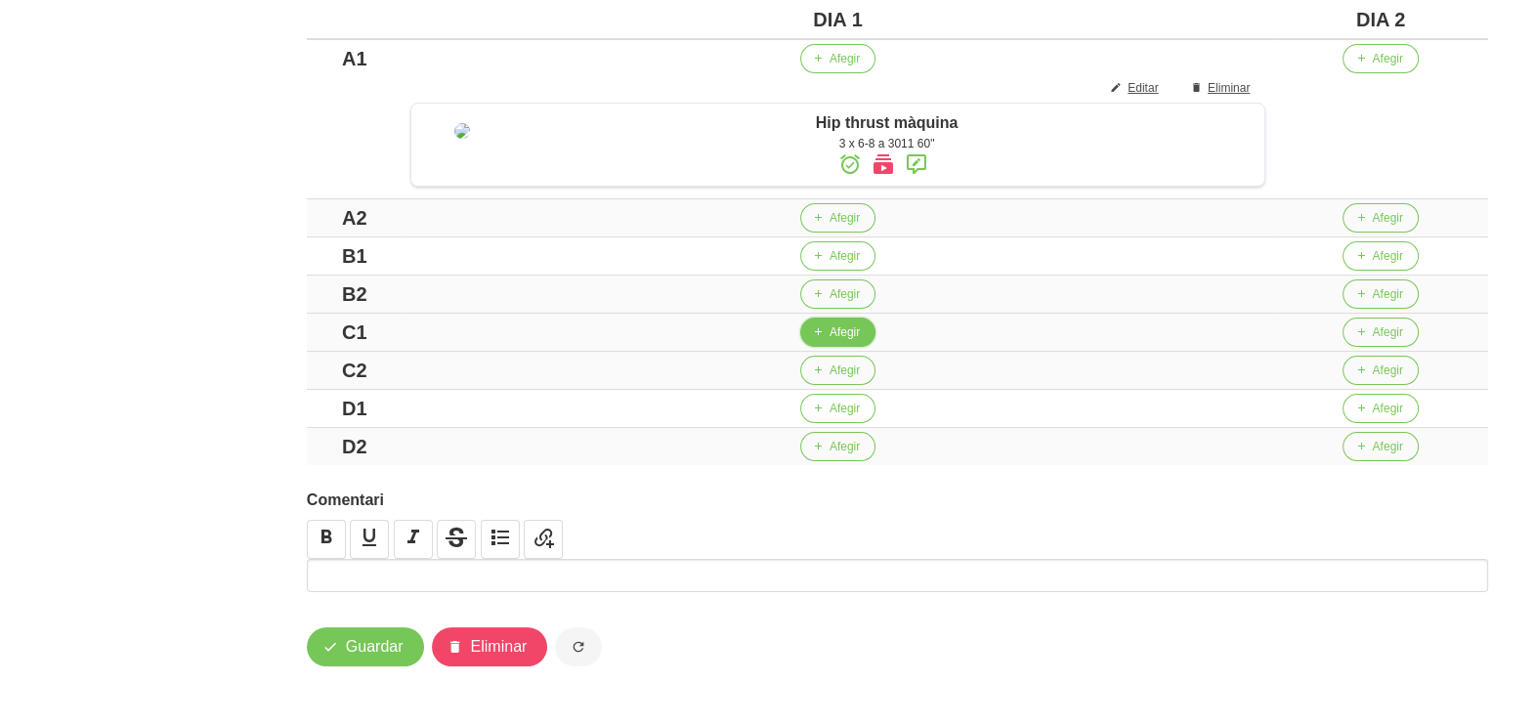
click at [836, 333] on button "Afegir" at bounding box center [837, 332] width 75 height 29
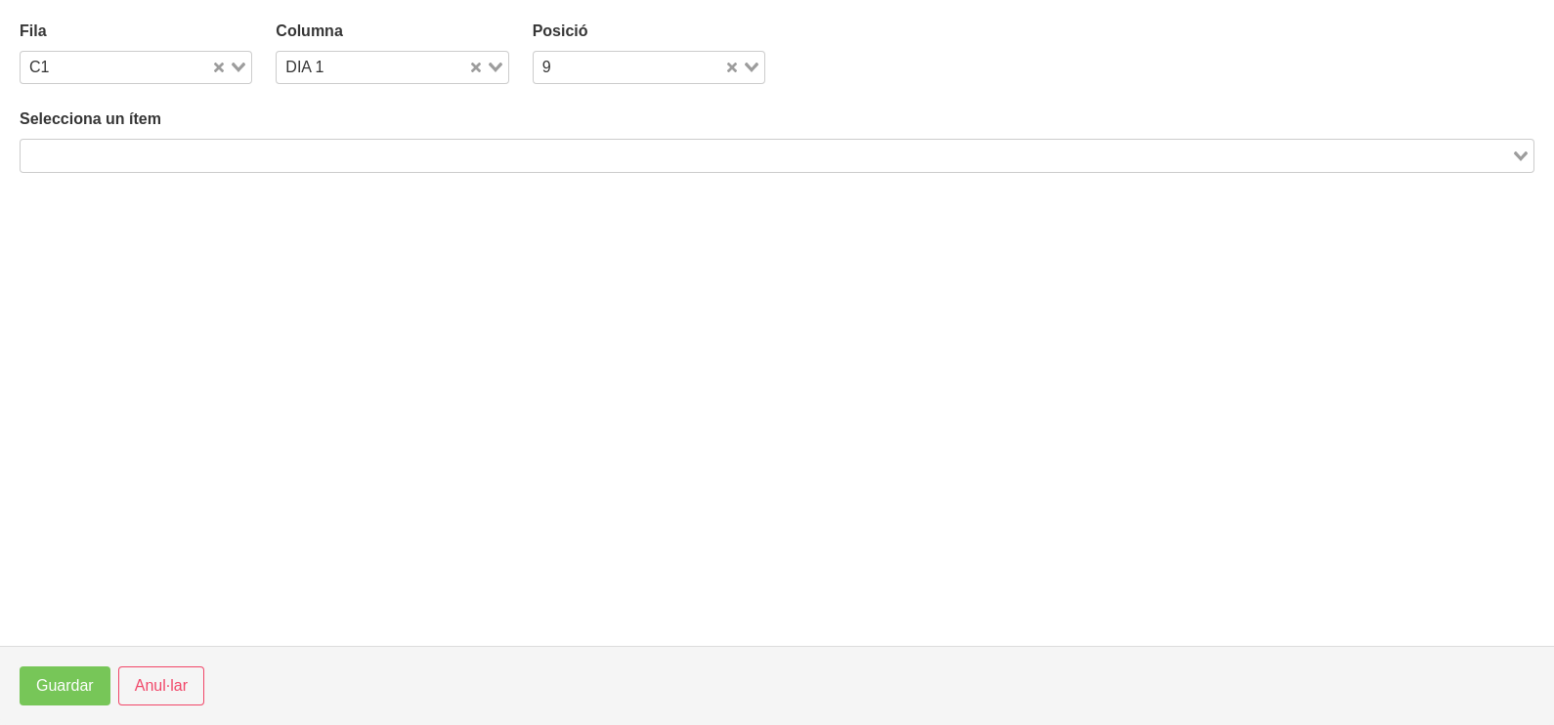
click at [237, 148] on input "Search for option" at bounding box center [765, 155] width 1487 height 23
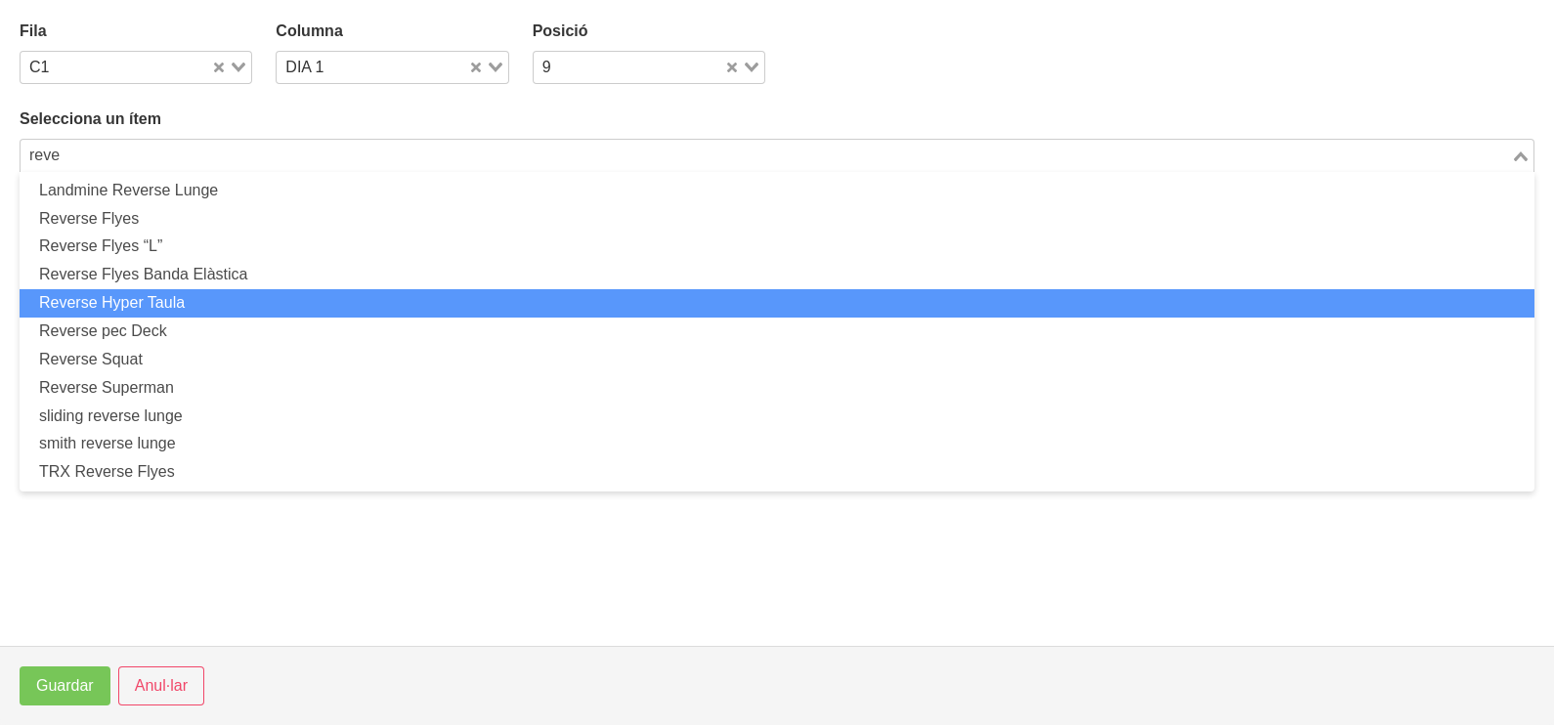
click at [212, 303] on li "Reverse Hyper Taula" at bounding box center [777, 303] width 1515 height 28
type input "reve"
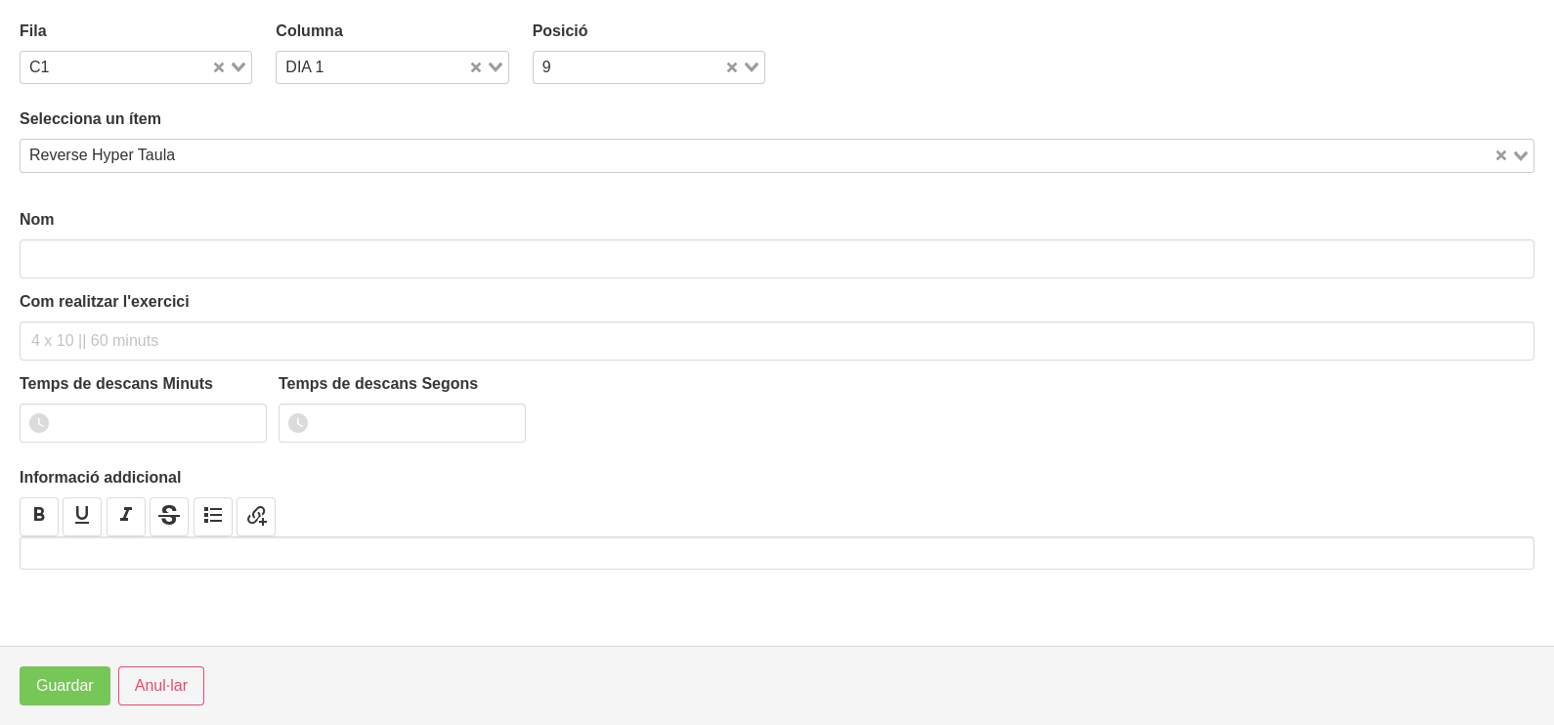
type input "Reverse Hyper Taula"
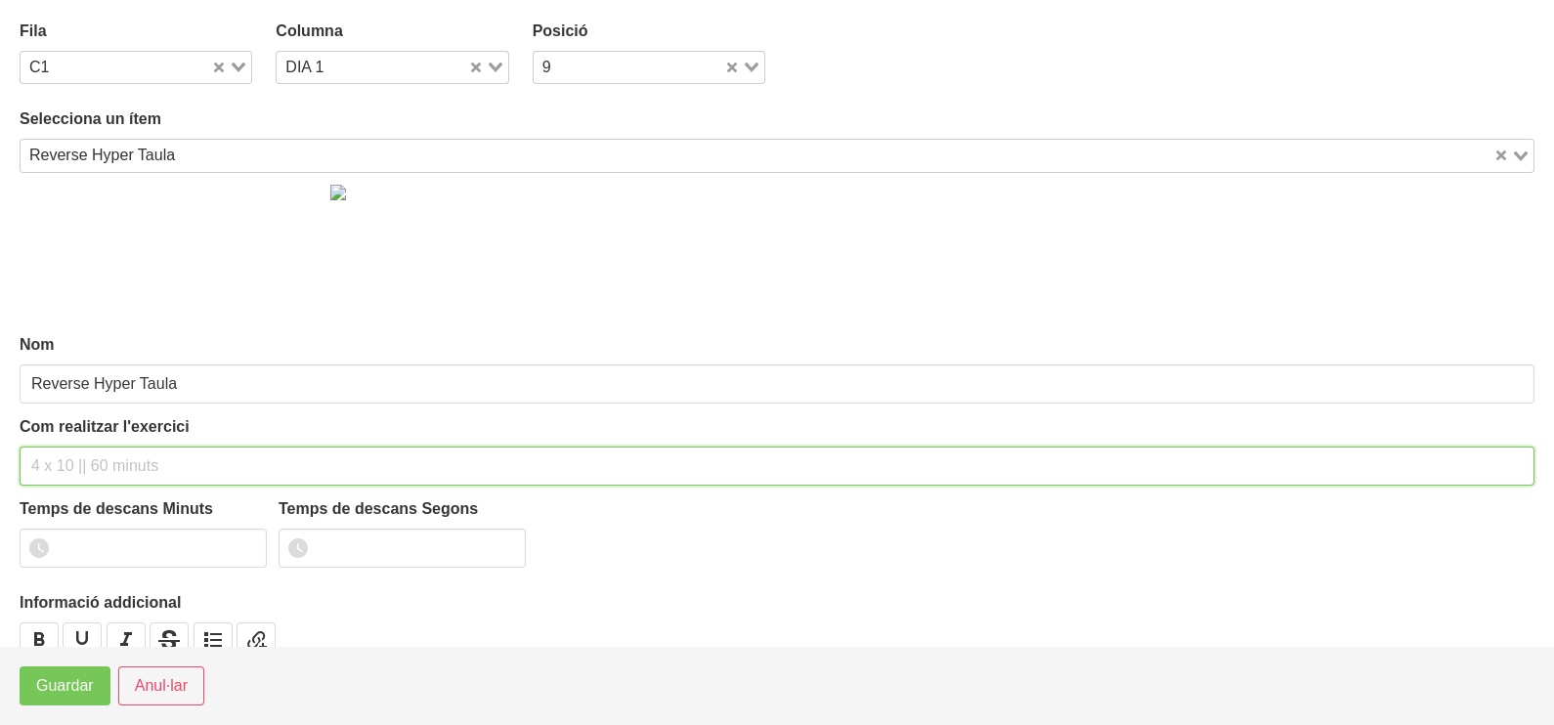
click at [84, 452] on input "text" at bounding box center [777, 466] width 1515 height 39
type input "3 x 10-12 a 2010 60""
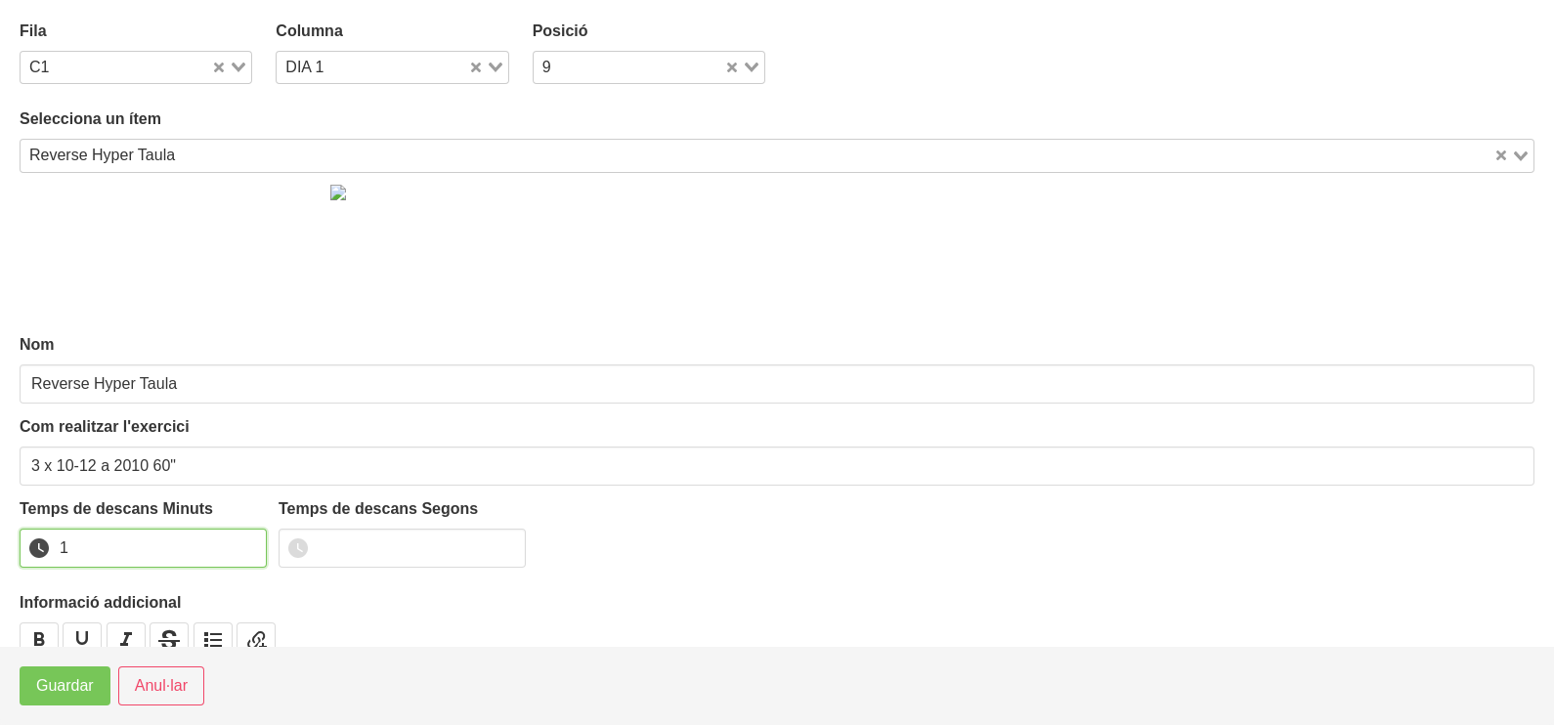
drag, startPoint x: 246, startPoint y: 539, endPoint x: 171, endPoint y: 586, distance: 88.7
type input "1"
click at [234, 545] on input "1" at bounding box center [143, 548] width 247 height 39
click at [78, 679] on span "Guardar" at bounding box center [65, 685] width 58 height 23
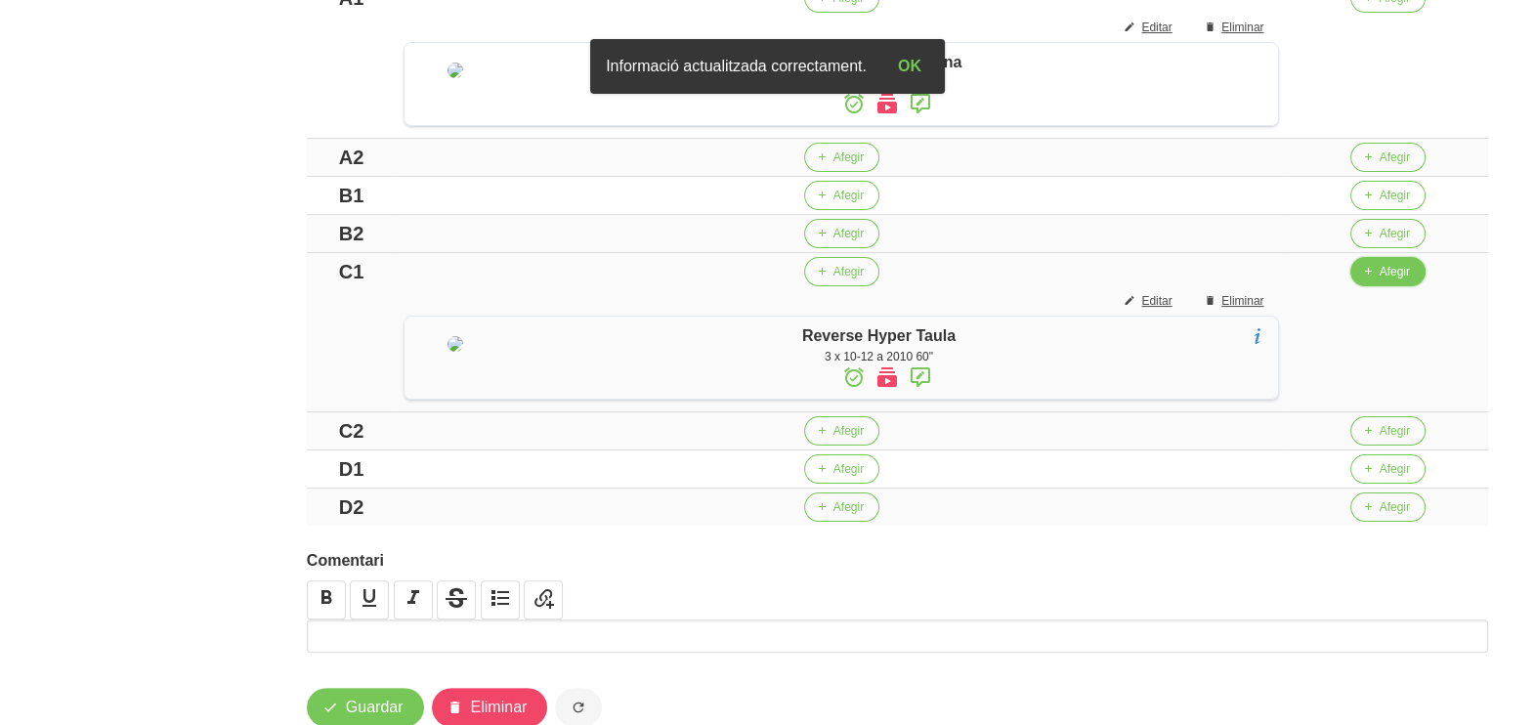
click at [1391, 280] on span "Afegir" at bounding box center [1395, 272] width 30 height 18
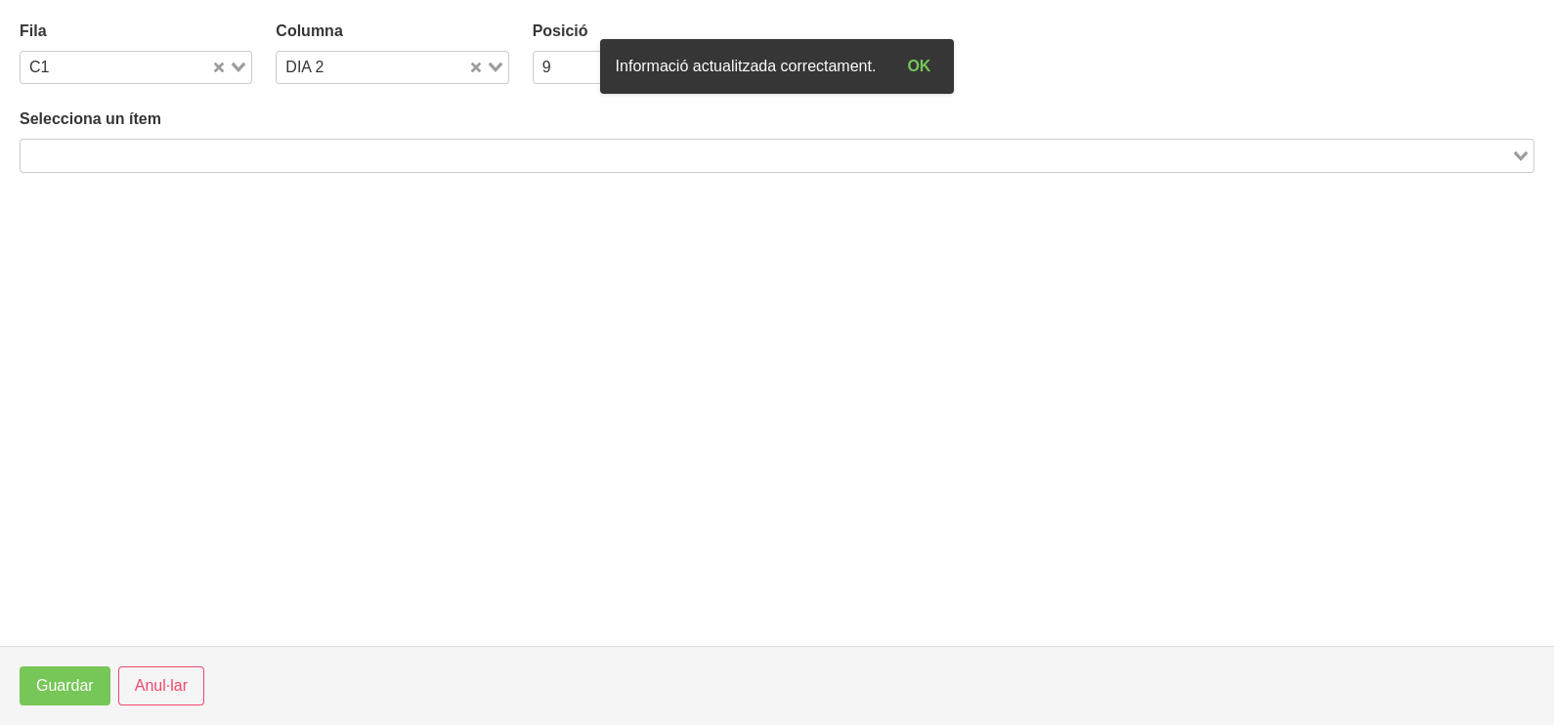
click at [396, 144] on input "Search for option" at bounding box center [765, 155] width 1487 height 23
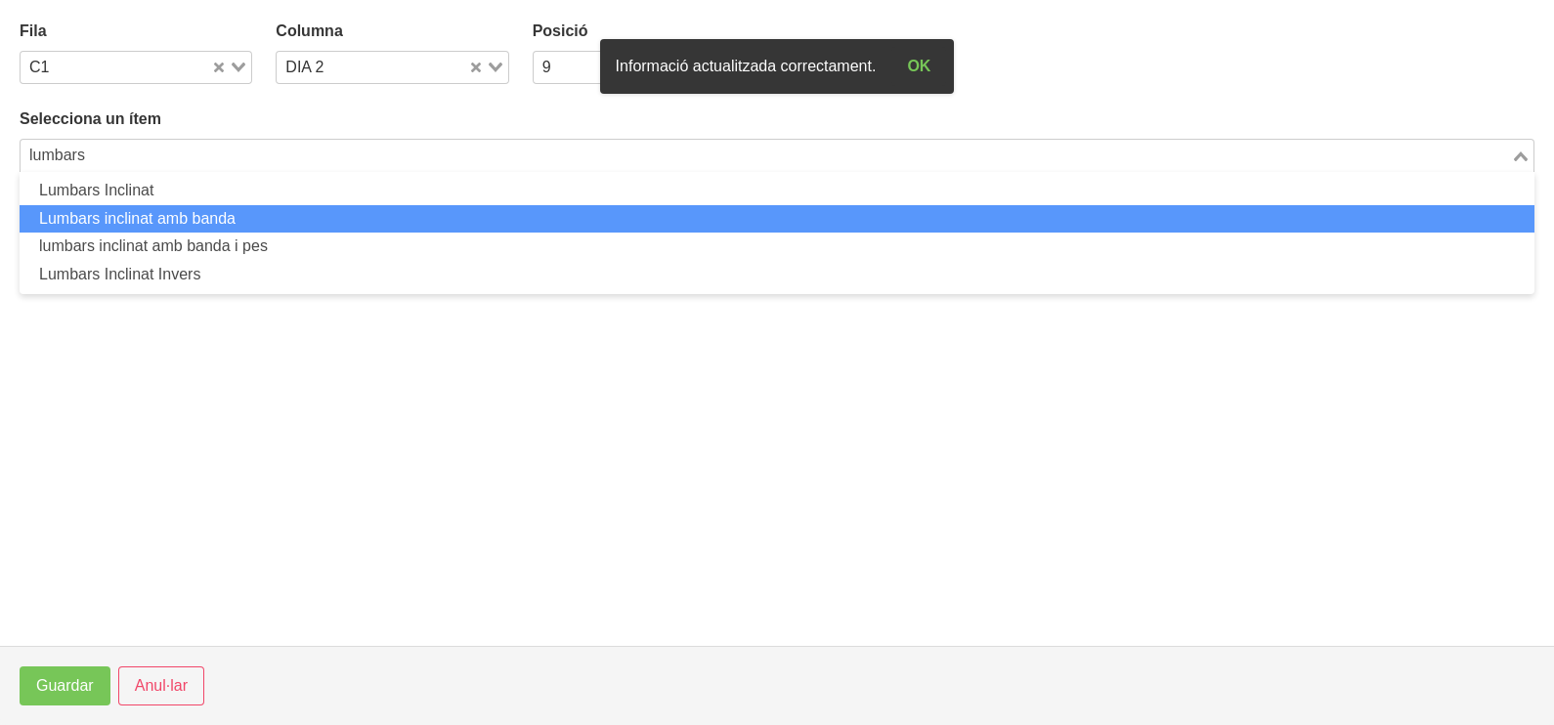
click at [288, 221] on li "Lumbars inclinat amb banda" at bounding box center [777, 219] width 1515 height 28
type input "lumbars"
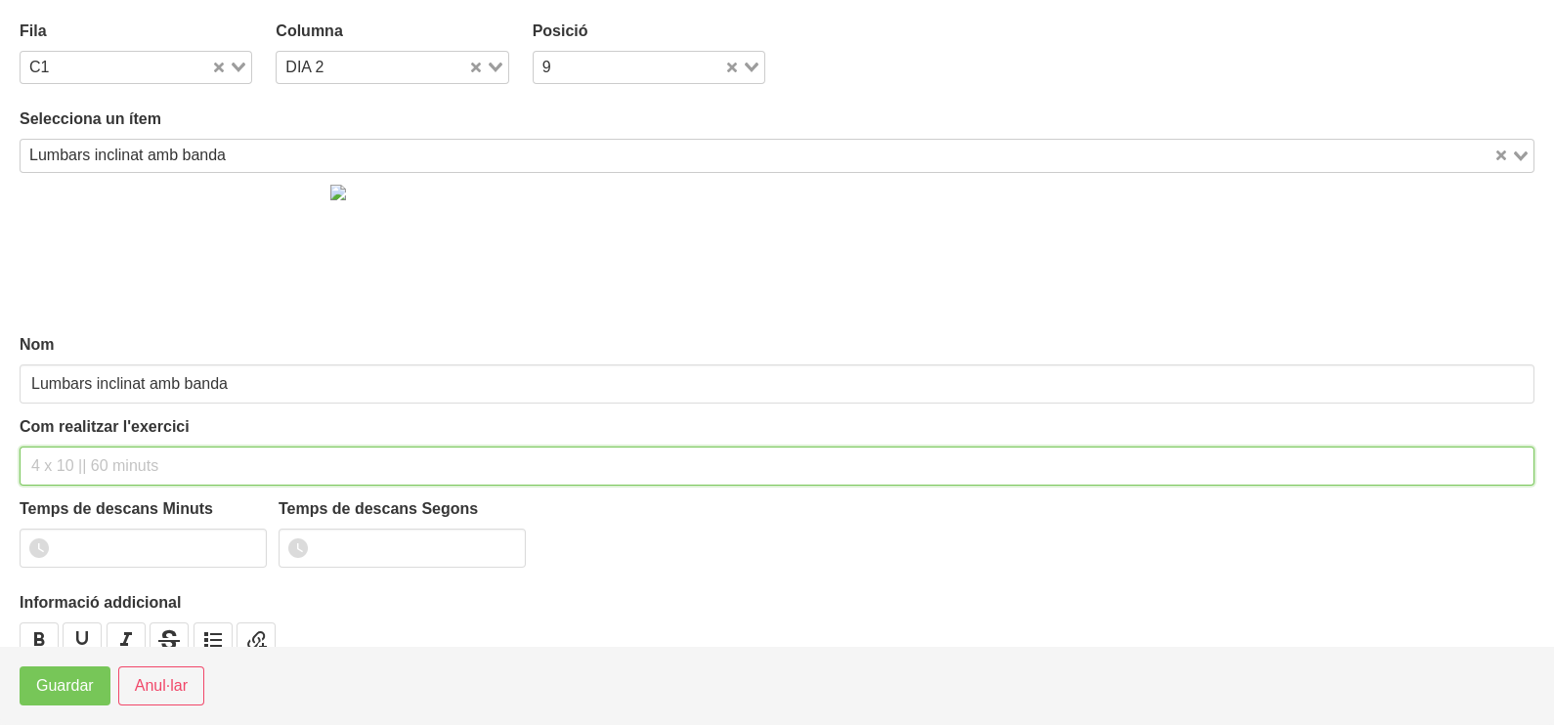
click at [95, 474] on input "text" at bounding box center [777, 466] width 1515 height 39
type input "3 x 8-10 a 2011 60""
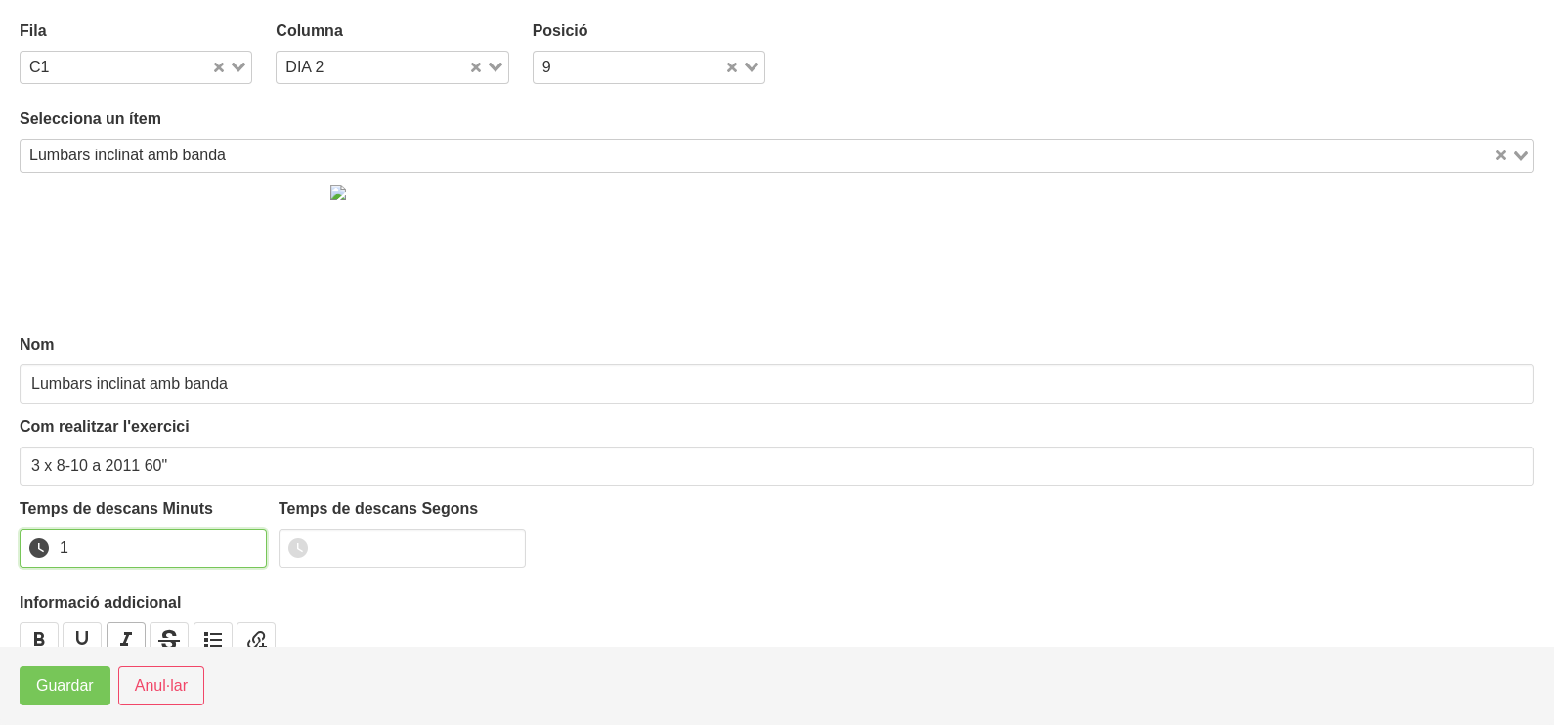
drag, startPoint x: 248, startPoint y: 538, endPoint x: 110, endPoint y: 630, distance: 166.2
type input "1"
click at [244, 540] on input "1" at bounding box center [143, 548] width 247 height 39
click at [69, 689] on span "Guardar" at bounding box center [65, 685] width 58 height 23
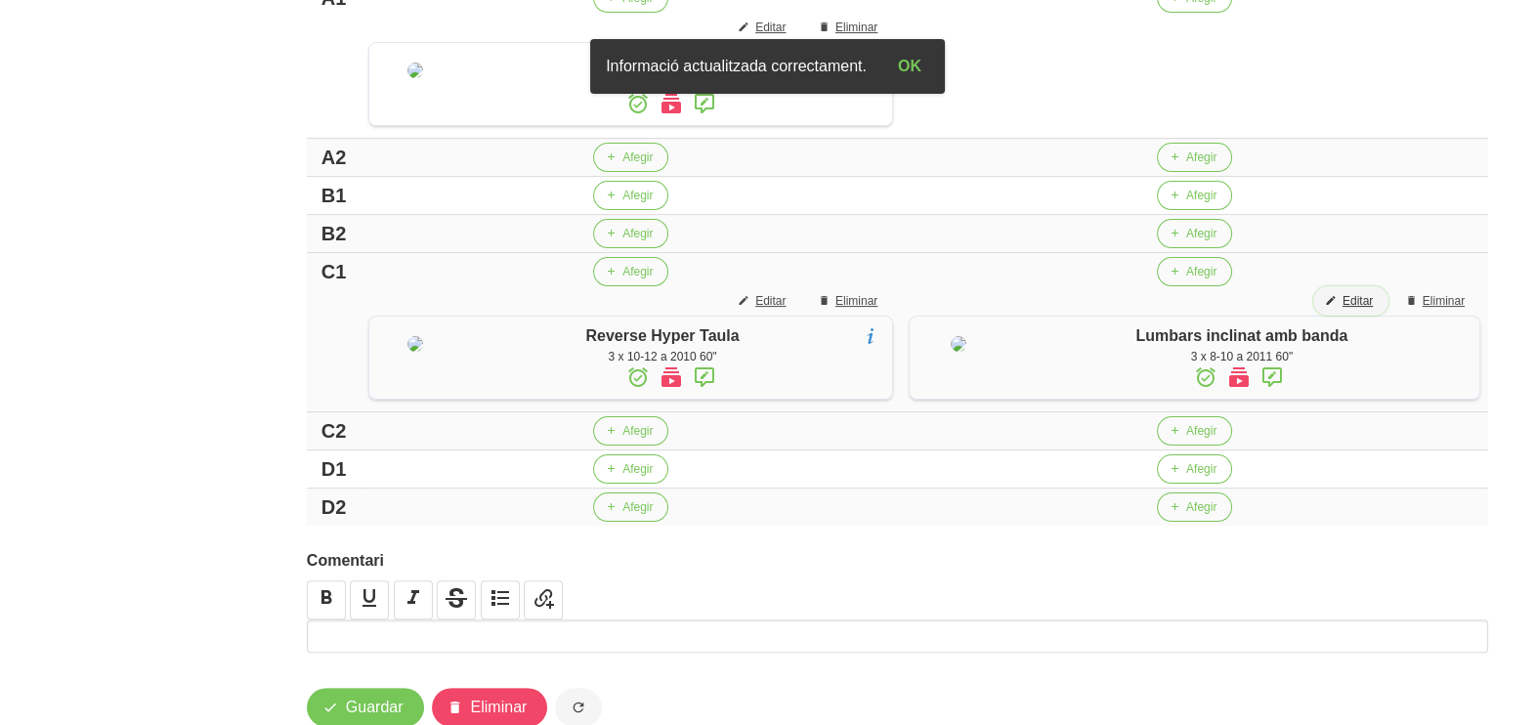
click at [1367, 310] on span "Editar" at bounding box center [1358, 301] width 30 height 18
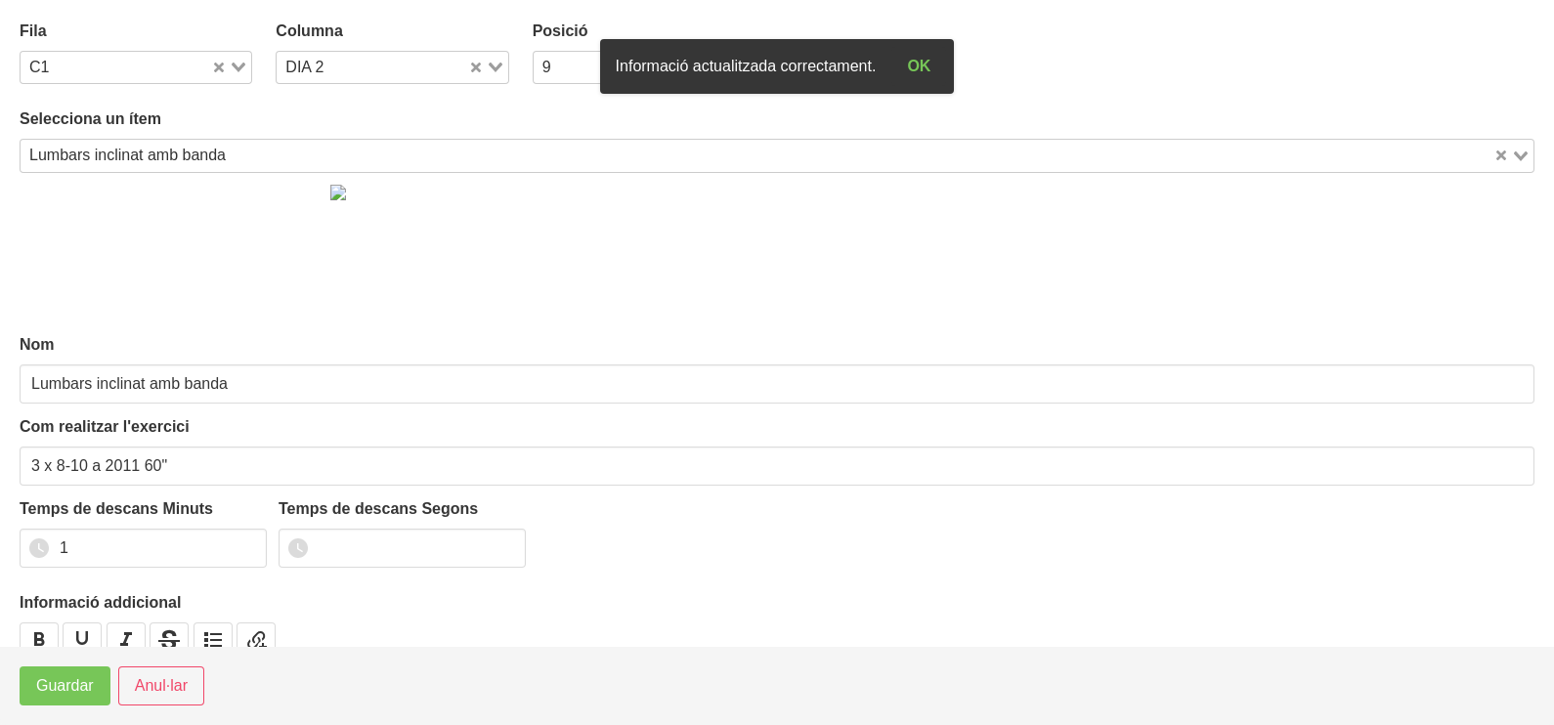
click at [235, 67] on icon "Search for option" at bounding box center [239, 68] width 14 height 10
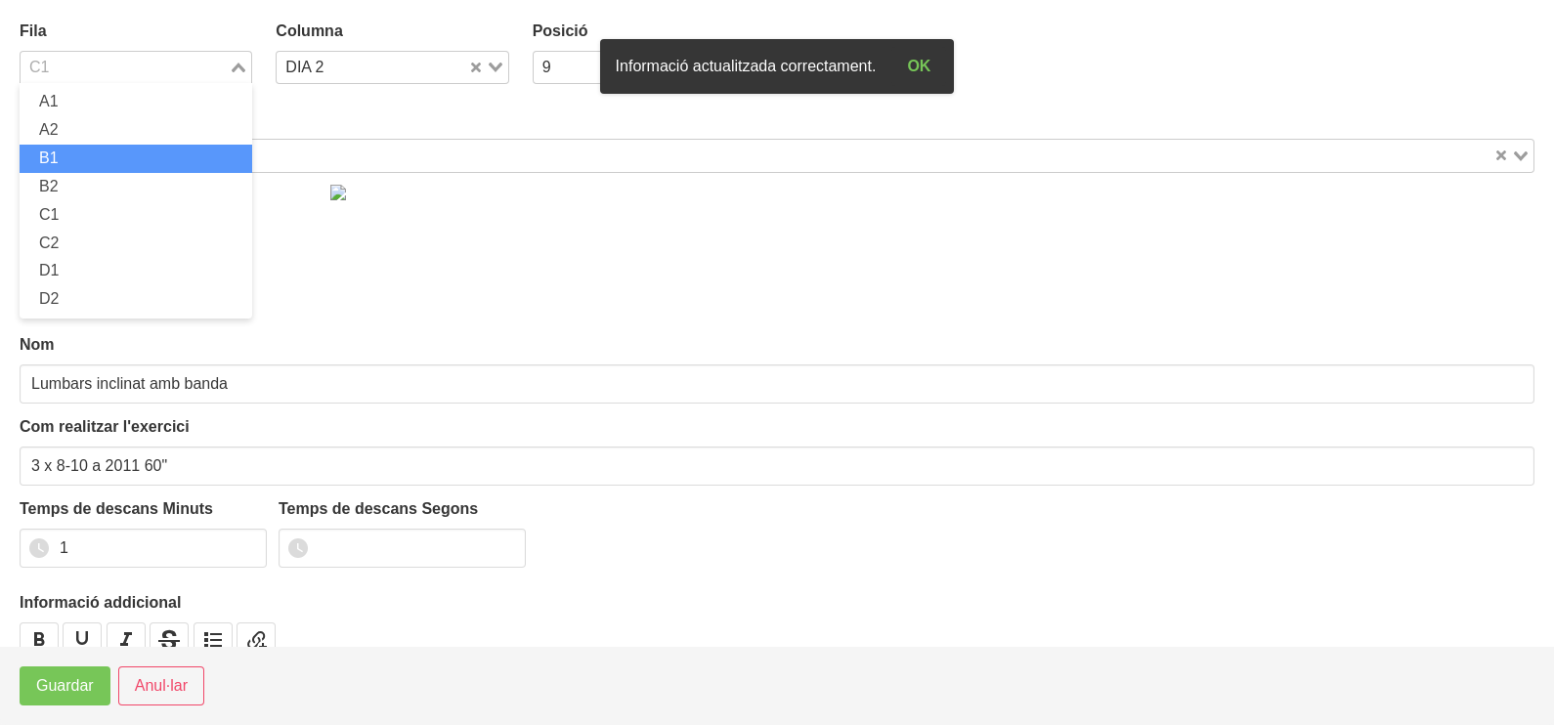
drag, startPoint x: 122, startPoint y: 156, endPoint x: 73, endPoint y: 390, distance: 238.6
click at [122, 157] on li "B1" at bounding box center [136, 159] width 233 height 28
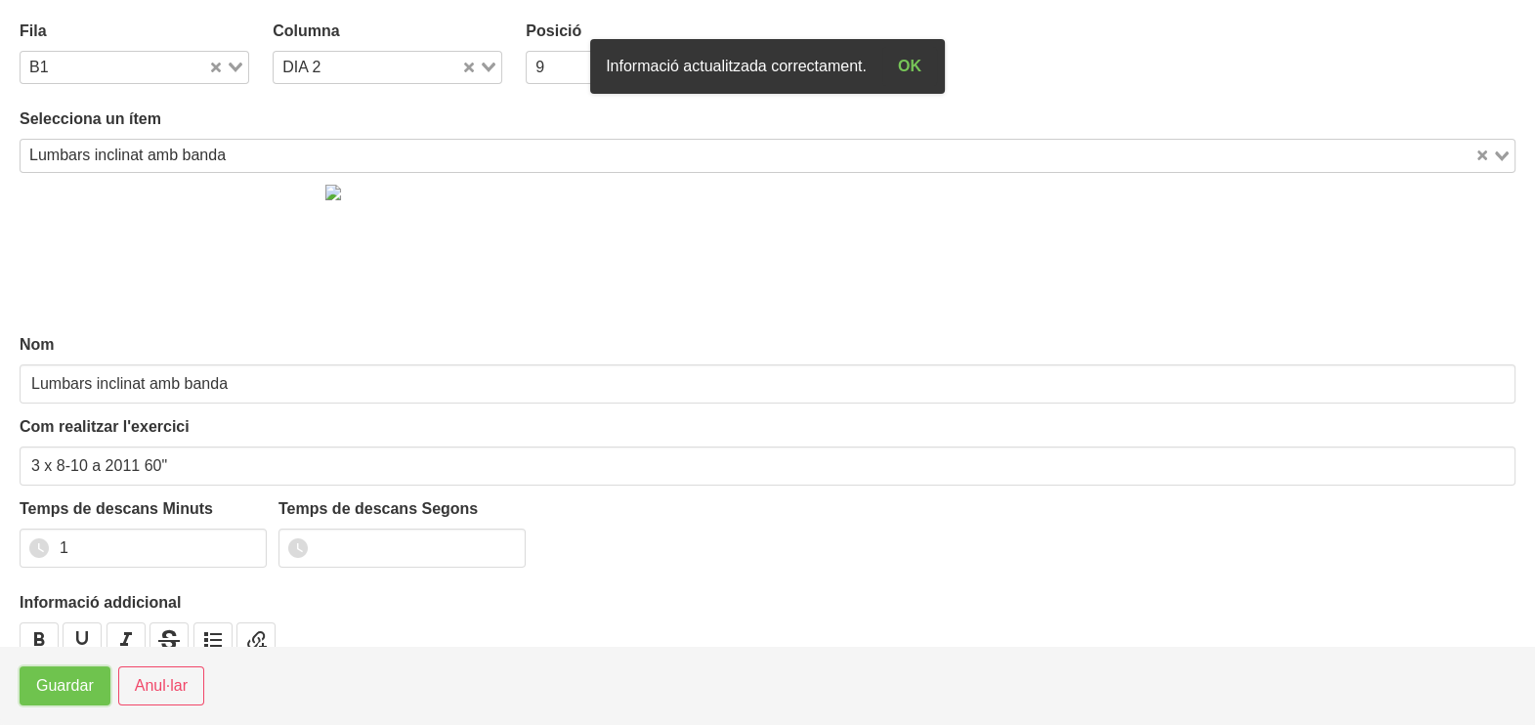
click at [82, 683] on span "Guardar" at bounding box center [65, 685] width 58 height 23
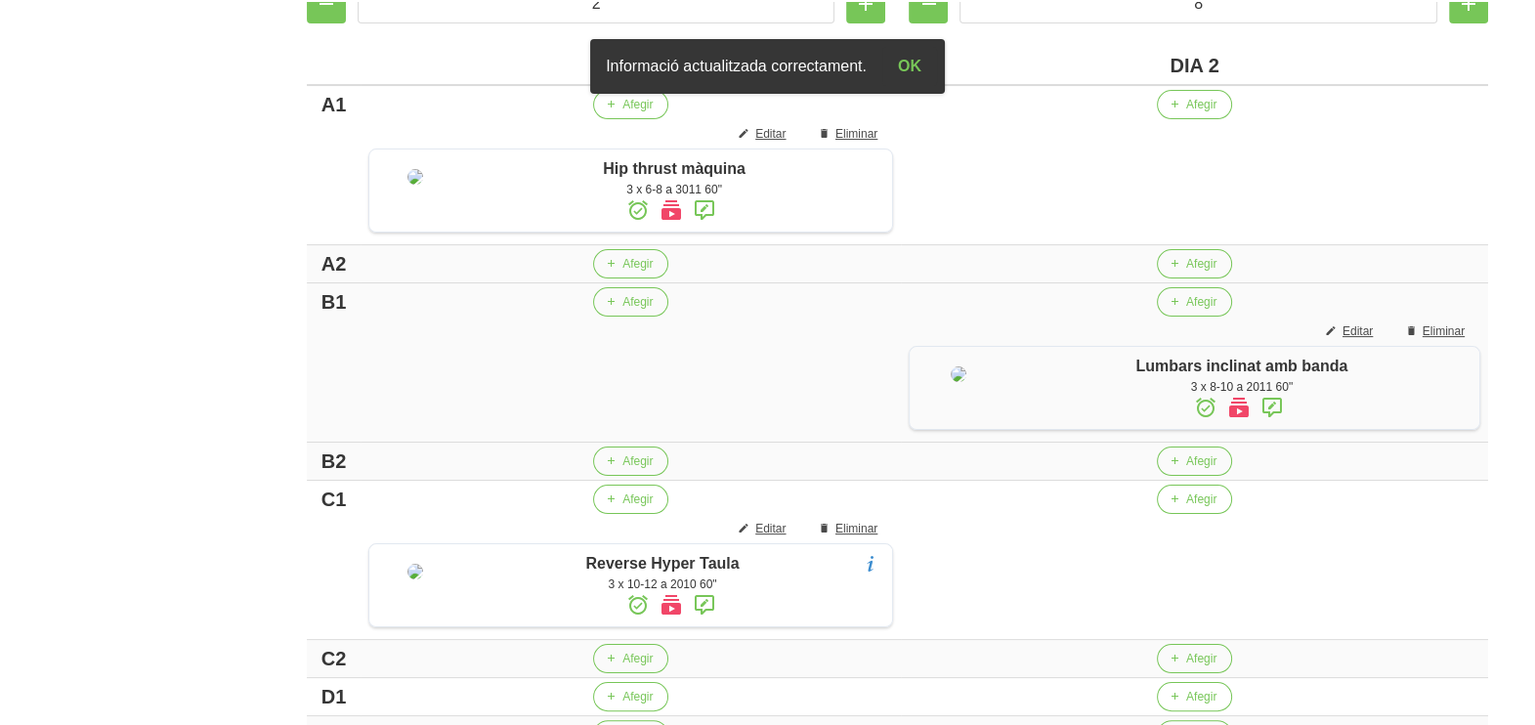
scroll to position [207, 0]
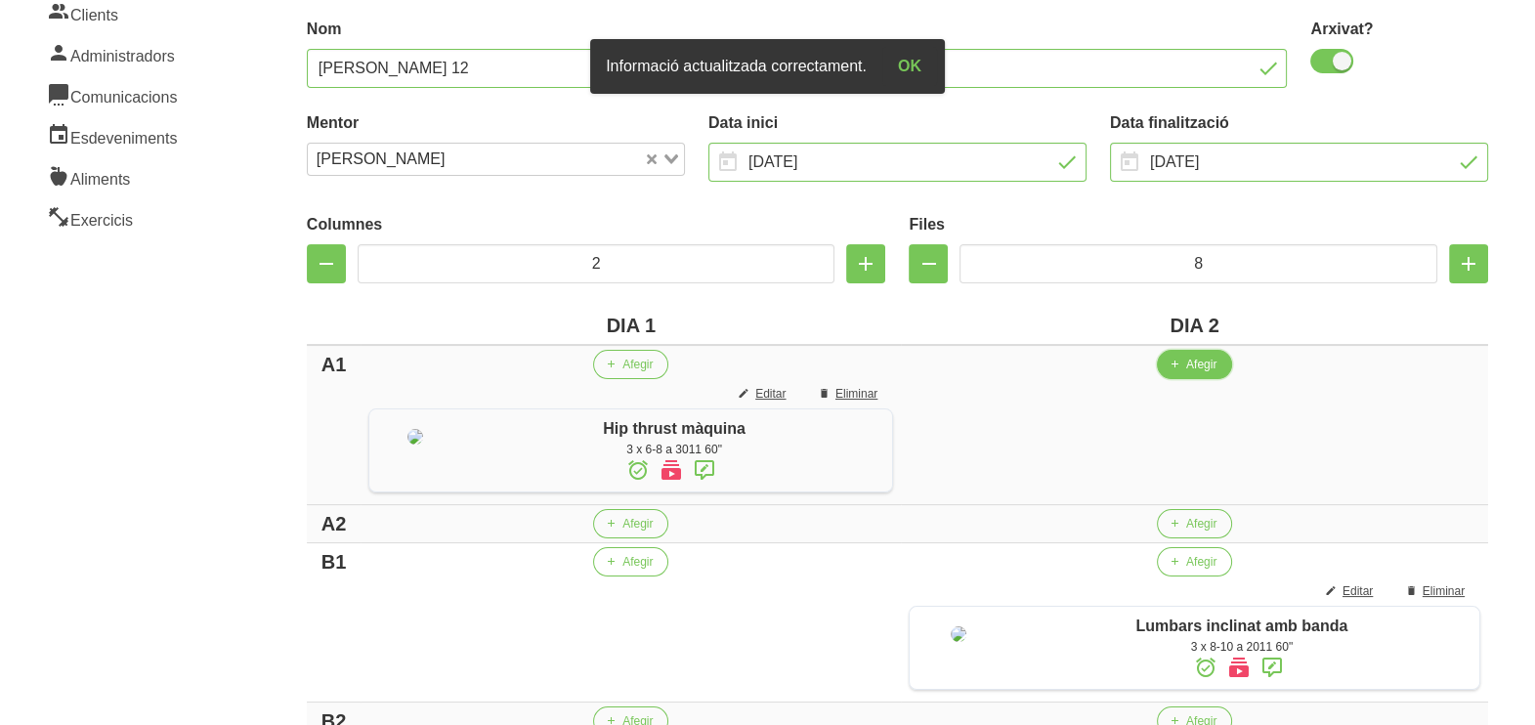
click at [1184, 368] on button "Afegir" at bounding box center [1194, 364] width 75 height 29
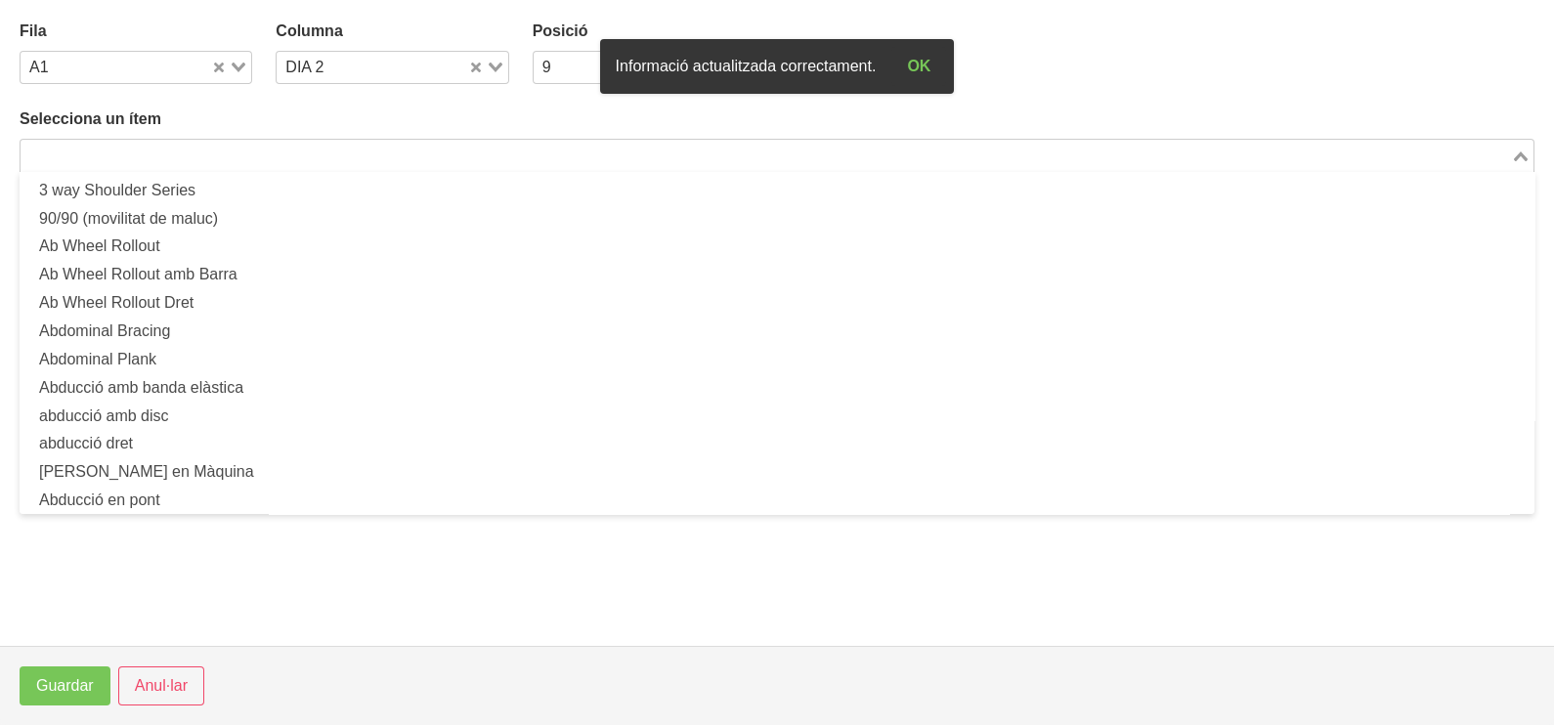
drag, startPoint x: 157, startPoint y: 148, endPoint x: 219, endPoint y: 95, distance: 81.1
click at [157, 149] on input "Search for option" at bounding box center [765, 155] width 1487 height 23
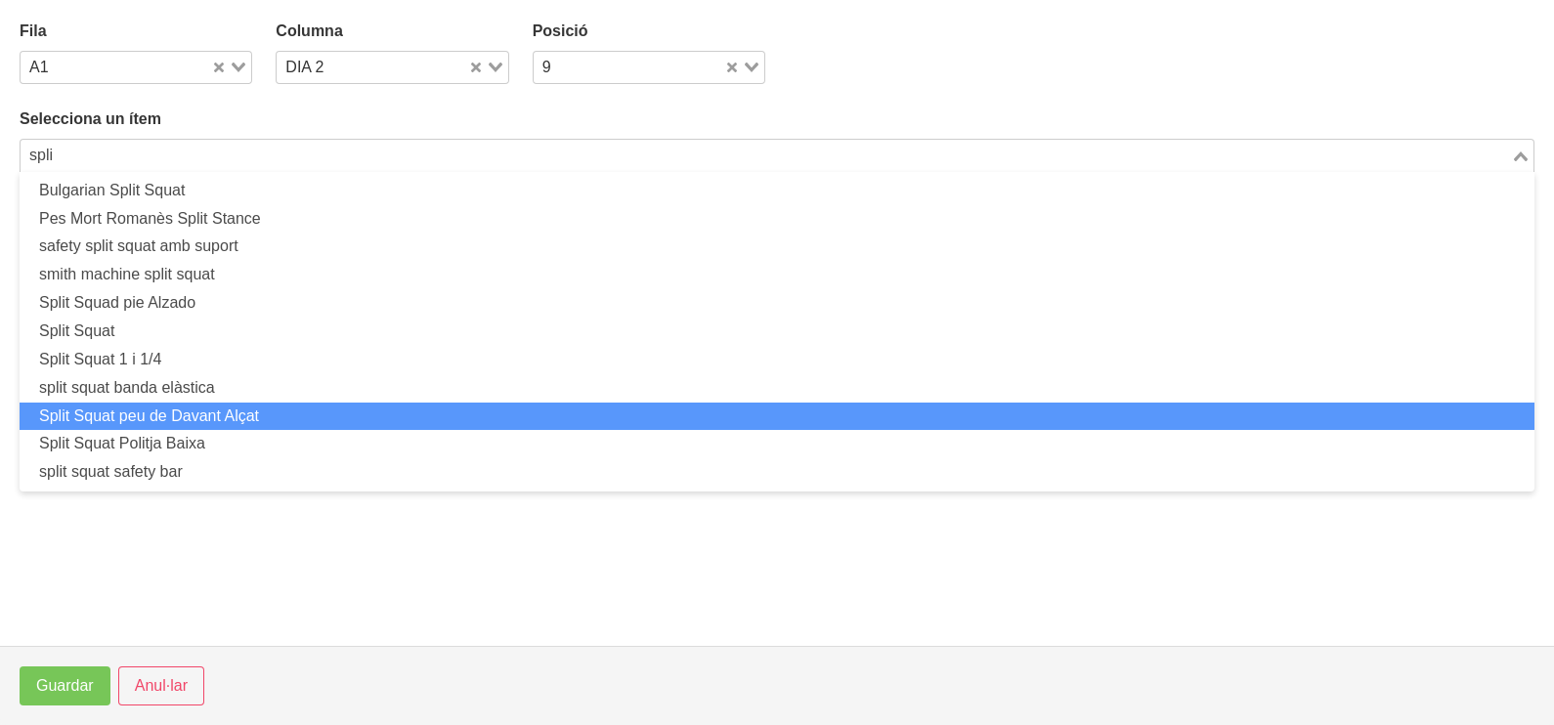
click at [225, 420] on li "Split Squat peu de Davant Alçat" at bounding box center [777, 417] width 1515 height 28
type input "spli"
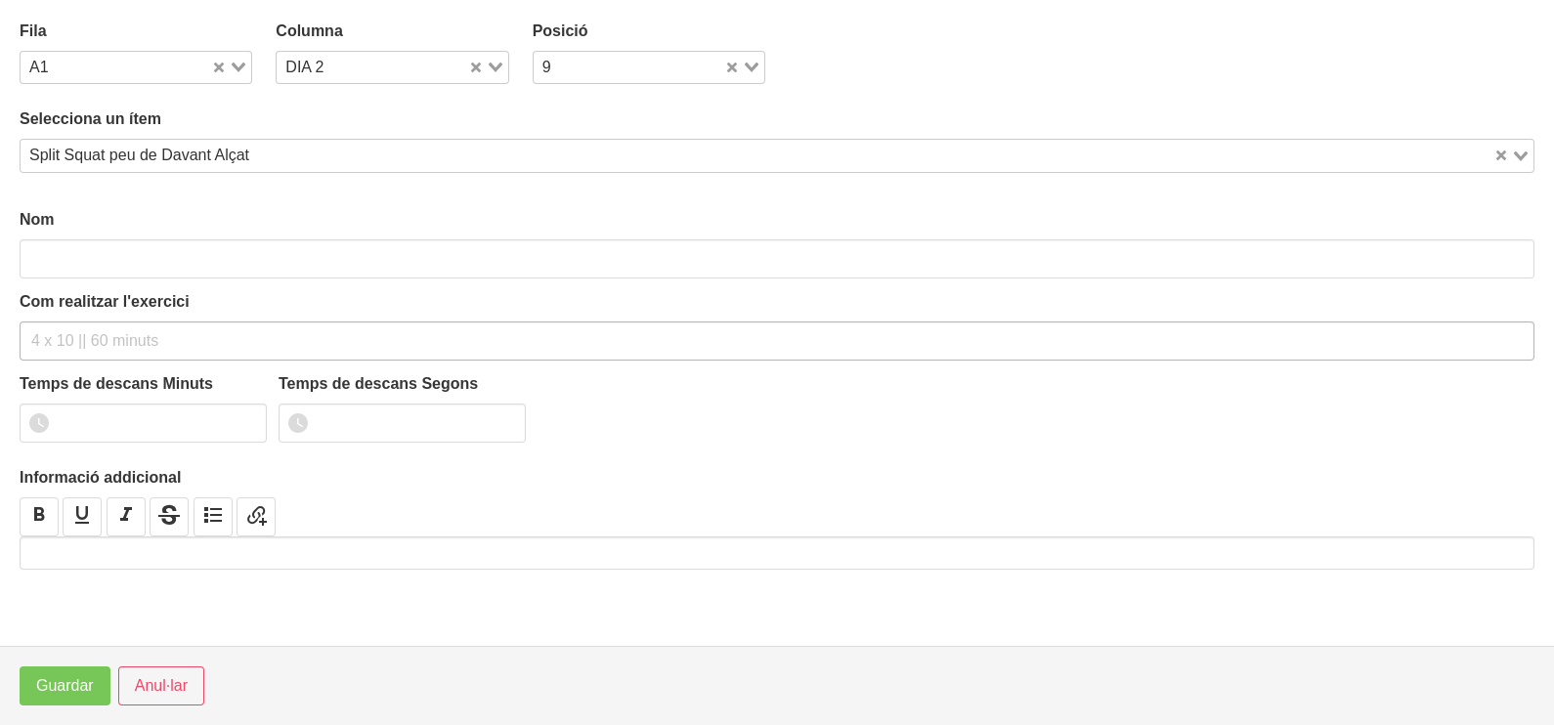
type input "Split Squat peu de Davant Alçat"
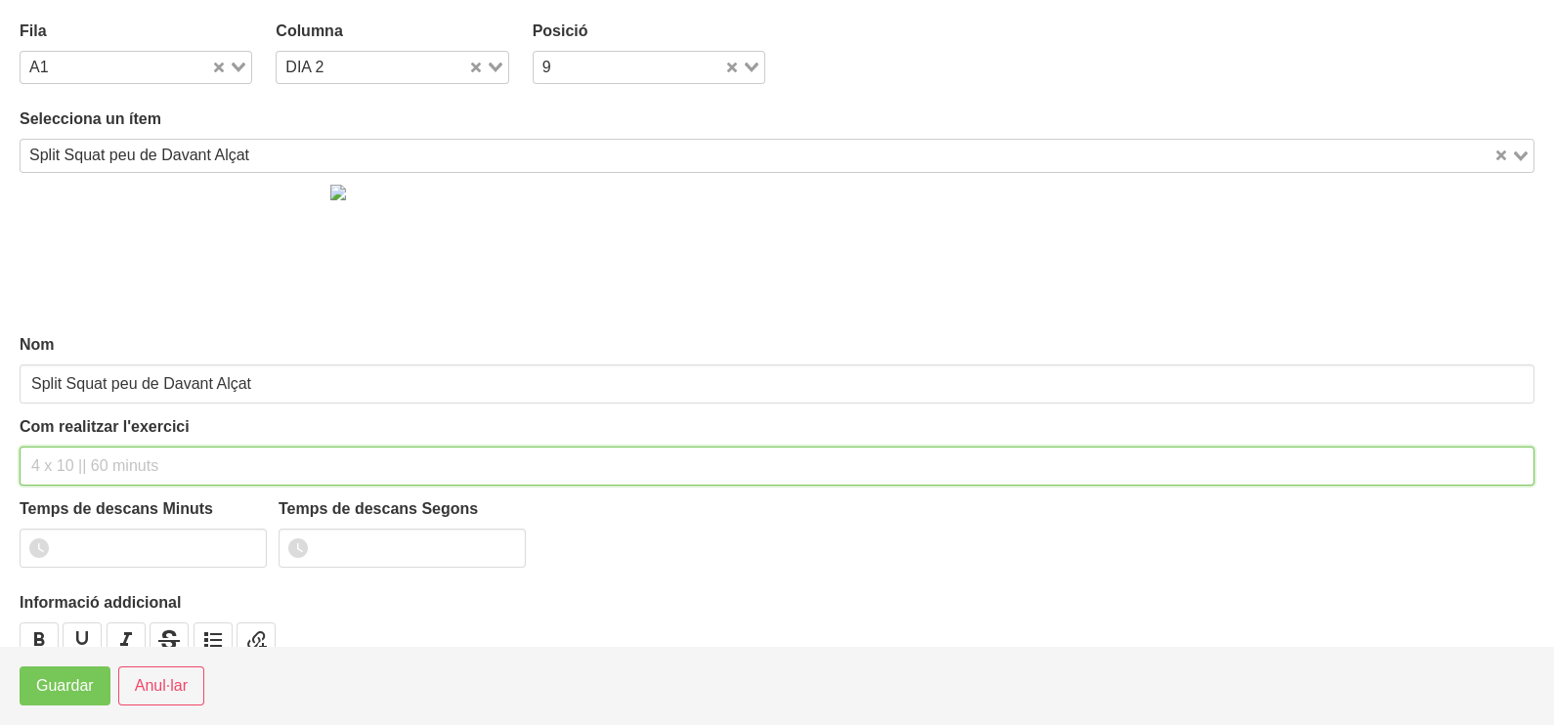
click at [66, 458] on input "text" at bounding box center [777, 466] width 1515 height 39
type input "3 x 6-8 a 3010 60""
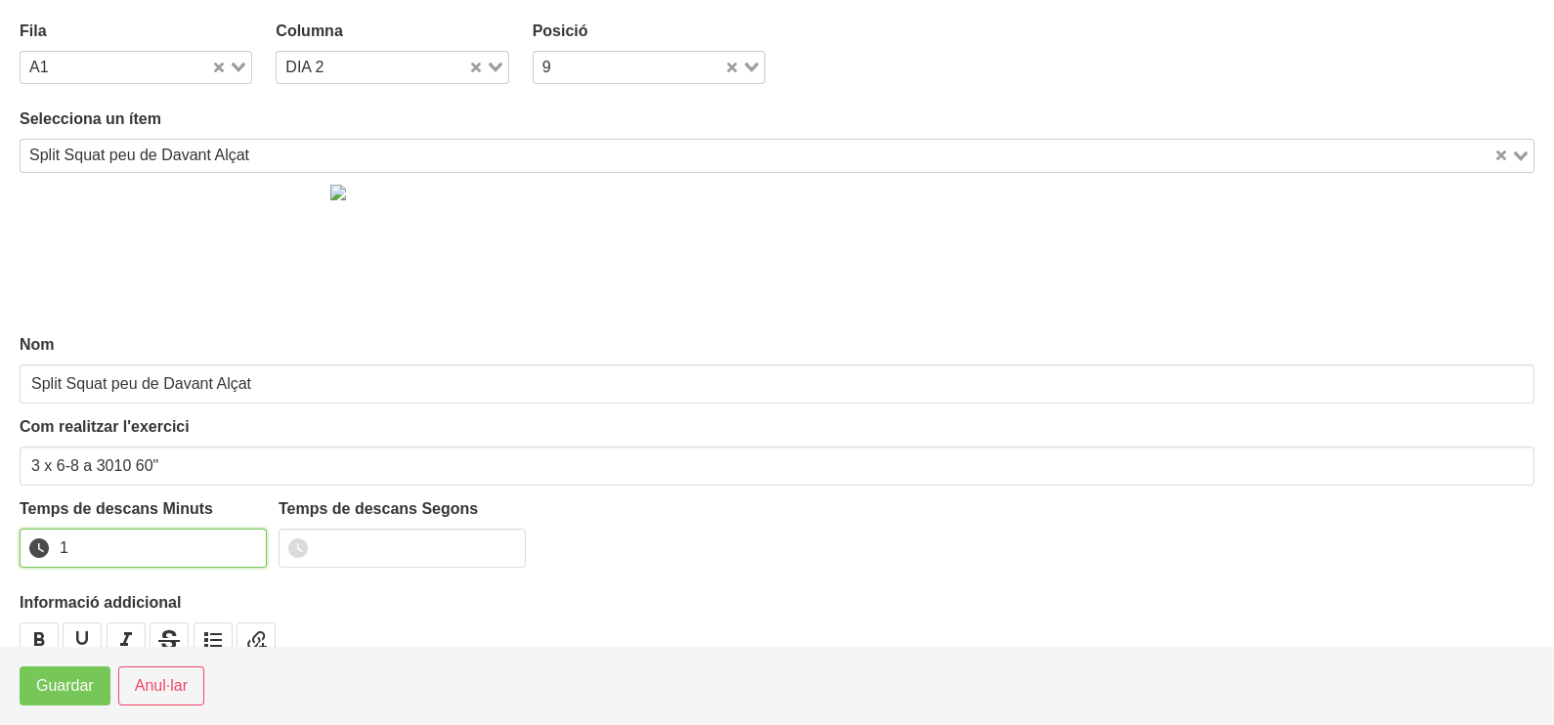
drag, startPoint x: 246, startPoint y: 540, endPoint x: 216, endPoint y: 564, distance: 38.3
type input "1"
click at [243, 542] on input "1" at bounding box center [143, 548] width 247 height 39
click at [69, 697] on span "Guardar" at bounding box center [65, 685] width 58 height 23
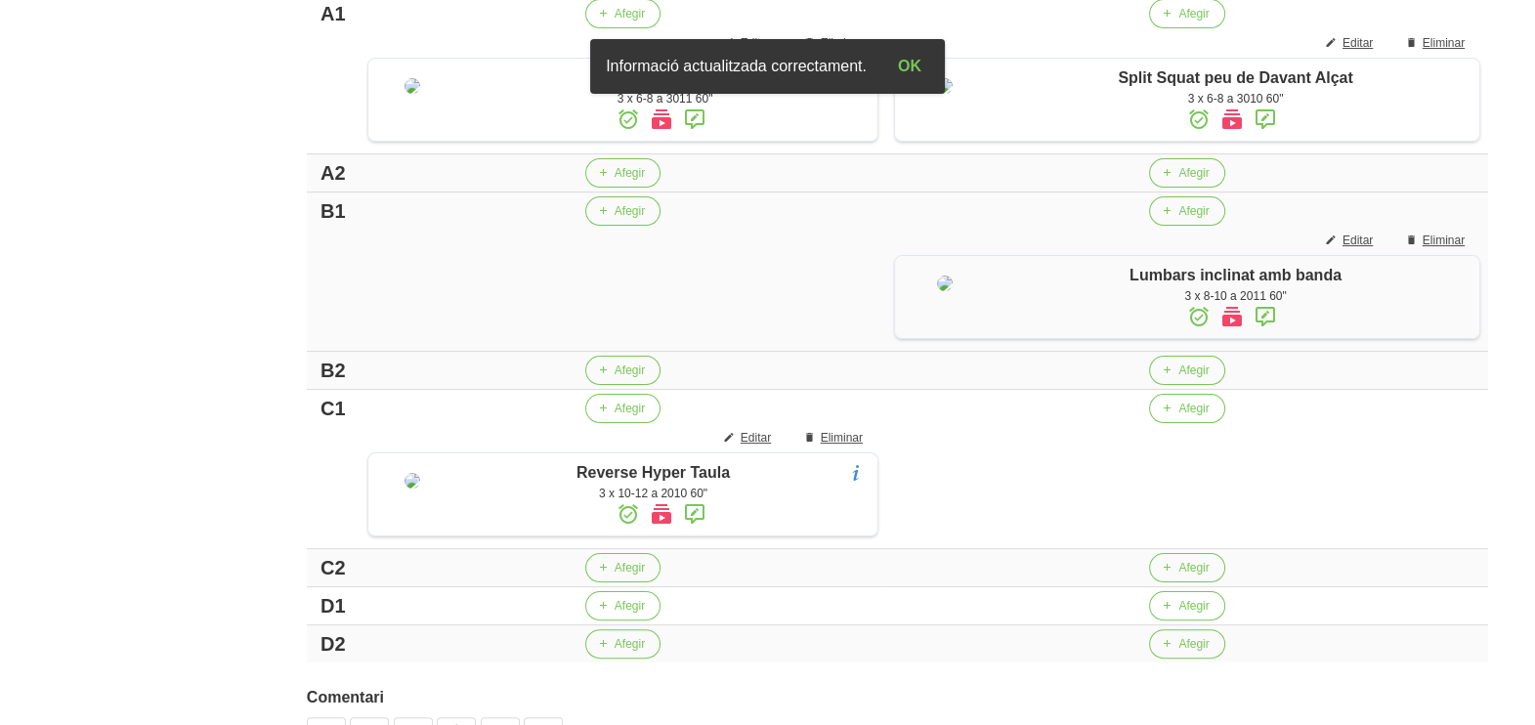
scroll to position [574, 0]
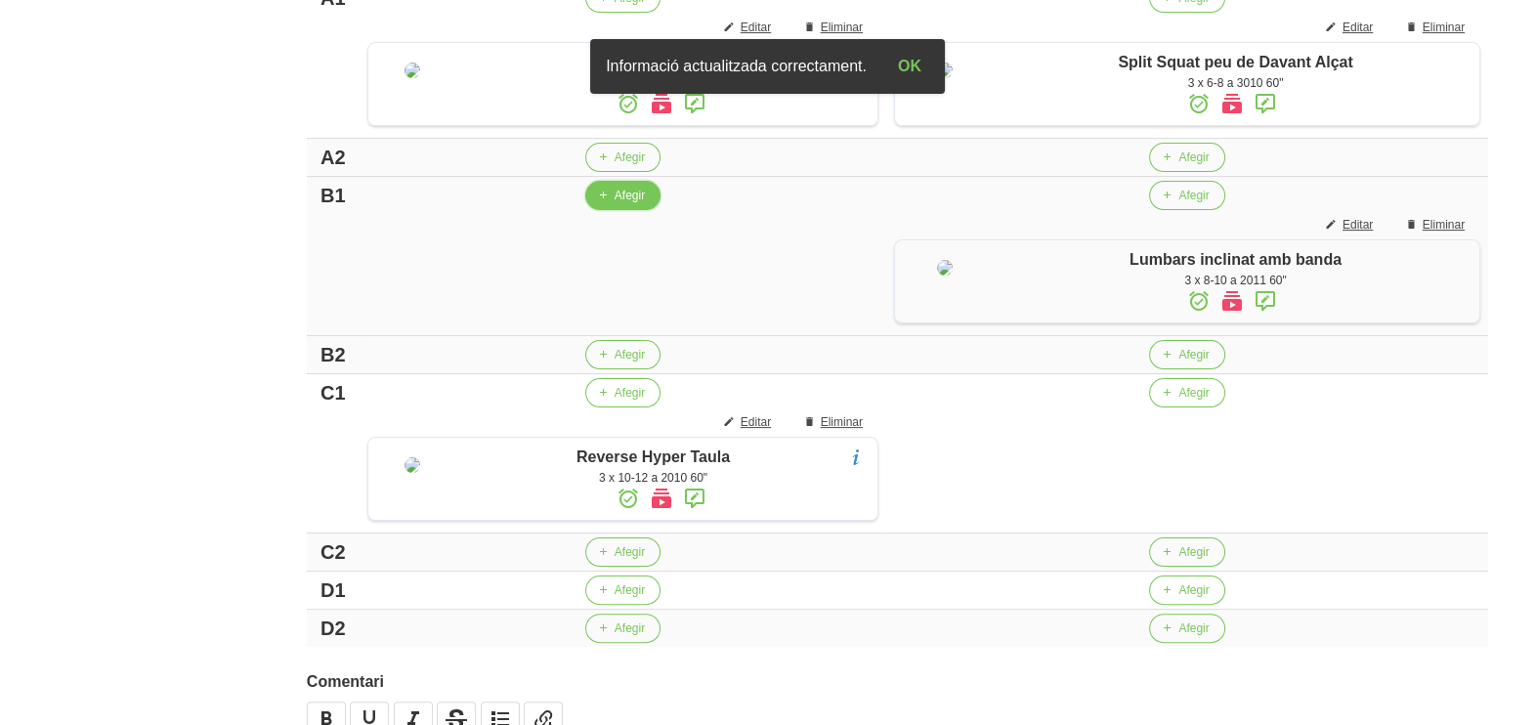
click at [615, 204] on span "Afegir" at bounding box center [630, 196] width 30 height 18
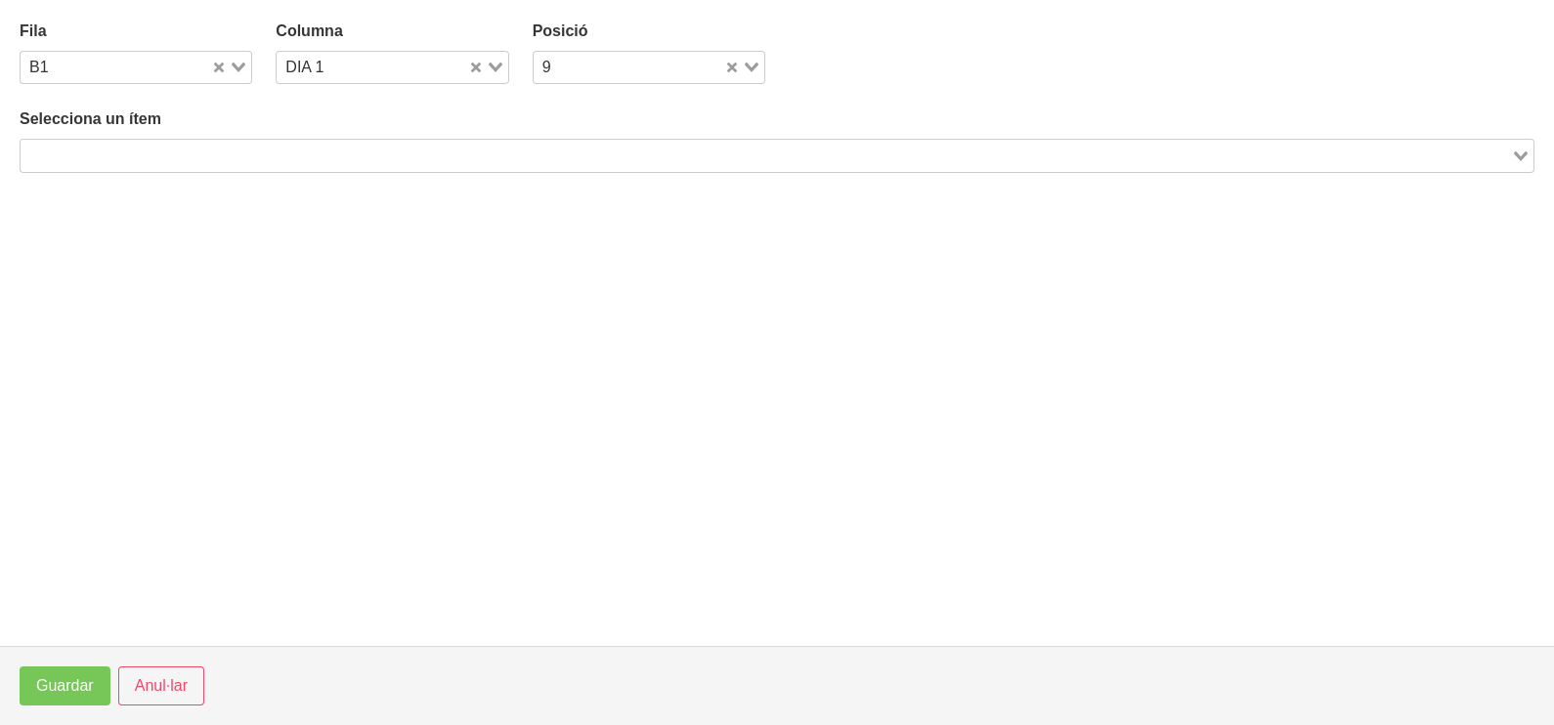
click at [376, 137] on div "Selecciona un ítem Loading..." at bounding box center [777, 140] width 1515 height 65
click at [370, 145] on input "Search for option" at bounding box center [765, 155] width 1487 height 23
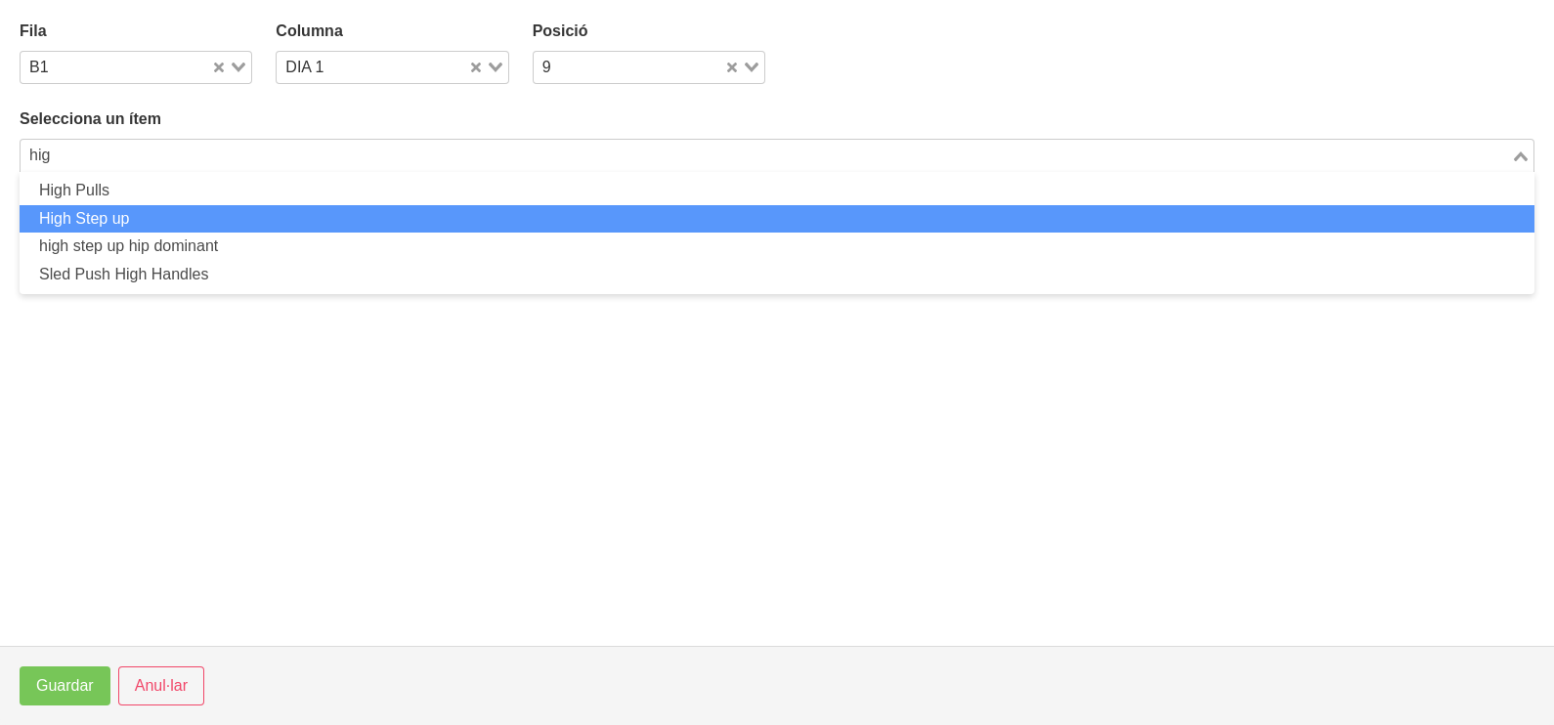
click at [179, 210] on li "High Step up" at bounding box center [777, 219] width 1515 height 28
type input "hig"
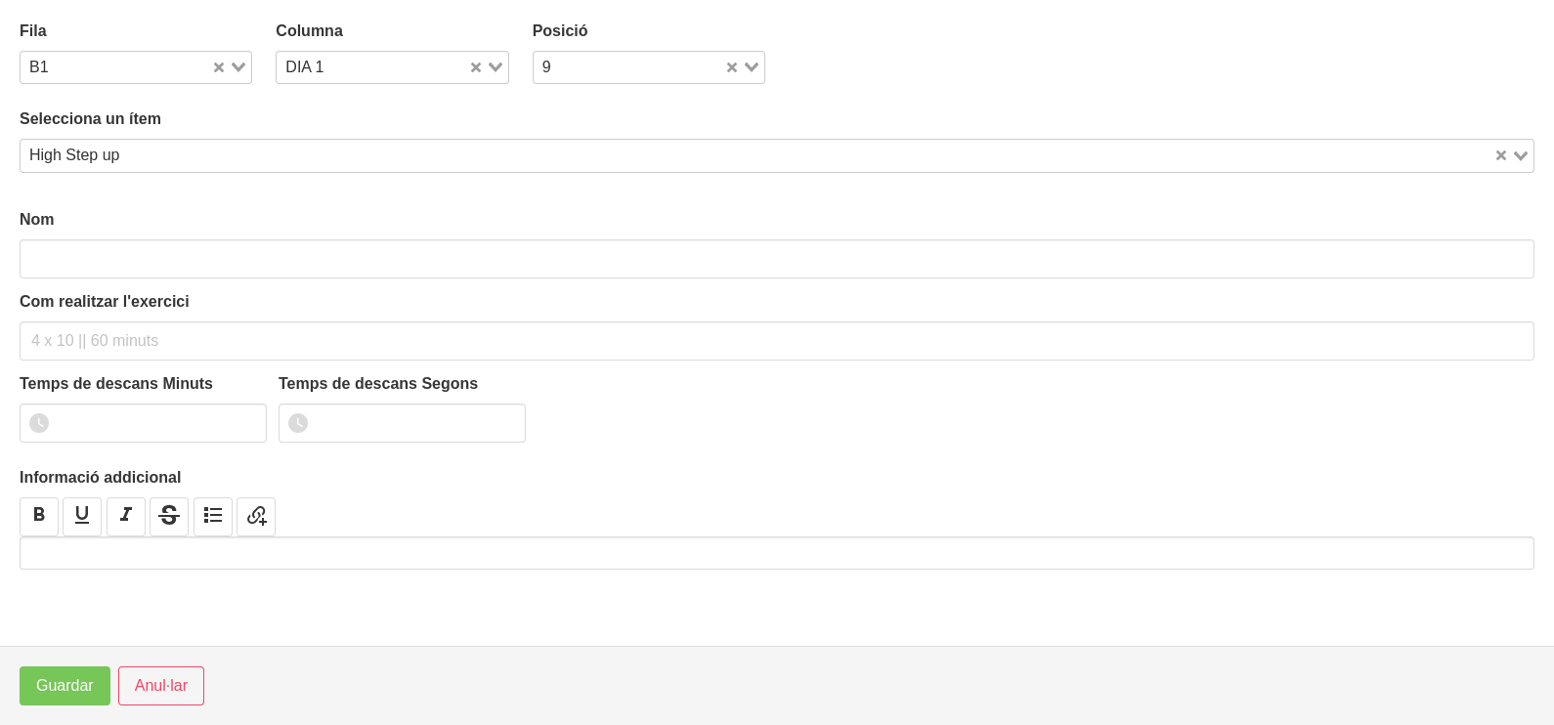
type input "High Step up"
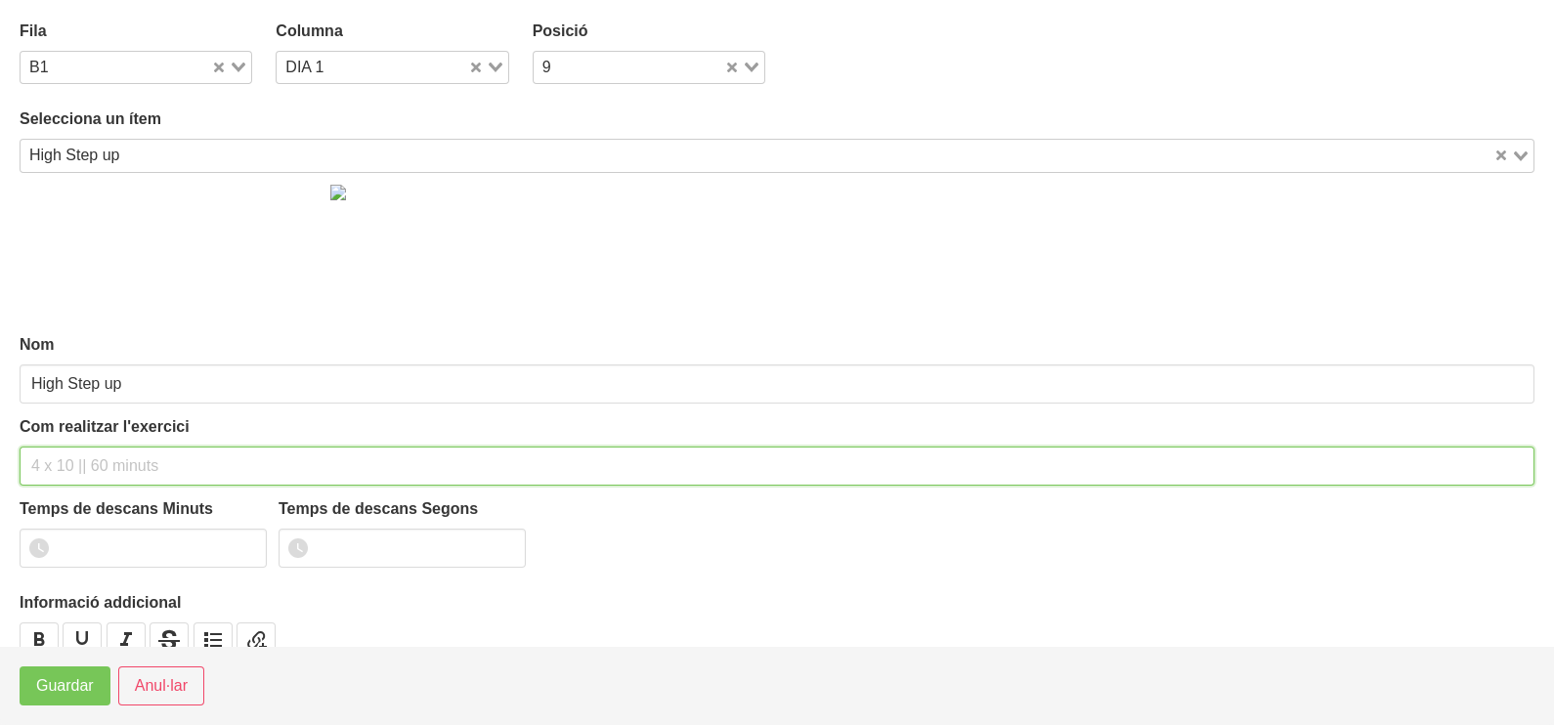
drag, startPoint x: 108, startPoint y: 454, endPoint x: 116, endPoint y: 431, distance: 25.1
click at [113, 441] on div "Com realitzar l'exercici" at bounding box center [777, 450] width 1515 height 70
type input "3 x 6-8 a 3010 60""
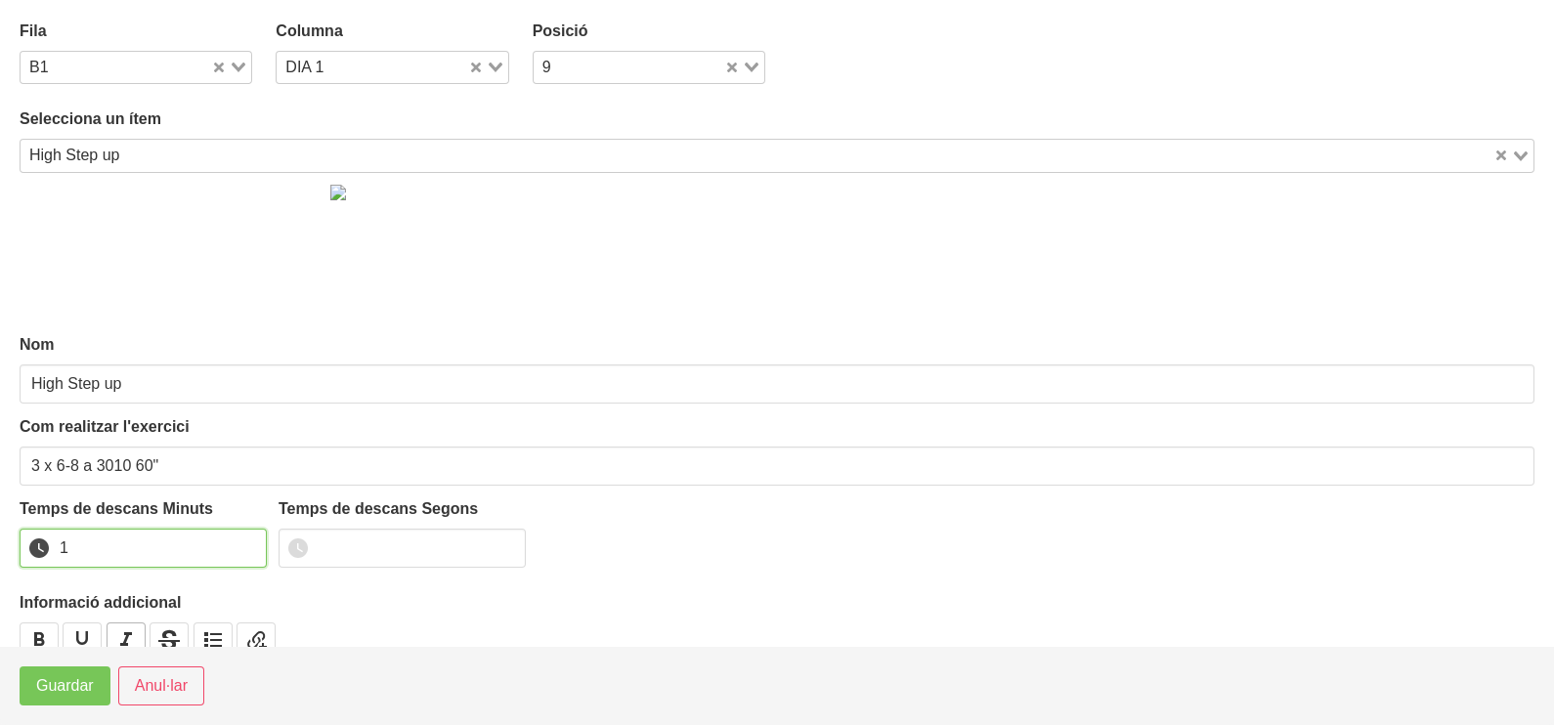
drag, startPoint x: 249, startPoint y: 540, endPoint x: 121, endPoint y: 623, distance: 152.1
type input "1"
click at [242, 549] on input "1" at bounding box center [143, 548] width 247 height 39
click at [71, 687] on span "Guardar" at bounding box center [65, 685] width 58 height 23
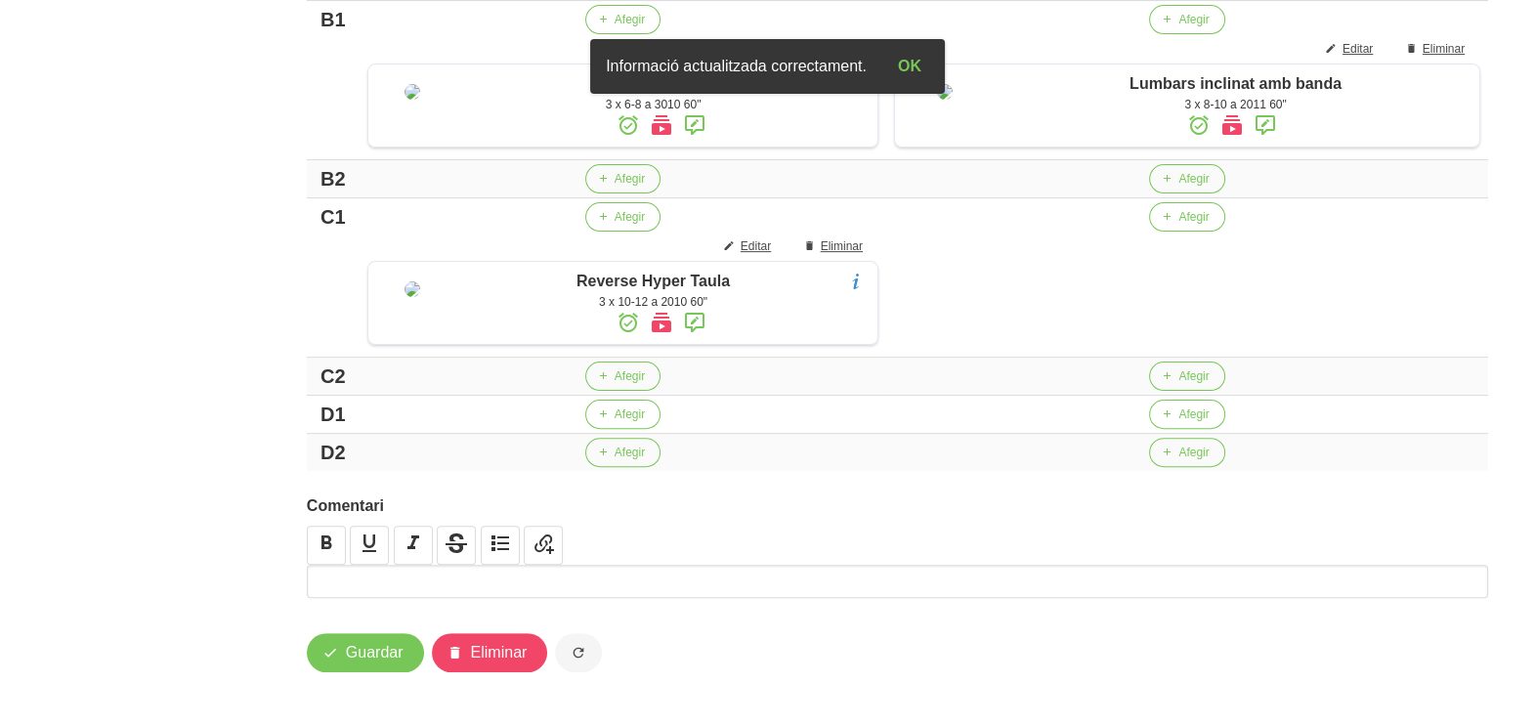
scroll to position [818, 0]
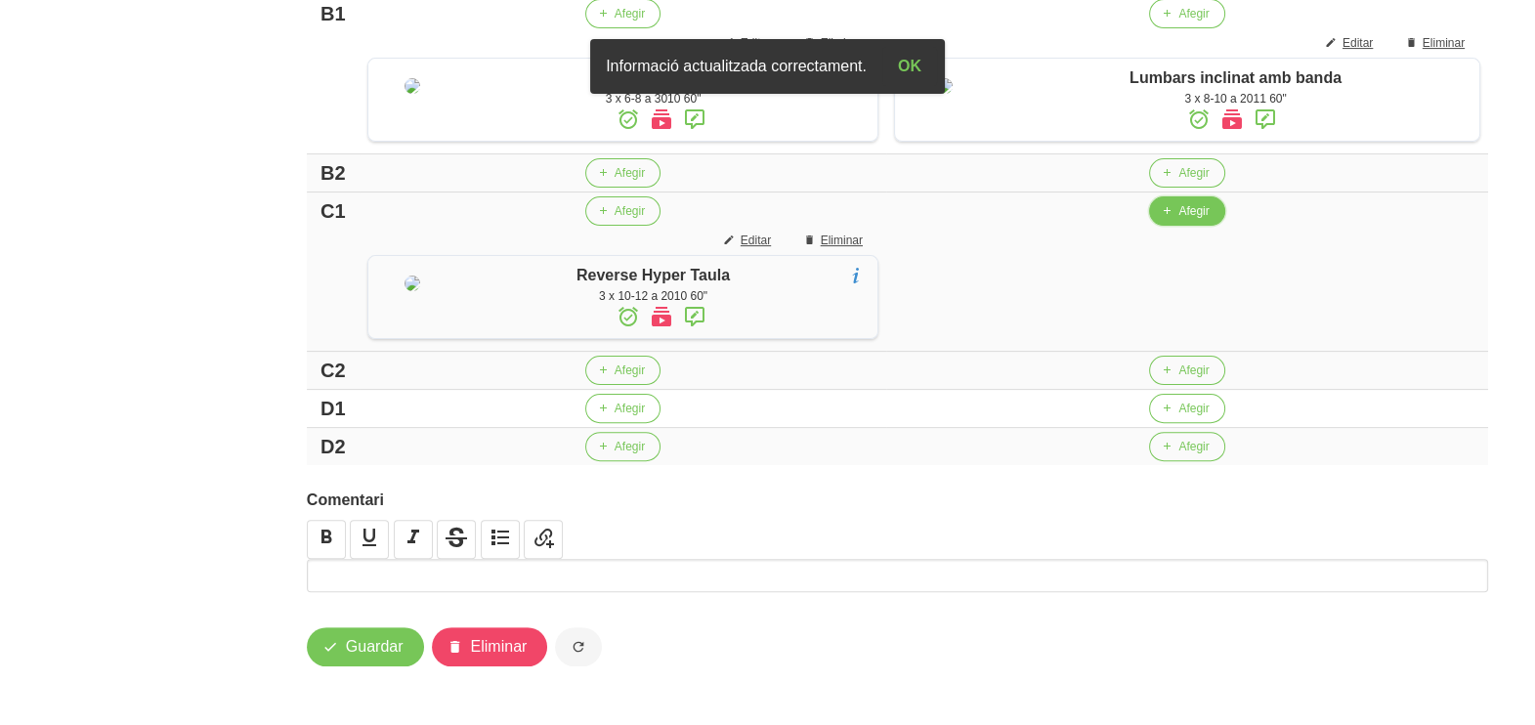
click at [1187, 220] on span "Afegir" at bounding box center [1194, 211] width 30 height 18
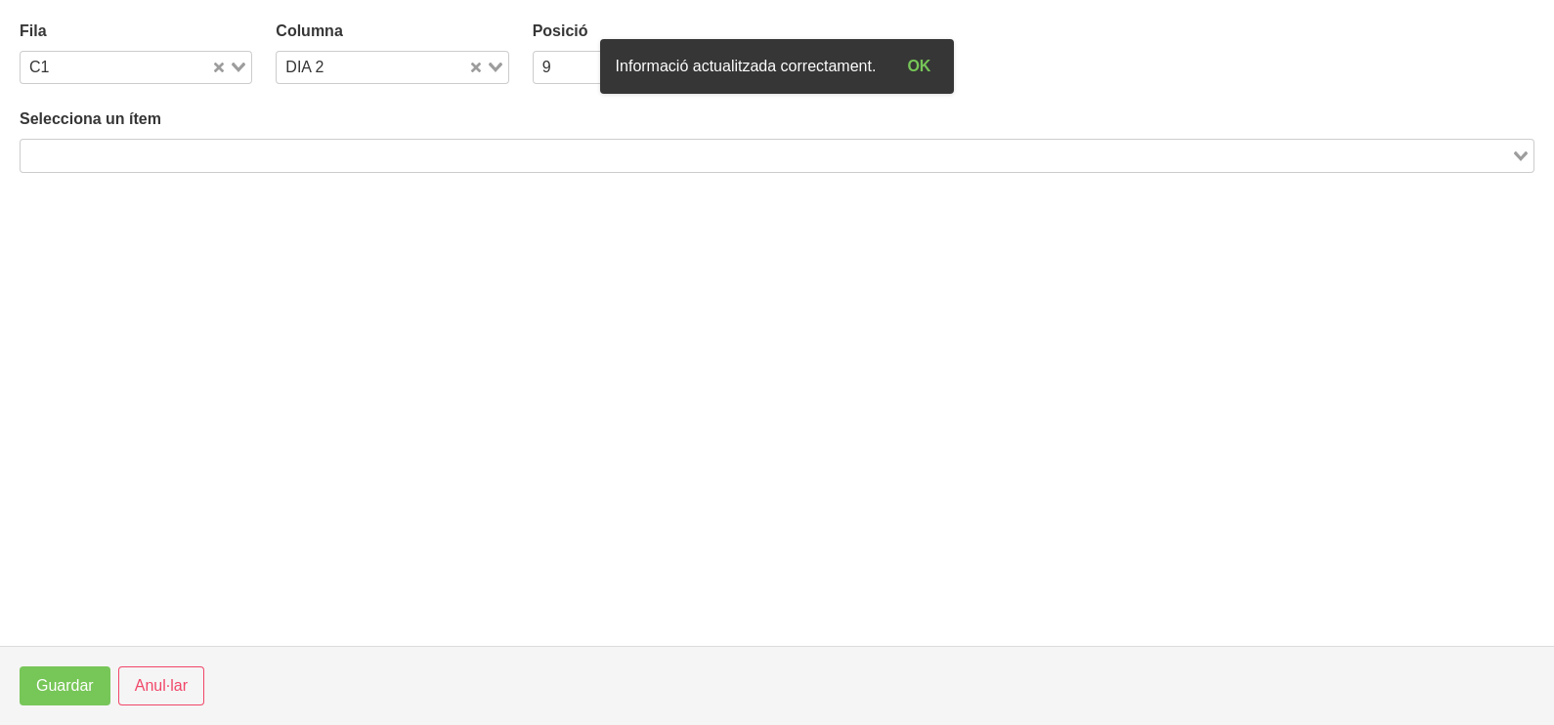
click at [261, 152] on input "Search for option" at bounding box center [765, 155] width 1487 height 23
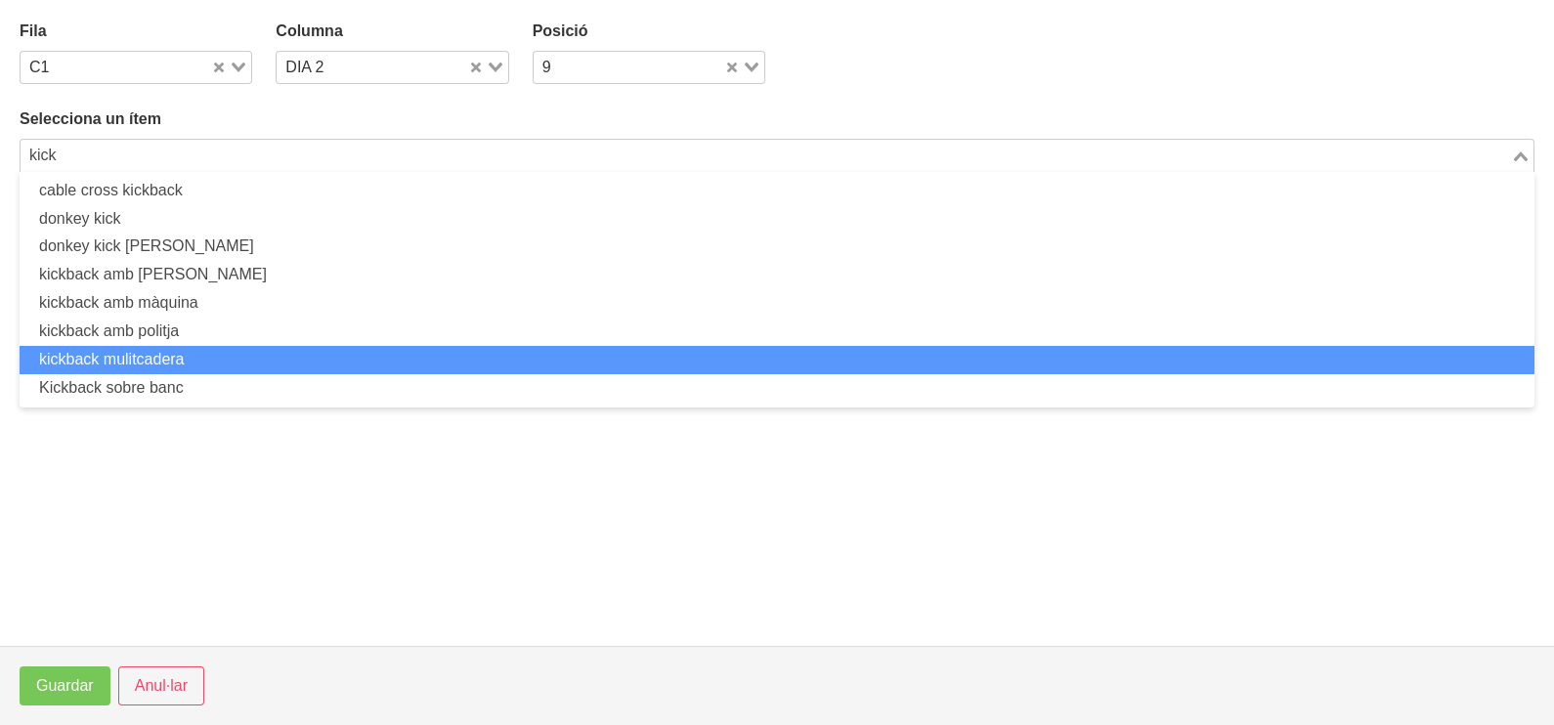
click at [218, 354] on li "kickback mulitcadera" at bounding box center [777, 360] width 1515 height 28
type input "kick"
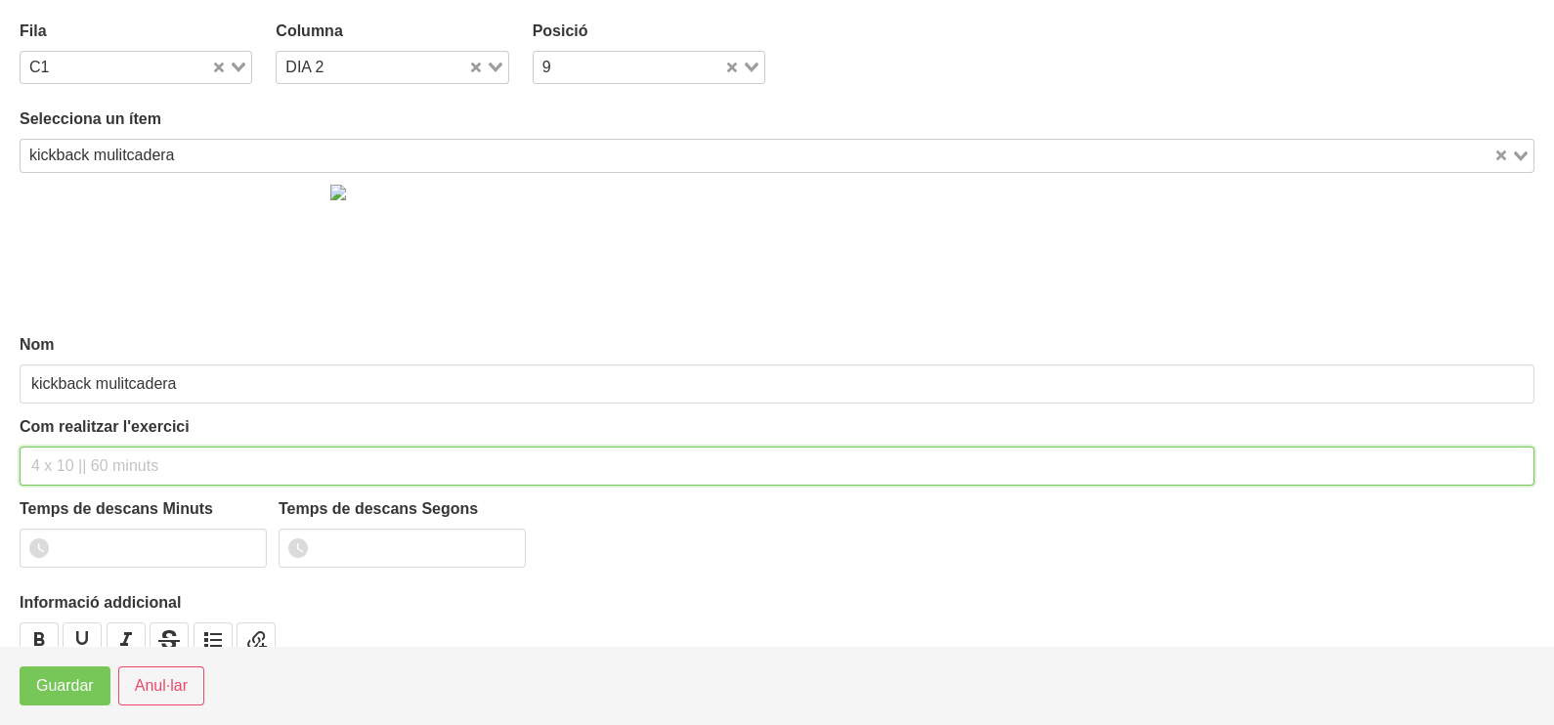
click at [75, 468] on input "text" at bounding box center [777, 466] width 1515 height 39
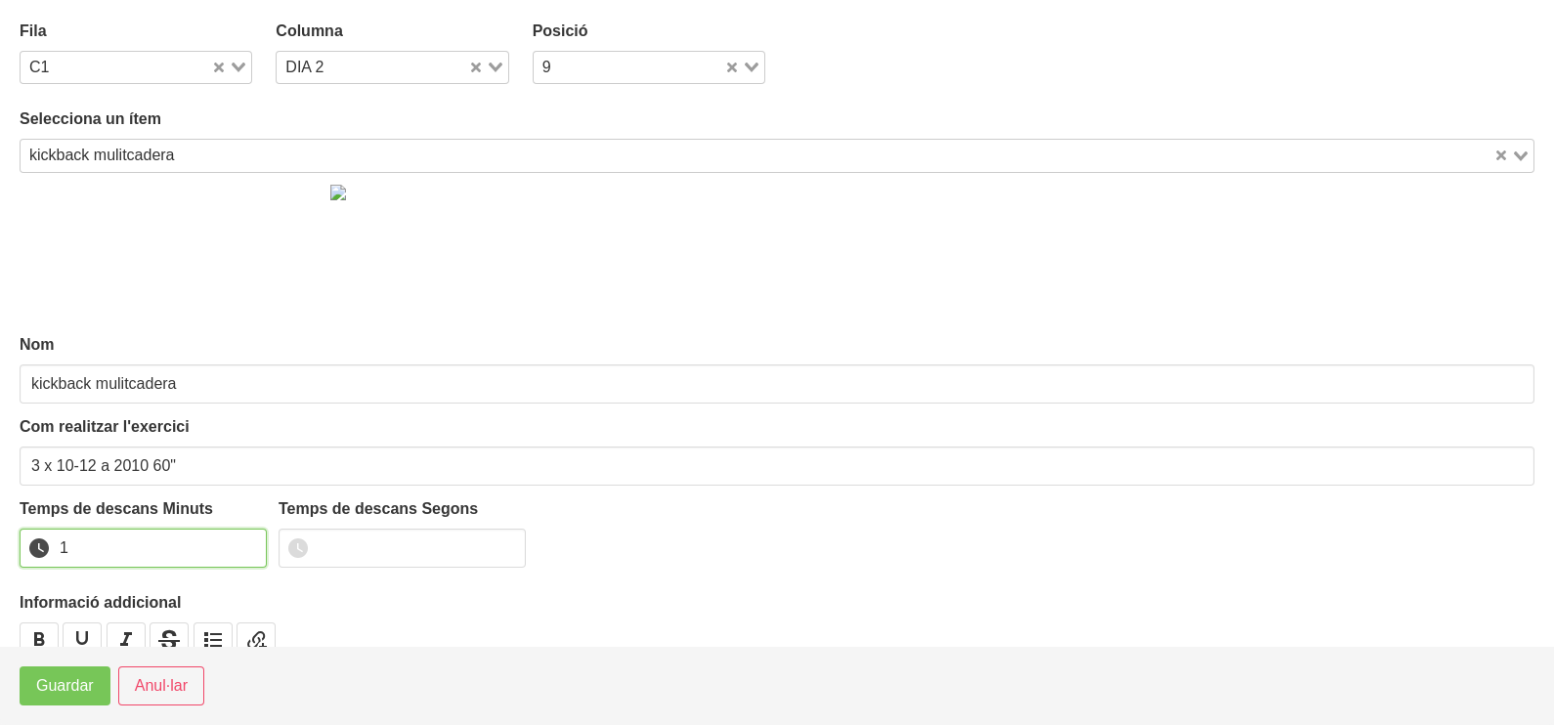
click at [245, 542] on input "1" at bounding box center [143, 548] width 247 height 39
click at [83, 695] on span "Guardar" at bounding box center [65, 685] width 58 height 23
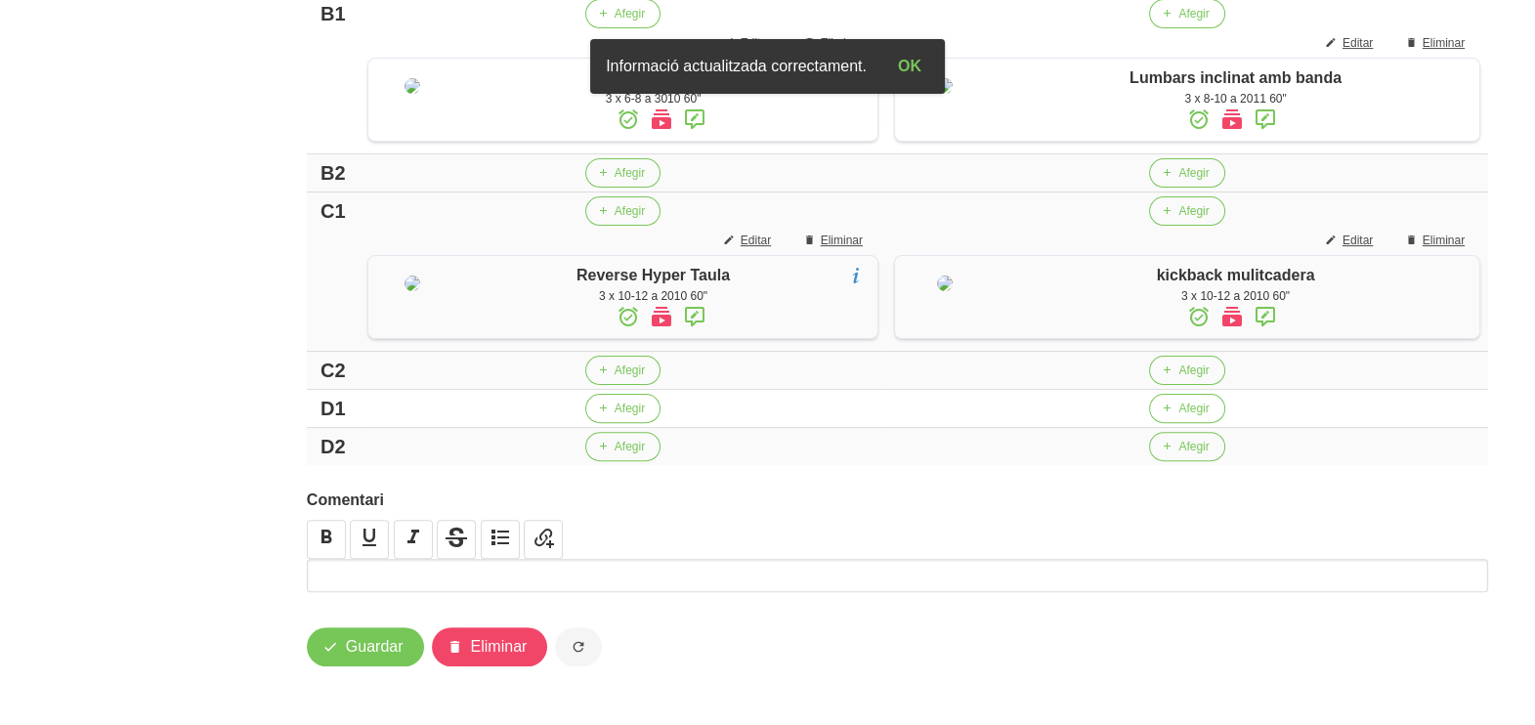
scroll to position [908, 0]
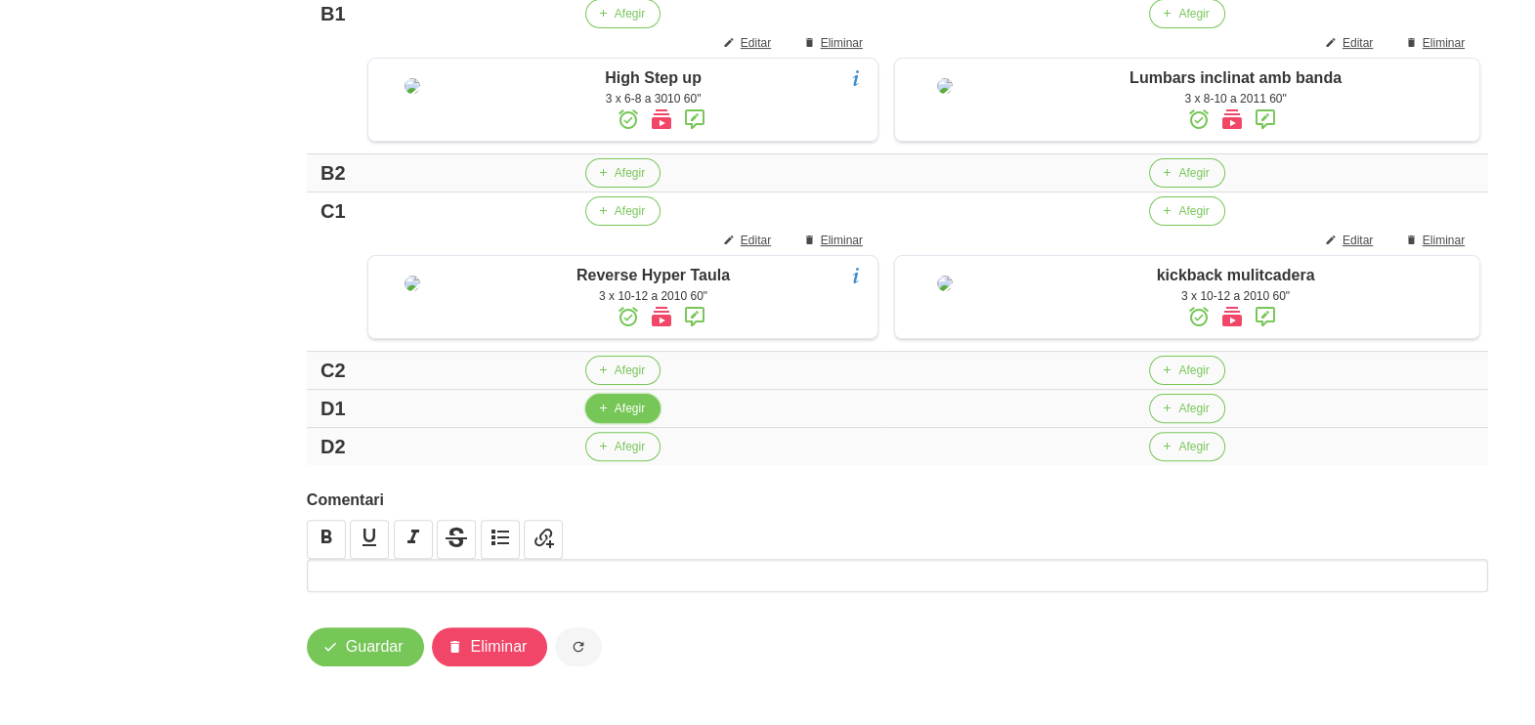
click at [616, 410] on span "Afegir" at bounding box center [630, 409] width 30 height 18
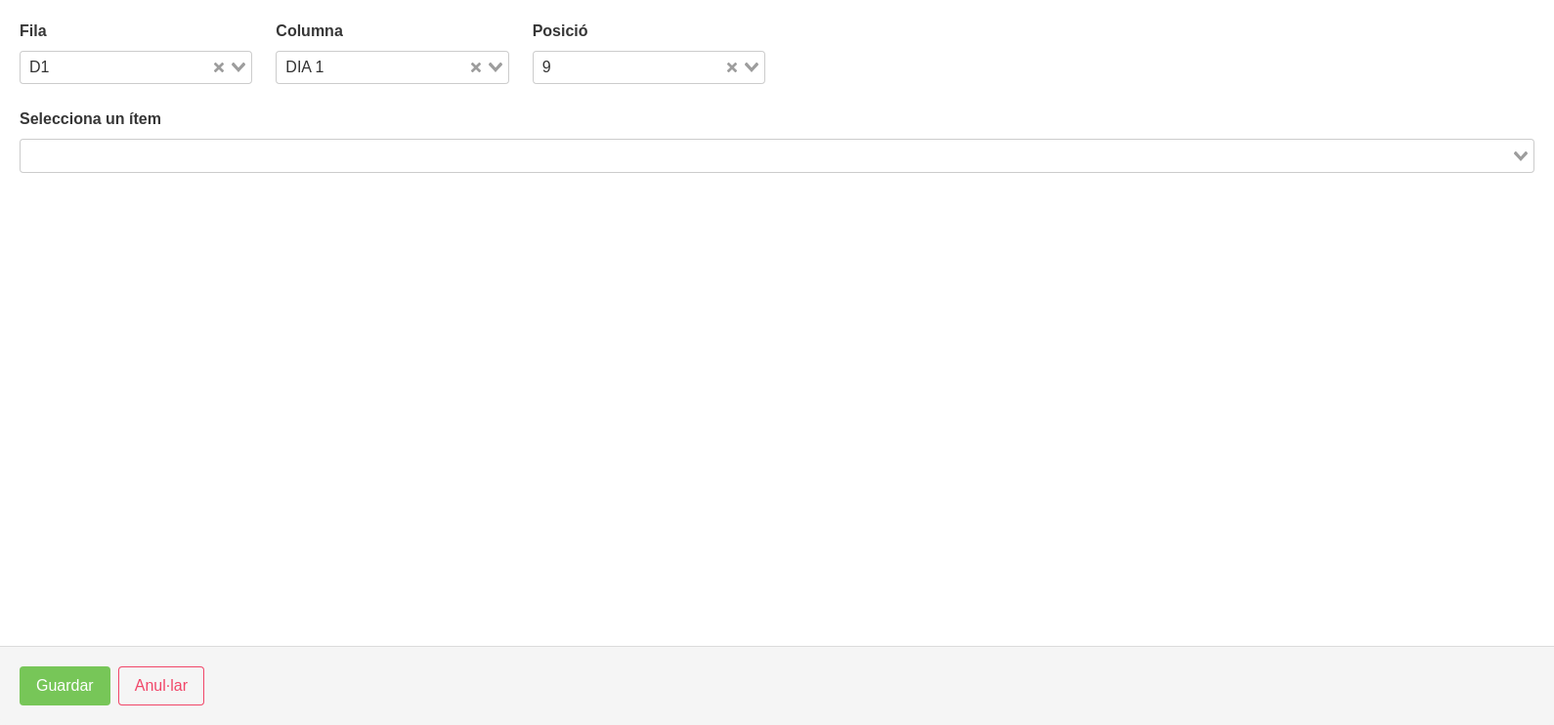
click at [314, 159] on input "Search for option" at bounding box center [765, 155] width 1487 height 23
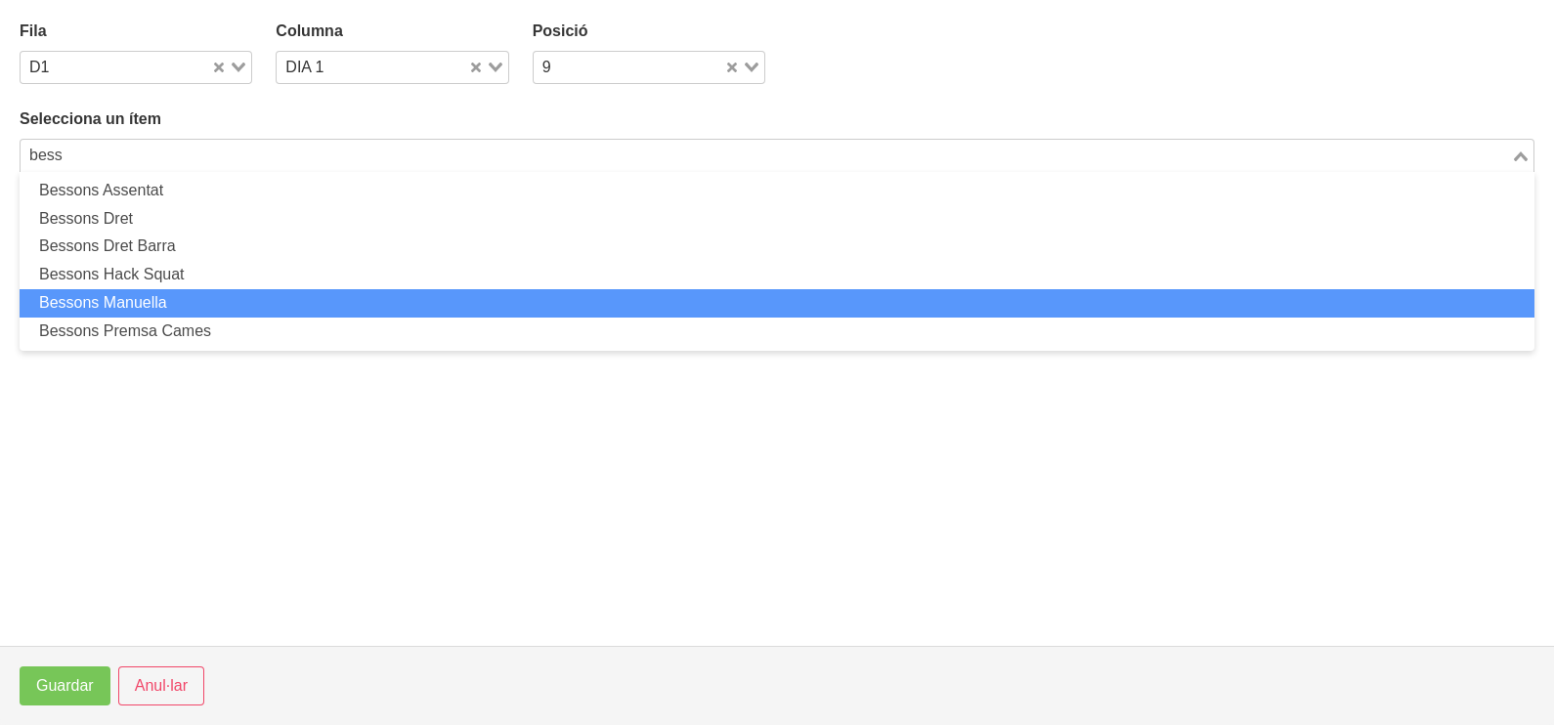
click at [203, 295] on li "Bessons [PERSON_NAME]" at bounding box center [777, 303] width 1515 height 28
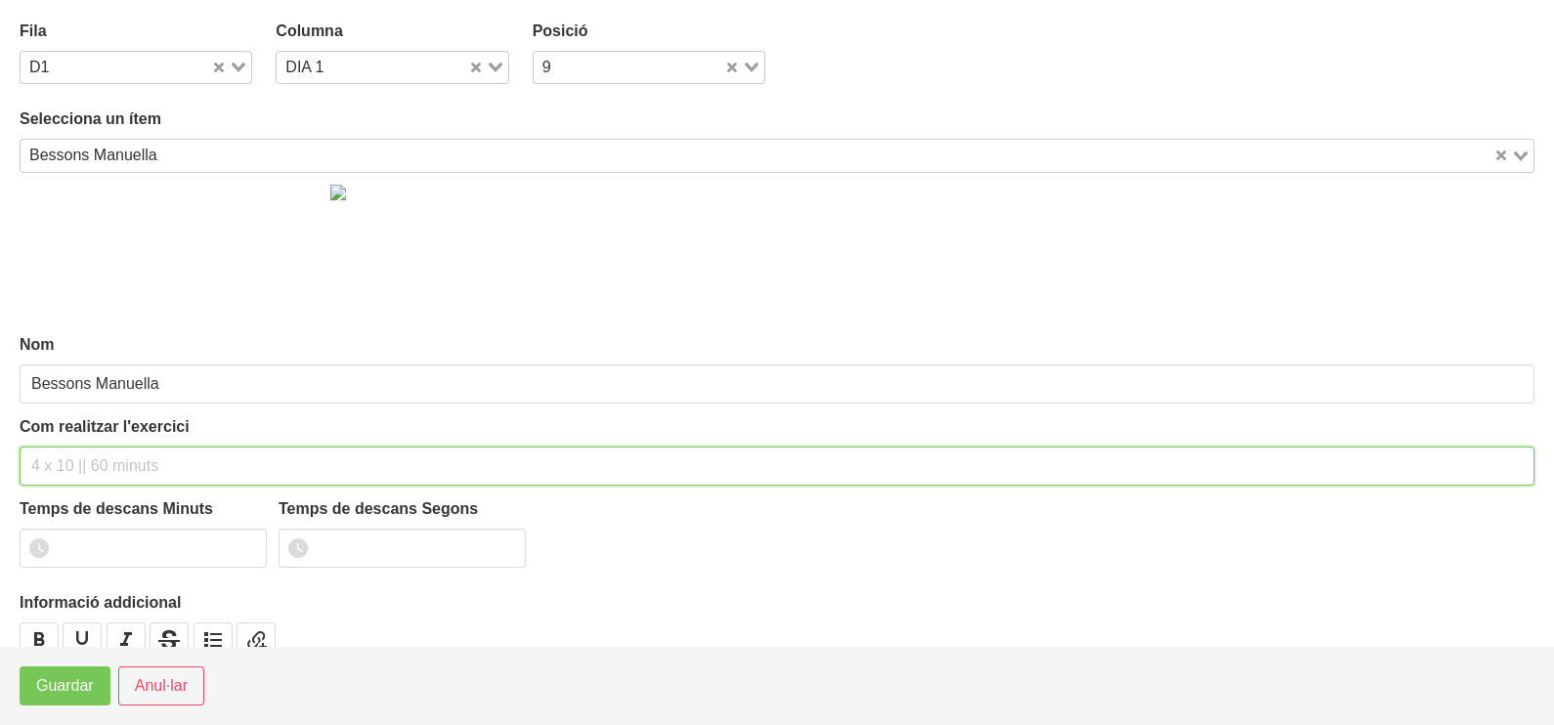
click at [85, 457] on input "text" at bounding box center [777, 466] width 1515 height 39
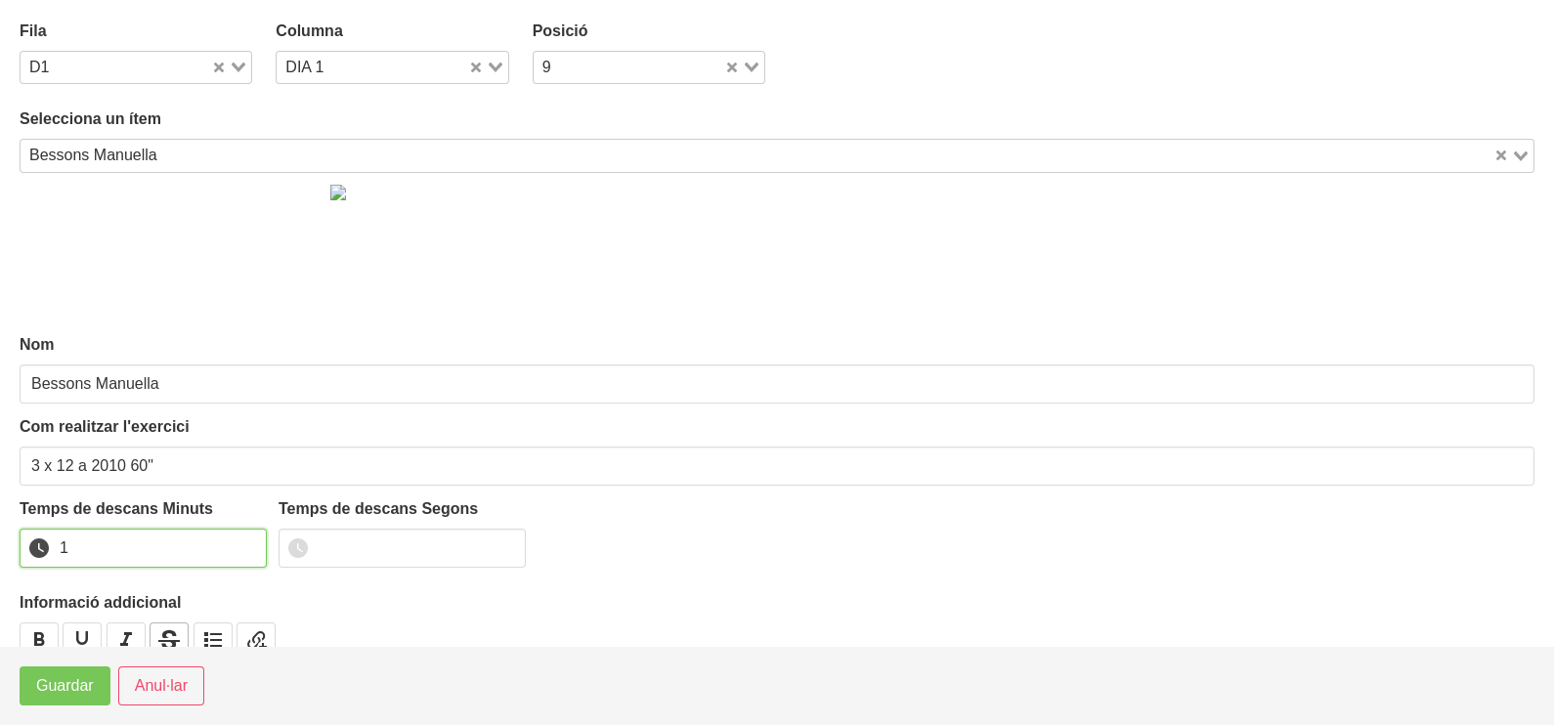
drag, startPoint x: 254, startPoint y: 542, endPoint x: 158, endPoint y: 635, distance: 133.4
click at [251, 542] on input "1" at bounding box center [143, 548] width 247 height 39
click at [95, 683] on button "Guardar" at bounding box center [65, 686] width 91 height 39
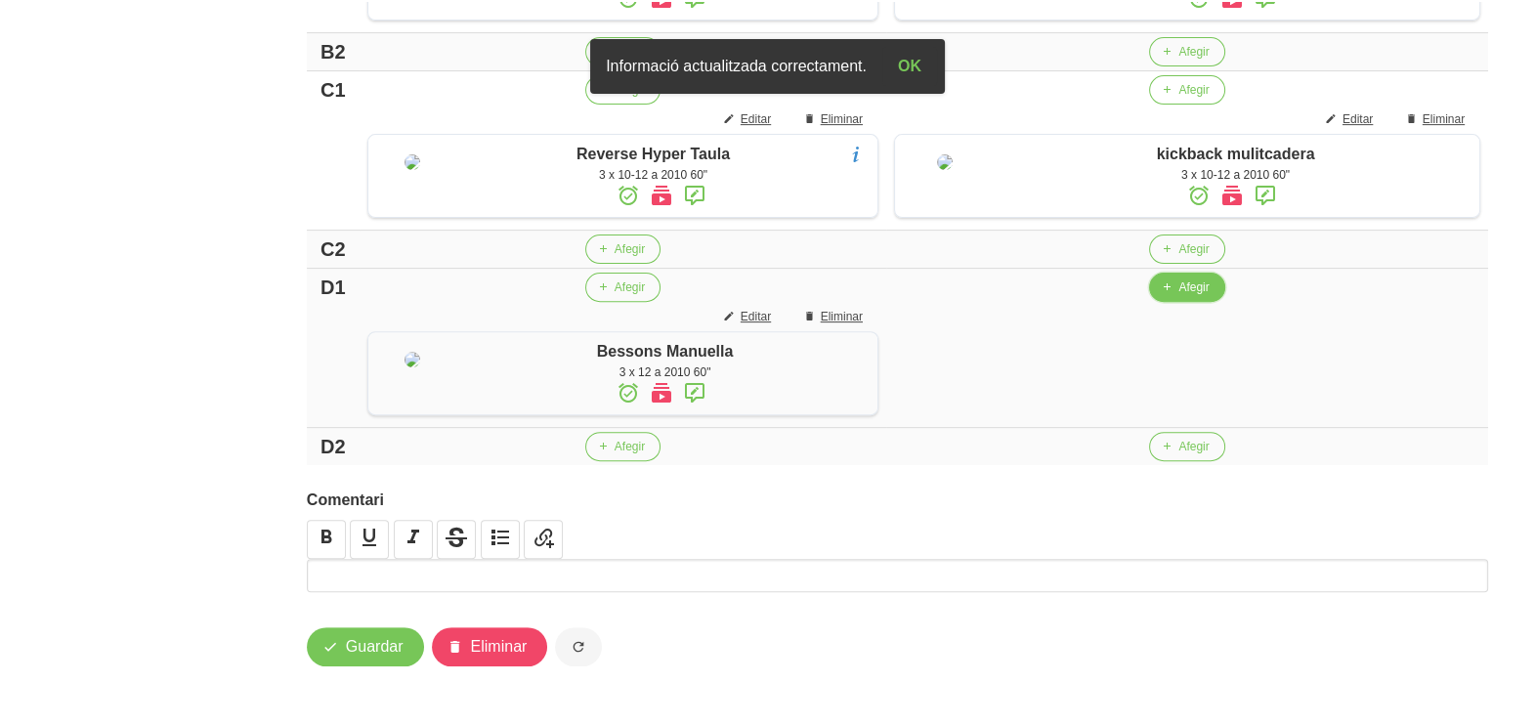
click at [1188, 296] on span "Afegir" at bounding box center [1194, 288] width 30 height 18
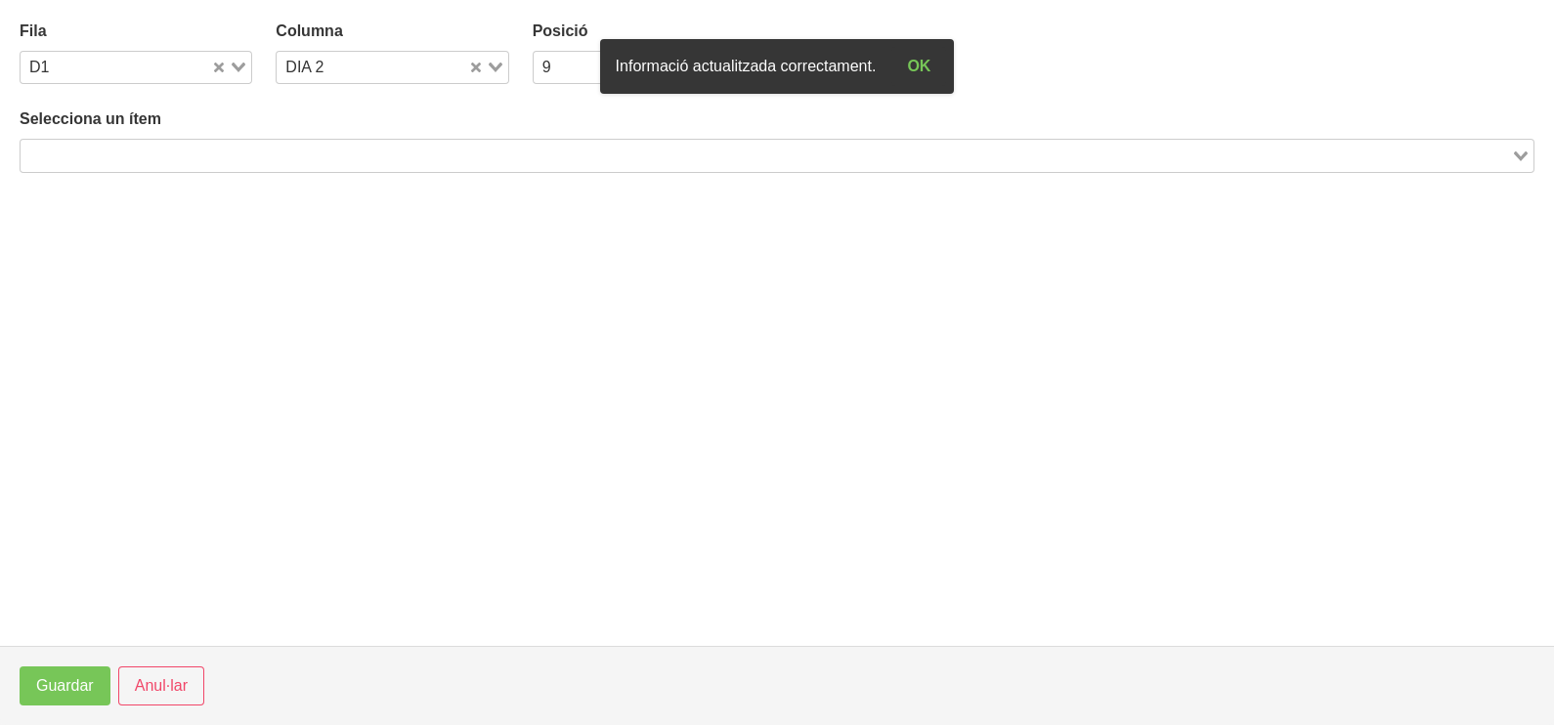
click at [378, 156] on input "Search for option" at bounding box center [765, 155] width 1487 height 23
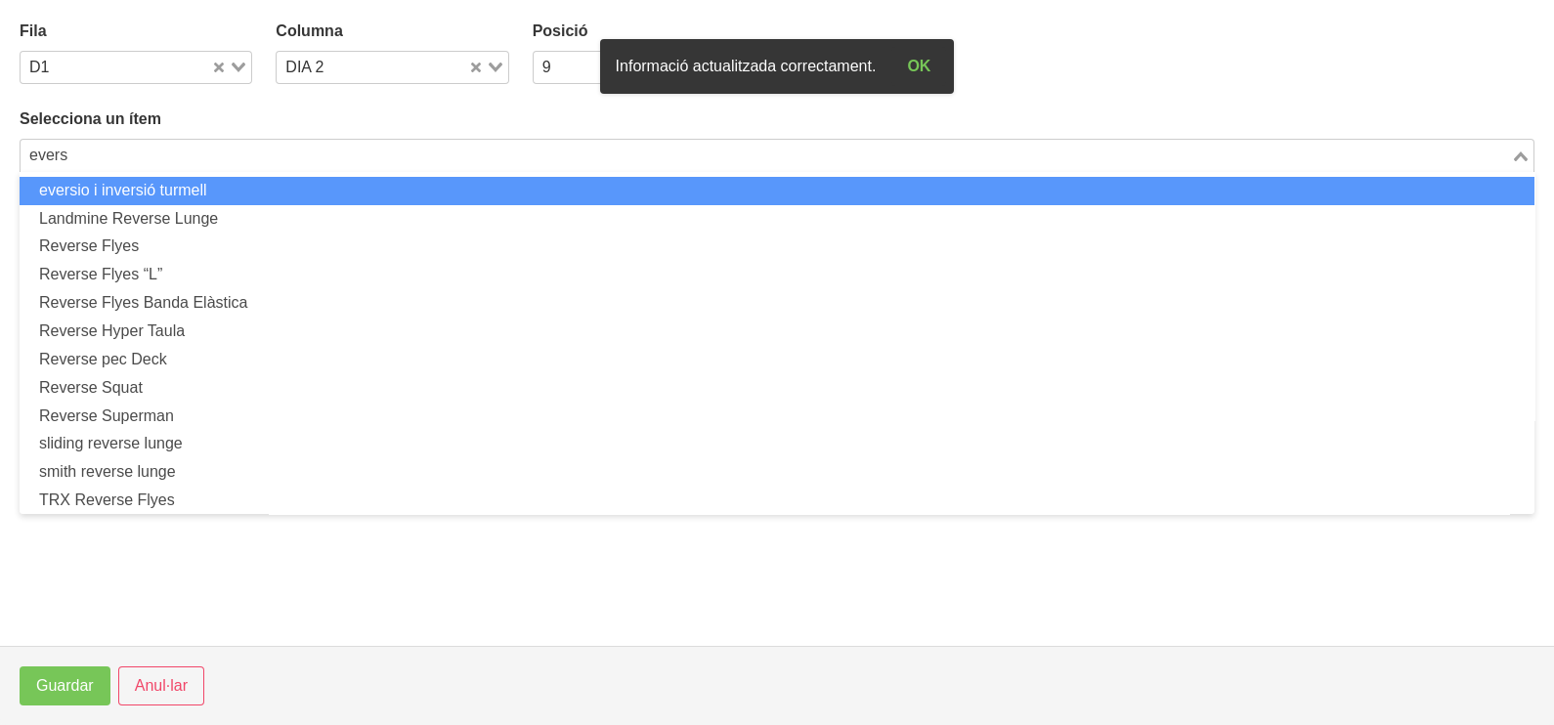
click at [212, 197] on li "eversio i inversió turmell" at bounding box center [777, 191] width 1515 height 28
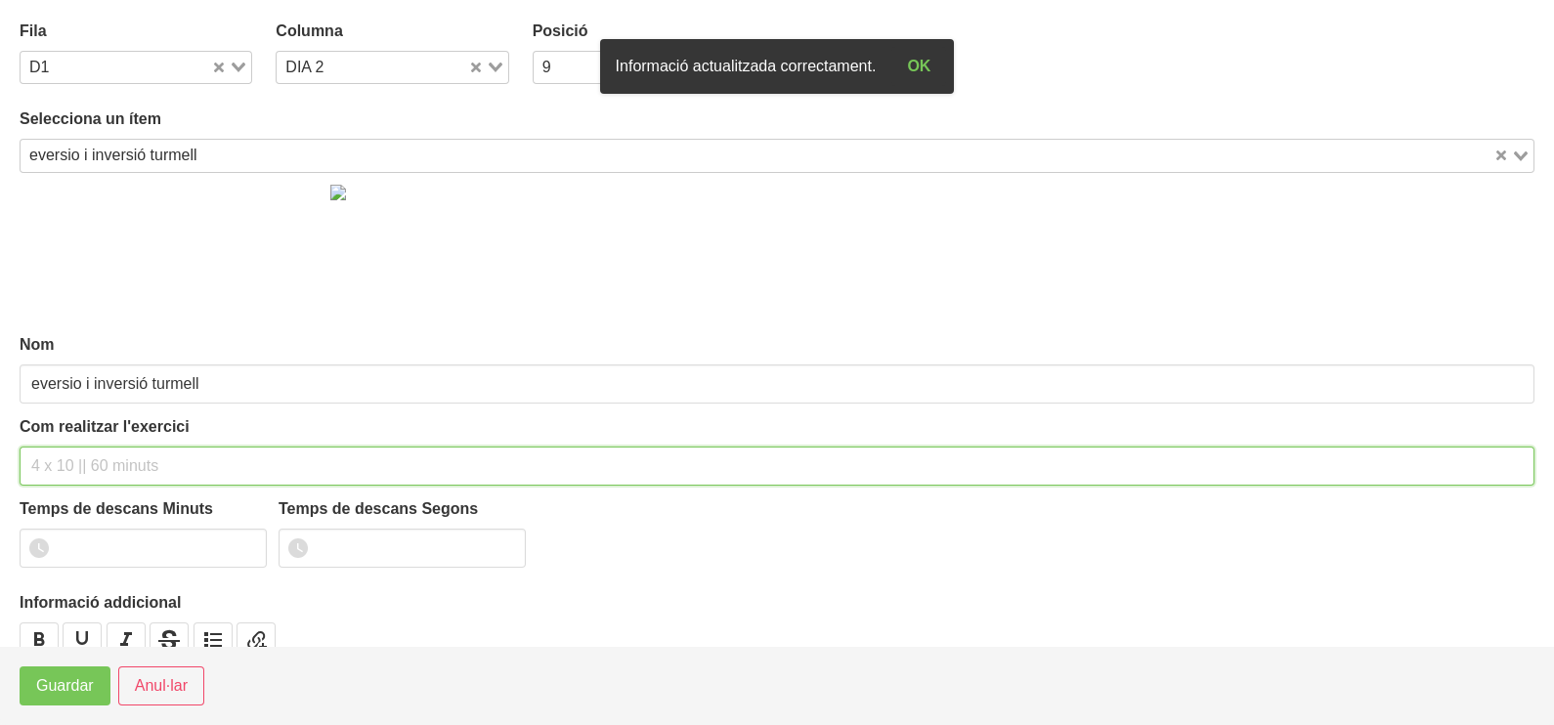
click at [73, 458] on input "text" at bounding box center [777, 466] width 1515 height 39
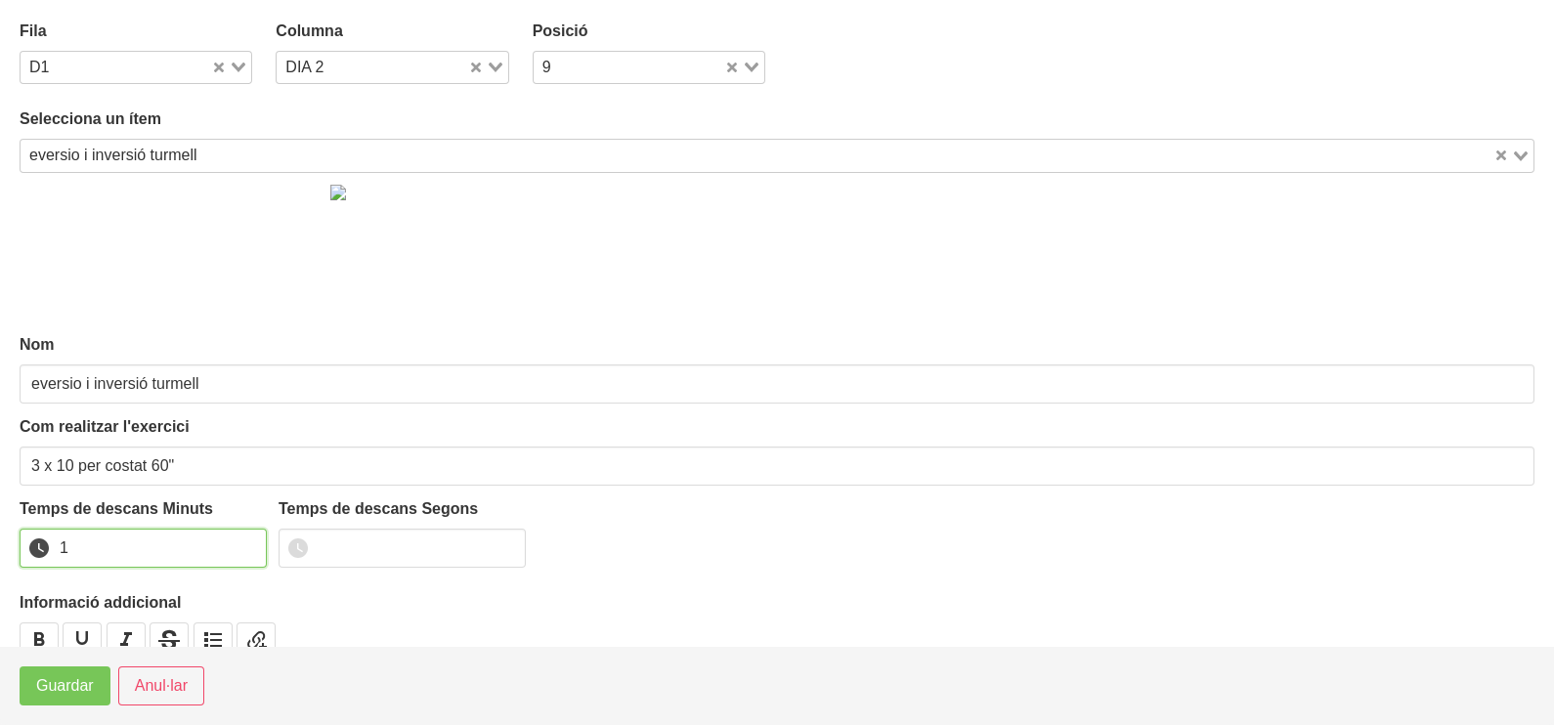
click at [246, 542] on input "1" at bounding box center [143, 548] width 247 height 39
click at [59, 689] on span "Guardar" at bounding box center [65, 685] width 58 height 23
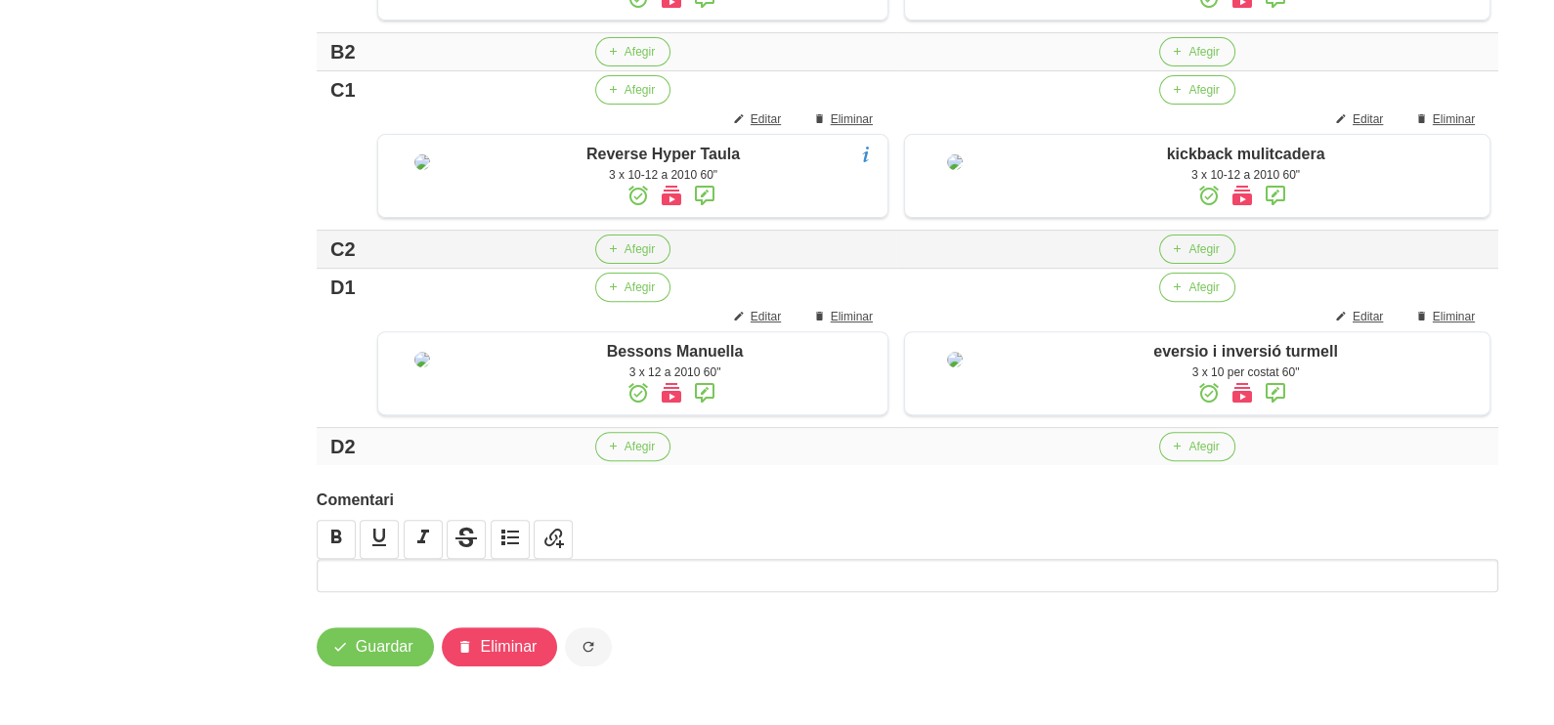
scroll to position [1093, 0]
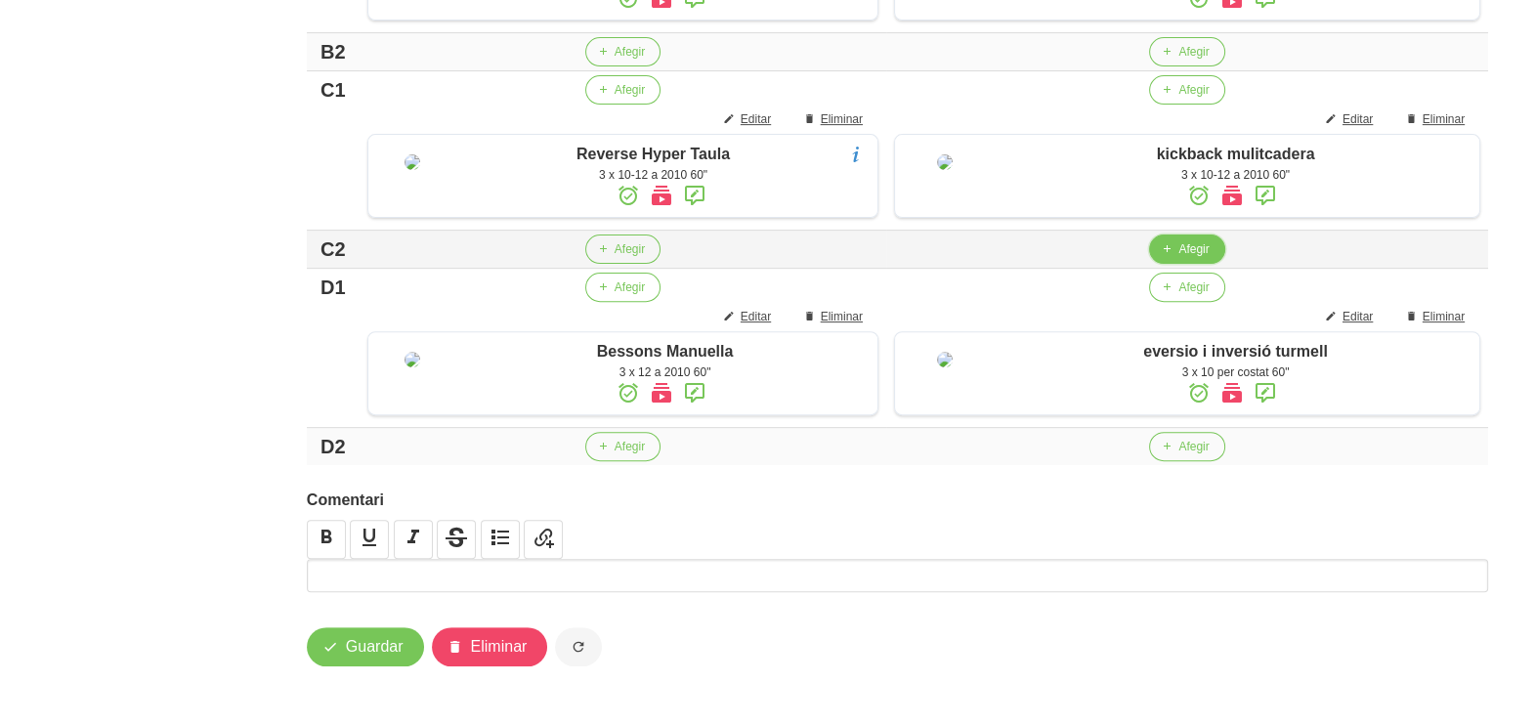
click at [1173, 235] on button "Afegir" at bounding box center [1186, 249] width 75 height 29
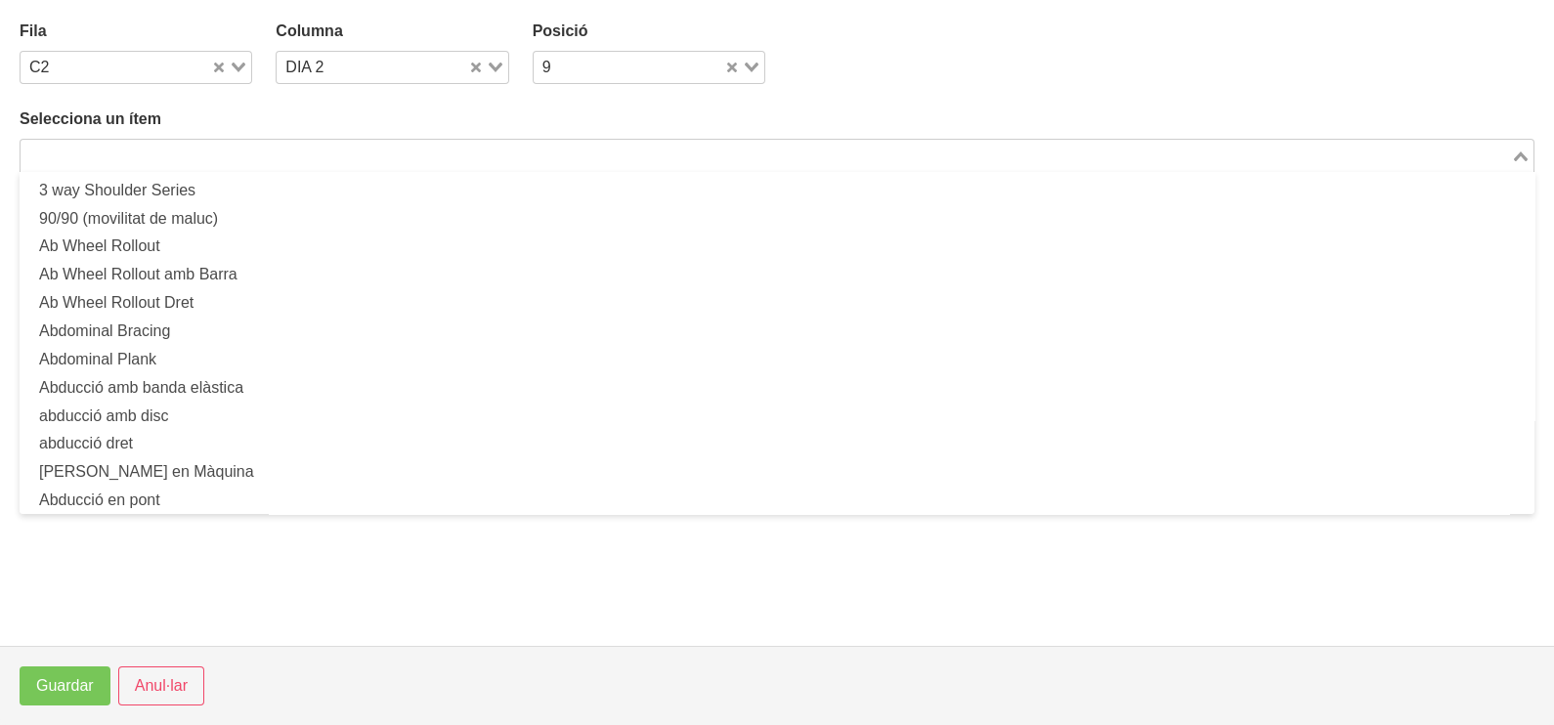
click at [456, 155] on input "Search for option" at bounding box center [765, 155] width 1487 height 23
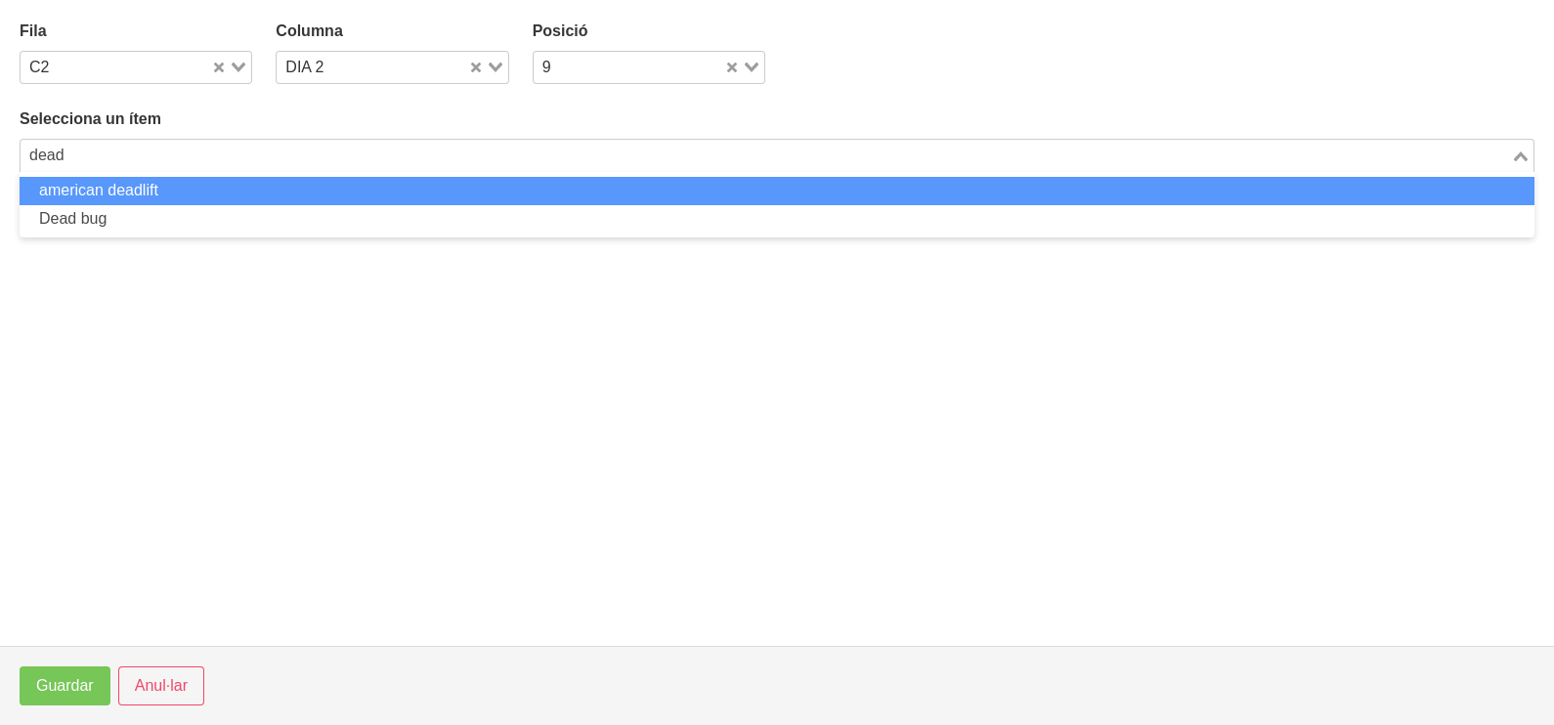
click at [235, 196] on li "american deadlift" at bounding box center [777, 191] width 1515 height 28
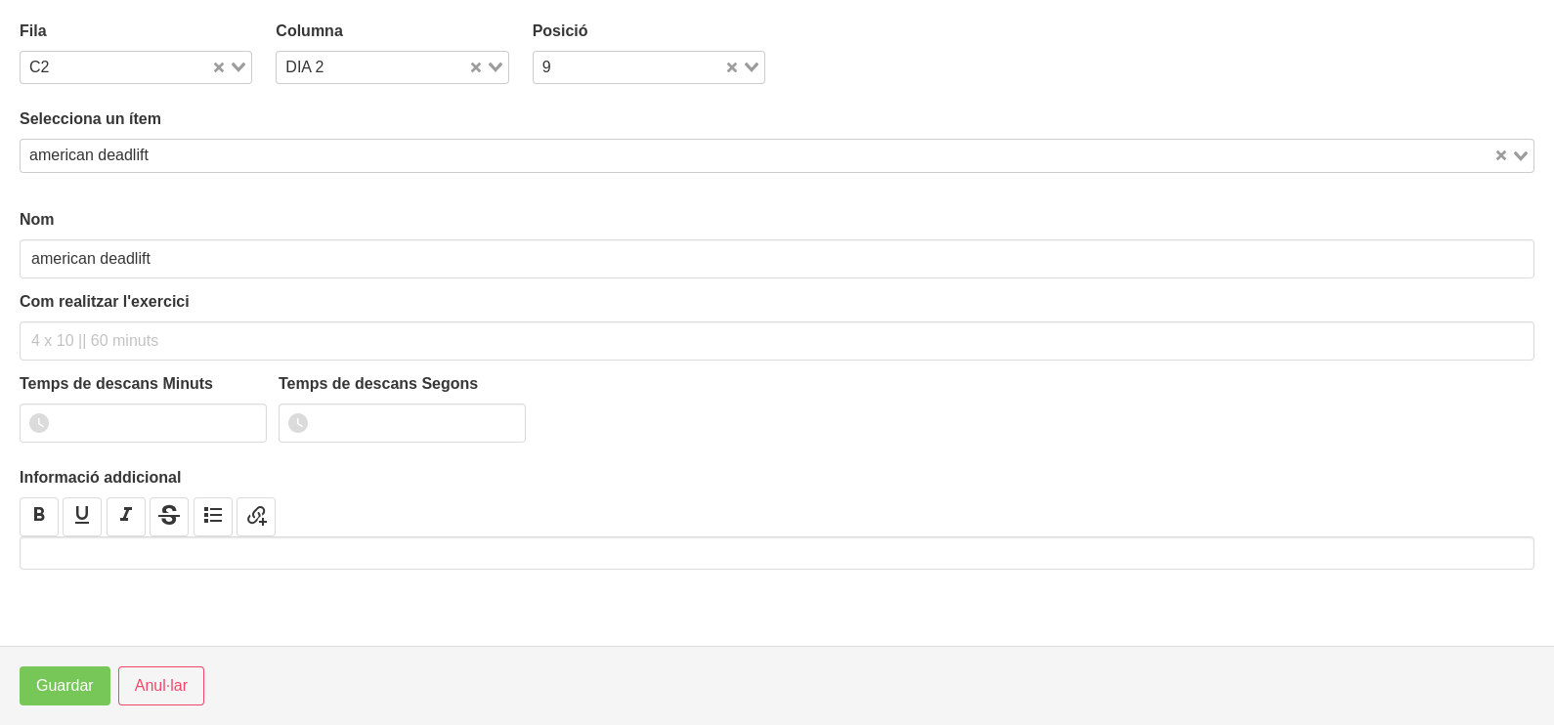
click at [151, 152] on div "american deadlift" at bounding box center [757, 153] width 1473 height 27
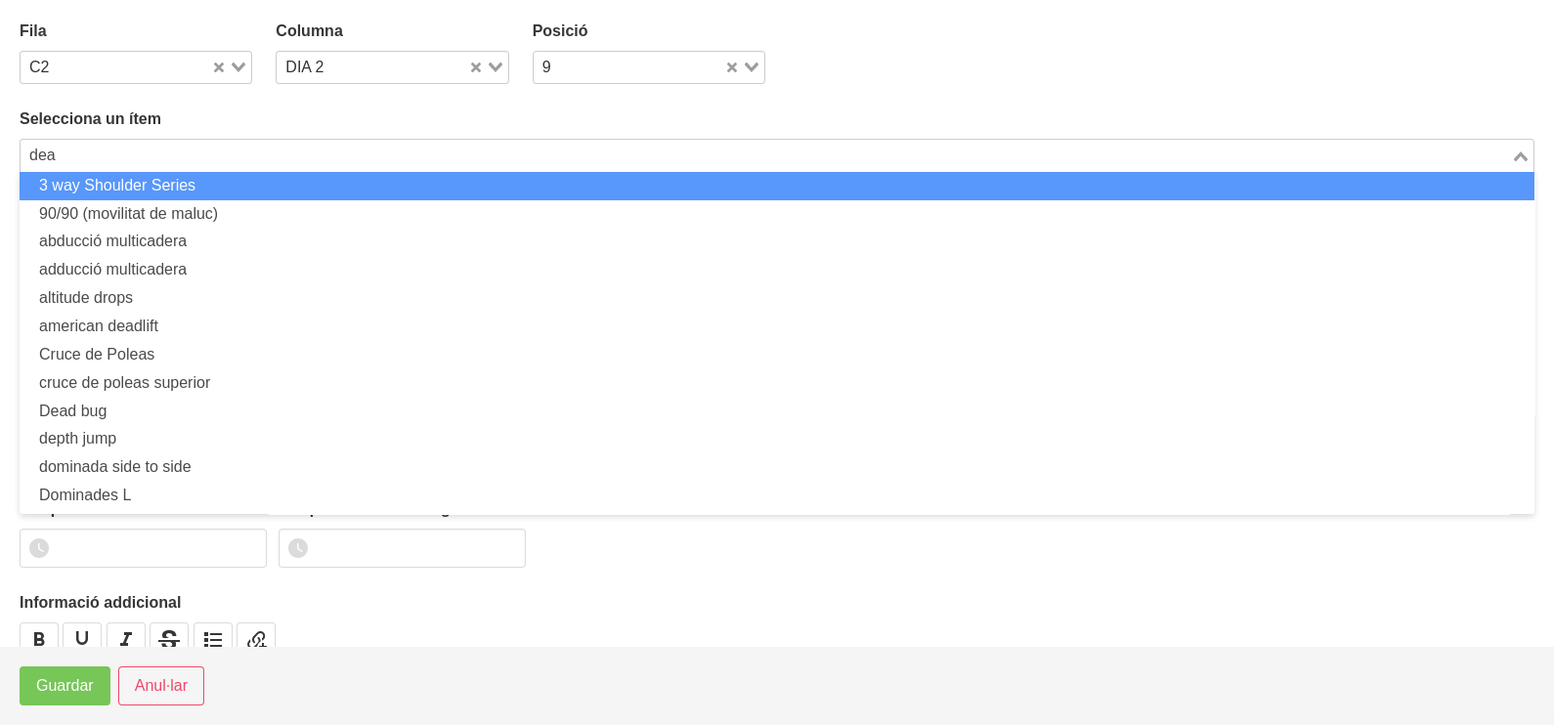
scroll to position [0, 0]
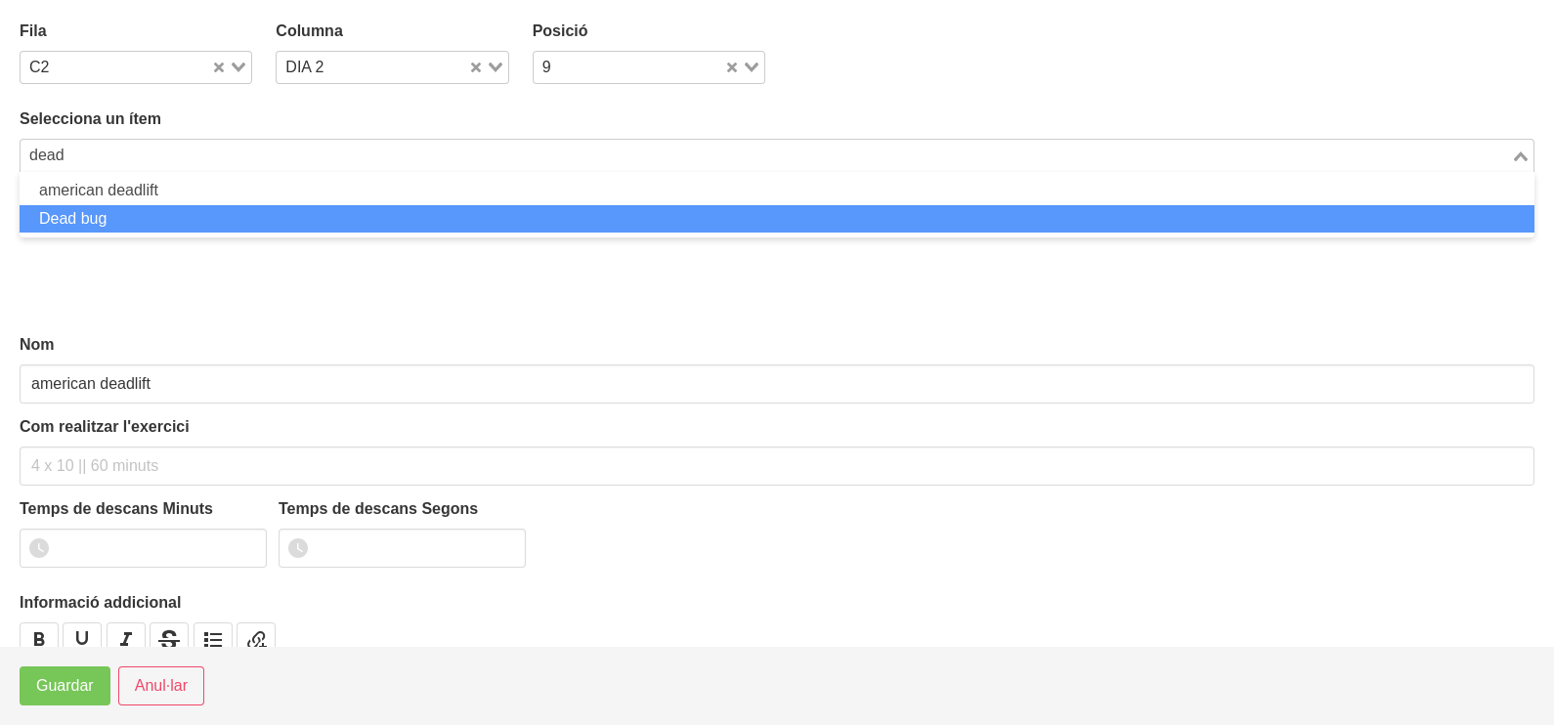
click at [132, 218] on li "Dead bug" at bounding box center [777, 219] width 1515 height 28
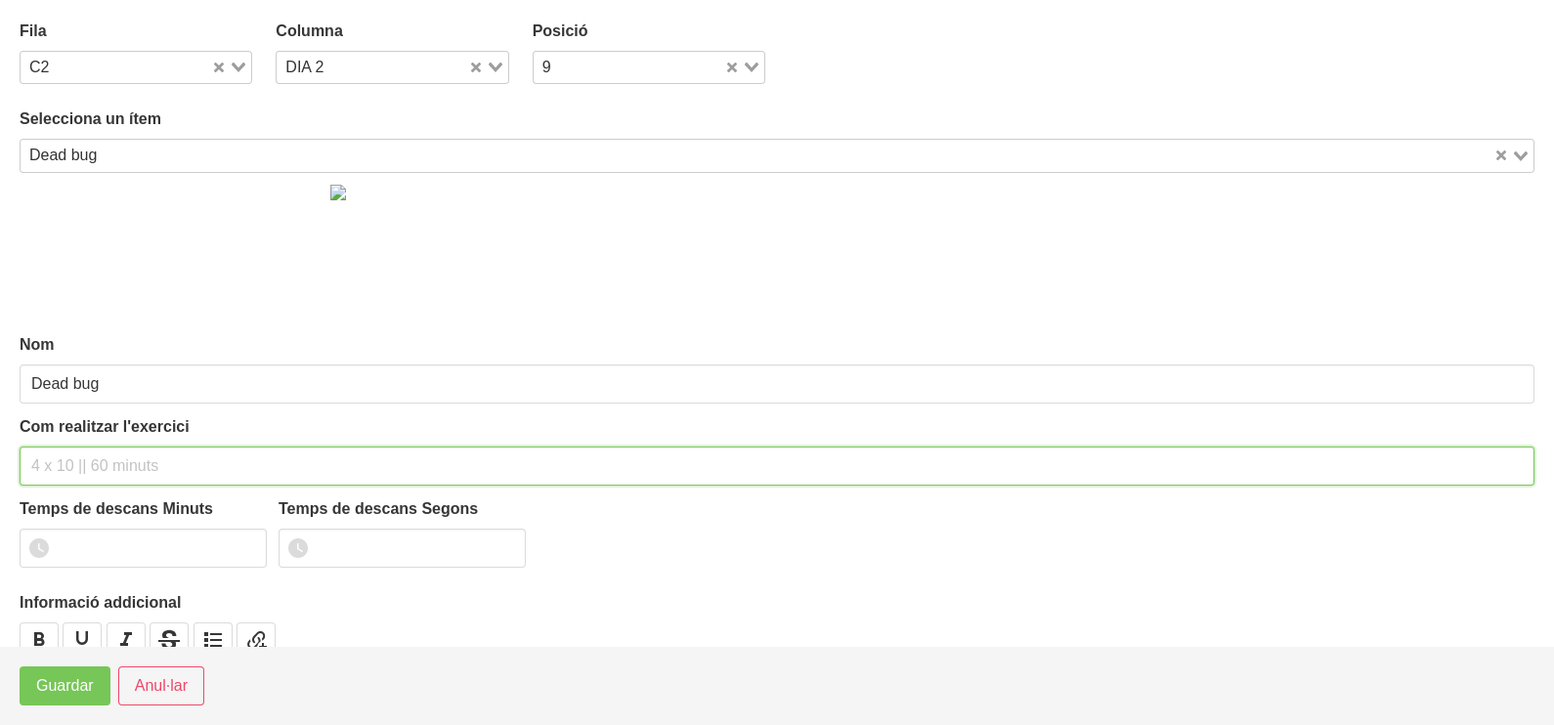
drag, startPoint x: 73, startPoint y: 459, endPoint x: 118, endPoint y: 351, distance: 117.4
click at [79, 449] on input "text" at bounding box center [777, 466] width 1515 height 39
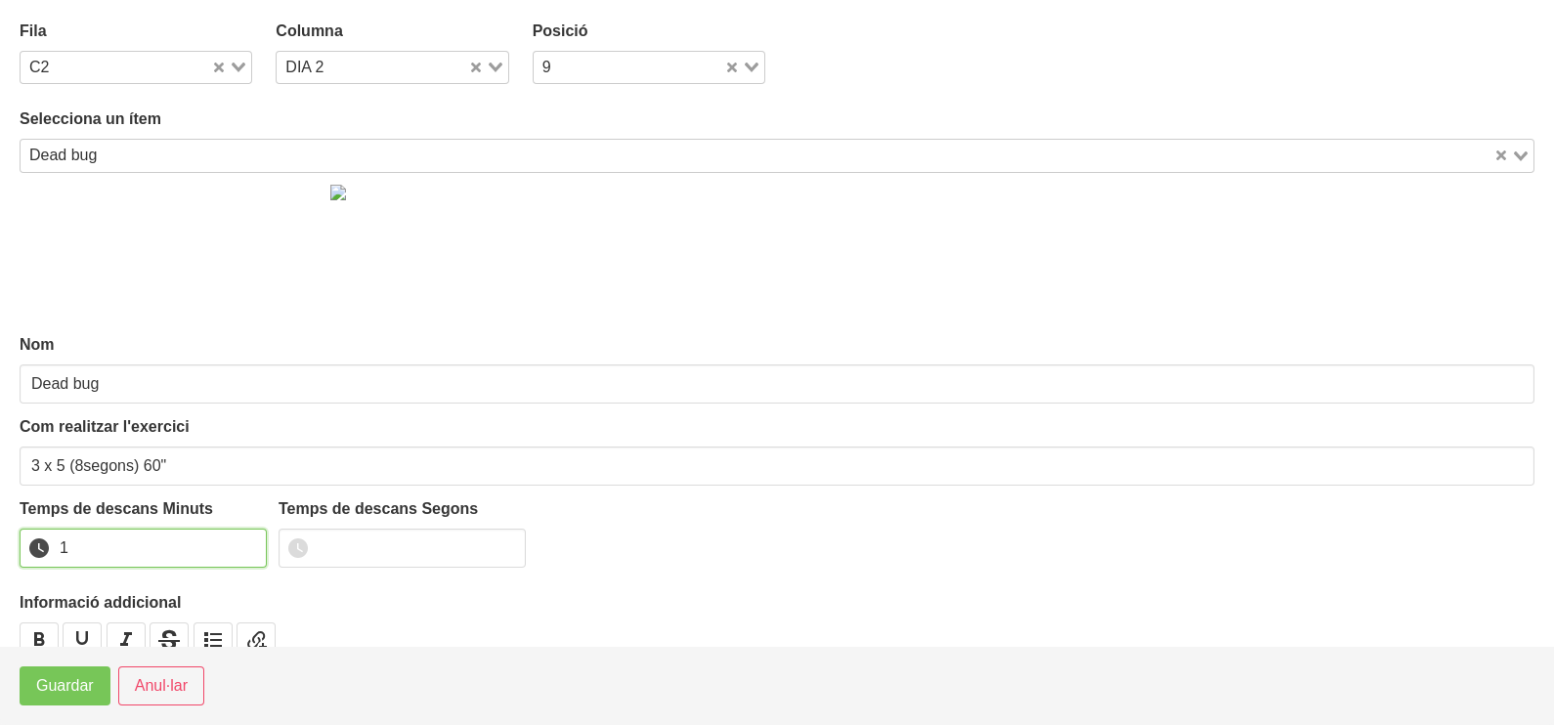
drag, startPoint x: 245, startPoint y: 539, endPoint x: 177, endPoint y: 592, distance: 86.4
click at [244, 543] on input "1" at bounding box center [143, 548] width 247 height 39
click at [70, 682] on span "Guardar" at bounding box center [65, 685] width 58 height 23
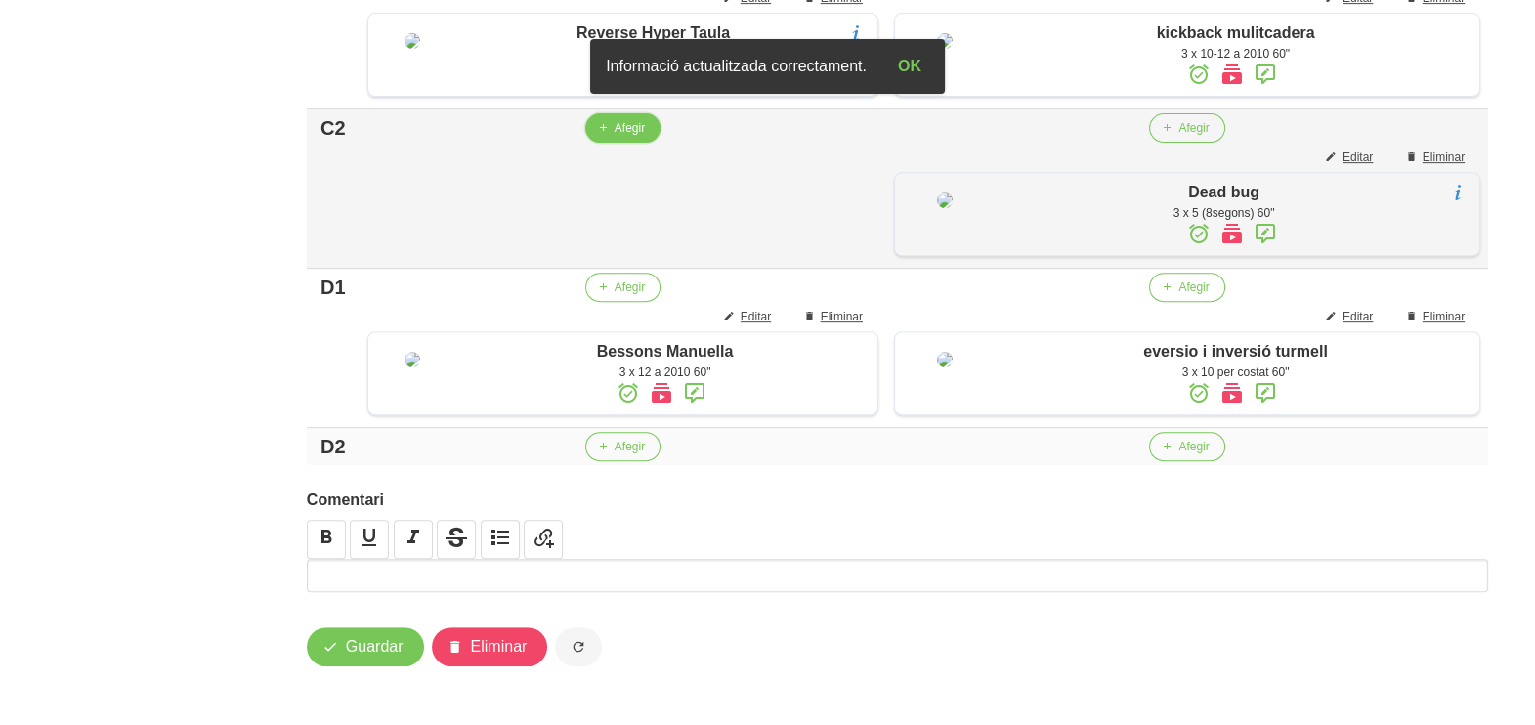
click at [629, 137] on span "Afegir" at bounding box center [630, 128] width 30 height 18
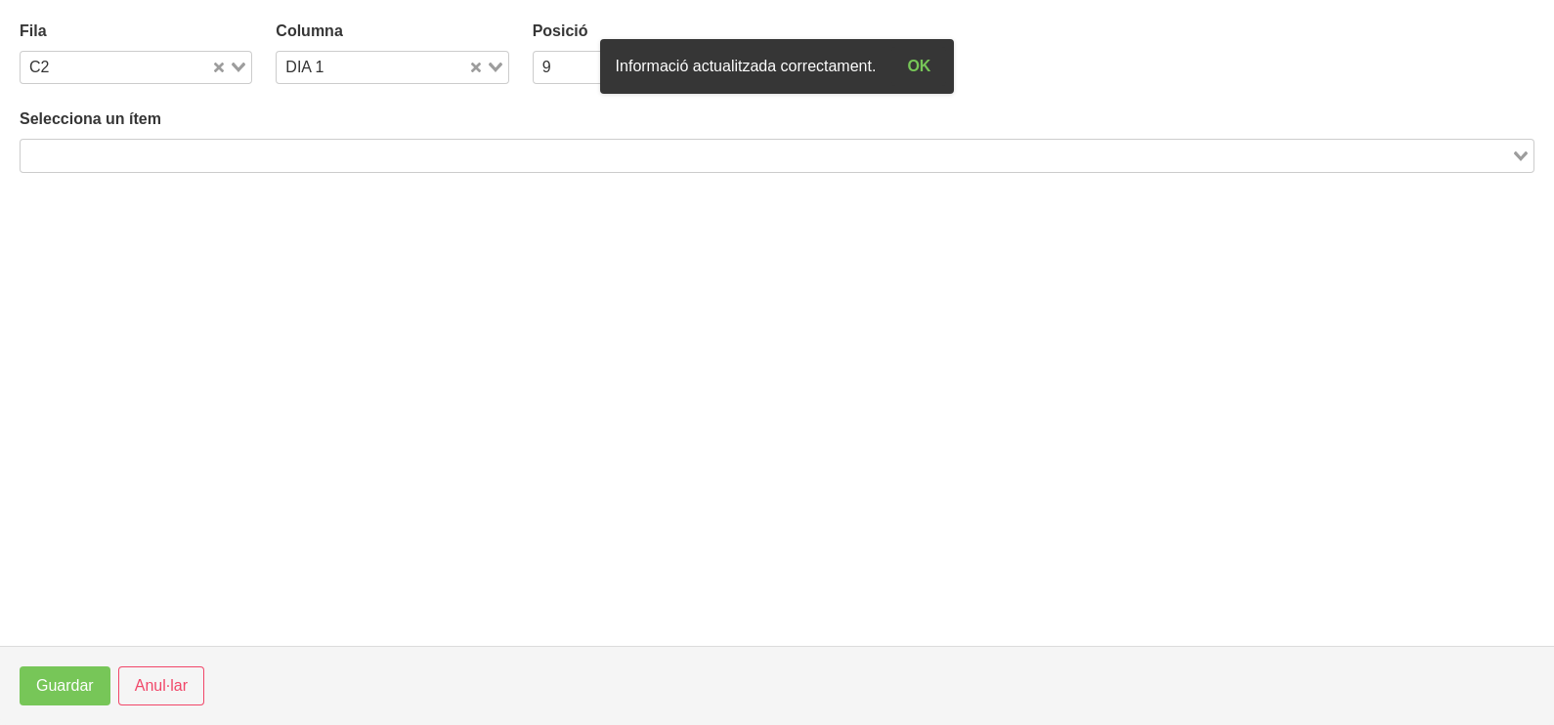
drag, startPoint x: 165, startPoint y: 154, endPoint x: 224, endPoint y: 140, distance: 60.4
click at [174, 153] on input "Search for option" at bounding box center [765, 155] width 1487 height 23
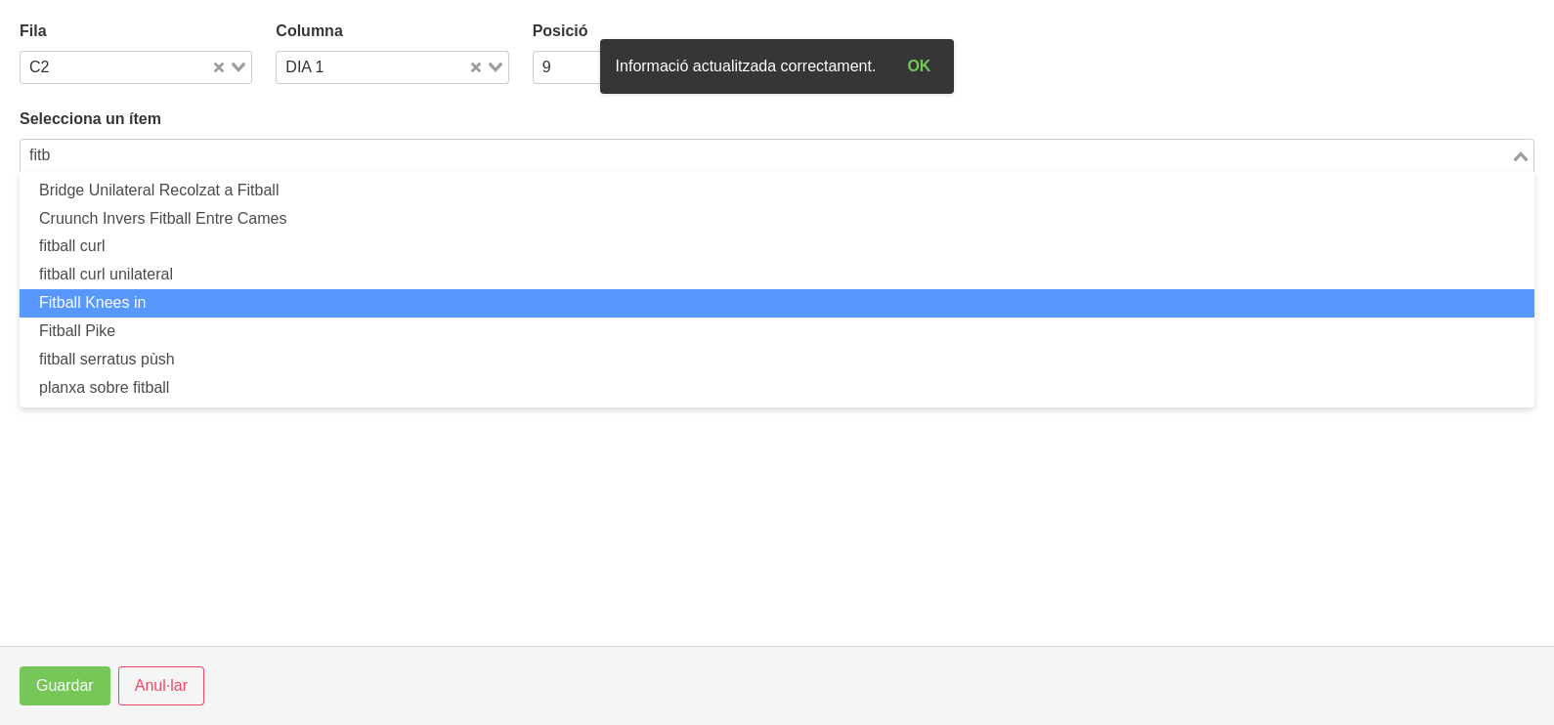
click at [201, 304] on li "Fitball Knees in" at bounding box center [777, 303] width 1515 height 28
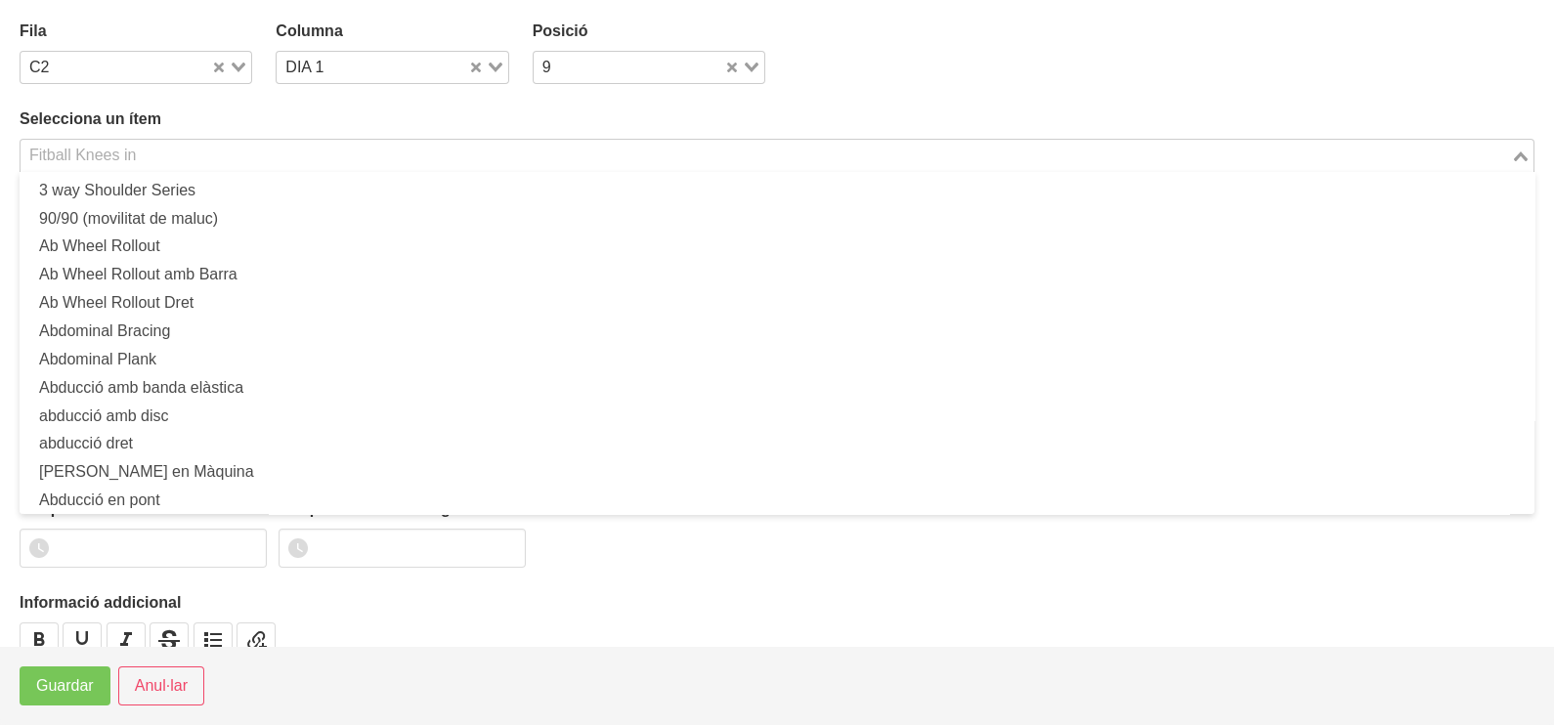
click at [174, 158] on input "Search for option" at bounding box center [765, 155] width 1487 height 23
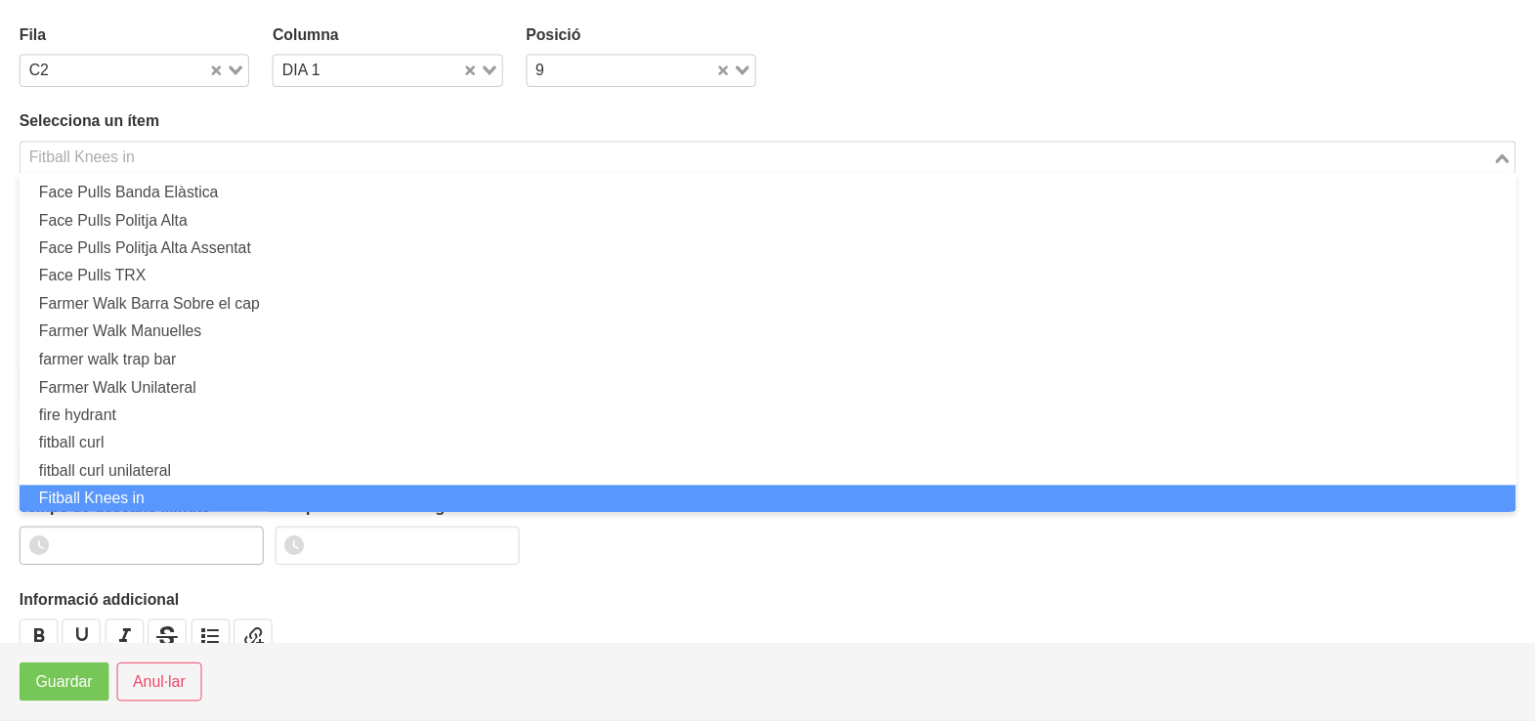
scroll to position [5191, 0]
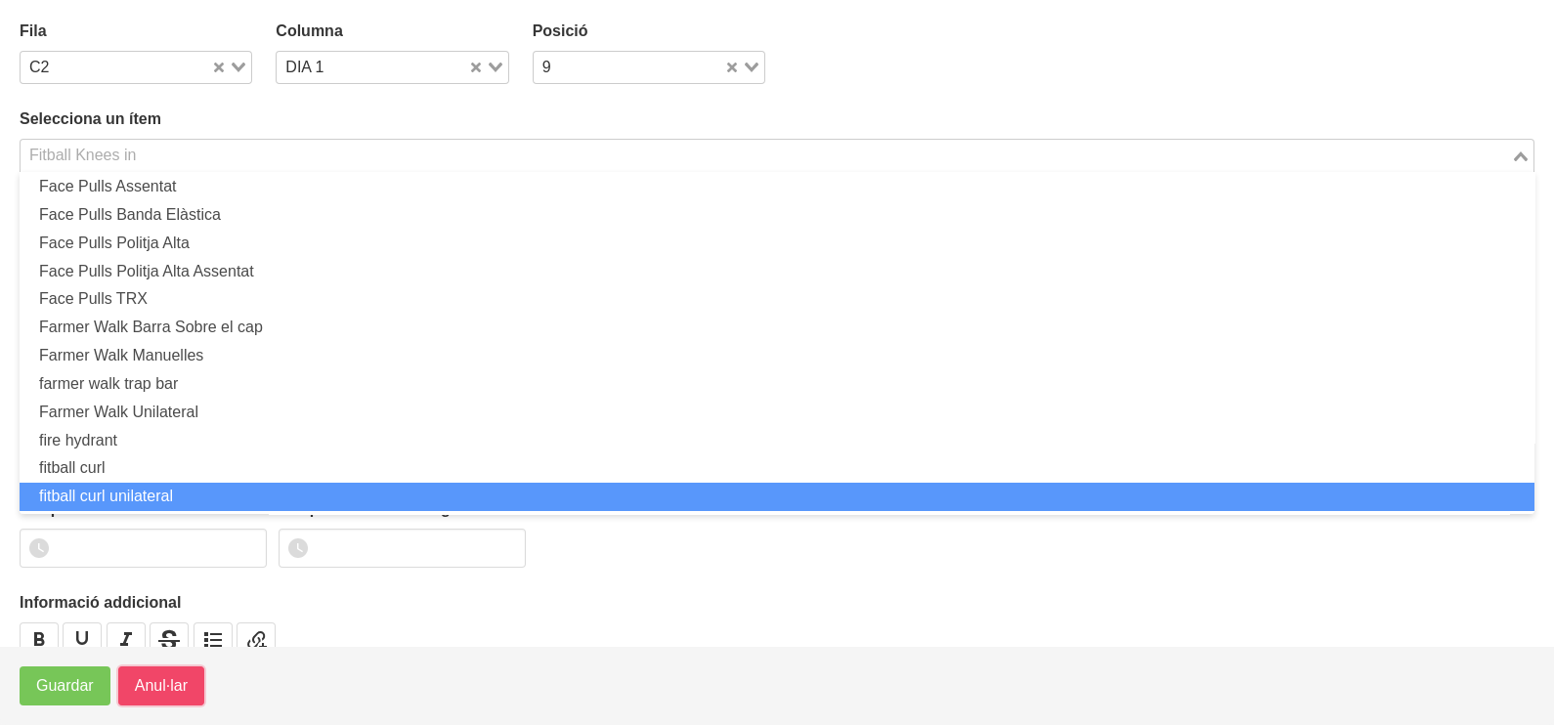
click at [152, 698] on span "Anul·lar" at bounding box center [161, 685] width 53 height 23
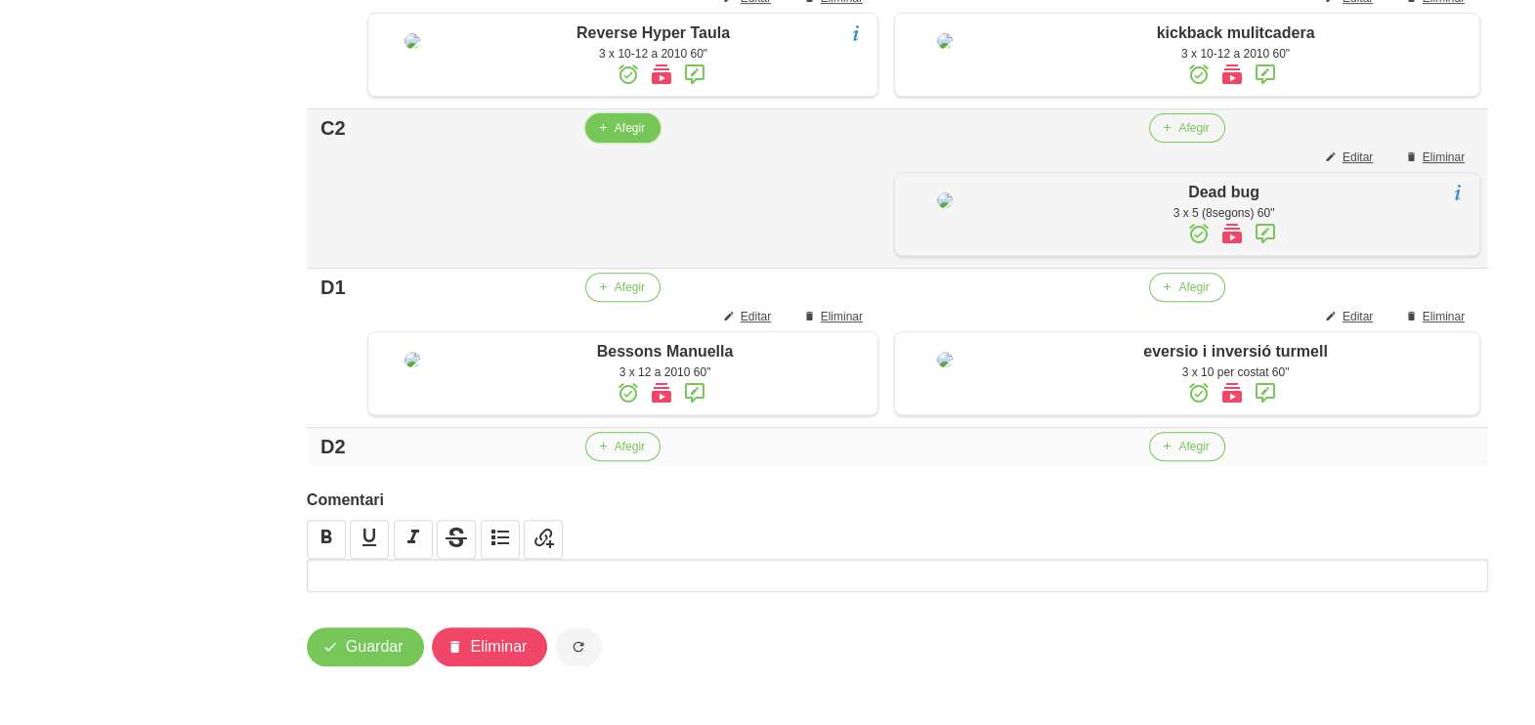
click at [616, 137] on span "Afegir" at bounding box center [630, 128] width 30 height 18
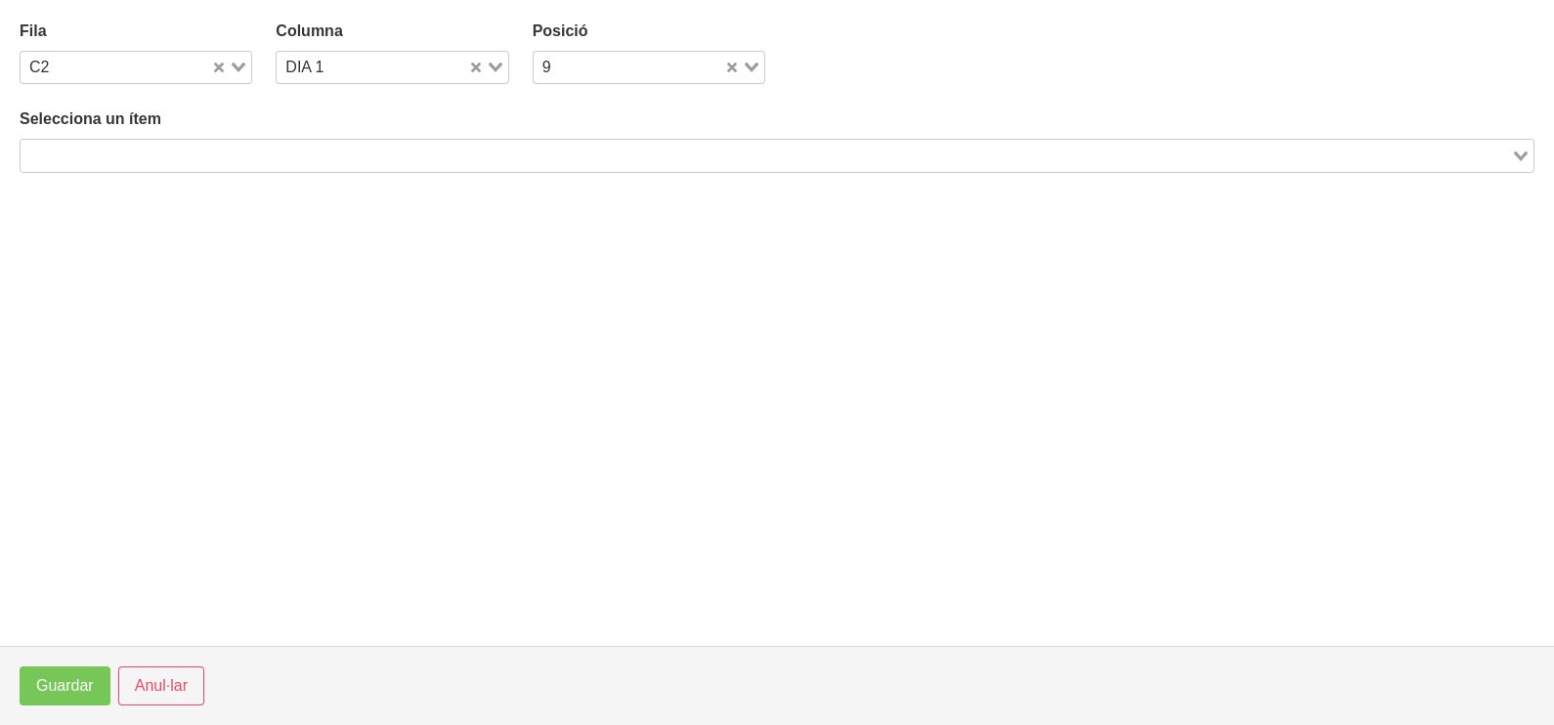
click at [234, 146] on input "Search for option" at bounding box center [765, 155] width 1487 height 23
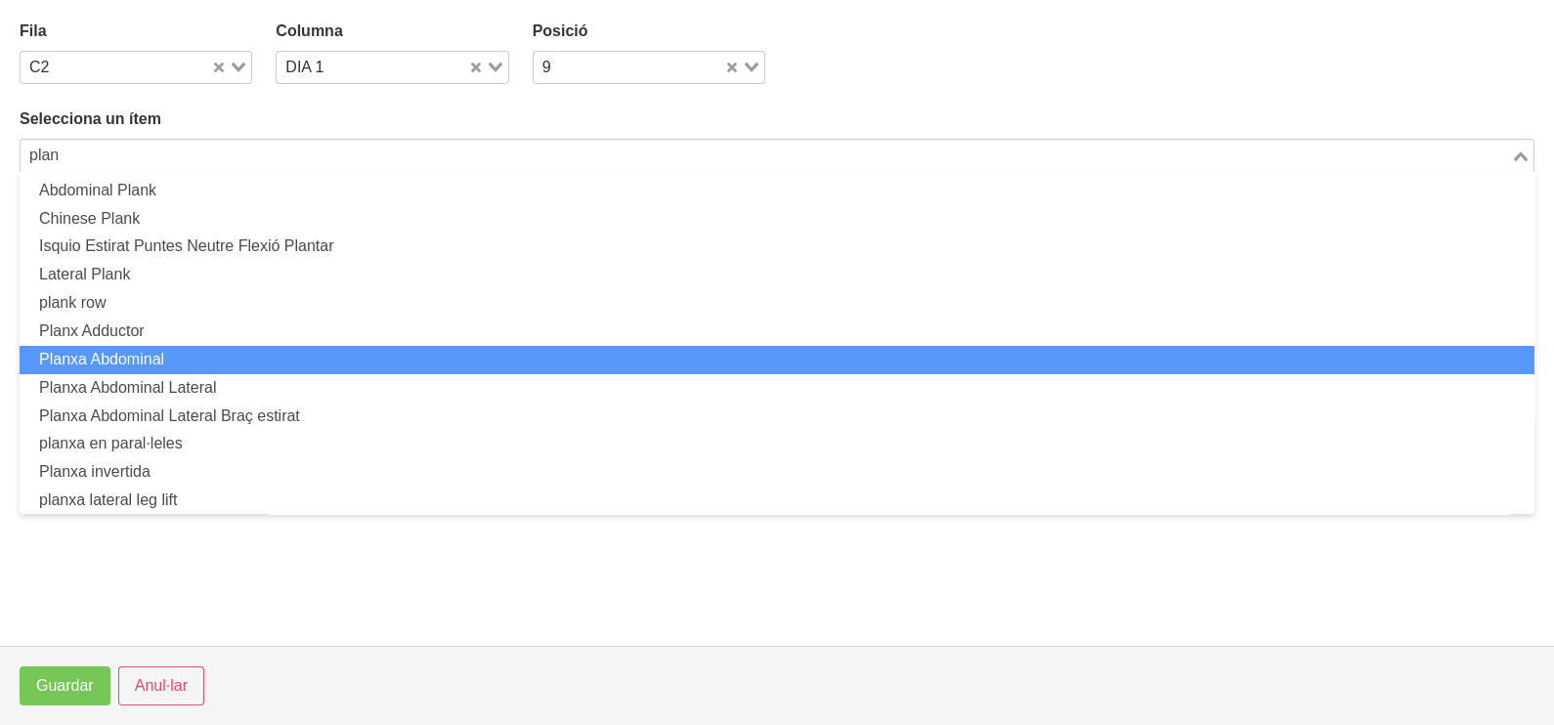
click at [185, 355] on li "Planxa Abdominal" at bounding box center [777, 360] width 1515 height 28
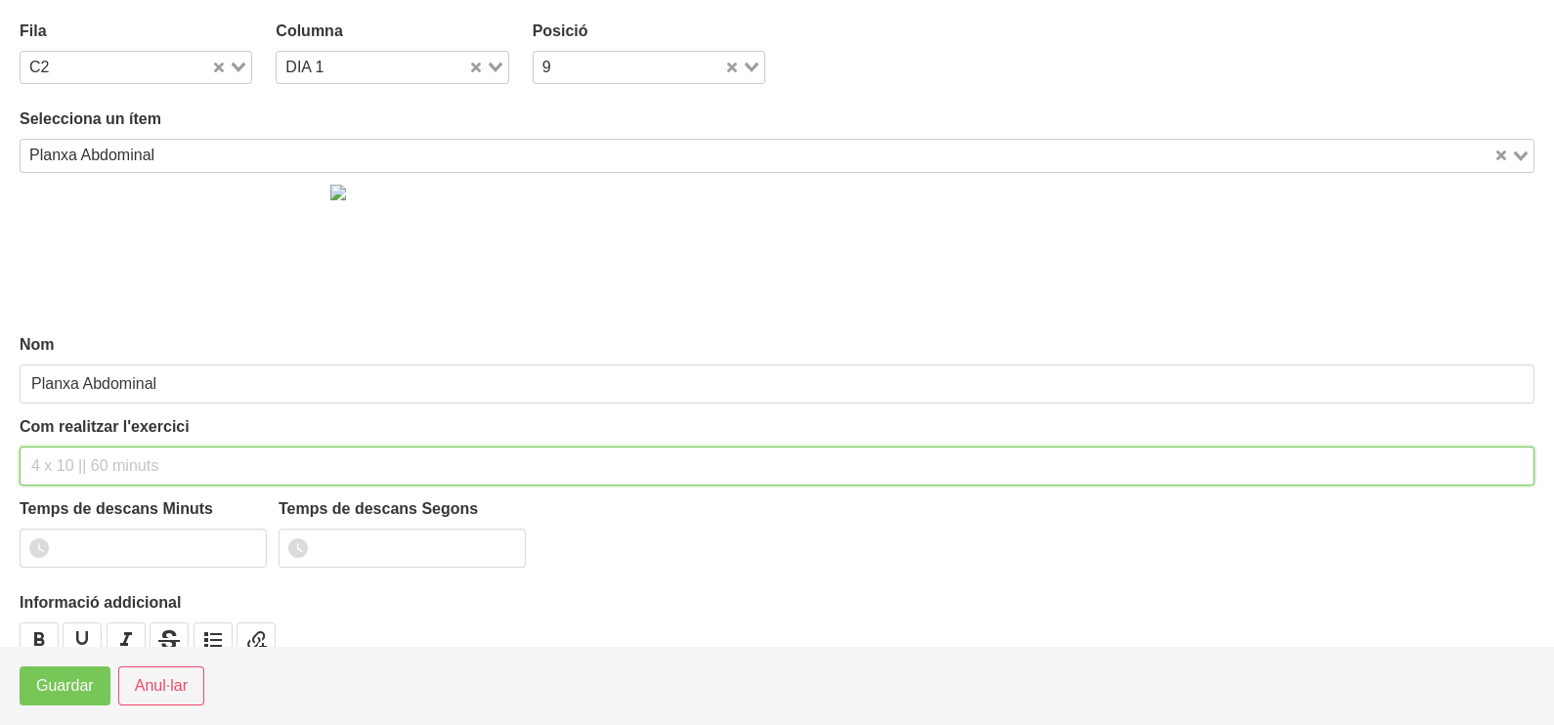
click at [87, 437] on div "Com realitzar l'exercici" at bounding box center [777, 450] width 1515 height 70
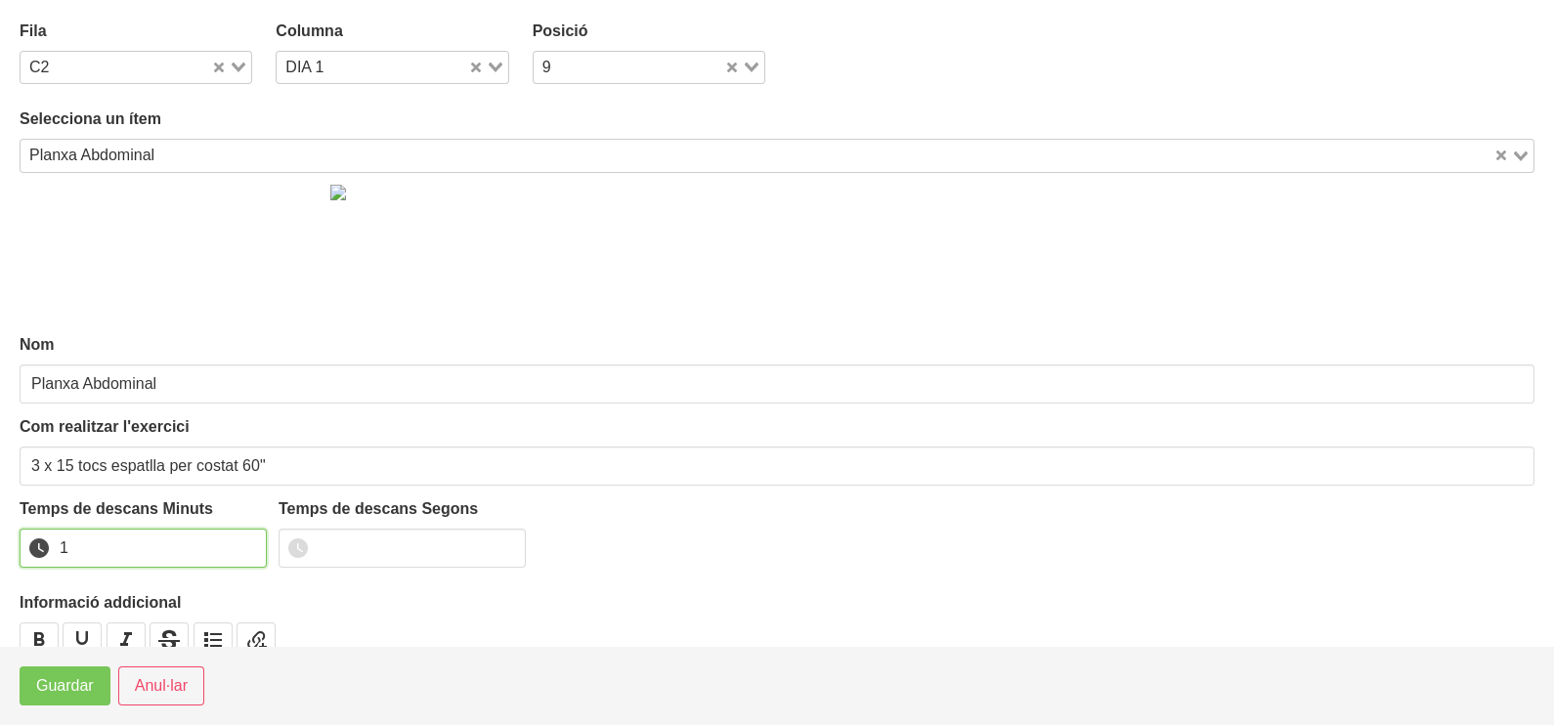
click at [244, 541] on input "1" at bounding box center [143, 548] width 247 height 39
click at [75, 688] on span "Guardar" at bounding box center [65, 685] width 58 height 23
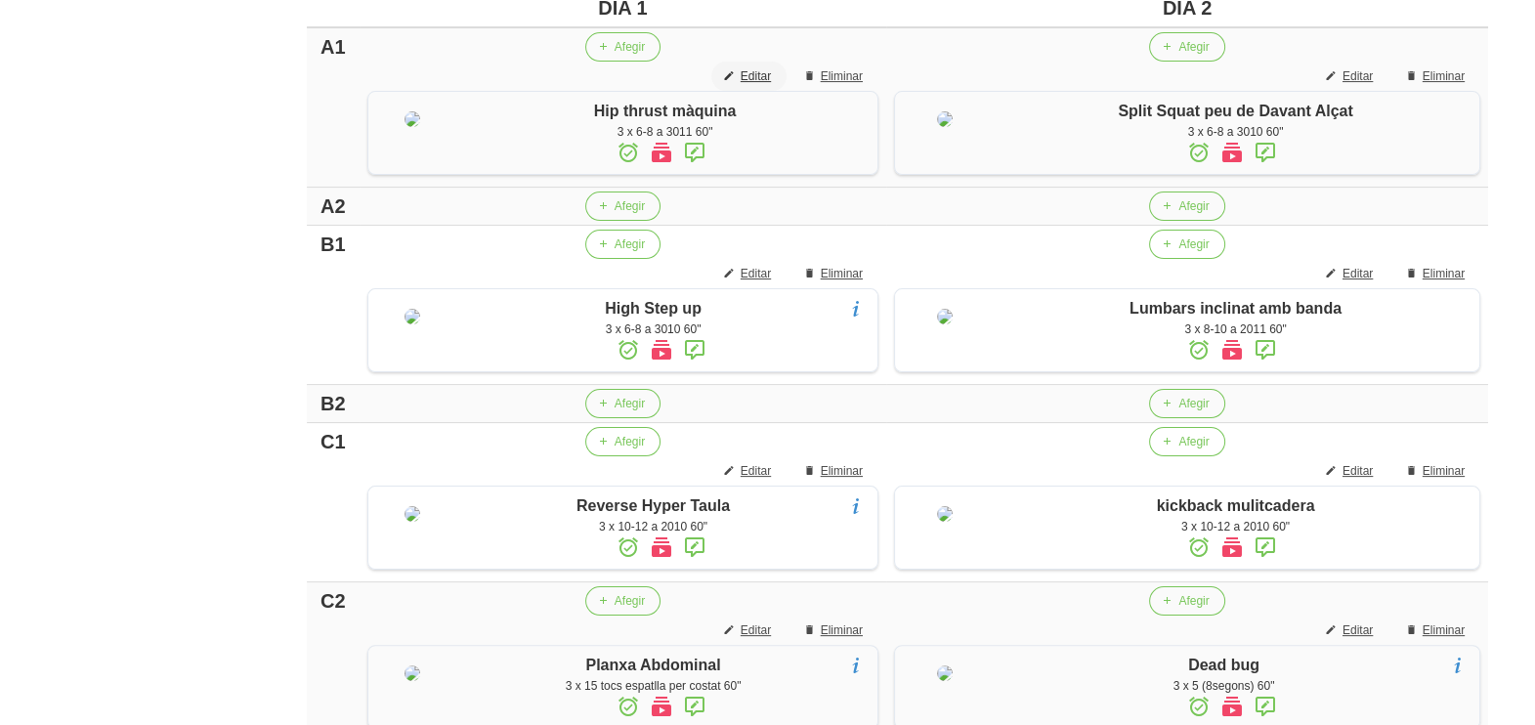
scroll to position [665, 0]
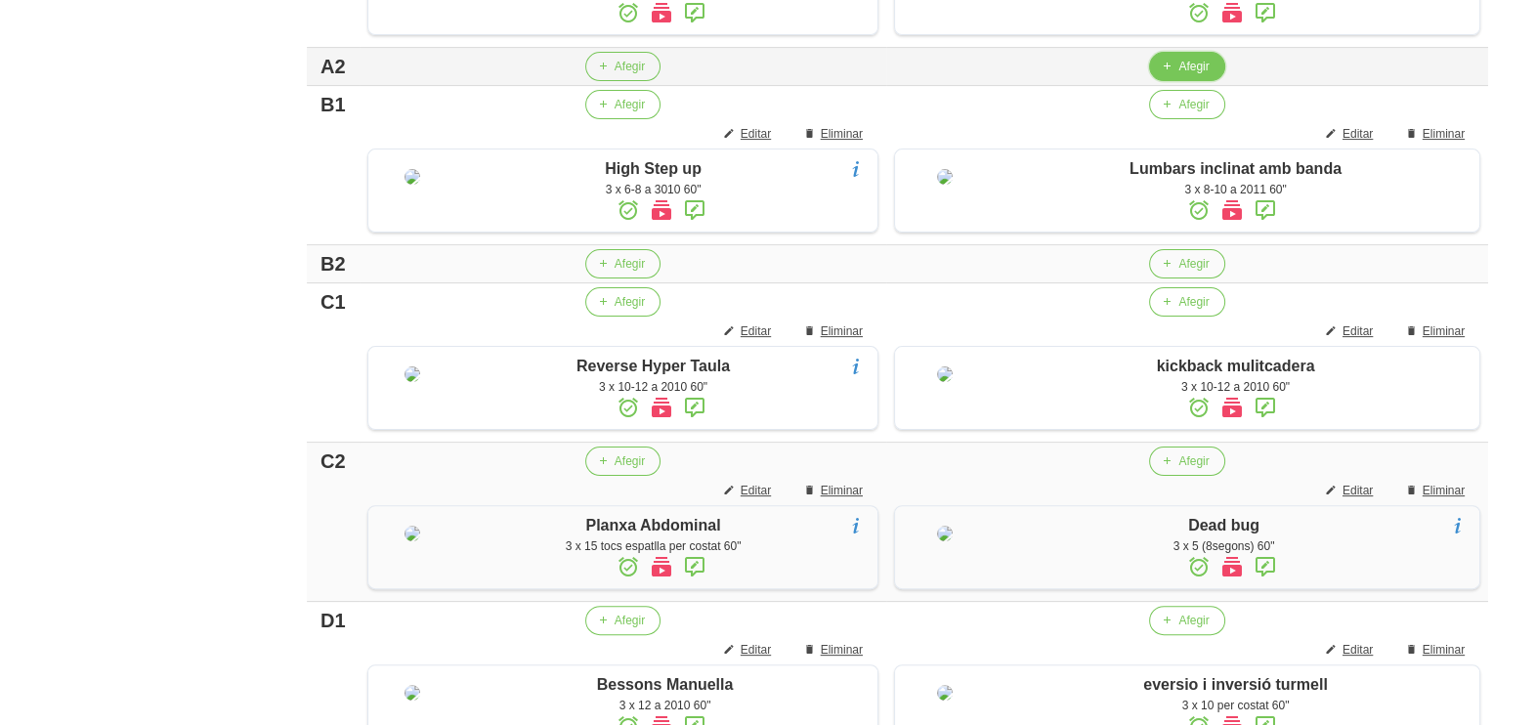
click at [1182, 75] on span "Afegir" at bounding box center [1194, 67] width 30 height 18
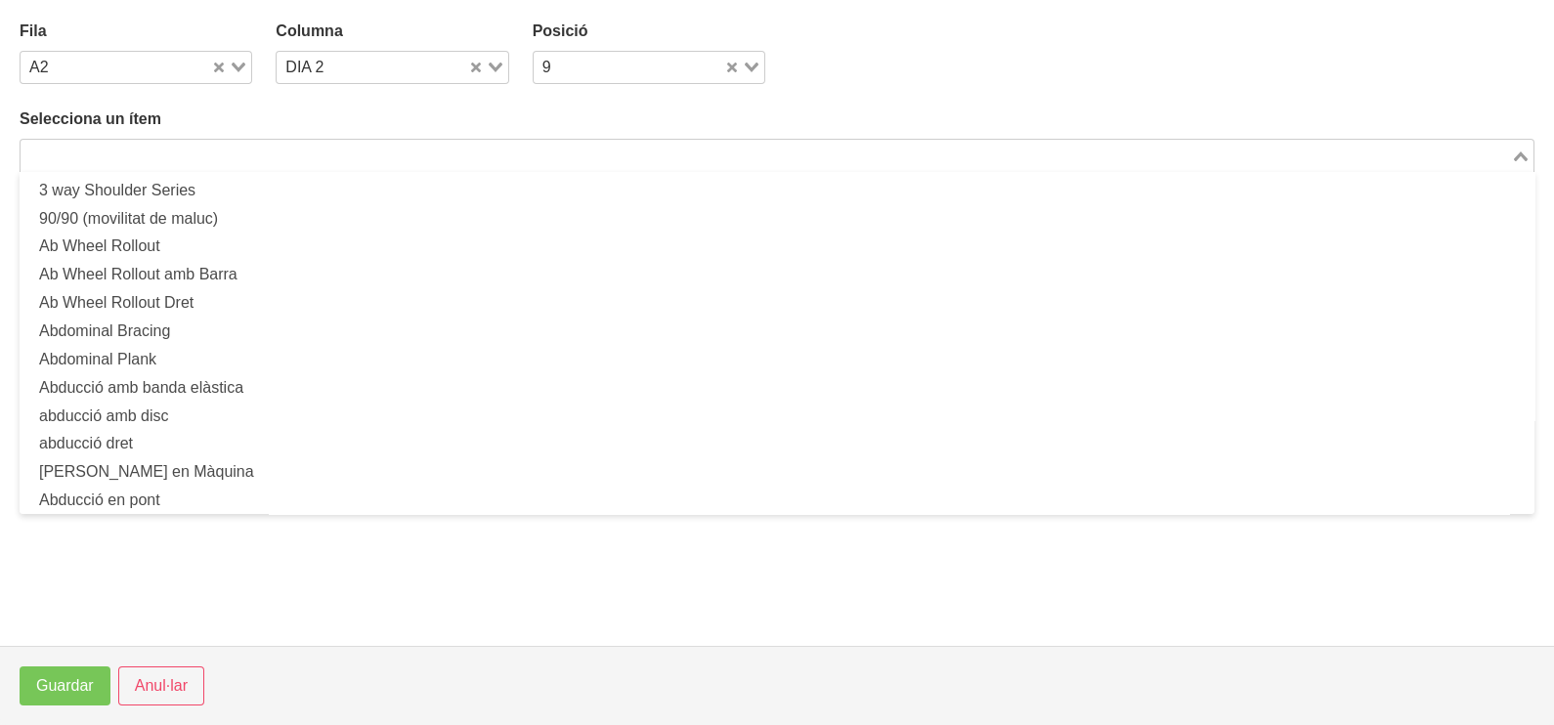
click at [347, 151] on input "Search for option" at bounding box center [765, 155] width 1487 height 23
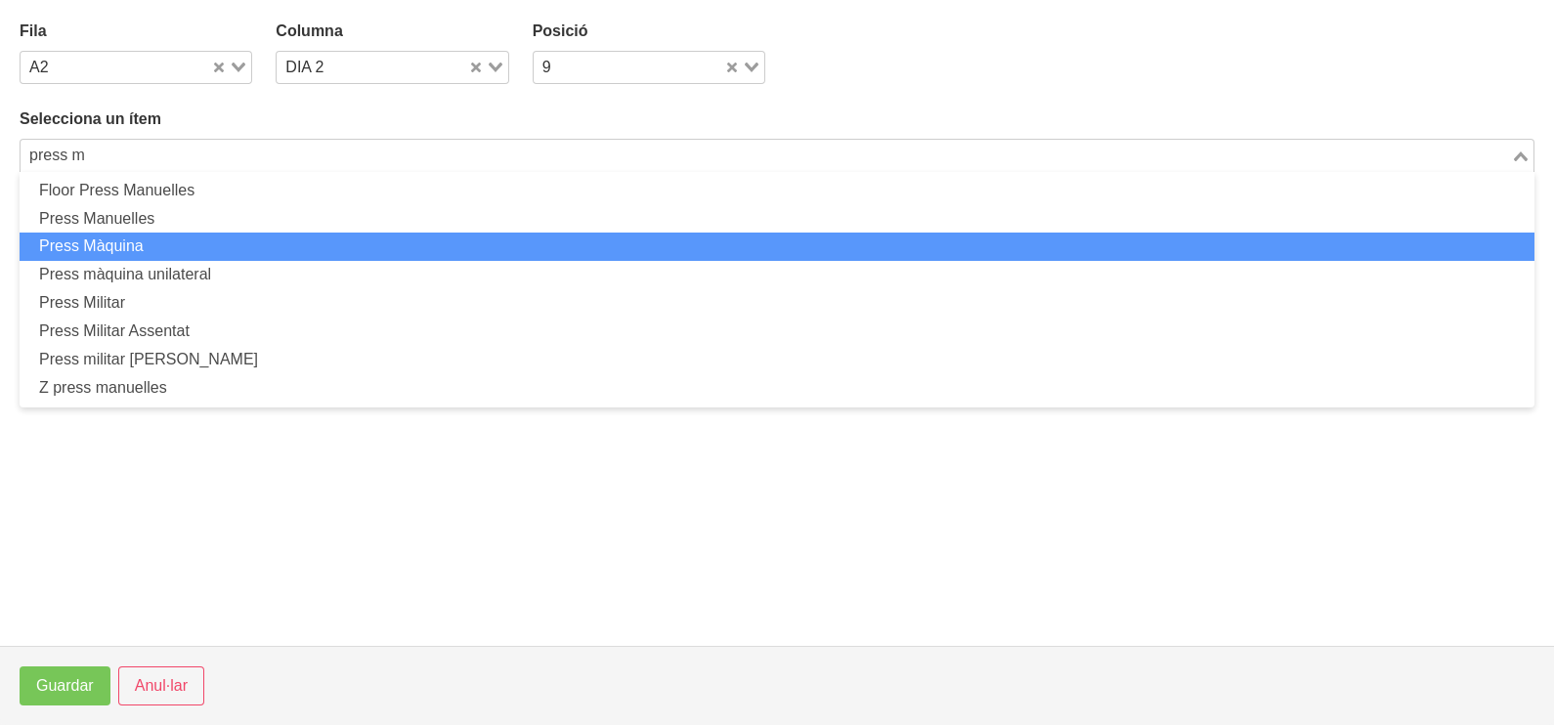
click at [215, 248] on li "Press Màquina" at bounding box center [777, 247] width 1515 height 28
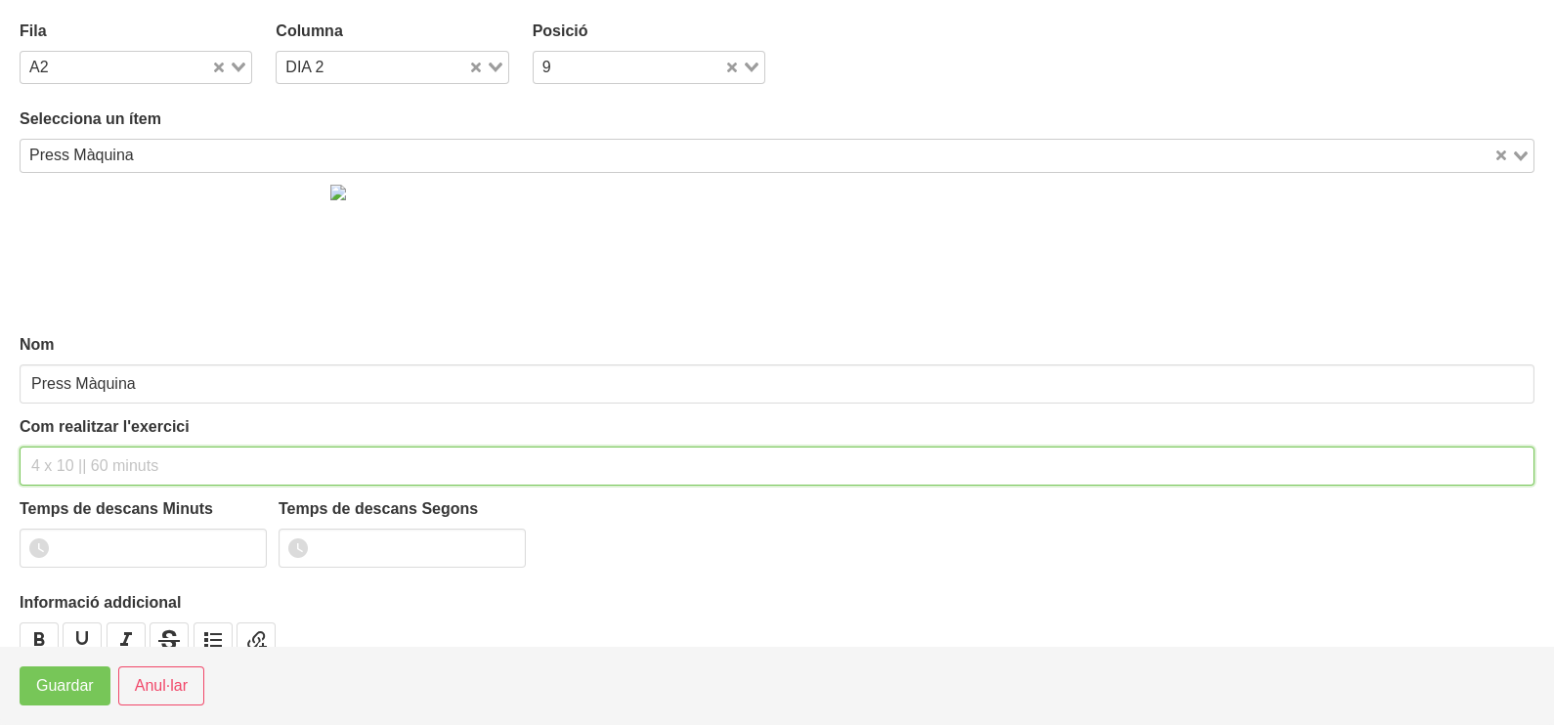
click at [75, 467] on input "text" at bounding box center [777, 466] width 1515 height 39
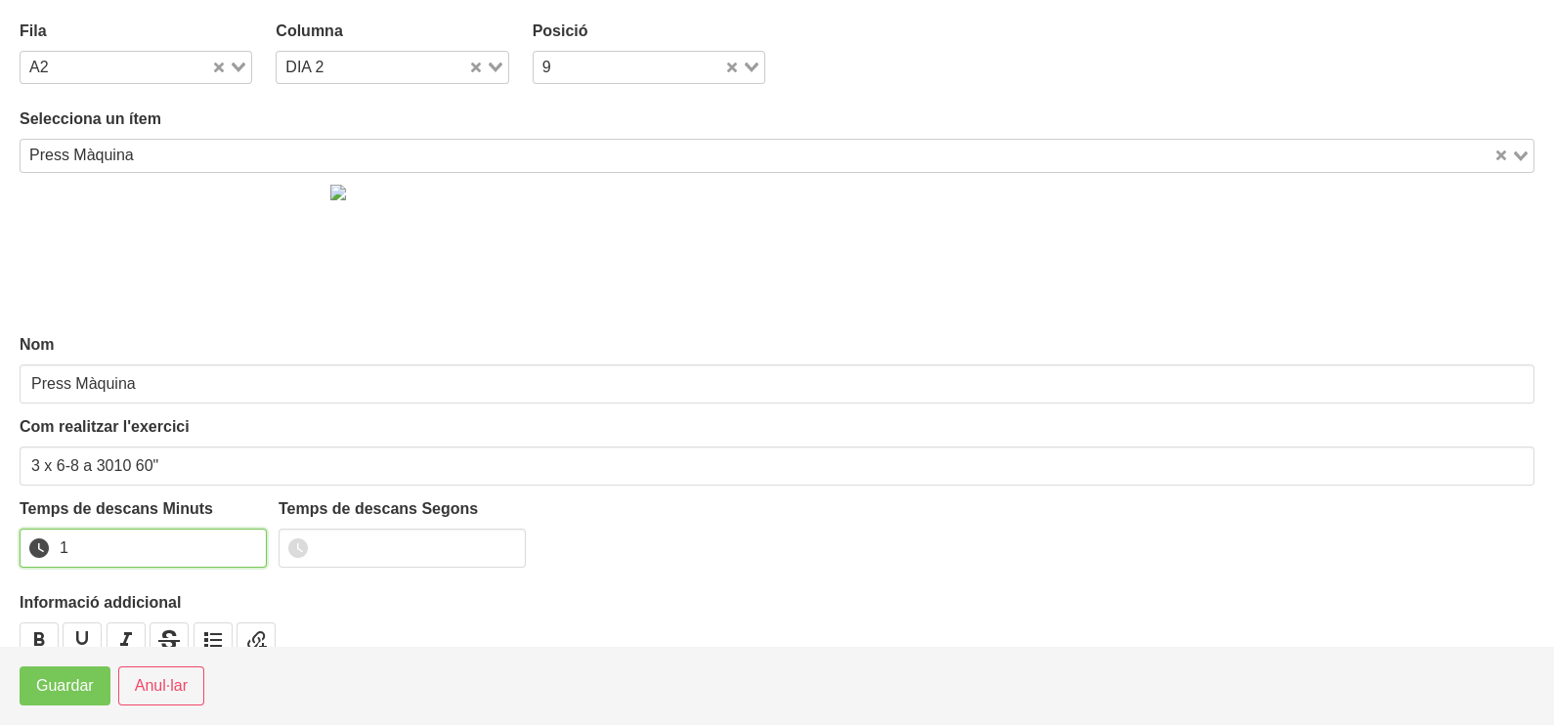
click at [244, 542] on input "1" at bounding box center [143, 548] width 247 height 39
click at [72, 680] on span "Guardar" at bounding box center [65, 685] width 58 height 23
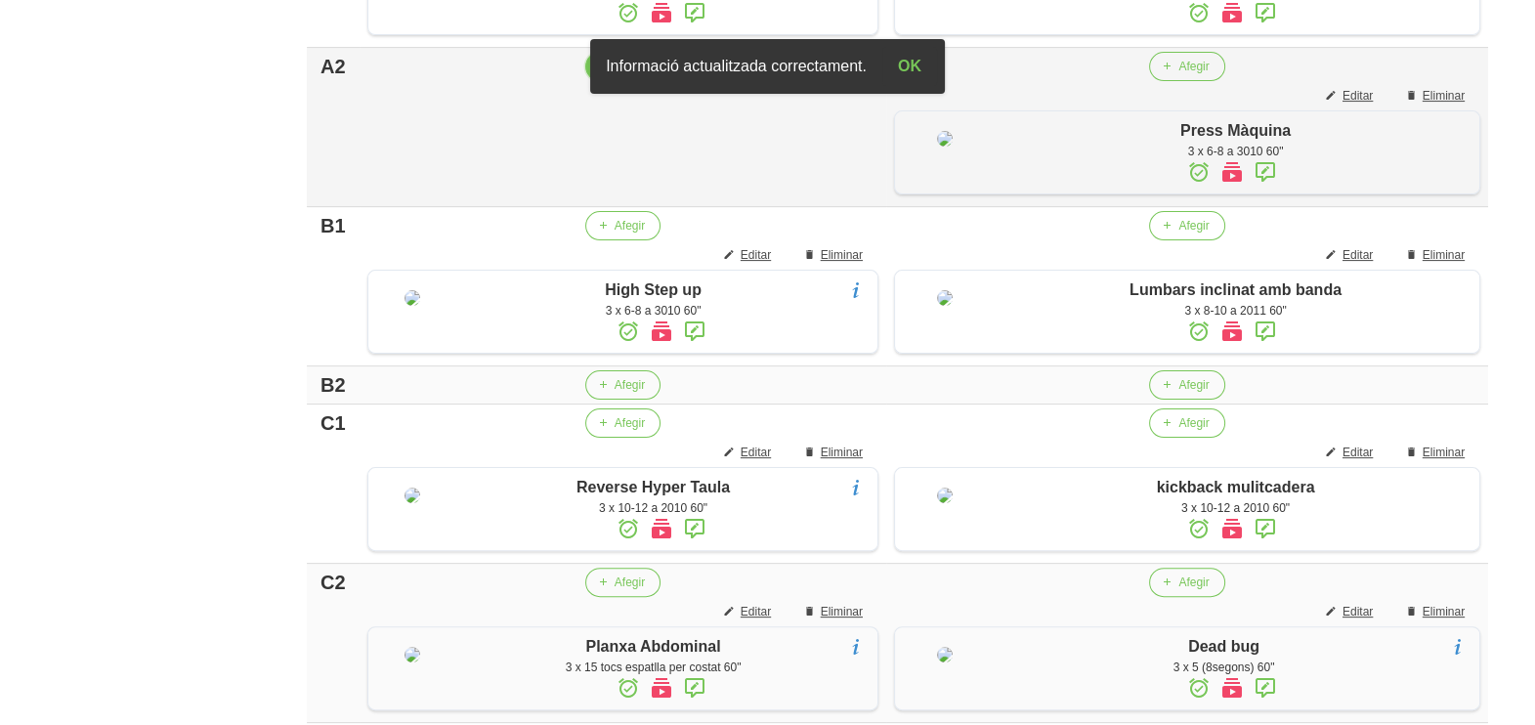
click at [618, 75] on span "Afegir" at bounding box center [630, 67] width 30 height 18
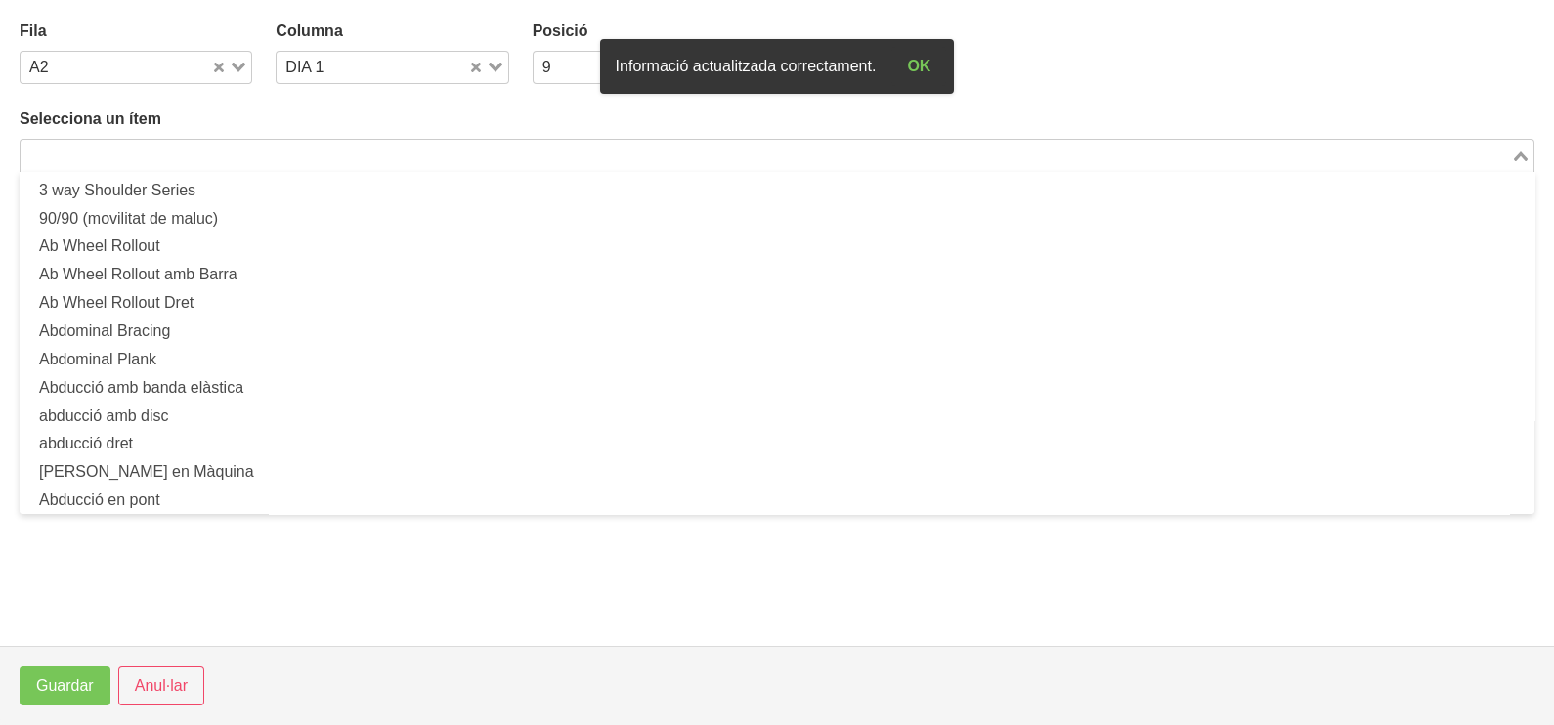
click at [228, 152] on input "Search for option" at bounding box center [765, 155] width 1487 height 23
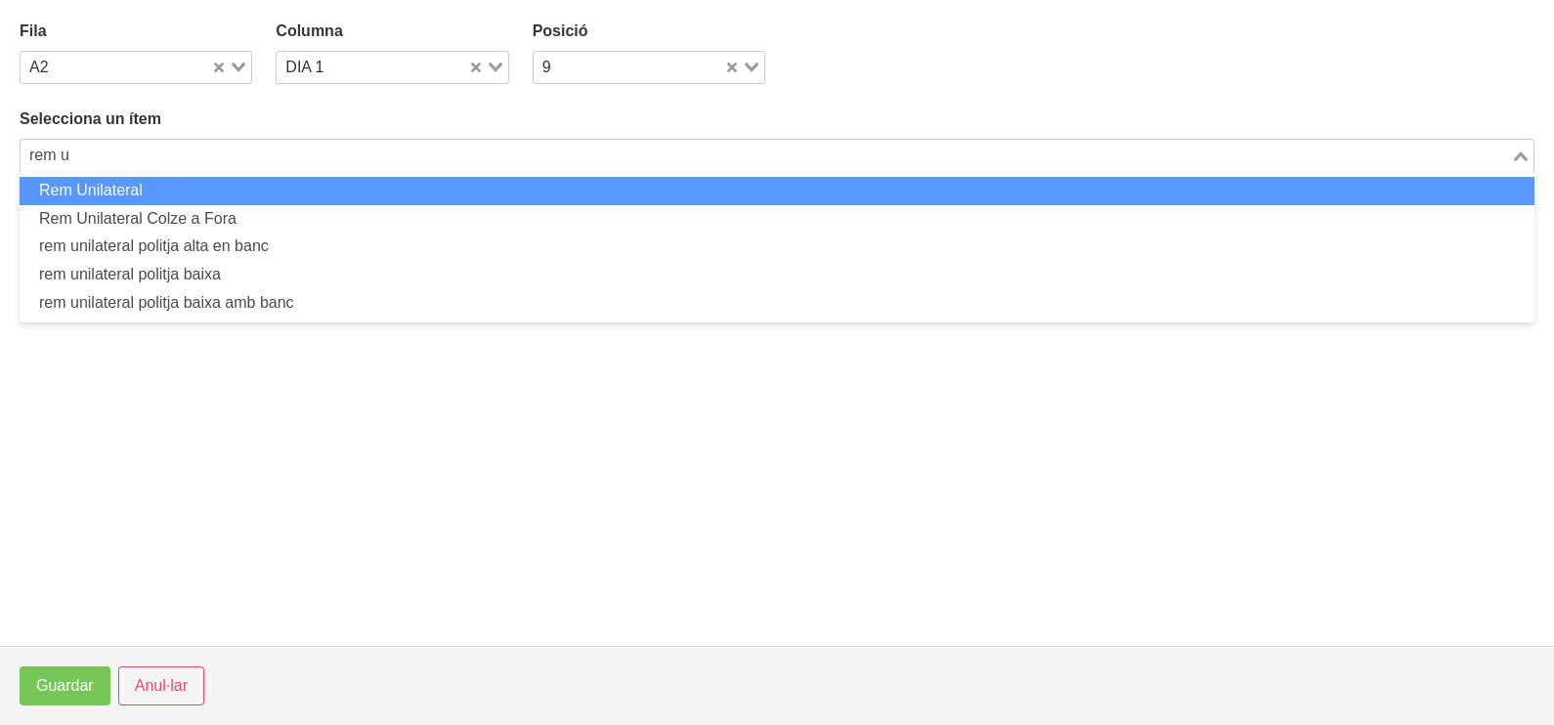
click at [352, 183] on li "Rem Unilateral" at bounding box center [777, 191] width 1515 height 28
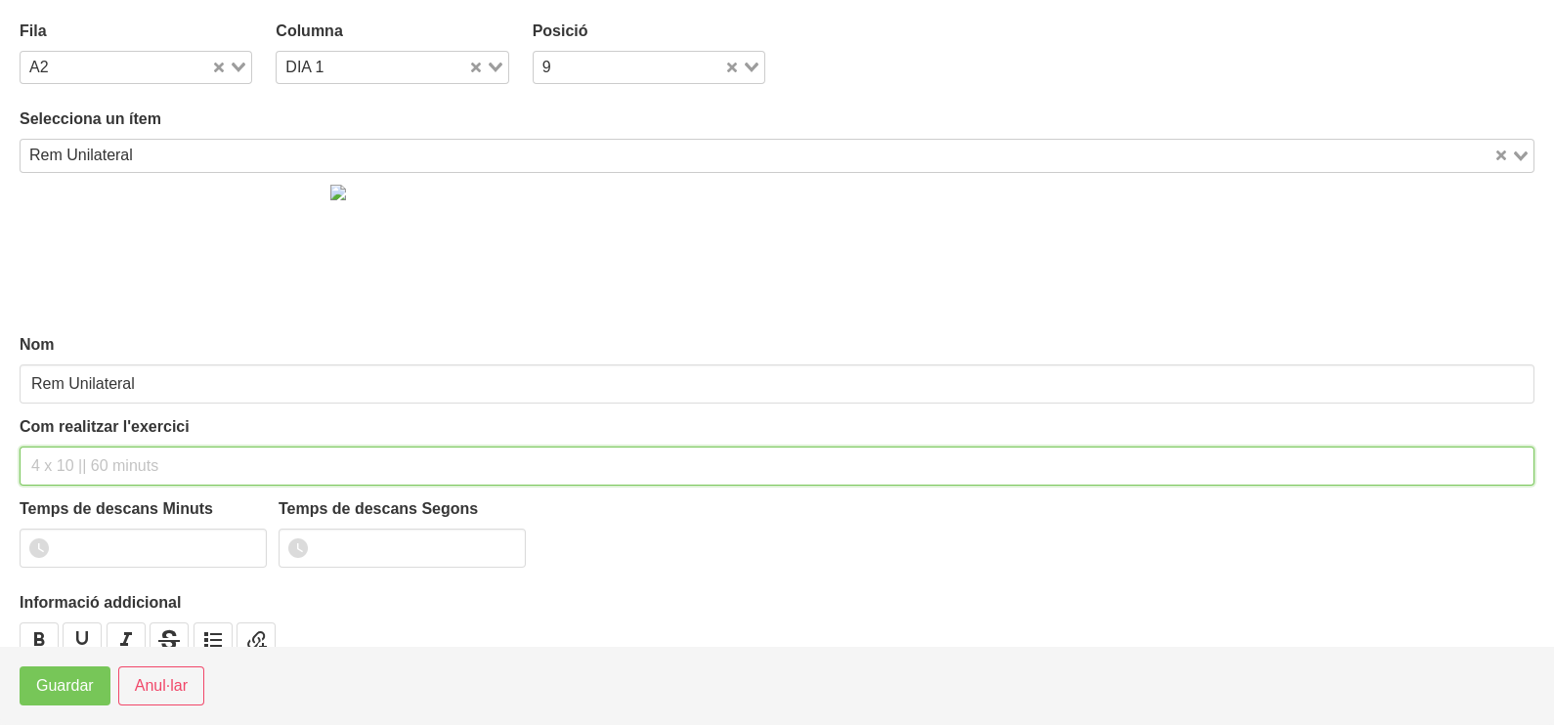
click at [73, 457] on input "text" at bounding box center [777, 466] width 1515 height 39
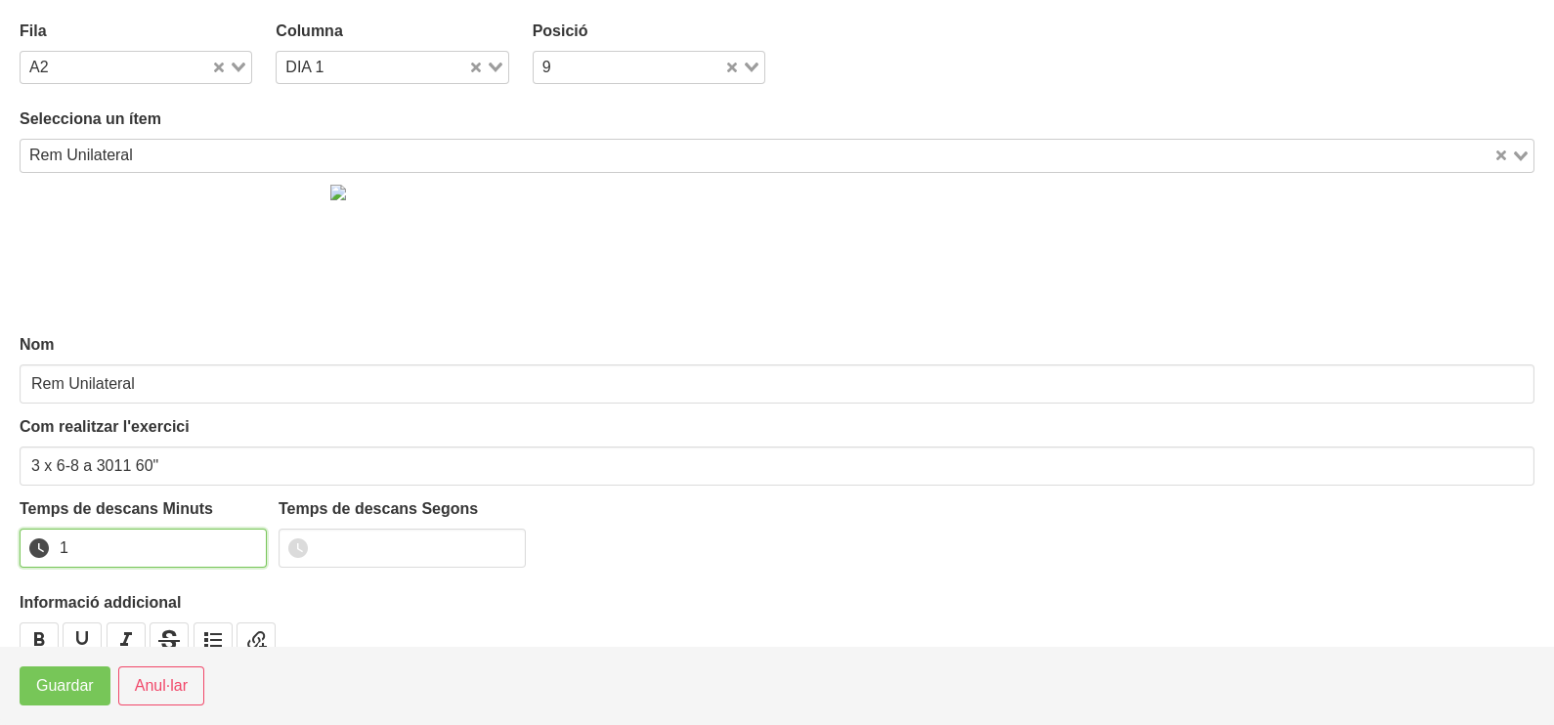
drag, startPoint x: 249, startPoint y: 539, endPoint x: 236, endPoint y: 549, distance: 16.8
click at [247, 542] on input "1" at bounding box center [143, 548] width 247 height 39
click at [49, 694] on span "Guardar" at bounding box center [65, 685] width 58 height 23
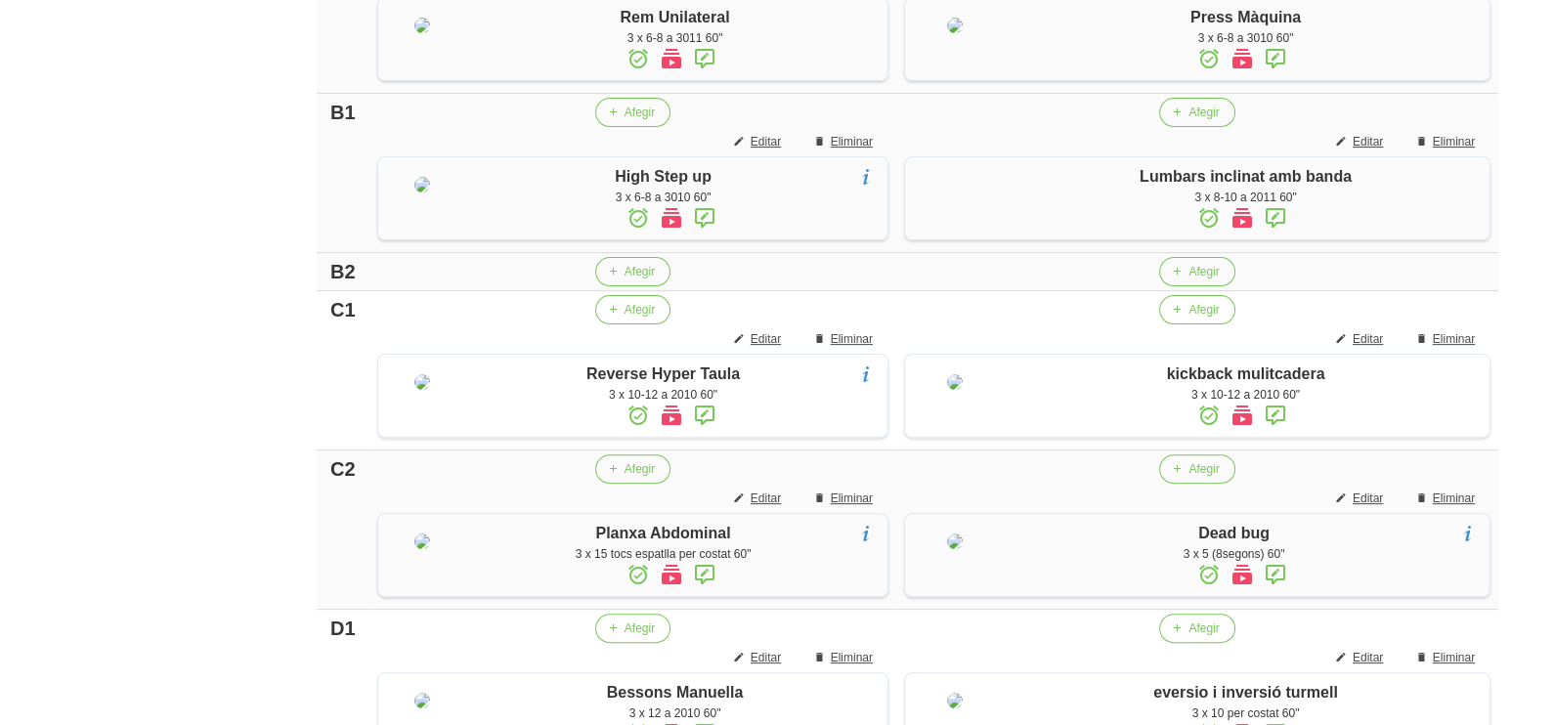
scroll to position [908, 0]
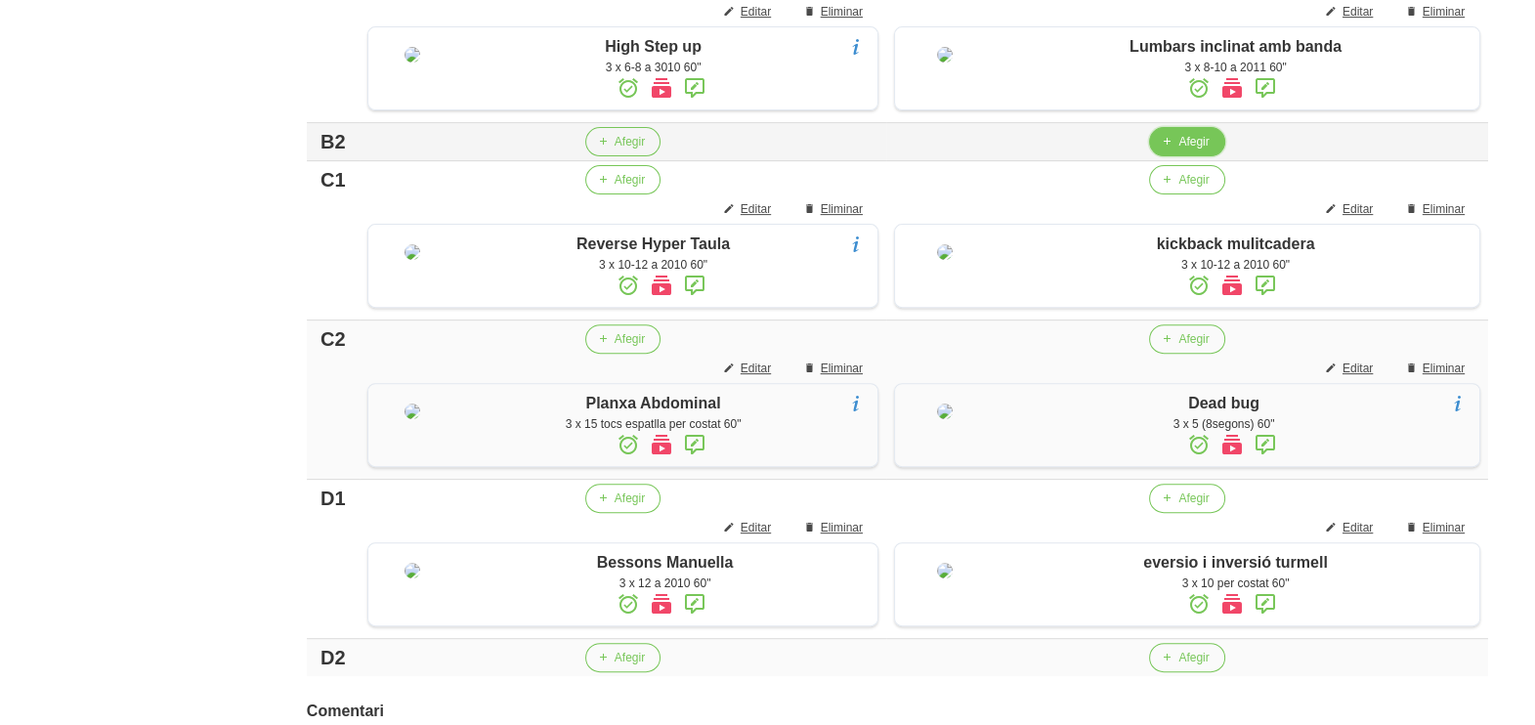
click at [1185, 151] on span "Afegir" at bounding box center [1194, 142] width 30 height 18
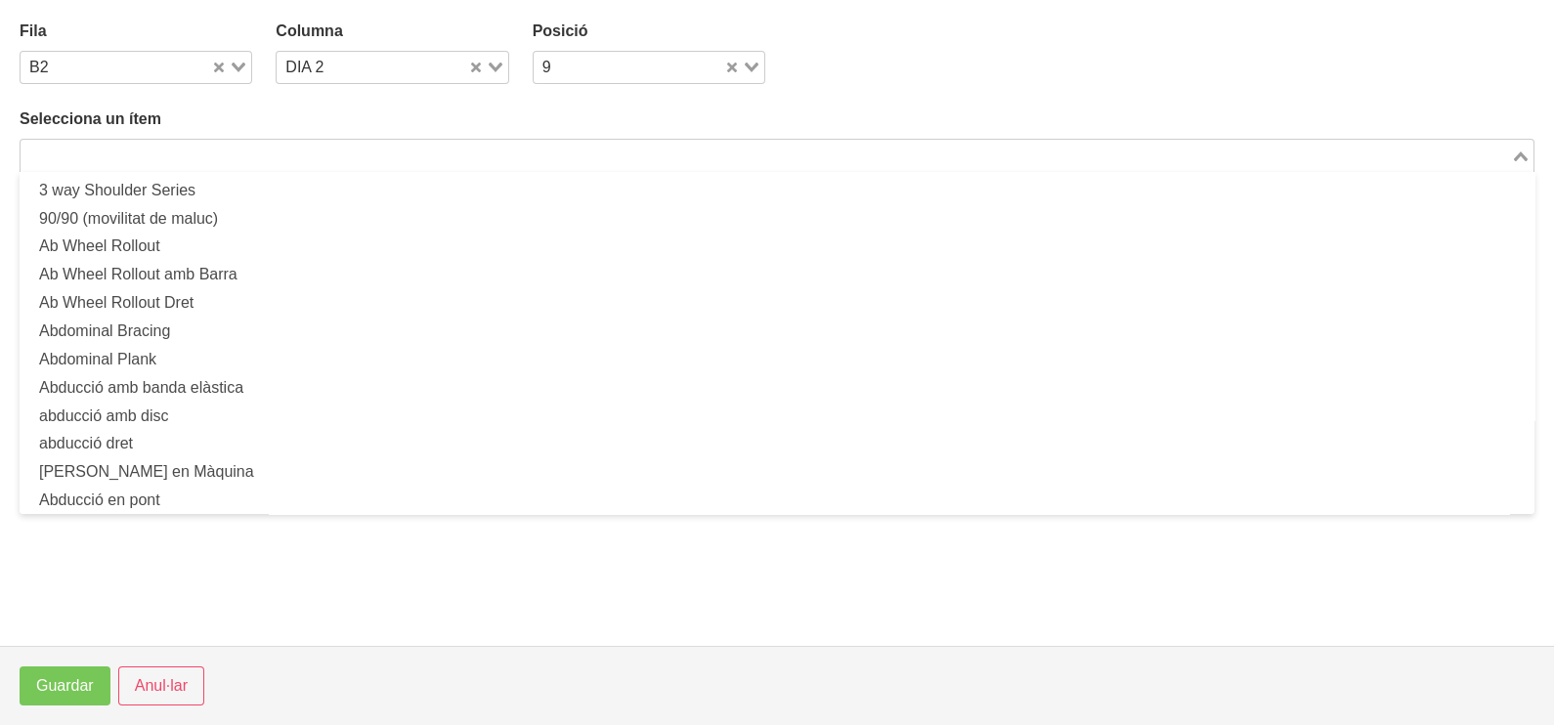
click at [203, 157] on input "Search for option" at bounding box center [765, 155] width 1487 height 23
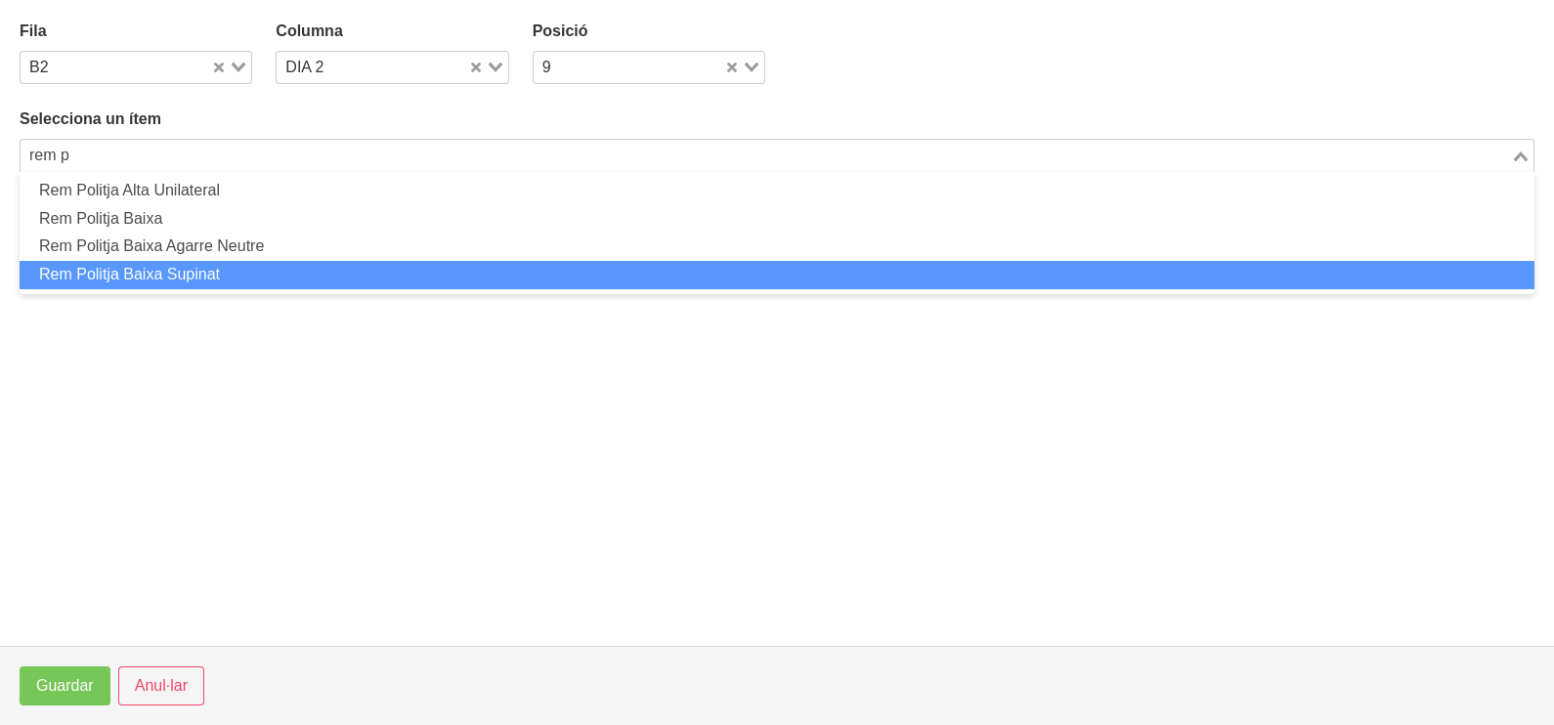
click at [195, 268] on li "Rem Politja Baixa Supinat" at bounding box center [777, 275] width 1515 height 28
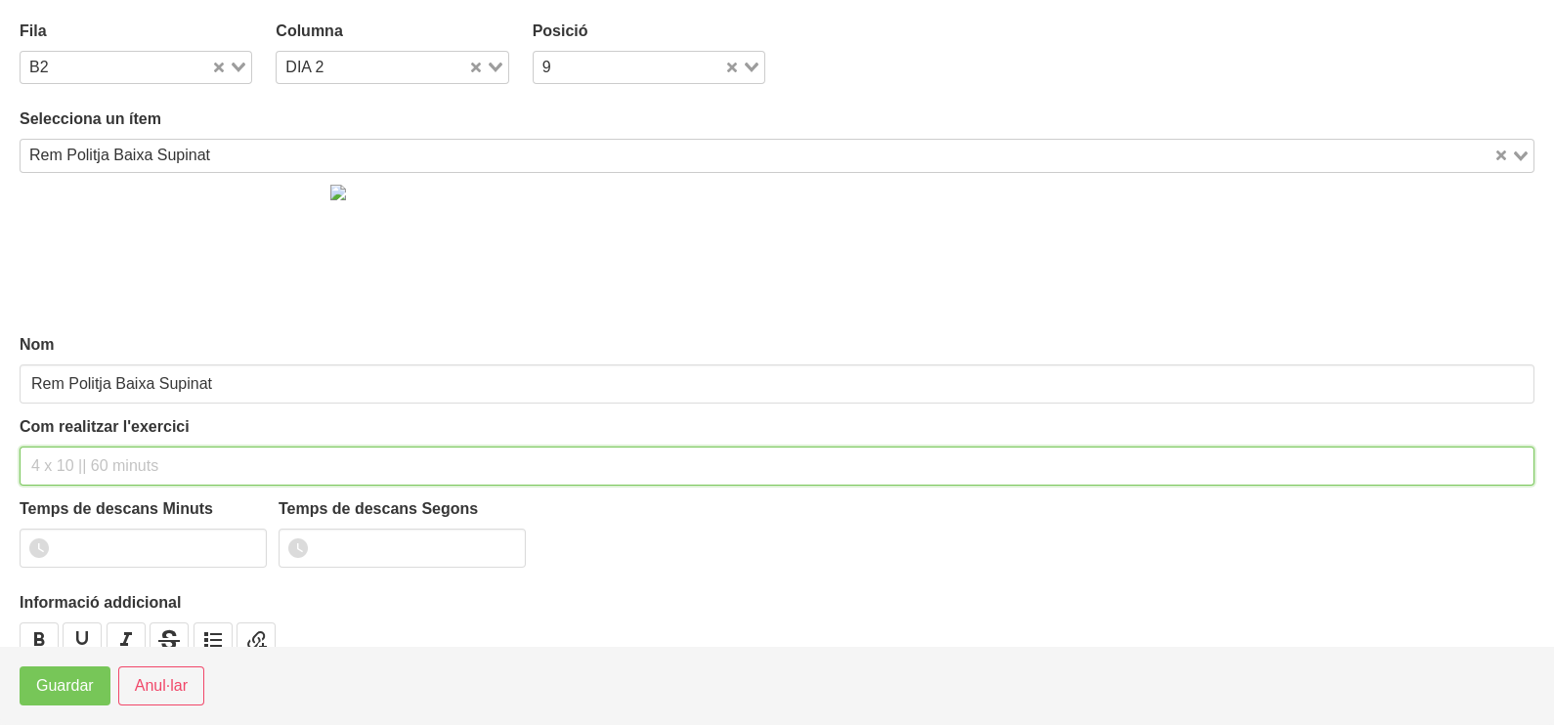
click at [86, 459] on input "text" at bounding box center [777, 466] width 1515 height 39
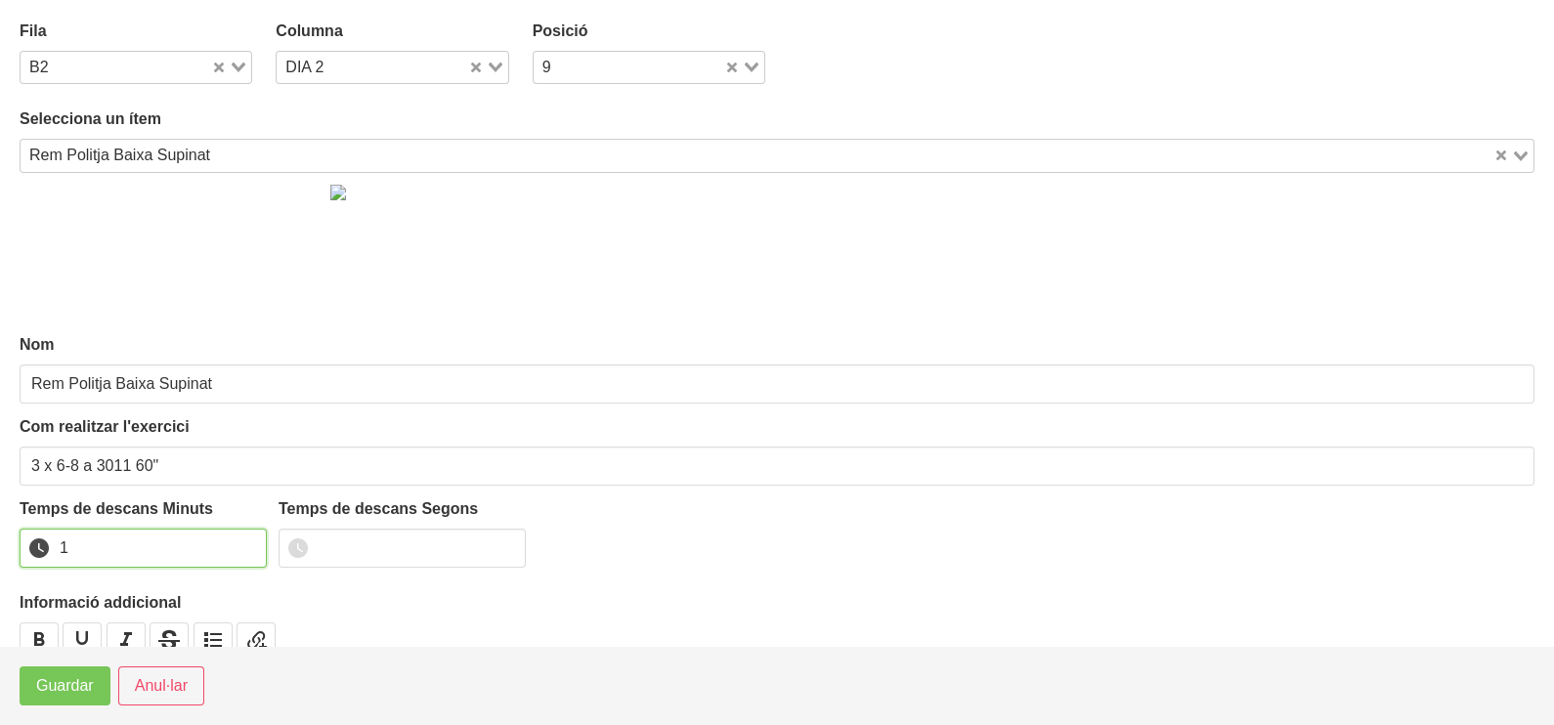
drag, startPoint x: 249, startPoint y: 542, endPoint x: 108, endPoint y: 624, distance: 163.3
click at [239, 547] on input "1" at bounding box center [143, 548] width 247 height 39
click at [85, 687] on span "Guardar" at bounding box center [65, 685] width 58 height 23
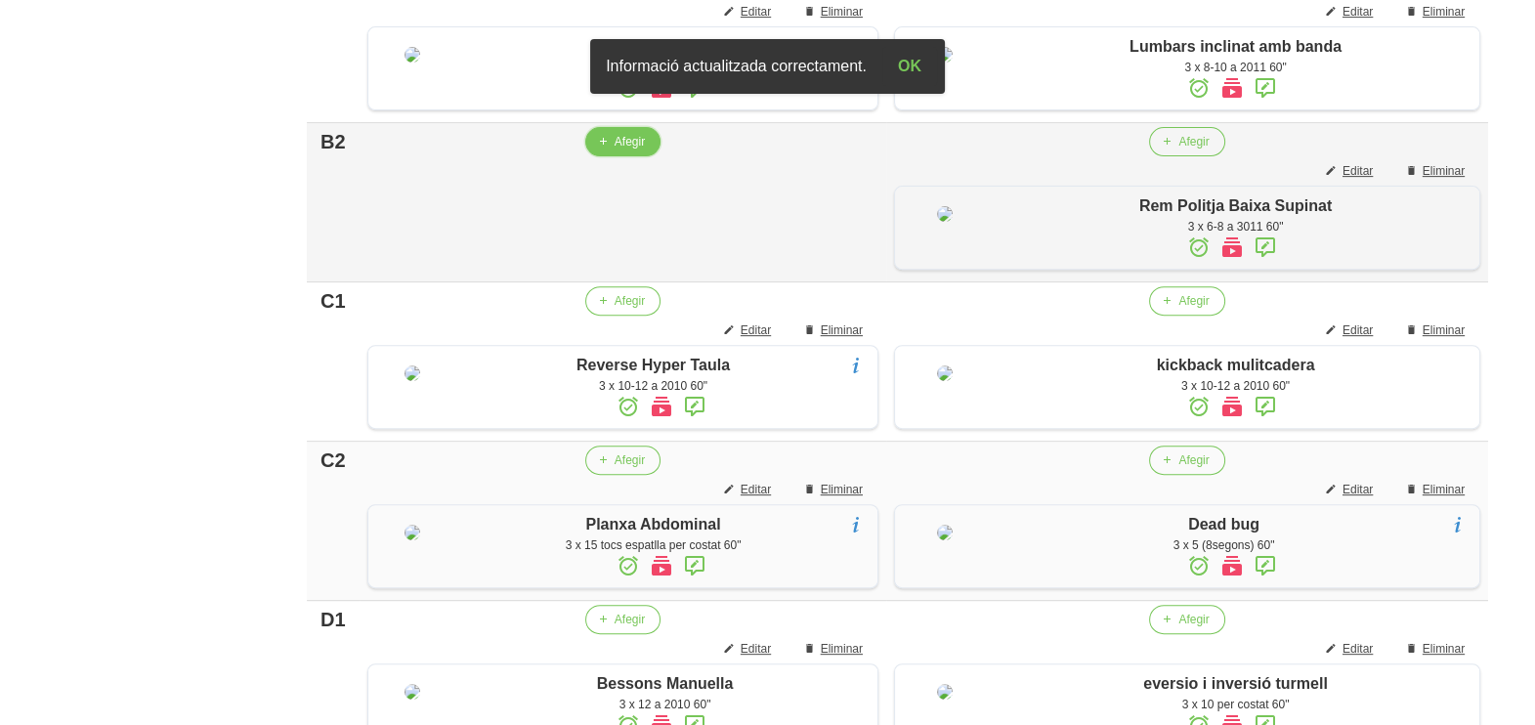
click at [599, 151] on icon "button" at bounding box center [603, 142] width 12 height 18
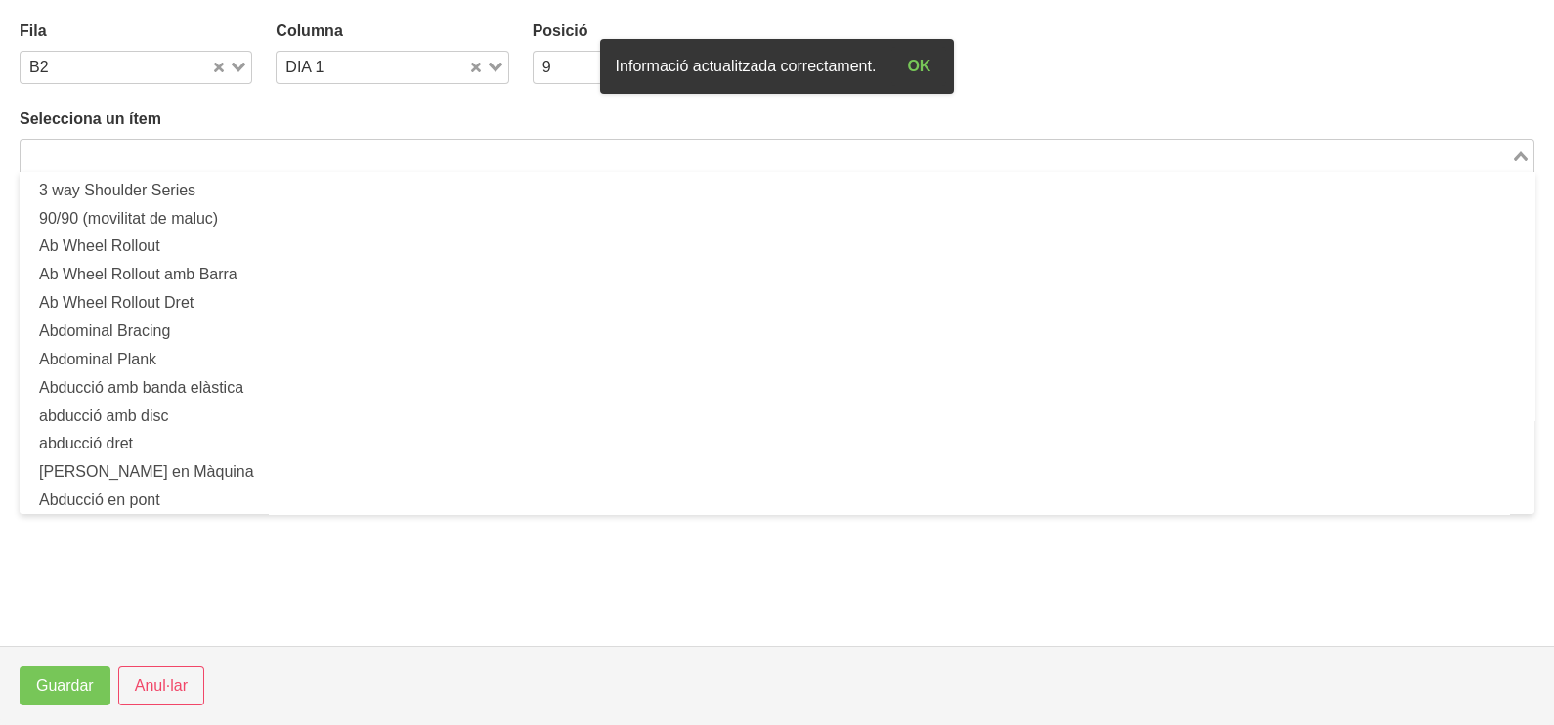
click at [173, 150] on input "Search for option" at bounding box center [765, 155] width 1487 height 23
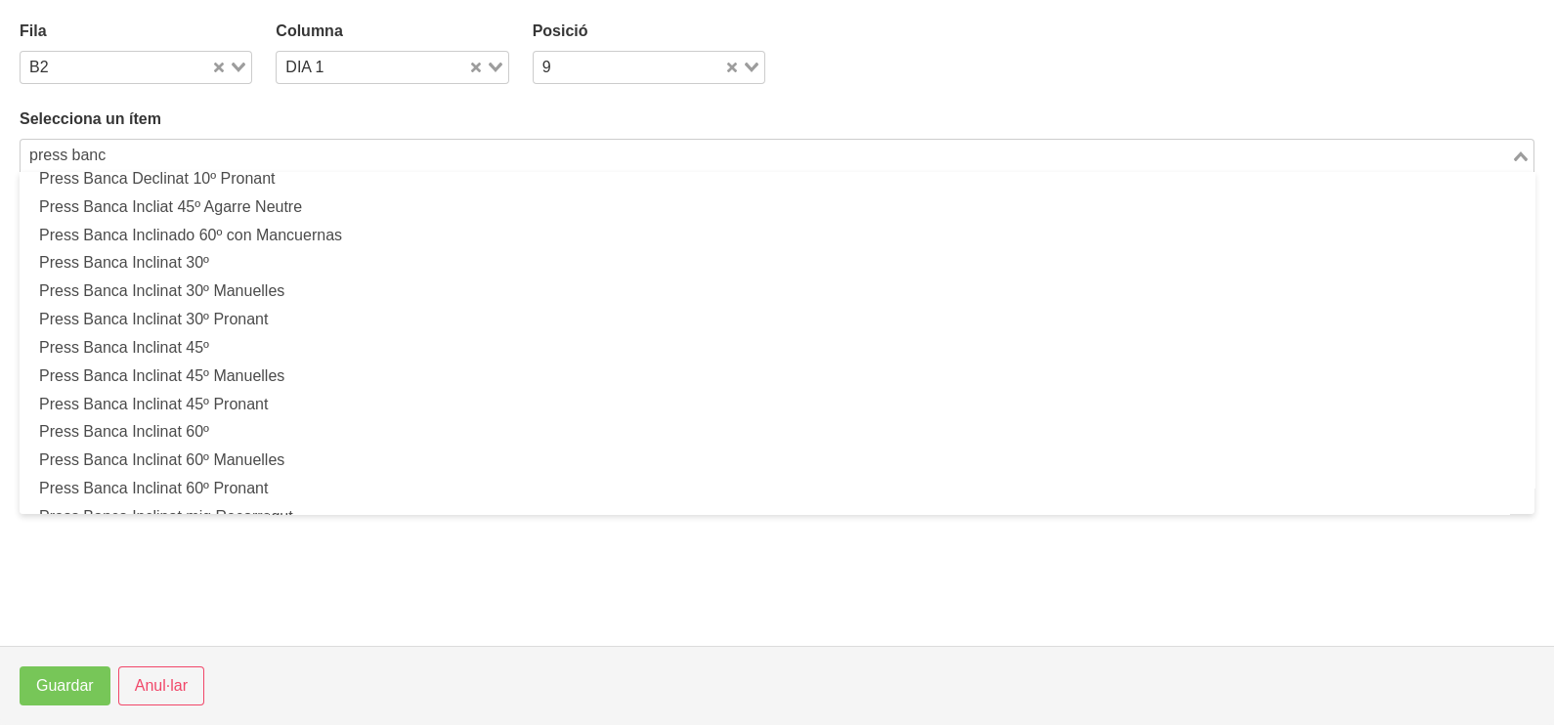
scroll to position [366, 0]
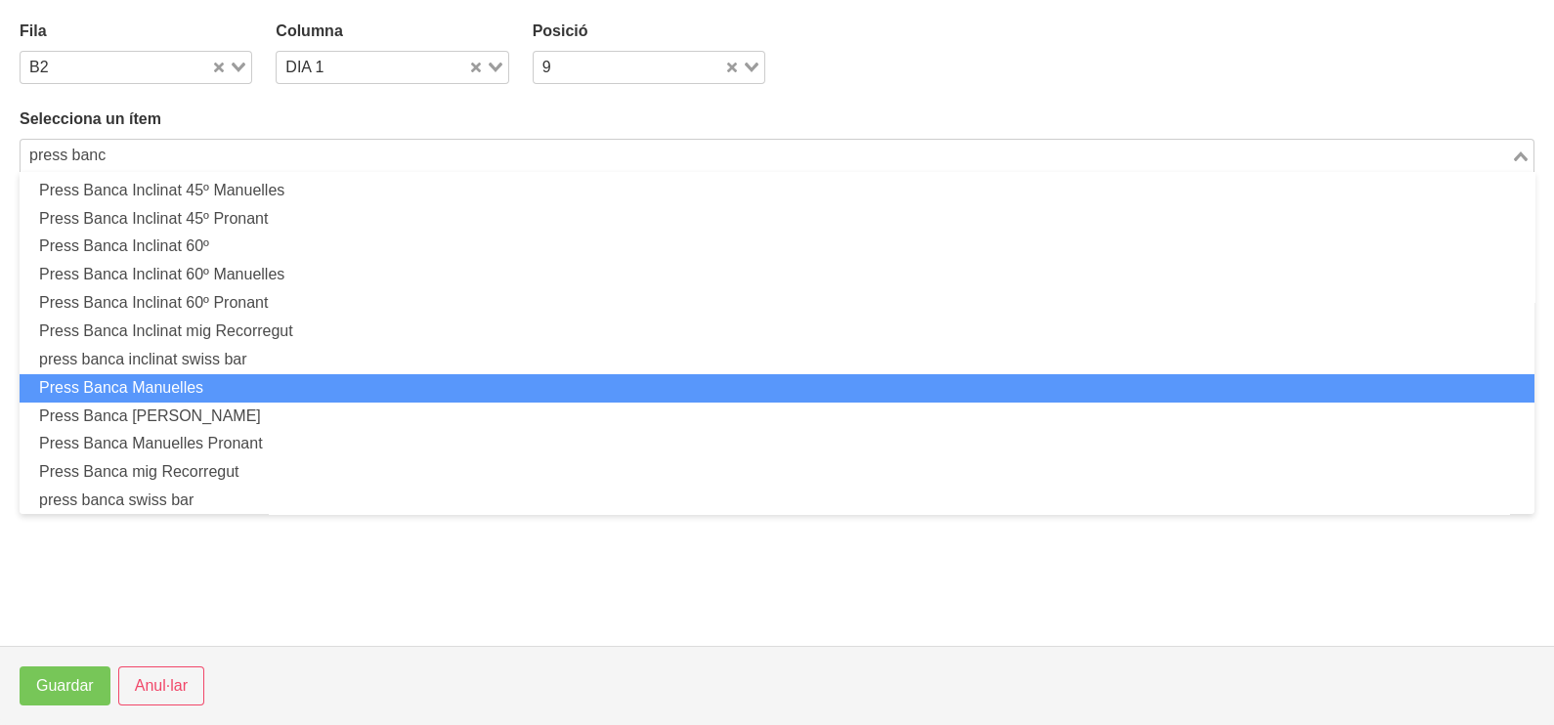
click at [277, 384] on li "Press Banca Manuelles" at bounding box center [777, 388] width 1515 height 28
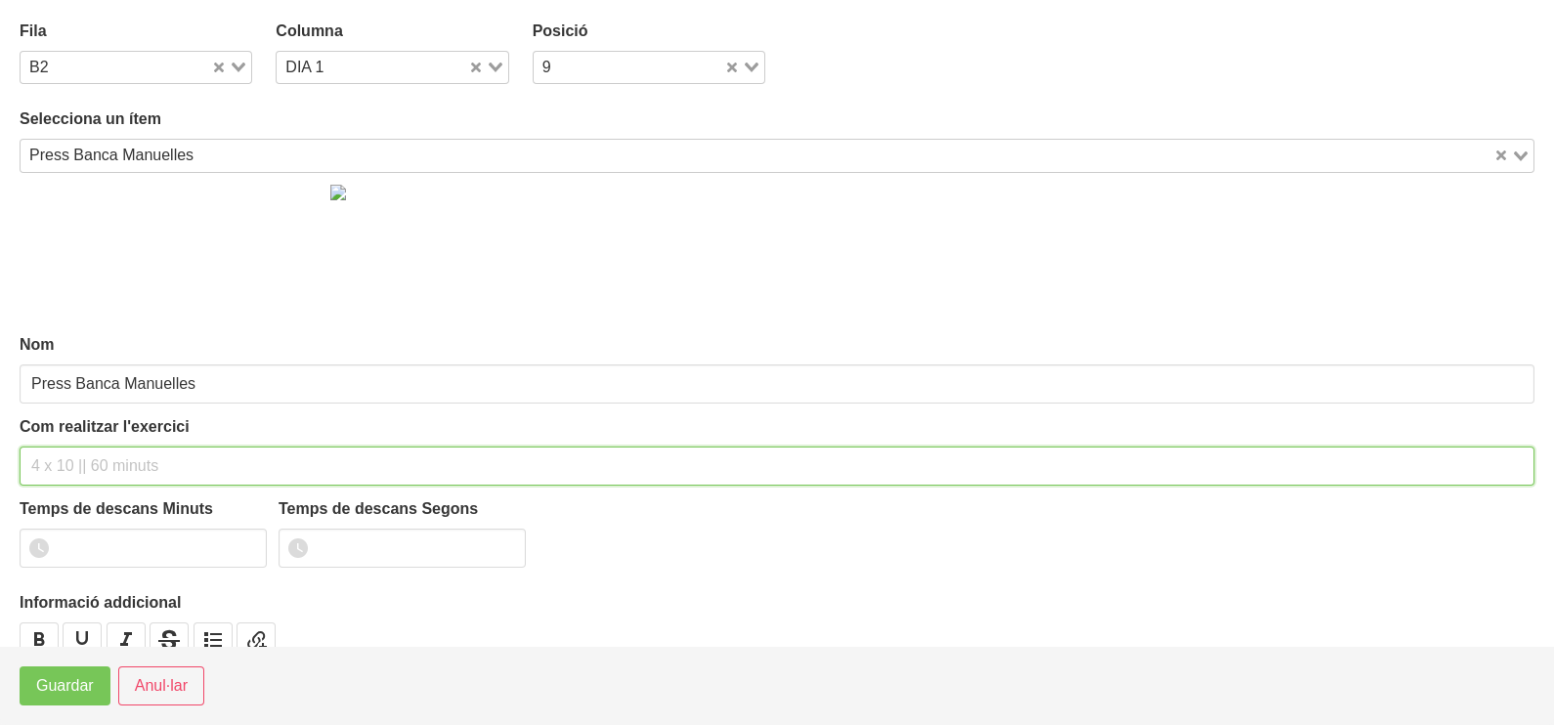
click at [77, 456] on input "text" at bounding box center [777, 466] width 1515 height 39
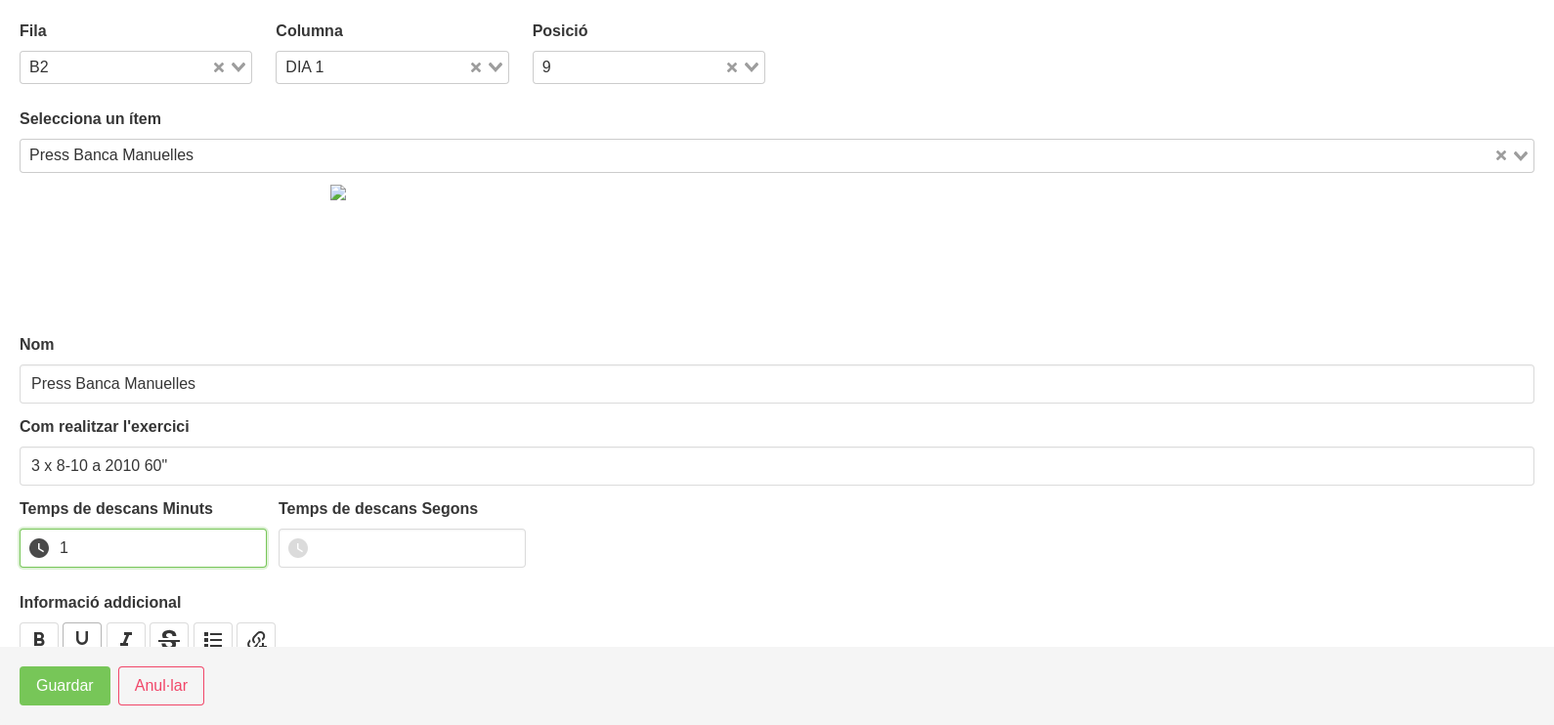
drag, startPoint x: 244, startPoint y: 539, endPoint x: 92, endPoint y: 632, distance: 178.5
click at [237, 548] on input "1" at bounding box center [143, 548] width 247 height 39
click at [60, 679] on span "Guardar" at bounding box center [65, 685] width 58 height 23
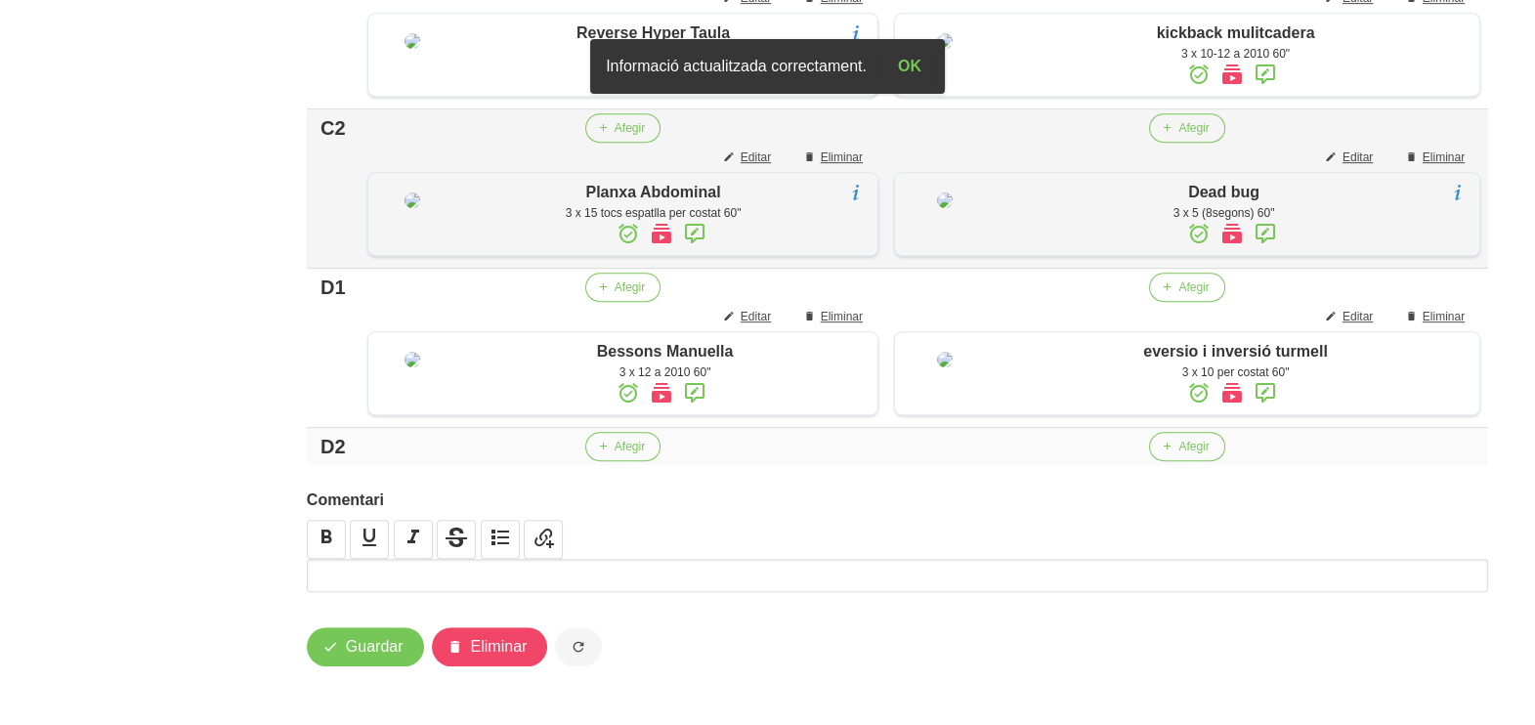
scroll to position [1595, 0]
click at [1190, 449] on span "Afegir" at bounding box center [1194, 447] width 30 height 18
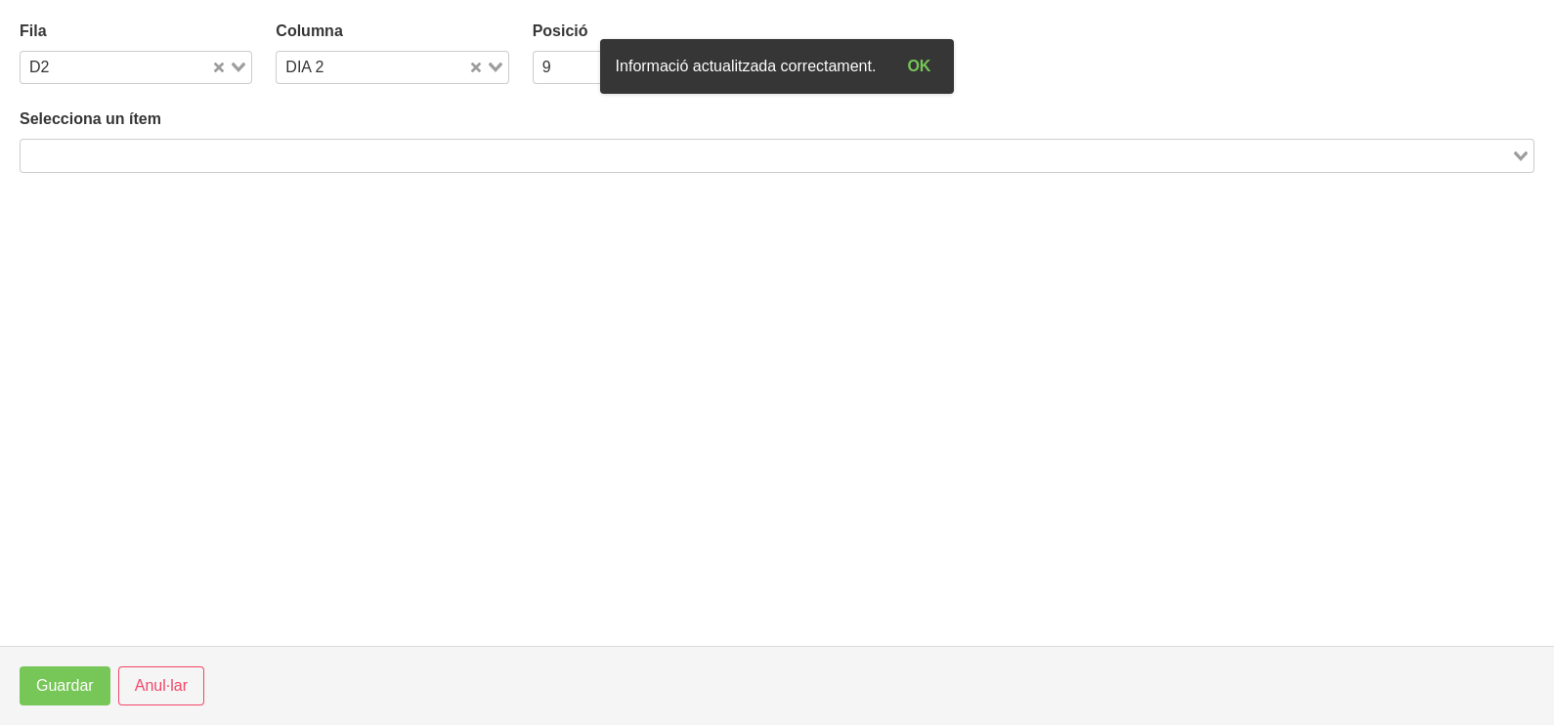
click at [438, 151] on input "Search for option" at bounding box center [765, 155] width 1487 height 23
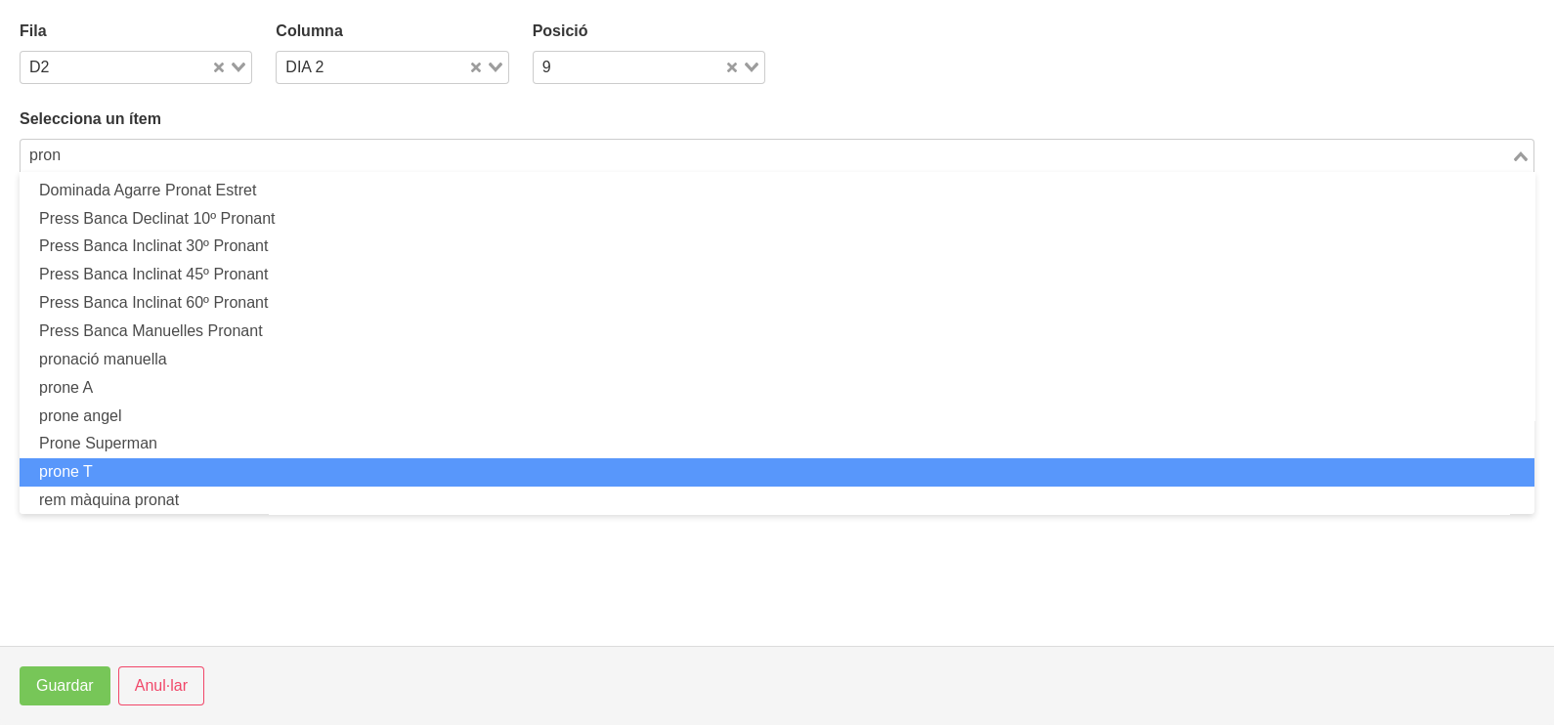
click at [255, 458] on li "prone T" at bounding box center [777, 472] width 1515 height 28
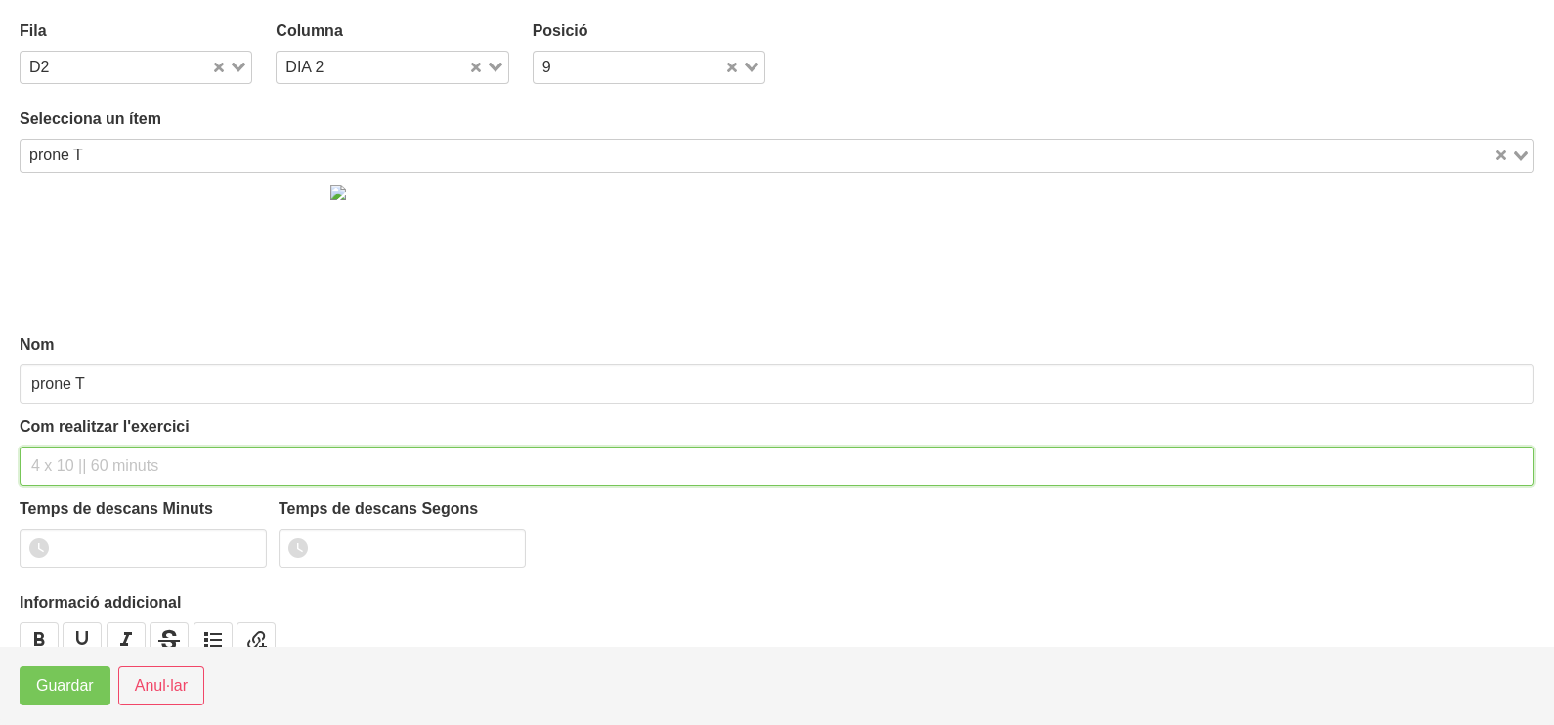
click at [93, 454] on input "text" at bounding box center [777, 466] width 1515 height 39
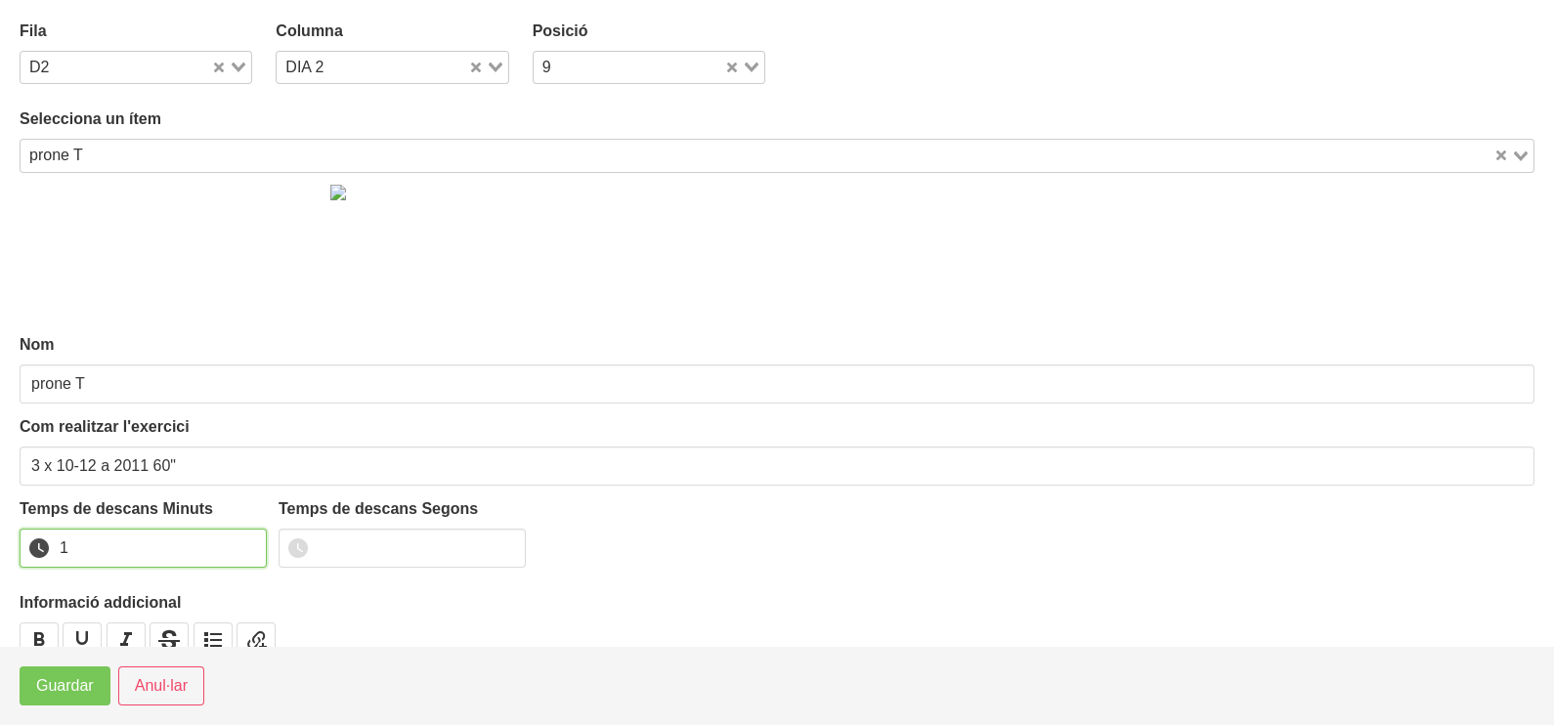
drag, startPoint x: 246, startPoint y: 539, endPoint x: 239, endPoint y: 547, distance: 10.4
click at [245, 542] on input "1" at bounding box center [143, 548] width 247 height 39
click at [68, 687] on span "Guardar" at bounding box center [65, 685] width 58 height 23
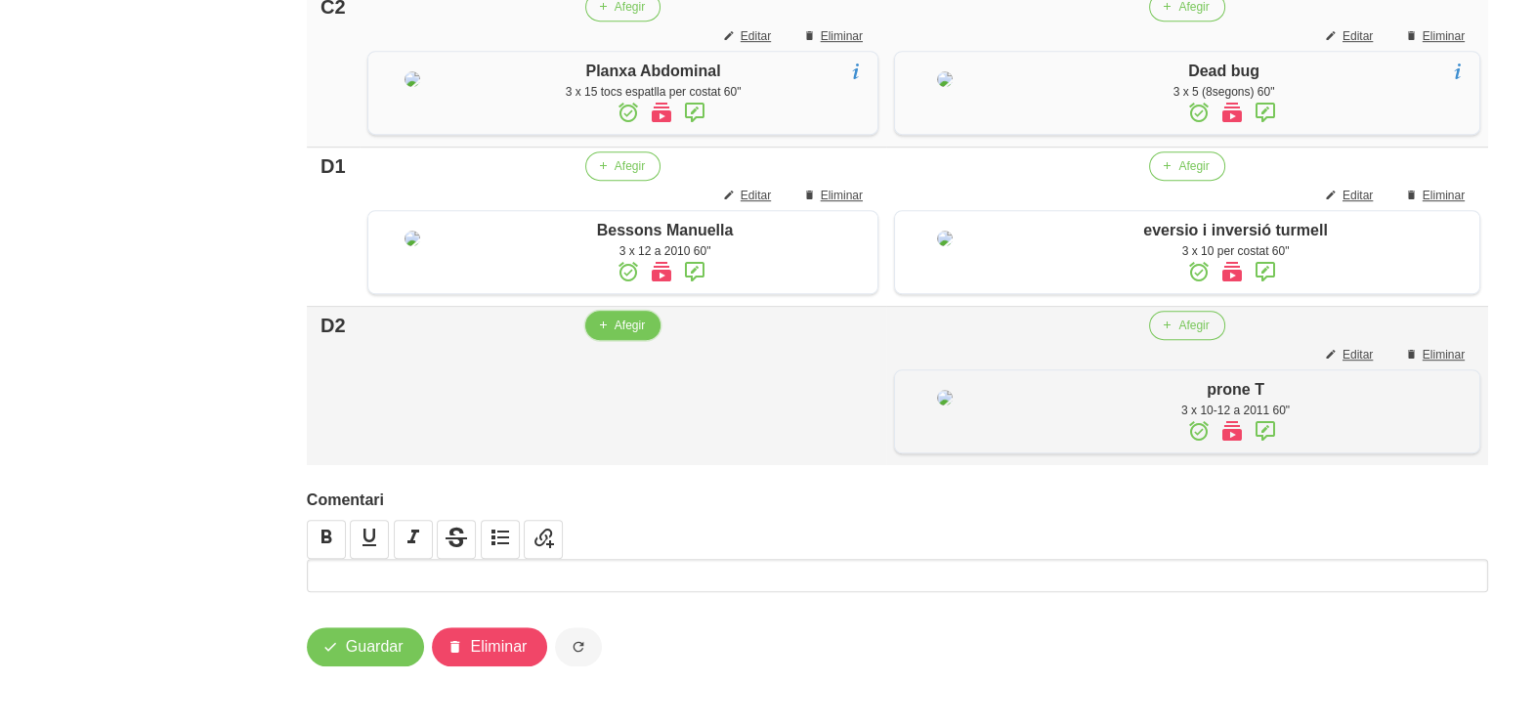
click at [616, 334] on span "Afegir" at bounding box center [630, 326] width 30 height 18
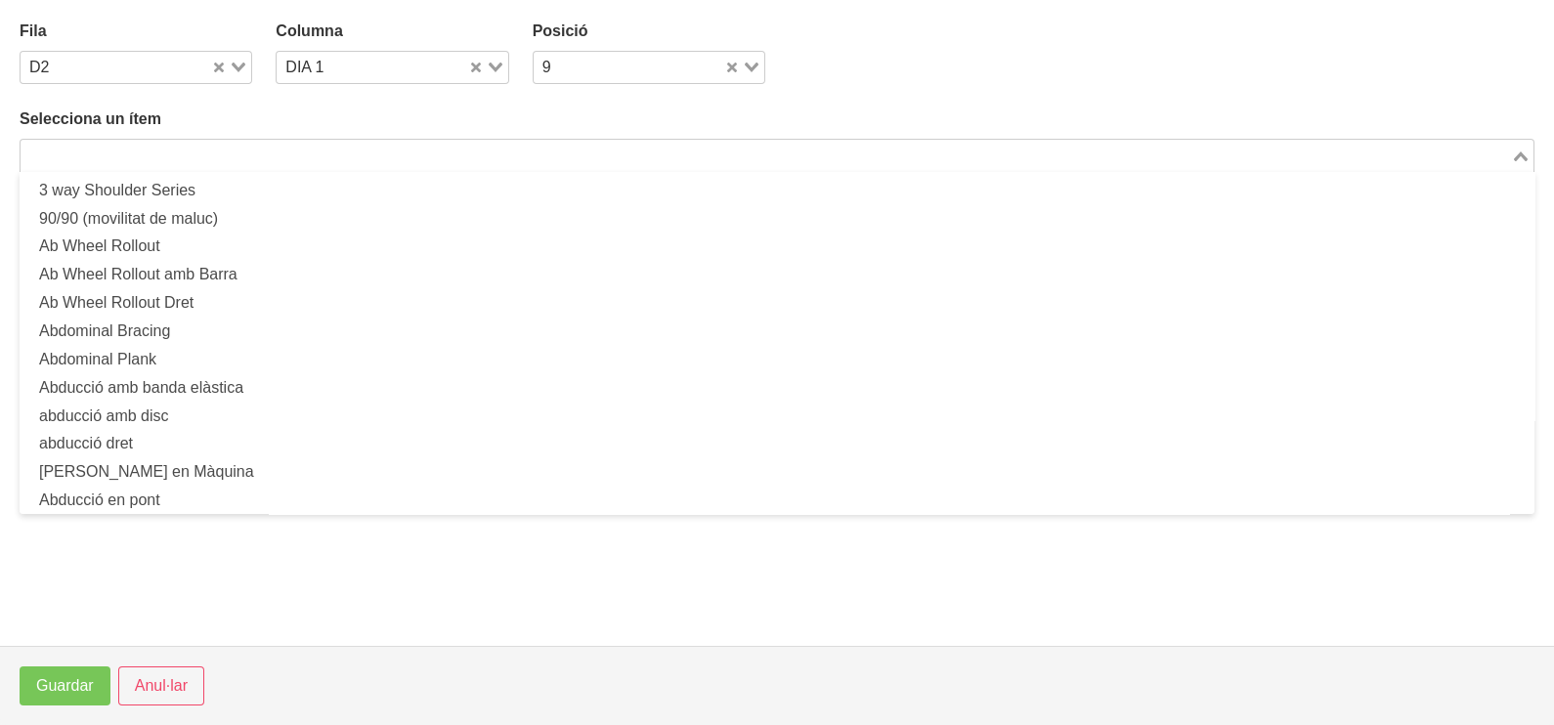
click at [224, 154] on input "Search for option" at bounding box center [765, 155] width 1487 height 23
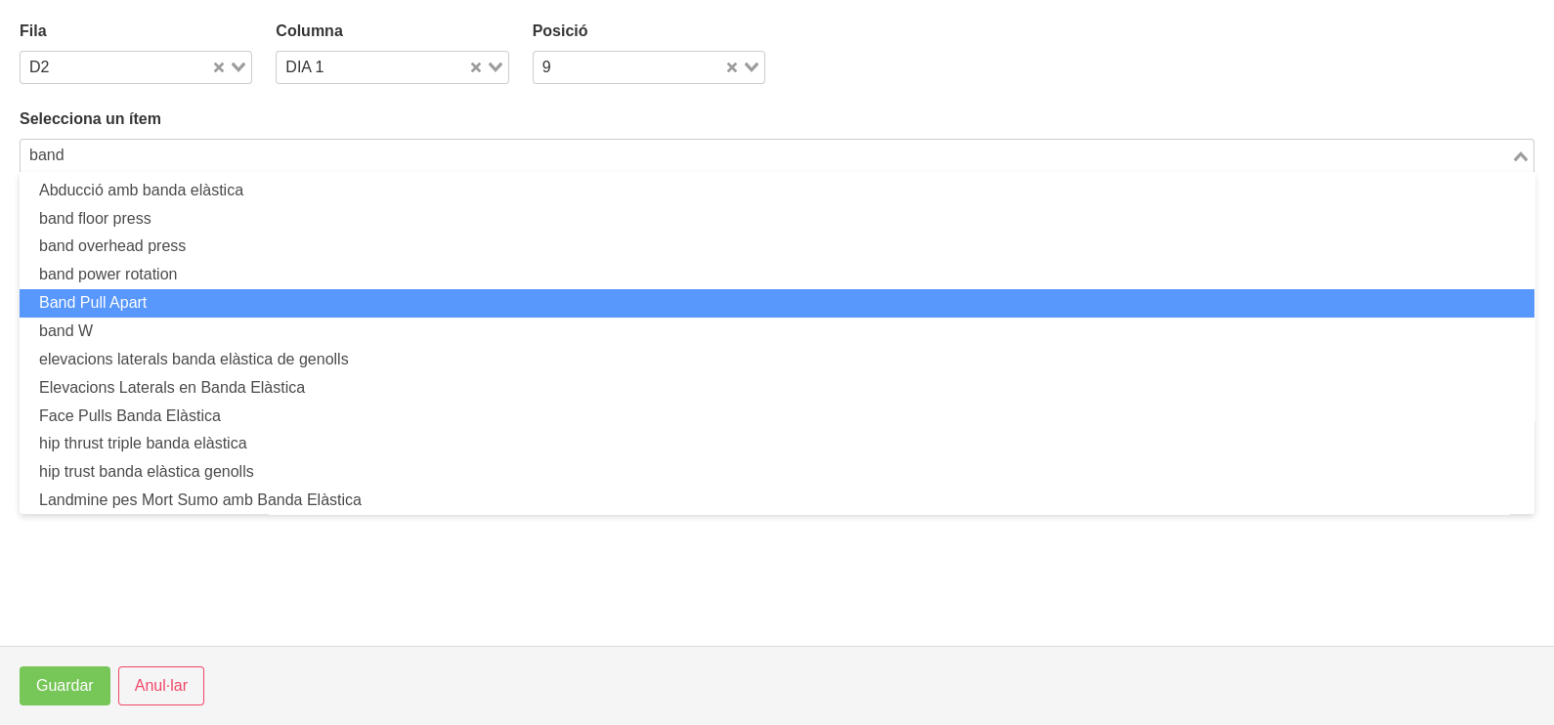
click at [159, 298] on li "Band Pull Apart" at bounding box center [777, 303] width 1515 height 28
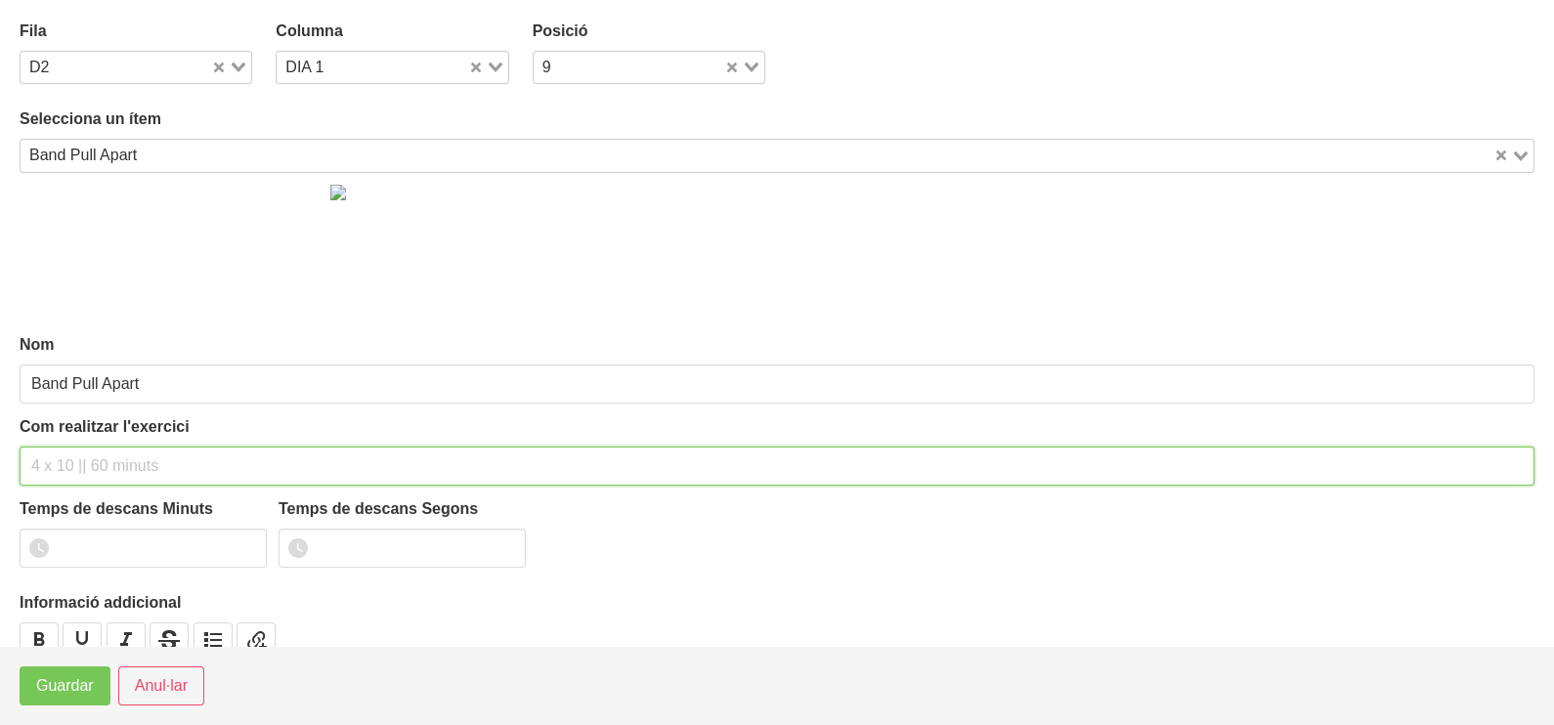
click at [73, 462] on input "text" at bounding box center [777, 466] width 1515 height 39
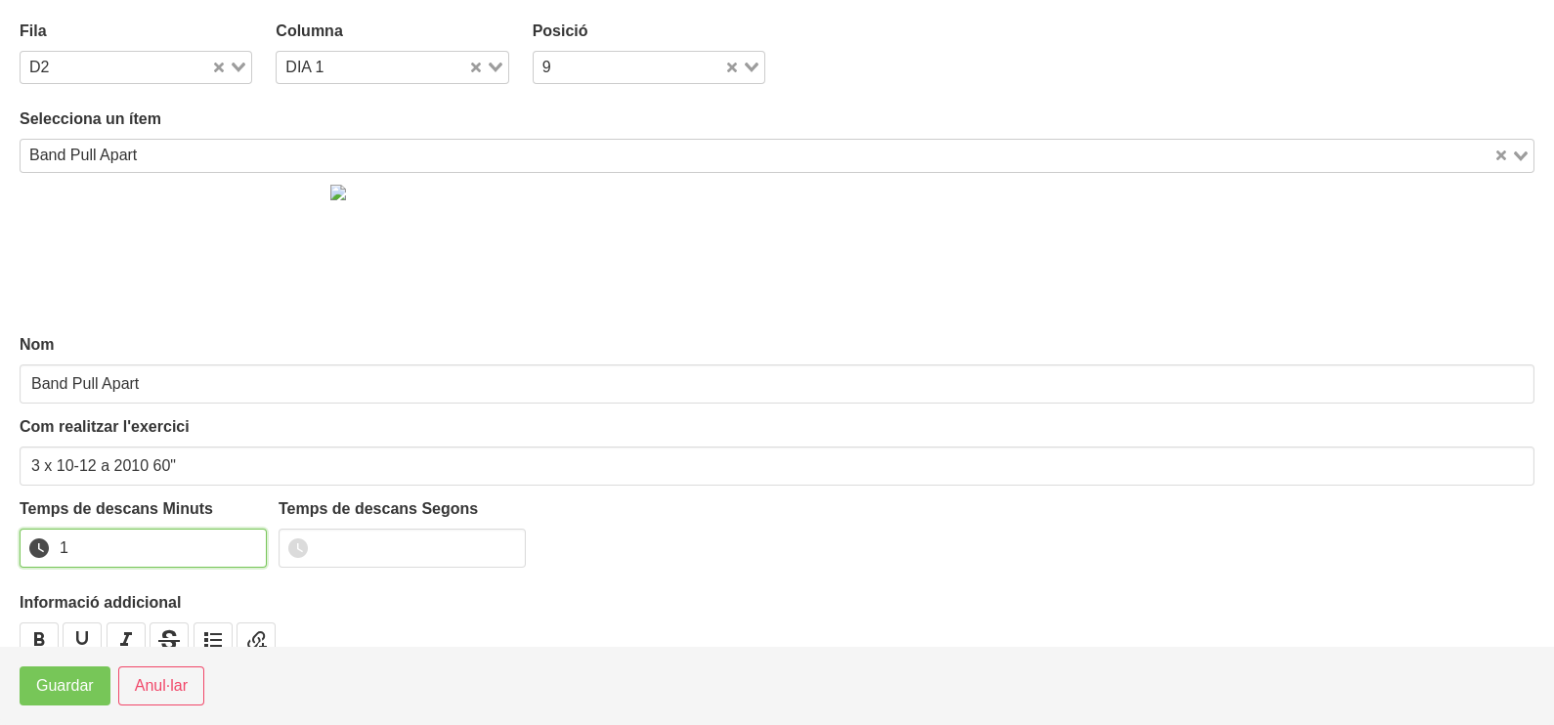
drag, startPoint x: 251, startPoint y: 542, endPoint x: 121, endPoint y: 610, distance: 146.4
click at [246, 547] on input "1" at bounding box center [143, 548] width 247 height 39
click at [56, 686] on span "Guardar" at bounding box center [65, 685] width 58 height 23
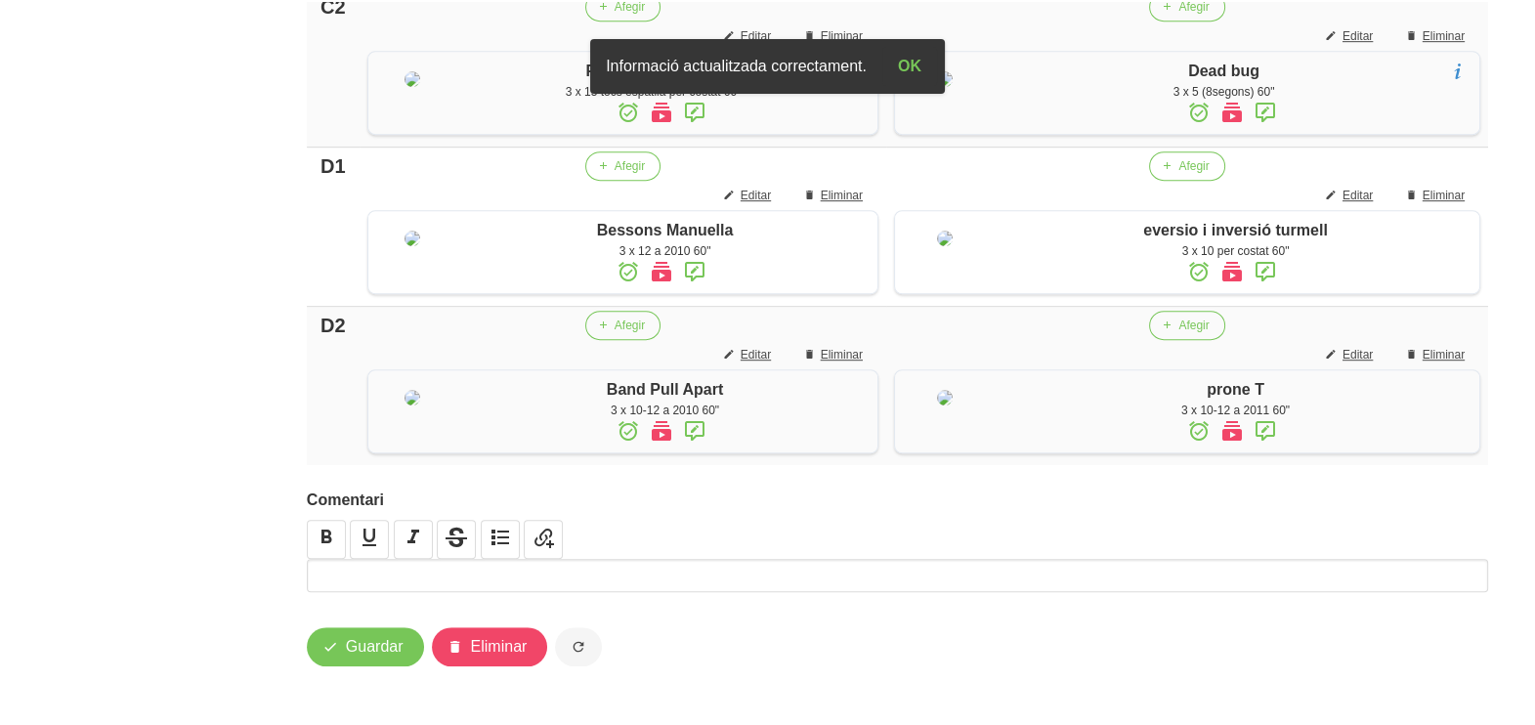
scroll to position [1737, 0]
click at [370, 656] on span "Guardar" at bounding box center [375, 646] width 58 height 23
click at [358, 650] on span "Guardar" at bounding box center [375, 646] width 58 height 23
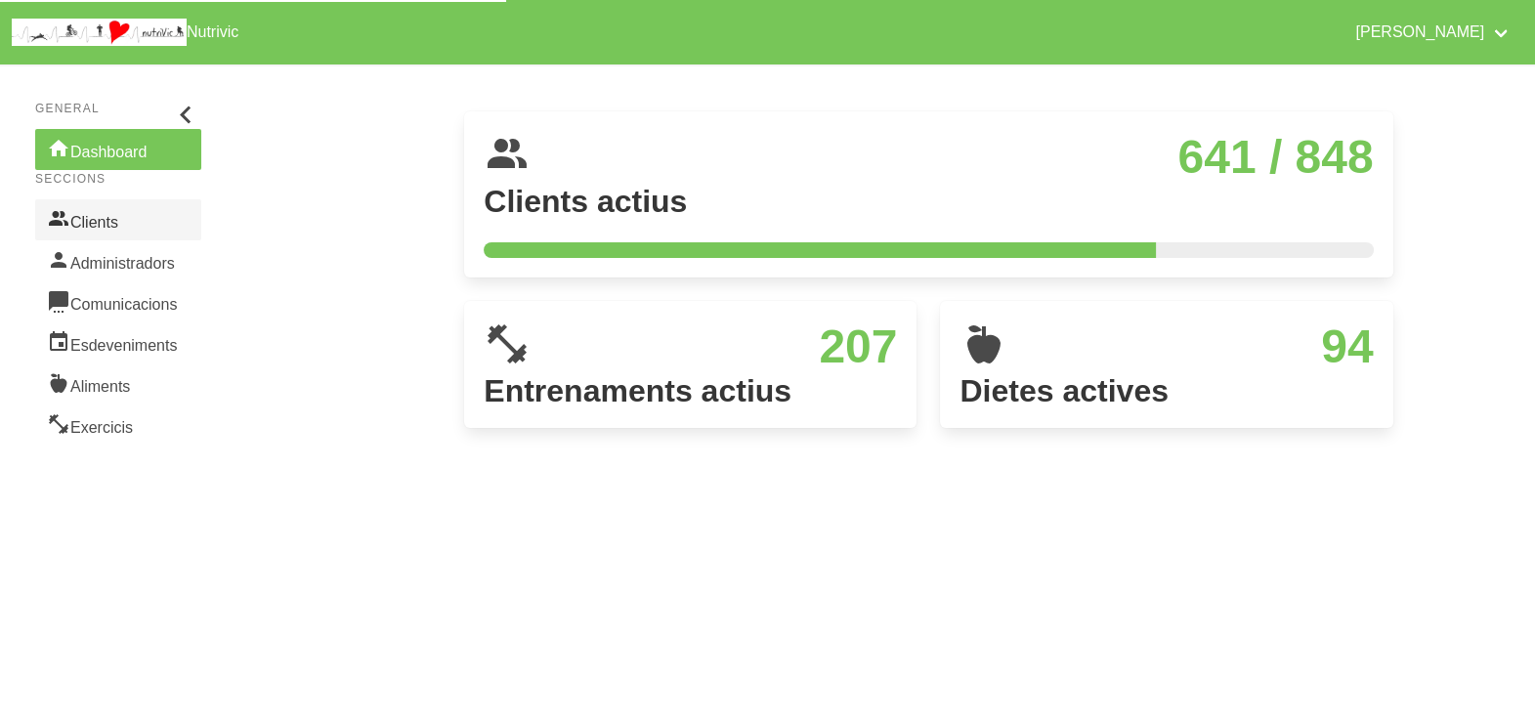
click at [108, 230] on link "Clients" at bounding box center [118, 219] width 166 height 41
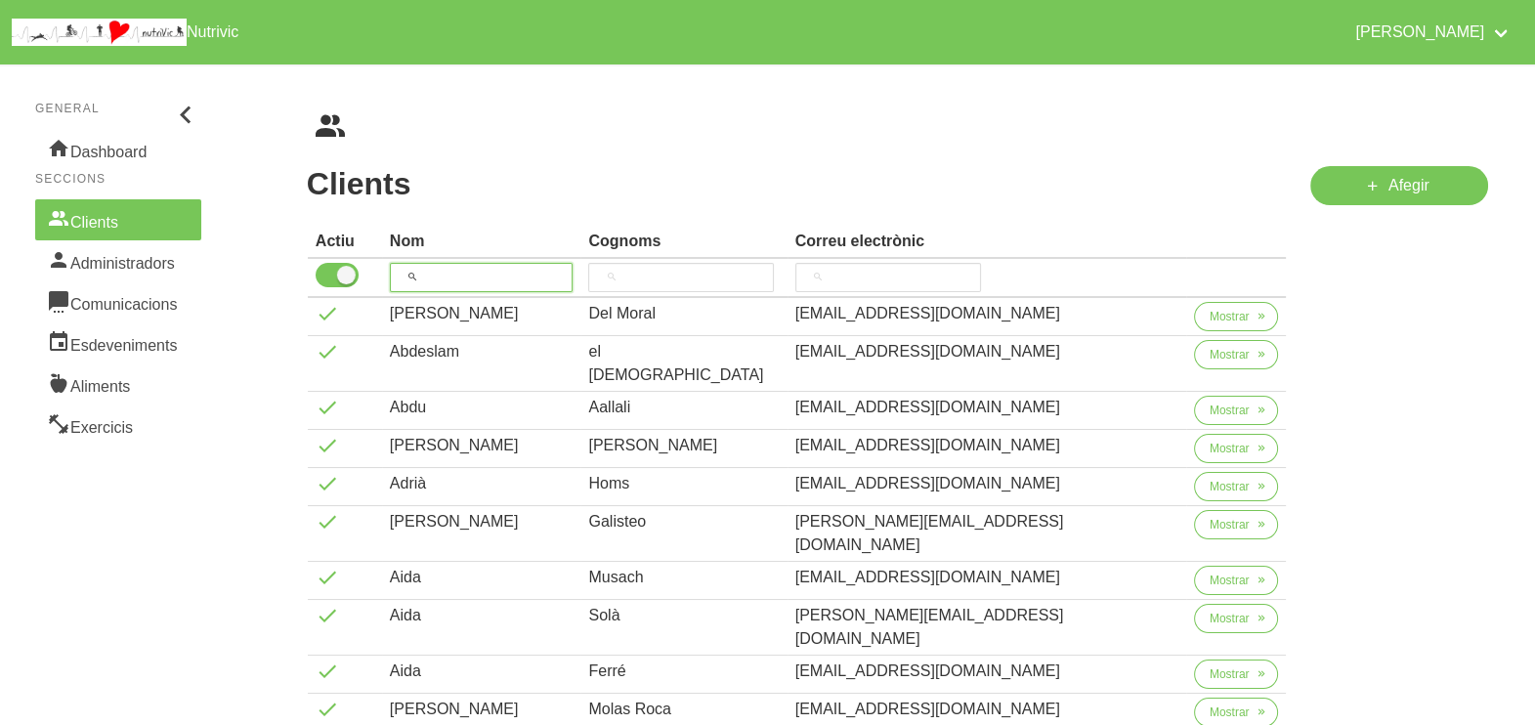
drag, startPoint x: 460, startPoint y: 279, endPoint x: 497, endPoint y: 210, distance: 77.8
click at [463, 276] on input "search" at bounding box center [482, 277] width 184 height 29
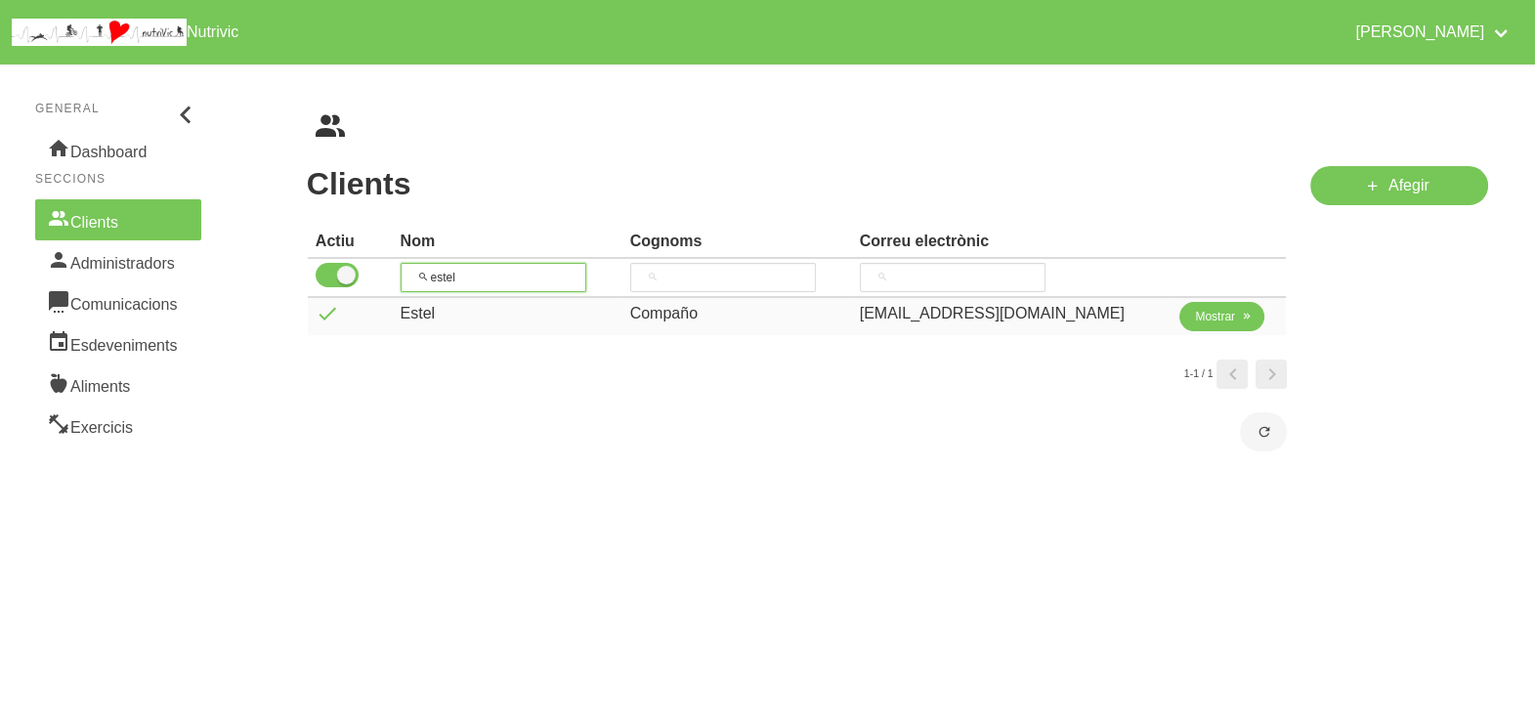
type input "estel"
click at [1180, 317] on button "Mostrar" at bounding box center [1222, 316] width 85 height 29
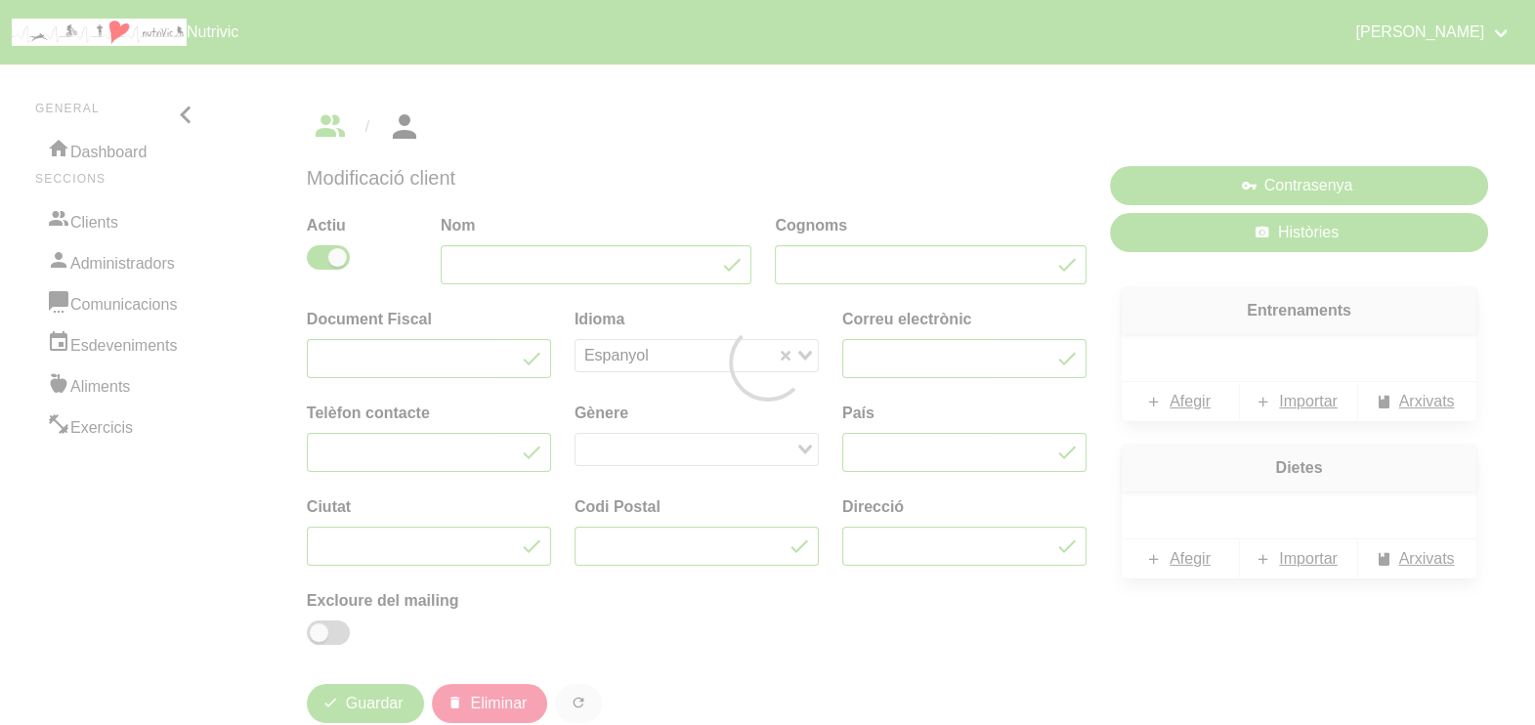
type input "Estel"
type input "Compaño"
type input "[EMAIL_ADDRESS][DOMAIN_NAME]"
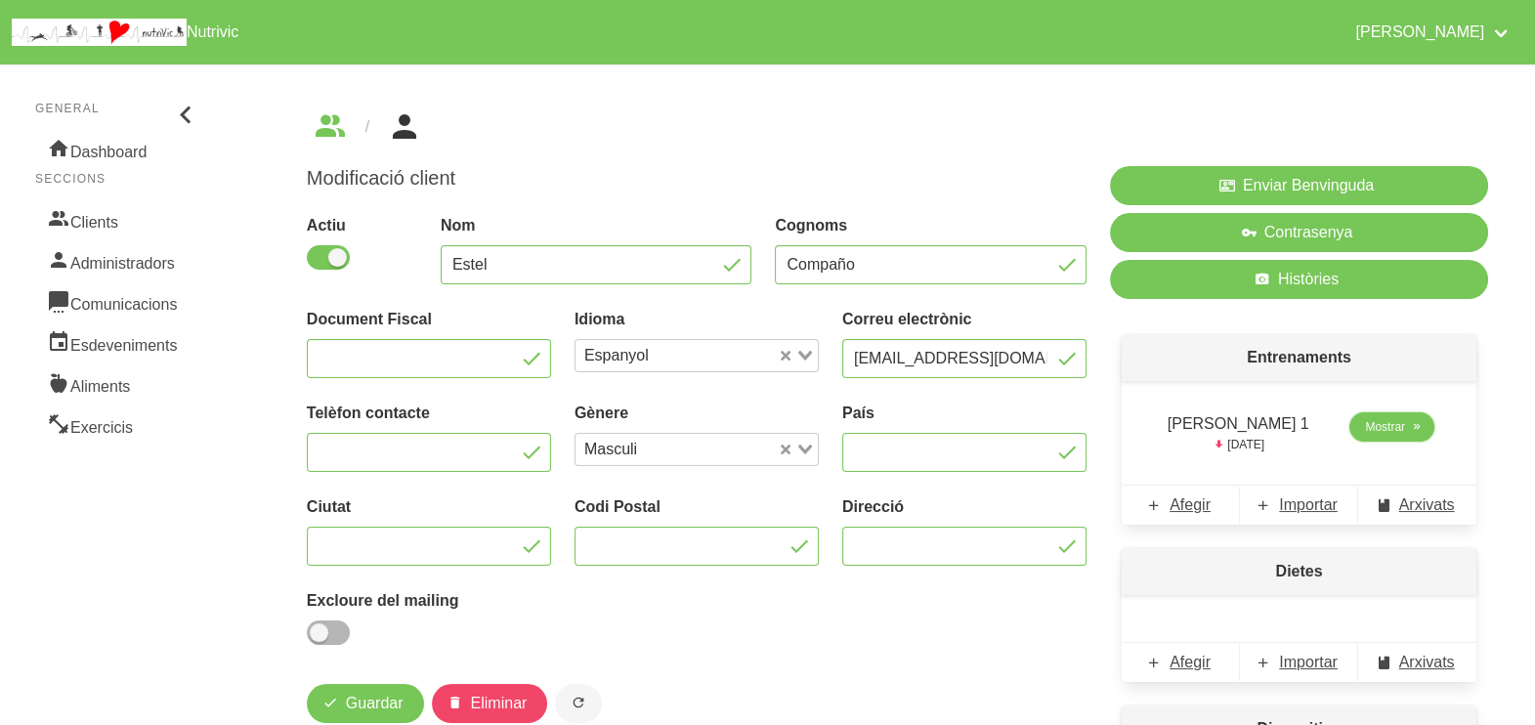
click at [1368, 427] on span "Mostrar" at bounding box center [1385, 427] width 40 height 18
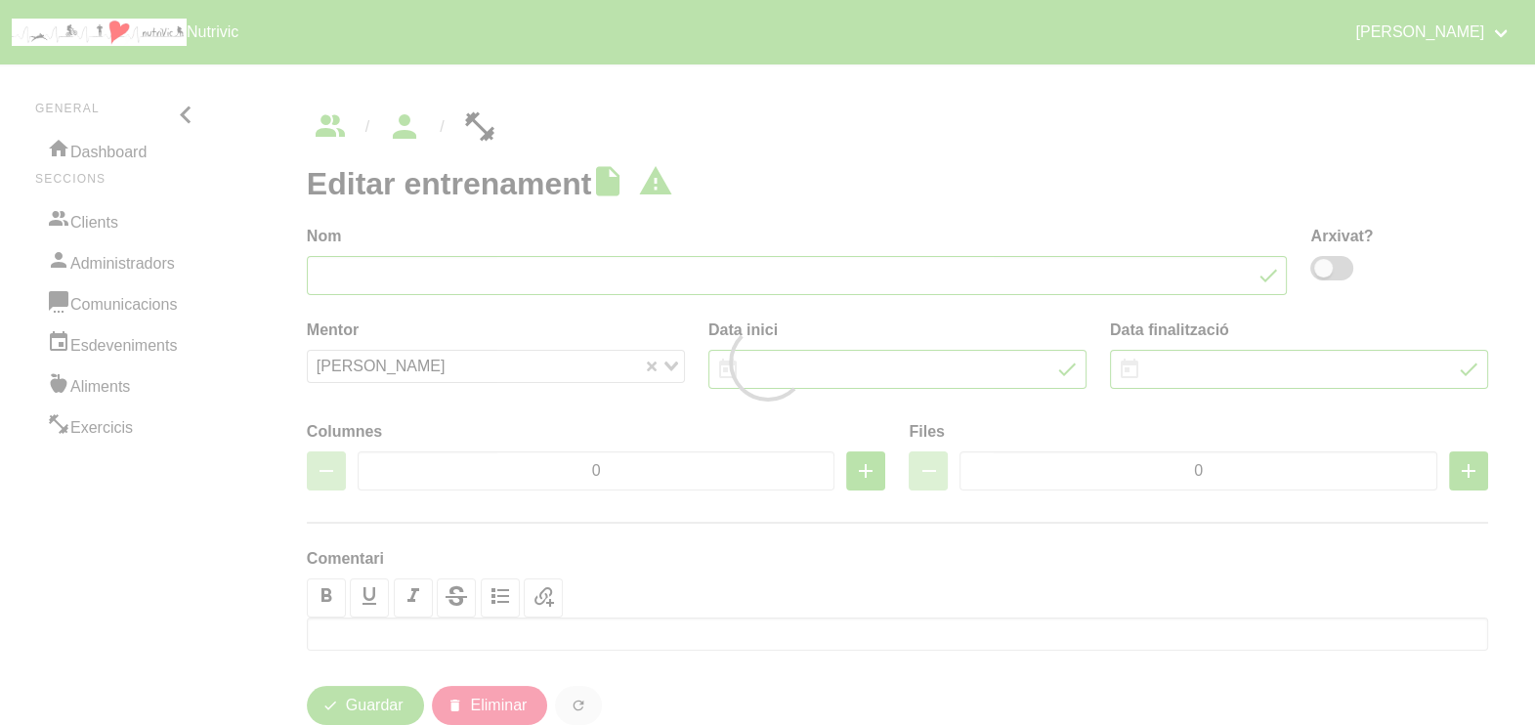
type input "[PERSON_NAME] 1"
type input "[DATE]"
type input "2"
type input "8"
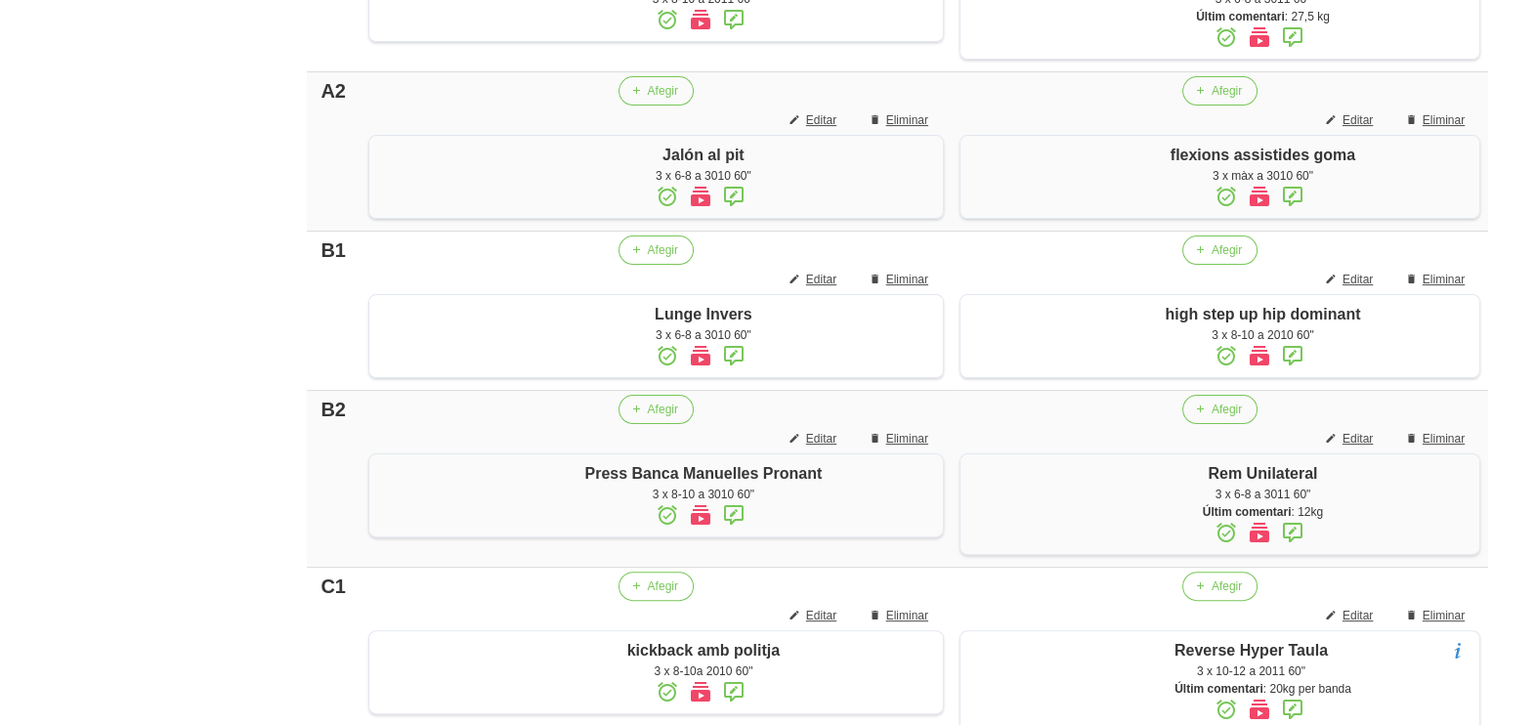
scroll to position [47, 0]
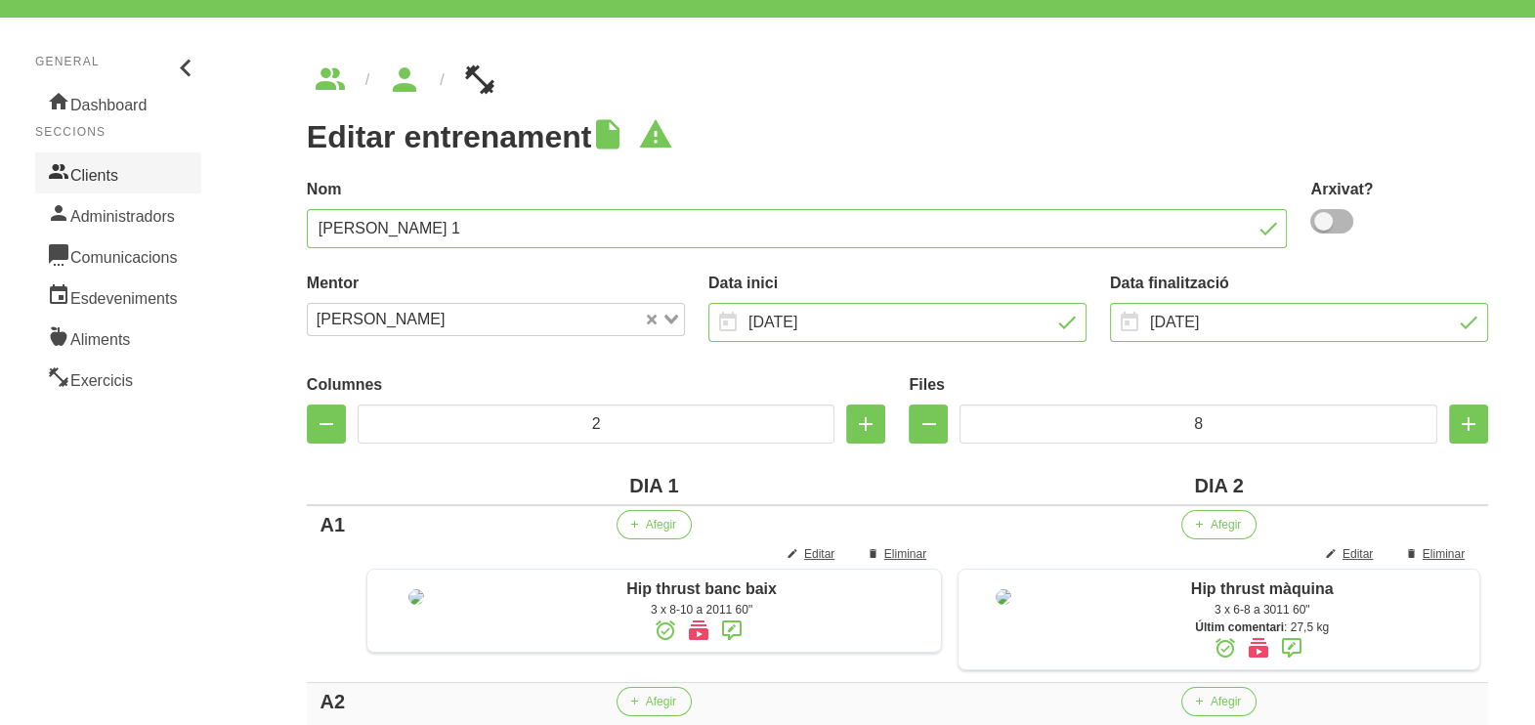
click at [136, 178] on link "Clients" at bounding box center [118, 172] width 166 height 41
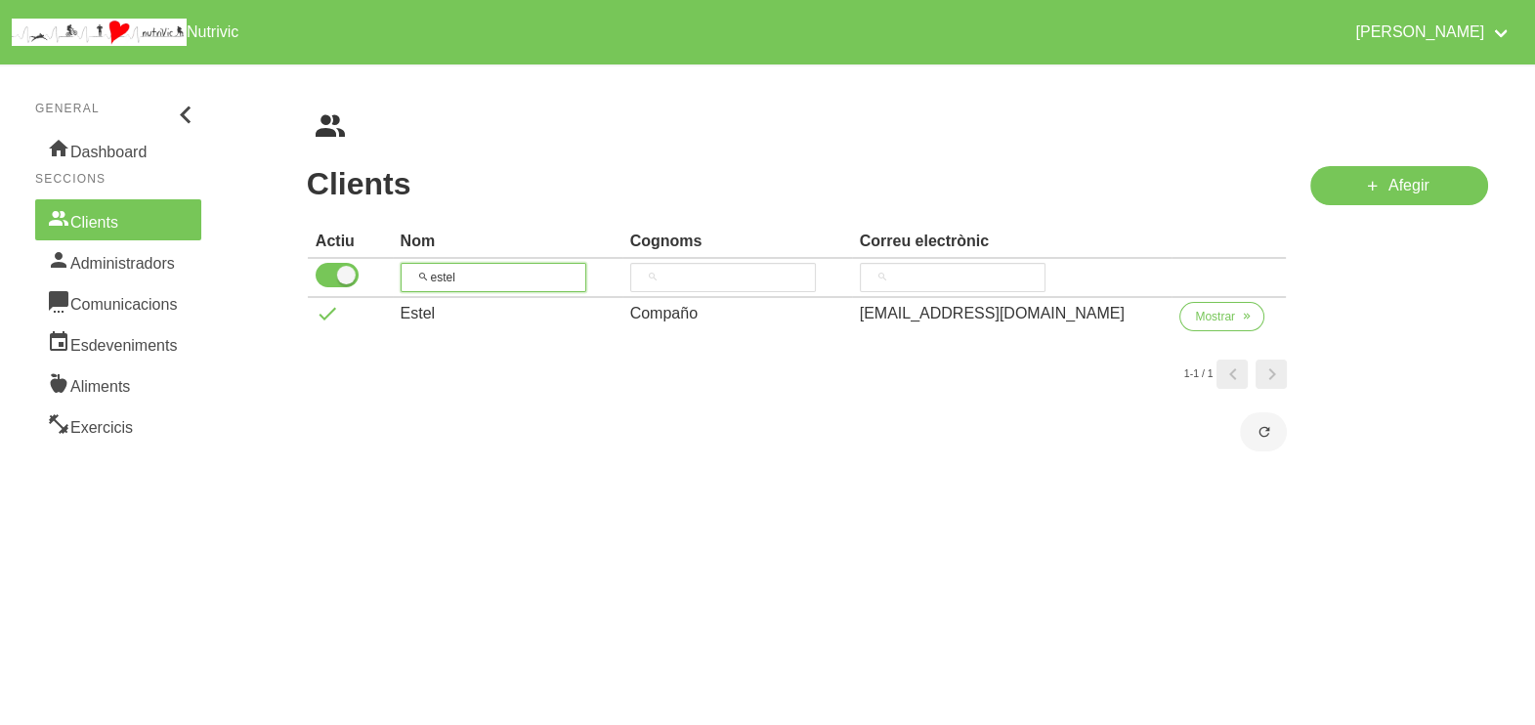
click at [420, 264] on input "estel" at bounding box center [494, 277] width 186 height 29
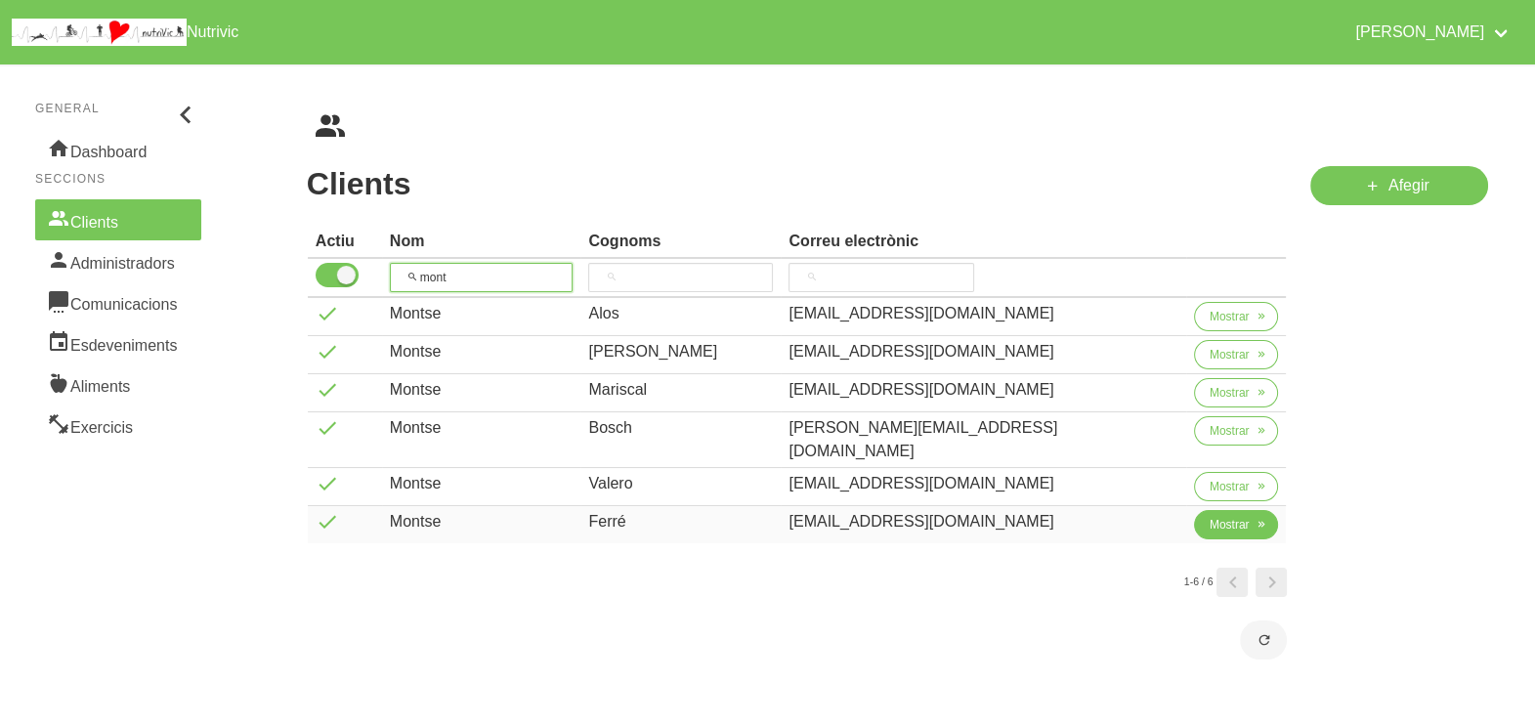
type input "mont"
click at [1210, 516] on span "Mostrar" at bounding box center [1230, 525] width 40 height 18
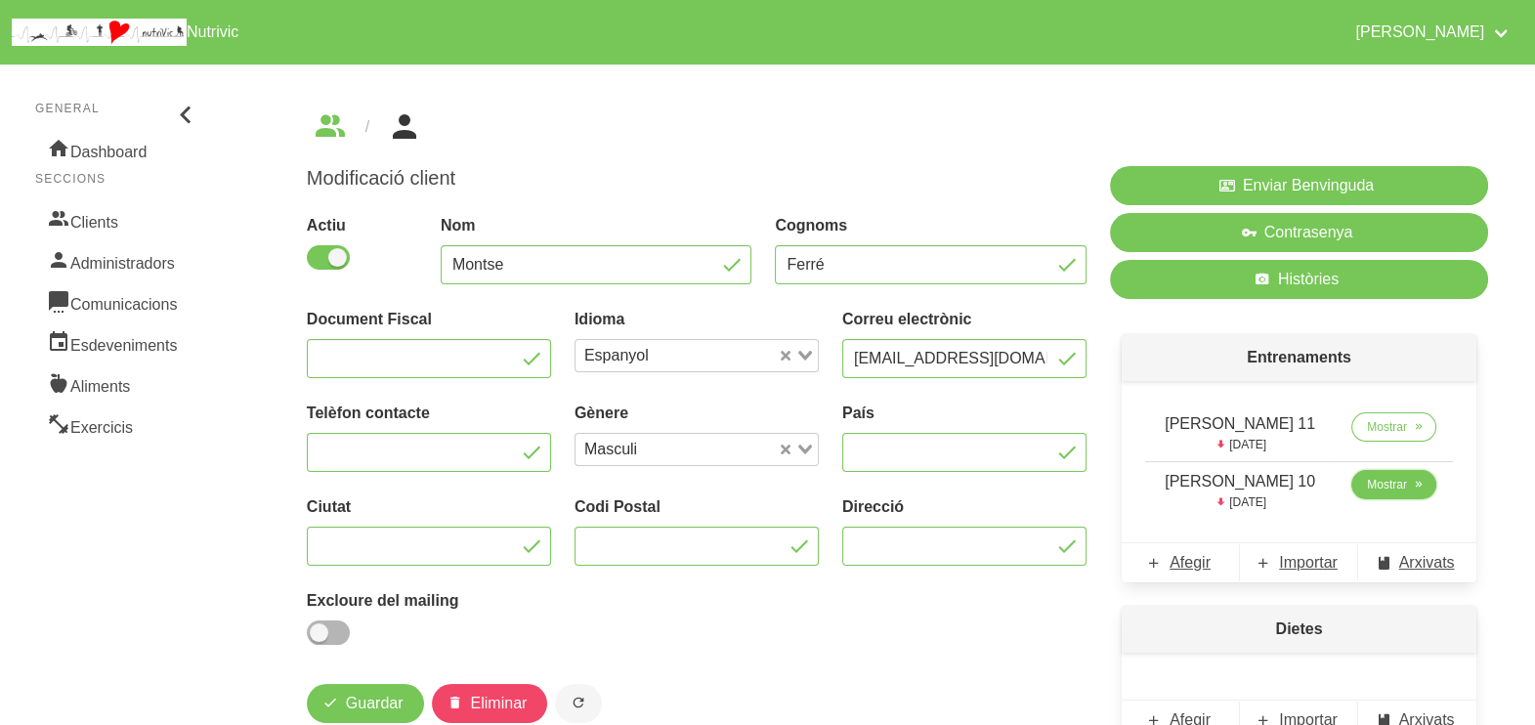
click at [1374, 482] on span "Mostrar" at bounding box center [1387, 485] width 40 height 18
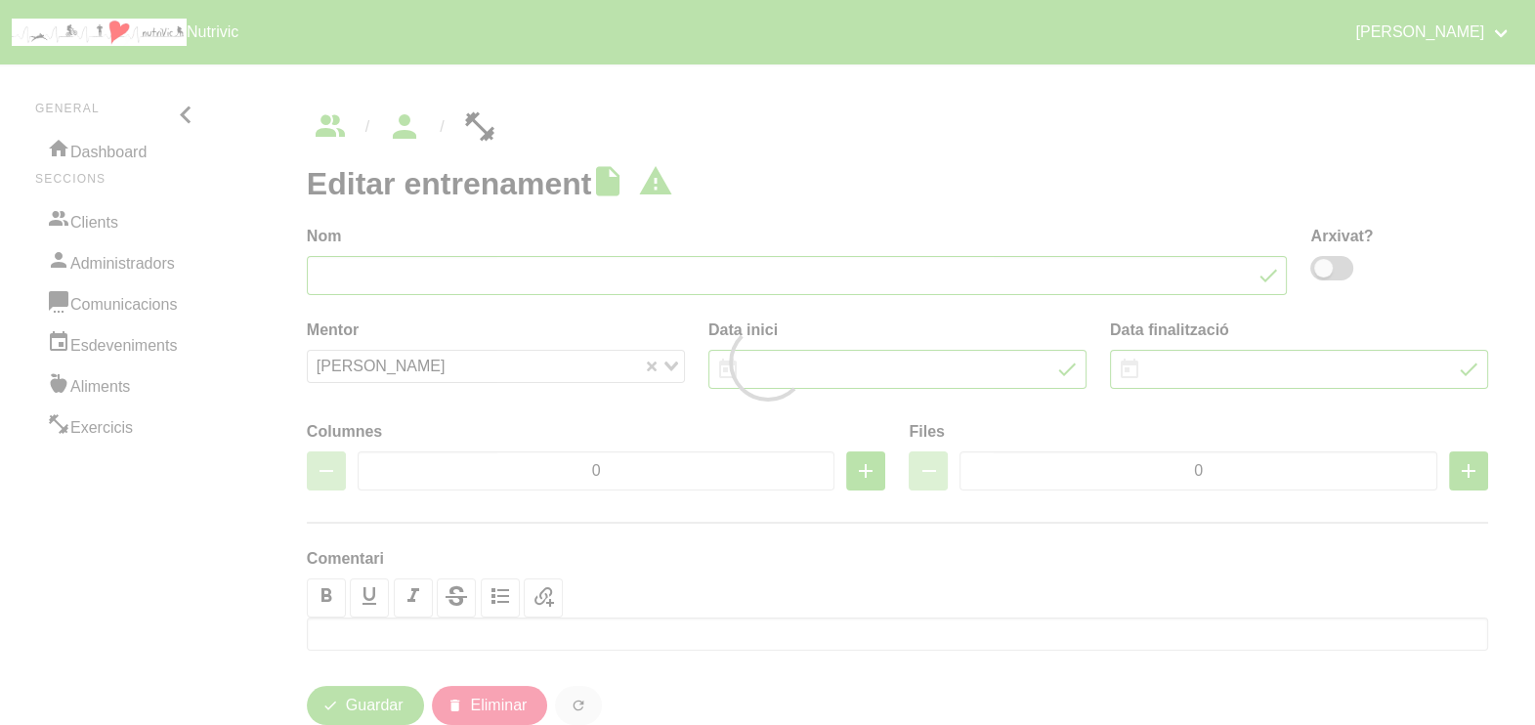
type input "[PERSON_NAME] 10"
type input "[DATE]"
type input "2"
type input "8"
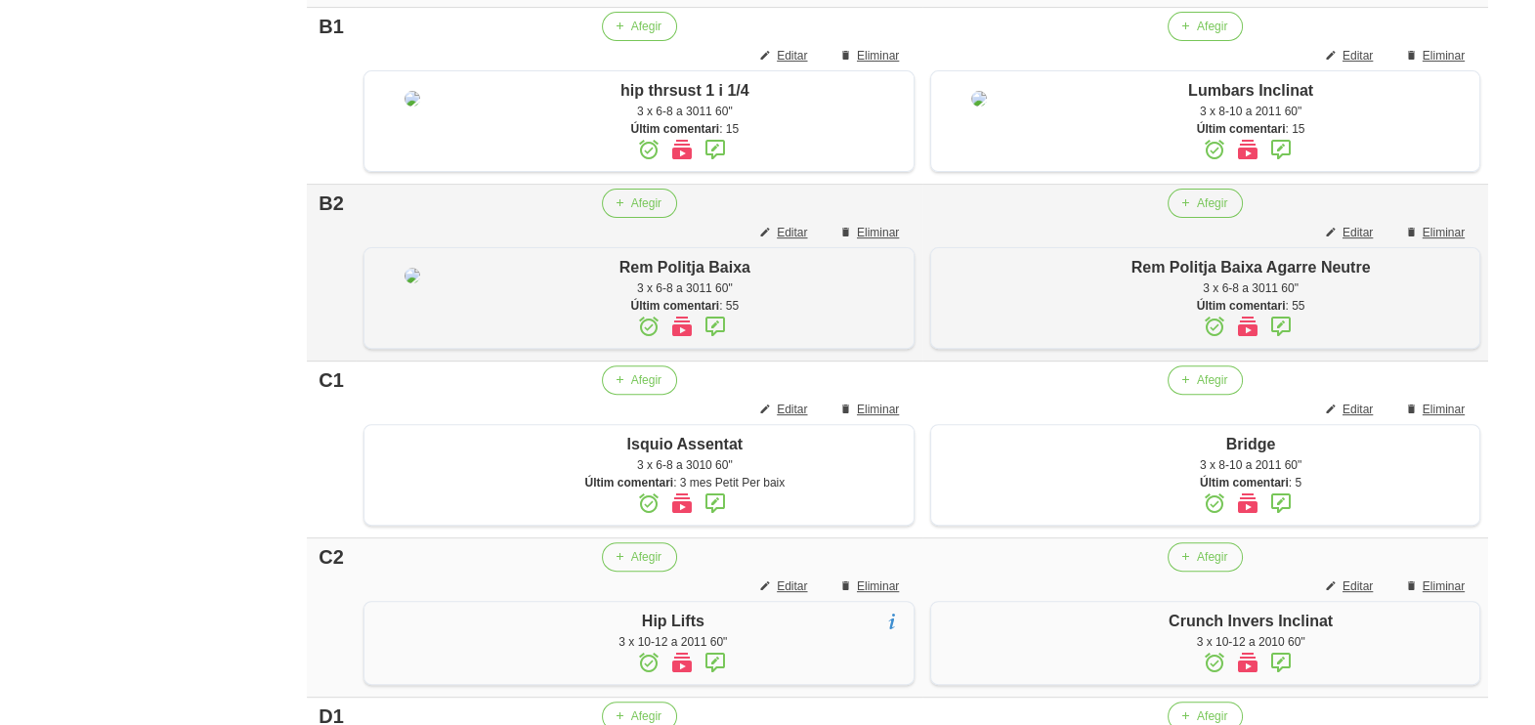
scroll to position [845, 0]
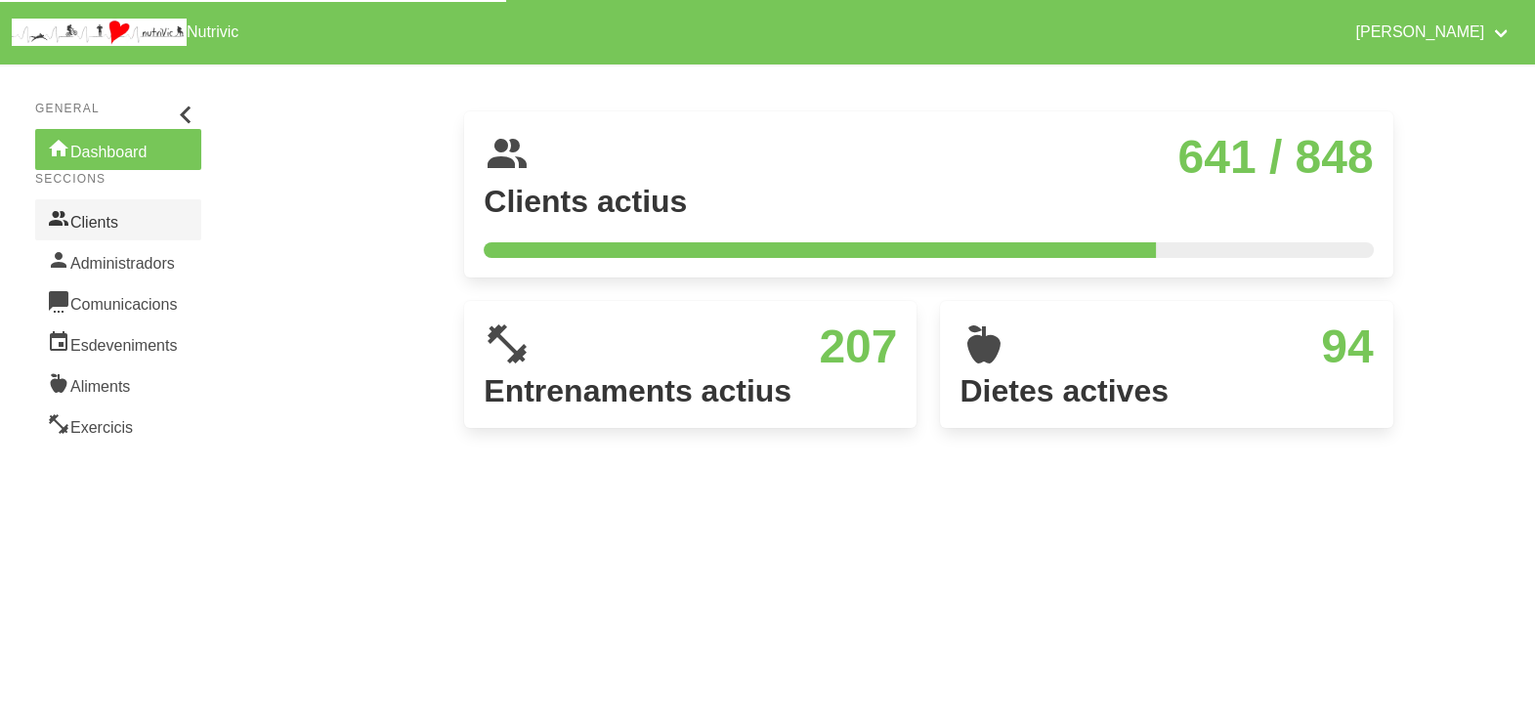
click at [121, 222] on link "Clients" at bounding box center [118, 219] width 166 height 41
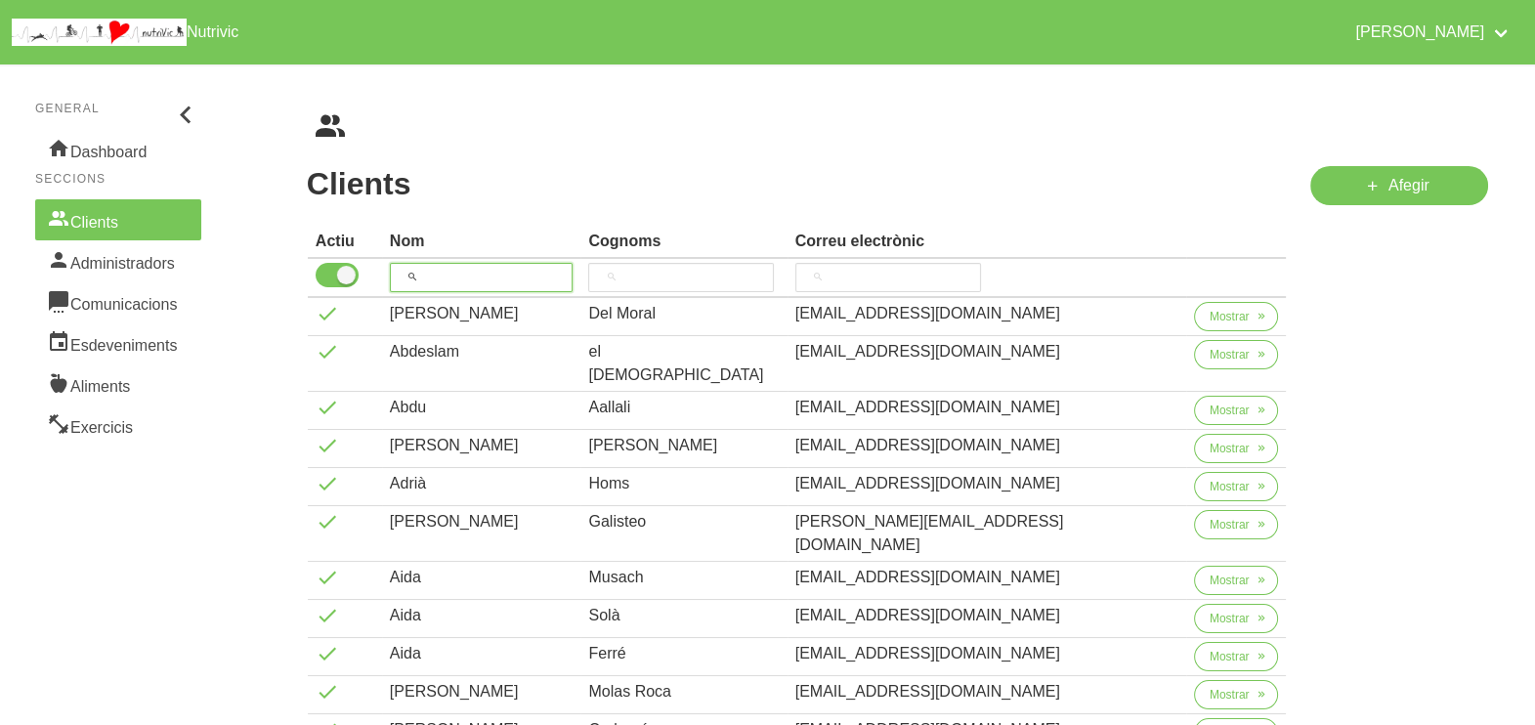
click at [505, 267] on input "search" at bounding box center [482, 277] width 184 height 29
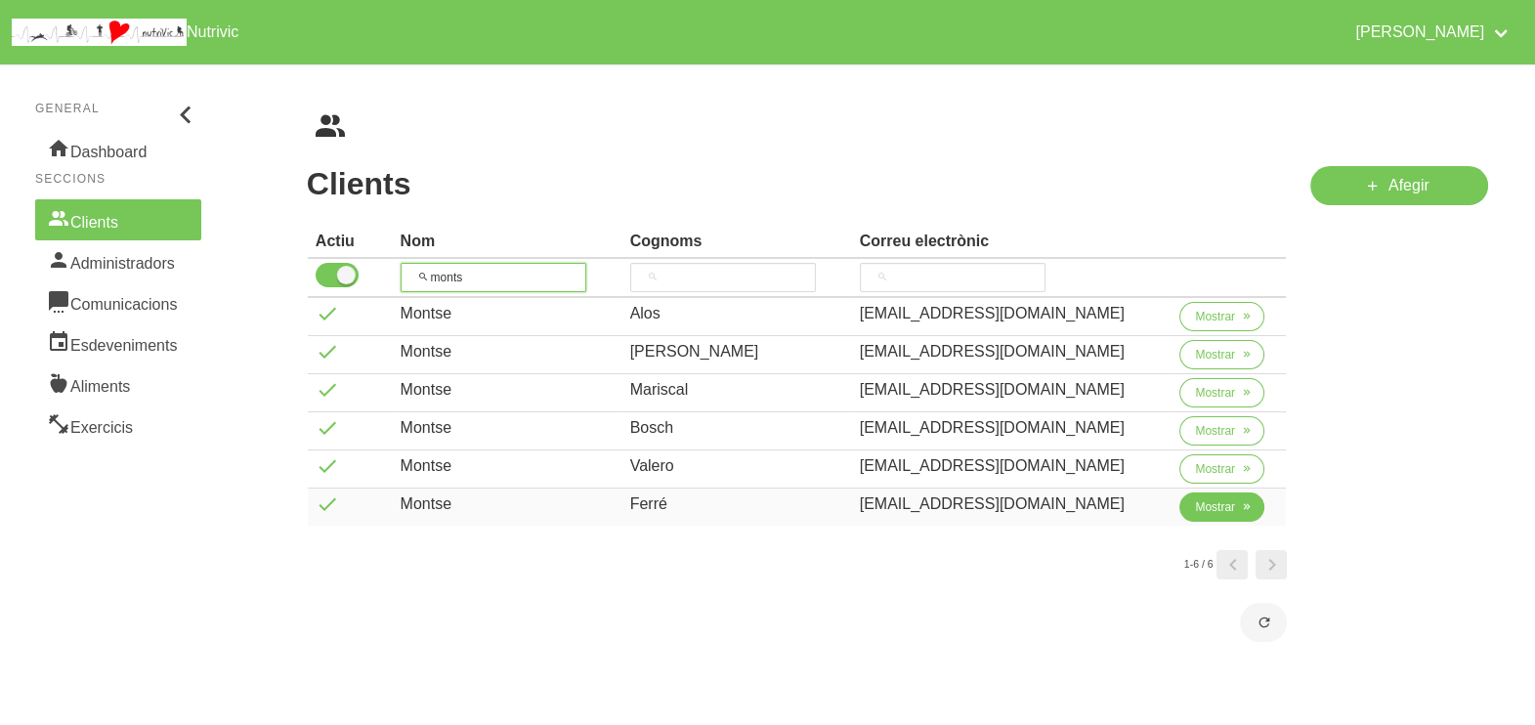
type input "monts"
click at [1209, 499] on span "Mostrar" at bounding box center [1215, 507] width 40 height 18
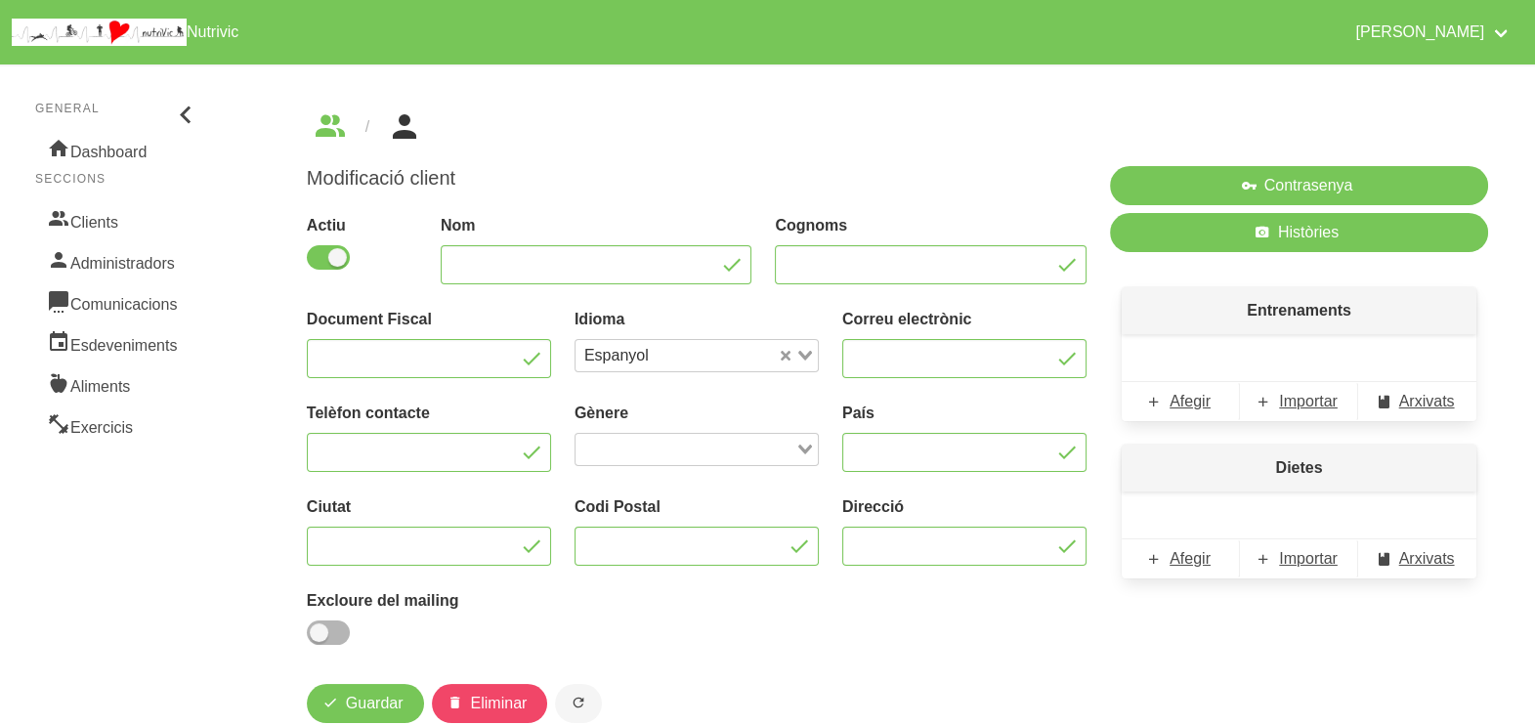
type input "Montse"
type input "Ferré"
type input "[EMAIL_ADDRESS][DOMAIN_NAME]"
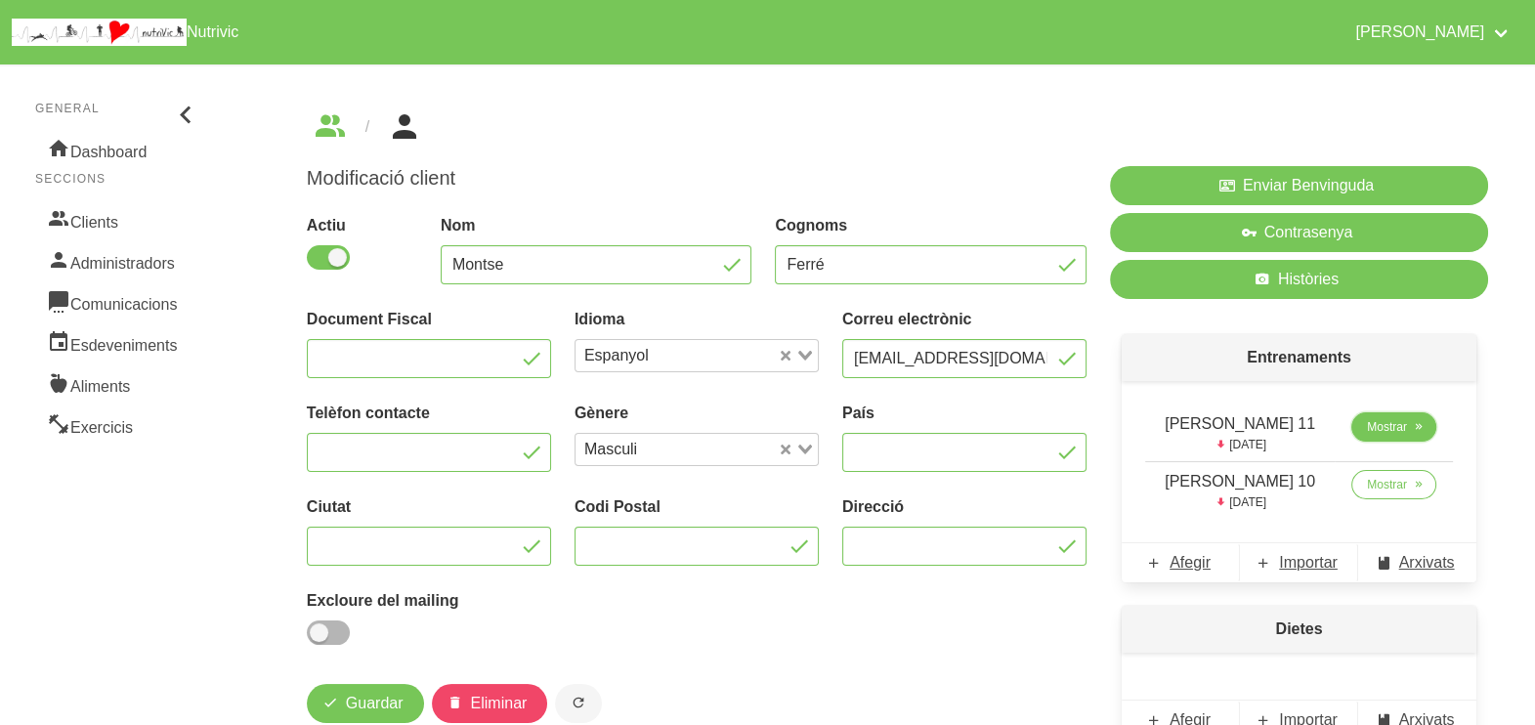
click at [1383, 430] on span "Mostrar" at bounding box center [1387, 427] width 40 height 18
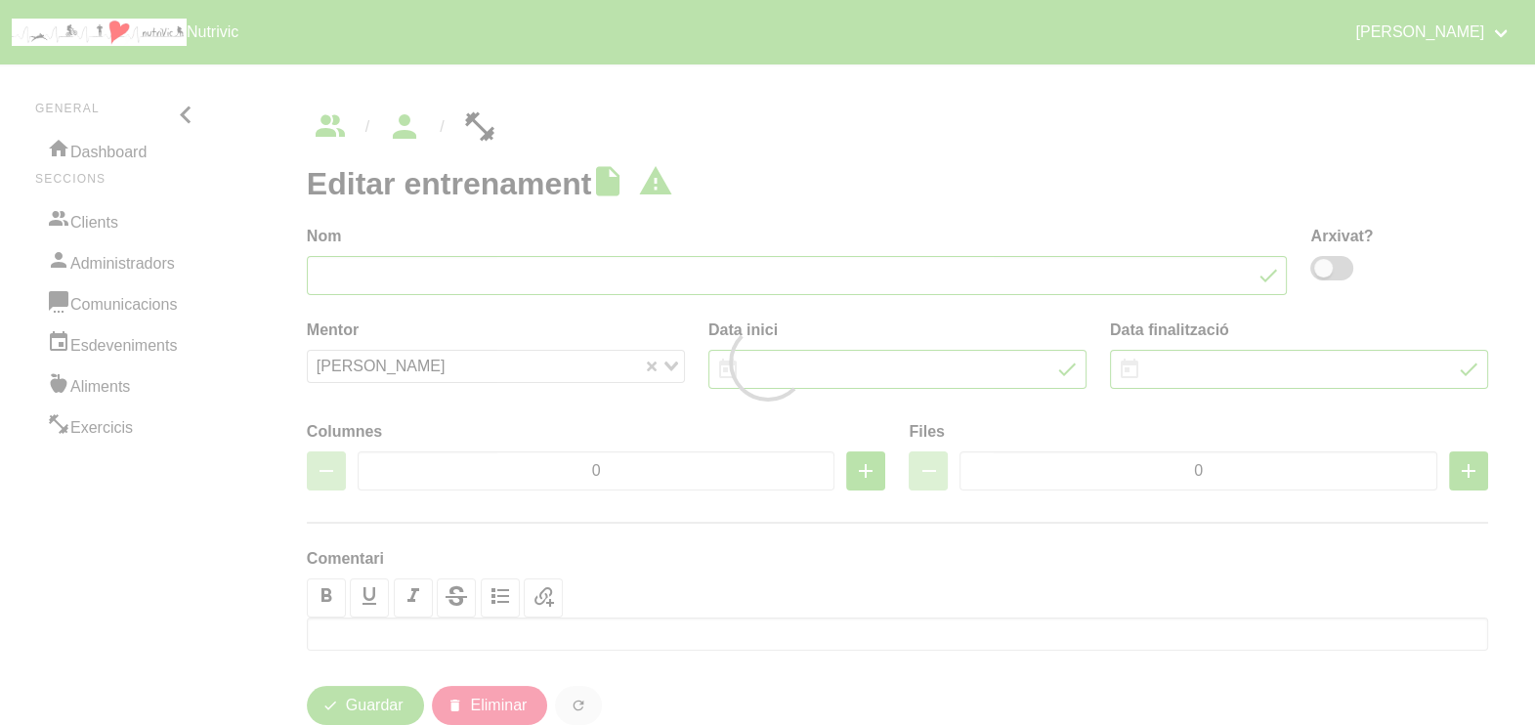
type input "[PERSON_NAME] 11"
type input "[DATE]"
type input "23/11/2025"
type input "2"
type input "8"
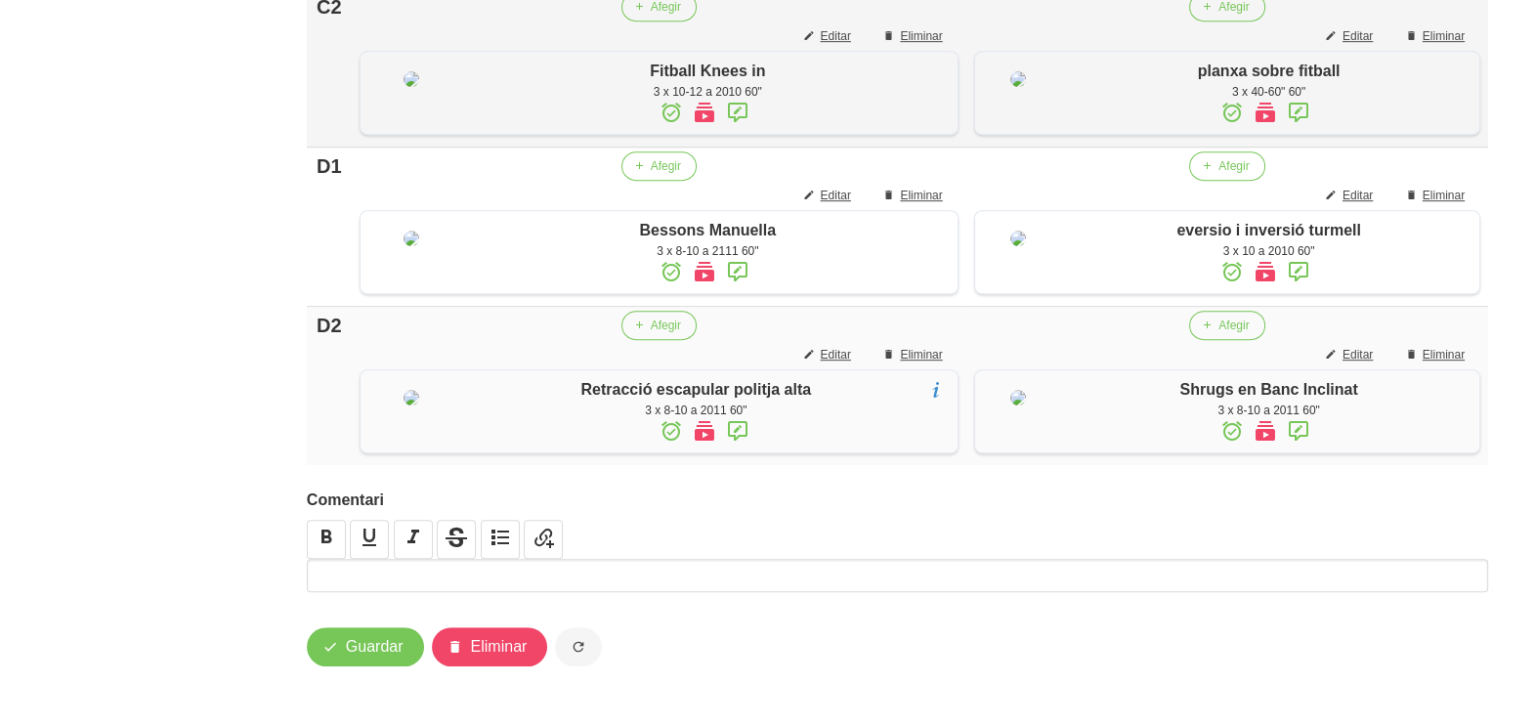
scroll to position [1651, 0]
